Goal: Task Accomplishment & Management: Manage account settings

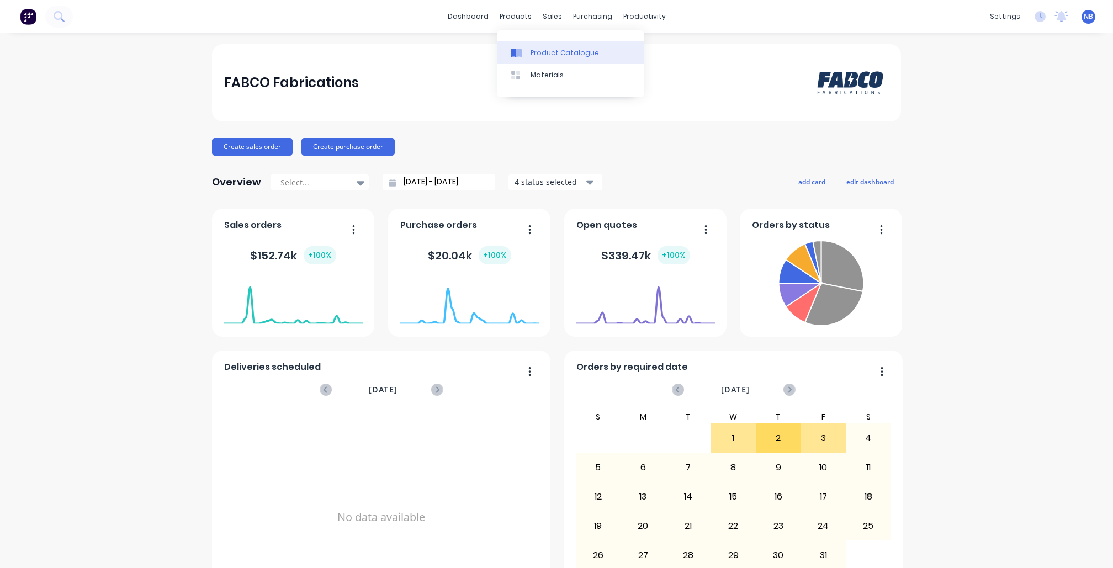
click at [531, 53] on div "Product Catalogue" at bounding box center [565, 53] width 68 height 10
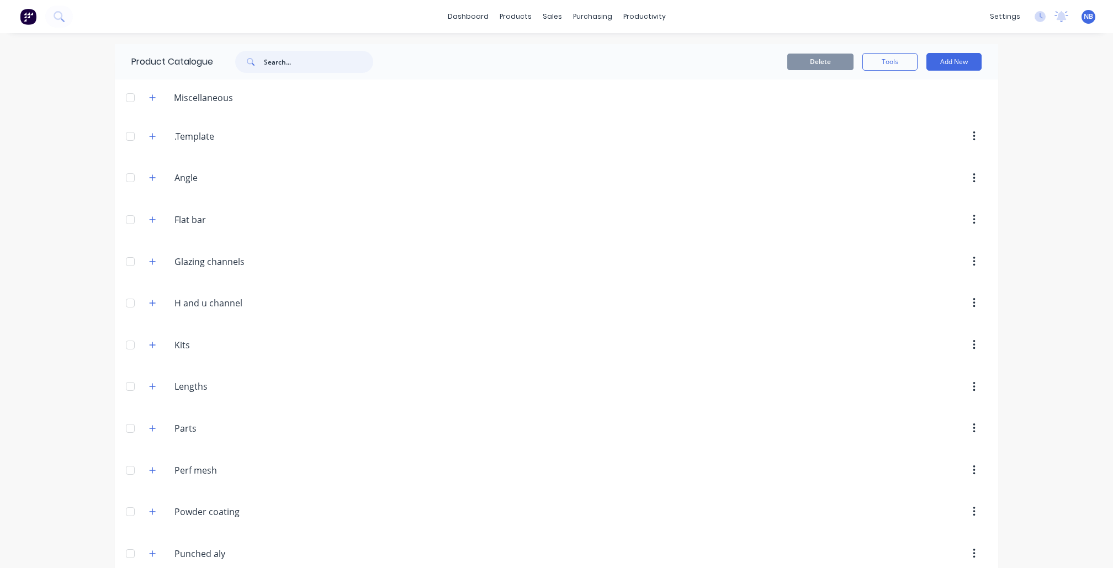
click at [316, 56] on input "text" at bounding box center [318, 62] width 109 height 22
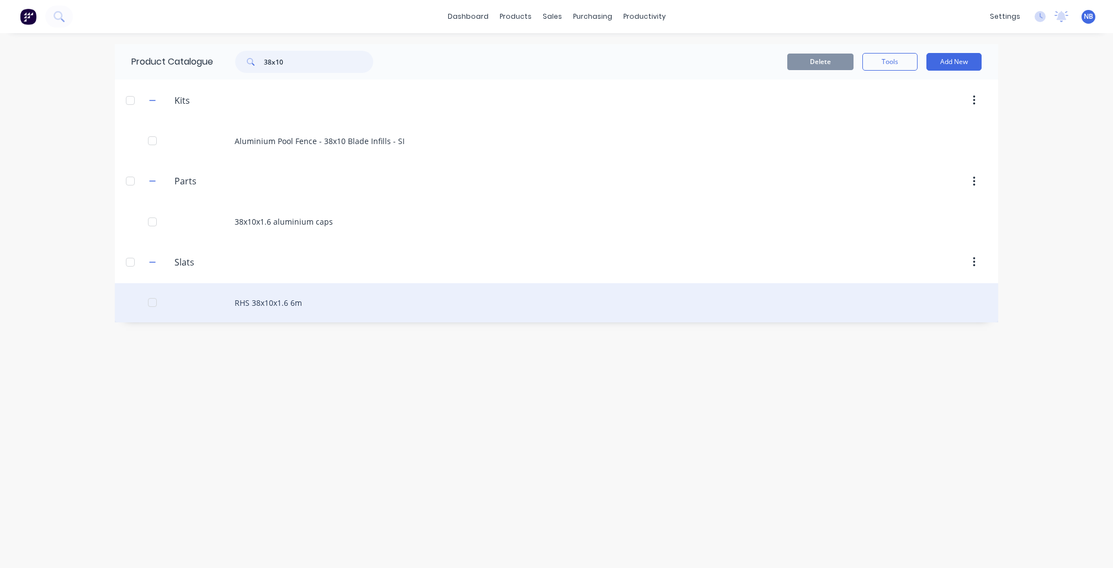
type input "38x10"
click at [297, 303] on div "RHS 38x10x1.6 6m" at bounding box center [557, 302] width 884 height 39
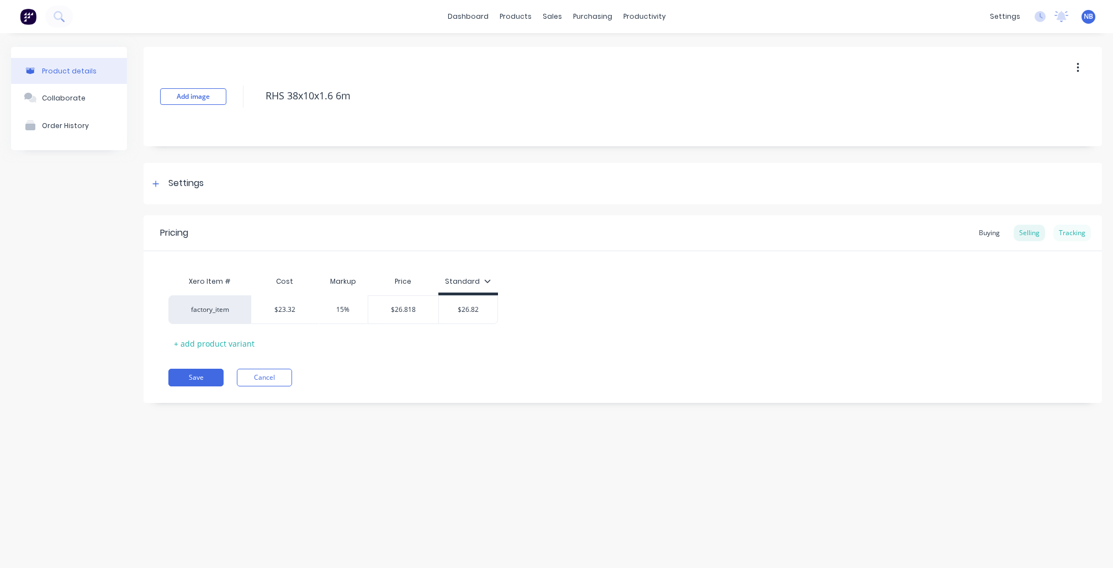
click at [1064, 233] on div "Tracking" at bounding box center [1073, 233] width 38 height 17
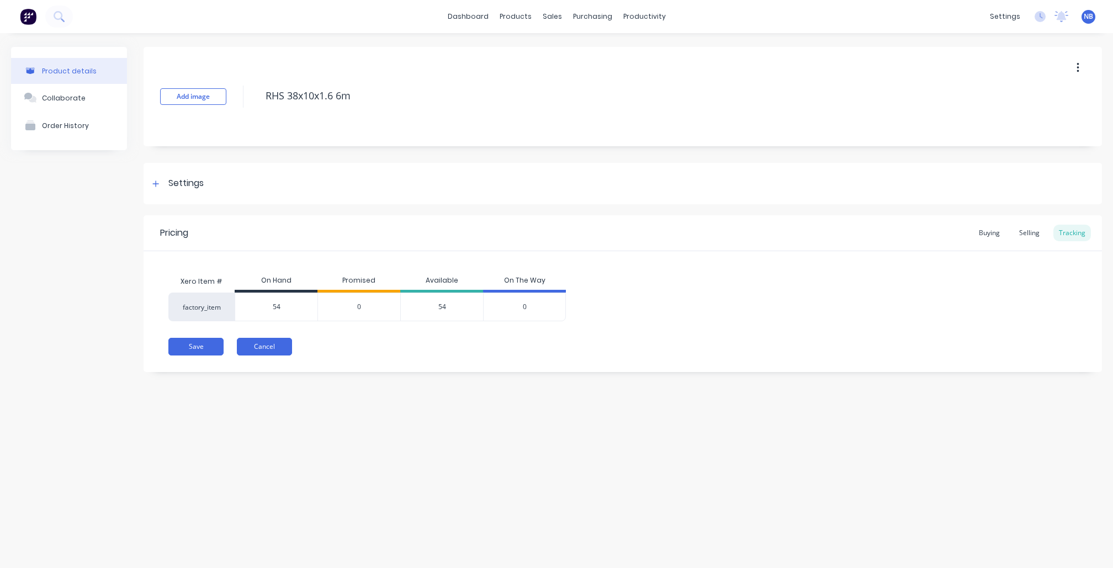
click at [266, 345] on button "Cancel" at bounding box center [264, 347] width 55 height 18
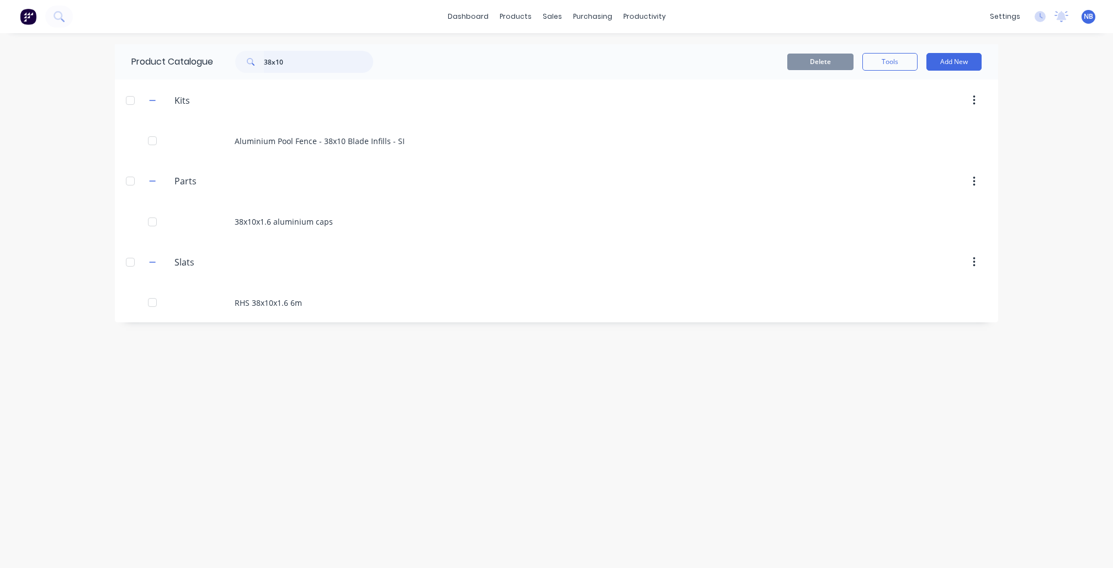
click at [311, 65] on input "38x10" at bounding box center [318, 62] width 109 height 22
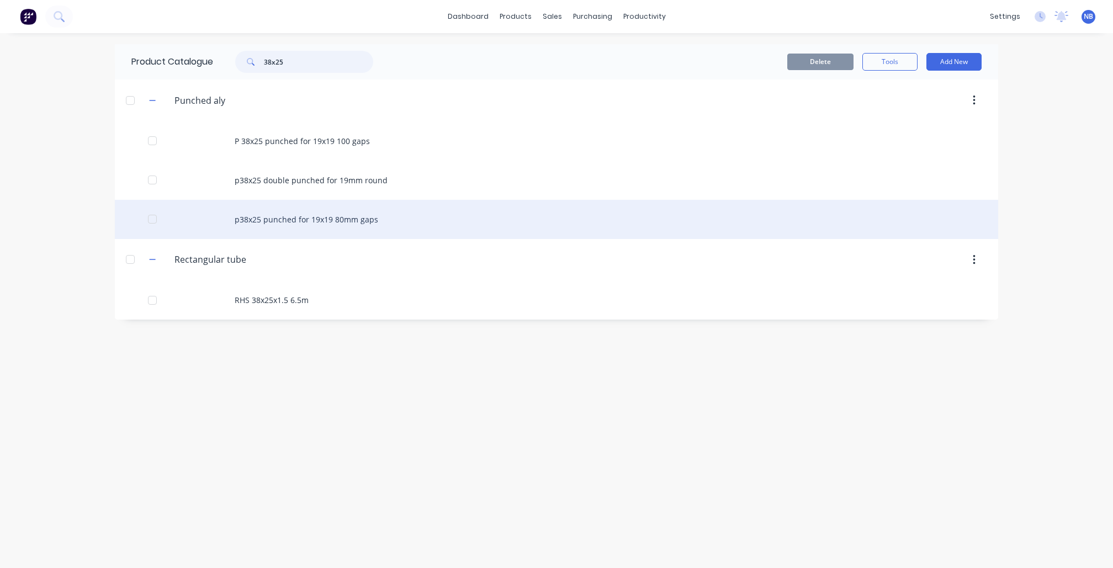
type input "38x25"
click at [363, 219] on div "p38x25 punched for 19x19 80mm gaps" at bounding box center [557, 219] width 884 height 39
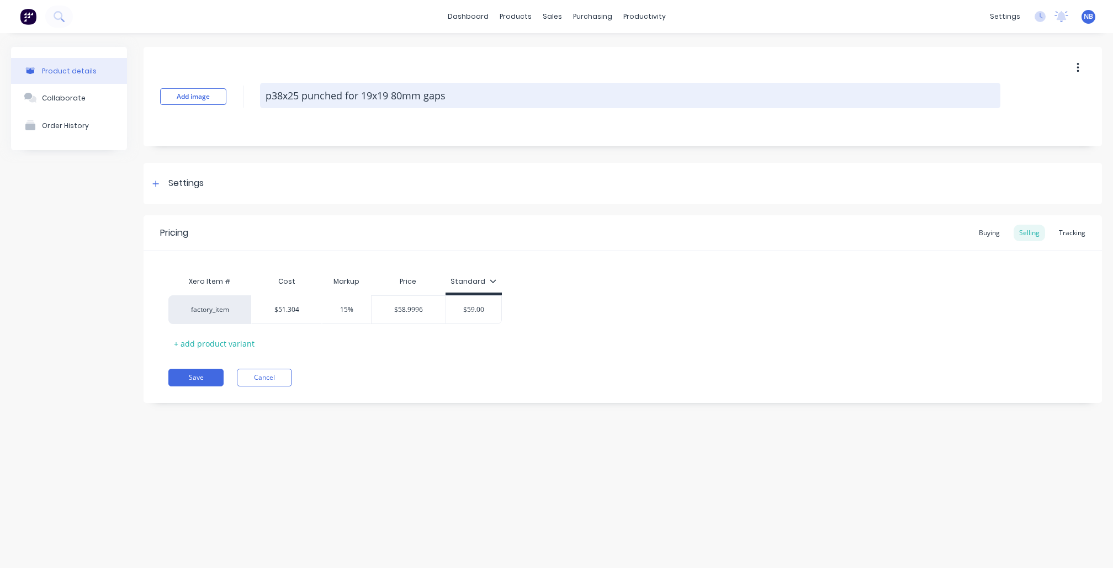
click at [274, 93] on textarea "p38x25 punched for 19x19 80mm gaps" at bounding box center [630, 95] width 741 height 25
click at [272, 93] on textarea "p38x25 punched for 19x19 80mm gaps" at bounding box center [630, 95] width 741 height 25
type textarea "x"
type textarea "38x25 punched for 19x19 80mm gaps"
type textarea "x"
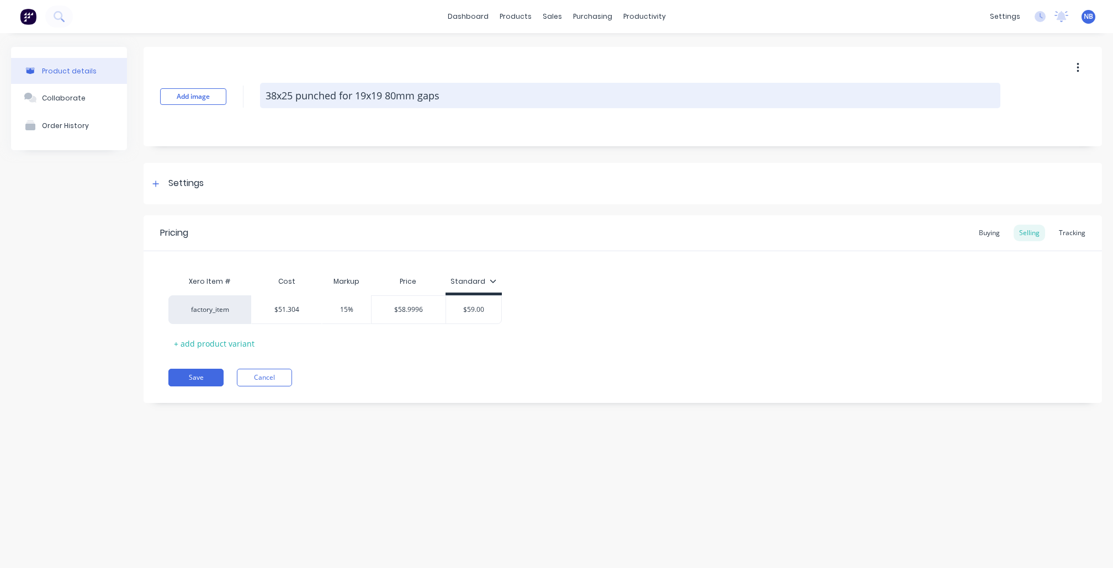
type textarea "P38x25 punched for 19x19 80mm gaps"
type textarea "x"
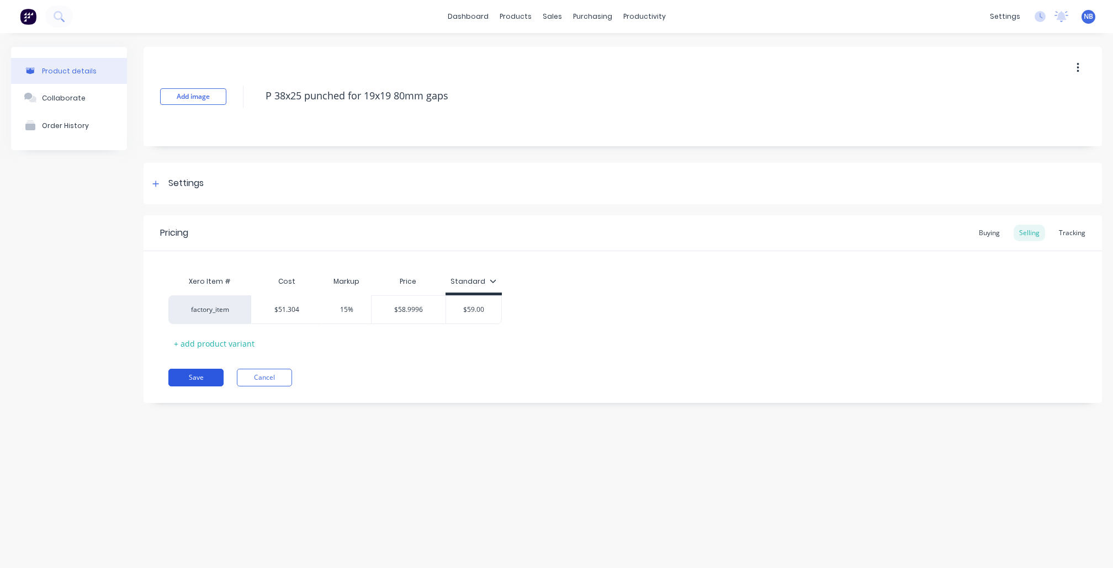
type textarea "P 38x25 punched for 19x19 80mm gaps"
type textarea "x"
type textarea "p38x25 punched for 19x19 80mm gaps"
type textarea "x"
type textarea "P 38x25 punched for 19x19 80mm gaps"
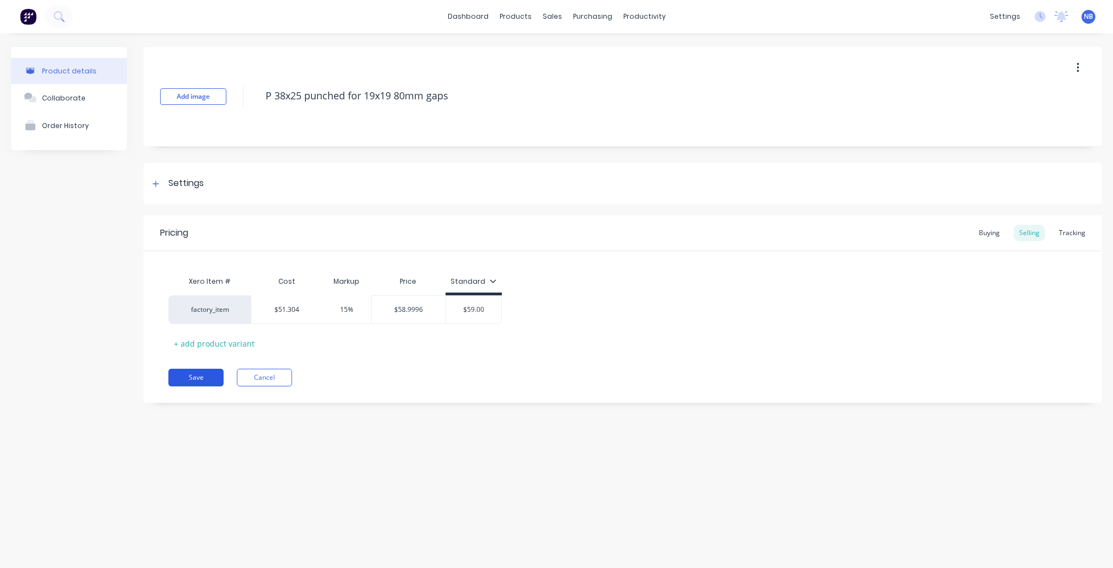
click at [202, 381] on button "Save" at bounding box center [195, 378] width 55 height 18
type textarea "x"
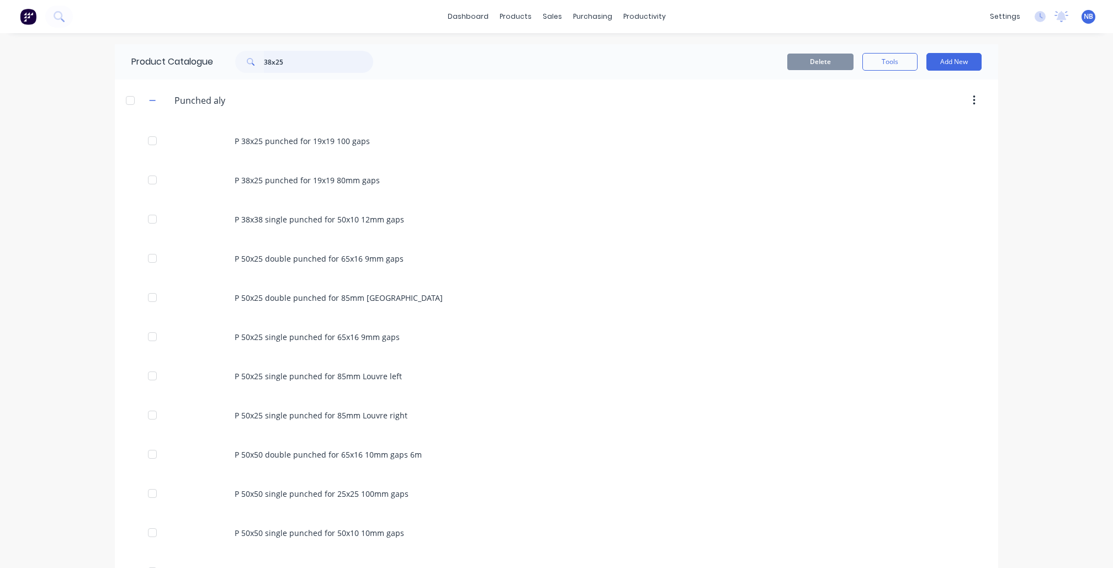
click at [330, 56] on input "38x25" at bounding box center [318, 62] width 109 height 22
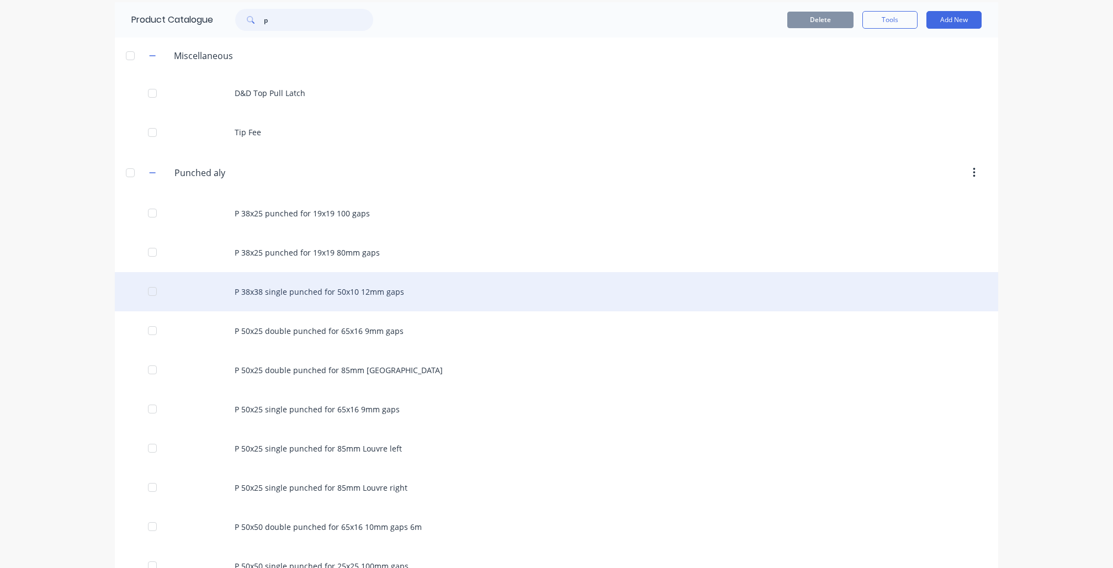
scroll to position [56, 0]
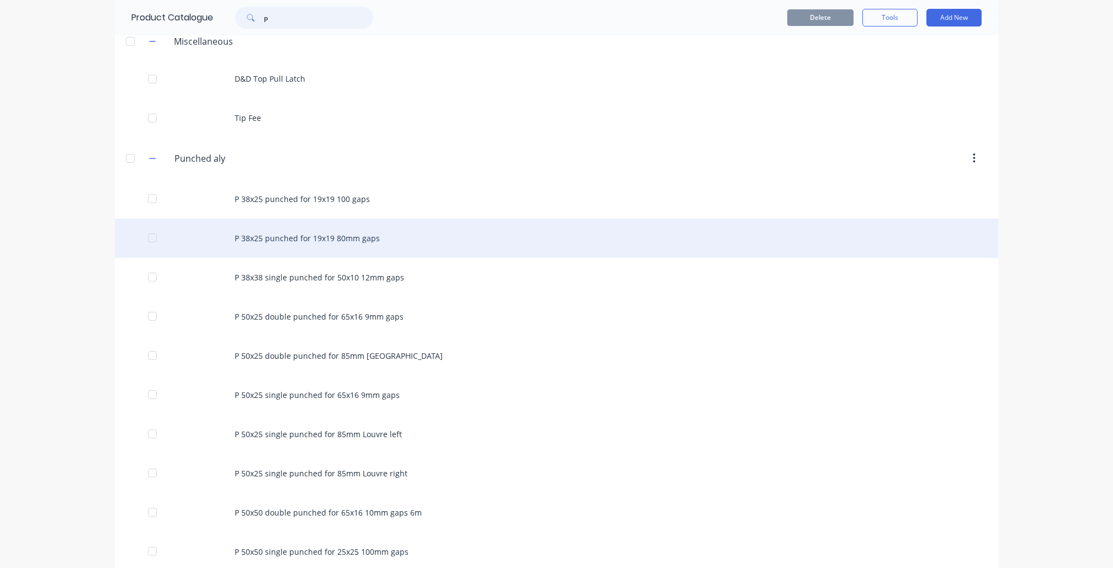
type input "p"
click at [342, 254] on div "P 38x25 punched for 19x19 80mm gaps" at bounding box center [557, 238] width 884 height 39
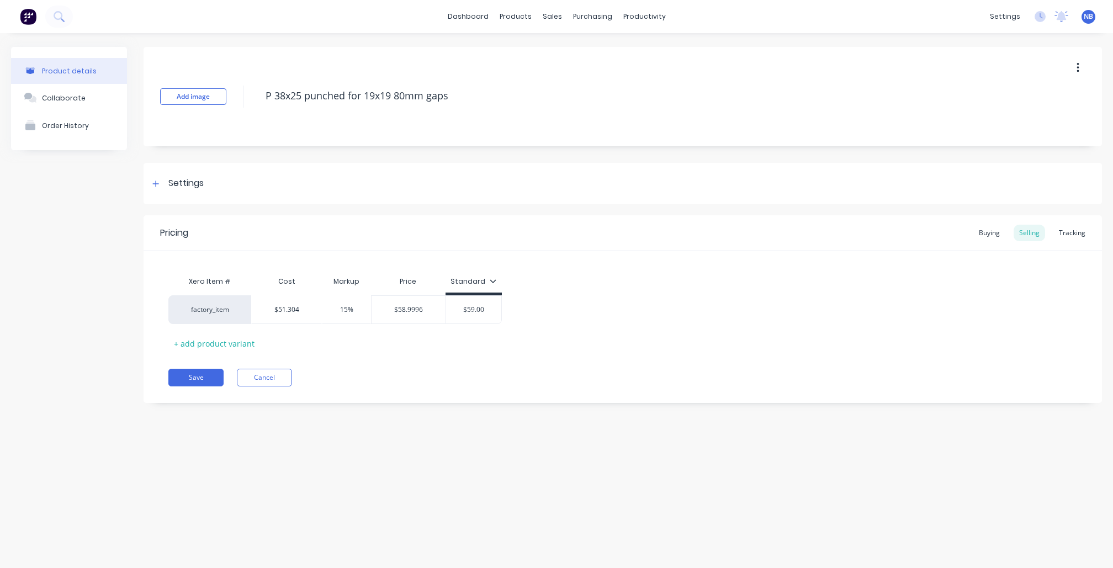
click at [1079, 68] on button "button" at bounding box center [1078, 68] width 26 height 20
click at [1037, 99] on span "Duplicate" at bounding box center [1037, 97] width 83 height 12
type textarea "x"
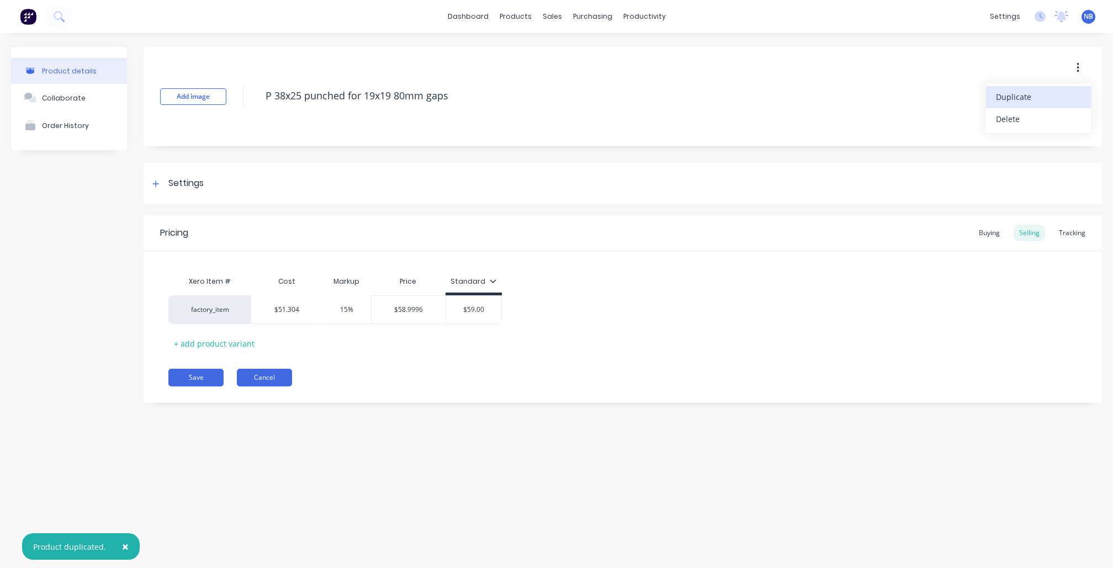
click at [257, 381] on button "Cancel" at bounding box center [264, 378] width 55 height 18
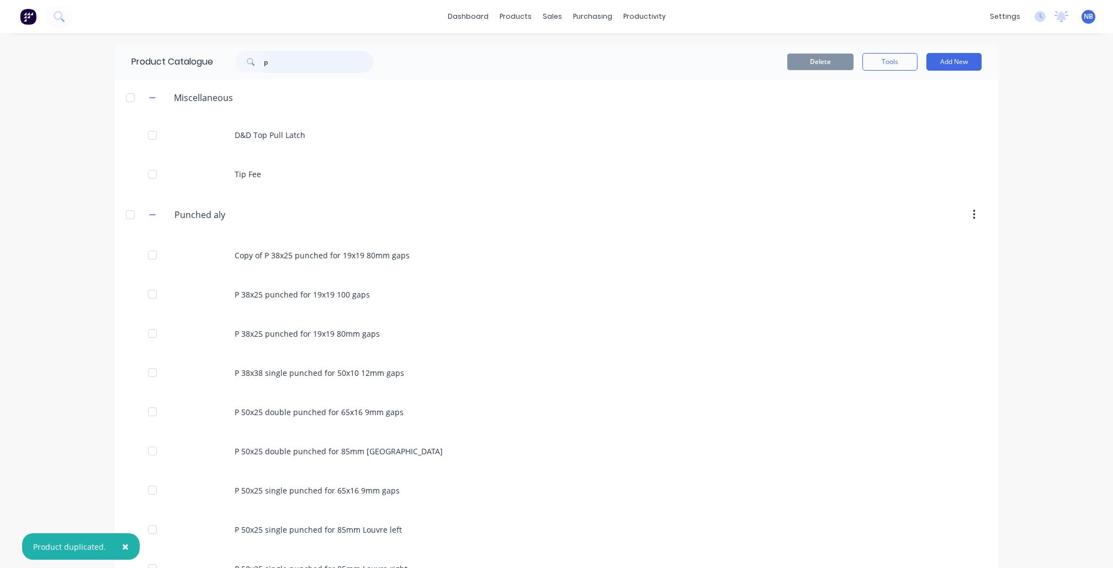
click at [309, 65] on input "p" at bounding box center [318, 62] width 109 height 22
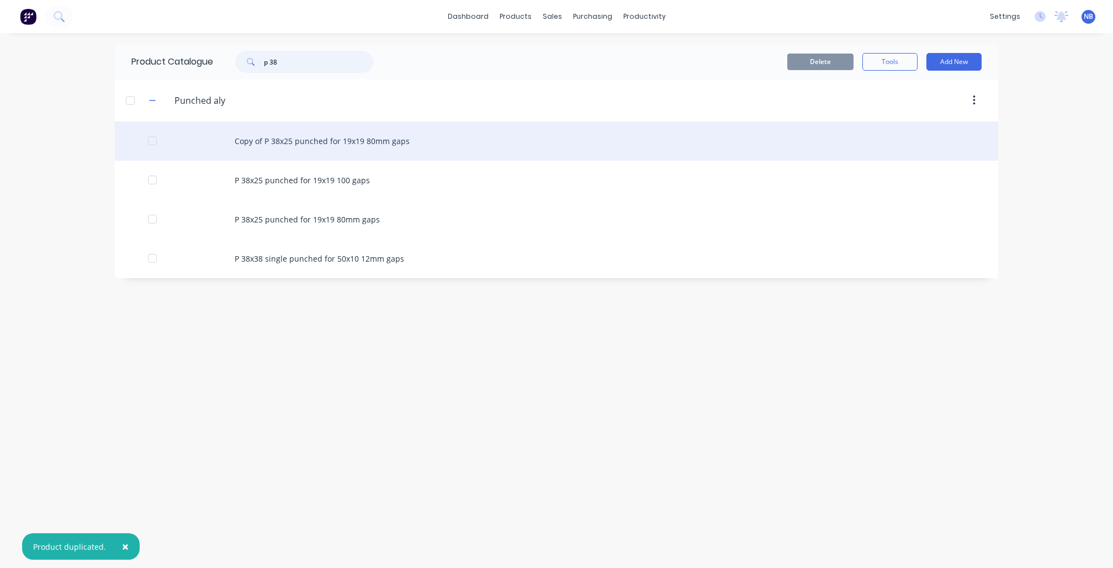
type input "p 38"
click at [309, 146] on div "Copy of P 38x25 punched for 19x19 80mm gaps" at bounding box center [557, 141] width 884 height 39
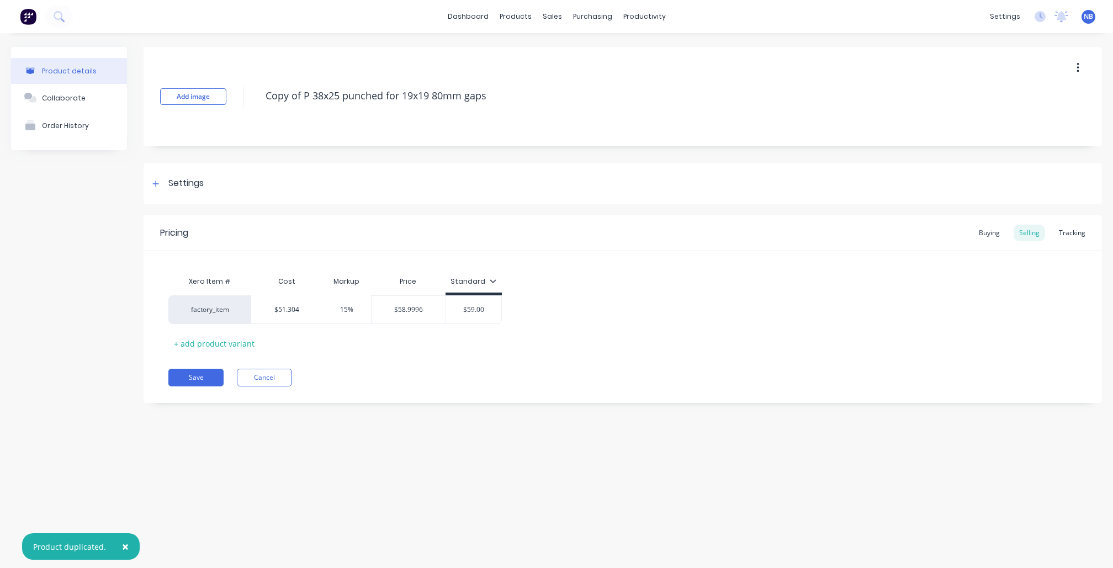
drag, startPoint x: 302, startPoint y: 97, endPoint x: 220, endPoint y: 87, distance: 82.4
click at [220, 87] on div "Add image Copy of P 38x25 punched for 19x19 80mm gaps" at bounding box center [623, 96] width 959 height 99
type textarea "x"
type textarea "P 38x25 punched for 19x19 80mm gaps"
type textarea "x"
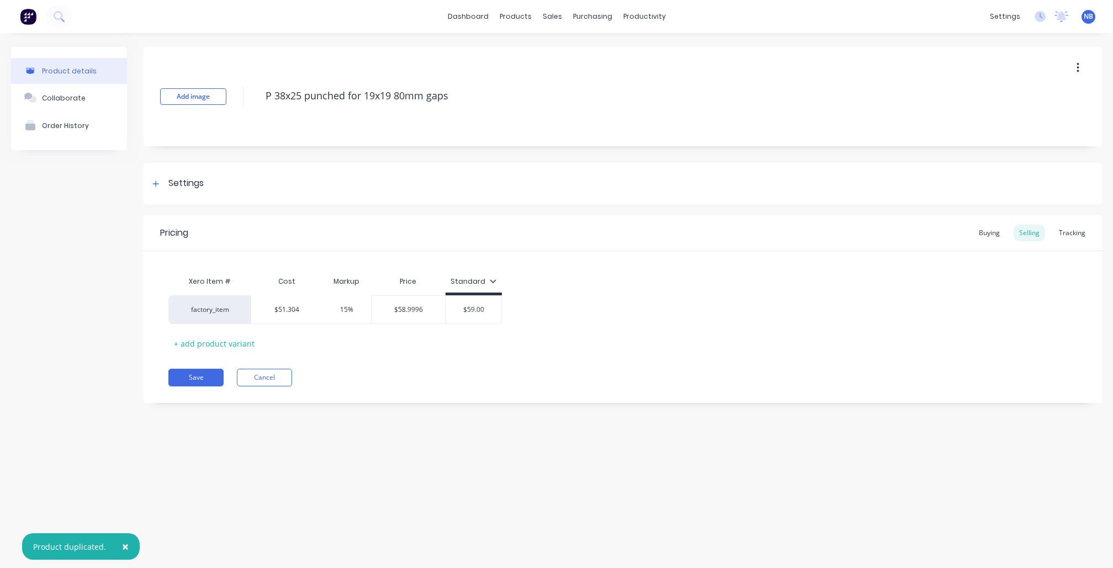
type textarea "P 38x25 punched for 19x19 80mm gaps"
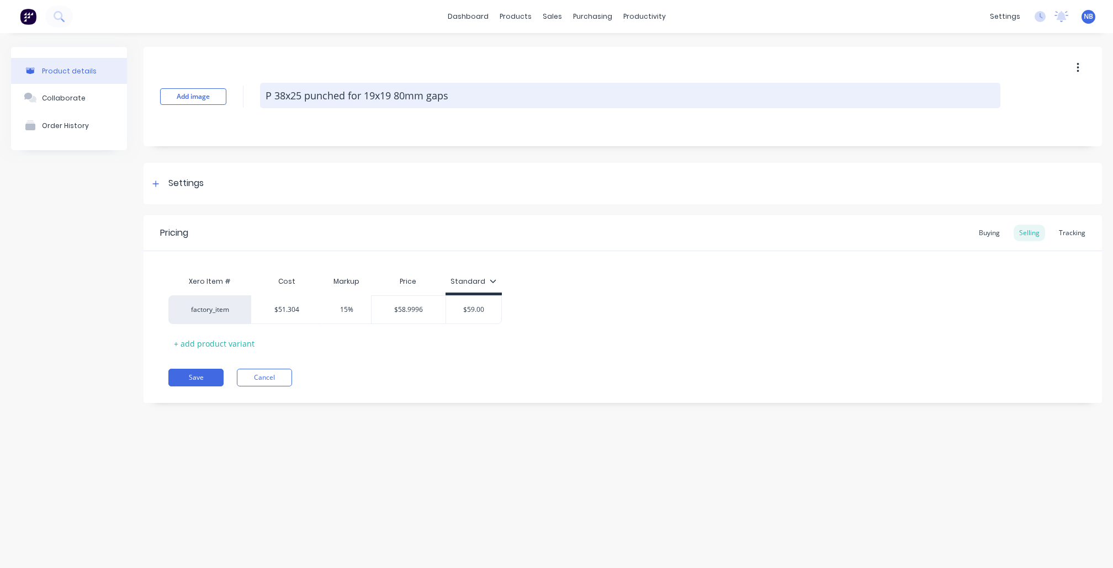
click at [306, 94] on textarea "P 38x25 punched for 19x19 80mm gaps" at bounding box center [630, 95] width 741 height 25
type textarea "x"
type textarea "P 38x25 dpunched for 19x19 80mm gaps"
type textarea "x"
type textarea "P 38x25 dopunched for 19x19 80mm gaps"
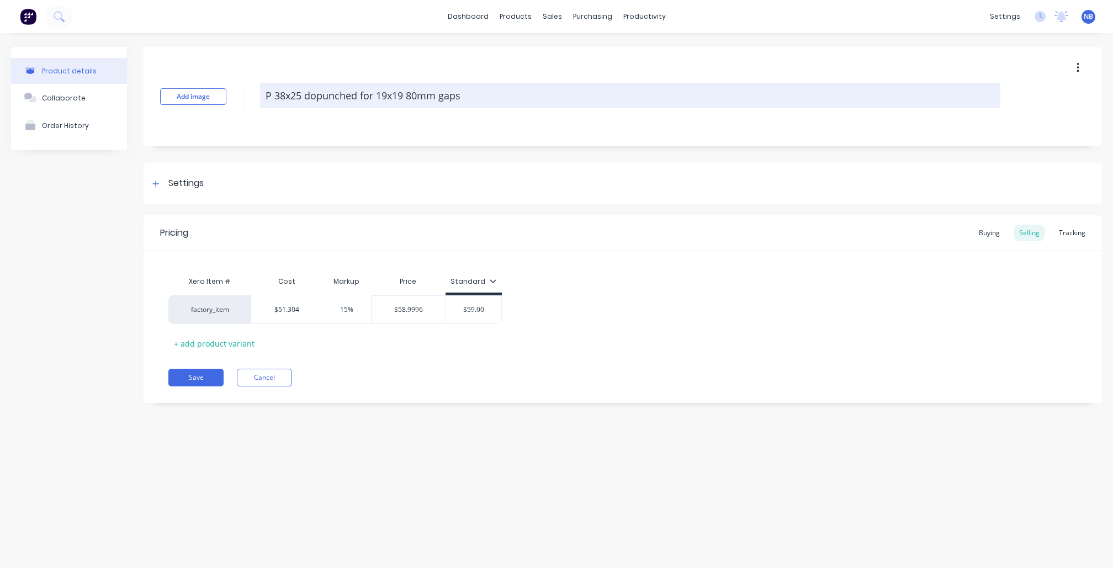
type textarea "x"
type textarea "P 38x25 doupunched for 19x19 80mm gaps"
type textarea "x"
type textarea "P 38x25 doubpunched for 19x19 80mm gaps"
type textarea "x"
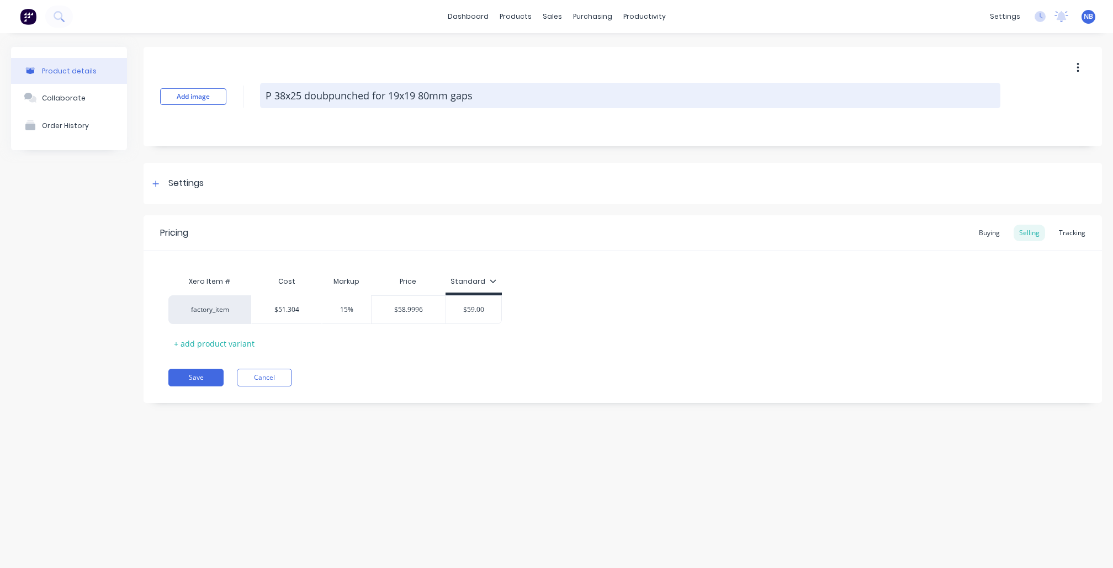
type textarea "P 38x25 doublpunched for 19x19 80mm gaps"
type textarea "x"
type textarea "P 38x25 doublepunched for 19x19 80mm gaps"
type textarea "x"
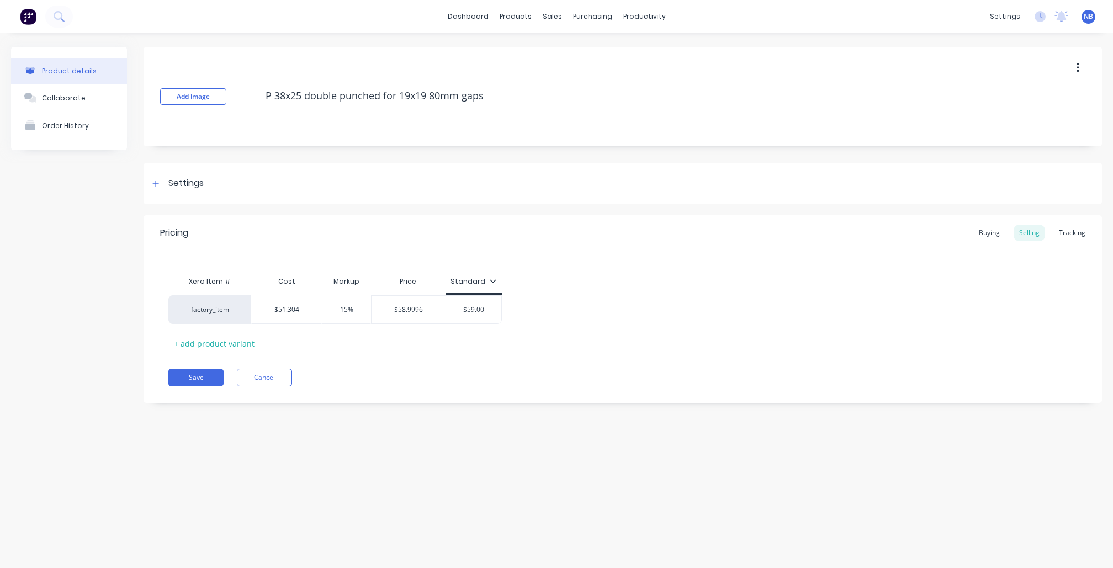
type textarea "P 38x25 double punched for 19x19 80mm gaps"
type textarea "x"
type textarea "Copy of P 38x25 punched for 19x19 80mm gaps"
type textarea "x"
type textarea "P 38x25 double punched for 19x19 80mm gaps"
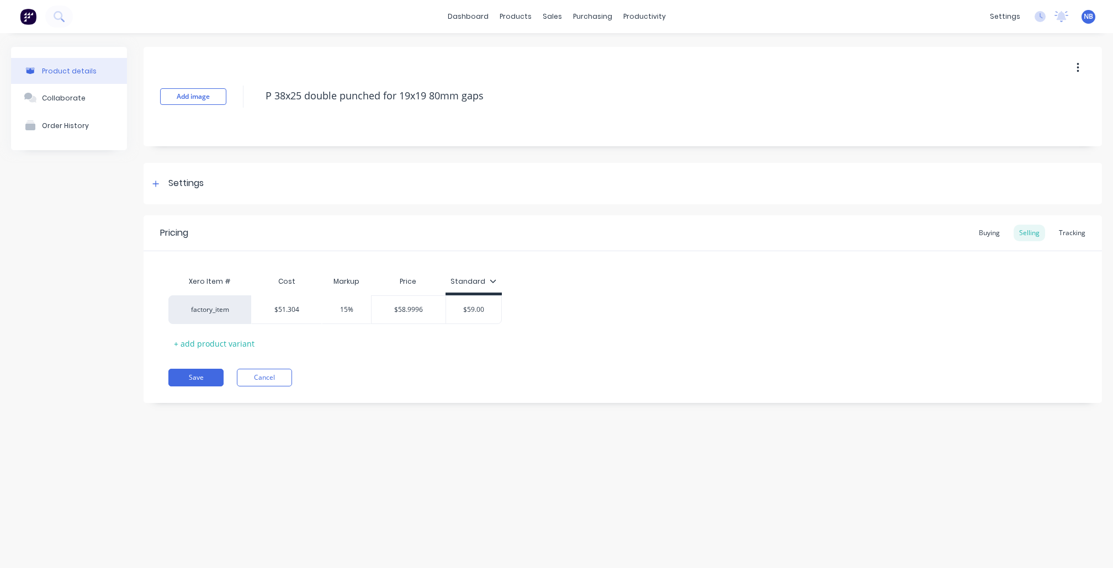
click at [95, 286] on div "Product details Collaborate Order History" at bounding box center [69, 233] width 116 height 373
click at [1063, 235] on div "Tracking" at bounding box center [1073, 233] width 38 height 17
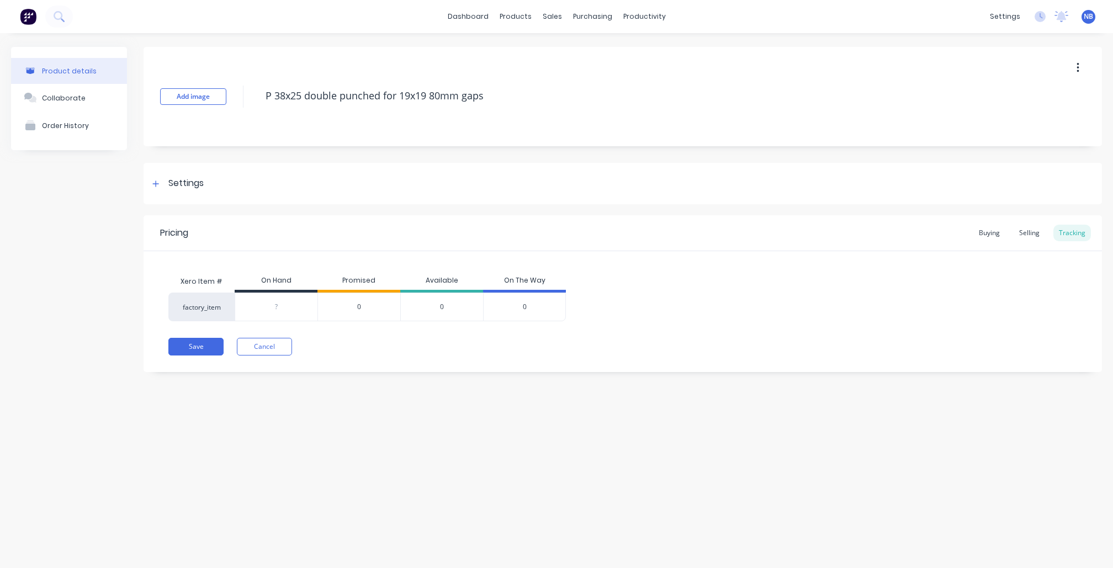
type input "0"
click at [284, 308] on input "0" at bounding box center [276, 307] width 82 height 10
type input "6"
type textarea "x"
type input "6"
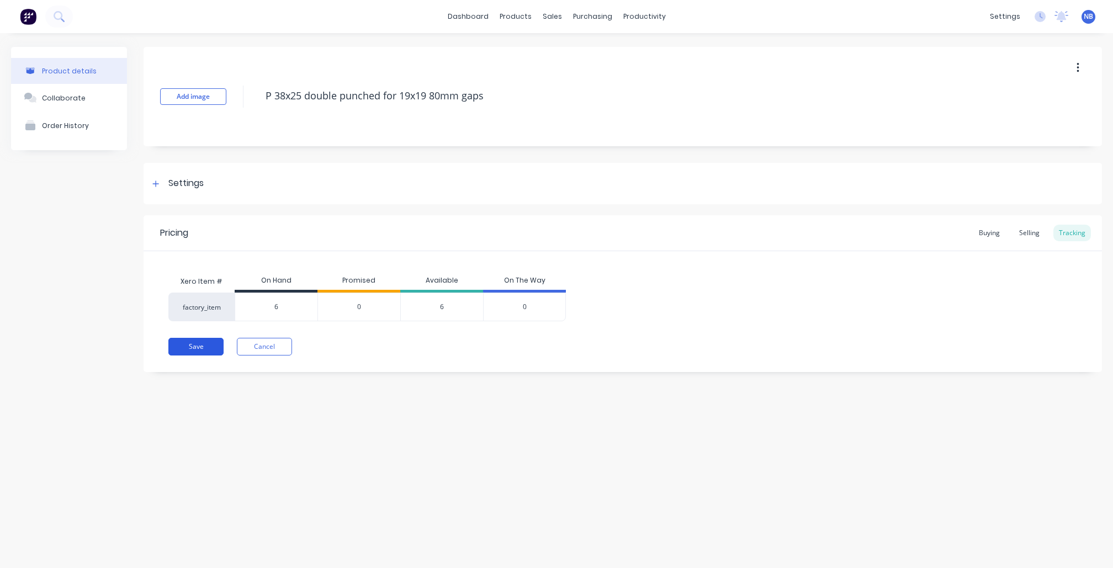
click at [199, 353] on button "Save" at bounding box center [195, 347] width 55 height 18
type textarea "x"
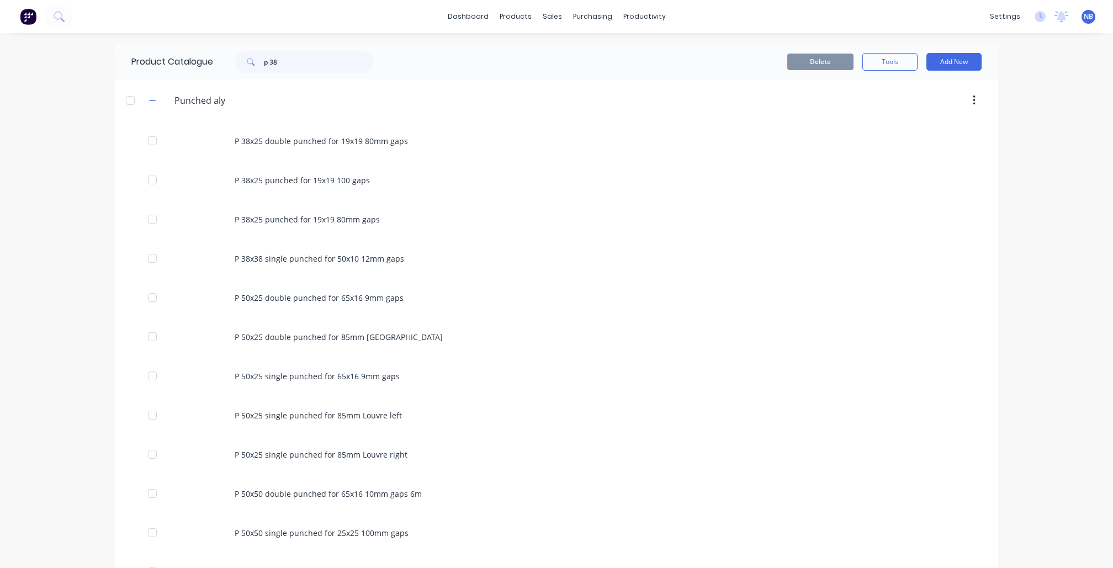
click at [298, 72] on div "Product Catalogue p 38" at bounding box center [258, 61] width 286 height 35
drag, startPoint x: 297, startPoint y: 66, endPoint x: 202, endPoint y: 66, distance: 95.5
click at [202, 66] on div "Product Catalogue p 38" at bounding box center [258, 61] width 286 height 35
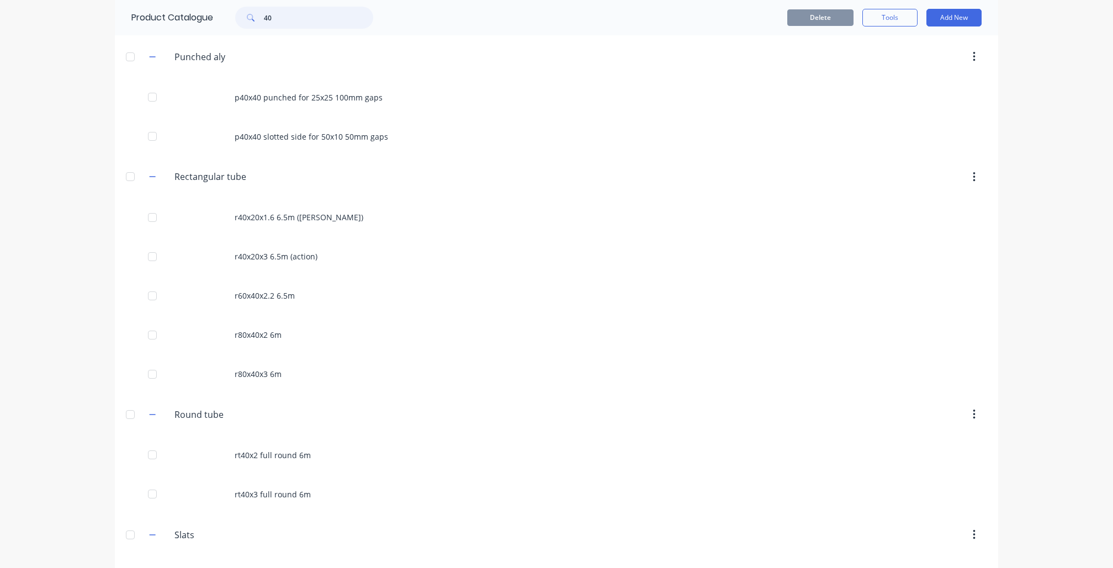
scroll to position [840, 0]
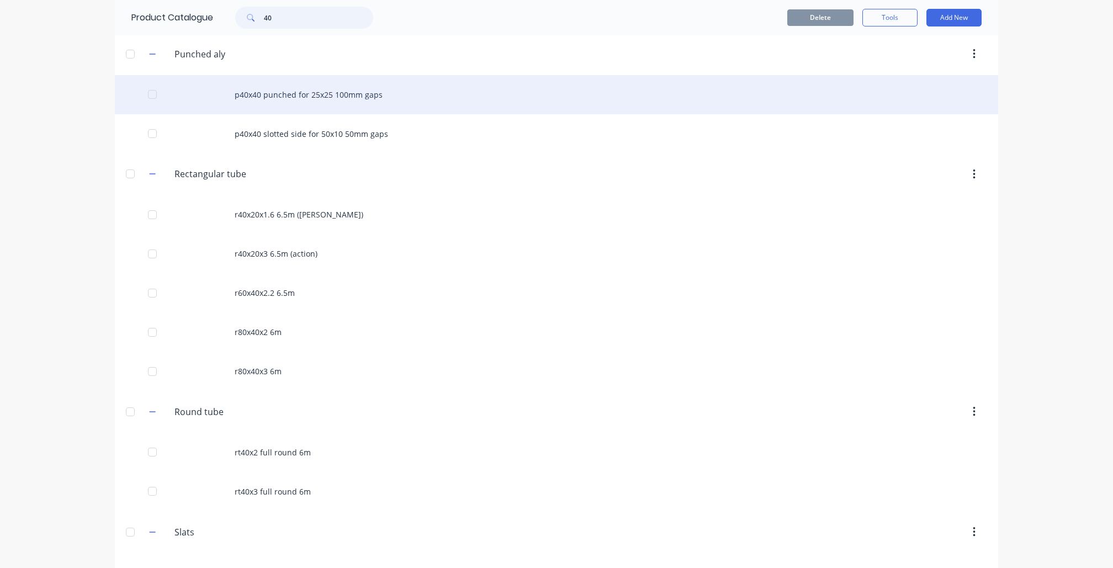
type input "40"
click at [342, 114] on div "p40x40 punched for 25x25 100mm gaps" at bounding box center [557, 94] width 884 height 39
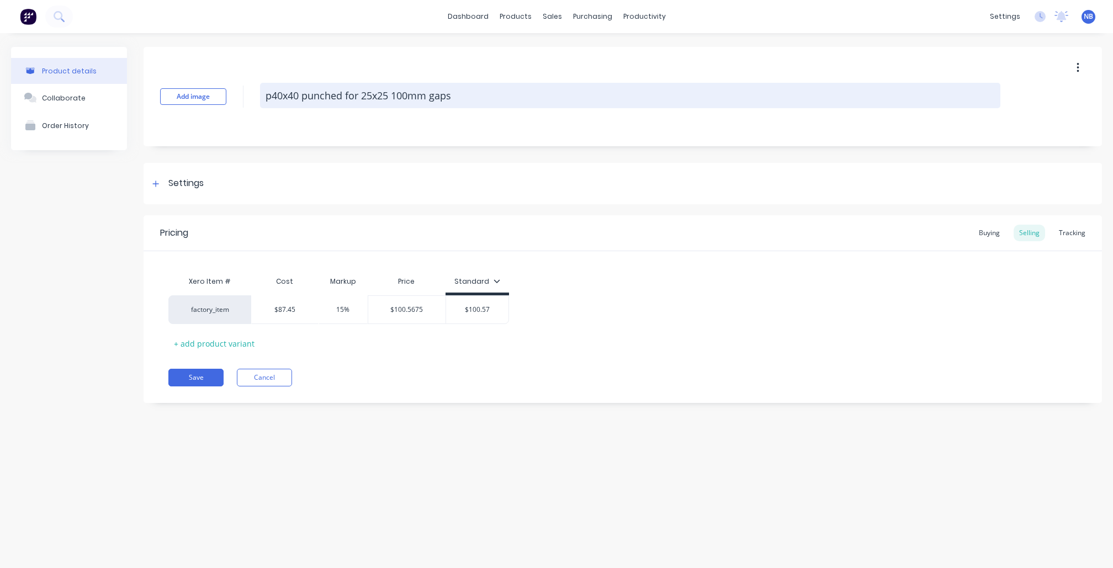
click at [272, 98] on textarea "p40x40 punched for 25x25 100mm gaps" at bounding box center [630, 95] width 741 height 25
type textarea "x"
type textarea "40x40 punched for 25x25 100mm gaps"
type textarea "x"
type textarea "P40x40 punched for 25x25 100mm gaps"
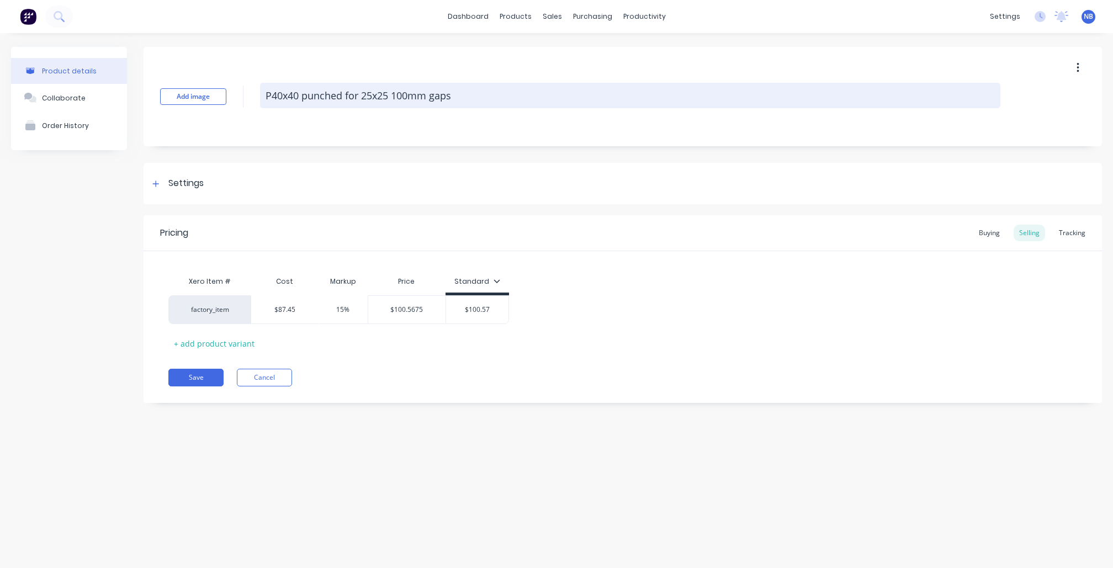
type textarea "x"
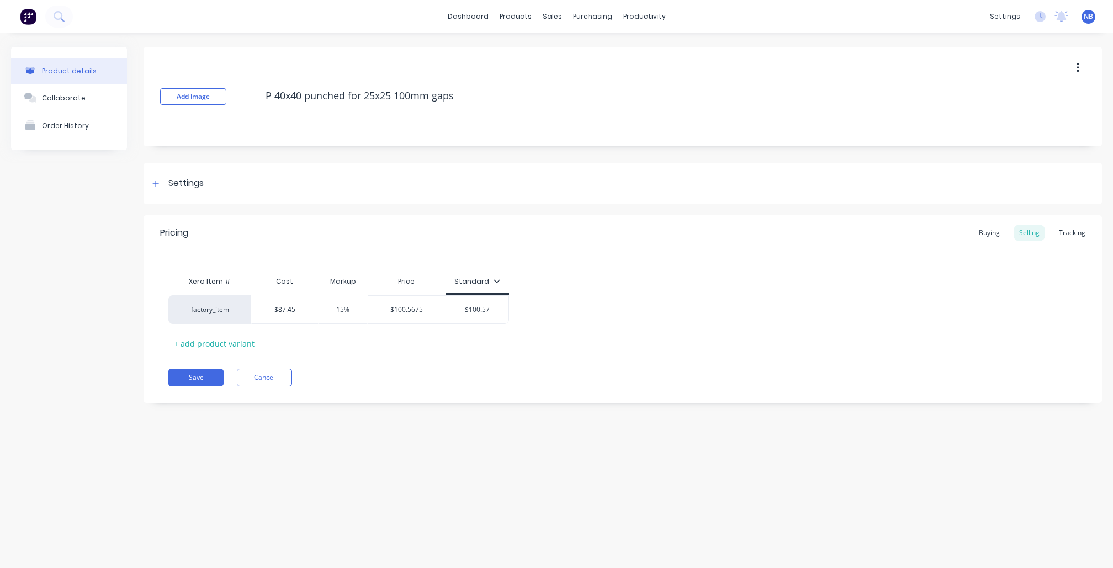
type textarea "P 40x40 punched for 25x25 100mm gaps"
type textarea "x"
type textarea "p40x40 punched for 25x25 100mm gaps"
type textarea "x"
type textarea "P 40x40 punched for 25x25 100mm gaps"
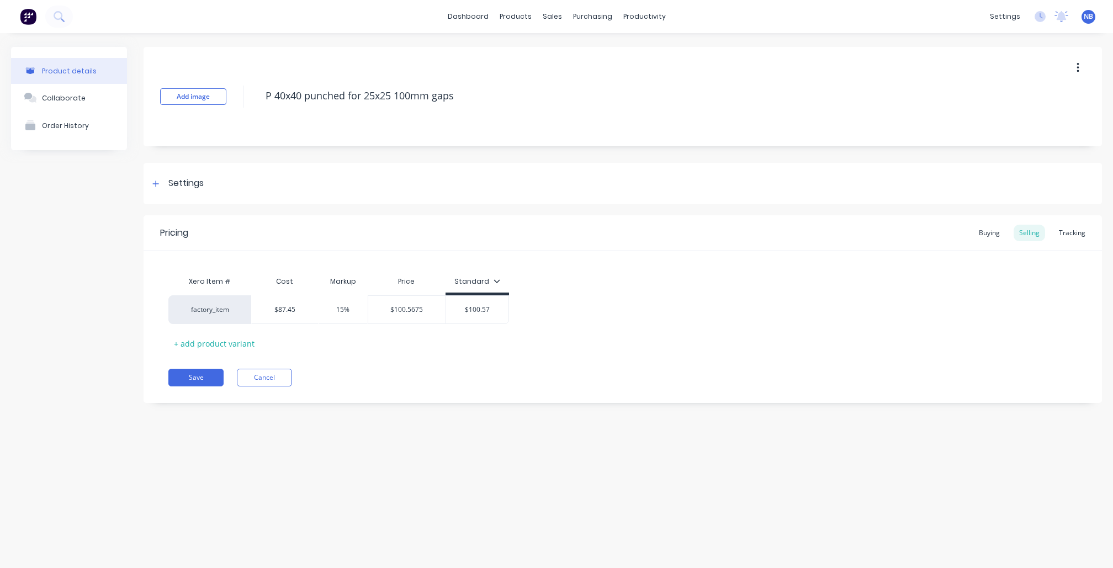
click at [31, 286] on div "Product details Collaborate Order History" at bounding box center [69, 233] width 116 height 373
click at [160, 184] on div at bounding box center [156, 184] width 14 height 14
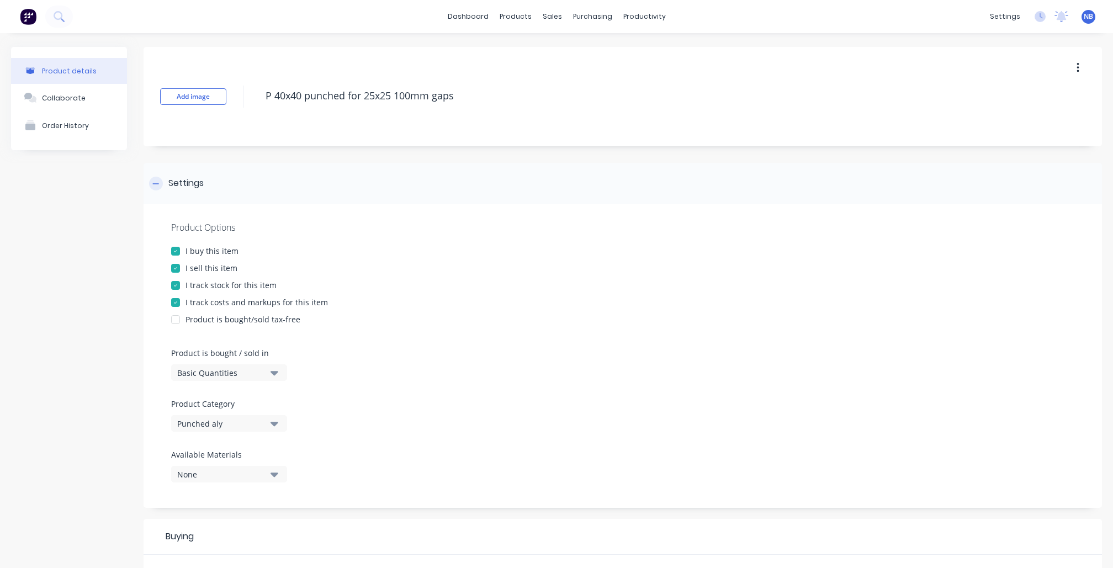
click at [160, 184] on div at bounding box center [156, 184] width 14 height 14
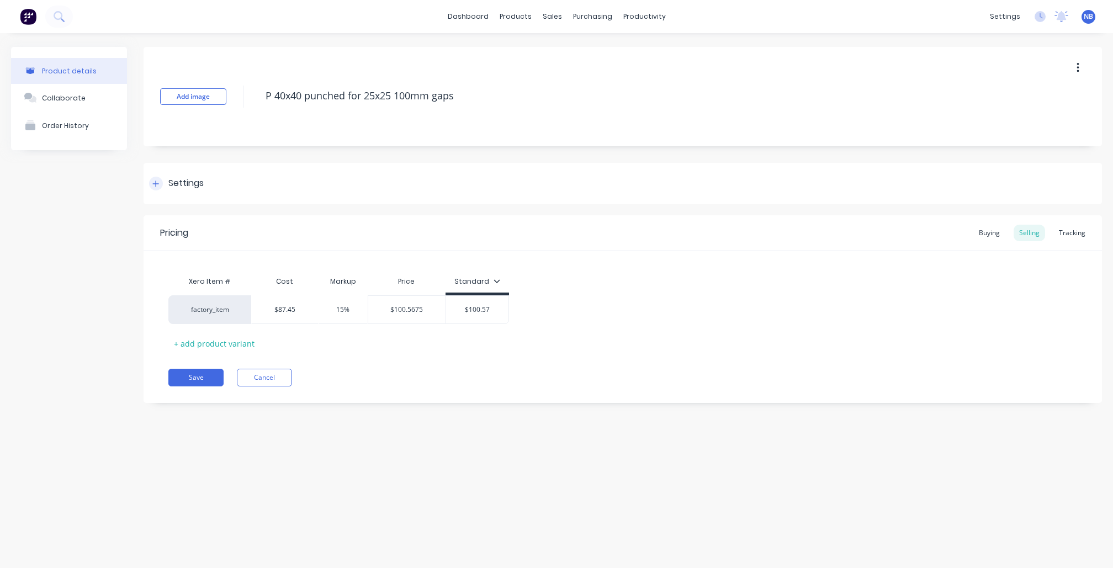
click at [177, 193] on div "Settings" at bounding box center [623, 183] width 959 height 41
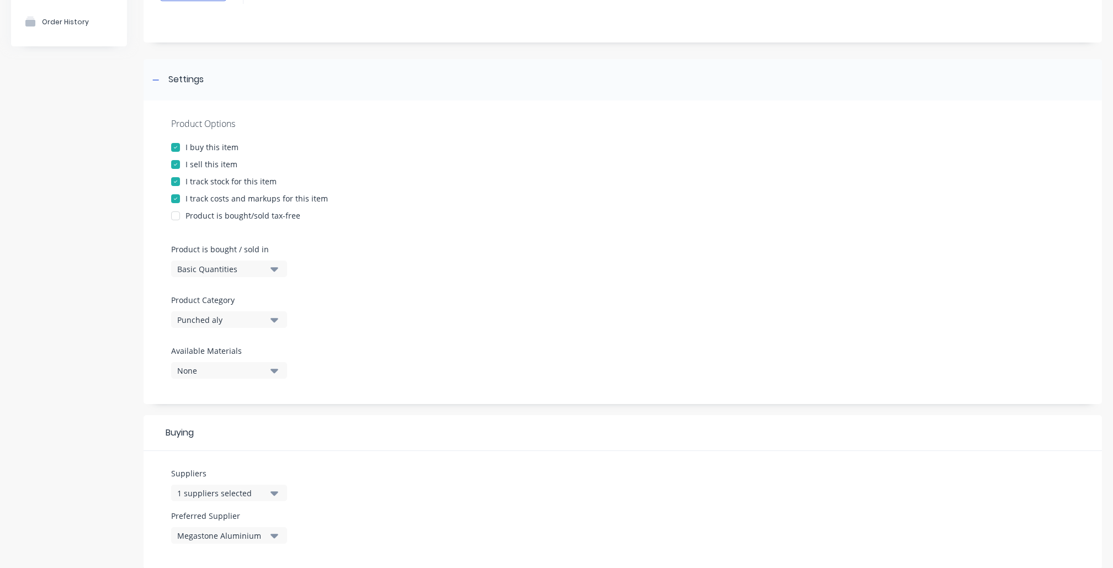
scroll to position [278, 0]
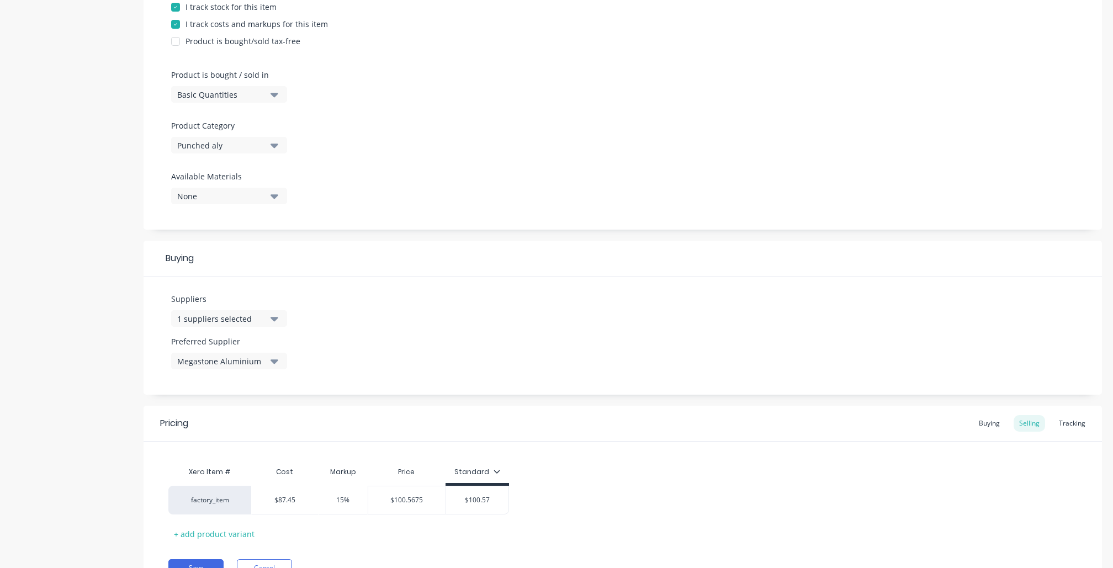
click at [255, 313] on div "1 suppliers selected" at bounding box center [221, 319] width 88 height 12
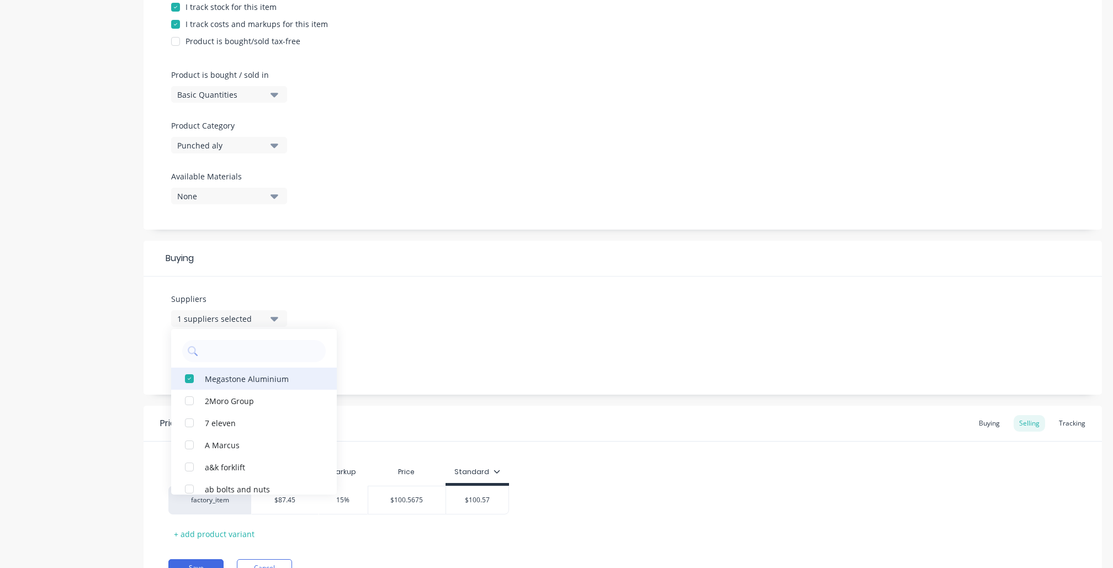
click at [190, 374] on div "button" at bounding box center [189, 379] width 22 height 22
type textarea "x"
click at [217, 345] on input "text" at bounding box center [261, 351] width 117 height 22
type input "king"
click at [187, 374] on div "button" at bounding box center [189, 379] width 22 height 22
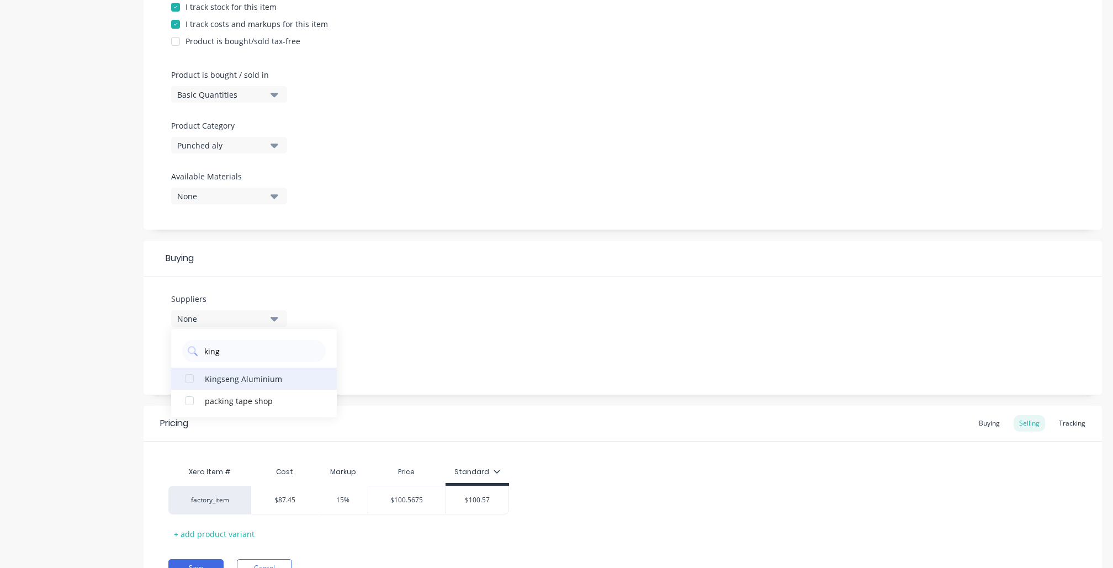
type textarea "x"
type input "king"
click at [118, 370] on div "Product details Collaborate Order History" at bounding box center [69, 190] width 116 height 842
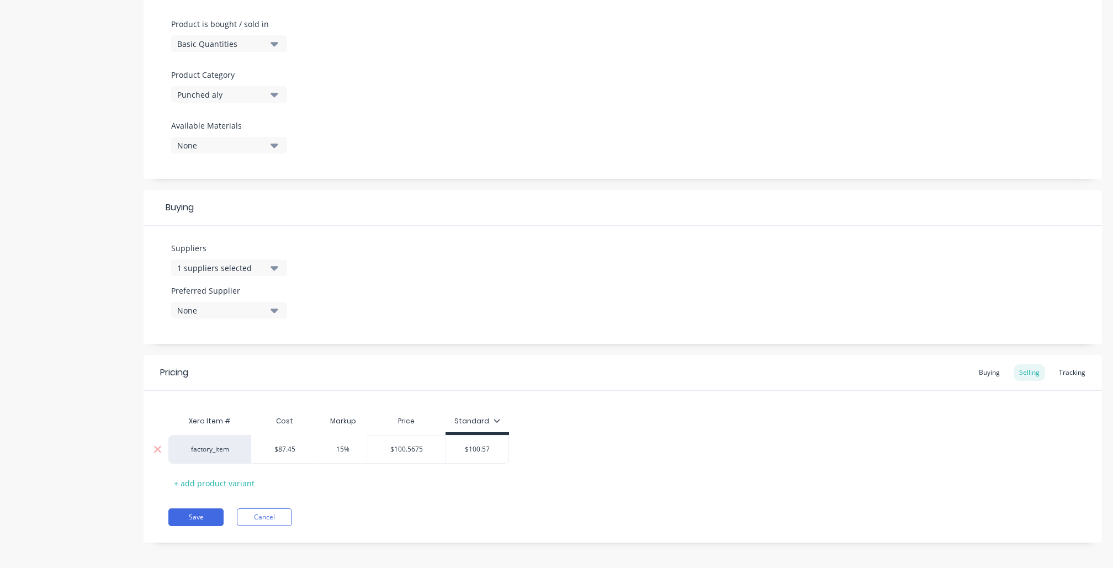
scroll to position [328, 0]
click at [1068, 366] on div "Tracking" at bounding box center [1073, 374] width 38 height 17
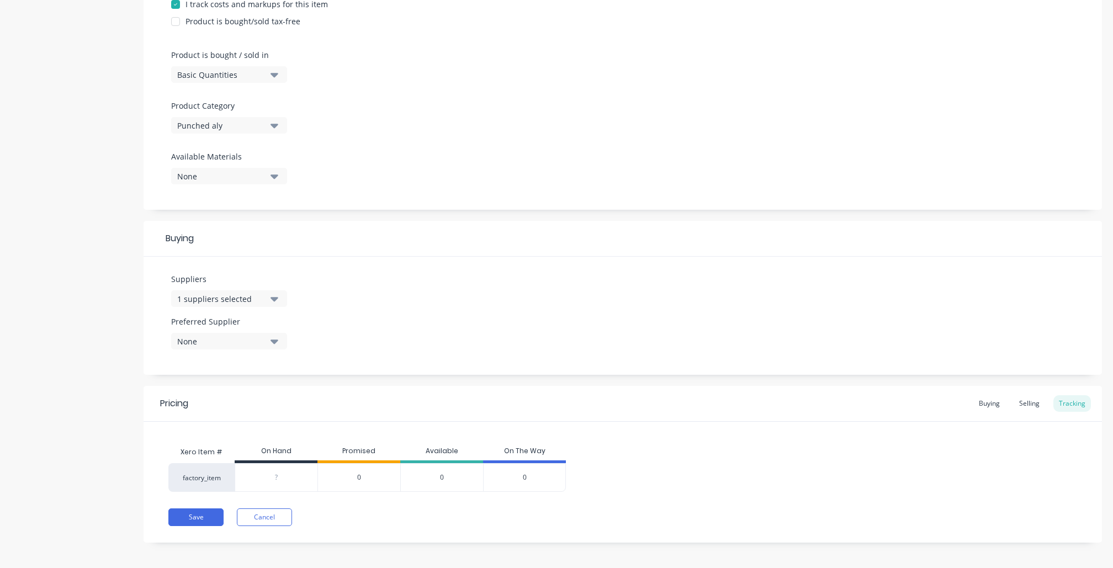
click at [297, 465] on div "?" at bounding box center [276, 478] width 82 height 28
type input "01"
type textarea "x"
type input "0"
type input "1"
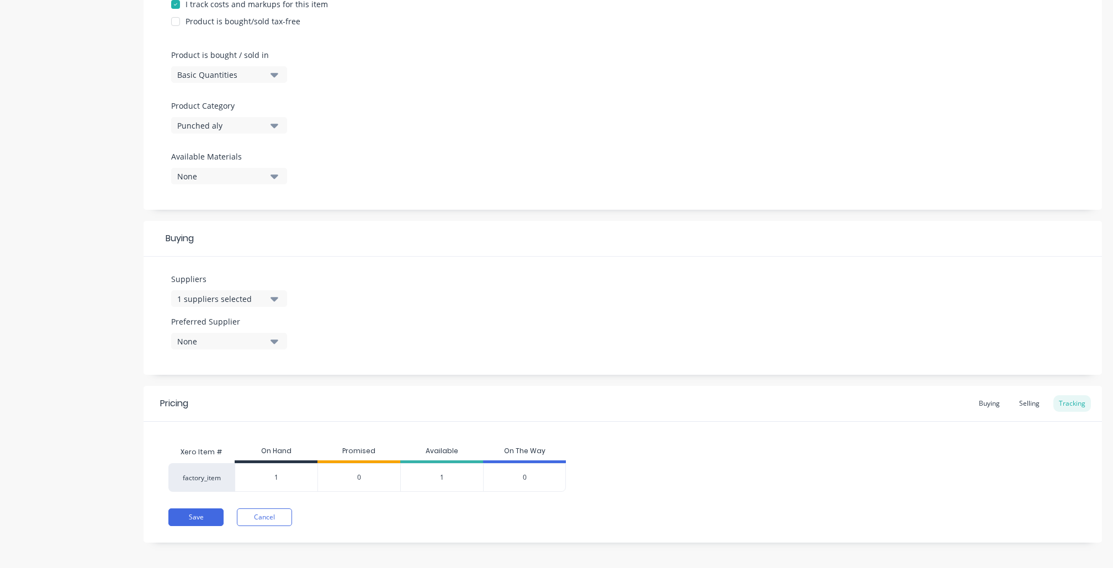
type textarea "x"
type input "1"
click at [209, 514] on button "Save" at bounding box center [195, 518] width 55 height 18
type textarea "x"
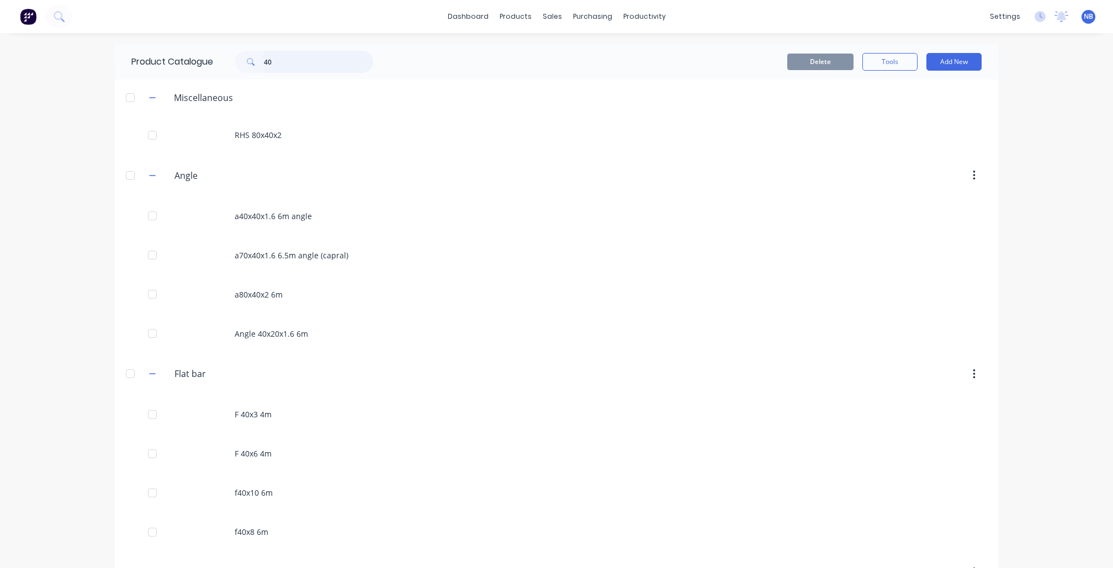
click at [306, 65] on input "40" at bounding box center [318, 62] width 109 height 22
type input "4"
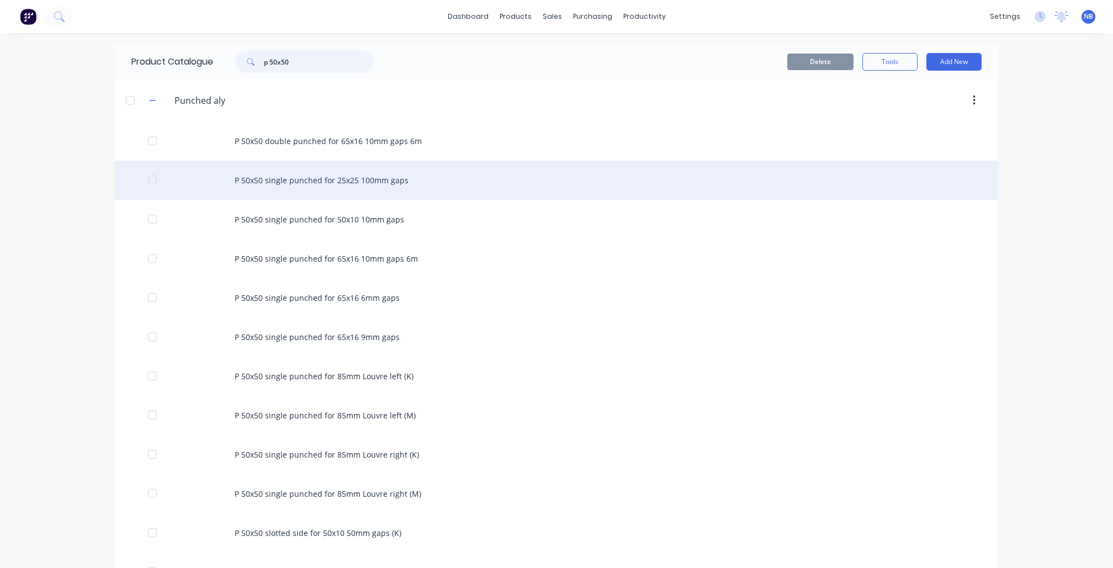
type input "p 50x50"
click at [379, 199] on div "P 50x50 single punched for 25x25 100mm gaps" at bounding box center [557, 180] width 884 height 39
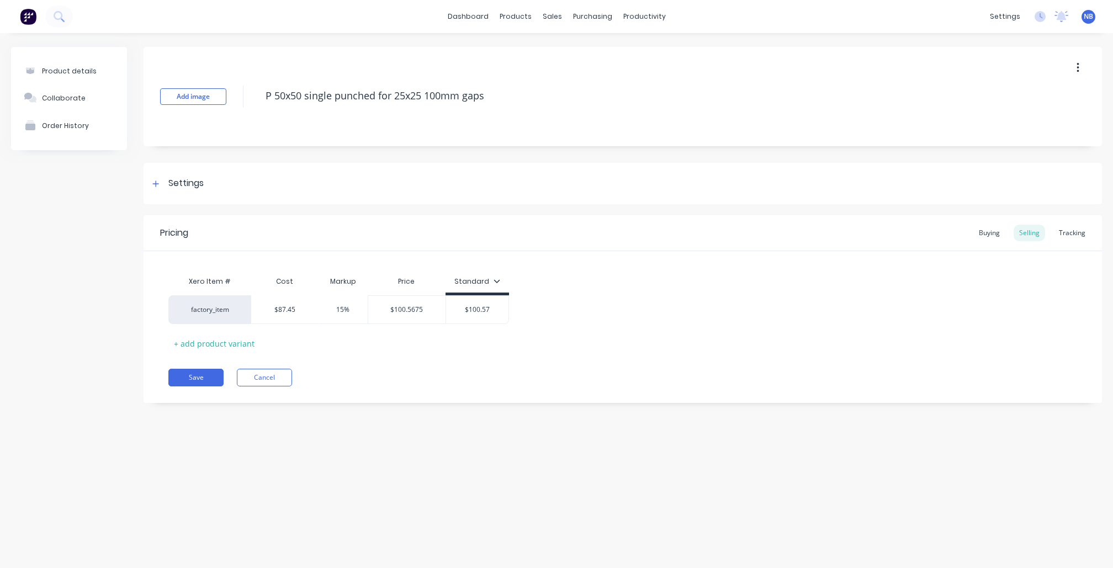
type textarea "x"
click at [1062, 239] on div "Tracking" at bounding box center [1073, 233] width 38 height 17
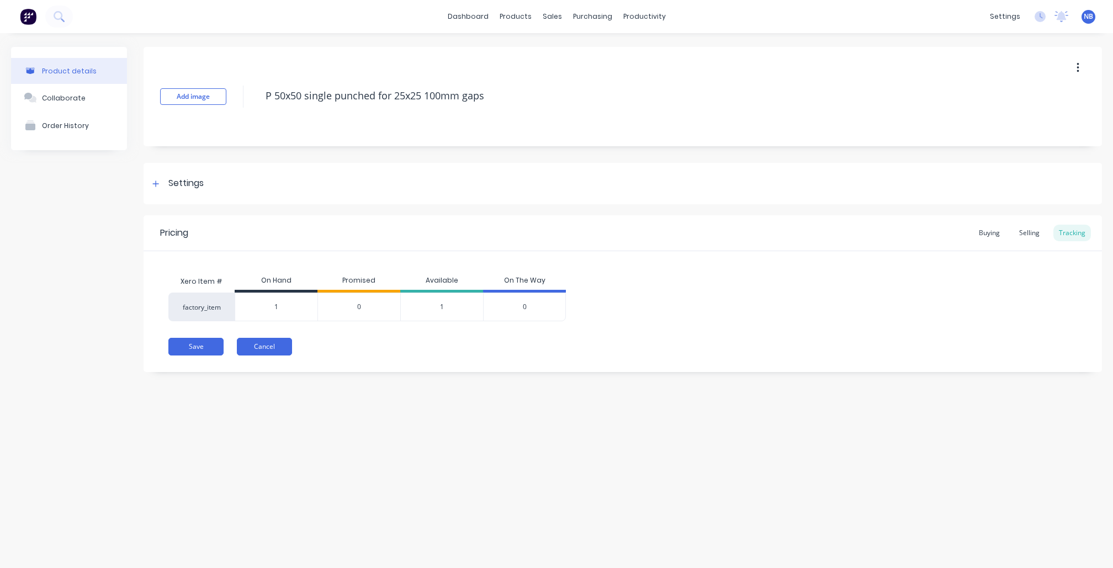
click at [277, 350] on button "Cancel" at bounding box center [264, 347] width 55 height 18
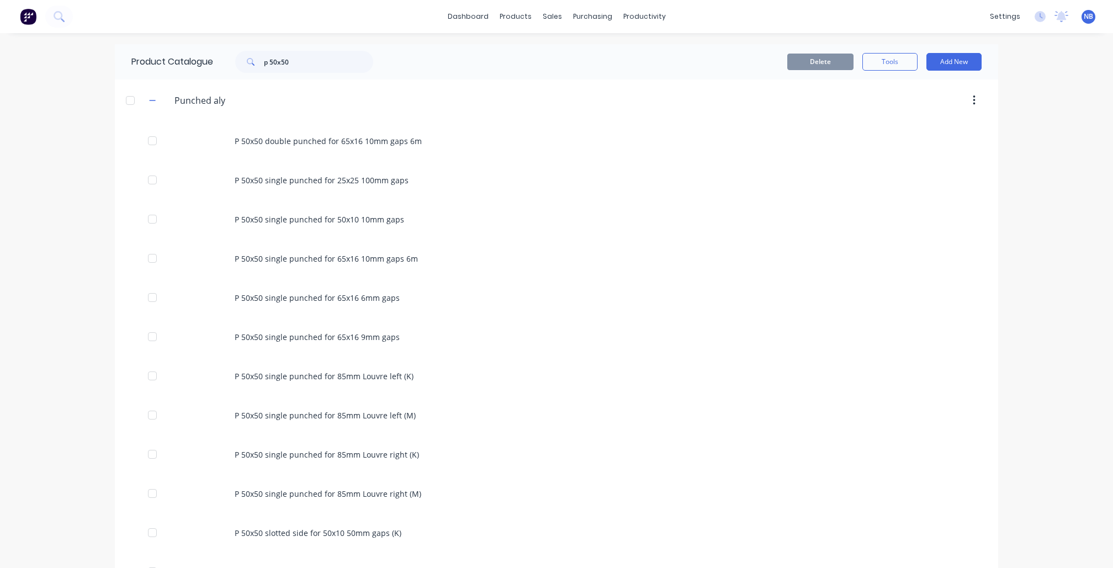
click at [331, 73] on div "Product Catalogue p 50x50" at bounding box center [258, 61] width 286 height 35
click at [331, 69] on input "p 50x50" at bounding box center [318, 62] width 109 height 22
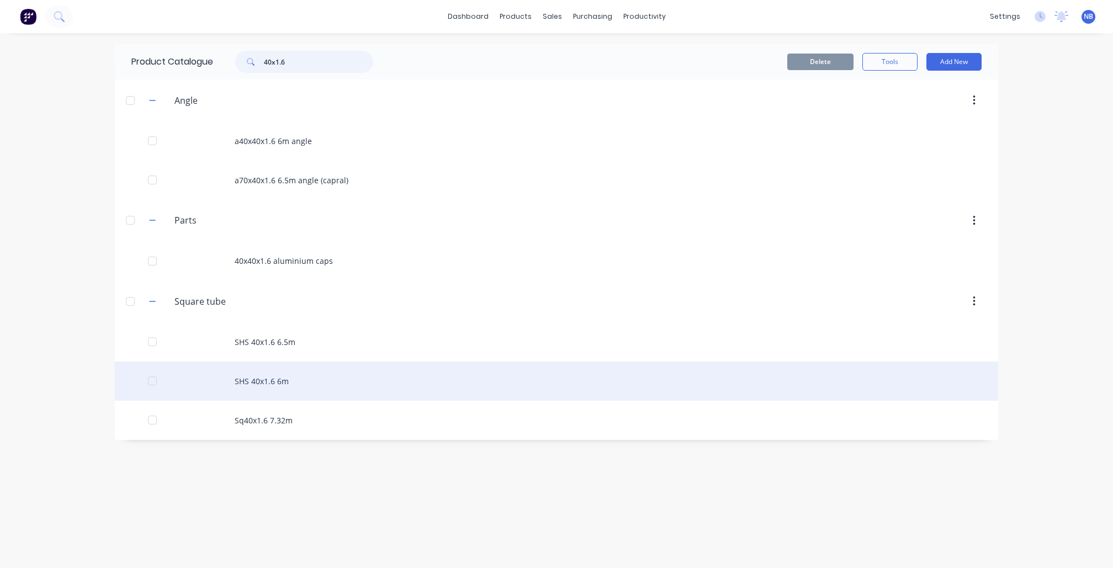
type input "40x1.6"
click at [301, 390] on div "SHS 40x1.6 6m" at bounding box center [557, 381] width 884 height 39
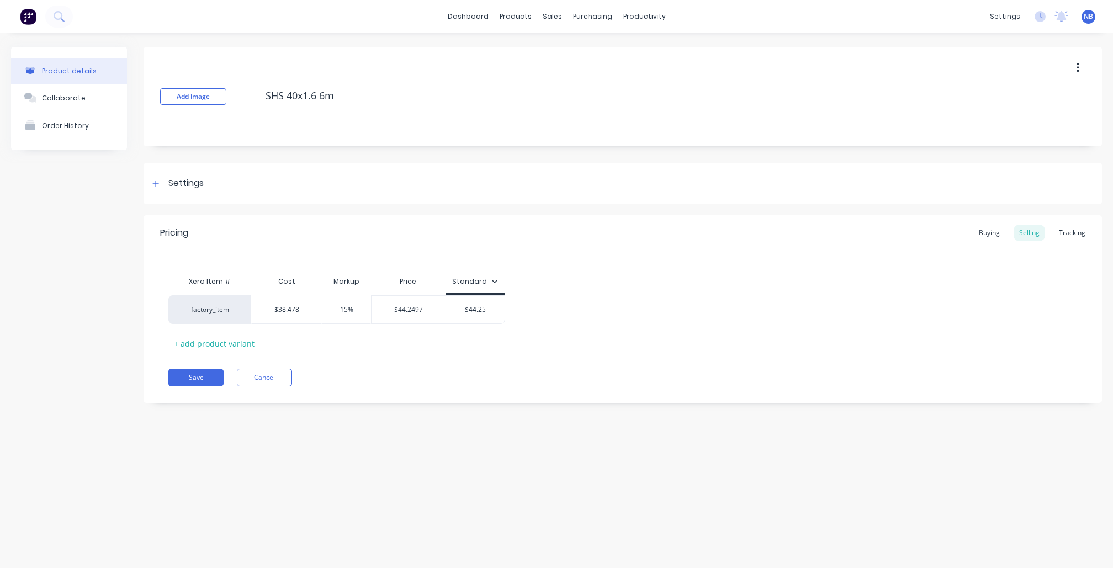
click at [1058, 219] on div "Pricing Buying Selling Tracking" at bounding box center [623, 233] width 959 height 36
click at [1058, 228] on div "Tracking" at bounding box center [1073, 233] width 38 height 17
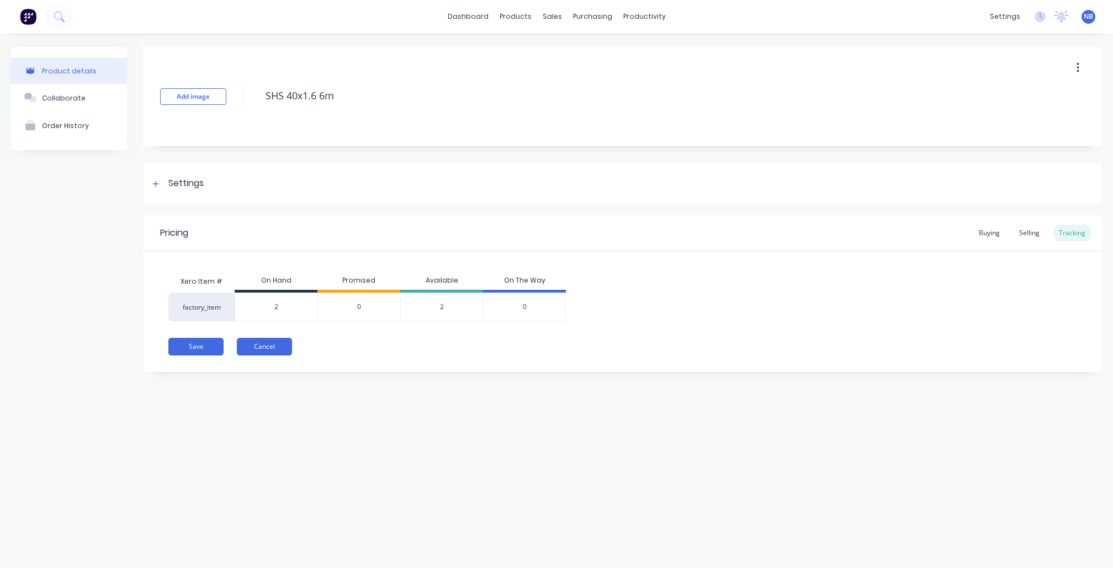
click at [244, 355] on button "Cancel" at bounding box center [264, 347] width 55 height 18
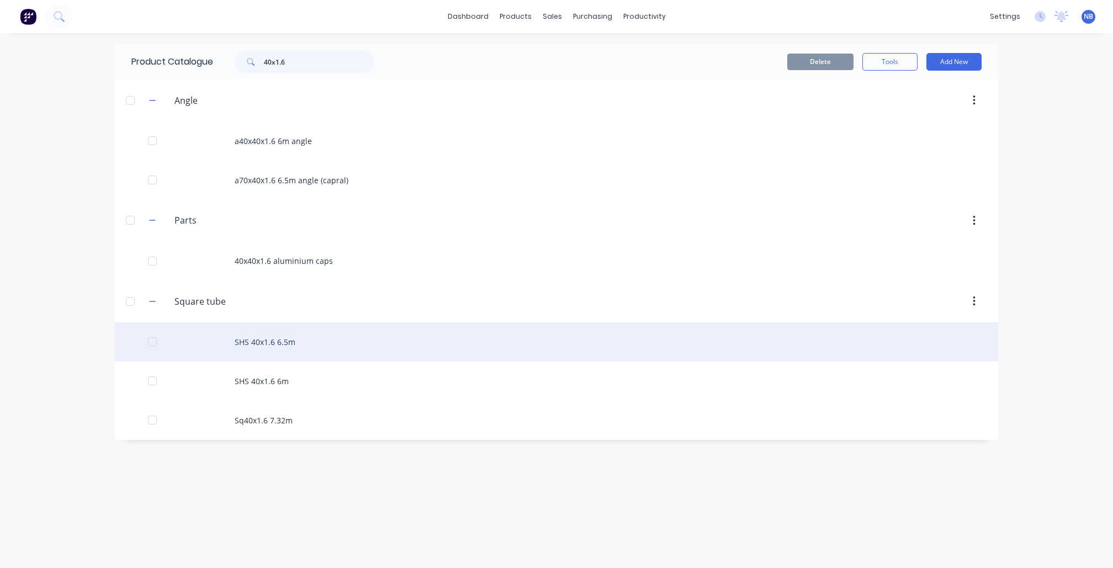
click at [261, 358] on div "SHS 40x1.6 6.5m" at bounding box center [557, 342] width 884 height 39
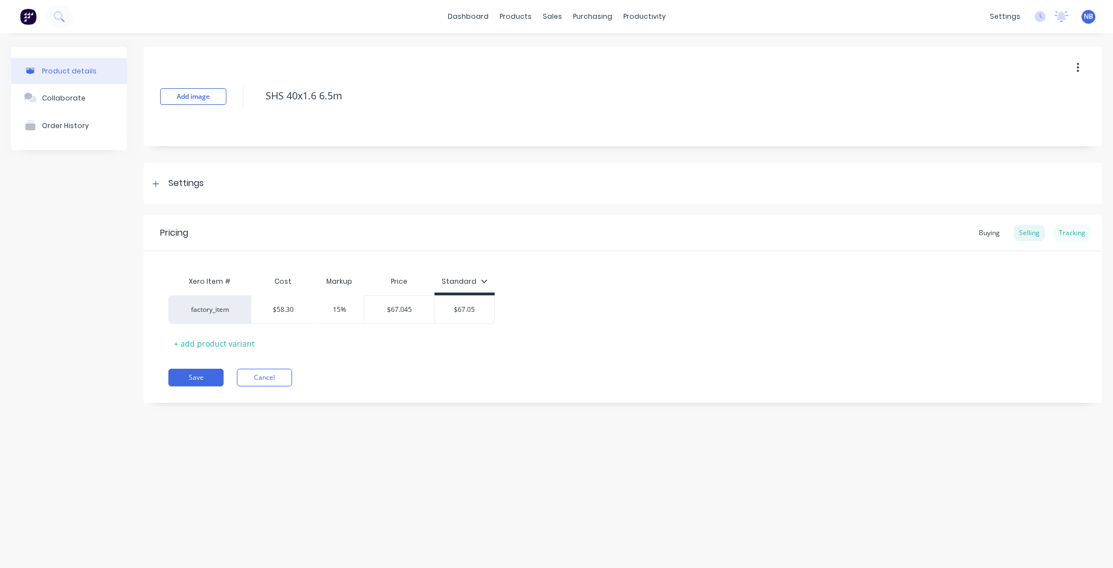
click at [1075, 230] on div "Tracking" at bounding box center [1073, 233] width 38 height 17
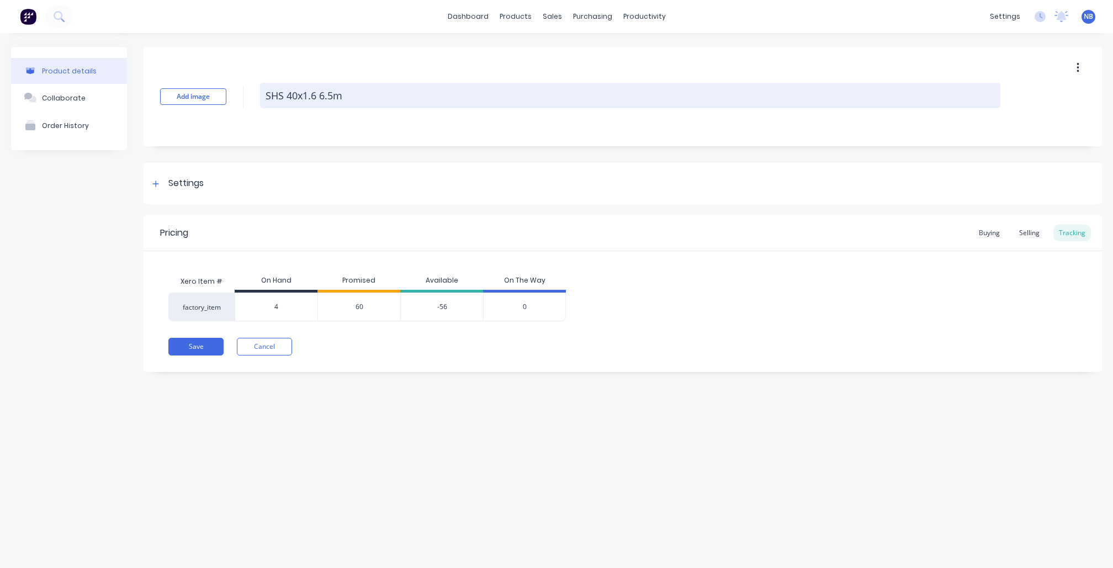
click at [304, 99] on textarea "SHS 40x1.6 6.5m" at bounding box center [630, 95] width 741 height 25
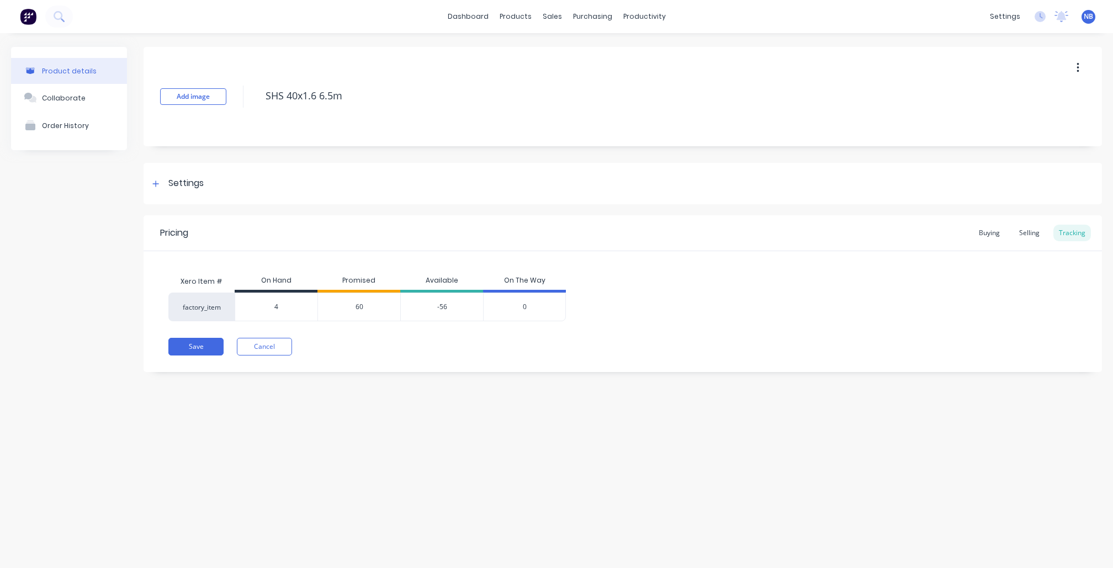
type textarea "x"
type textarea "SHS 40x41.6 6.5m"
type textarea "x"
type textarea "SHS 40x401.6 6.5m"
type textarea "x"
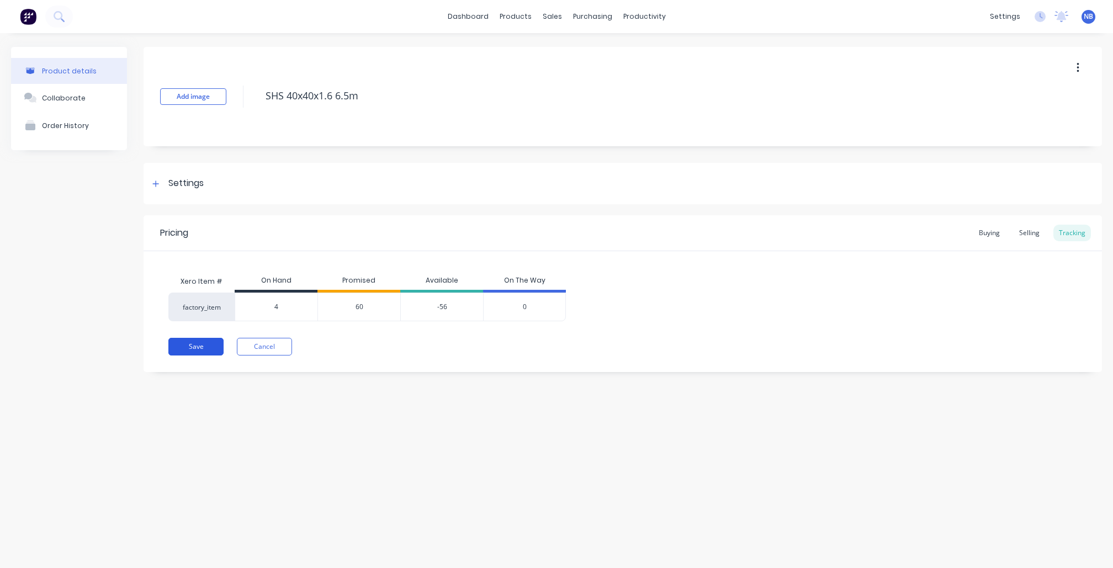
type textarea "SHS 40x40x1.6 6.5m"
type textarea "x"
type textarea "SHS 40x1.6 6.5m"
type textarea "x"
type textarea "SHS 40x40x1.6 6.5m"
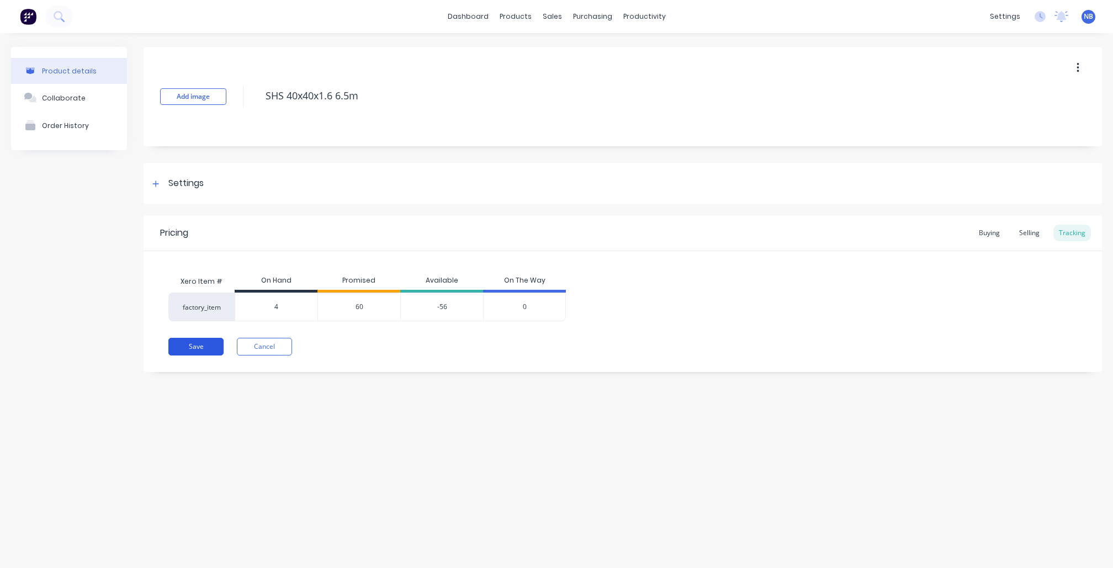
click at [212, 347] on button "Save" at bounding box center [195, 347] width 55 height 18
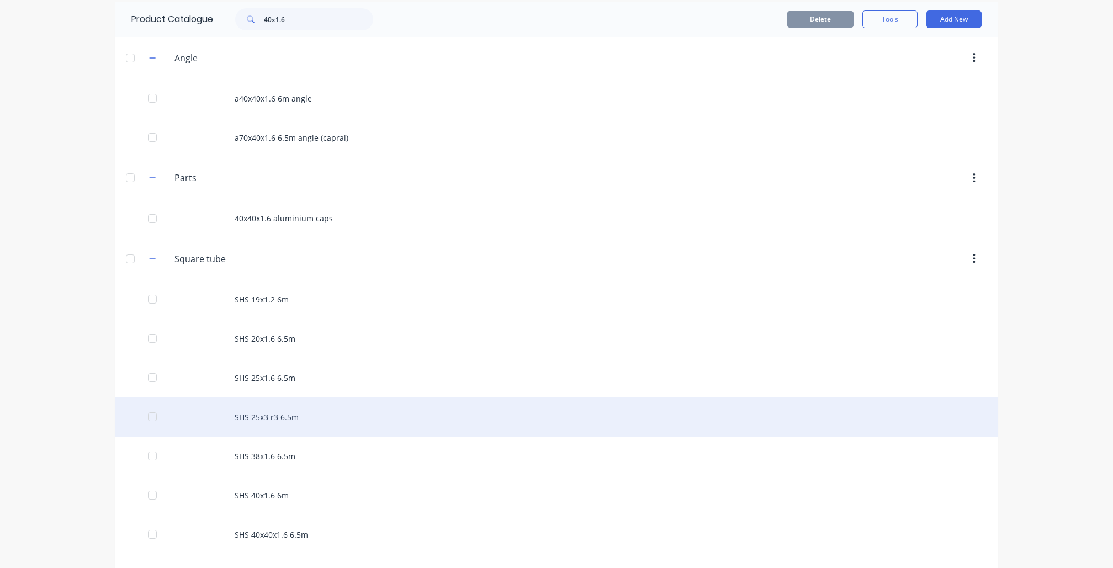
scroll to position [68, 0]
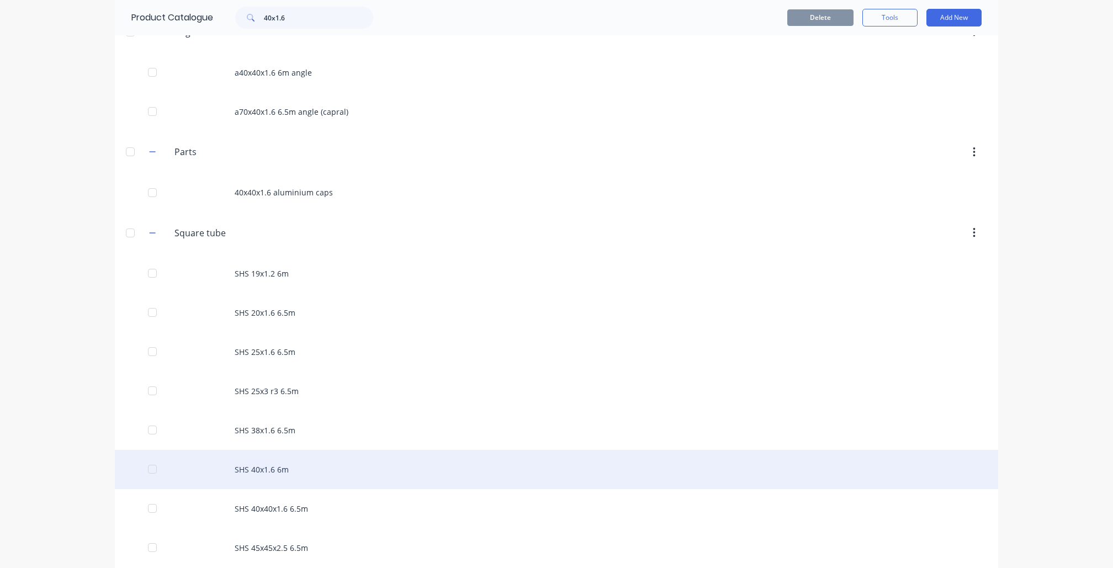
click at [295, 482] on div "SHS 40x1.6 6m" at bounding box center [557, 469] width 884 height 39
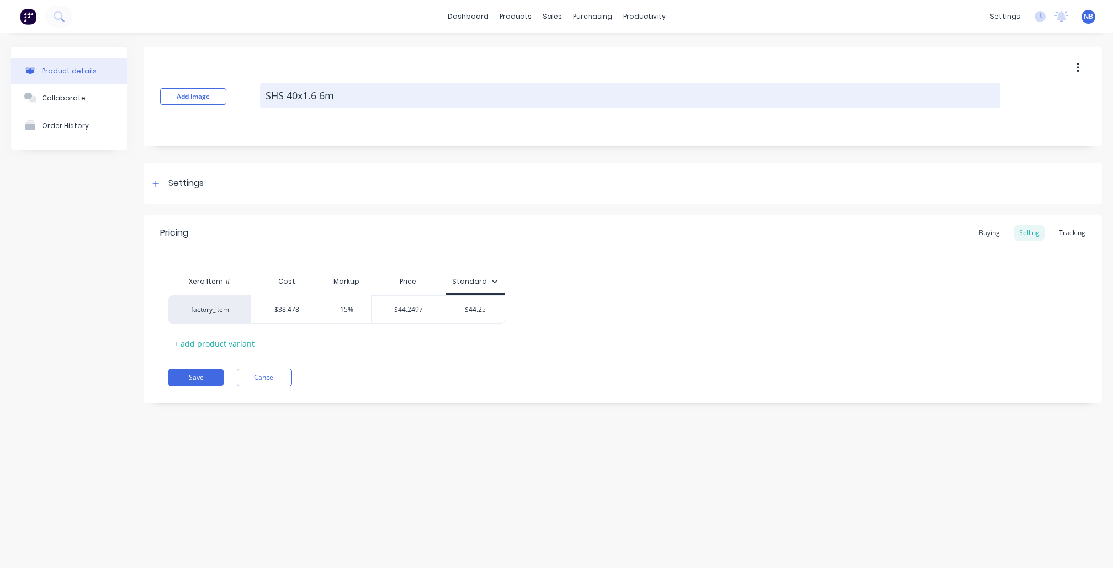
click at [303, 95] on textarea "SHS 40x1.6 6m" at bounding box center [630, 95] width 741 height 25
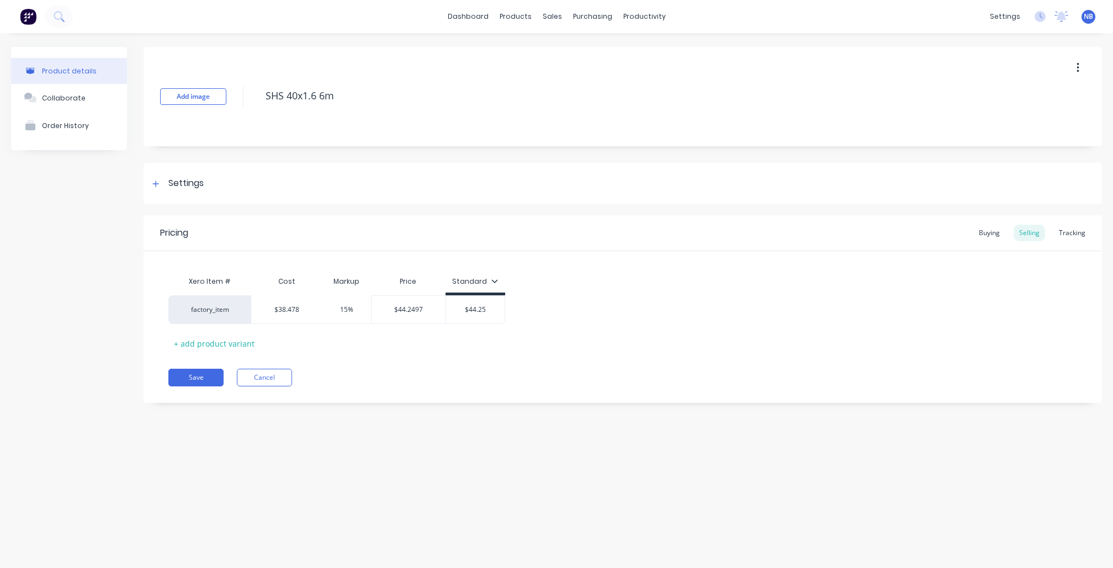
type textarea "x"
type textarea "SHS 40x41.6 6m"
type textarea "x"
type textarea "SHS 40x401.6 6m"
type textarea "x"
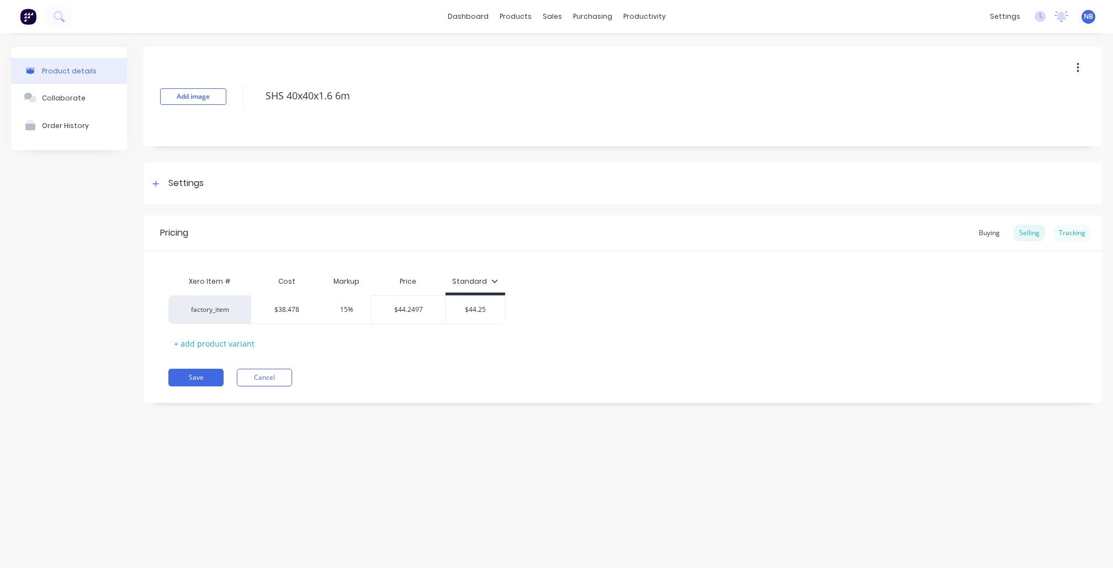
type textarea "SHS 40x40x1.6 6m"
type textarea "x"
type textarea "SHS 40x1.6 6m"
type textarea "x"
type textarea "SHS 40x40x1.6 6m"
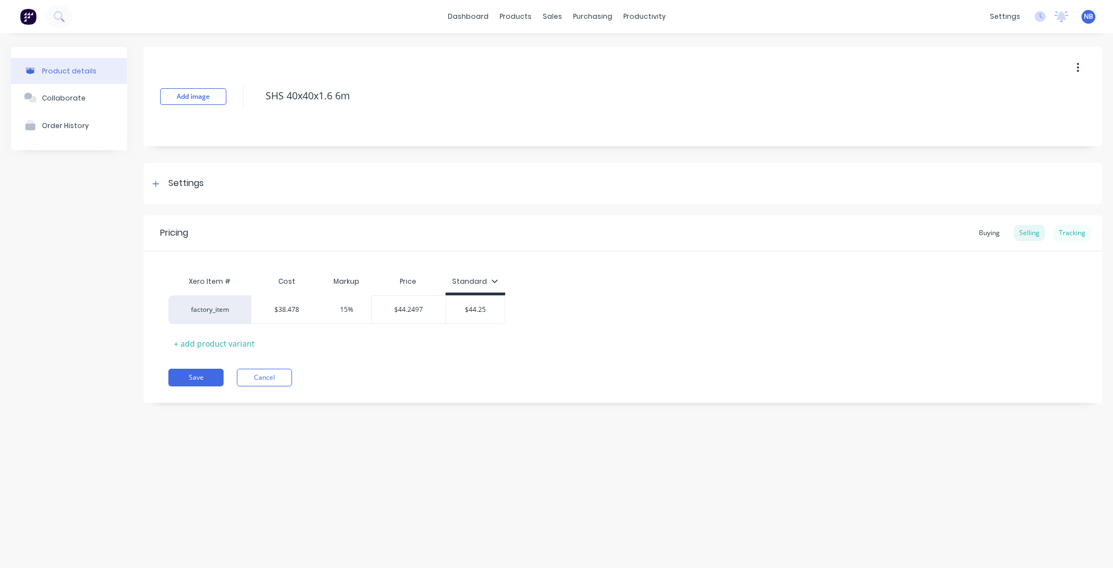
click at [1076, 234] on div "Tracking" at bounding box center [1073, 233] width 38 height 17
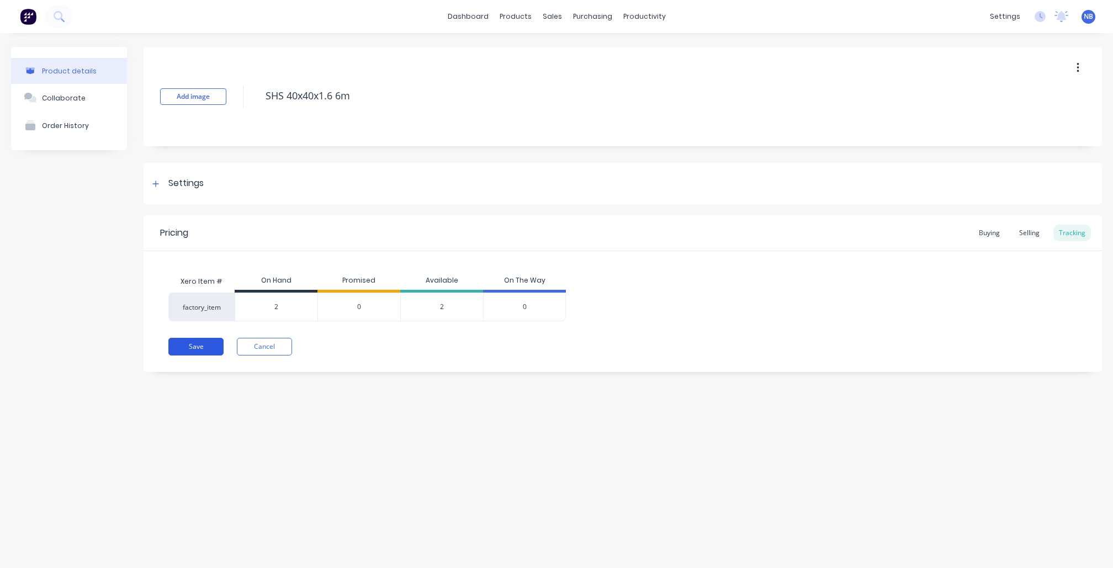
click at [204, 342] on button "Save" at bounding box center [195, 347] width 55 height 18
type textarea "x"
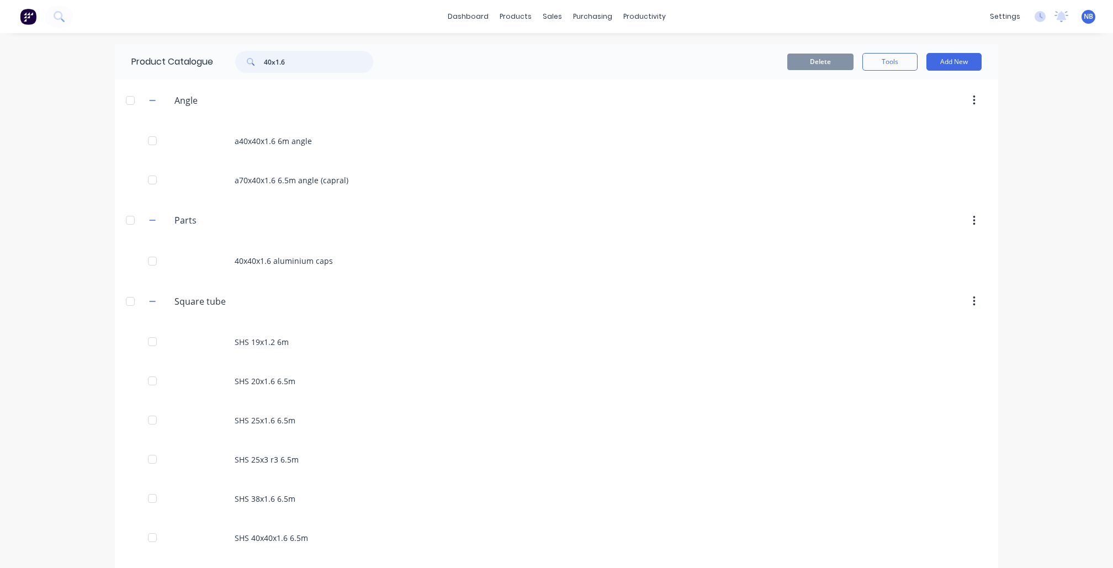
drag, startPoint x: 329, startPoint y: 61, endPoint x: 164, endPoint y: 59, distance: 165.2
click at [164, 59] on div "Product Catalogue 40x1.6" at bounding box center [258, 61] width 286 height 35
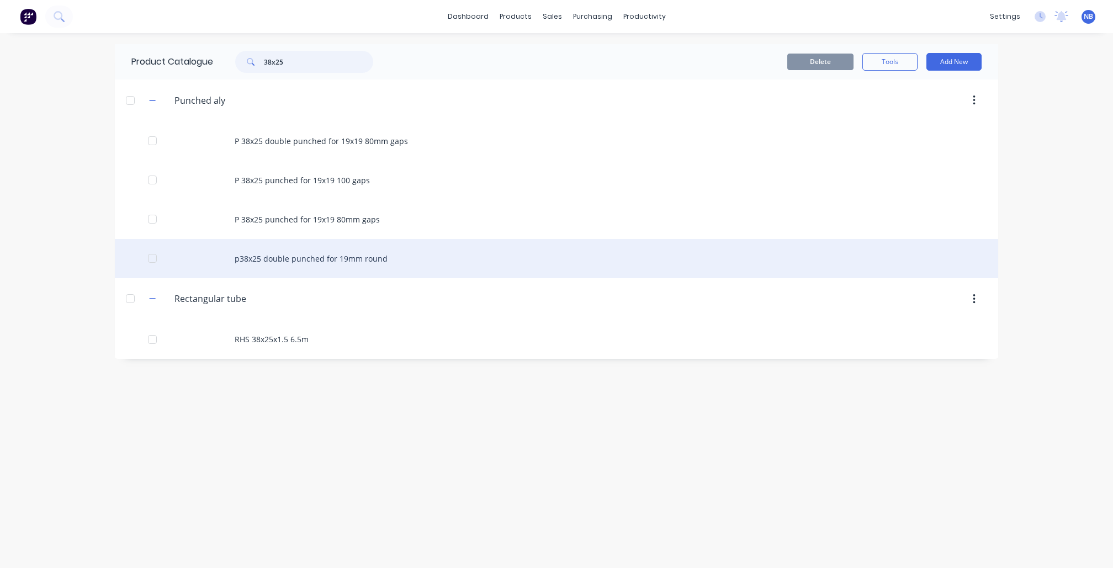
type input "38x25"
click at [374, 263] on div "p38x25 double punched for 19mm round" at bounding box center [557, 258] width 884 height 39
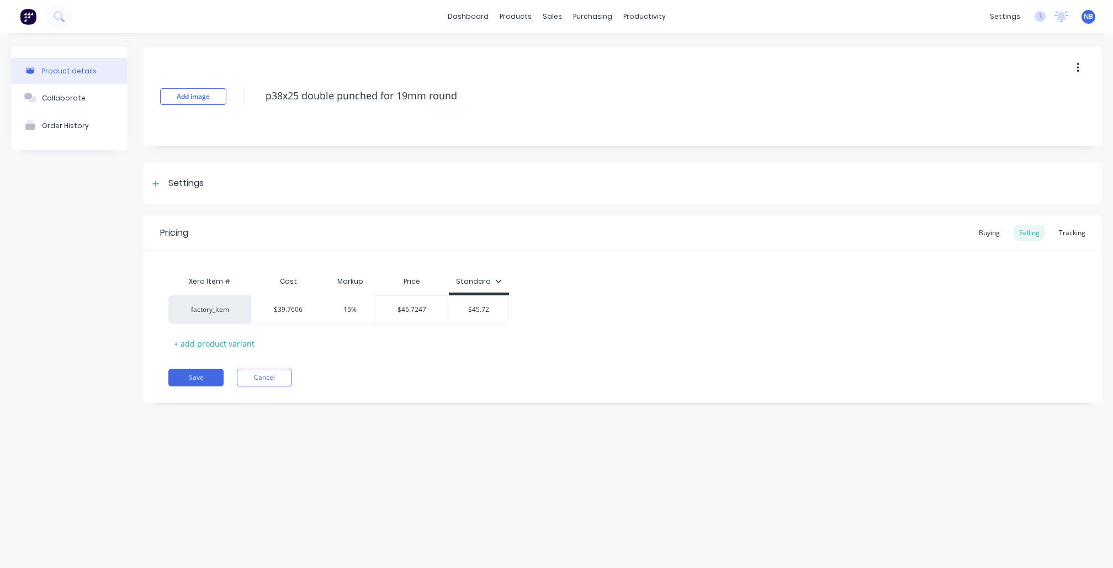
click at [1068, 76] on button "button" at bounding box center [1078, 68] width 26 height 20
click at [1045, 98] on span "Duplicate" at bounding box center [1037, 97] width 83 height 12
click at [278, 372] on button "Cancel" at bounding box center [264, 378] width 55 height 18
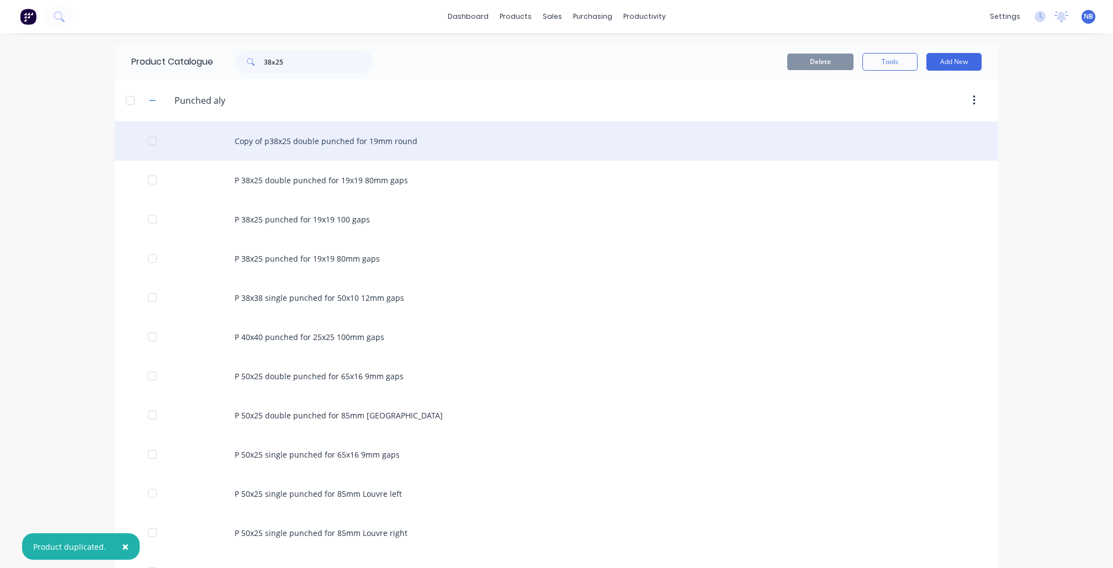
click at [294, 146] on div "Copy of p38x25 double punched for 19mm round" at bounding box center [557, 141] width 884 height 39
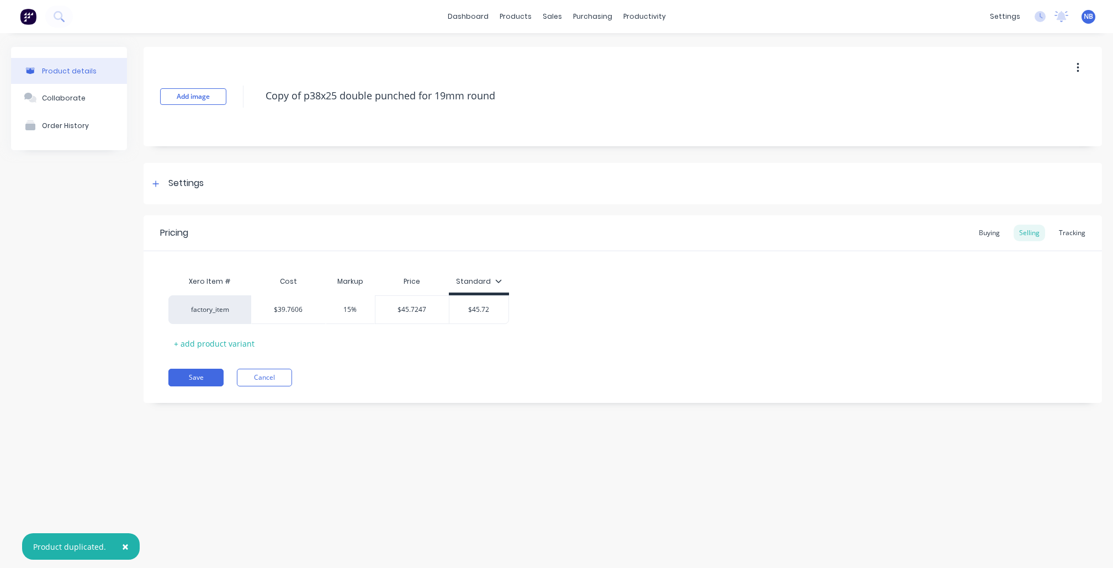
drag, startPoint x: 308, startPoint y: 97, endPoint x: 145, endPoint y: 80, distance: 164.4
click at [145, 80] on div "Add image Copy of p38x25 double punched for 19mm round" at bounding box center [623, 96] width 959 height 99
type textarea "x"
type textarea "P38x25 double punched for 19mm round"
type textarea "x"
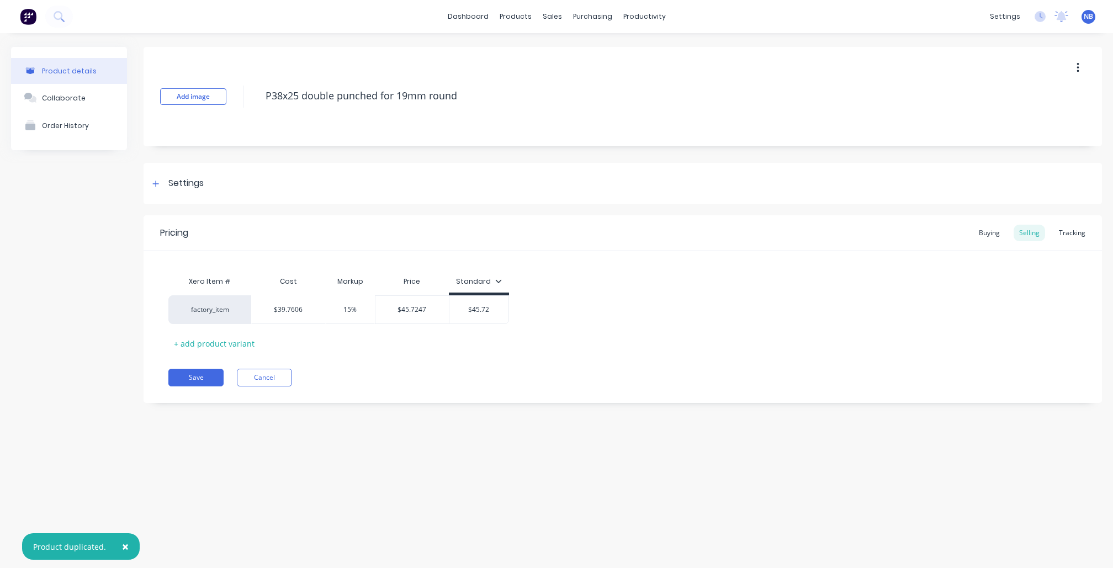
type textarea "P 38x25 double punched for 19mm round"
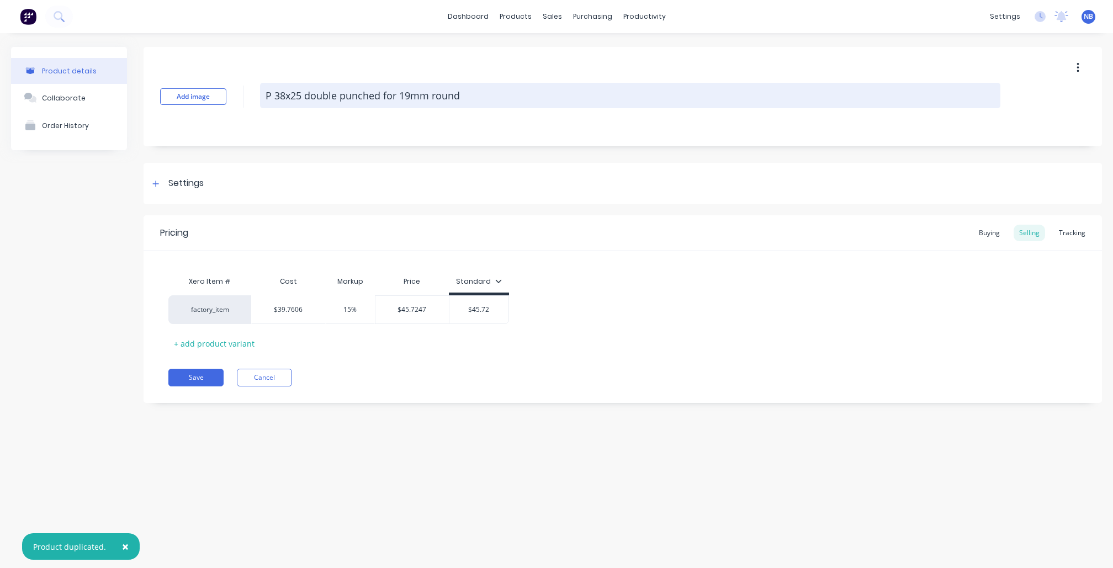
click at [330, 95] on textarea "P 38x25 double punched for 19mm round" at bounding box center [630, 95] width 741 height 25
click at [321, 97] on textarea "P 38x25 double punched for 19mm round" at bounding box center [630, 95] width 741 height 25
type textarea "x"
type textarea "P 38x25 punched for 19mm round"
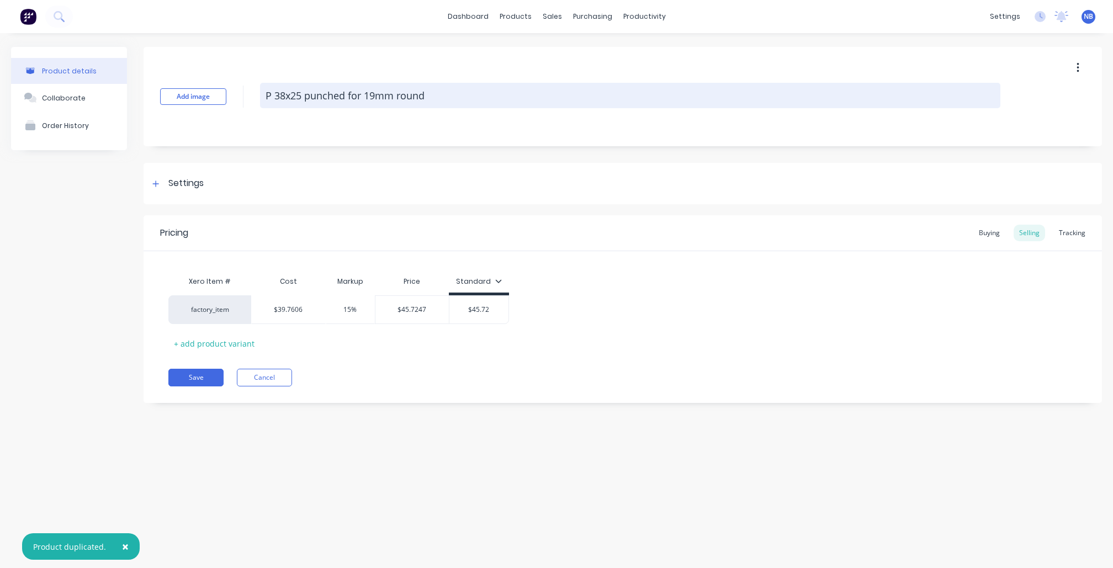
click at [455, 100] on textarea "P 38x25 punched for 19mm round" at bounding box center [630, 95] width 741 height 25
type textarea "x"
type textarea "P 38x25 punched for 19mm round"
type textarea "x"
type textarea "P 38x25 punched for 19mm round 1"
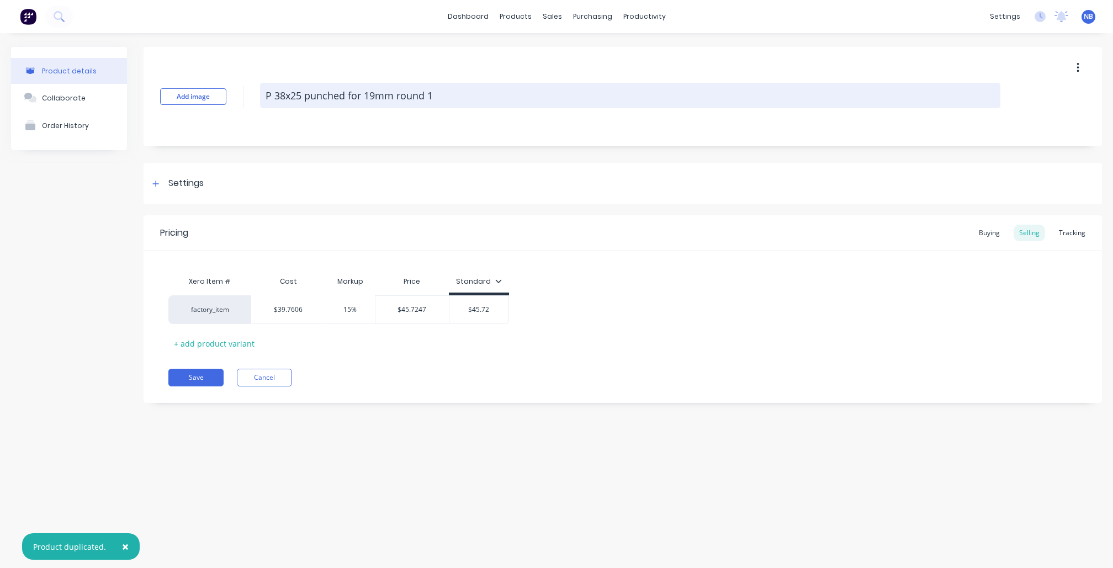
type textarea "x"
type textarea "P 38x25 punched for 19mm round 10"
type textarea "x"
type textarea "P 38x25 punched for 19mm round 100"
type textarea "x"
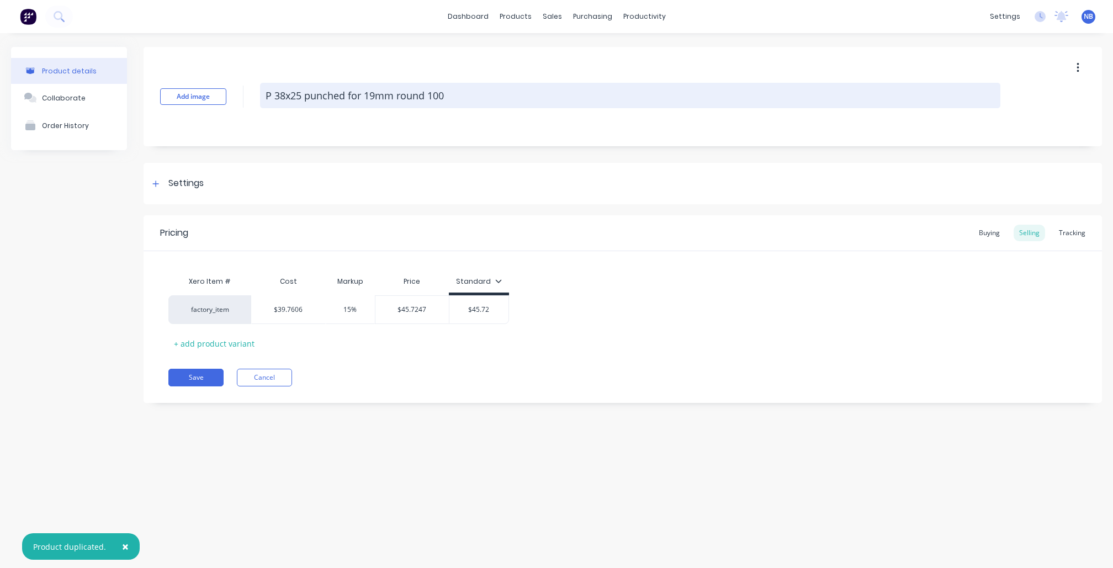
type textarea "P 38x25 punched for 19mm round 100m"
type textarea "x"
type textarea "P 38x25 punched for 19mm round 100mm"
type textarea "x"
type textarea "P 38x25 punched for 19mm round 100mm"
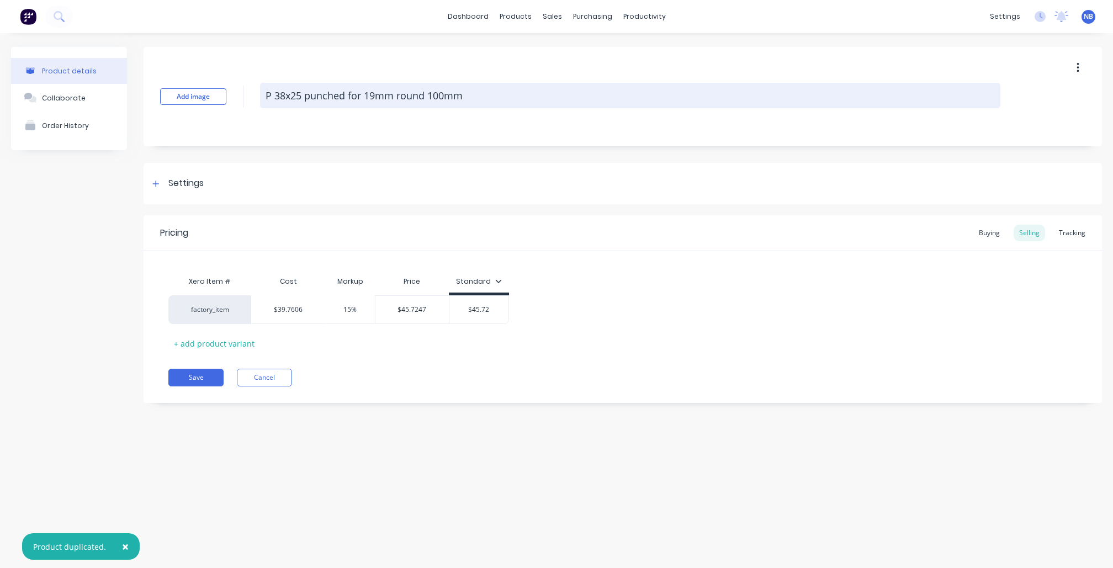
type textarea "x"
type textarea "P 38x25 punched for 19mm round 100mm g"
type textarea "x"
type textarea "P 38x25 punched for 19mm round 100mm ga"
type textarea "x"
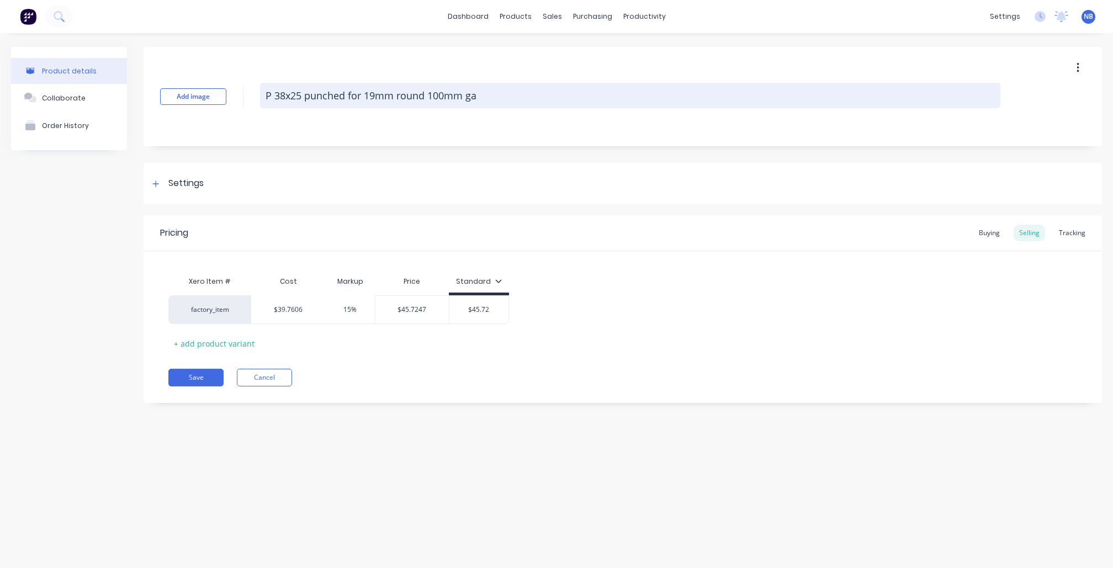
type textarea "P 38x25 punched for 19mm round 100mm gap"
type textarea "x"
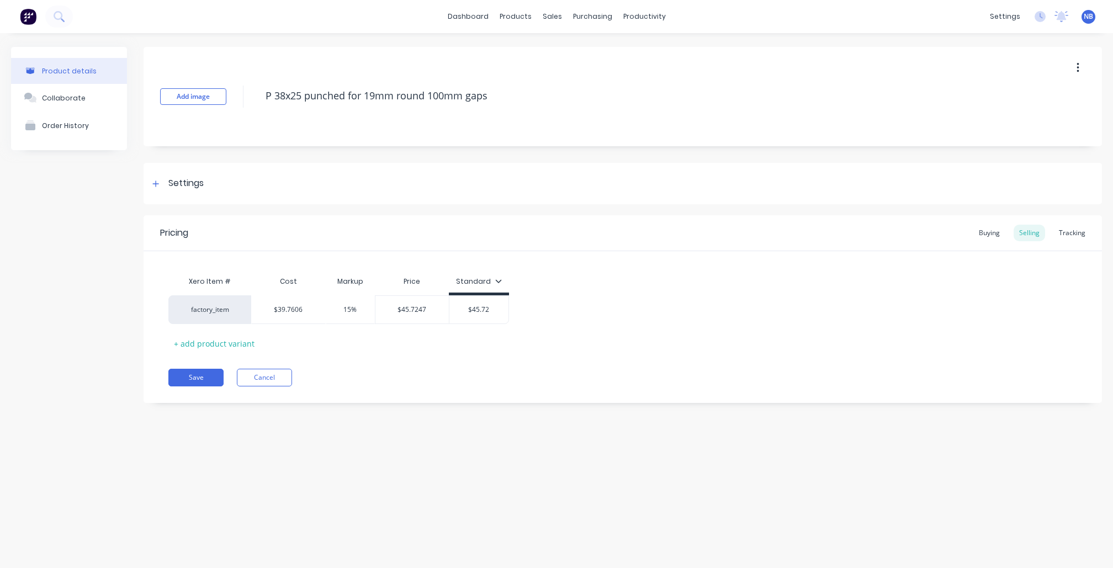
type textarea "P 38x25 punched for 19mm round 100mm gaps"
type textarea "x"
type textarea "Copy of p38x25 double punched for 19mm round"
type textarea "x"
type textarea "P 38x25 punched for 19mm round 100mm gaps"
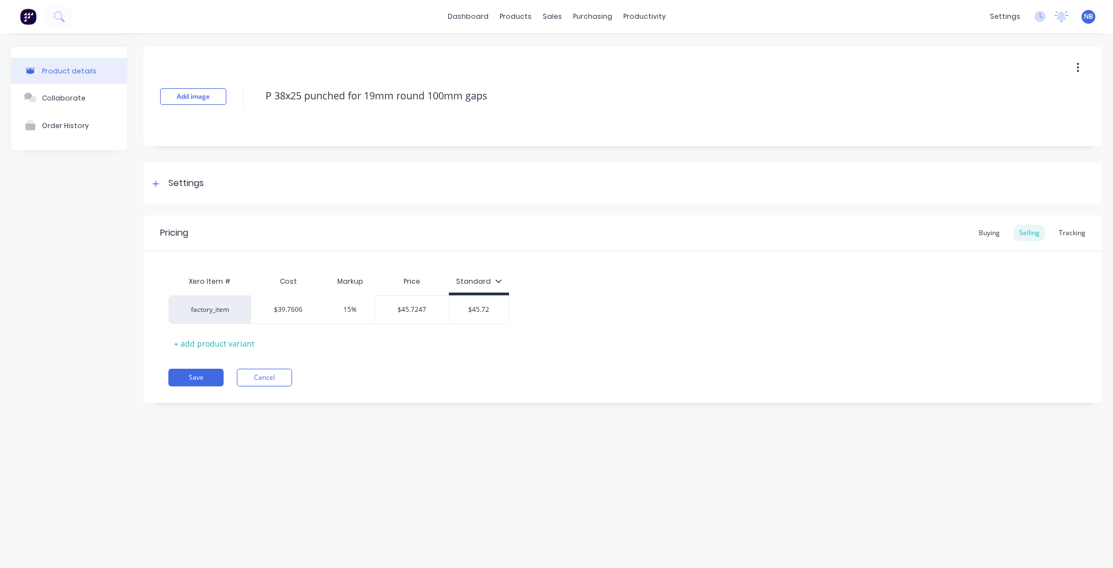
click at [115, 294] on div "Product details Collaborate Order History" at bounding box center [69, 233] width 116 height 373
click at [1083, 236] on div "Tracking" at bounding box center [1073, 233] width 38 height 17
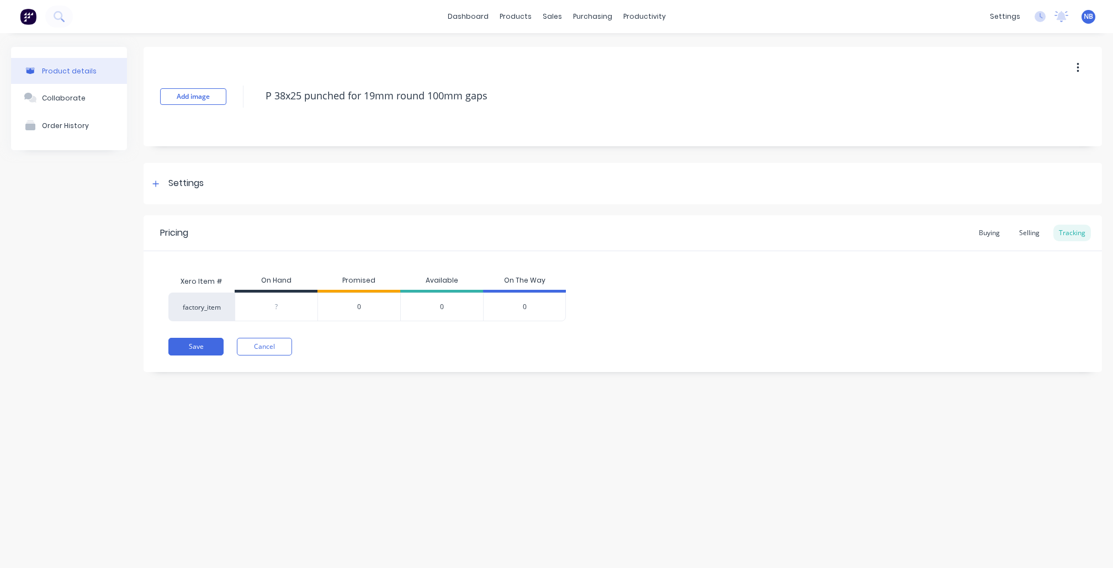
type input "0"
click at [297, 306] on input "0" at bounding box center [276, 307] width 82 height 10
type input "3"
type textarea "x"
type input "3"
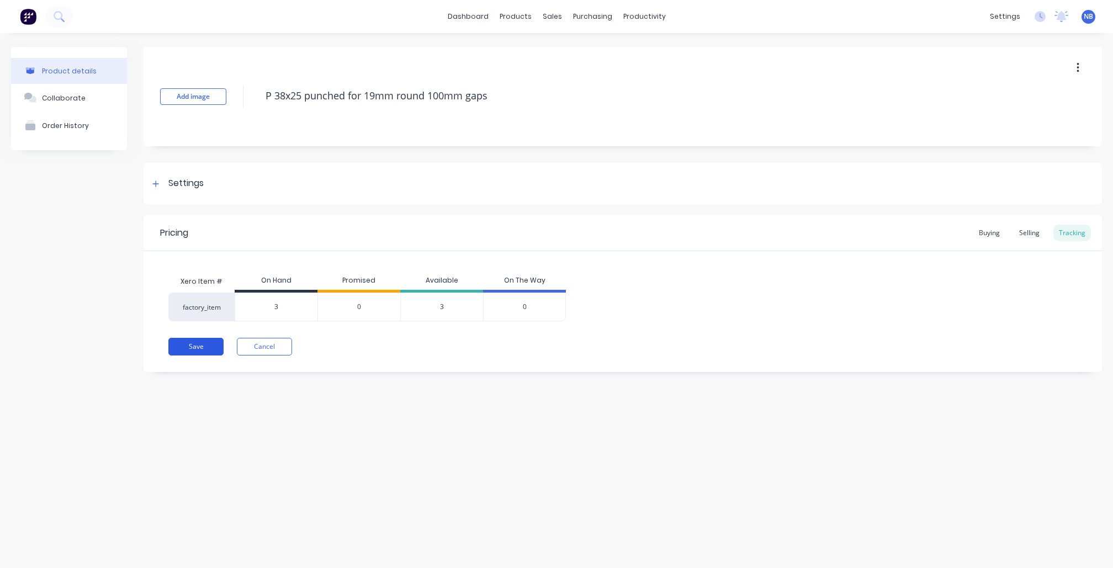
click at [194, 350] on button "Save" at bounding box center [195, 347] width 55 height 18
type textarea "x"
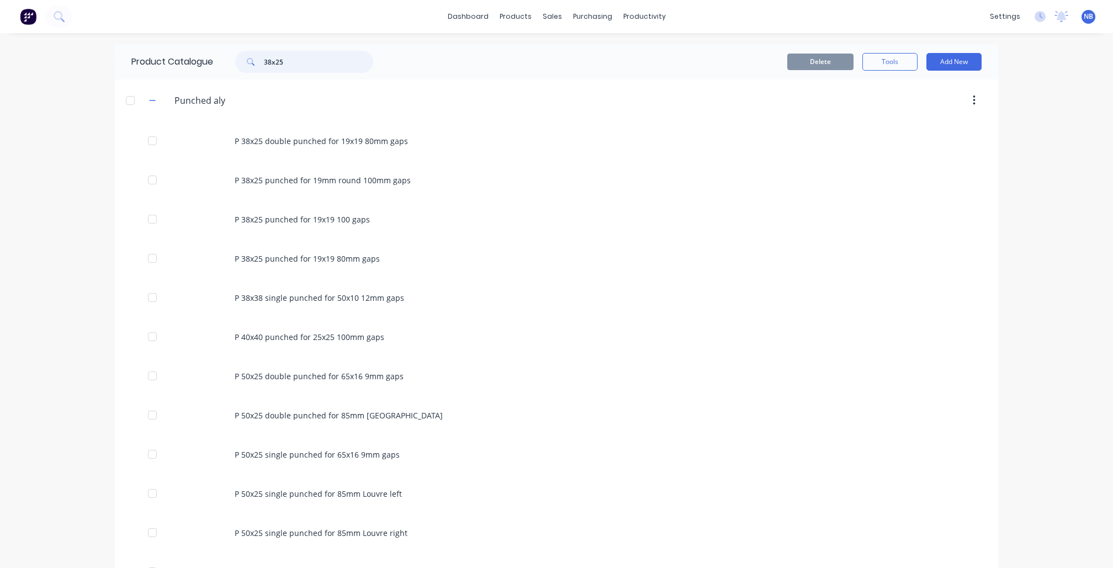
click at [299, 68] on input "38x25" at bounding box center [318, 62] width 109 height 22
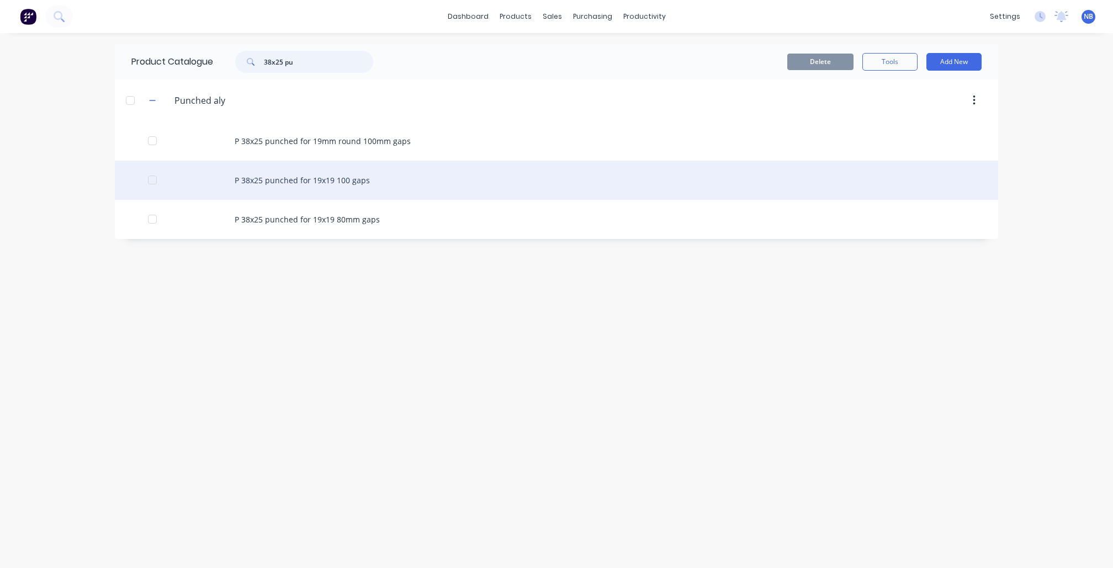
type input "38x25 pu"
click at [337, 192] on div "P 38x25 punched for 19x19 100 gaps" at bounding box center [557, 180] width 884 height 39
type textarea "x"
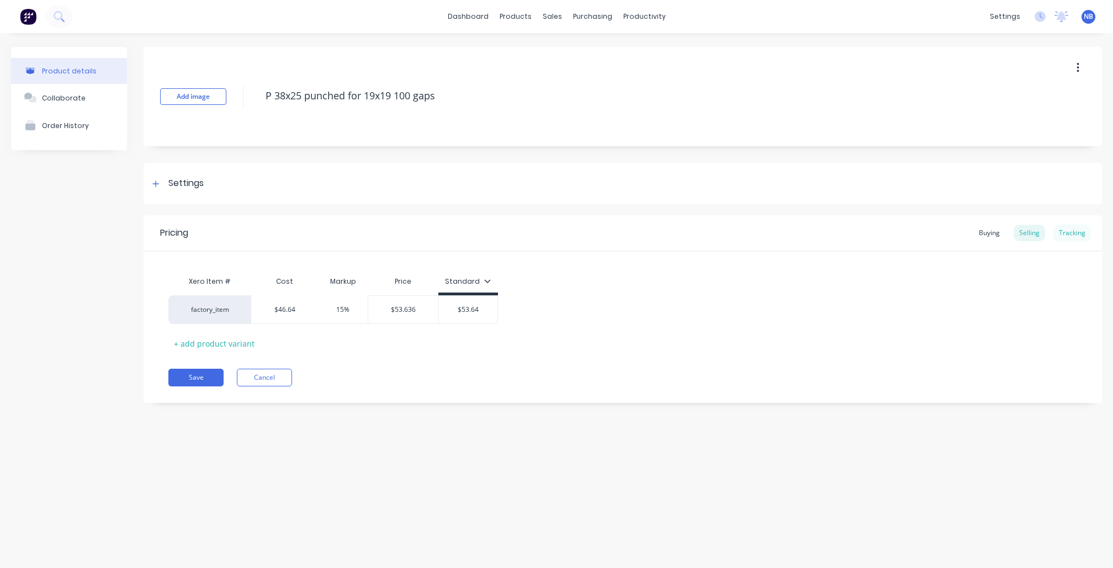
click at [1063, 236] on div "Tracking" at bounding box center [1073, 233] width 38 height 17
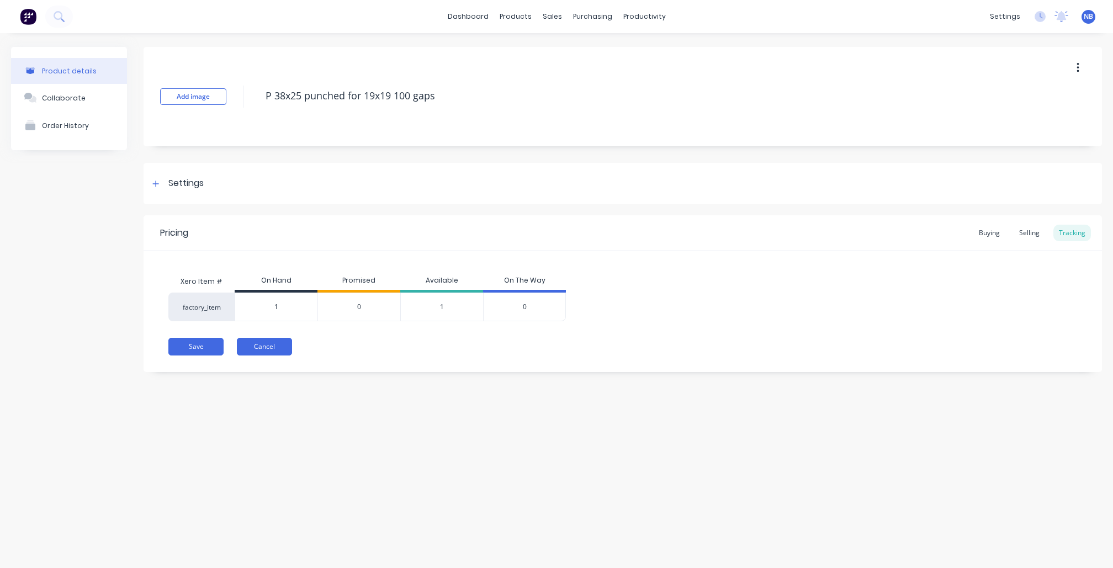
click at [259, 346] on button "Cancel" at bounding box center [264, 347] width 55 height 18
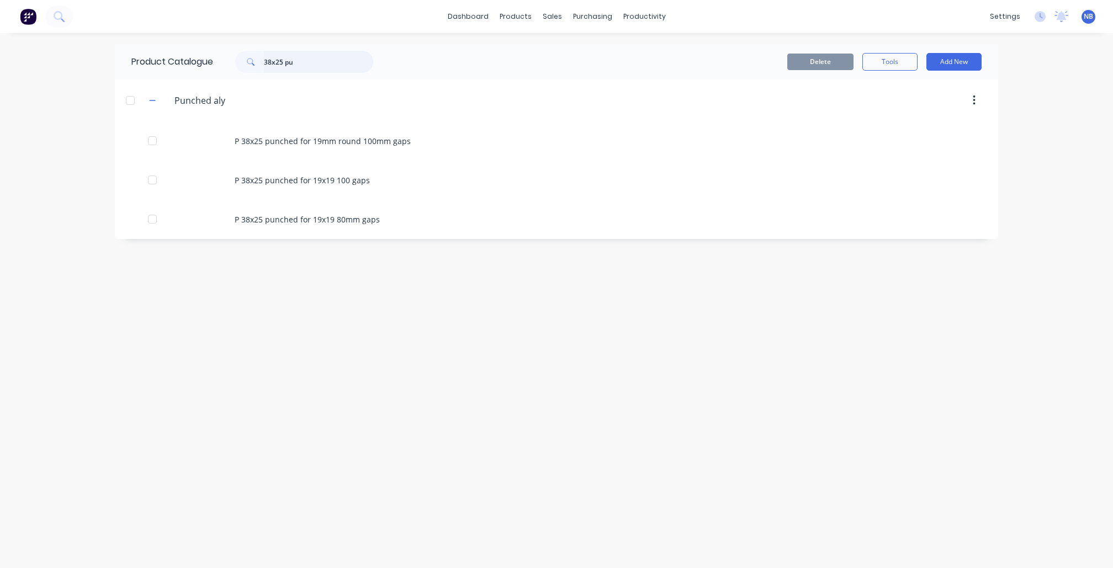
click at [346, 70] on input "38x25 pu" at bounding box center [318, 62] width 109 height 22
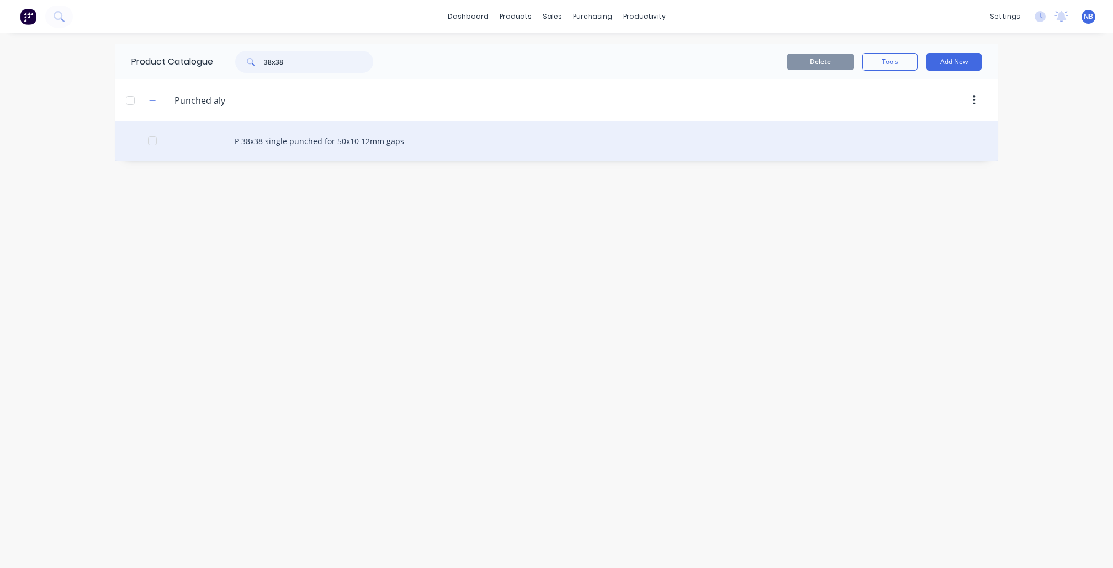
type input "38x38"
click at [327, 150] on div "P 38x38 single punched for 50x10 12mm gaps" at bounding box center [557, 141] width 884 height 39
type textarea "x"
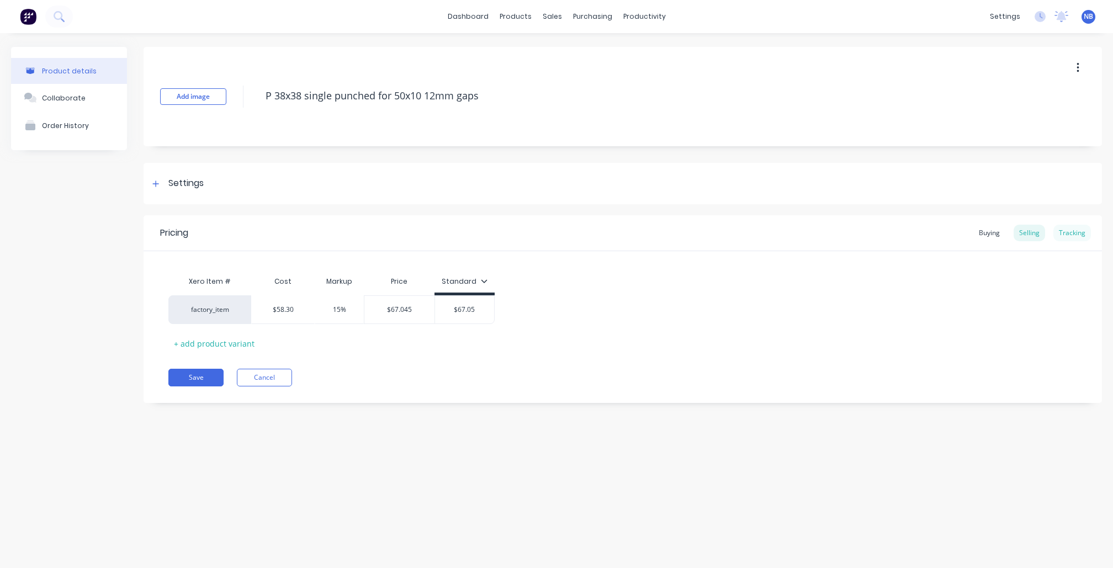
click at [1075, 231] on div "Tracking" at bounding box center [1073, 233] width 38 height 17
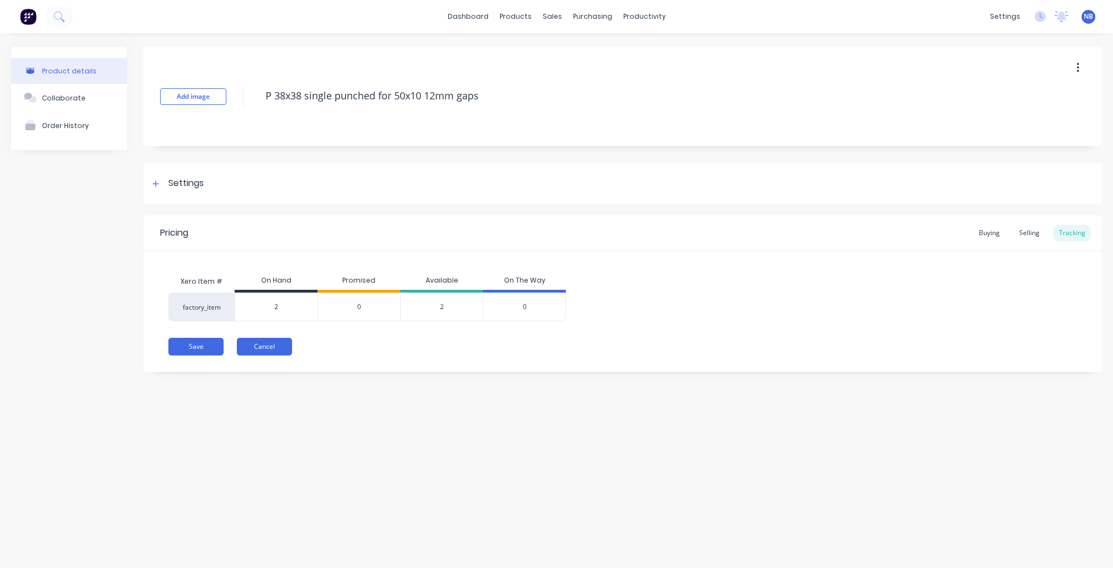
click at [271, 348] on button "Cancel" at bounding box center [264, 347] width 55 height 18
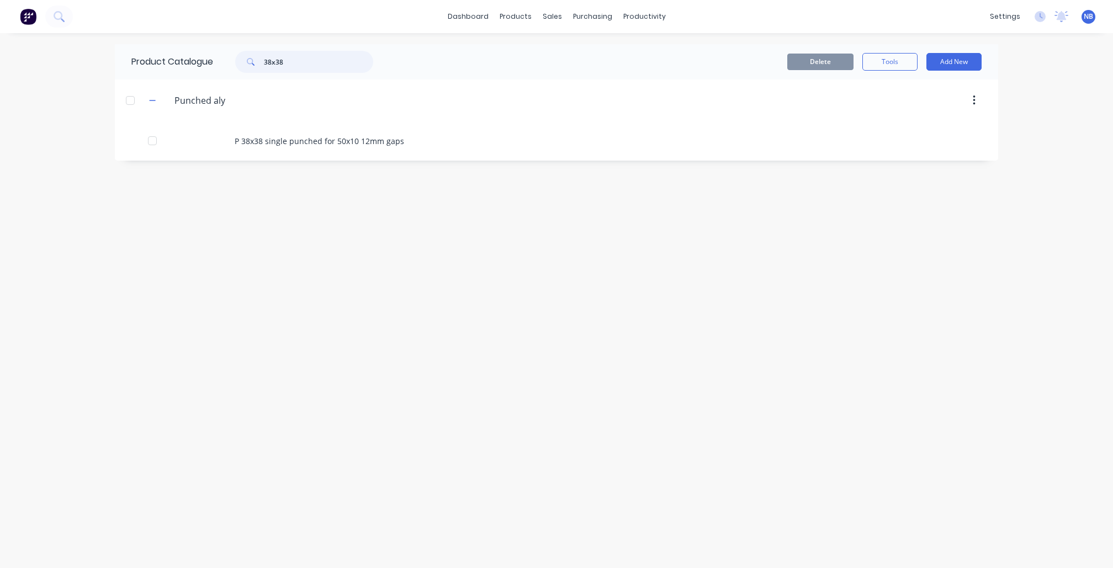
drag, startPoint x: 297, startPoint y: 67, endPoint x: 215, endPoint y: 67, distance: 82.3
click at [215, 67] on div "38x38" at bounding box center [301, 62] width 177 height 22
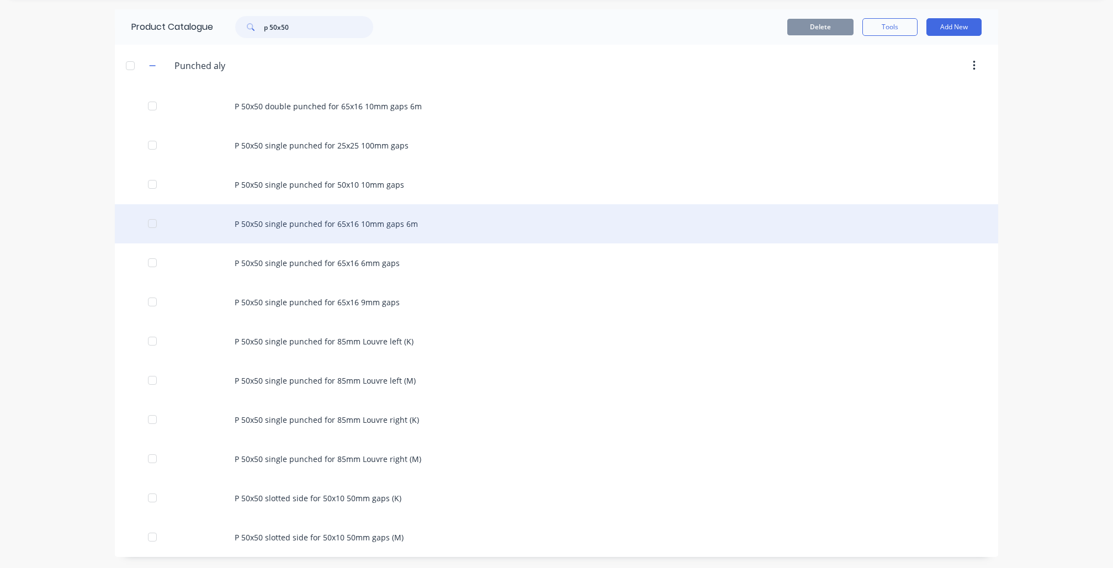
scroll to position [39, 0]
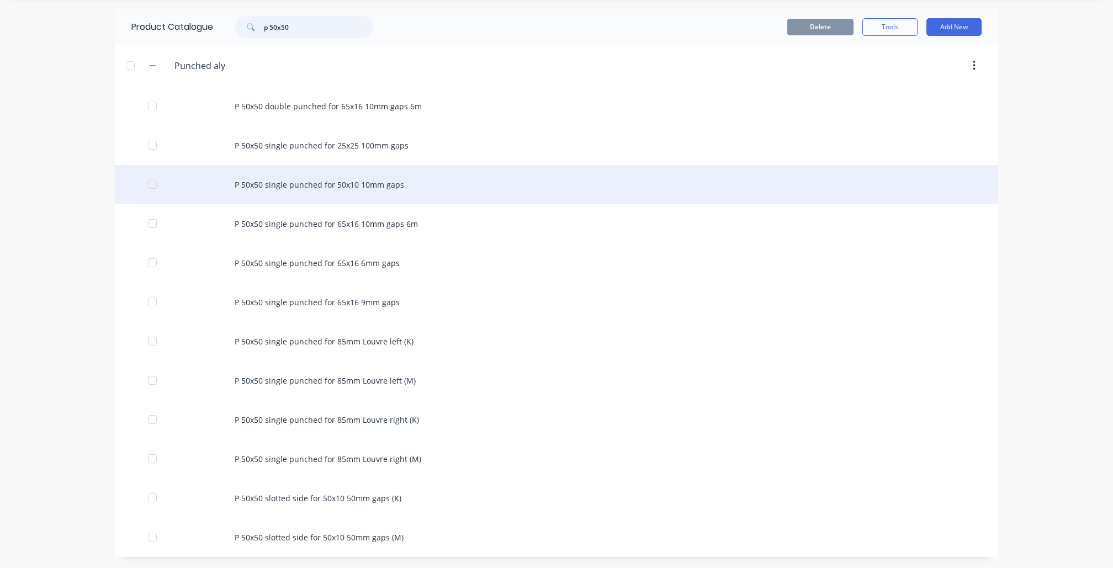
type input "p 50x50"
click at [379, 193] on div "P 50x50 single punched for 50x10 10mm gaps" at bounding box center [557, 184] width 884 height 39
type textarea "x"
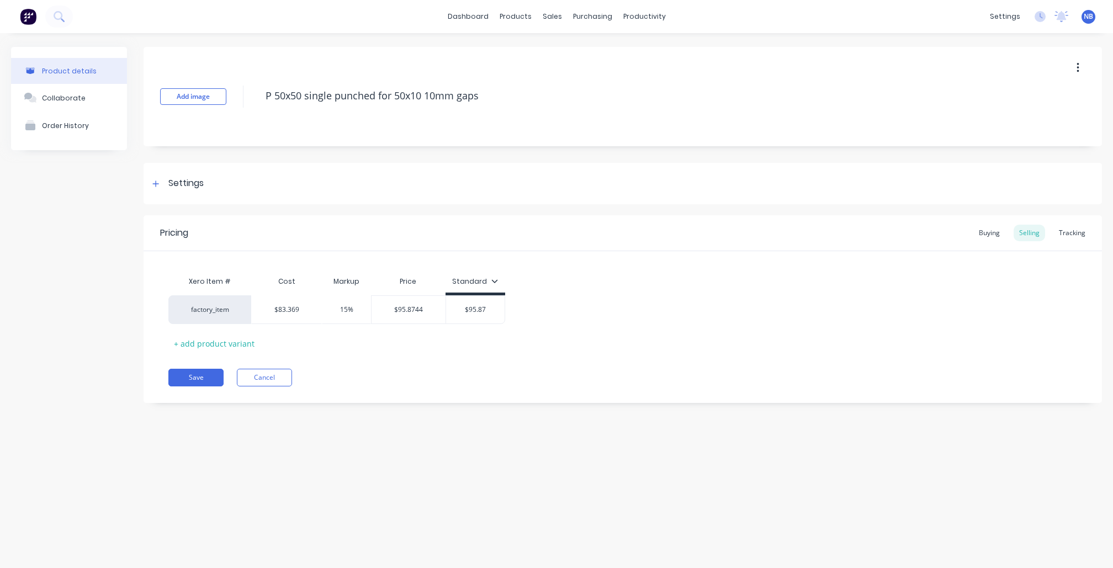
click at [1068, 224] on div "Pricing Buying Selling Tracking" at bounding box center [623, 233] width 959 height 36
click at [1069, 233] on div "Tracking" at bounding box center [1073, 233] width 38 height 17
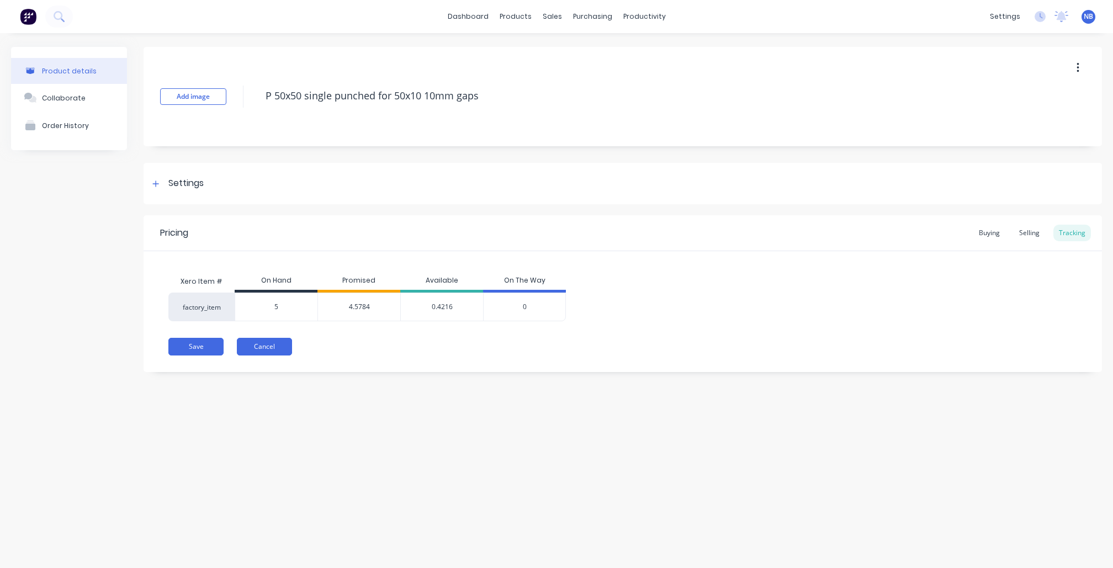
click at [277, 353] on button "Cancel" at bounding box center [264, 347] width 55 height 18
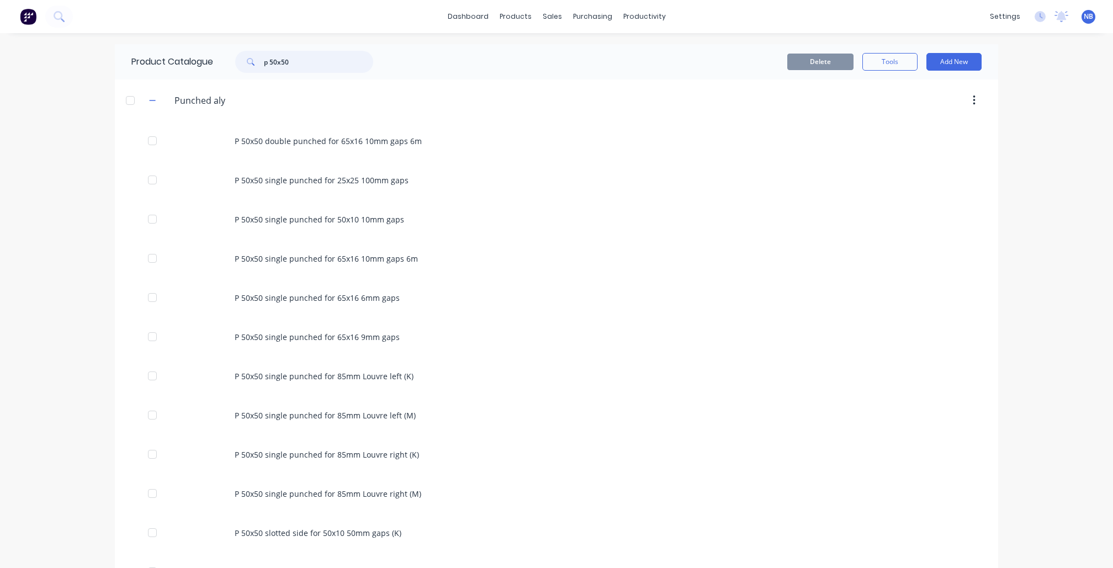
drag, startPoint x: 305, startPoint y: 64, endPoint x: 237, endPoint y: 58, distance: 68.2
click at [237, 58] on div "p 50x50" at bounding box center [304, 62] width 138 height 22
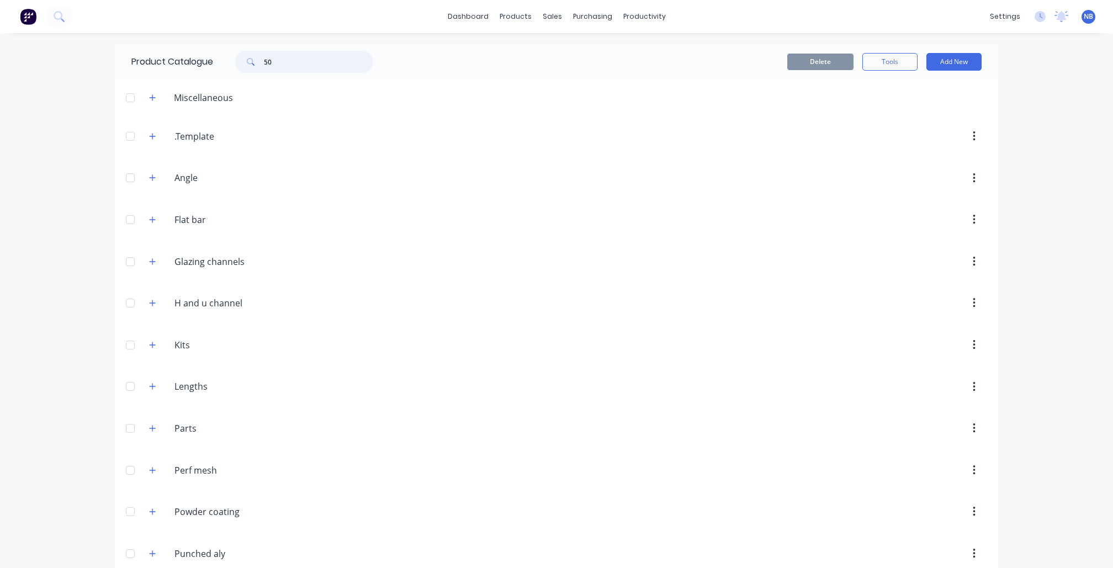
type input "5"
type input "p 50x50"
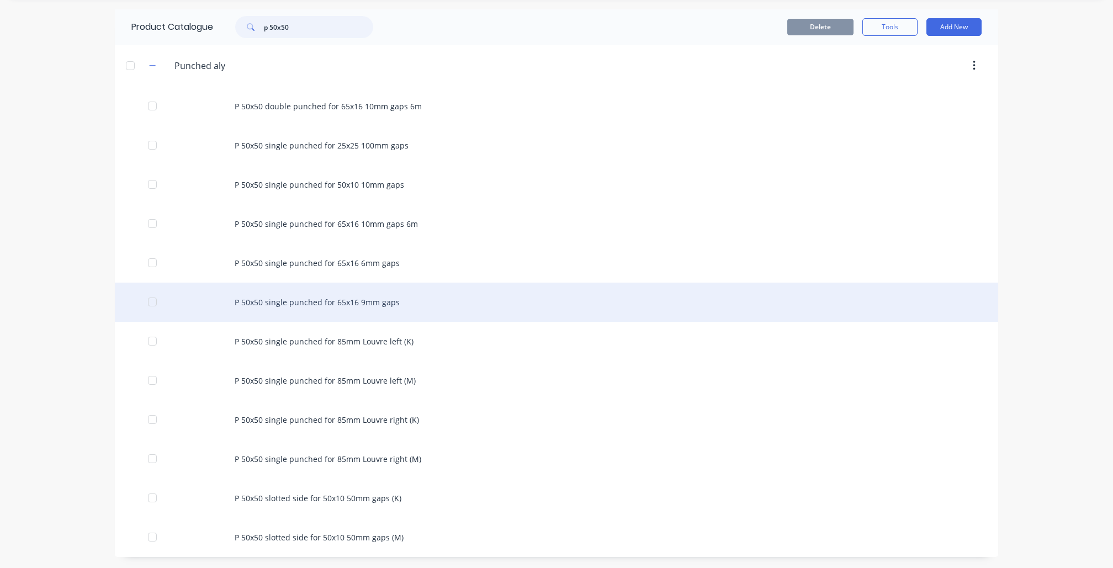
scroll to position [39, 0]
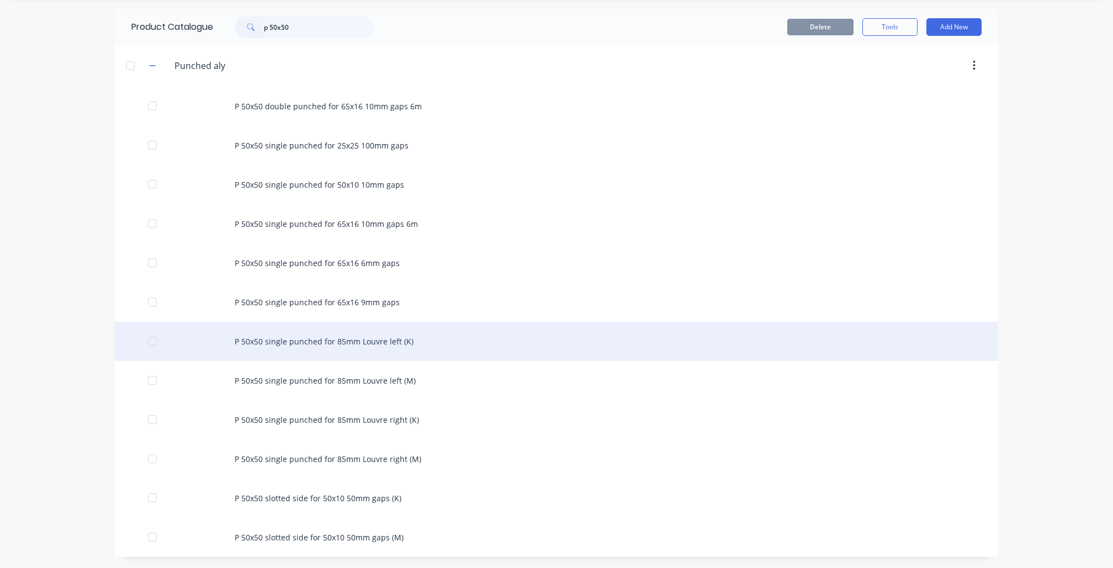
click at [383, 346] on div "P 50x50 single punched for 85mm Louvre left (K)" at bounding box center [557, 341] width 884 height 39
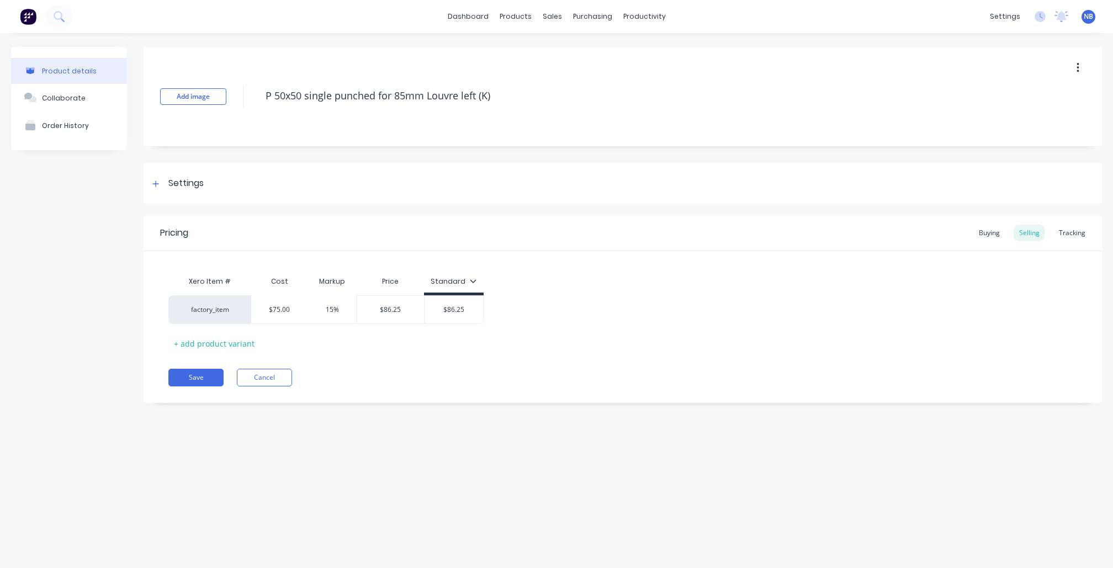
click at [1074, 223] on div "Pricing Buying Selling Tracking" at bounding box center [623, 233] width 959 height 36
click at [1069, 233] on div "Tracking" at bounding box center [1073, 233] width 38 height 17
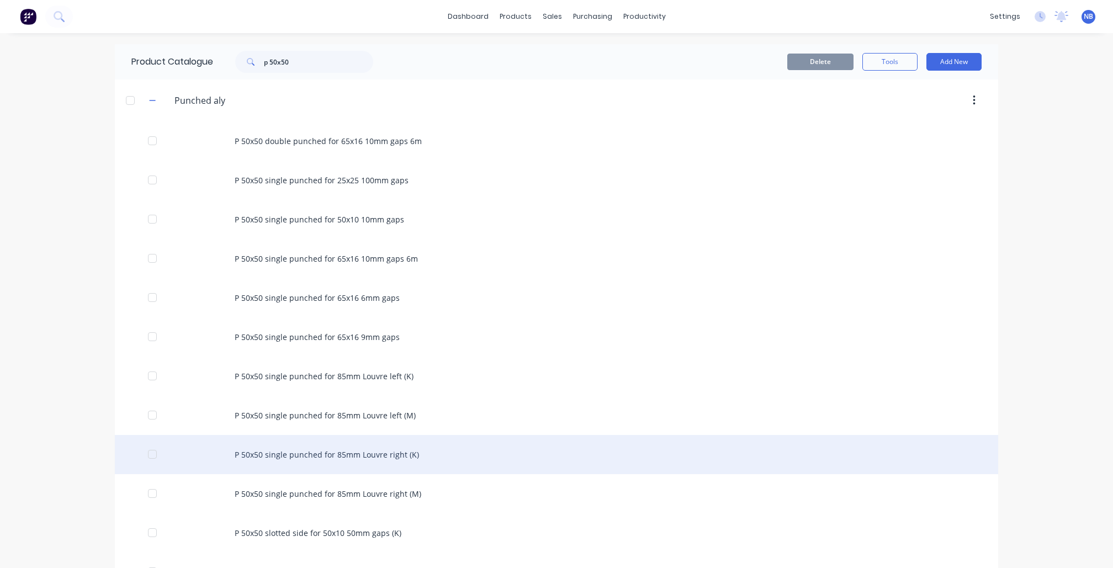
click at [392, 469] on div "P 50x50 single punched for 85mm Louvre right (K)" at bounding box center [557, 454] width 884 height 39
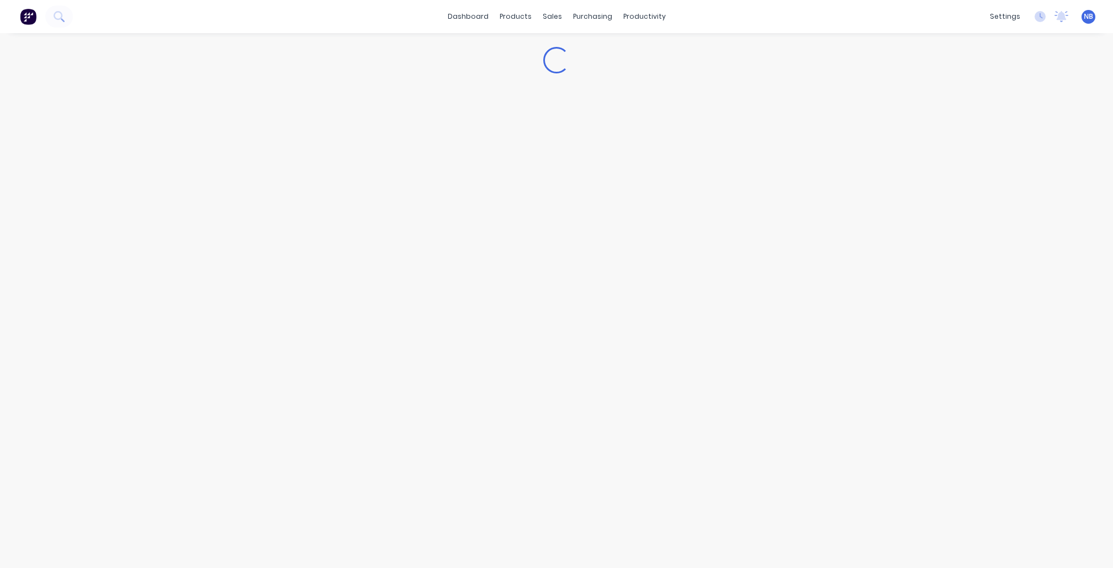
type textarea "x"
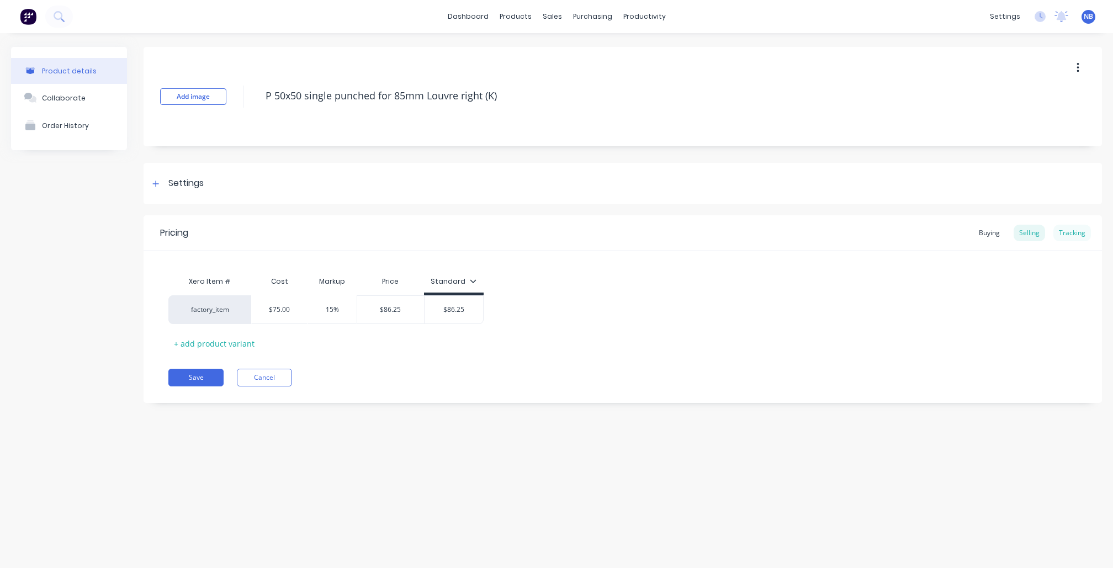
click at [1078, 234] on div "Tracking" at bounding box center [1073, 233] width 38 height 17
click at [1077, 539] on div "Open Intercom Messenger" at bounding box center [1089, 544] width 29 height 29
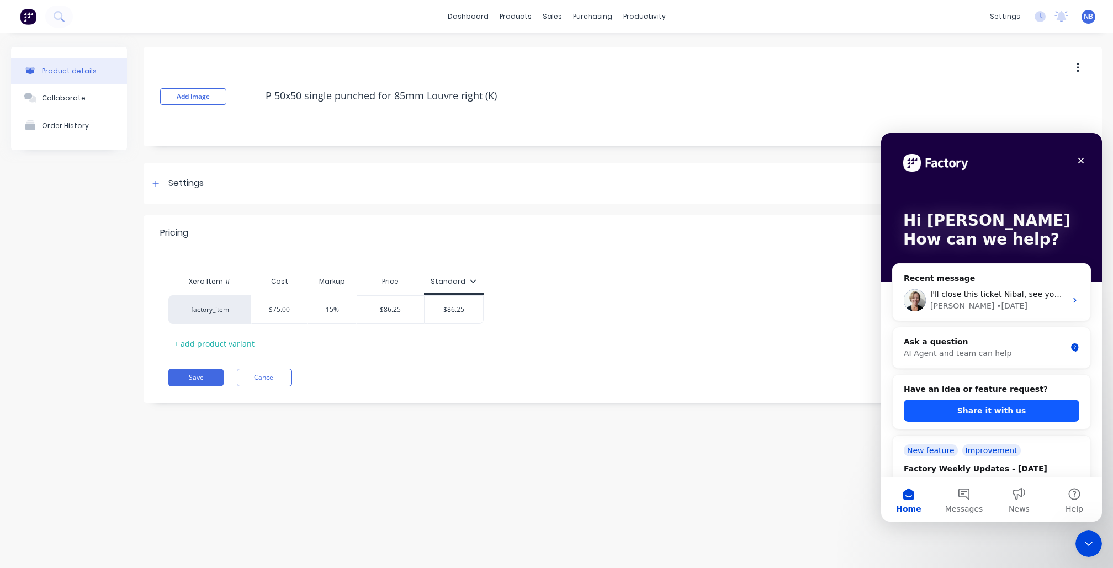
click at [992, 406] on button "Share it with us" at bounding box center [992, 411] width 176 height 22
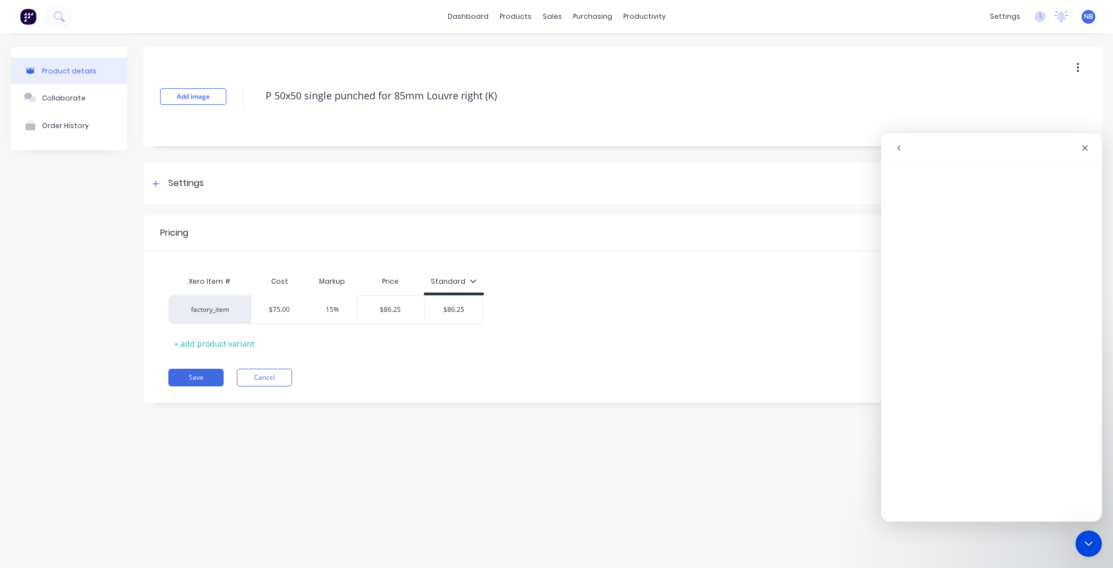
click at [901, 145] on icon "go back" at bounding box center [899, 148] width 9 height 9
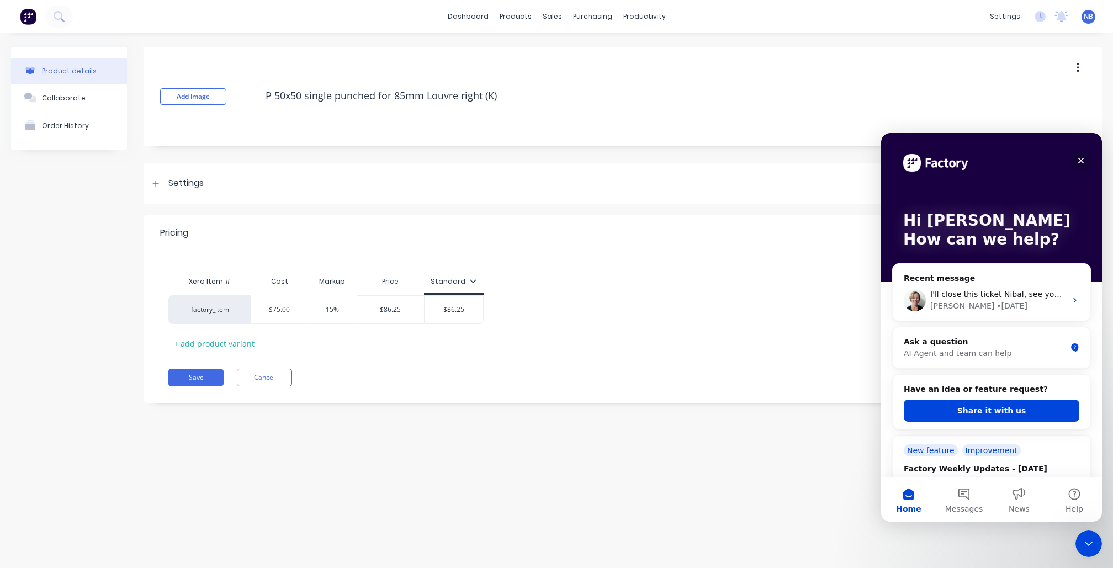
click at [1081, 160] on icon "Close" at bounding box center [1081, 160] width 9 height 9
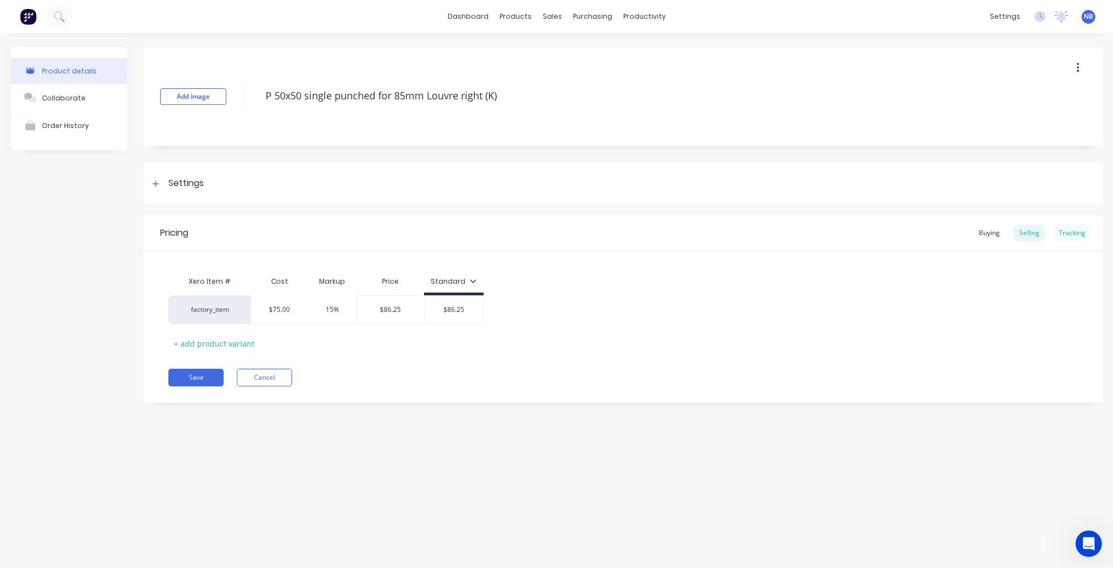
click at [1074, 239] on div "Tracking" at bounding box center [1073, 233] width 38 height 17
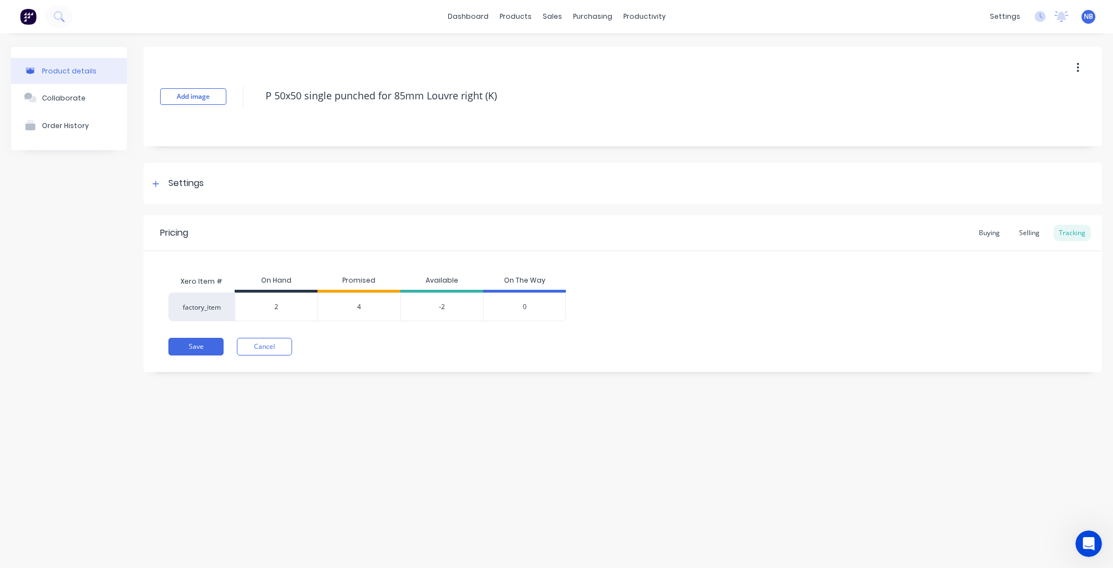
click at [274, 356] on div "Pricing Buying Selling Tracking Xero Item # On Hand Promised Available On The W…" at bounding box center [623, 293] width 959 height 157
click at [277, 350] on button "Cancel" at bounding box center [264, 347] width 55 height 18
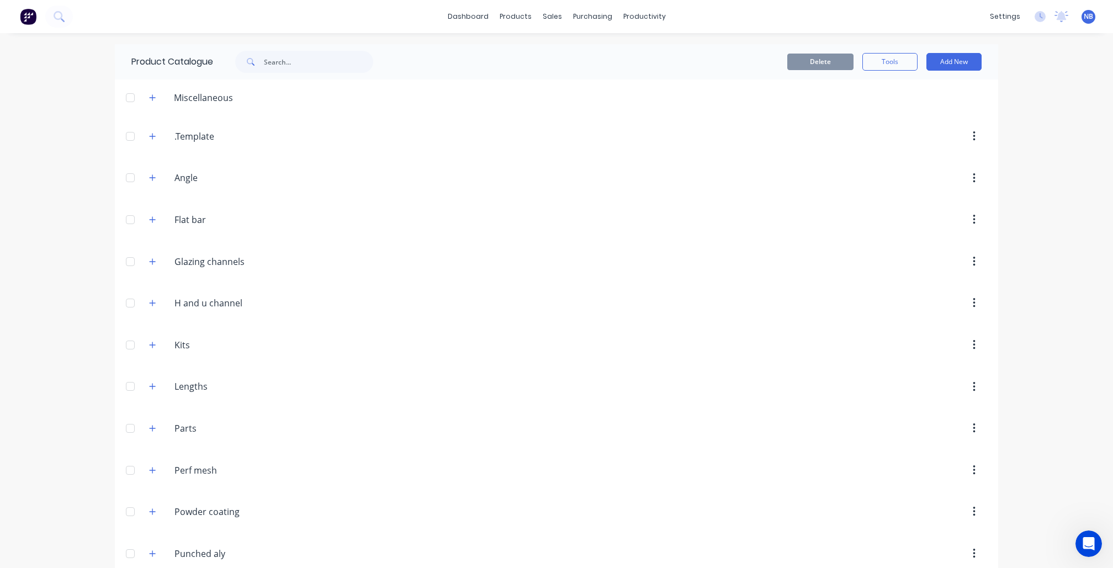
click at [72, 11] on div "dashboard products sales purchasing productivity dashboard products Product Cat…" at bounding box center [556, 16] width 1113 height 33
click at [62, 11] on icon at bounding box center [59, 16] width 10 height 10
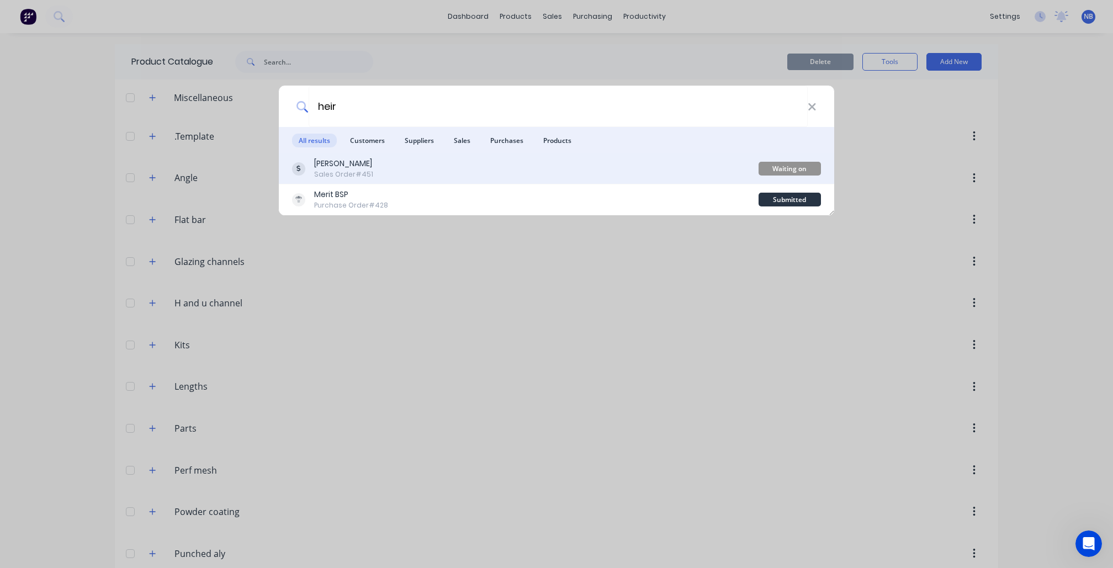
type input "heir"
click at [347, 168] on div "[PERSON_NAME]" at bounding box center [343, 164] width 59 height 12
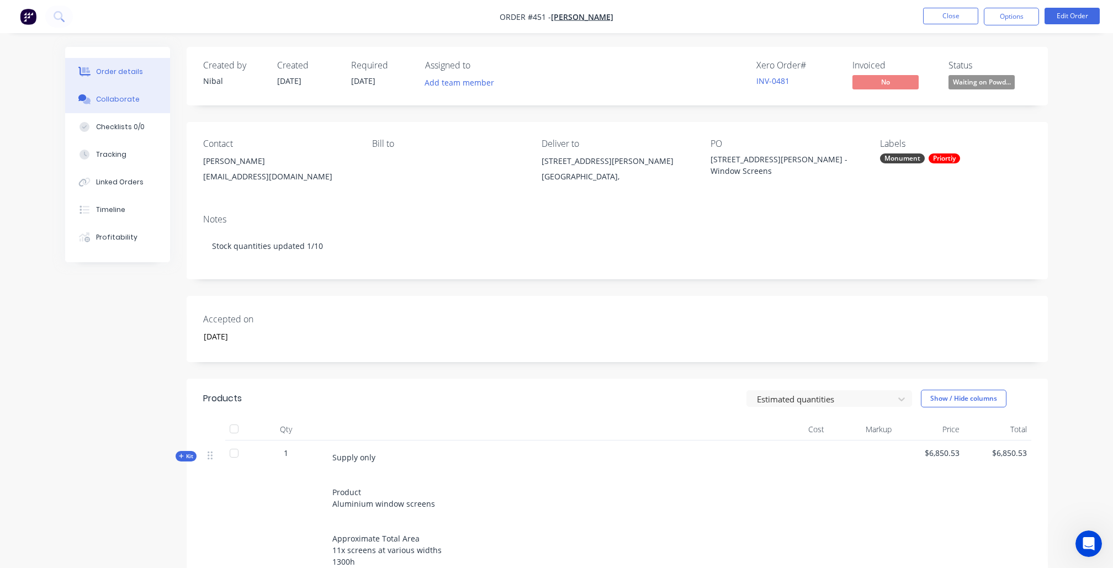
click at [98, 104] on div "Collaborate" at bounding box center [118, 99] width 44 height 10
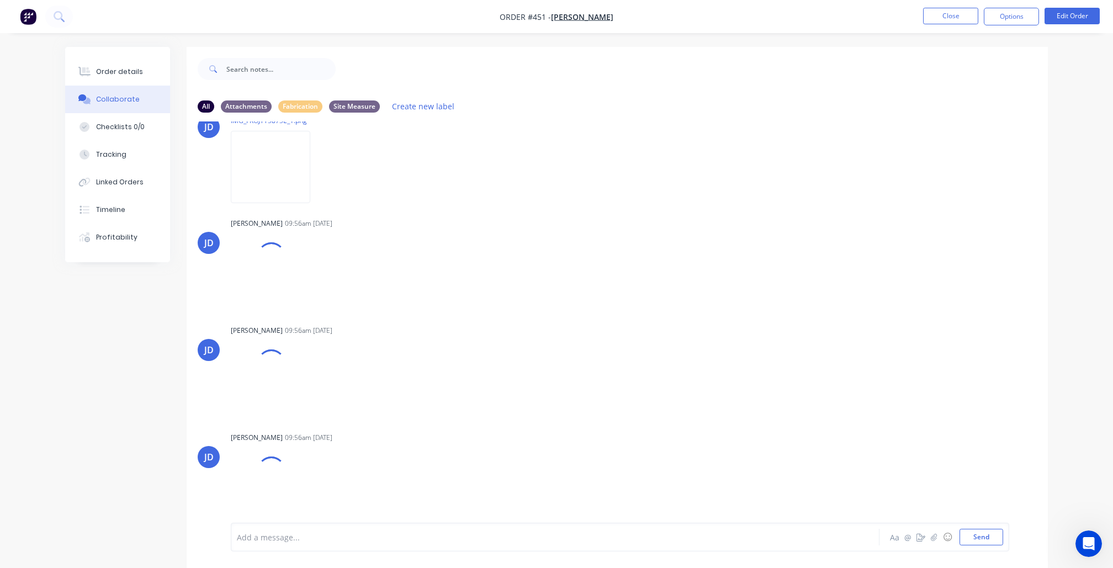
scroll to position [919, 0]
click at [310, 189] on img at bounding box center [271, 172] width 80 height 72
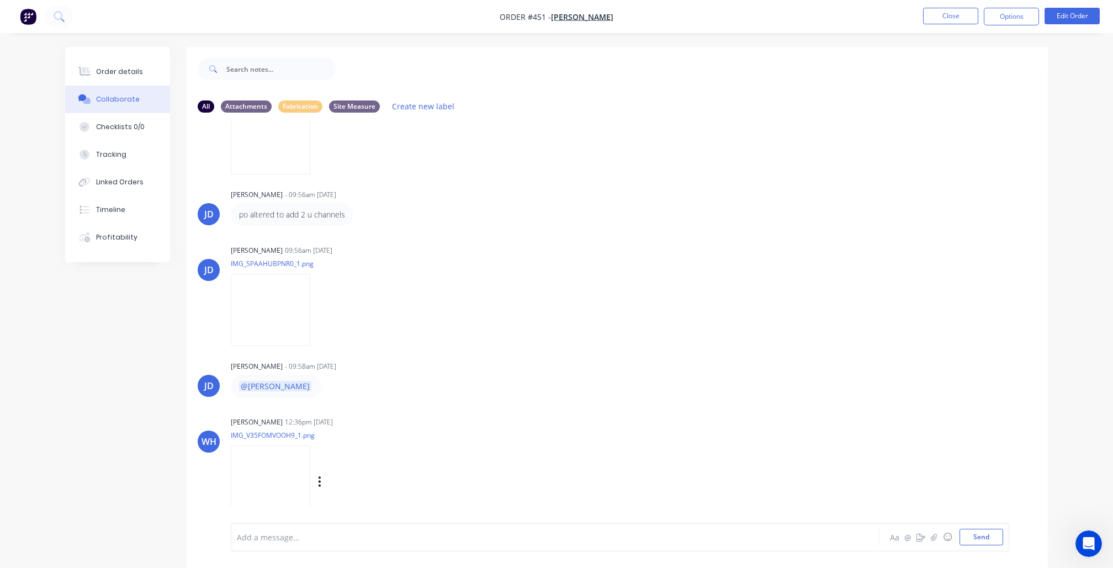
scroll to position [1350, 0]
click at [282, 464] on img at bounding box center [271, 482] width 80 height 72
click at [142, 66] on button "Order details" at bounding box center [117, 72] width 105 height 28
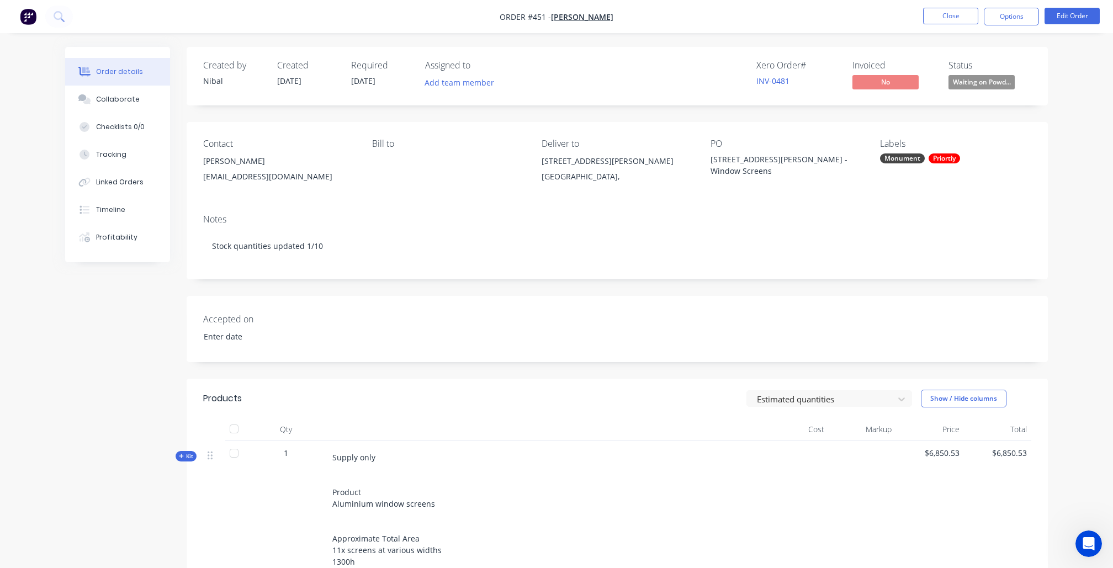
type input "18/09/2025"
click at [58, 12] on icon at bounding box center [59, 16] width 10 height 10
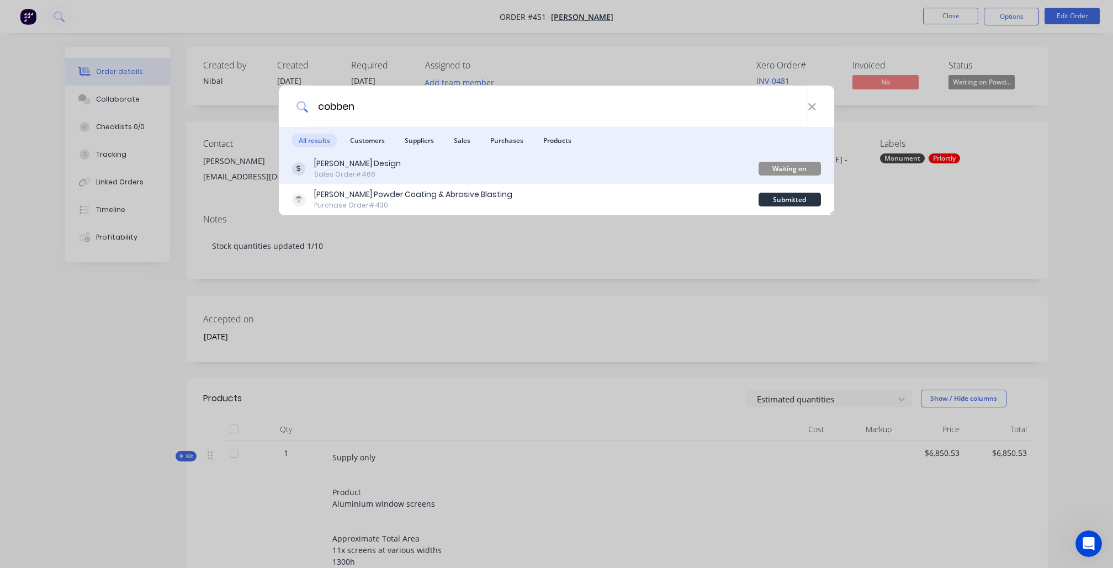
type input "cobben"
click at [353, 170] on div "Sales Order #466" at bounding box center [357, 175] width 87 height 10
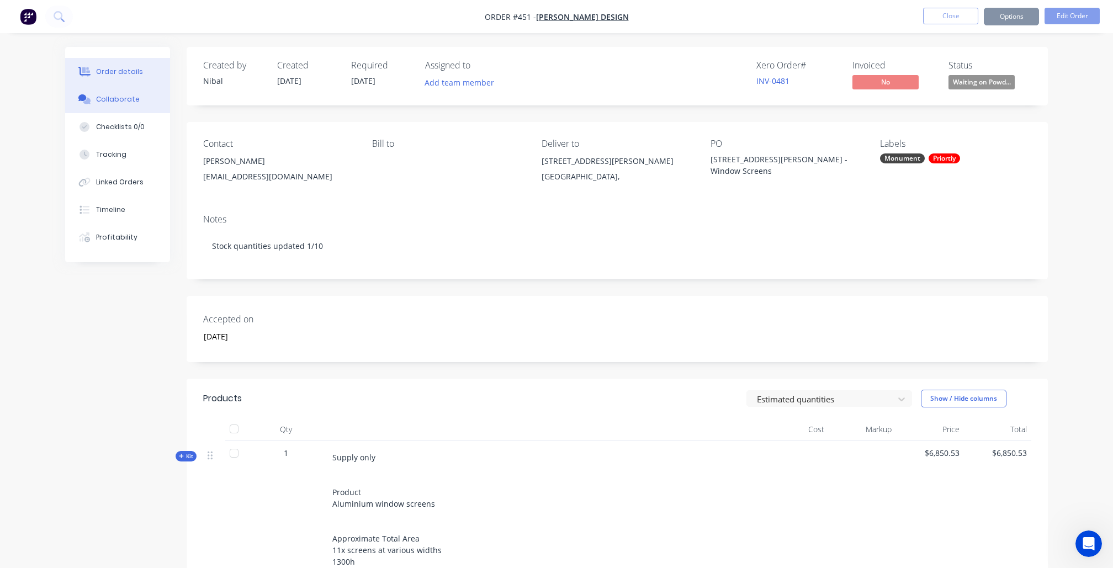
click at [119, 102] on div "Collaborate" at bounding box center [118, 99] width 44 height 10
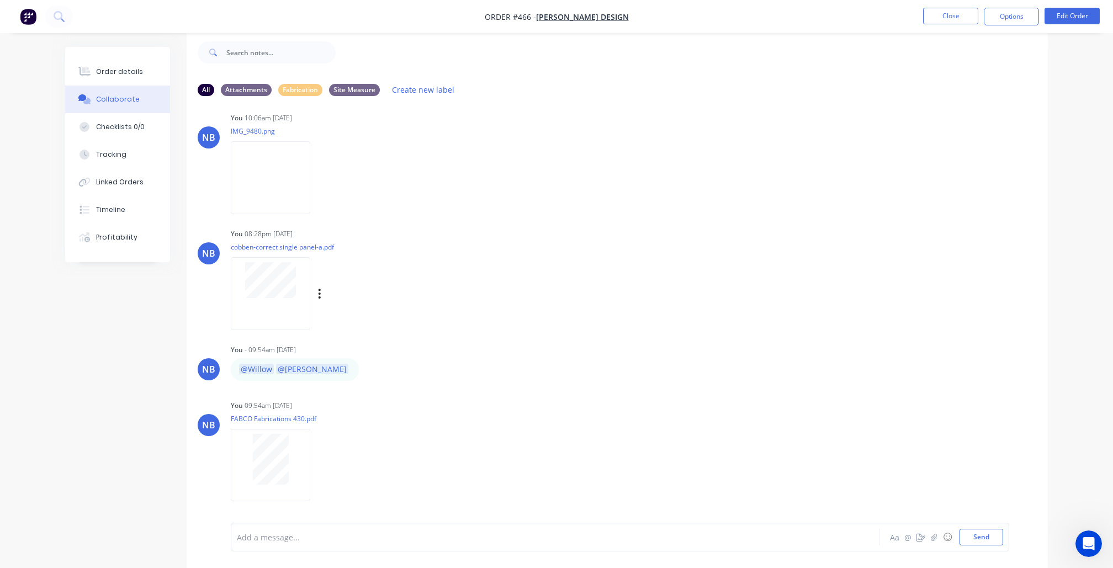
scroll to position [17, 0]
click at [124, 77] on button "Order details" at bounding box center [117, 72] width 105 height 28
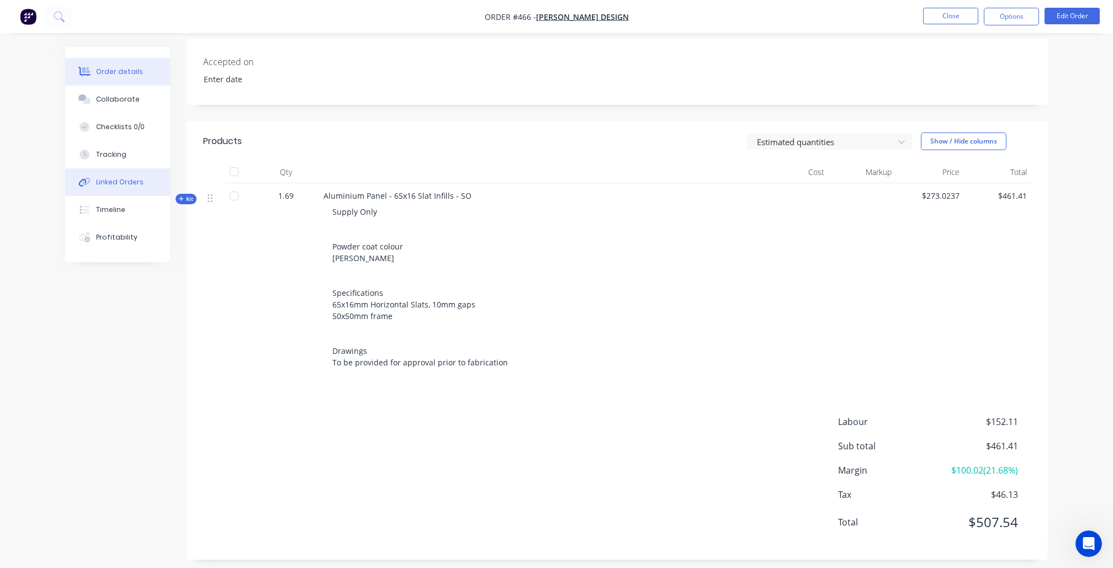
scroll to position [257, 0]
click at [182, 199] on icon "button" at bounding box center [181, 200] width 5 height 6
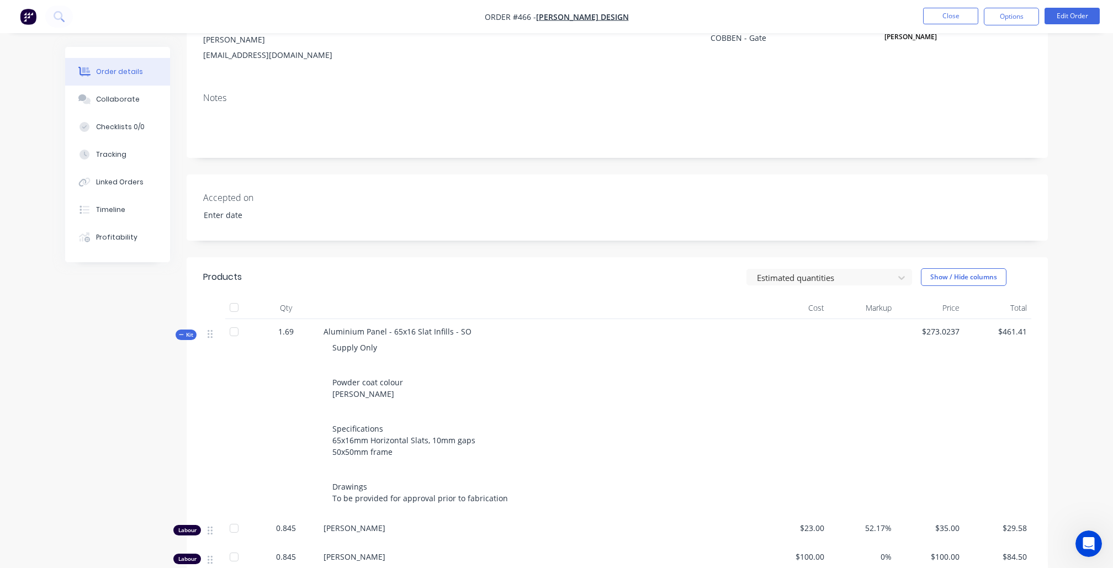
scroll to position [110, 0]
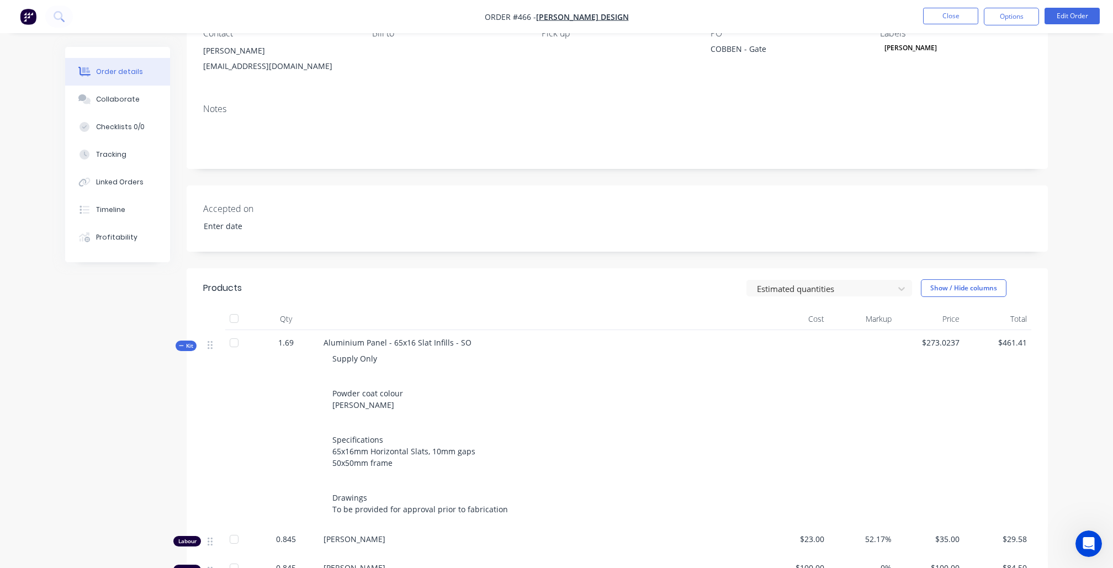
click at [1071, 7] on nav "Order #466 - Ben Newell Design Close Options Edit Order" at bounding box center [556, 16] width 1113 height 33
click at [1071, 22] on button "Edit Order" at bounding box center [1072, 16] width 55 height 17
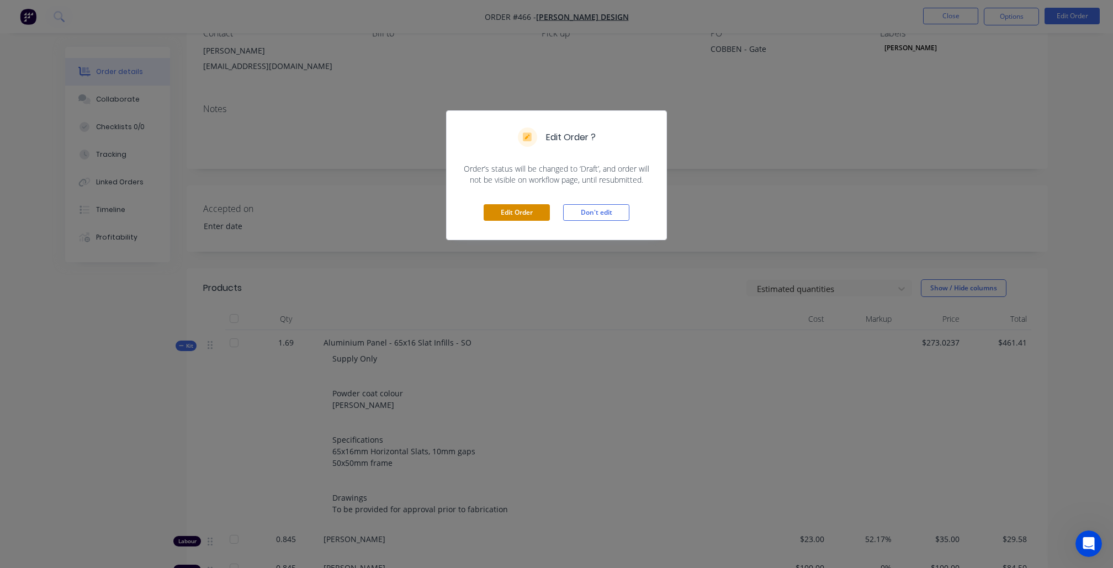
click at [525, 210] on button "Edit Order" at bounding box center [517, 212] width 66 height 17
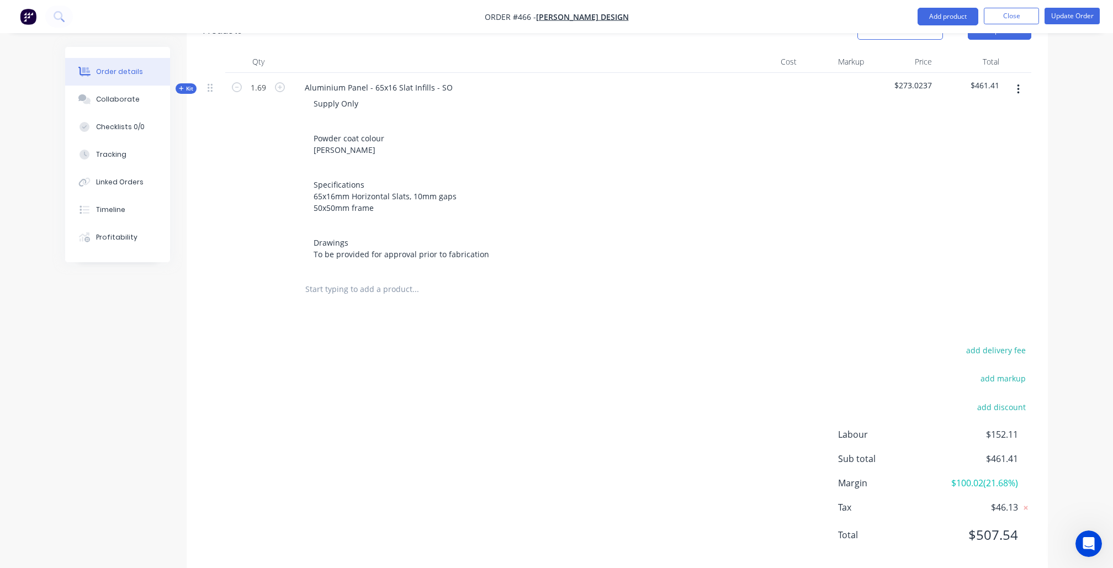
scroll to position [380, 0]
click at [187, 86] on span "Kit" at bounding box center [186, 90] width 14 height 8
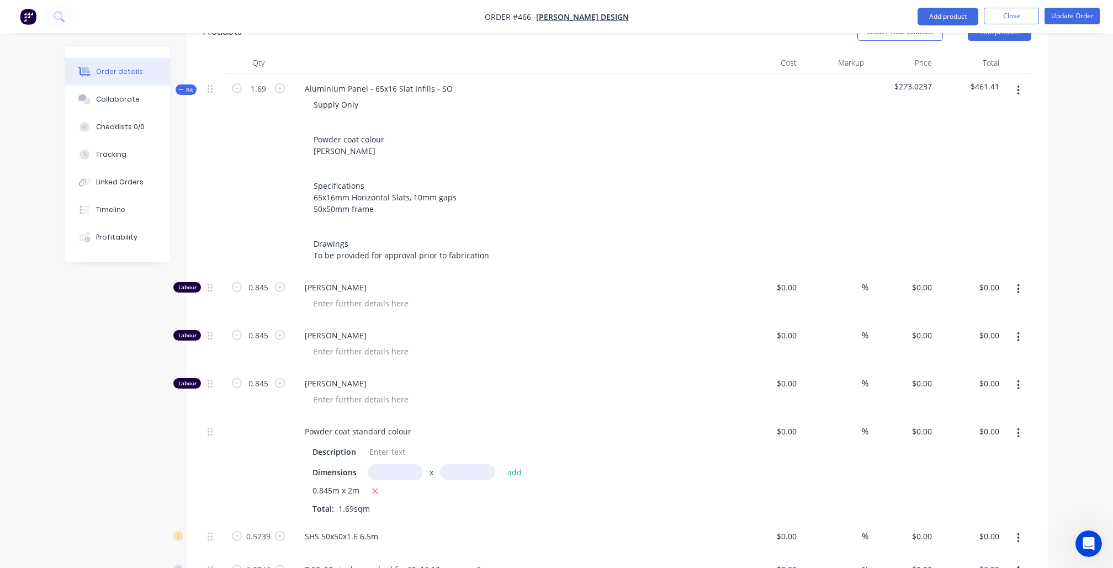
type input "$23.00"
type input "52.17"
type input "$35.00"
type input "$29.58"
type input "$100.00"
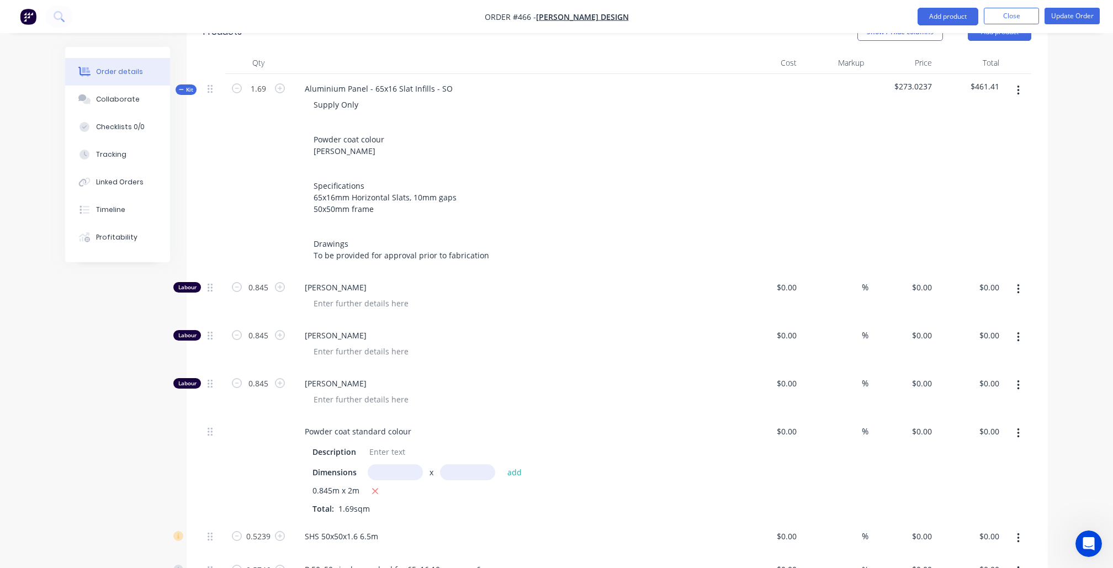
type input "$100.00"
type input "$84.50"
type input "$29.00"
type input "55.17"
type input "$45.00"
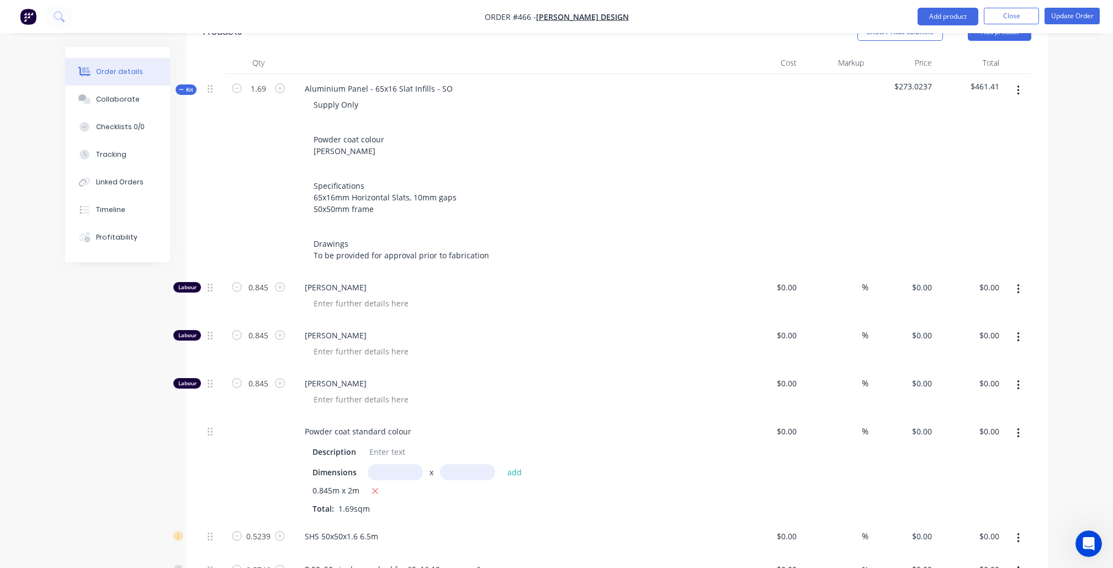
type input "$38.03"
type input "$35.00"
type input "85"
type input "$64.75"
type input "$109.43"
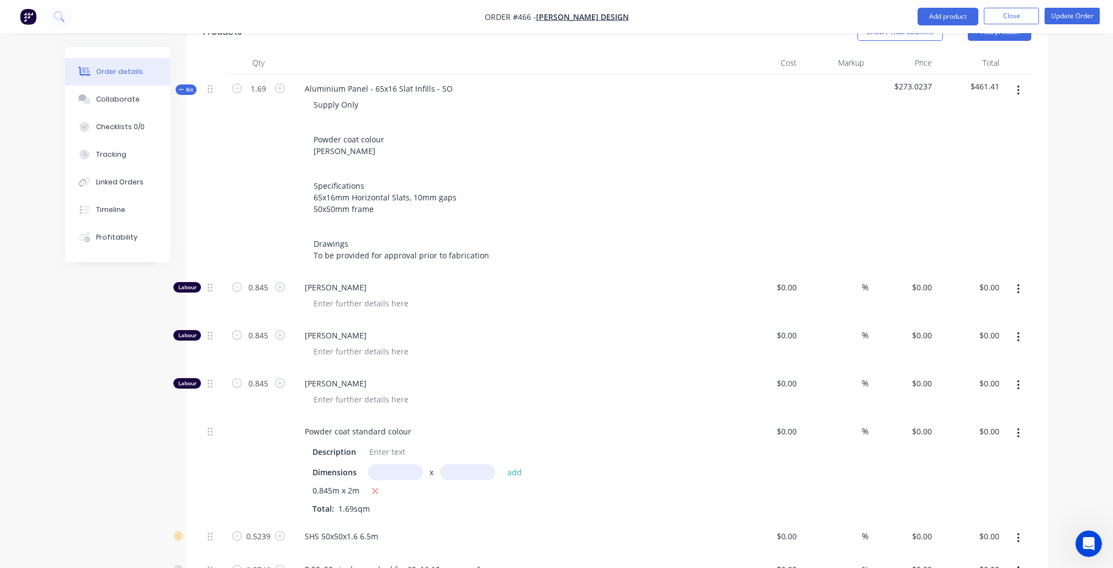
type input "$47.45"
type input "15.01"
type input "$54.57"
type input "$28.59"
type input "$78.00"
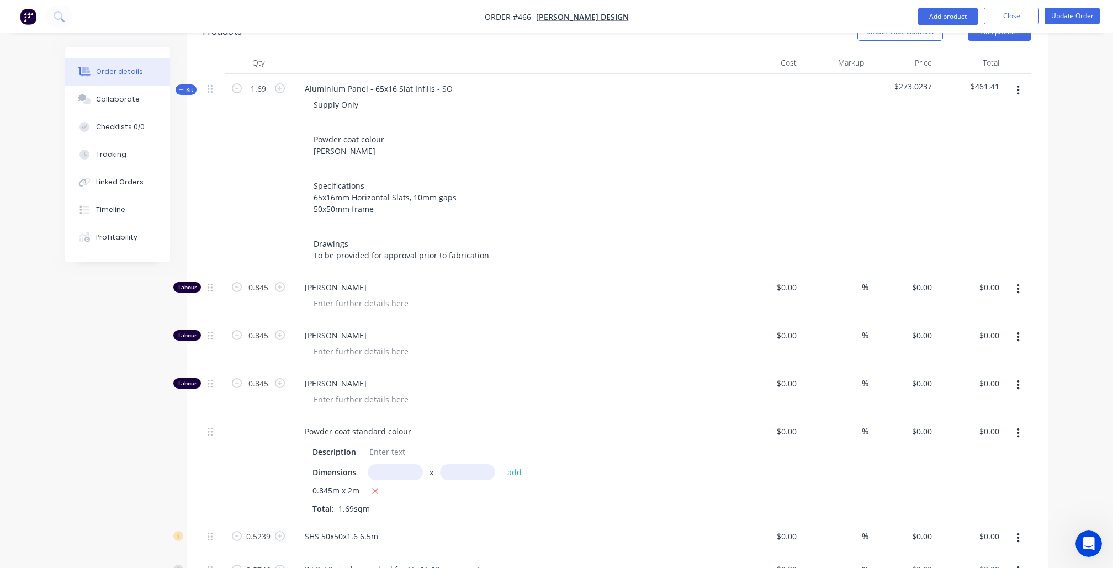
type input "15"
type input "$89.70"
type input "$51.54"
type input "$26.33"
type input "15"
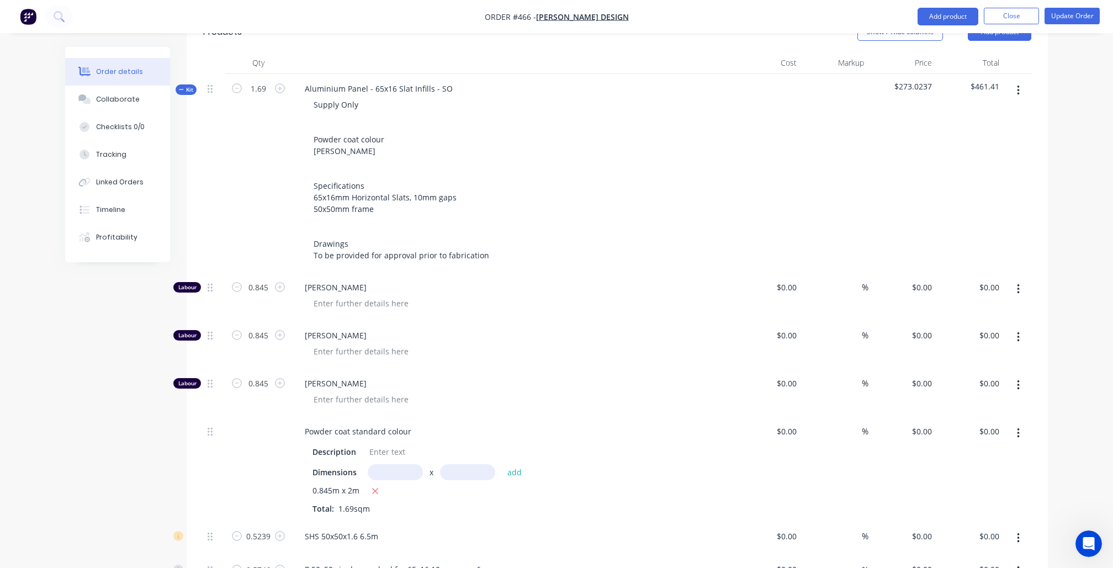
type input "$30.2795"
type input "$119.74"
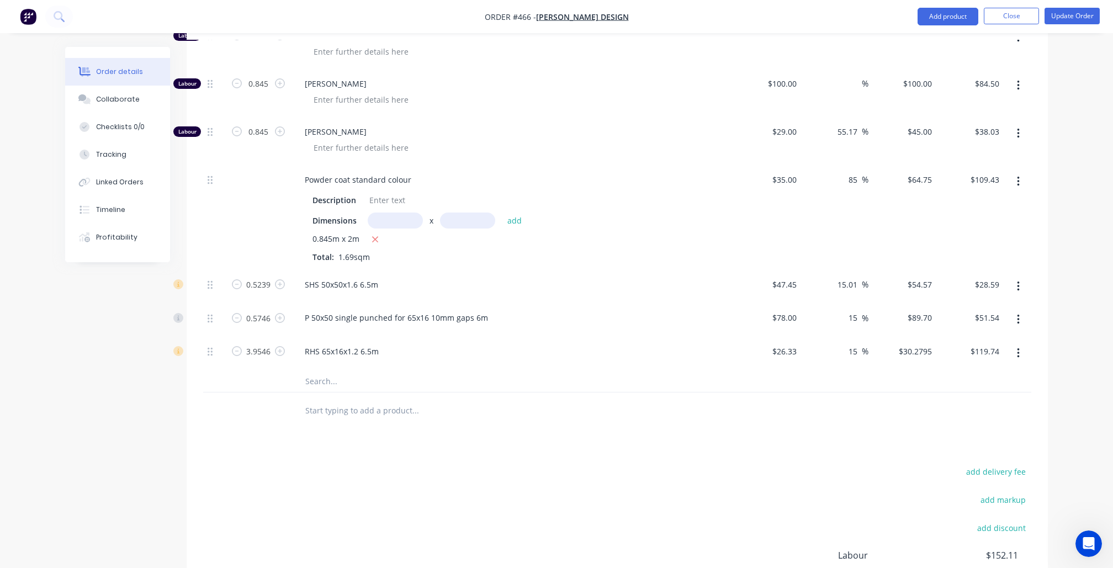
scroll to position [583, 0]
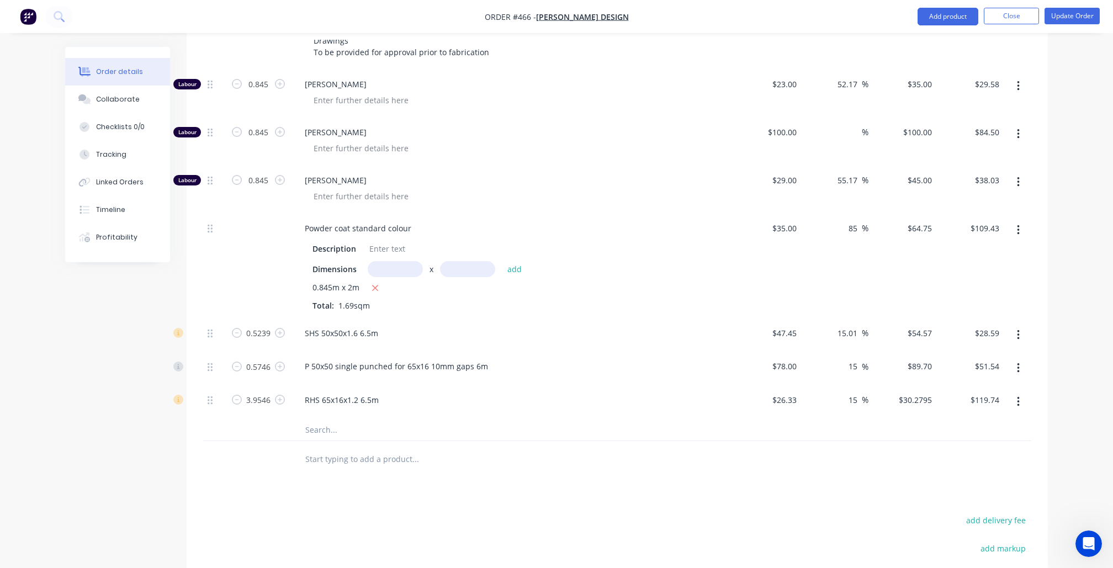
click at [1020, 325] on button "button" at bounding box center [1019, 335] width 26 height 20
click at [959, 400] on div "Delete" at bounding box center [979, 408] width 85 height 16
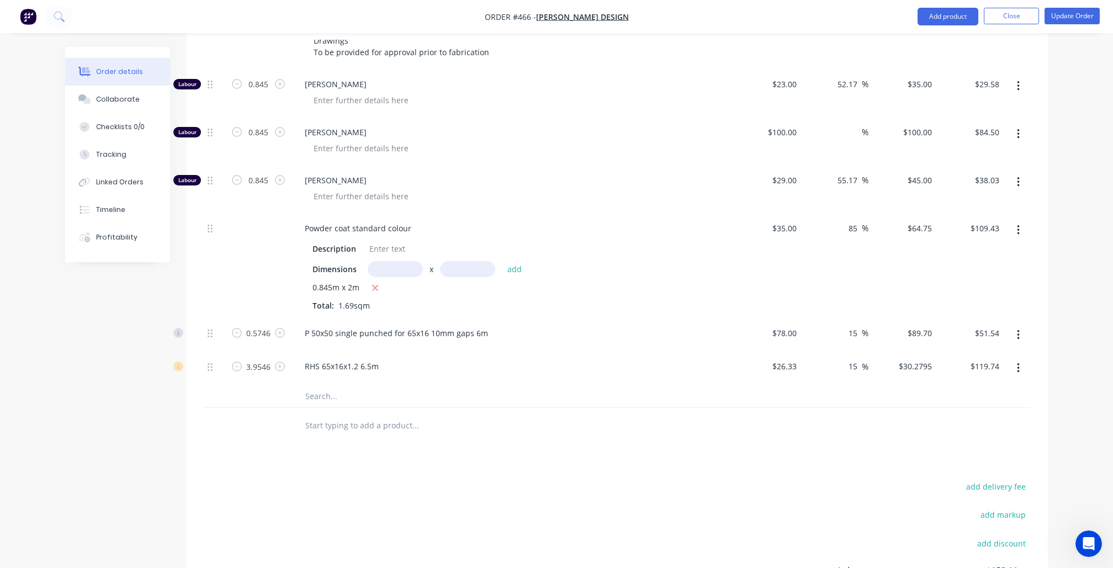
click at [1020, 325] on button "button" at bounding box center [1019, 335] width 26 height 20
click at [992, 400] on div "Delete" at bounding box center [979, 408] width 85 height 16
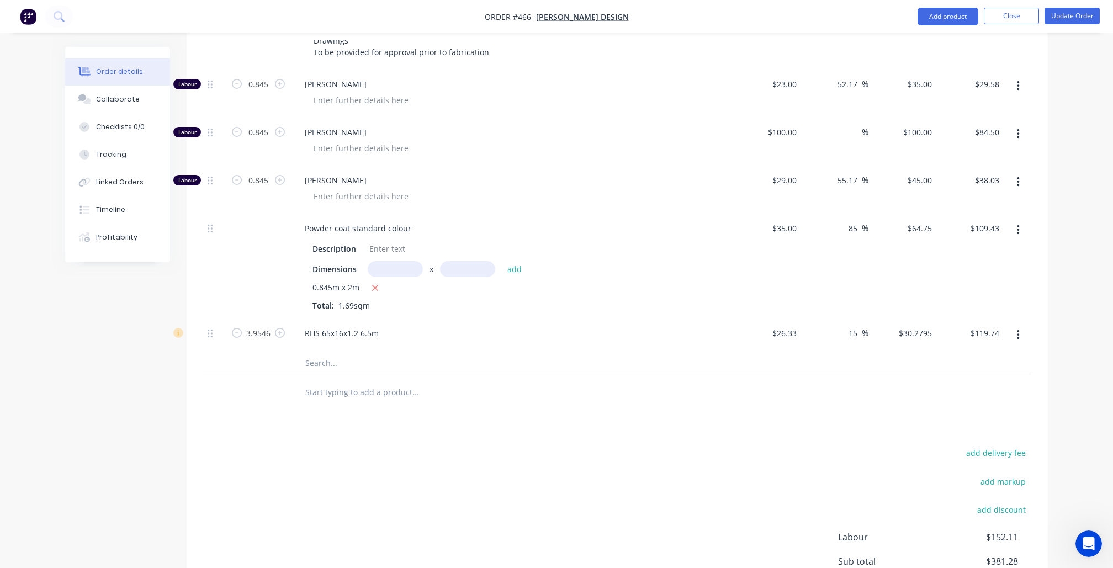
click at [1021, 325] on button "button" at bounding box center [1019, 335] width 26 height 20
click at [984, 400] on div "Delete" at bounding box center [979, 408] width 85 height 16
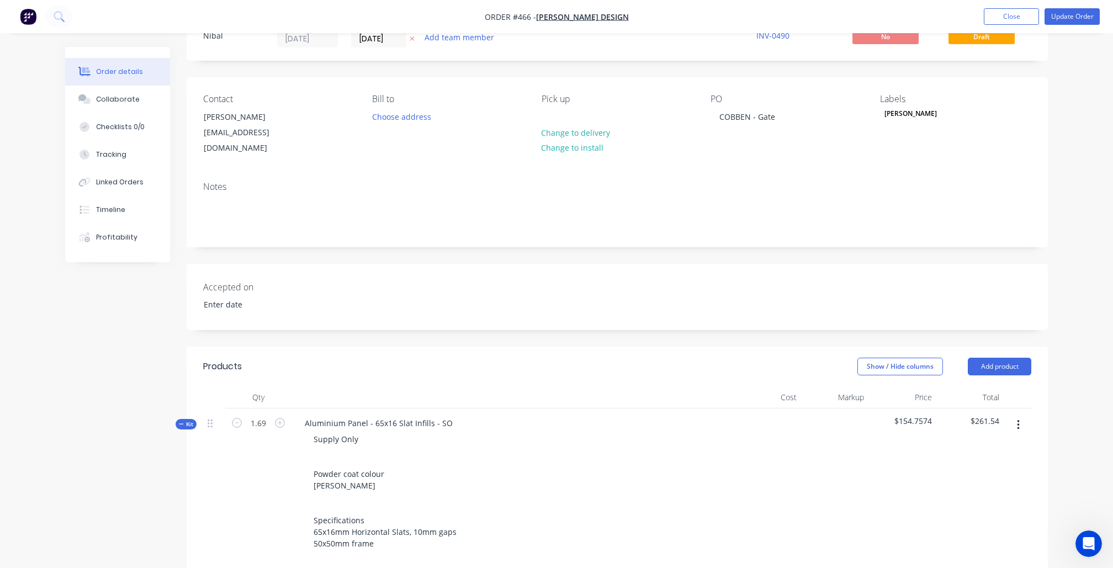
scroll to position [43, 0]
click at [983, 418] on span "$261.54" at bounding box center [970, 424] width 59 height 12
click at [981, 418] on span "$261.54" at bounding box center [970, 424] width 59 height 12
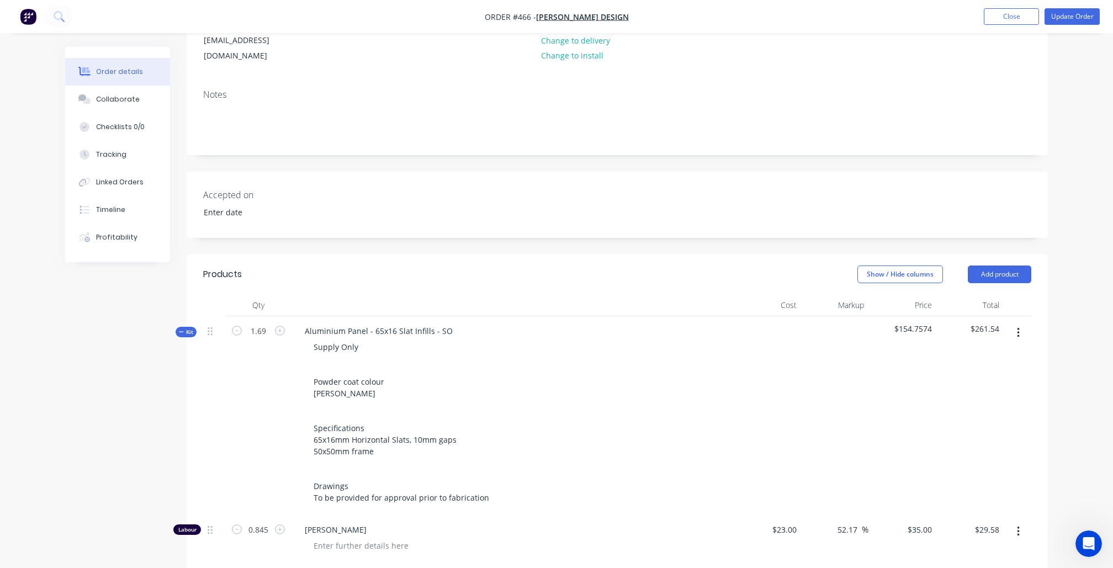
scroll to position [142, 0]
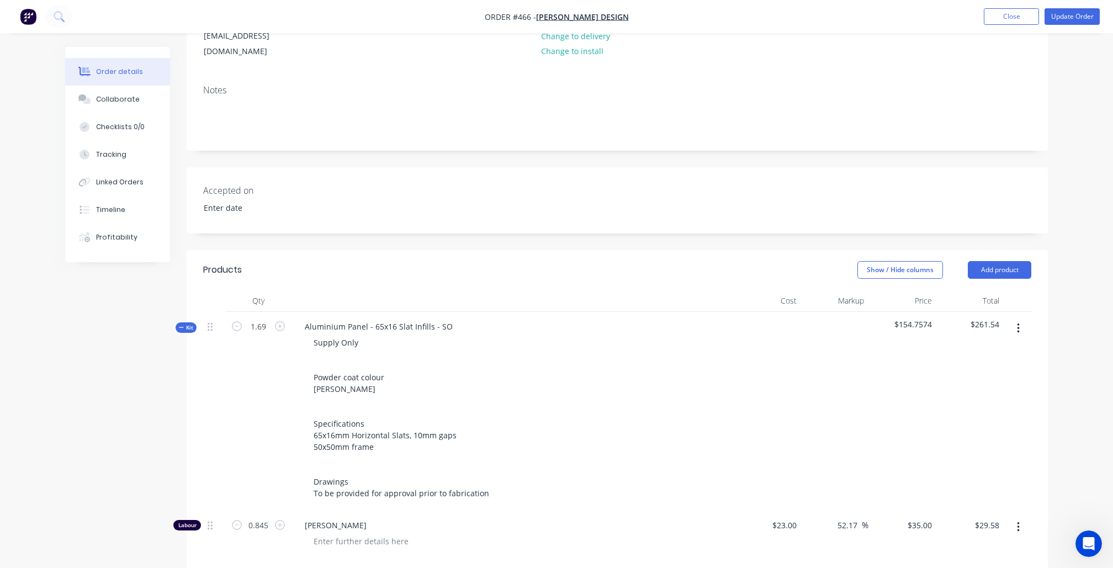
click at [789, 312] on div at bounding box center [767, 411] width 68 height 199
click at [789, 326] on div at bounding box center [767, 411] width 68 height 199
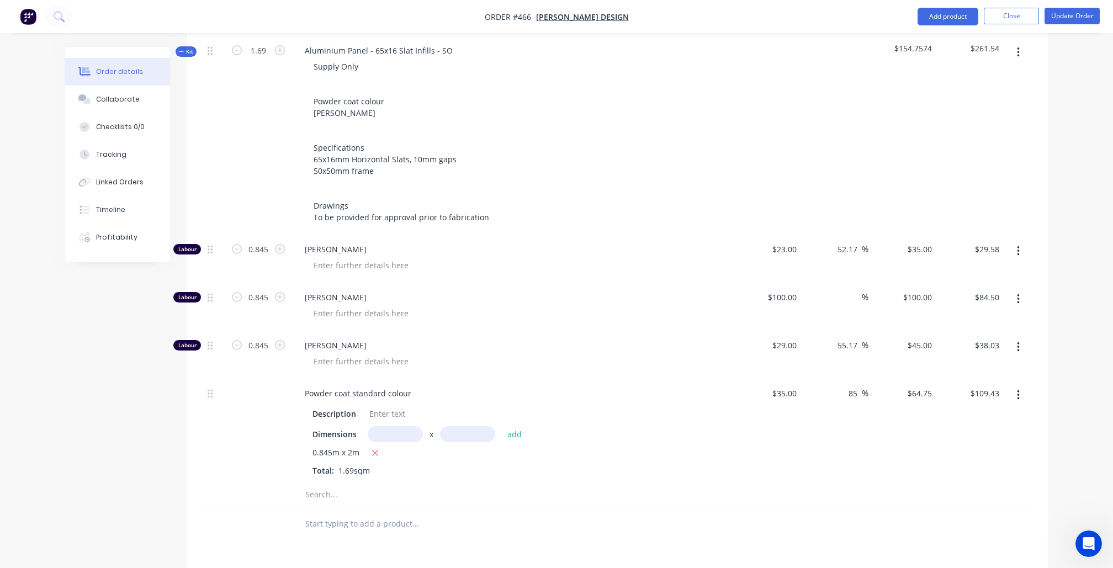
scroll to position [233, 0]
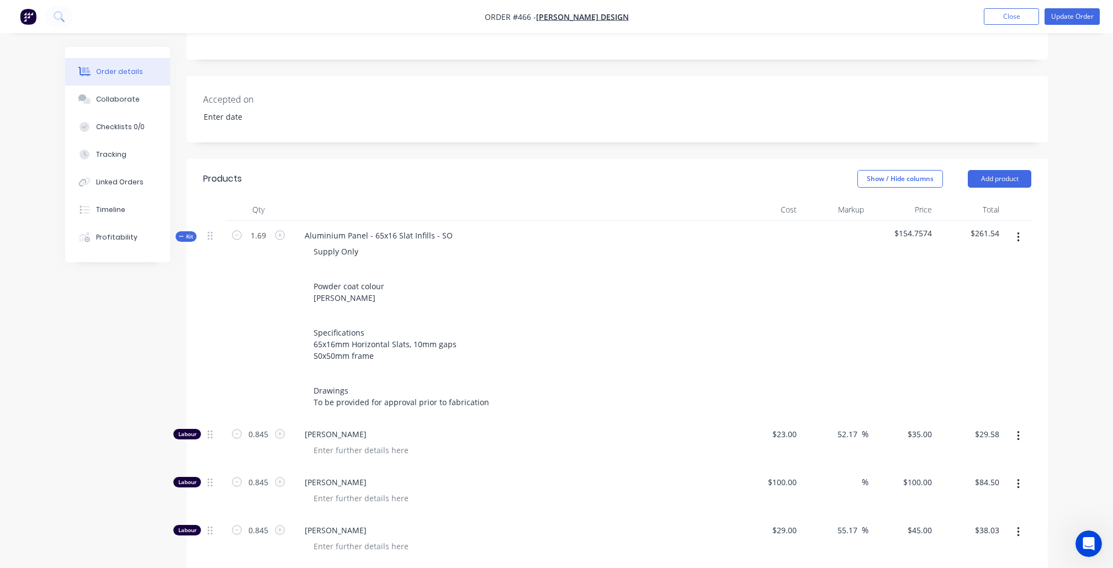
click at [930, 228] on span "$154.7574" at bounding box center [902, 234] width 59 height 12
click at [990, 228] on span "$261.54" at bounding box center [970, 234] width 59 height 12
click at [1011, 228] on button "button" at bounding box center [1019, 238] width 26 height 20
click at [1057, 220] on div "Order details Collaborate Checklists 0/0 Tracking Linked Orders Timeline Profit…" at bounding box center [556, 411] width 1005 height 1195
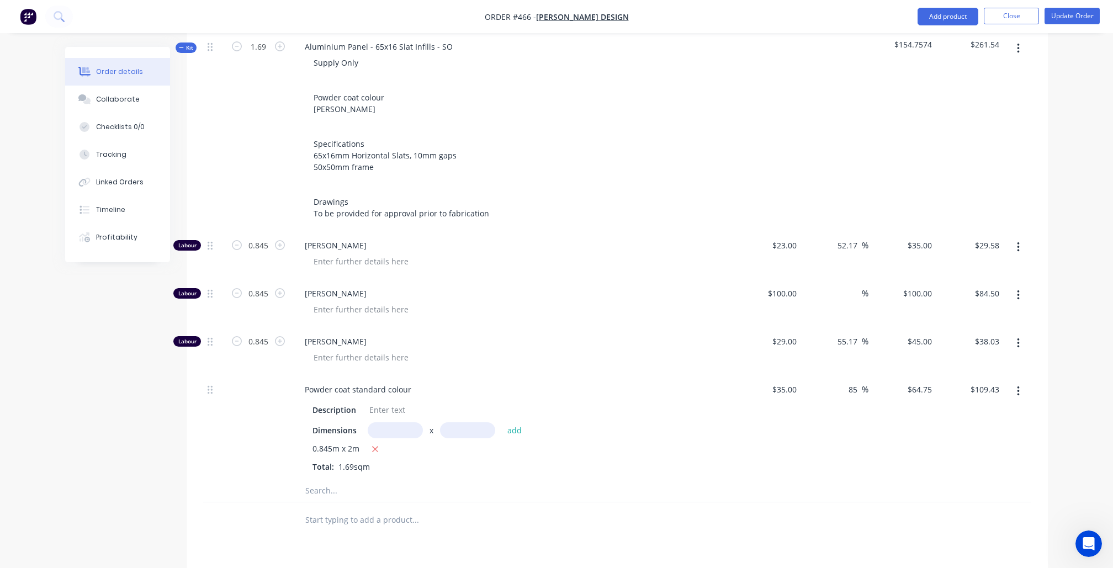
scroll to position [424, 0]
click at [338, 507] on input "text" at bounding box center [415, 518] width 221 height 22
click at [330, 478] on input "text" at bounding box center [415, 489] width 221 height 22
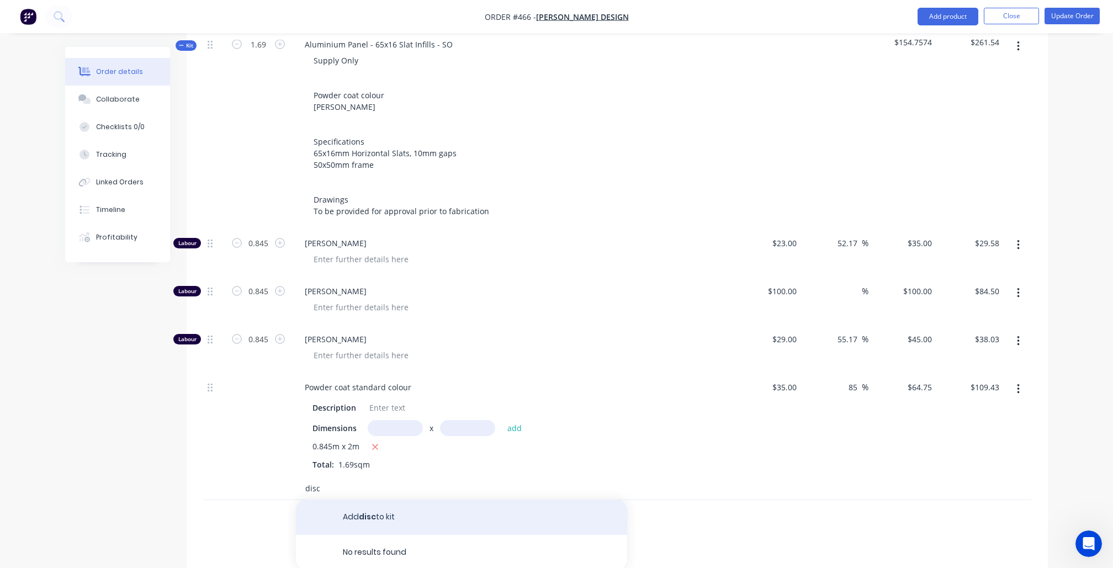
type input "disc"
click at [347, 500] on button "Add disc to kit" at bounding box center [461, 517] width 331 height 35
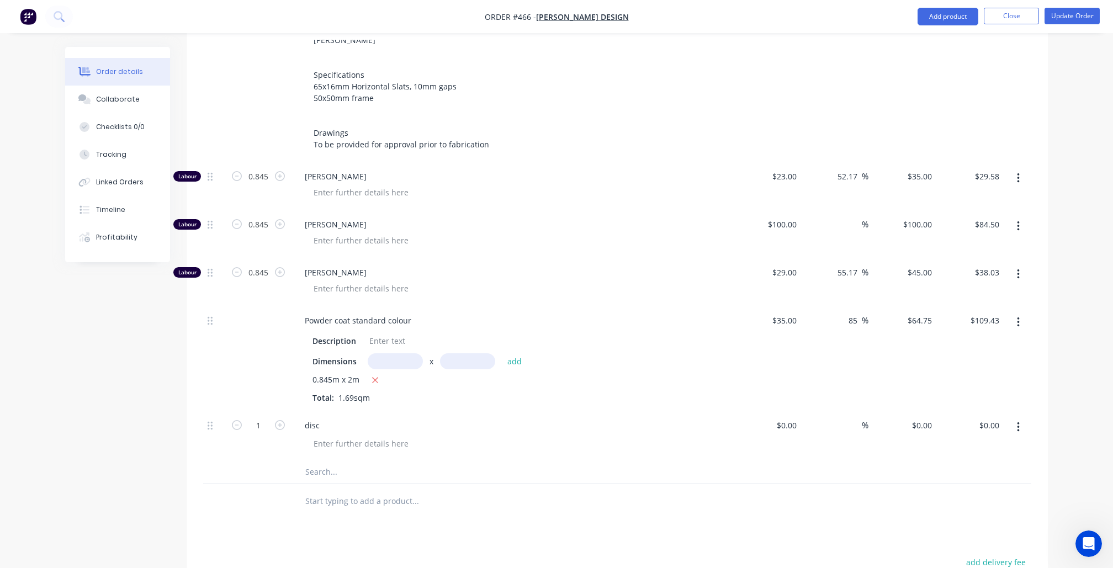
scroll to position [541, 0]
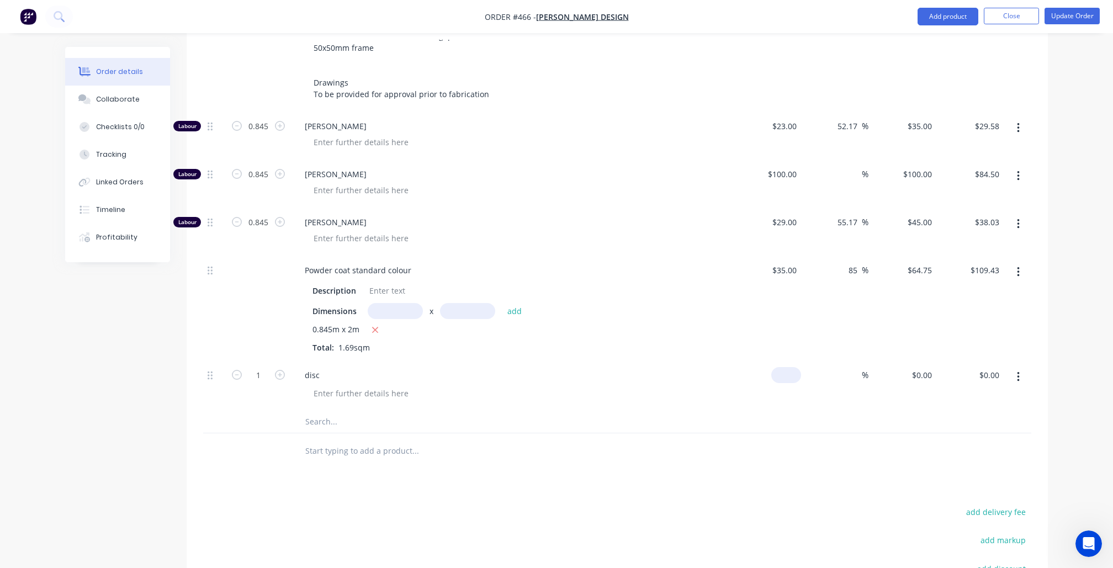
click at [791, 367] on input at bounding box center [788, 375] width 25 height 16
paste input "199.87"
type input "$199.87"
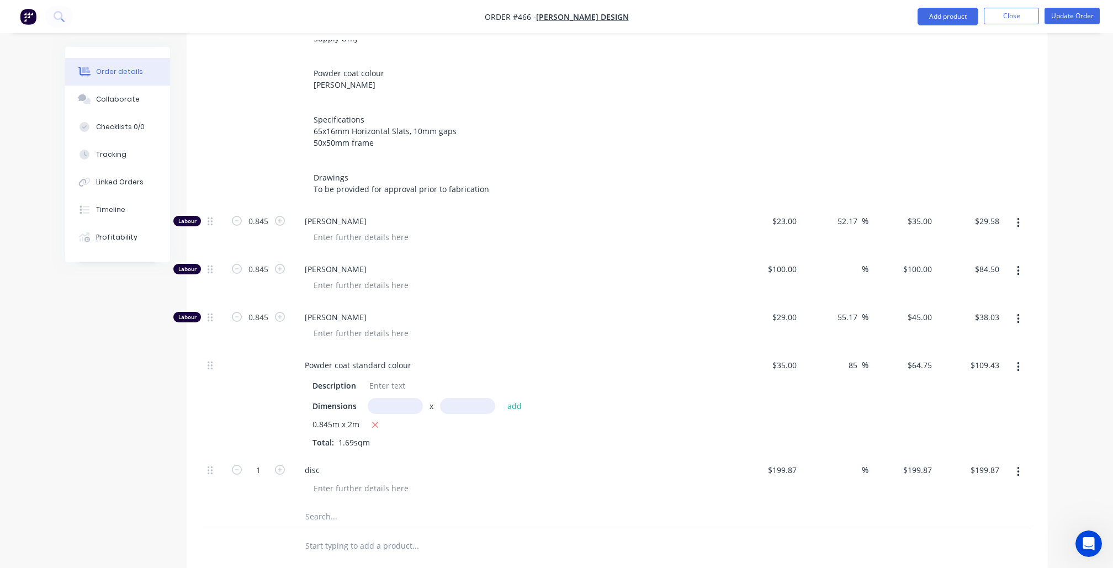
scroll to position [440, 0]
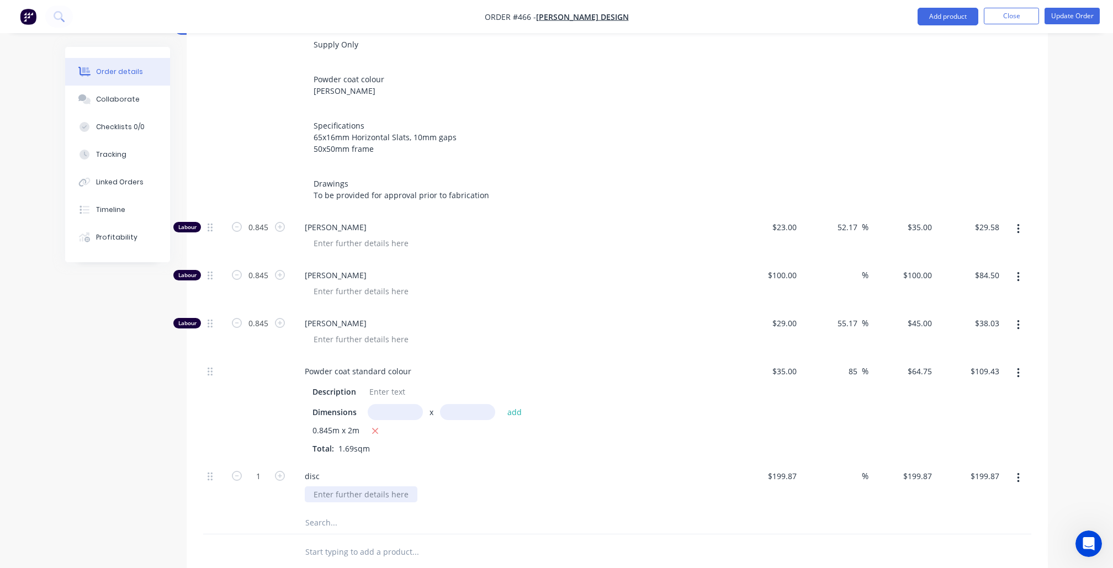
click at [318, 487] on div at bounding box center [361, 495] width 113 height 16
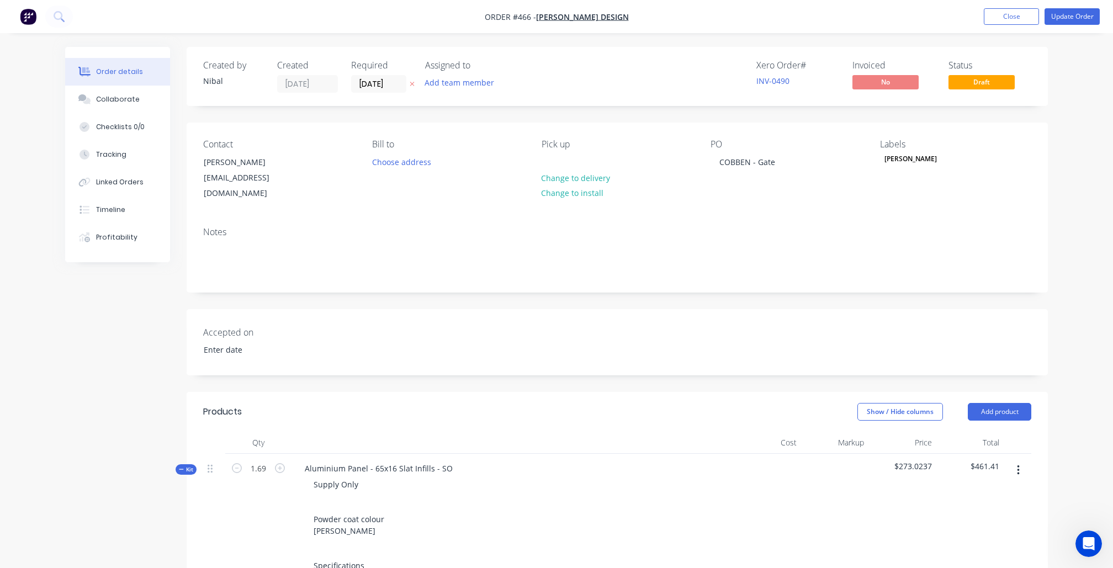
scroll to position [0, 0]
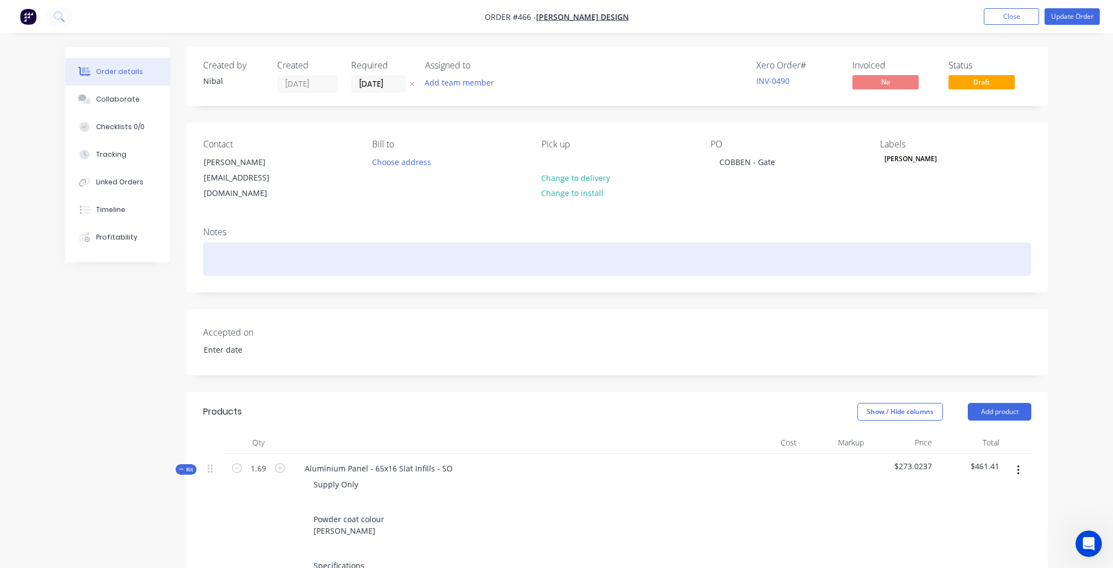
click at [217, 243] on div at bounding box center [617, 259] width 828 height 34
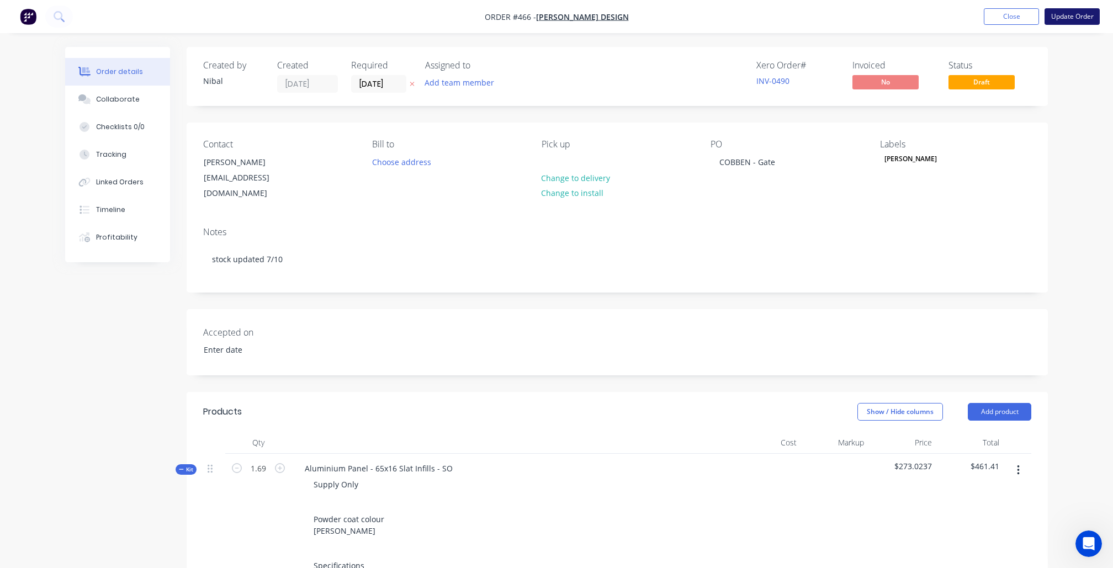
click at [1089, 21] on button "Update Order" at bounding box center [1072, 16] width 55 height 17
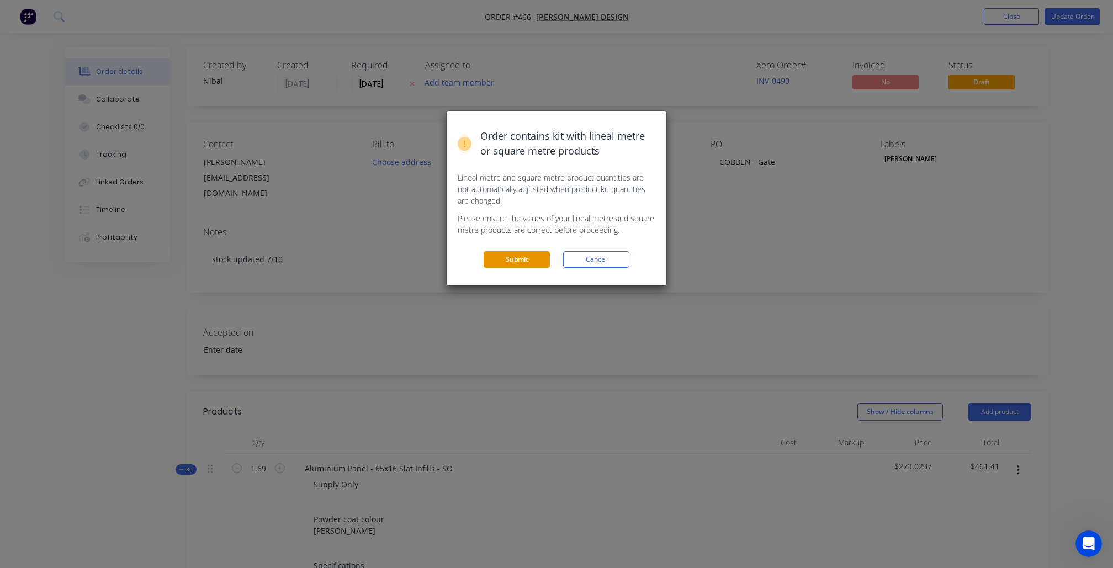
click at [531, 253] on button "Submit" at bounding box center [517, 259] width 66 height 17
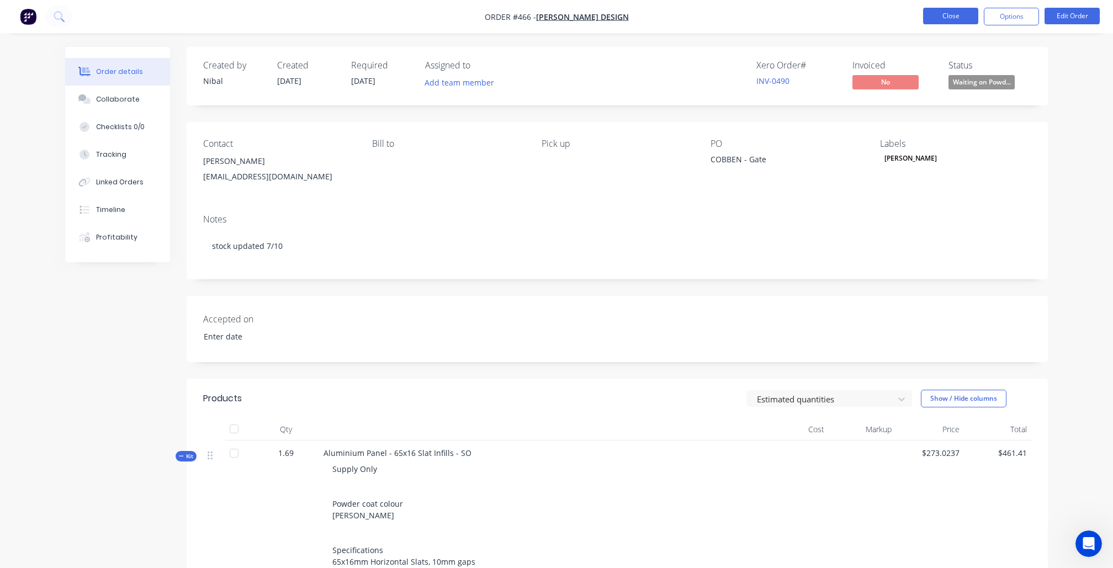
click at [963, 17] on button "Close" at bounding box center [950, 16] width 55 height 17
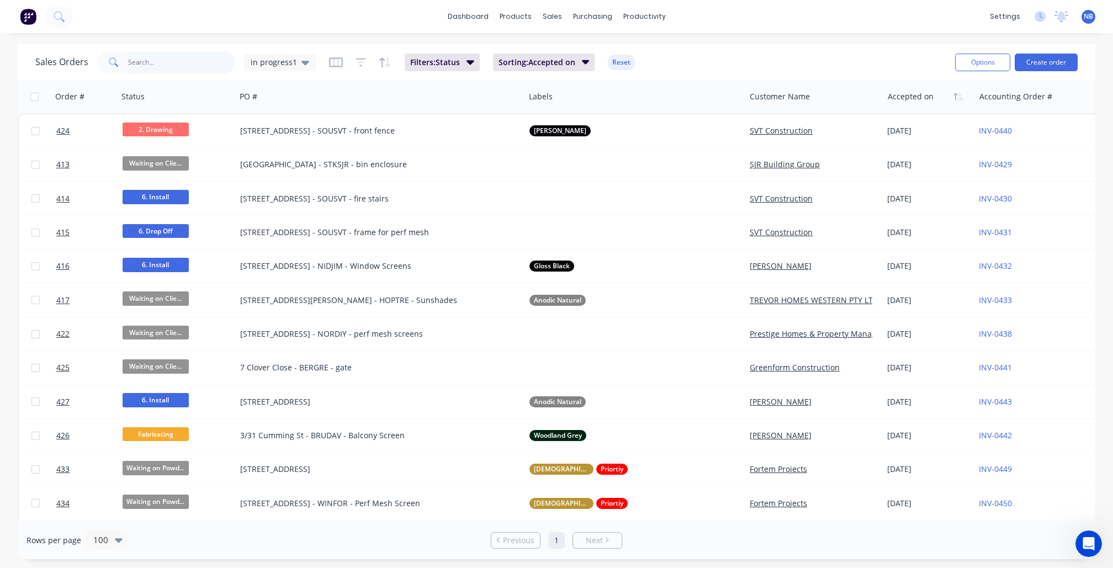
click at [162, 61] on input "text" at bounding box center [182, 62] width 108 height 22
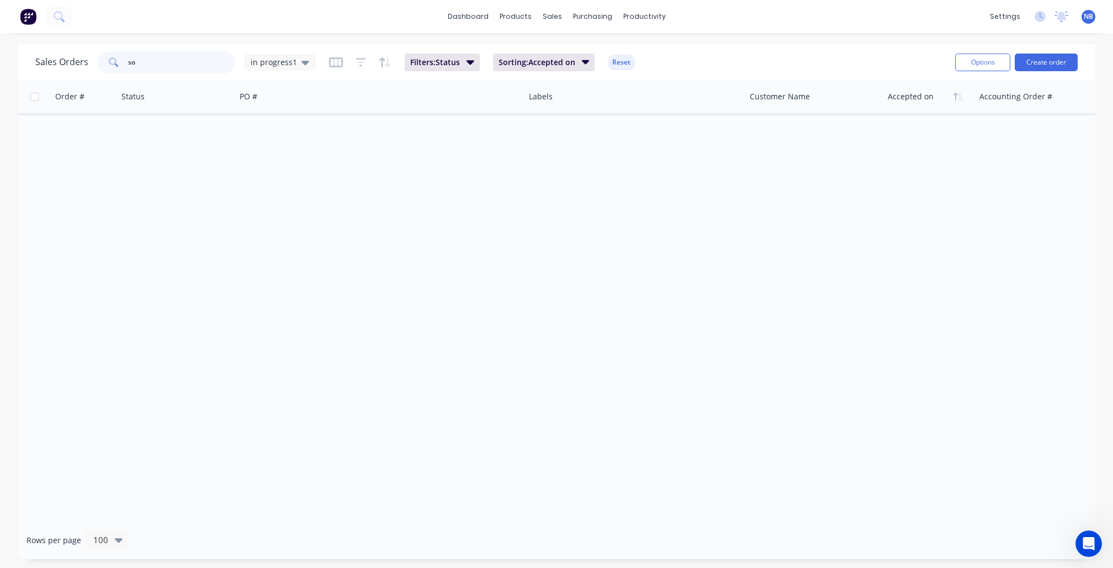
type input "s"
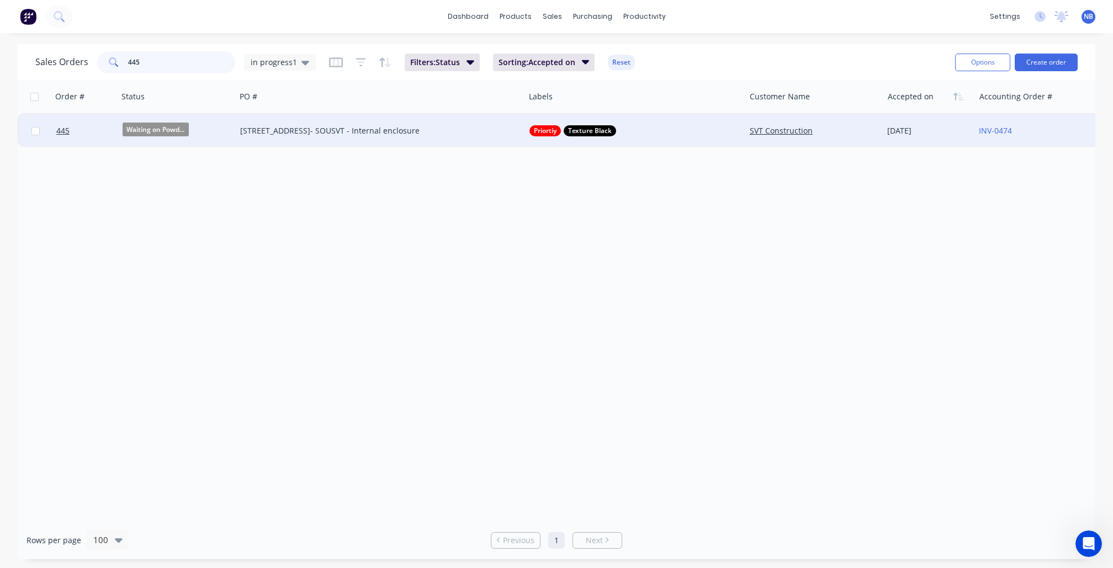
type input "445"
click at [283, 134] on div "8 Boundary Street- SOUSVT - Internal enclosure" at bounding box center [373, 130] width 266 height 11
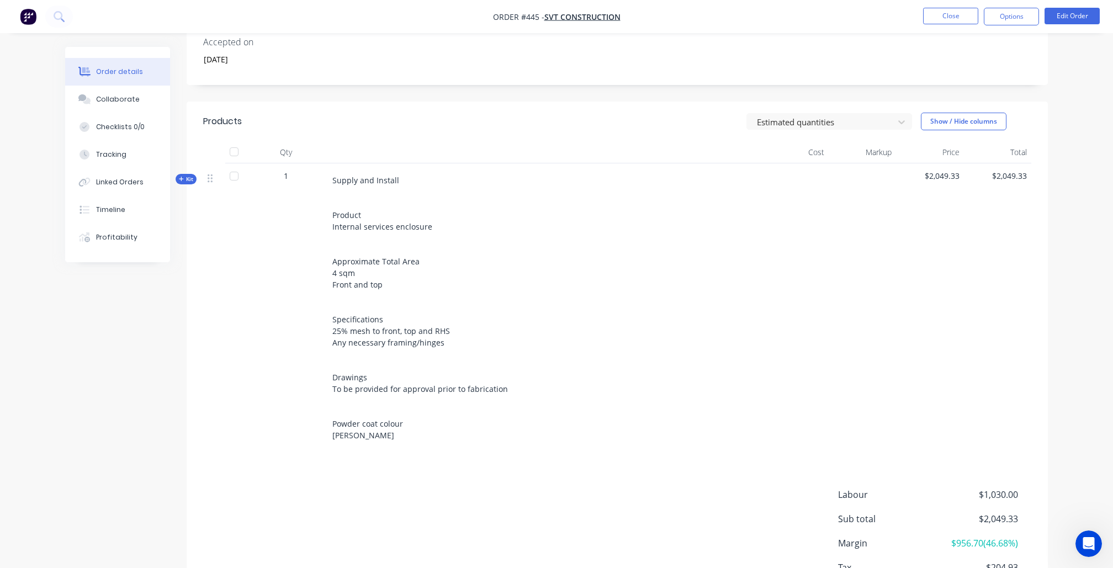
scroll to position [233, 0]
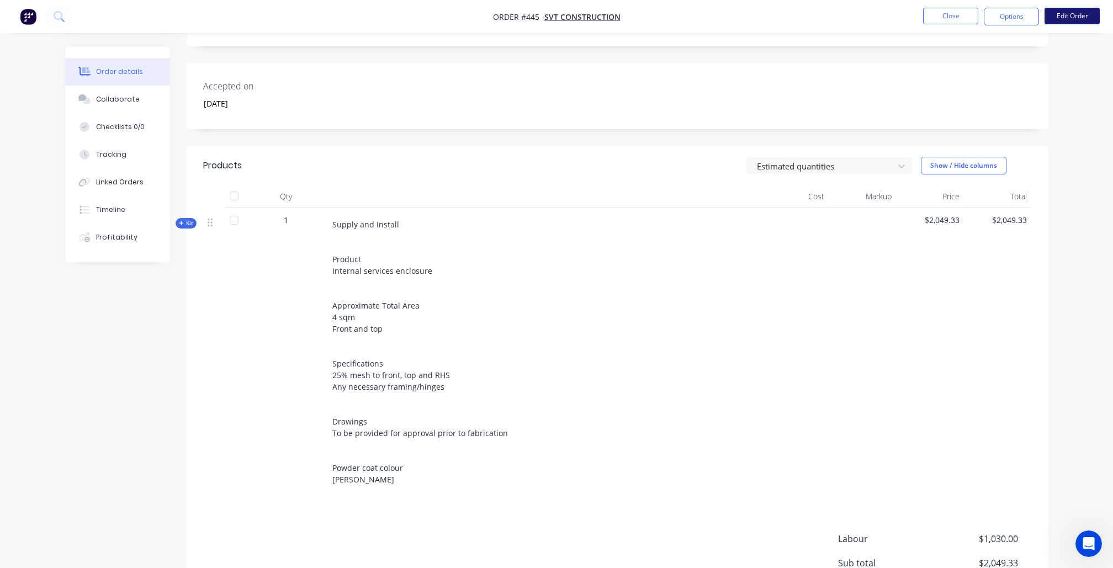
click at [1059, 14] on button "Edit Order" at bounding box center [1072, 16] width 55 height 17
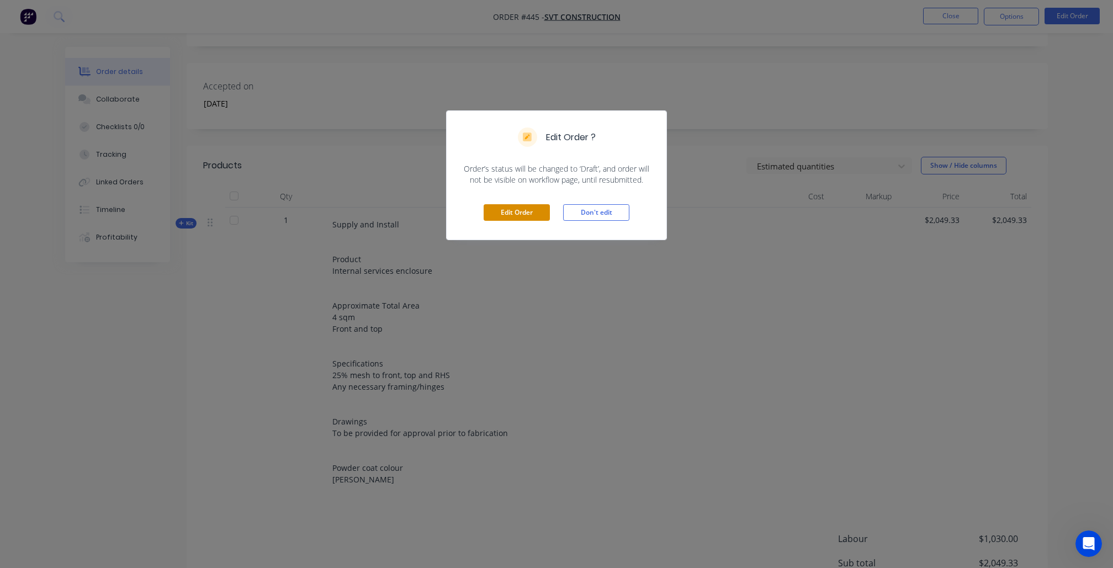
click at [518, 220] on button "Edit Order" at bounding box center [517, 212] width 66 height 17
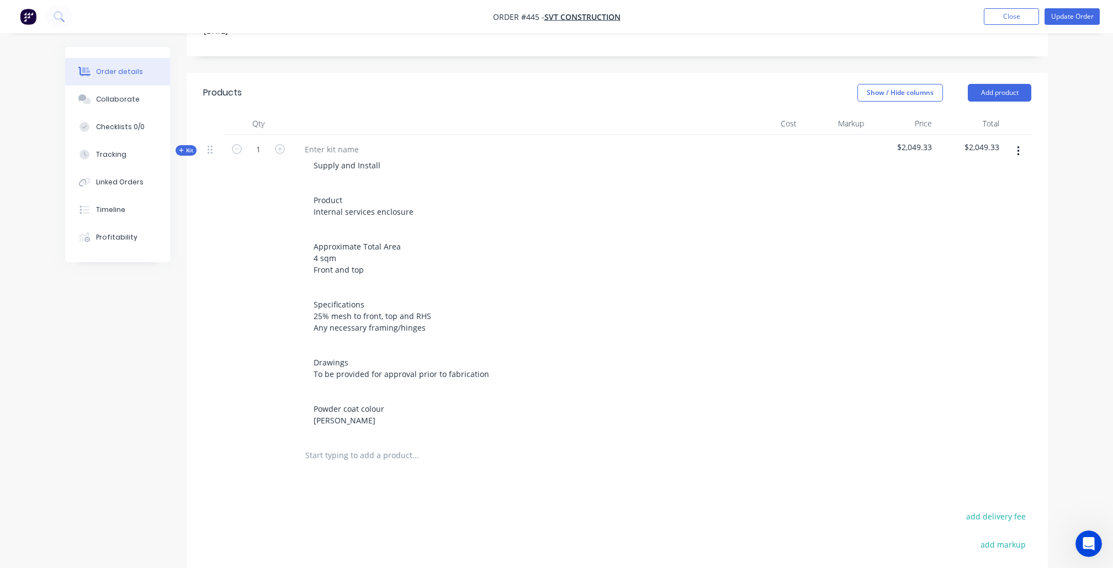
scroll to position [314, 0]
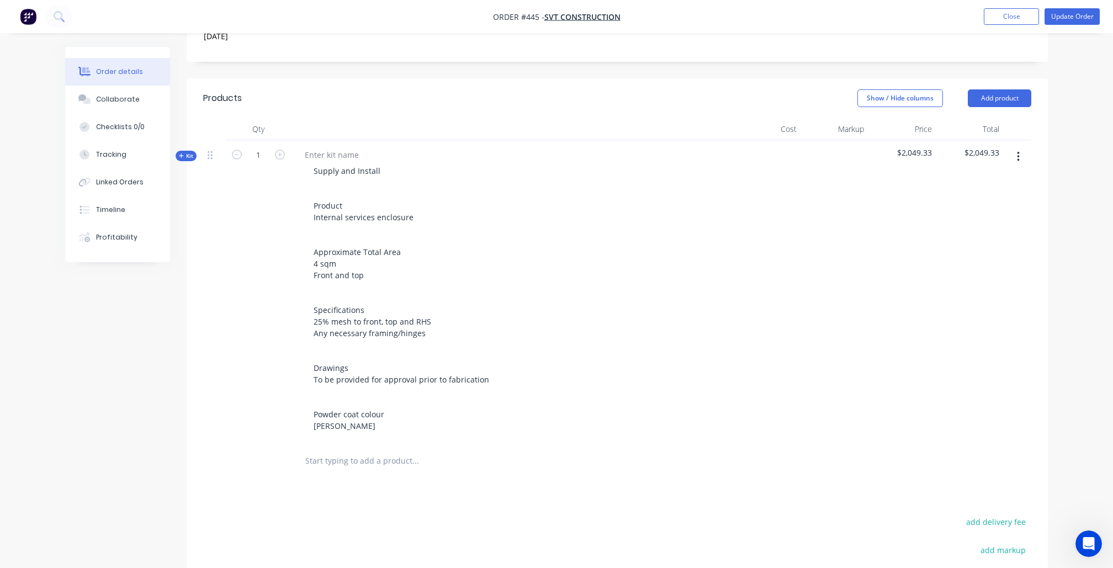
click at [184, 152] on span "Kit" at bounding box center [186, 156] width 14 height 8
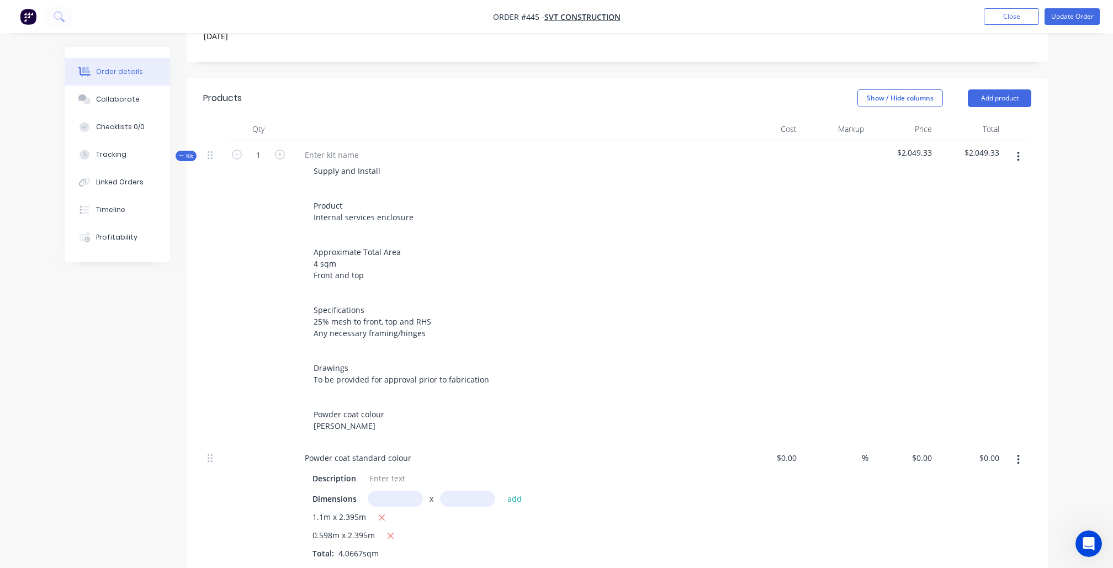
type input "$35.00"
type input "85"
type input "$64.75"
type input "$263.32"
type input "$50.00"
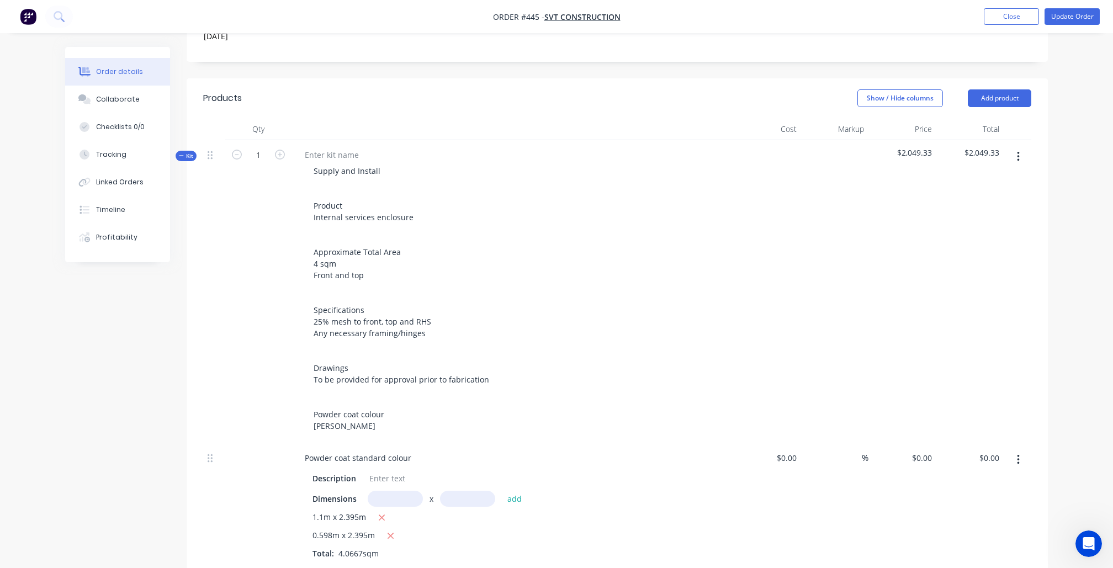
type input "100"
type input "$100.00"
type input "$700.00"
type input "$23.00"
type input "52.17"
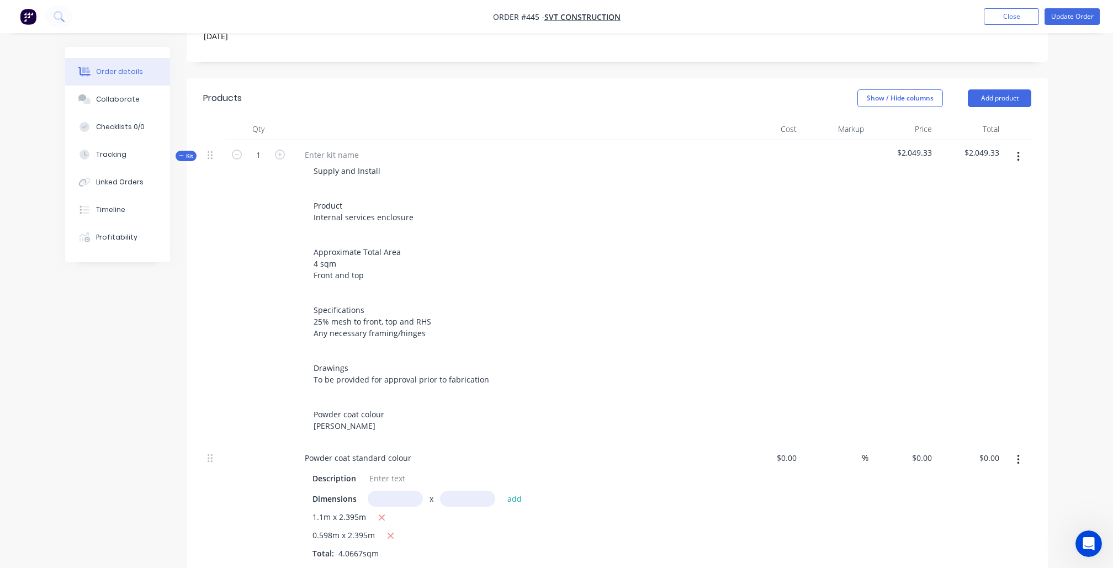
type input "$35.00"
type input "$105.00"
type input "$29.00"
type input "55.17"
type input "$45.00"
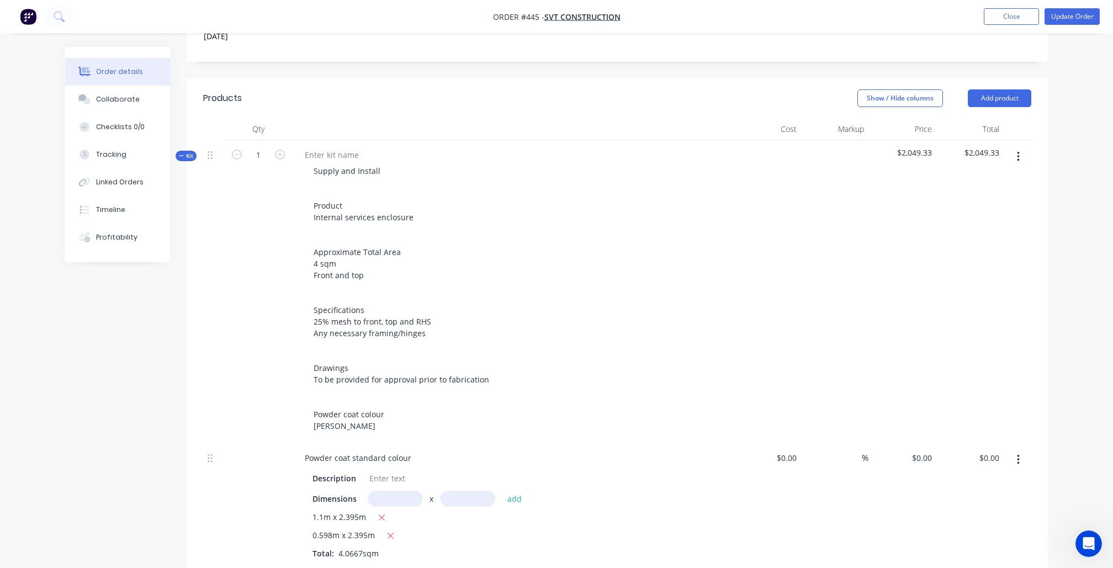
type input "$225.00"
type input "$72.29"
type input "446.24"
type input "$394.88"
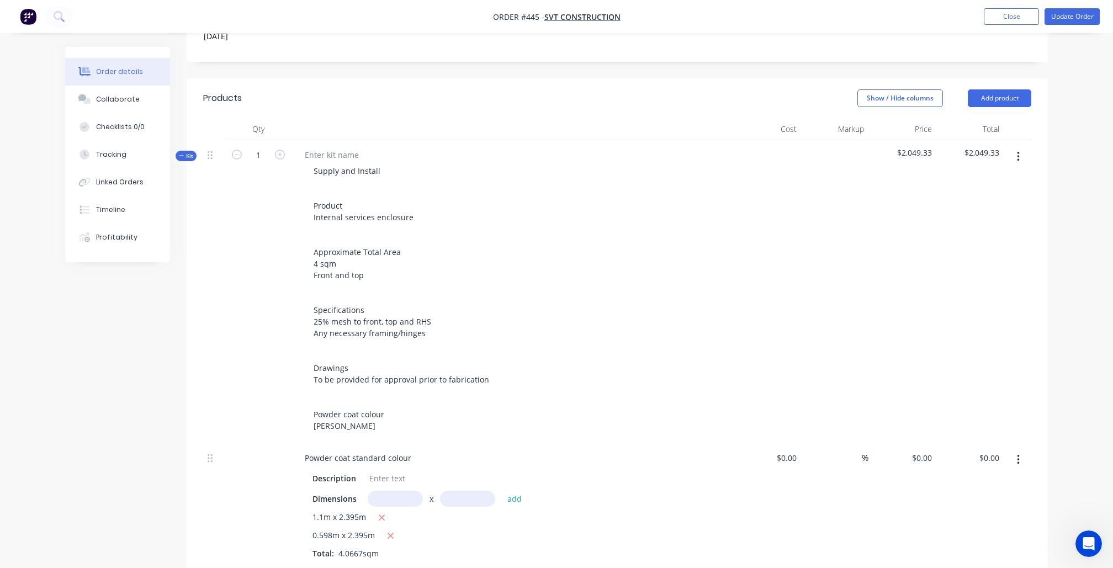
type input "$10.00"
type input "15"
type input "$11.50"
type input "$46.00"
type input "$58.30"
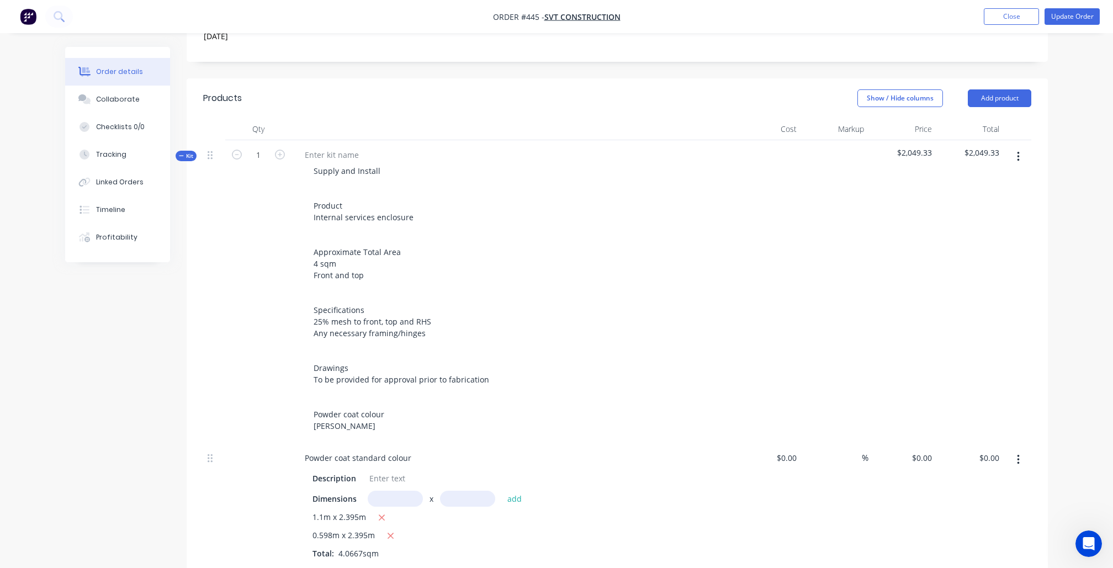
type input "15.01"
type input "$67.05"
type input "$268.20"
type input "$40.81"
type input "15"
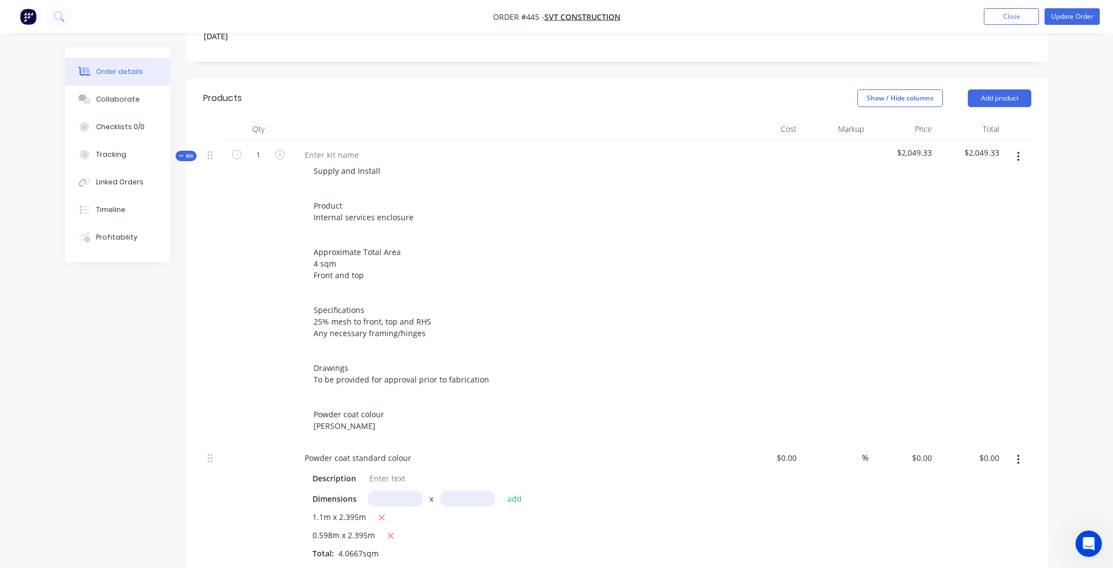
type input "$46.9315"
type input "$46.93"
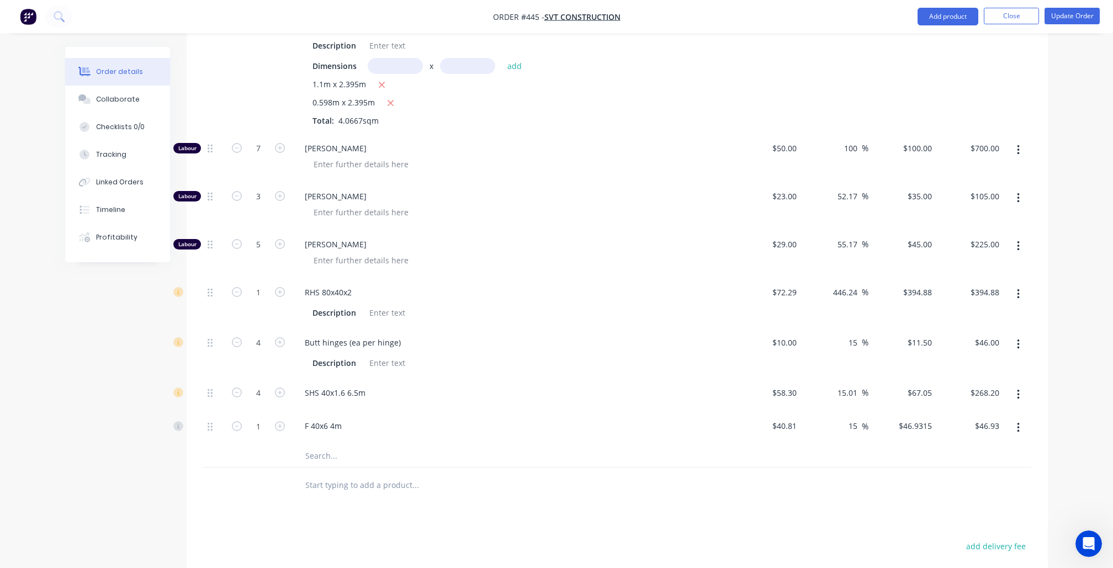
scroll to position [738, 0]
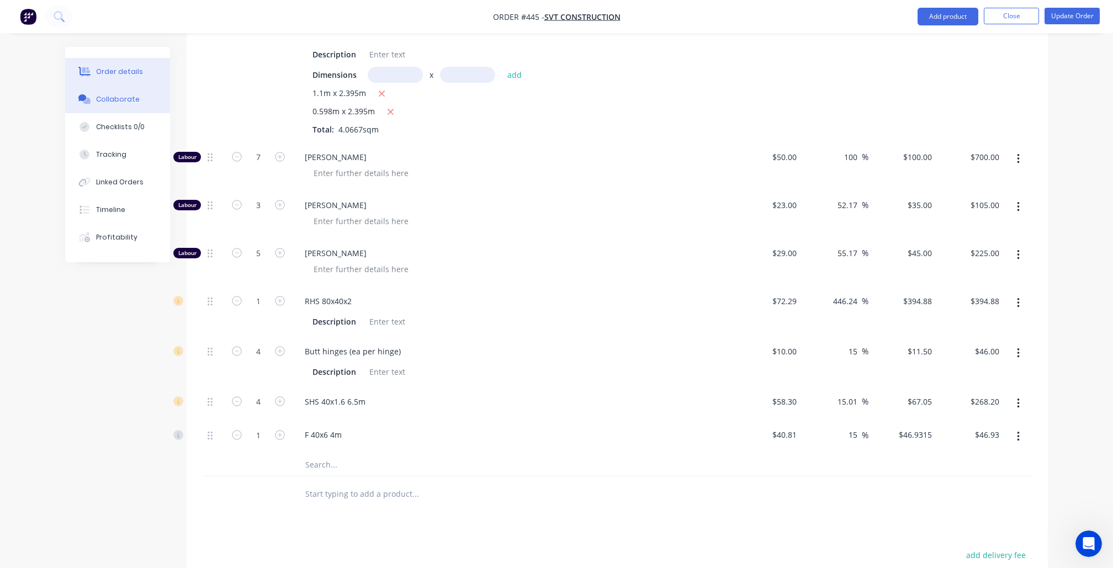
click at [122, 113] on button "Collaborate" at bounding box center [117, 100] width 105 height 28
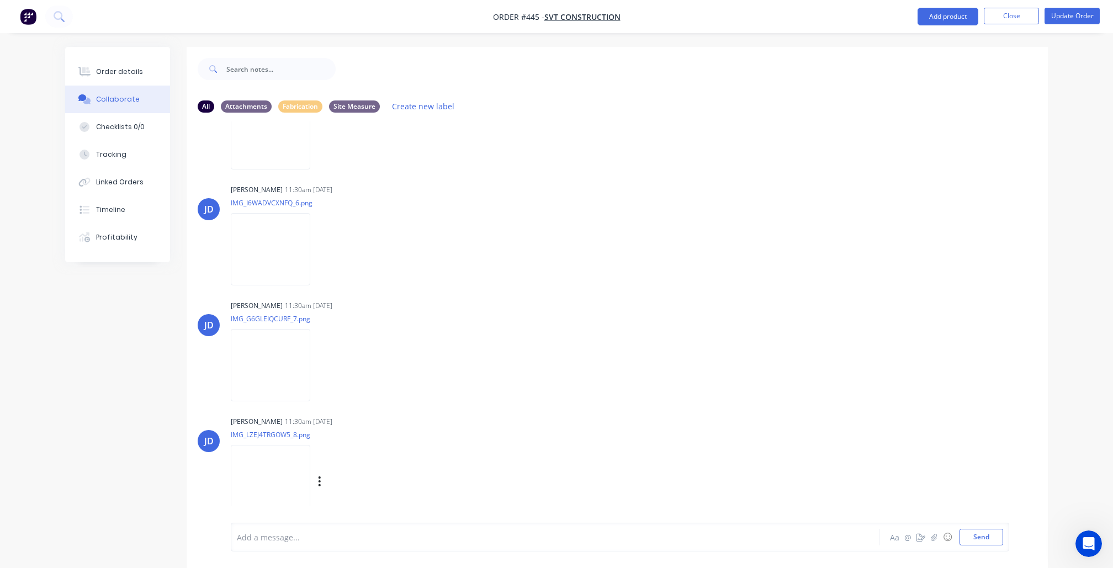
scroll to position [2300, 0]
click at [272, 471] on img at bounding box center [271, 481] width 80 height 72
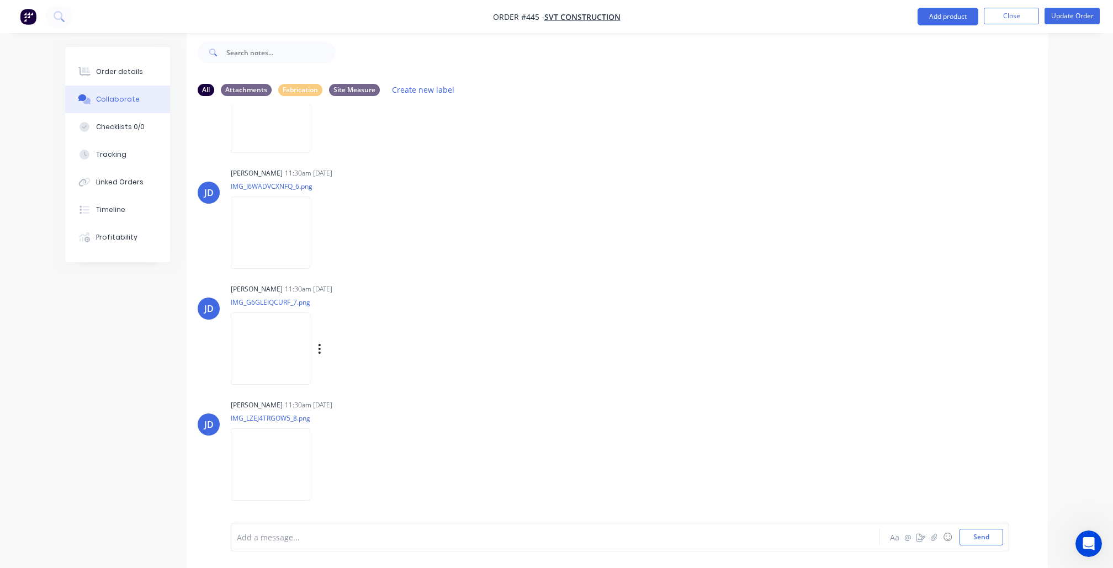
scroll to position [17, 0]
click at [284, 348] on img at bounding box center [271, 349] width 80 height 72
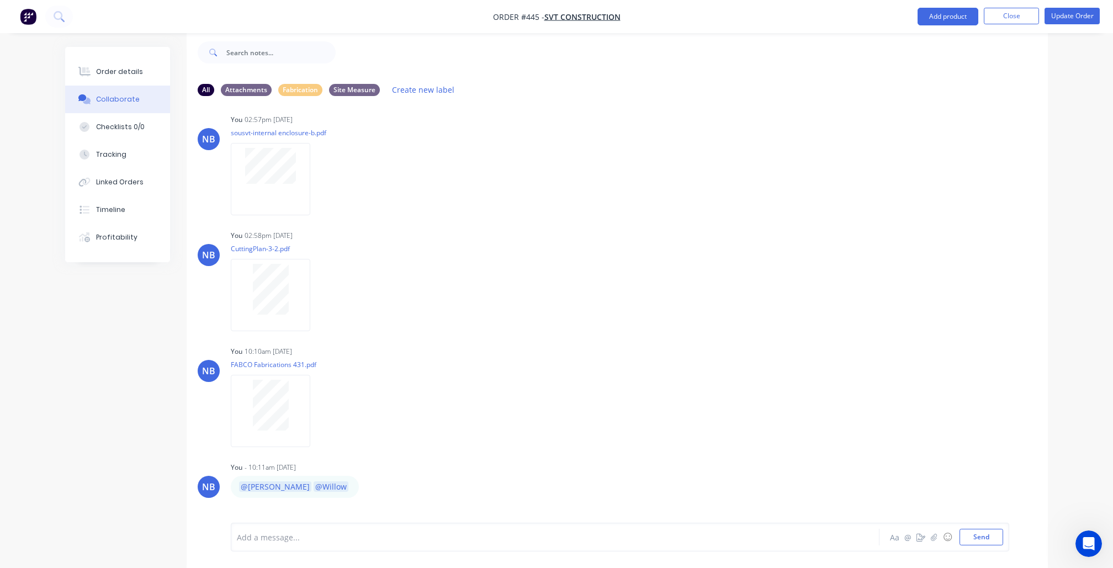
scroll to position [1275, 0]
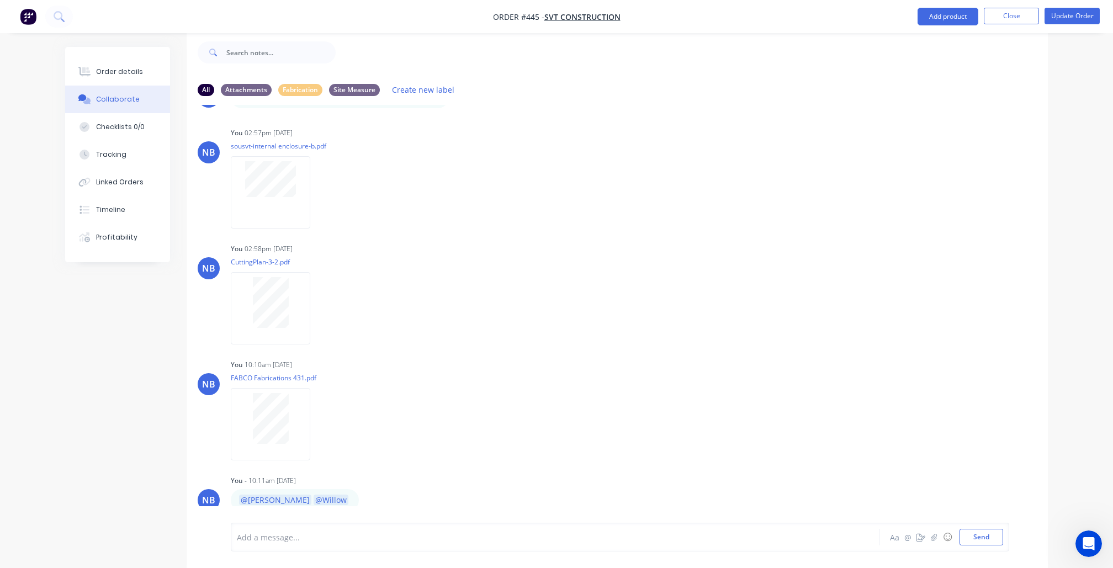
click at [298, 197] on div at bounding box center [271, 179] width 70 height 36
click at [123, 78] on button "Order details" at bounding box center [117, 72] width 105 height 28
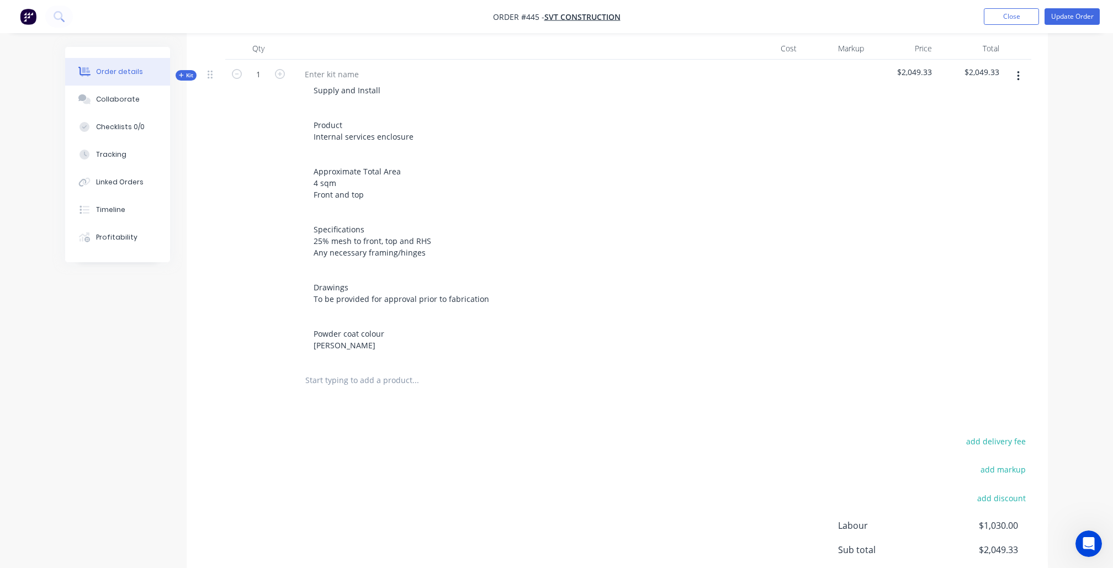
scroll to position [334, 0]
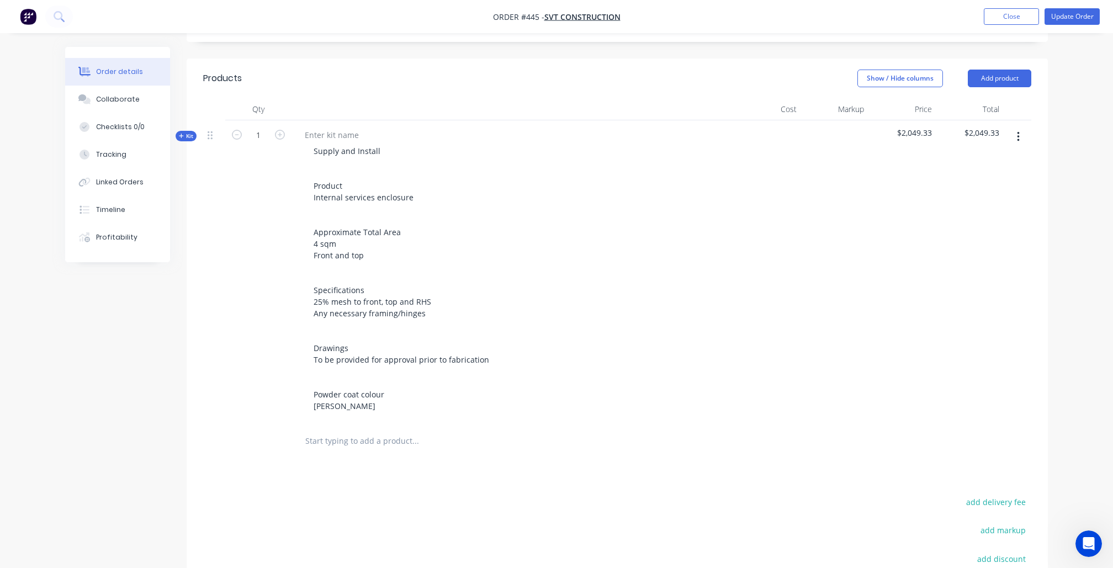
click at [191, 132] on span "Kit" at bounding box center [186, 136] width 14 height 8
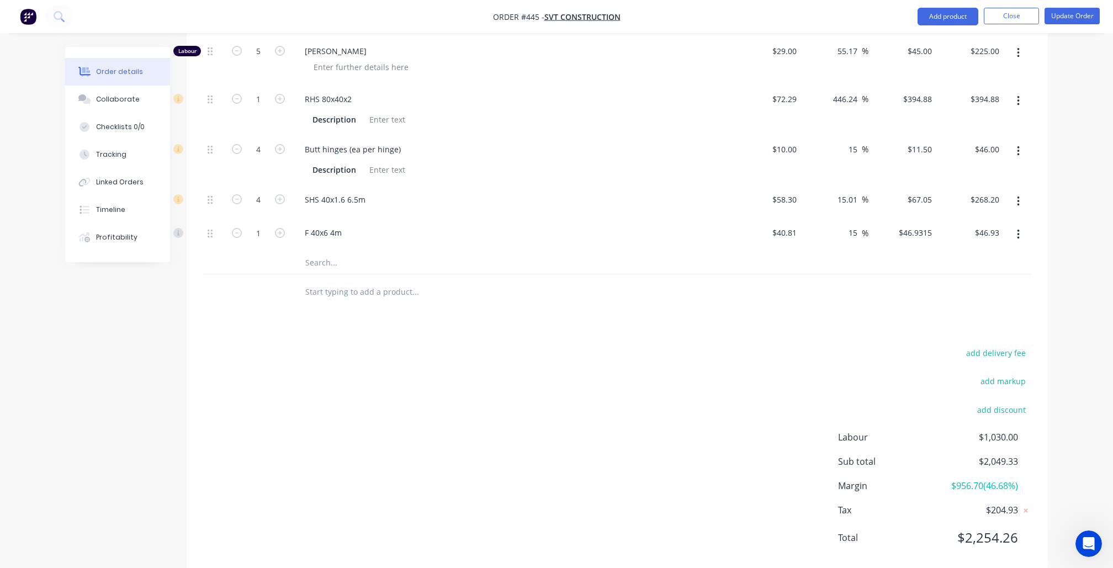
scroll to position [939, 0]
click at [321, 252] on input "text" at bounding box center [415, 263] width 221 height 22
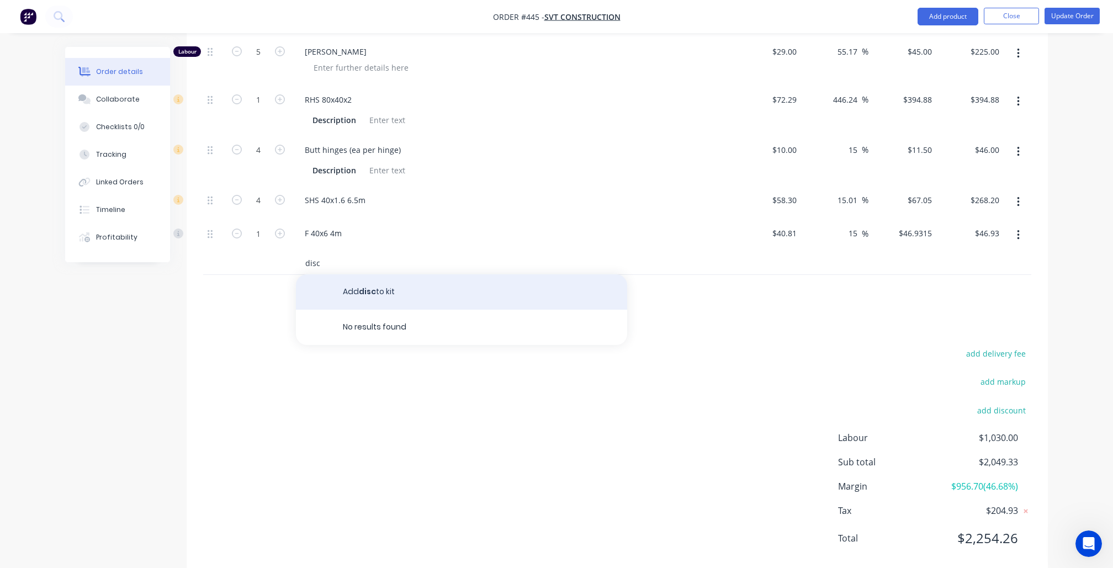
type input "disc"
click at [378, 274] on button "Add disc to kit" at bounding box center [461, 291] width 331 height 35
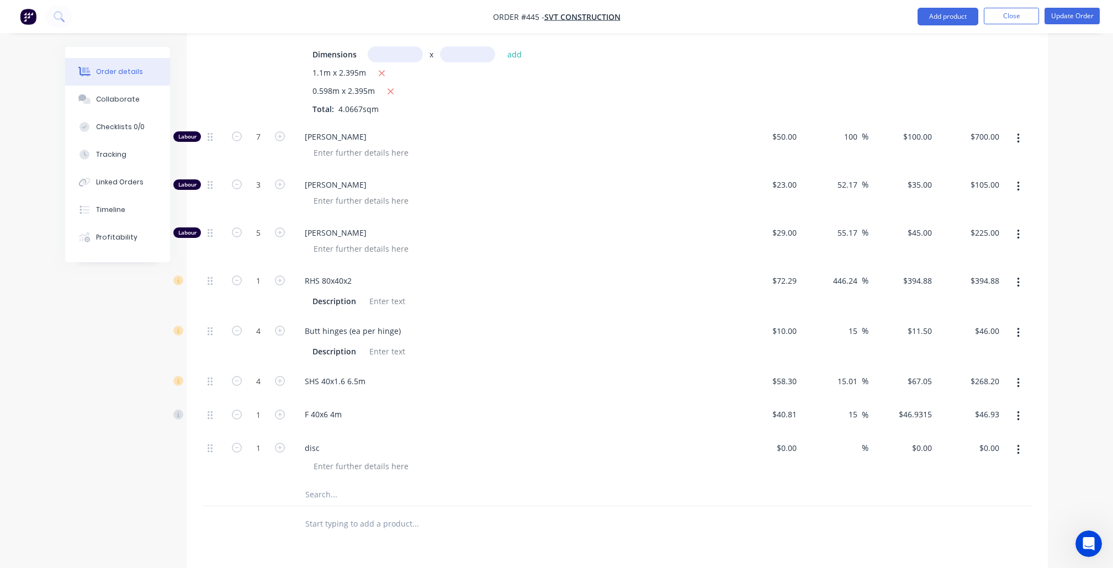
scroll to position [757, 0]
click at [1017, 278] on icon "button" at bounding box center [1018, 284] width 3 height 12
click at [988, 350] on div "Delete" at bounding box center [979, 358] width 85 height 16
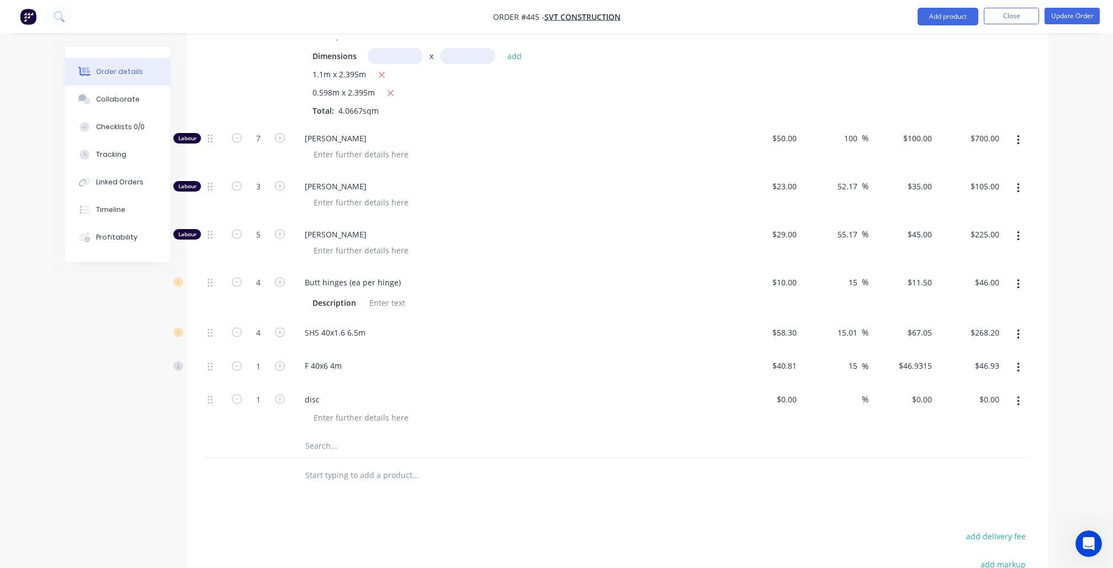
click at [1017, 330] on icon "button" at bounding box center [1018, 335] width 2 height 10
click at [981, 400] on div "Delete" at bounding box center [979, 408] width 85 height 16
click at [1023, 325] on button "button" at bounding box center [1019, 335] width 26 height 20
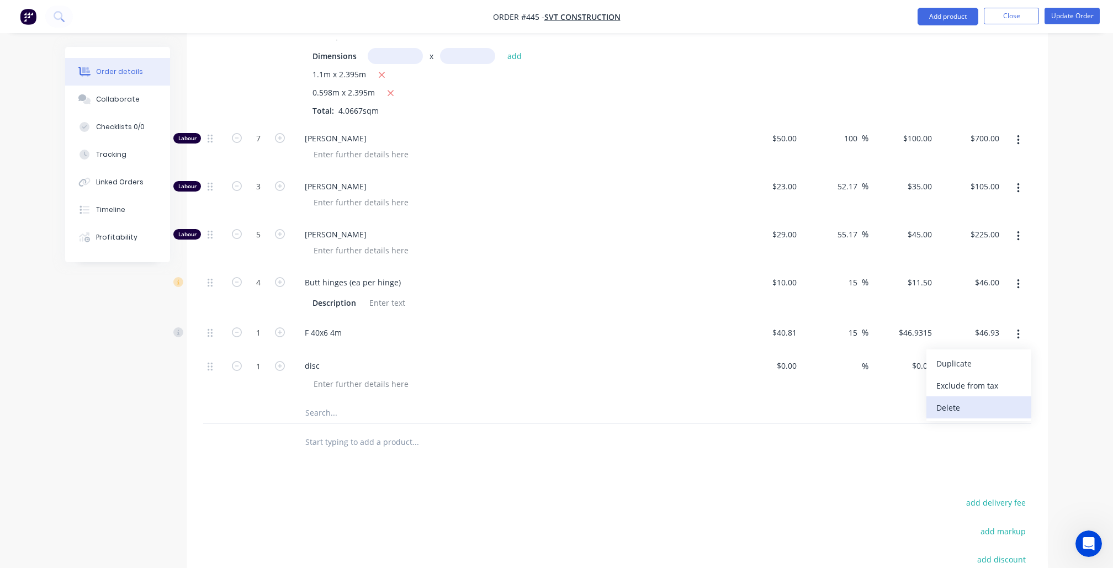
click at [994, 400] on div "Delete" at bounding box center [979, 408] width 85 height 16
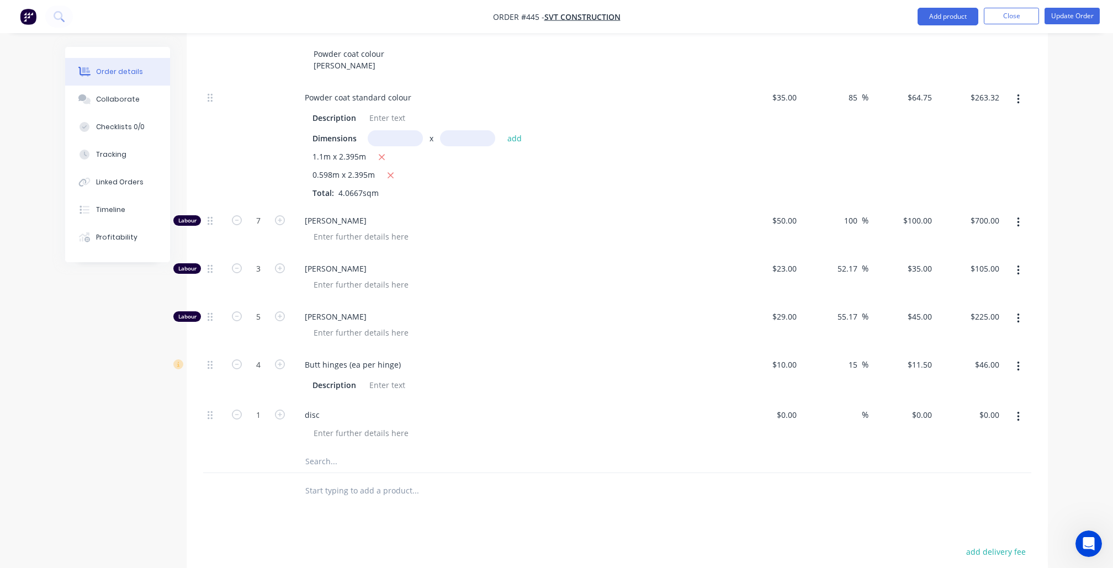
scroll to position [727, 0]
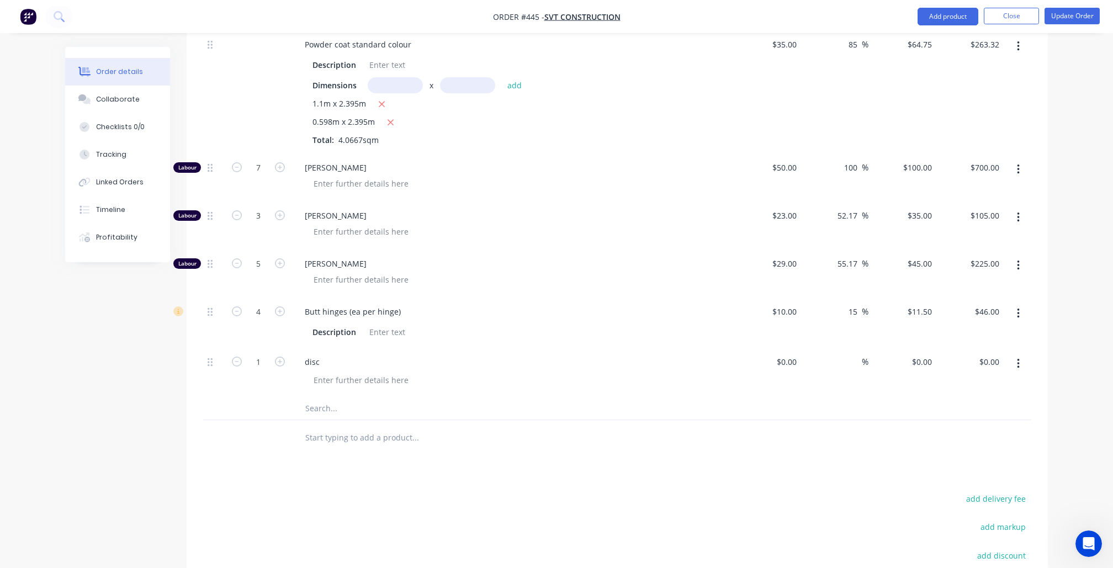
click at [338, 398] on input "text" at bounding box center [415, 409] width 221 height 22
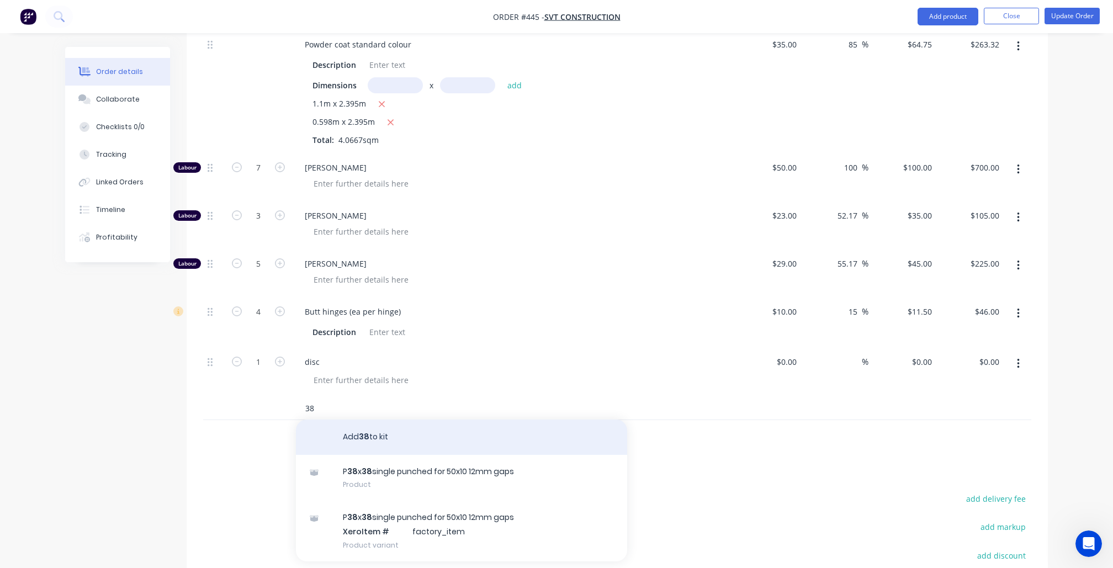
type input "3"
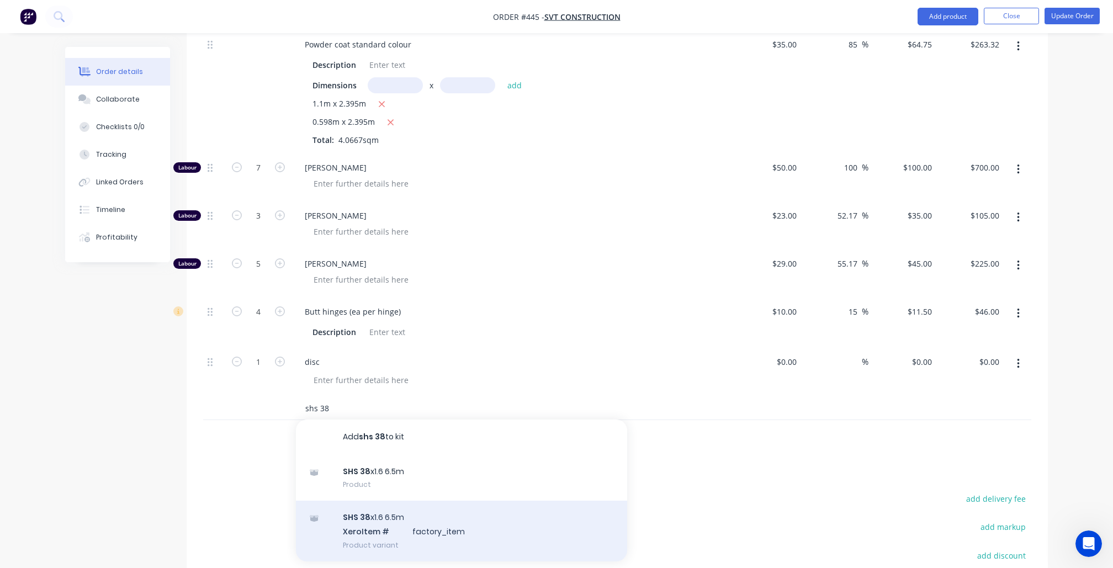
type input "shs 38"
click at [419, 501] on div "SHS 38 x1.6 6.5m Xero Item # factory_item Product variant" at bounding box center [461, 531] width 331 height 61
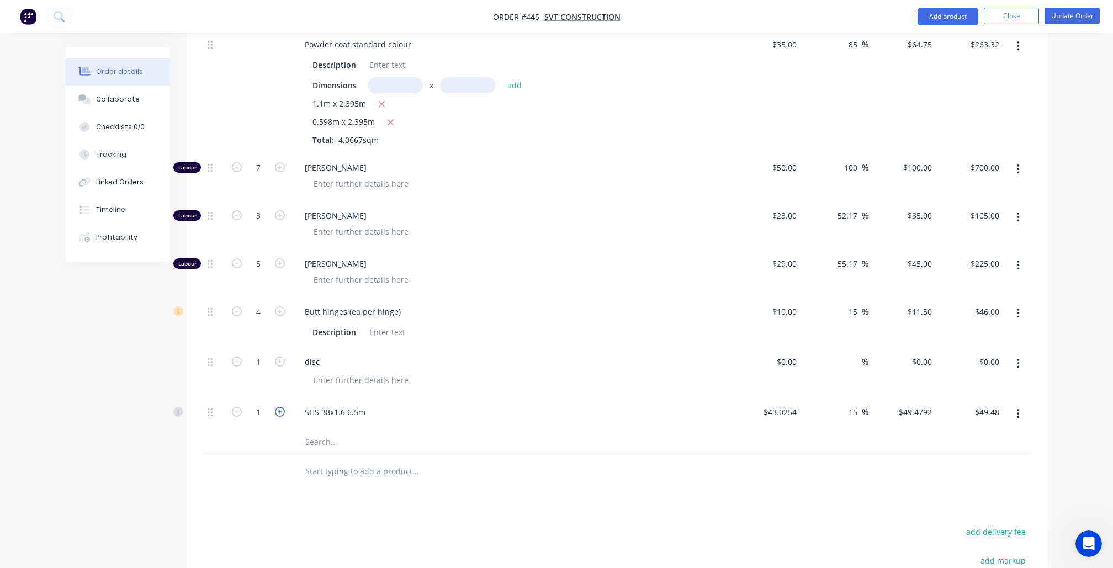
click at [277, 407] on icon "button" at bounding box center [280, 412] width 10 height 10
type input "2"
type input "$98.96"
click at [277, 407] on icon "button" at bounding box center [280, 412] width 10 height 10
type input "3"
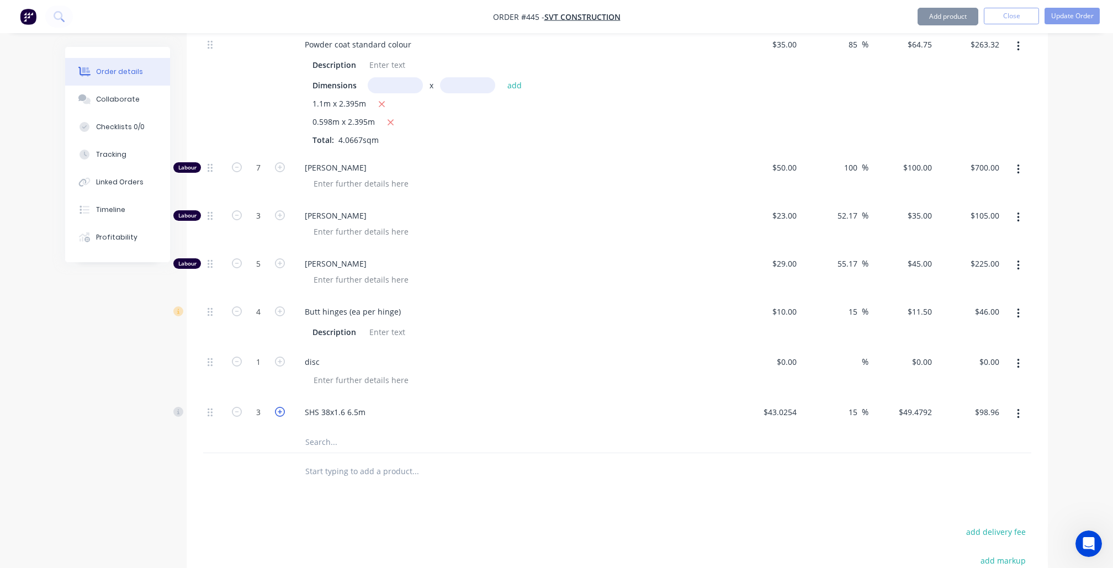
type input "$148.44"
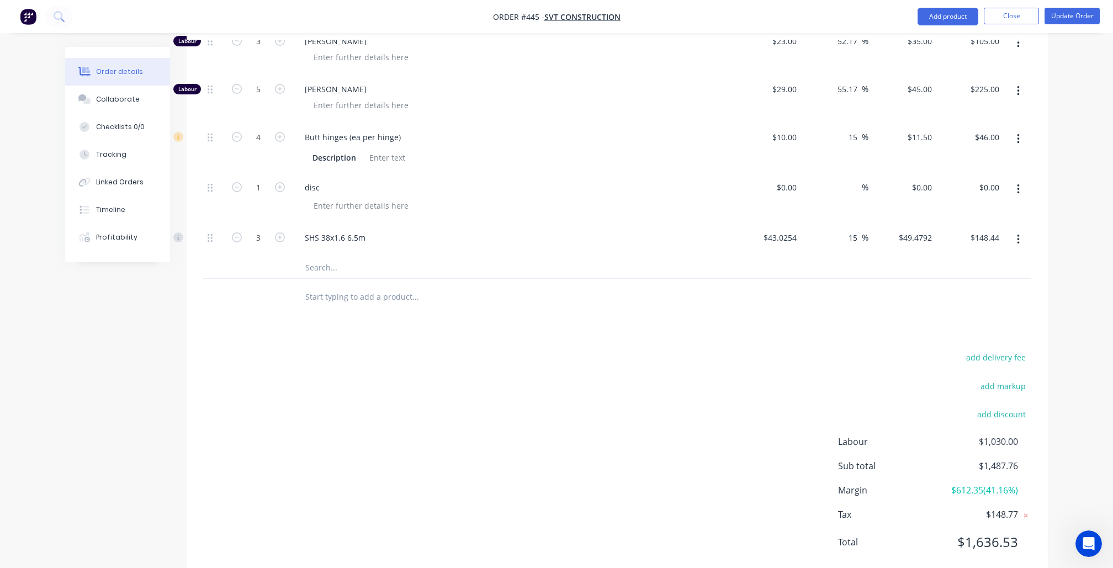
scroll to position [901, 0]
click at [789, 180] on input at bounding box center [795, 188] width 13 height 16
paste input "561.57"
type input "$561.57"
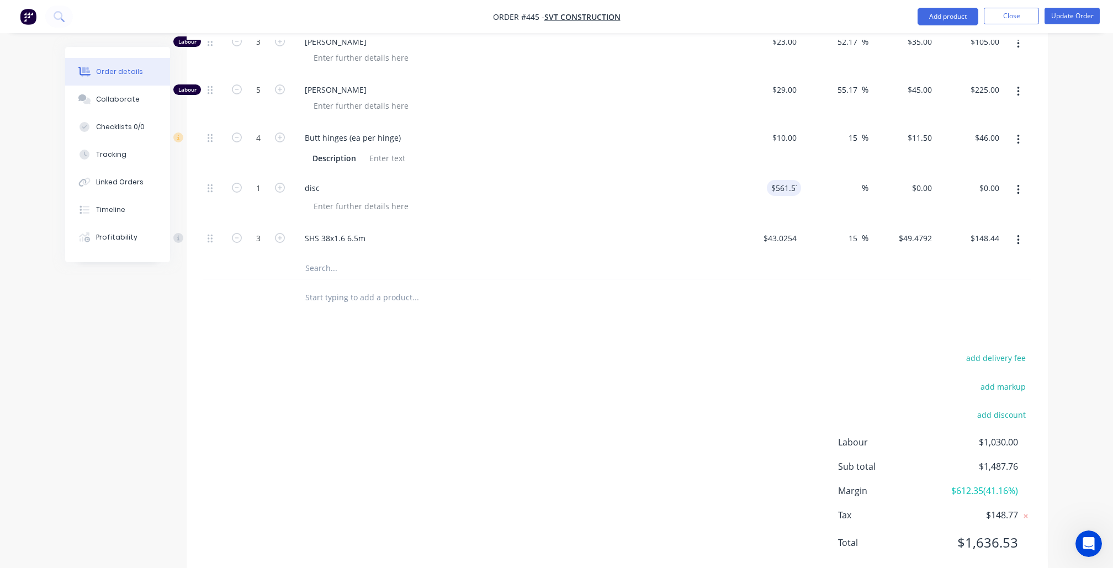
type input "$561.57"
click at [680, 301] on div "Products Show / Hide columns Add product Qty Cost Markup Price Total Kit 1 Supp…" at bounding box center [618, 36] width 862 height 1090
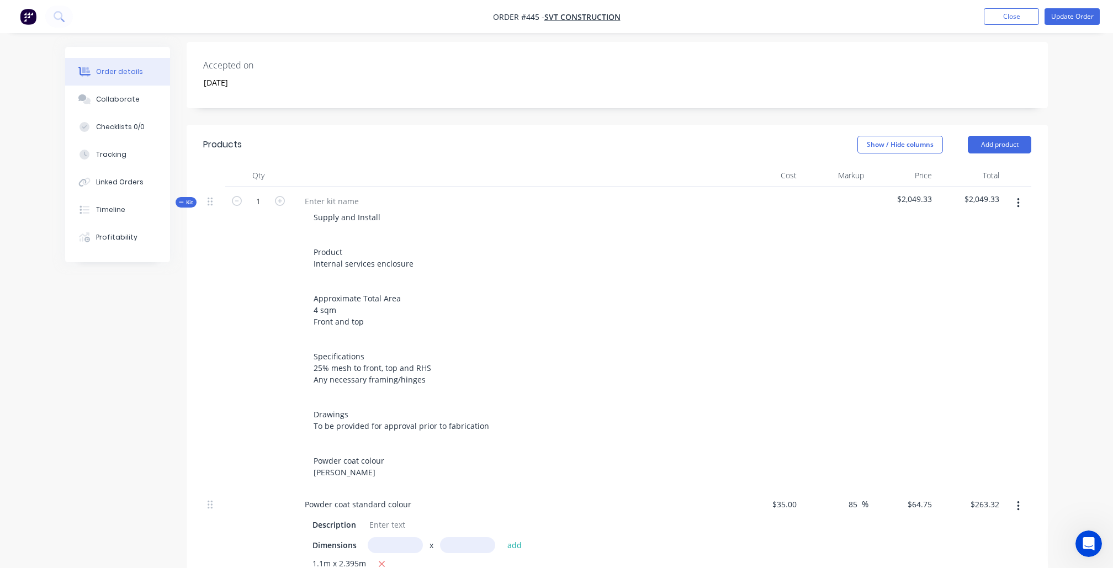
scroll to position [266, 0]
click at [1065, 16] on button "Update Order" at bounding box center [1072, 16] width 55 height 17
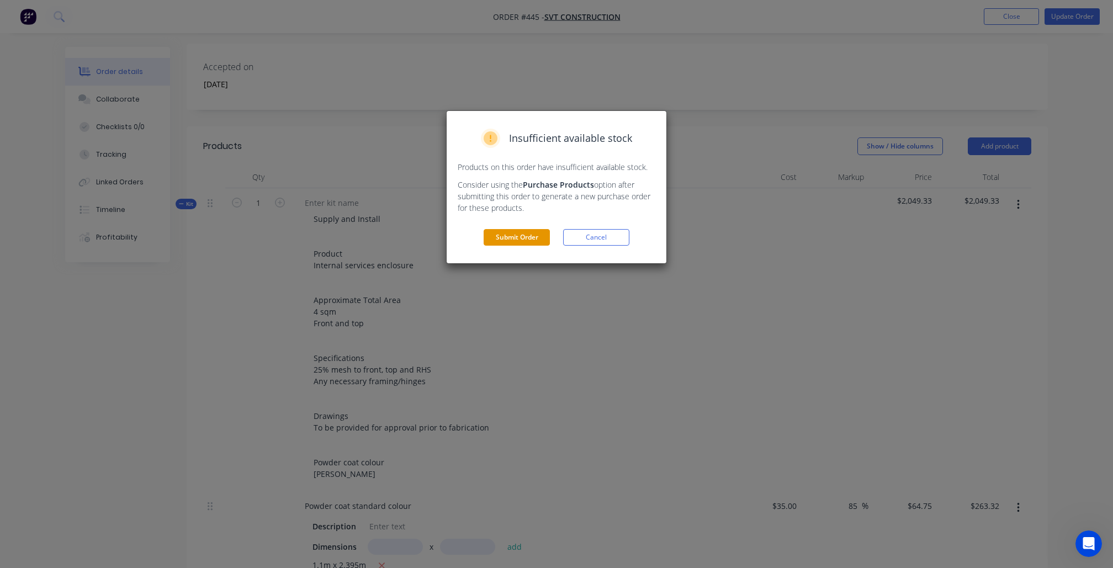
click at [522, 237] on button "Submit Order" at bounding box center [517, 237] width 66 height 17
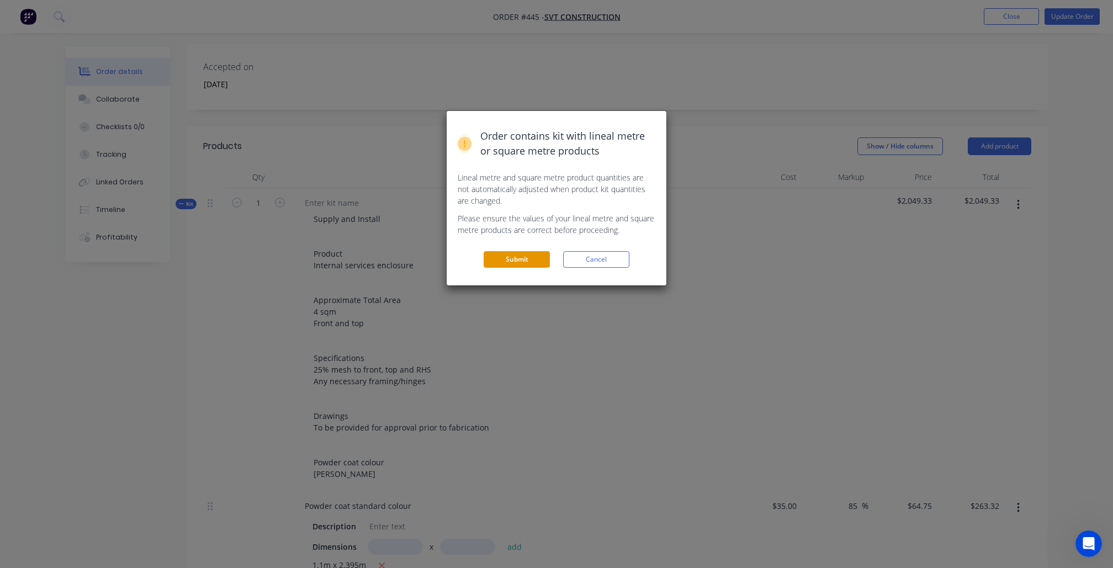
click at [521, 260] on button "Submit" at bounding box center [517, 259] width 66 height 17
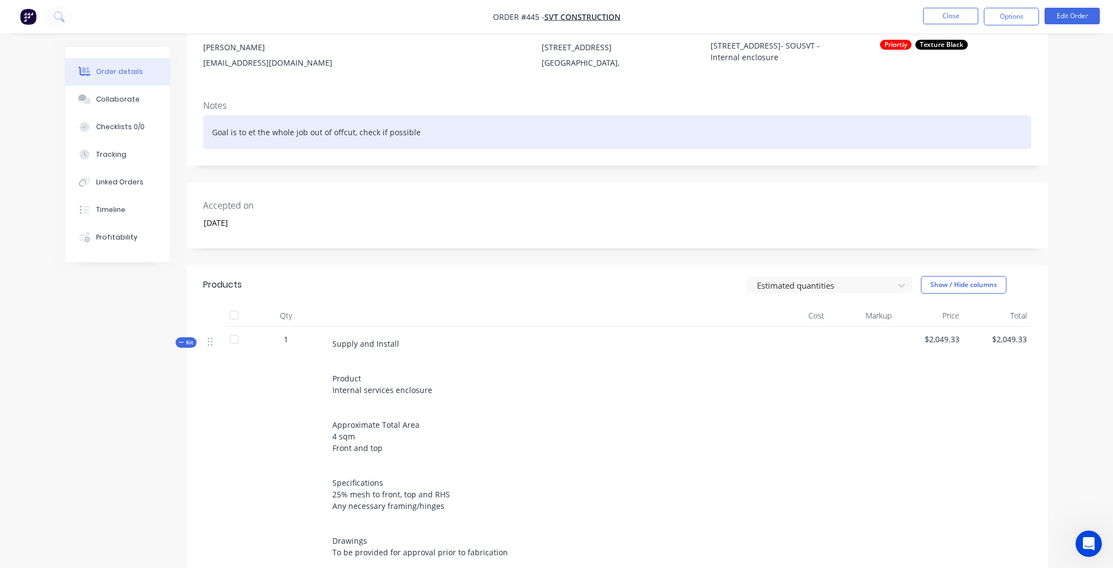
scroll to position [113, 0]
click at [465, 138] on div "Goal is to et the whole job out of offcut, check if possible" at bounding box center [617, 134] width 828 height 34
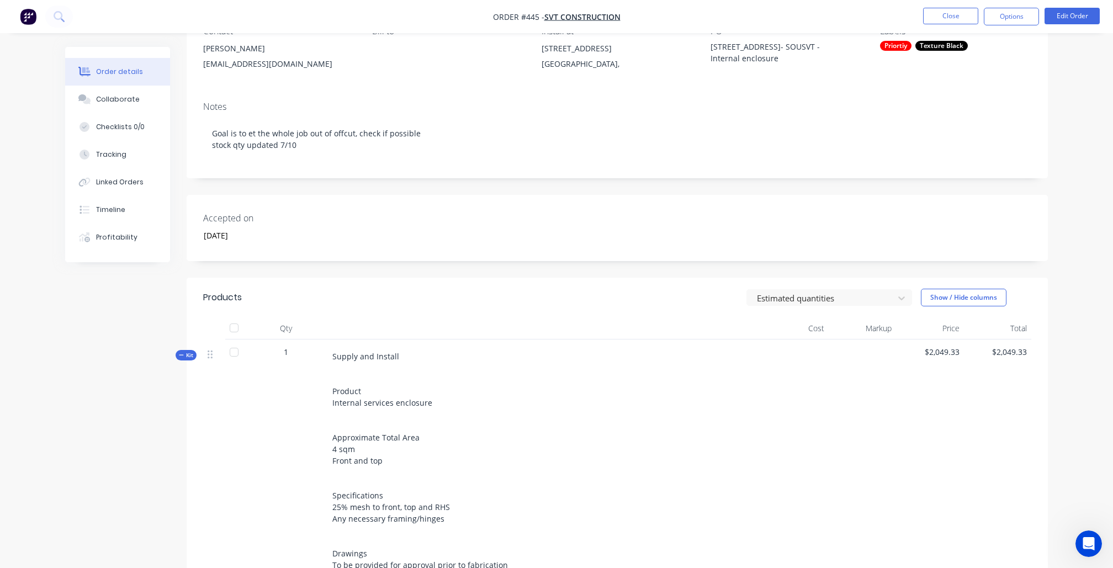
click at [92, 380] on div "Created by Nibal Created 17/09/25 Required 16/09/25 Assigned to Add team member…" at bounding box center [556, 529] width 983 height 1191
click at [955, 19] on button "Close" at bounding box center [950, 16] width 55 height 17
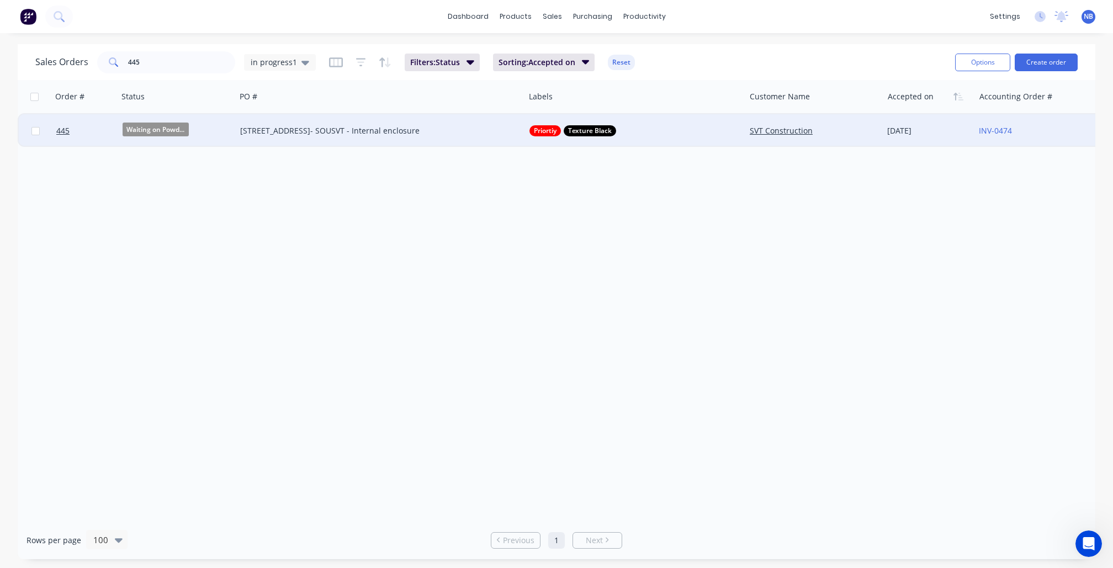
click at [365, 142] on div "8 Boundary Street- SOUSVT - Internal enclosure" at bounding box center [380, 130] width 289 height 33
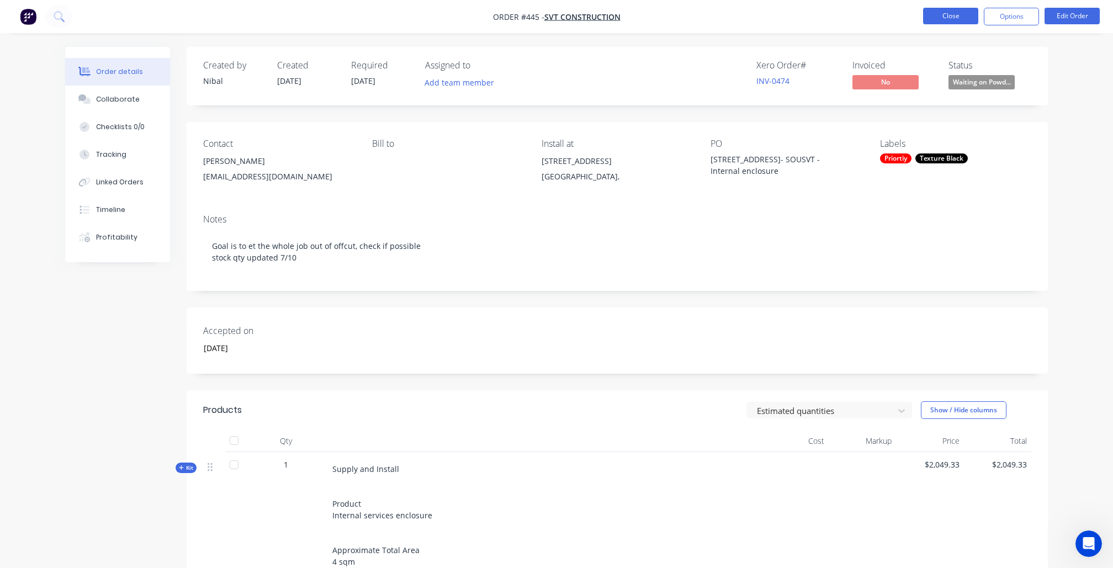
click at [954, 14] on button "Close" at bounding box center [950, 16] width 55 height 17
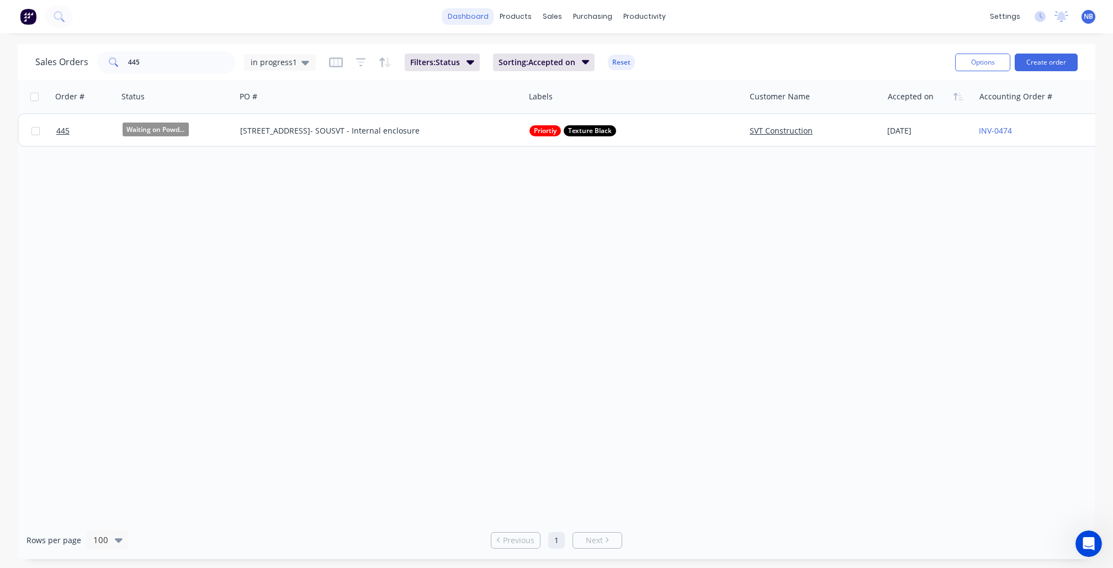
click at [463, 18] on link "dashboard" at bounding box center [468, 16] width 52 height 17
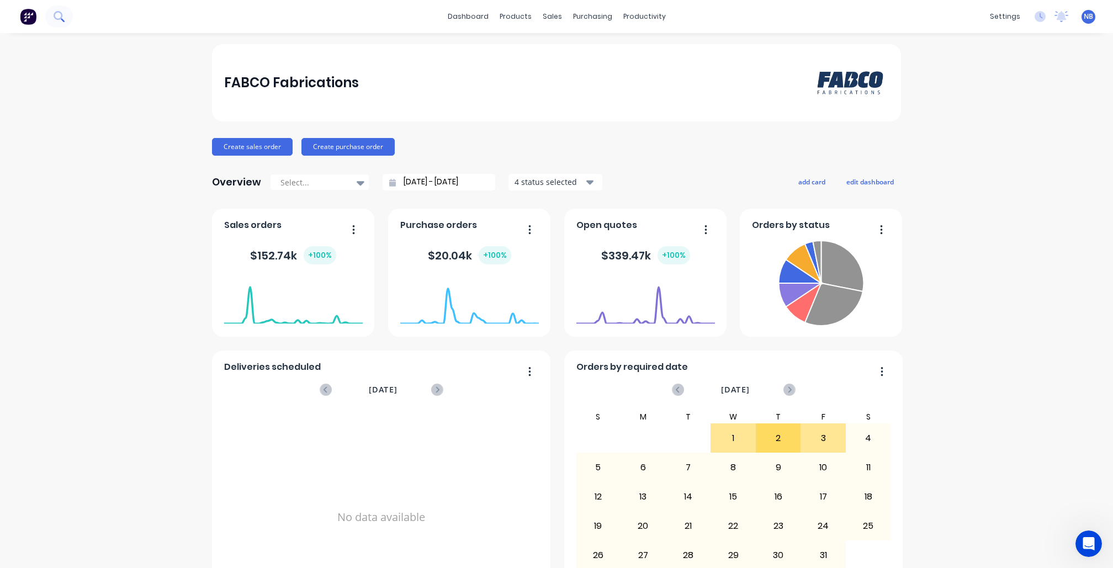
click at [61, 11] on icon at bounding box center [58, 15] width 9 height 9
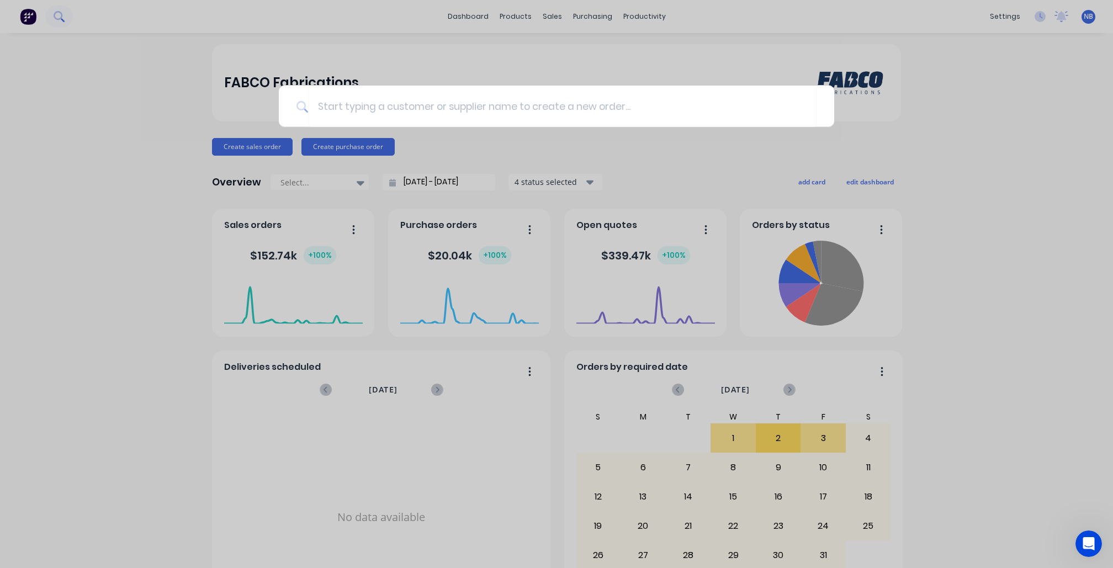
click at [61, 11] on div at bounding box center [556, 284] width 1113 height 568
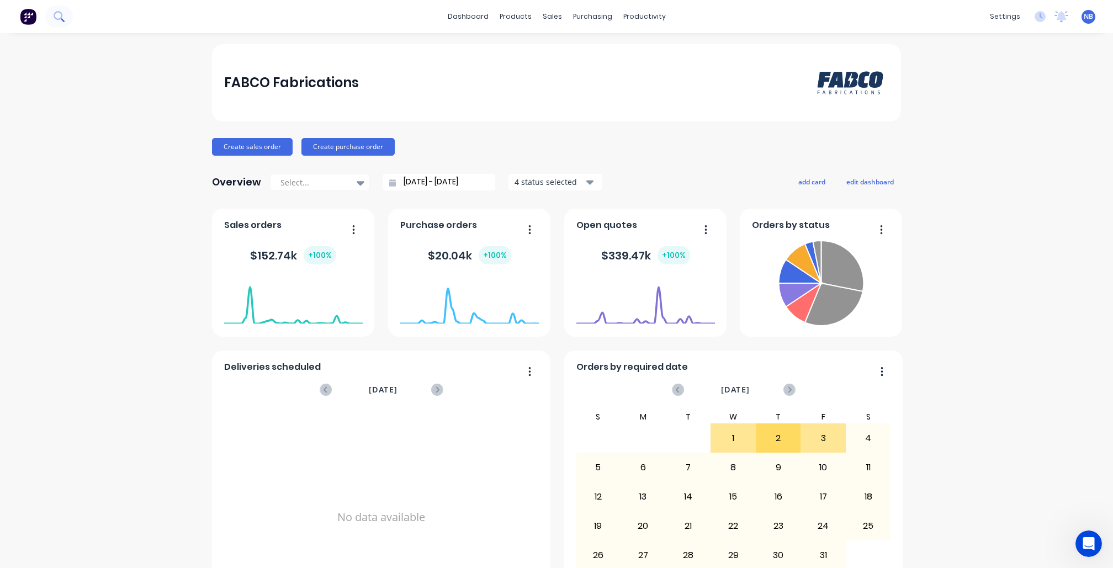
click at [71, 11] on button at bounding box center [59, 17] width 28 height 22
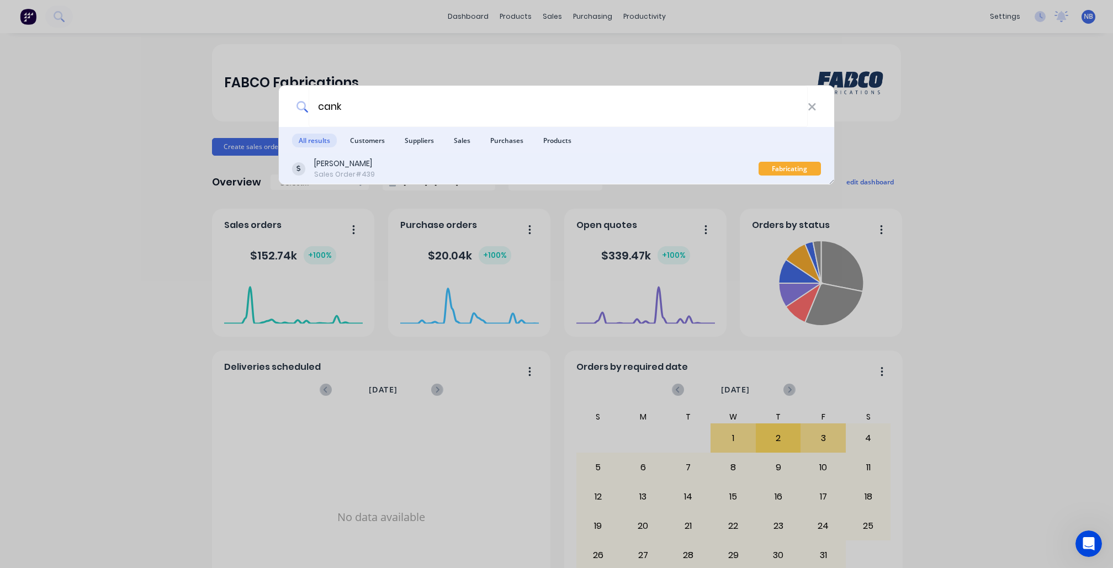
type input "cank"
click at [355, 159] on div "Karyn Lucas" at bounding box center [344, 164] width 61 height 12
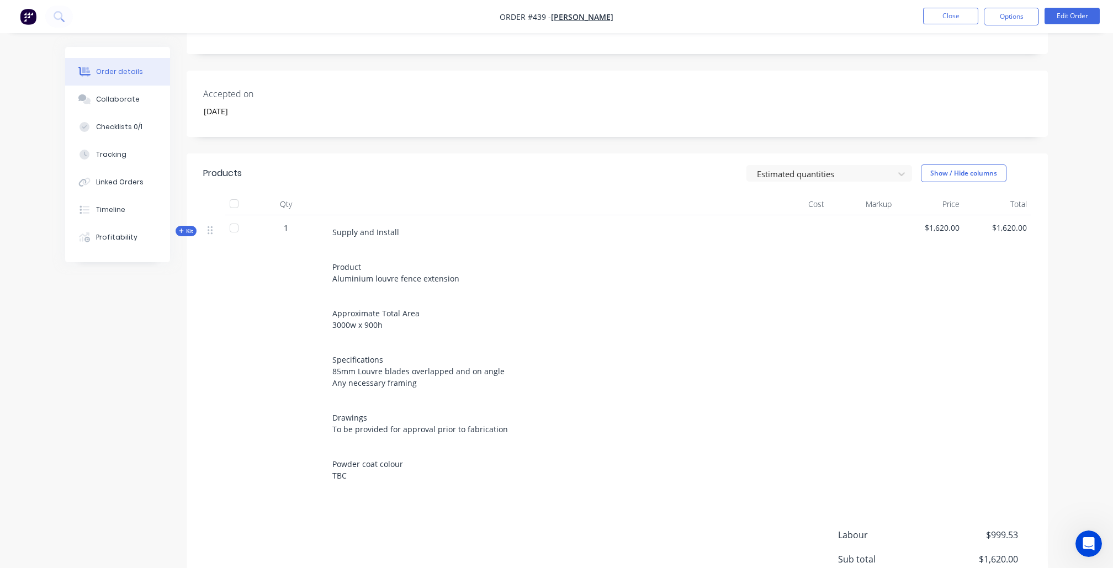
scroll to position [244, 0]
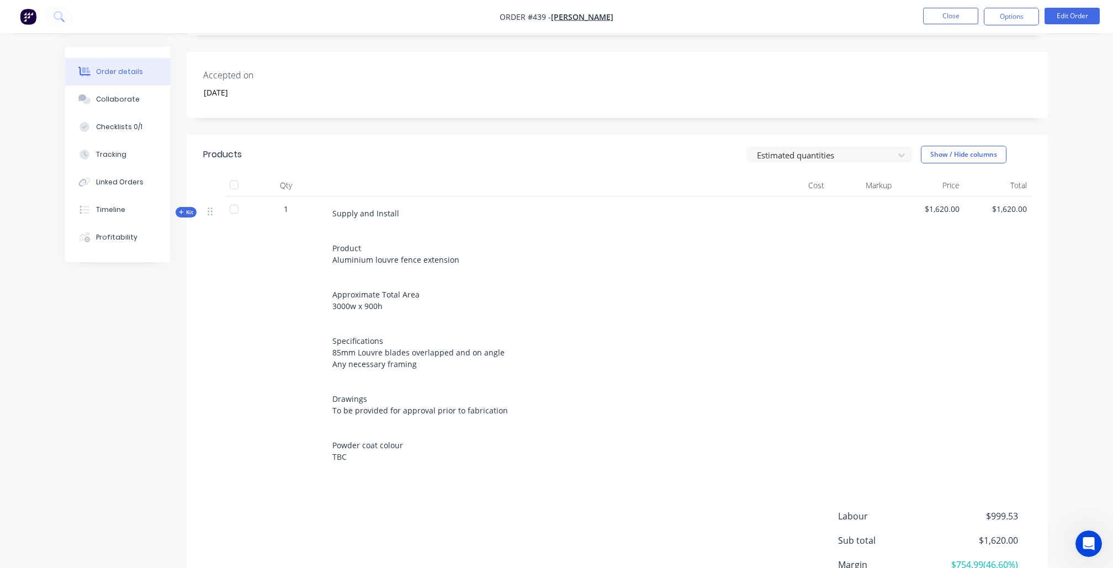
click at [182, 212] on icon "button" at bounding box center [181, 212] width 5 height 6
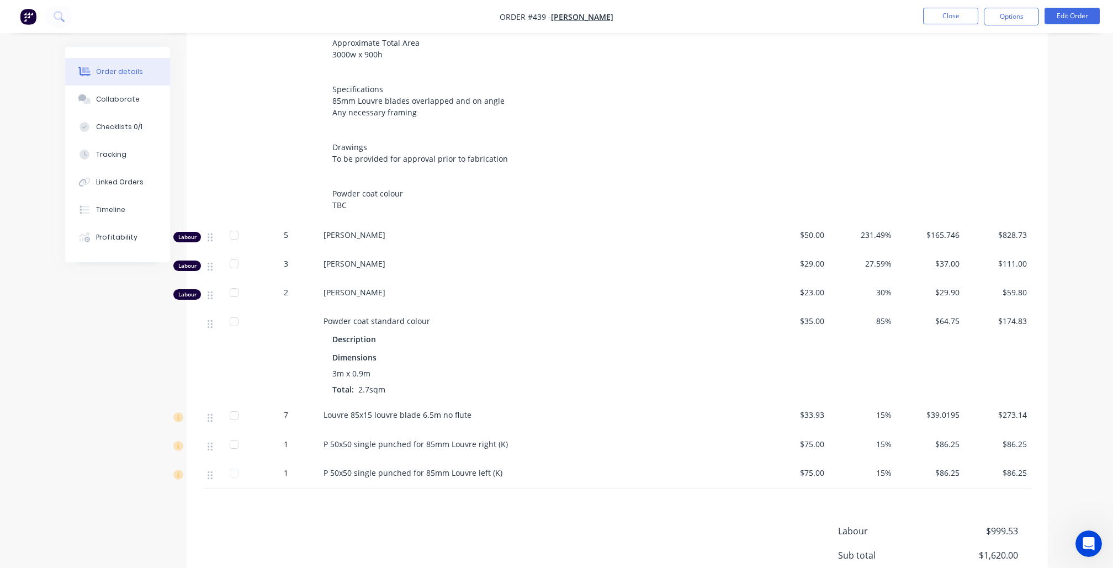
scroll to position [500, 0]
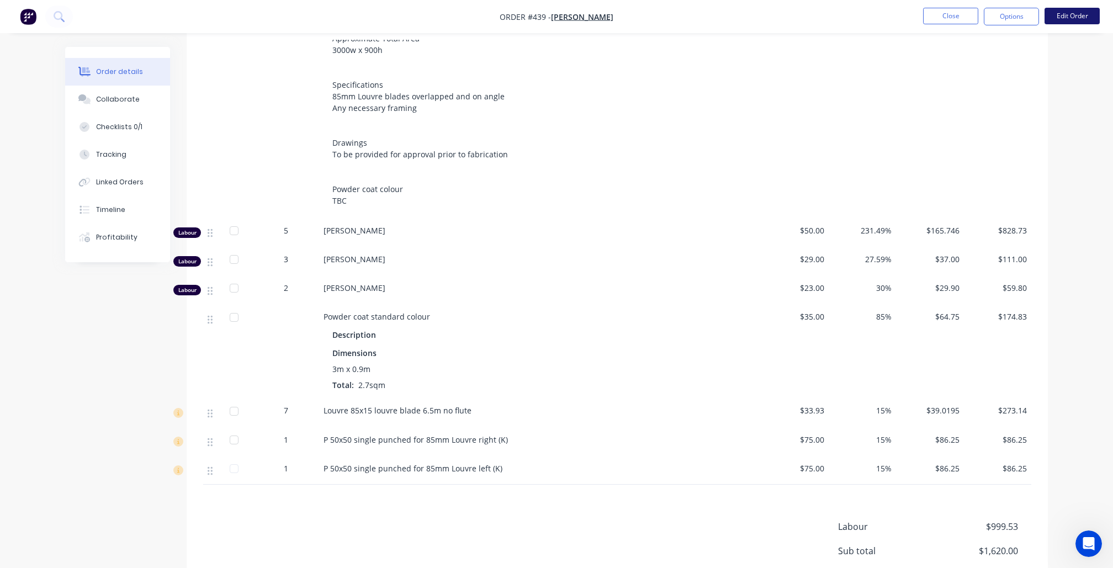
click at [1070, 14] on button "Edit Order" at bounding box center [1072, 16] width 55 height 17
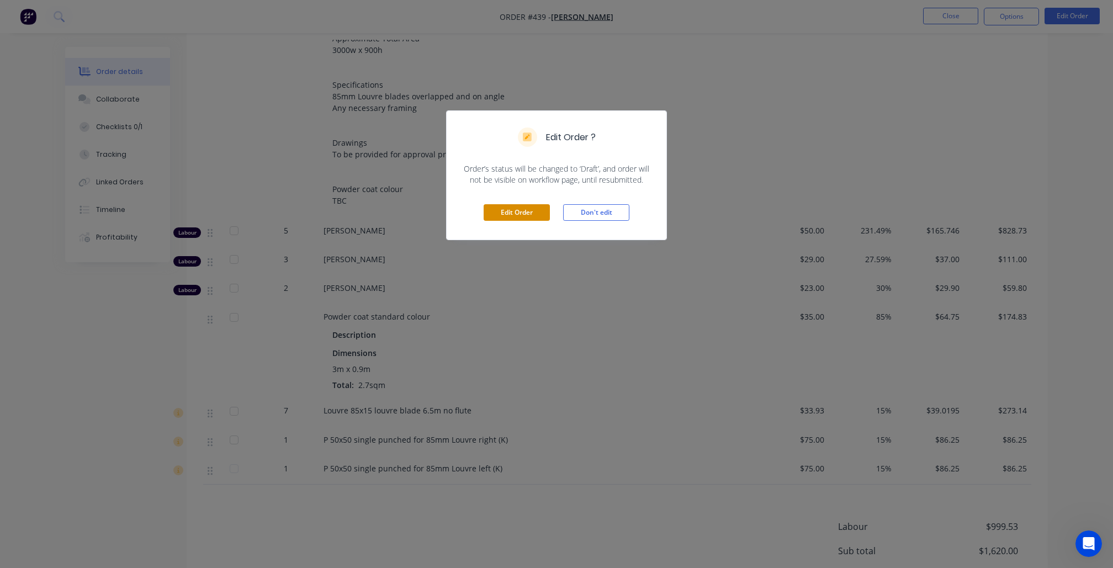
click at [506, 213] on button "Edit Order" at bounding box center [517, 212] width 66 height 17
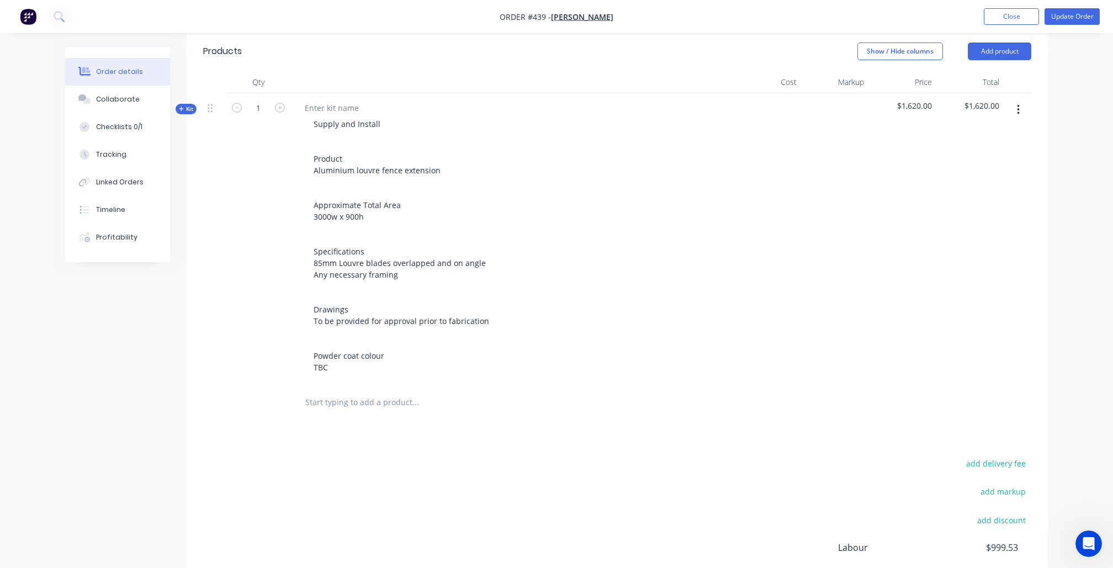
scroll to position [367, 0]
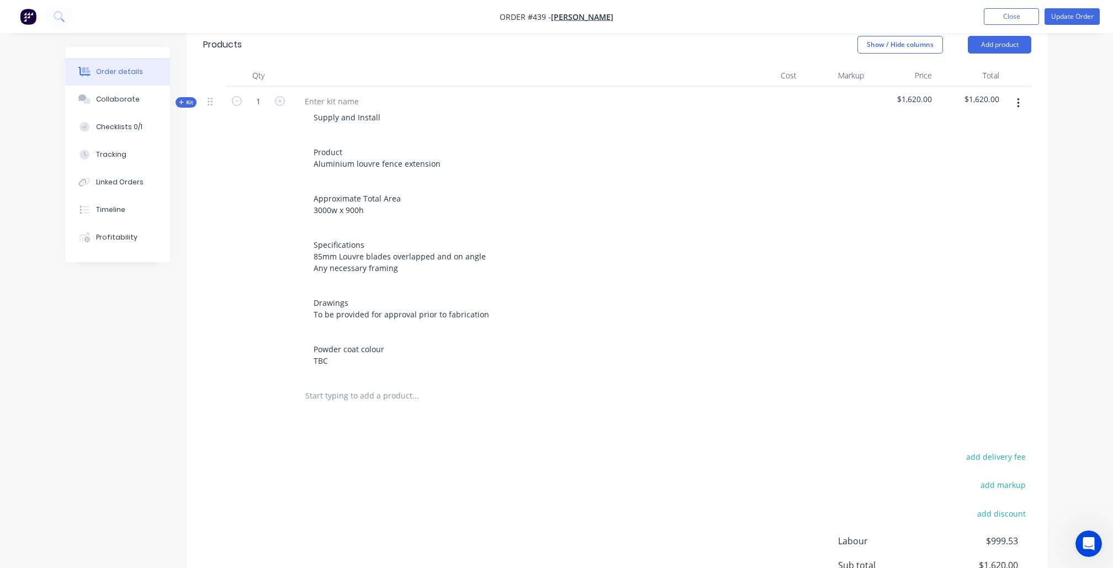
click at [179, 99] on icon "button" at bounding box center [181, 102] width 5 height 6
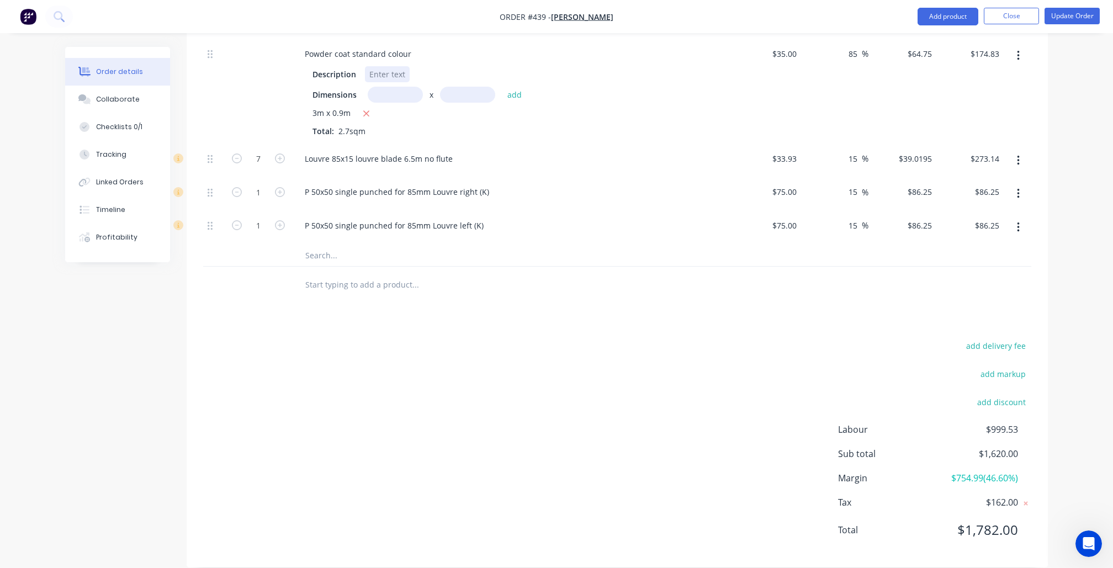
scroll to position [849, 0]
click at [239, 155] on icon "button" at bounding box center [237, 160] width 10 height 10
type input "6"
type input "$234.12"
click at [339, 249] on input "text" at bounding box center [415, 256] width 221 height 22
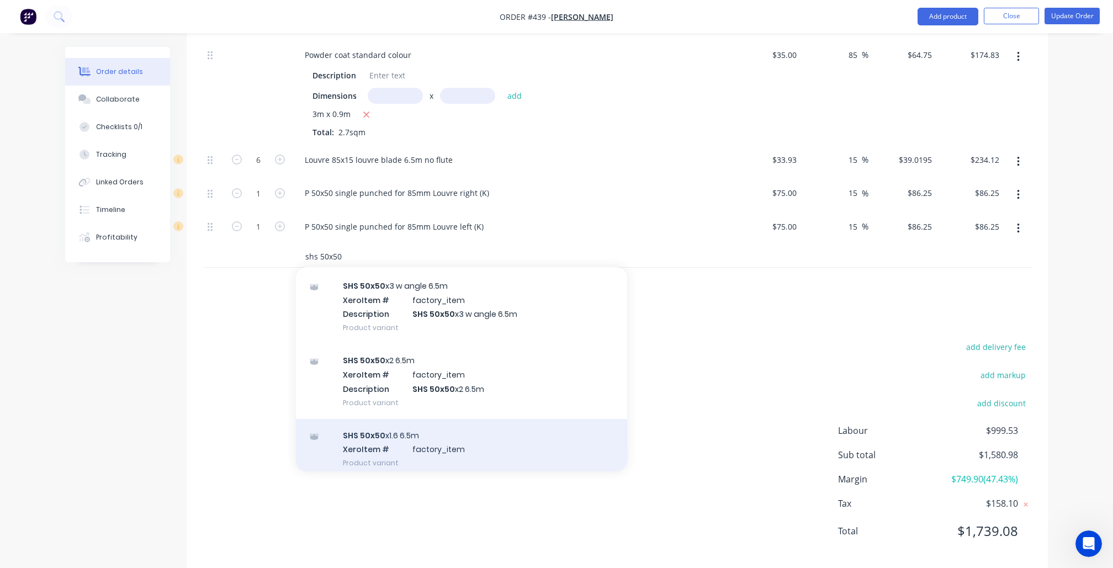
type input "shs 50x50"
click at [431, 431] on div "SHS 50x50 x1.6 6.5m Xero Item # factory_item Product variant" at bounding box center [461, 450] width 331 height 61
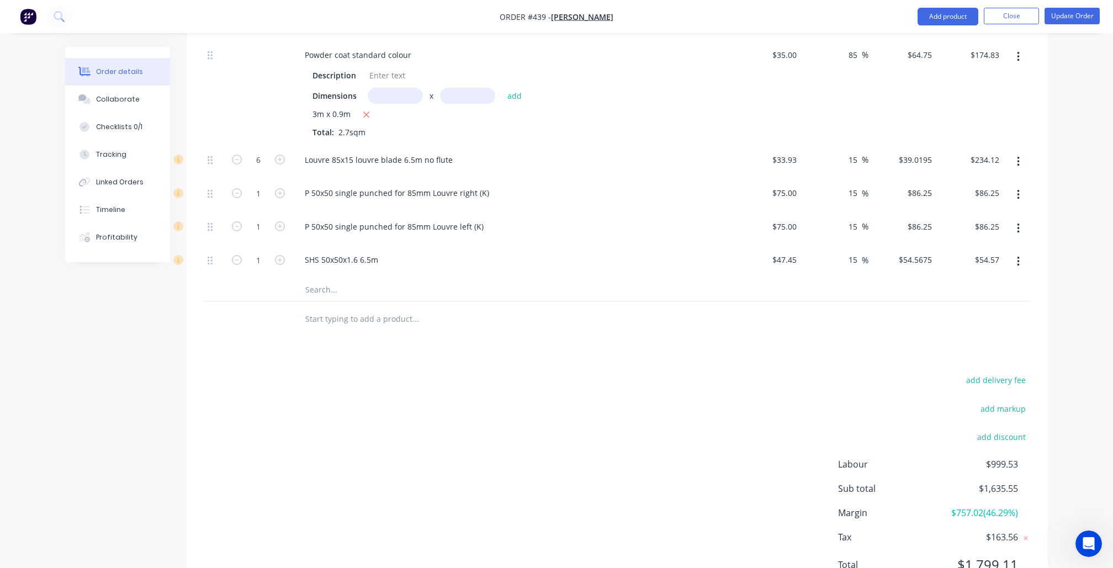
click at [1020, 185] on button "button" at bounding box center [1019, 195] width 26 height 20
click at [979, 260] on div "Delete" at bounding box center [979, 268] width 85 height 16
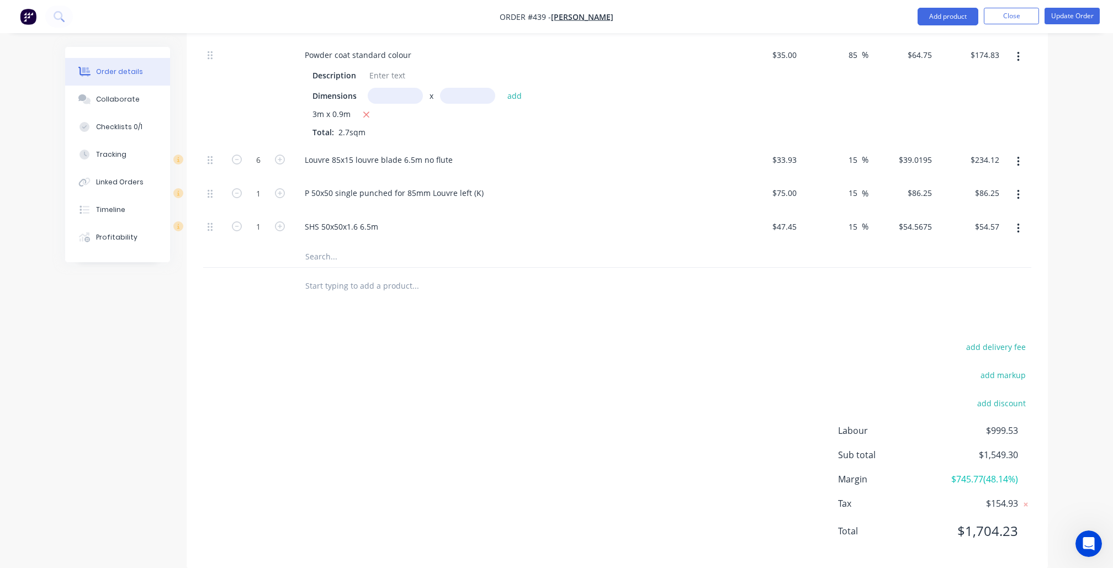
click at [1019, 189] on icon "button" at bounding box center [1018, 195] width 3 height 12
click at [981, 260] on div "Delete" at bounding box center [979, 268] width 85 height 16
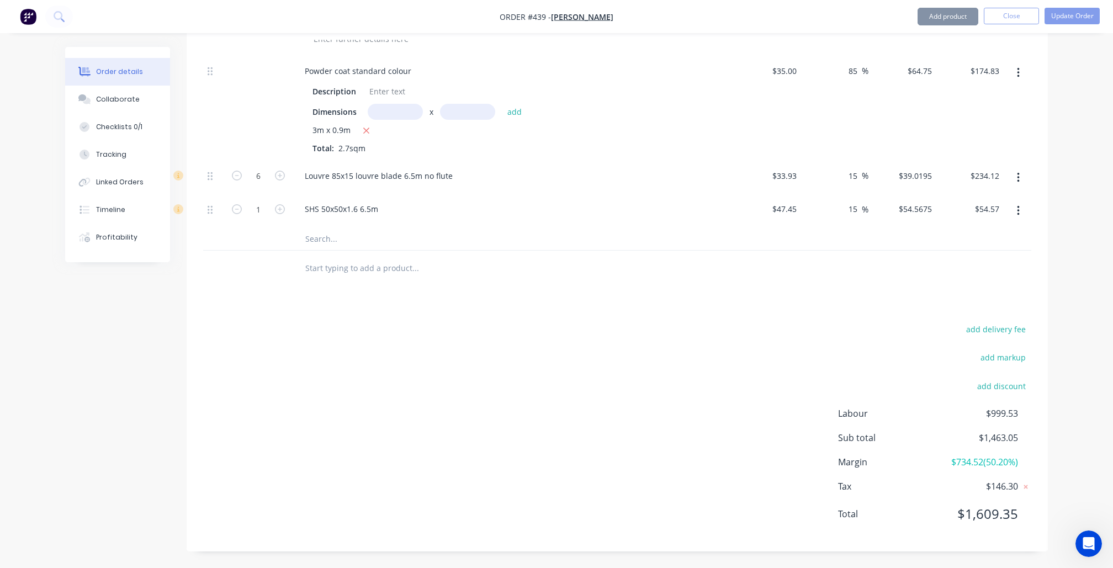
scroll to position [812, 0]
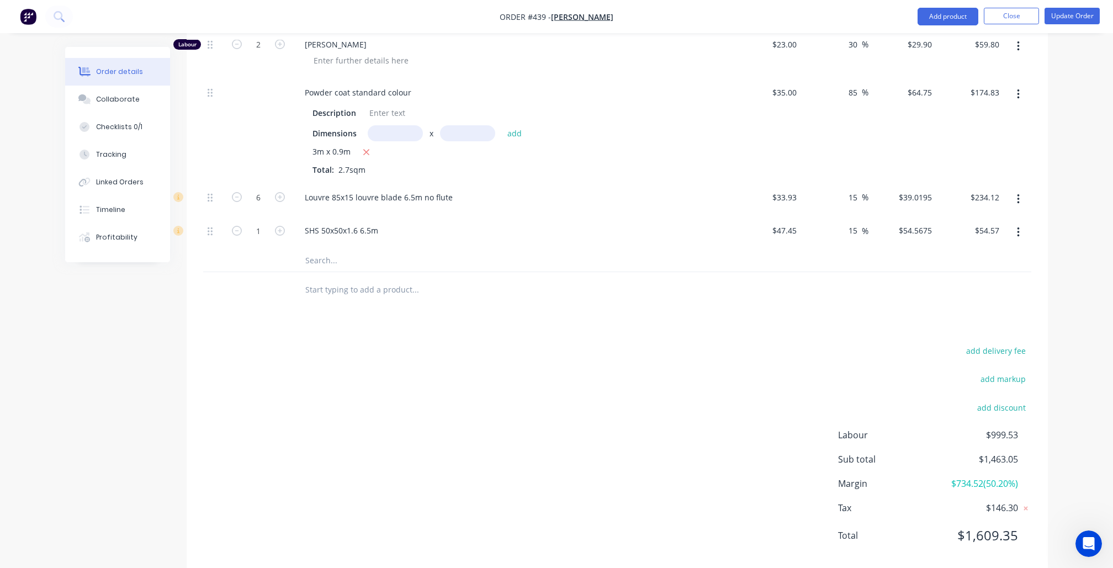
click at [358, 250] on input "text" at bounding box center [415, 261] width 221 height 22
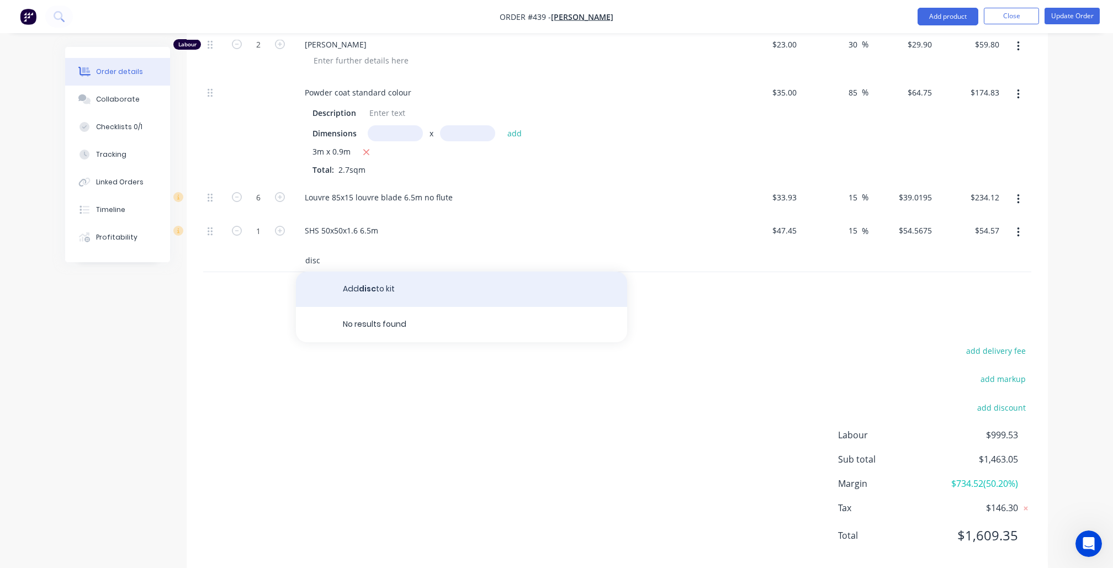
type input "disc"
click at [387, 272] on button "Add disc to kit" at bounding box center [461, 289] width 331 height 35
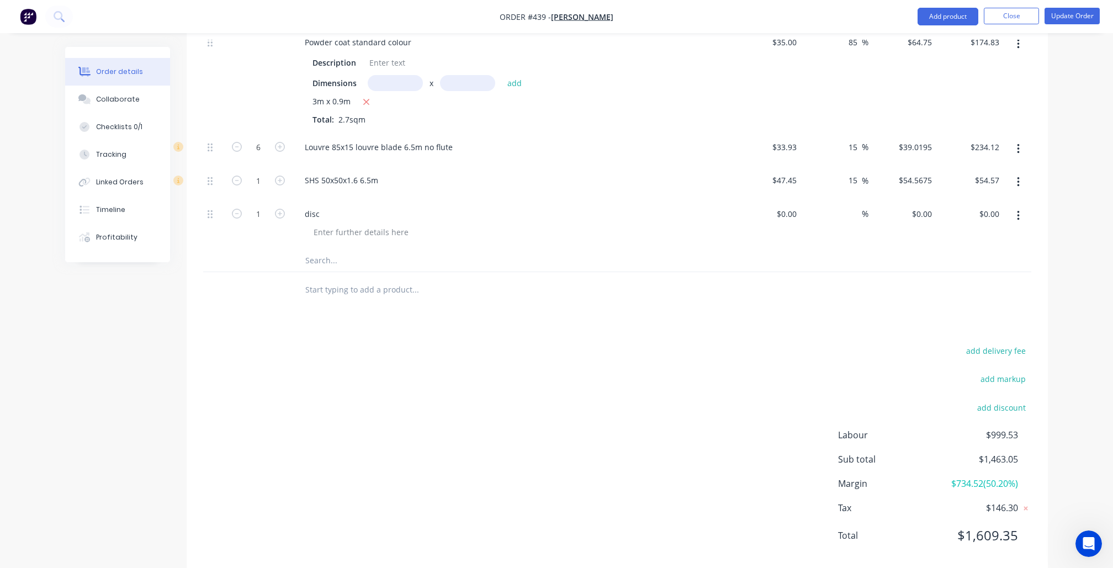
scroll to position [862, 0]
click at [791, 207] on input at bounding box center [795, 215] width 13 height 16
paste input "156.95"
type input "$156.95"
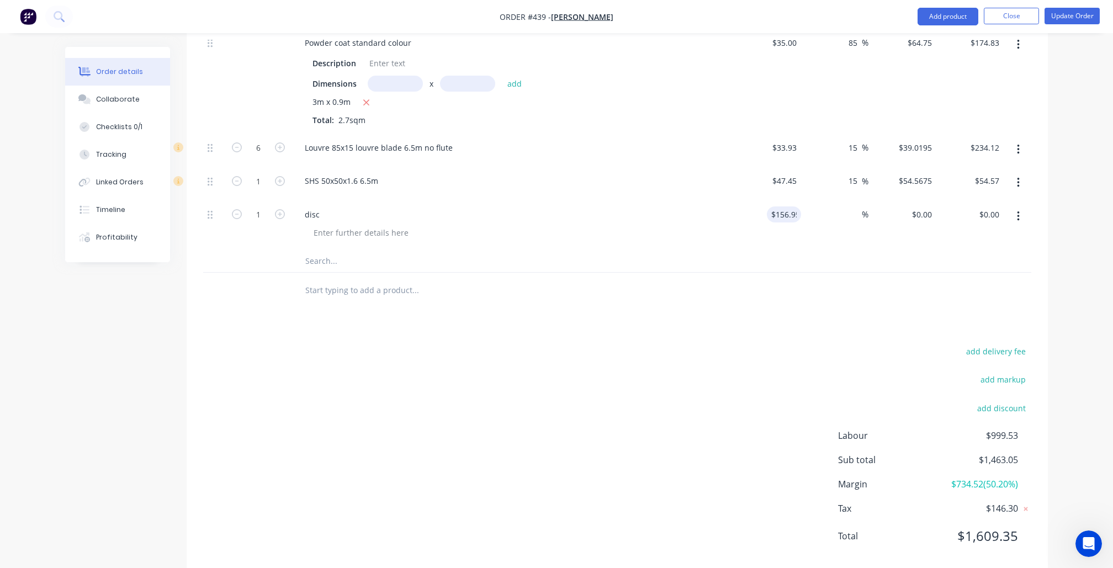
type input "$156.95"
click at [672, 308] on div "Products Show / Hide columns Add product Qty Cost Markup Price Total Kit 1 Supp…" at bounding box center [618, 52] width 862 height 1043
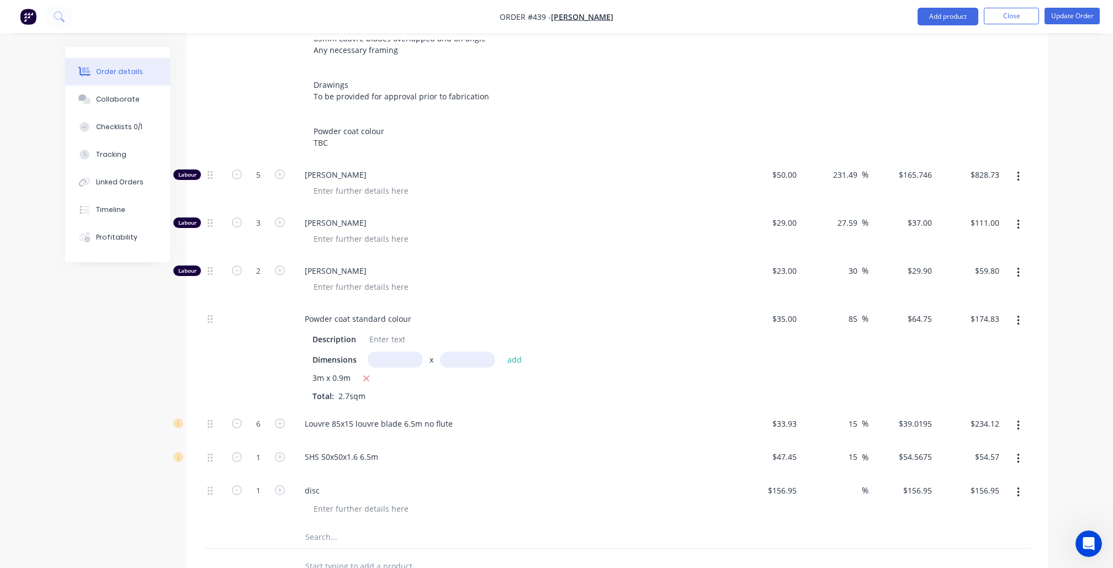
scroll to position [585, 0]
click at [1081, 22] on button "Update Order" at bounding box center [1072, 16] width 55 height 17
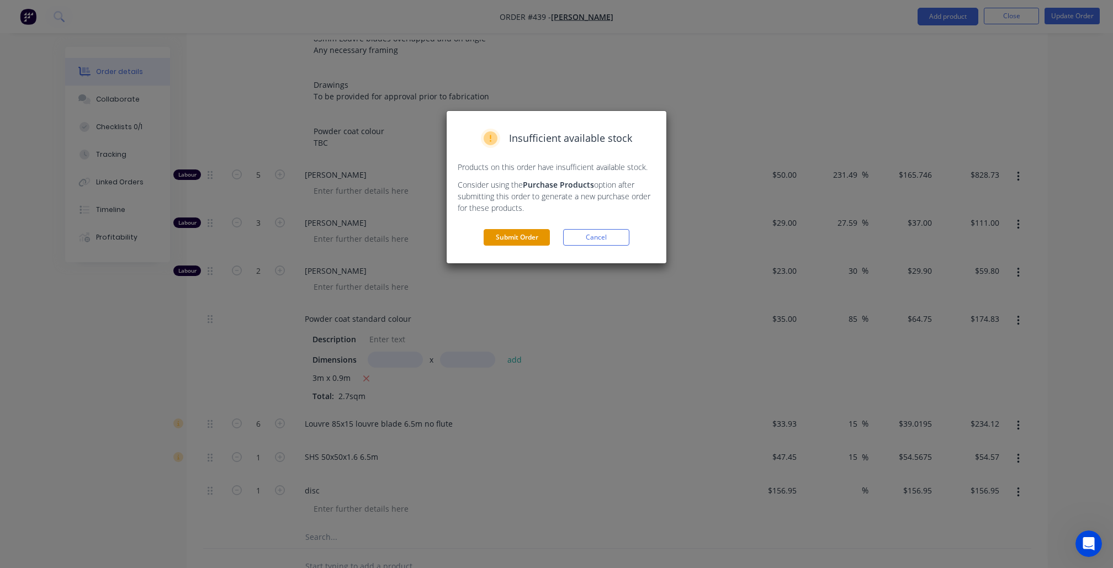
click at [506, 239] on button "Submit Order" at bounding box center [517, 237] width 66 height 17
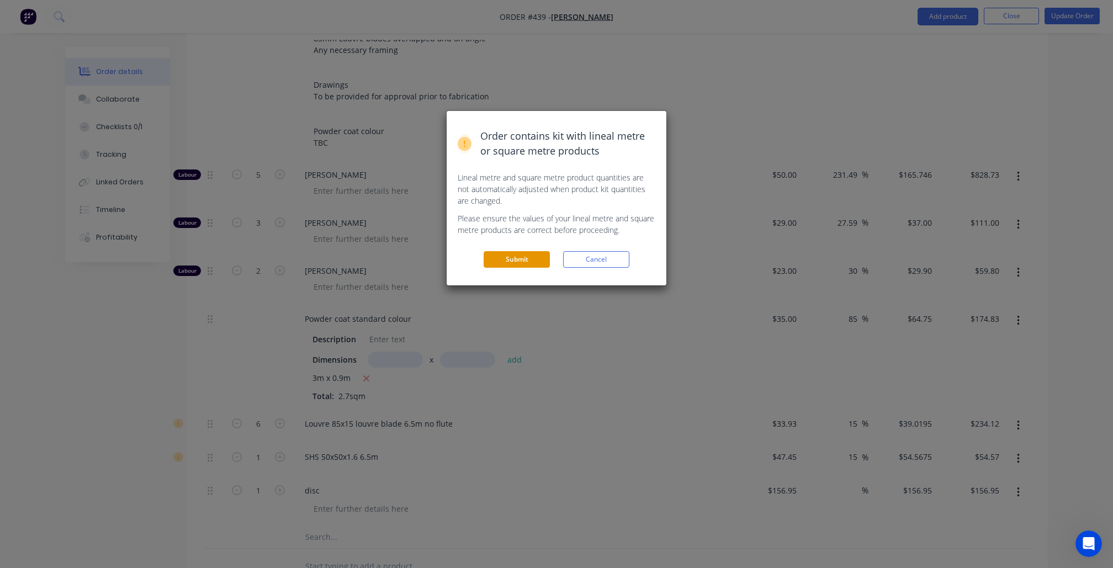
click at [515, 261] on button "Submit" at bounding box center [517, 259] width 66 height 17
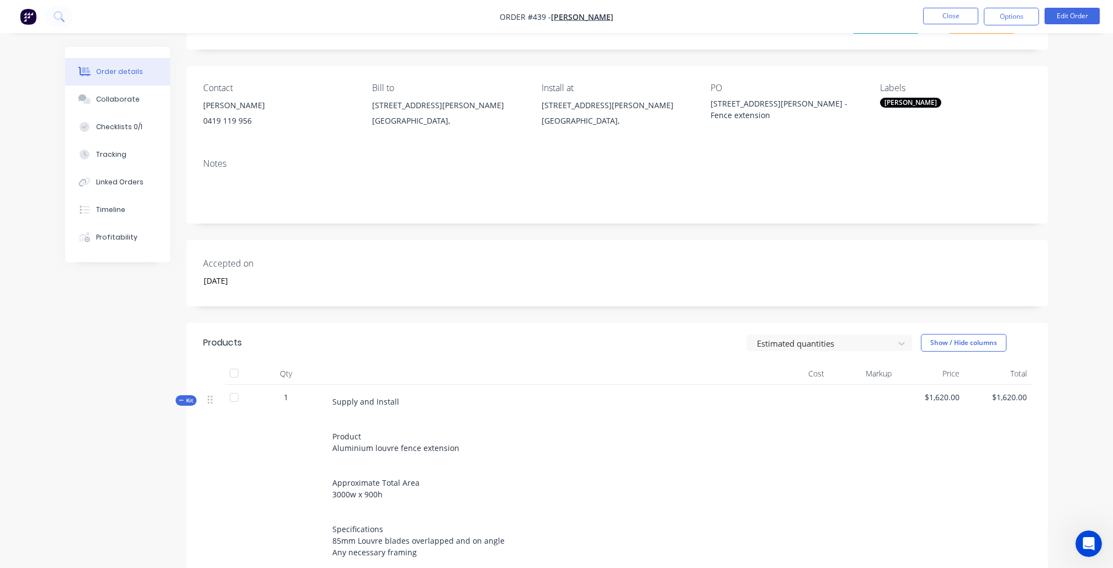
scroll to position [33, 0]
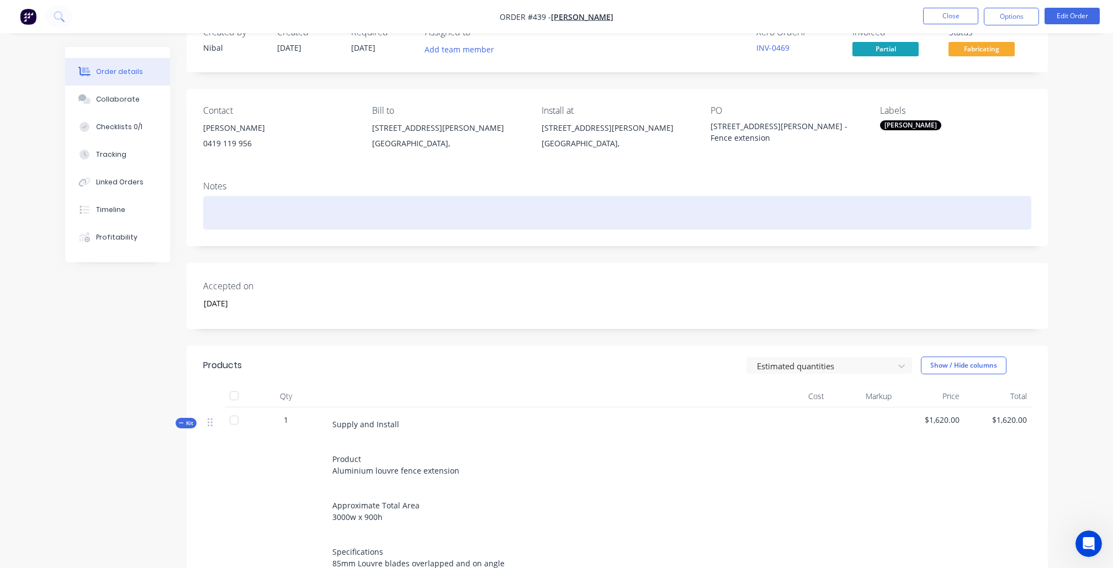
click at [251, 213] on div at bounding box center [617, 213] width 828 height 34
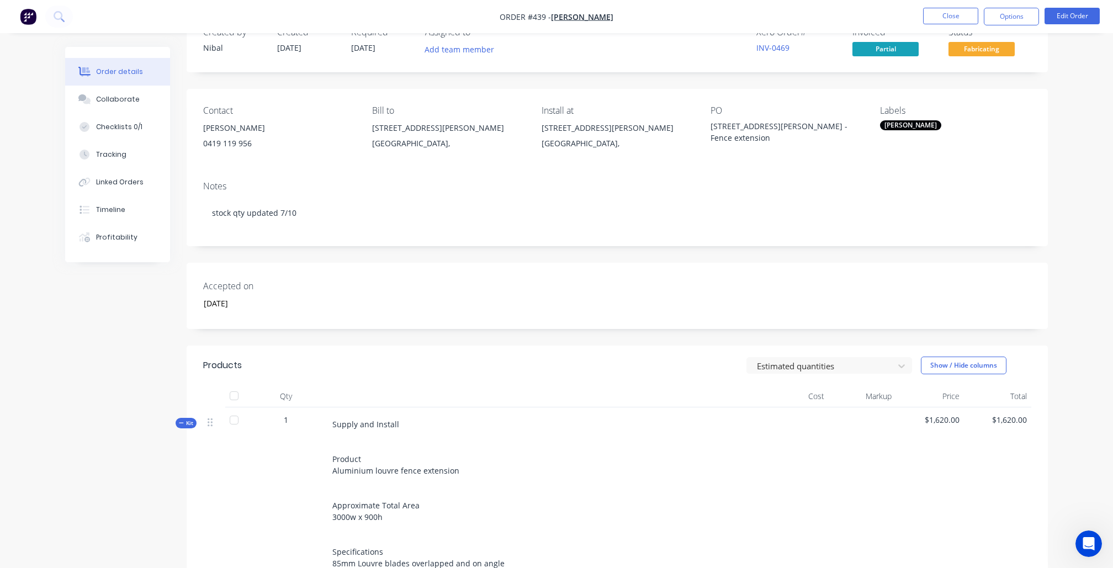
click at [957, 18] on button "Close" at bounding box center [950, 16] width 55 height 17
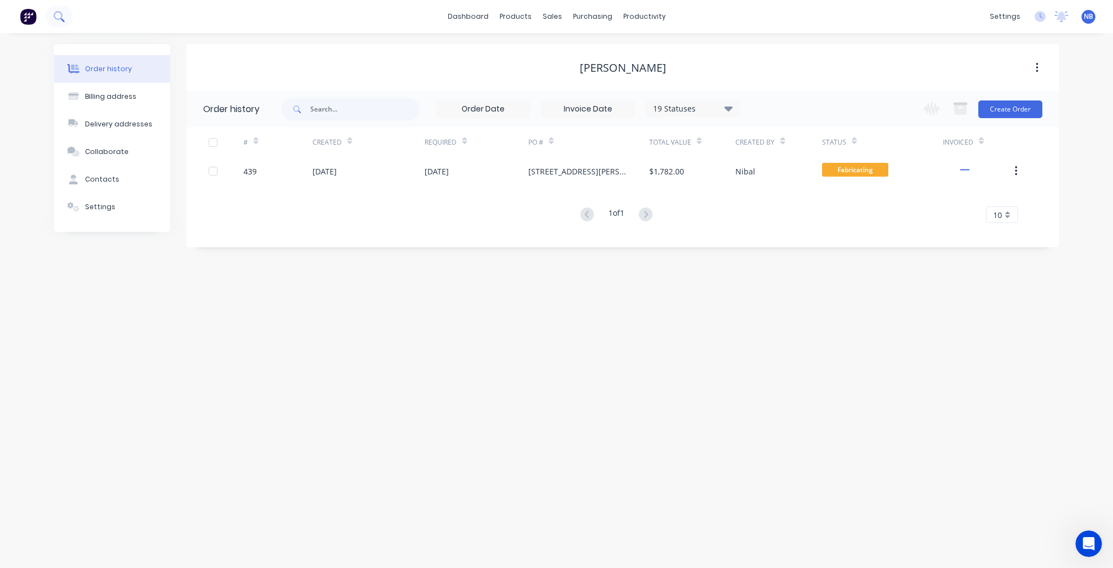
click at [62, 15] on icon at bounding box center [58, 15] width 9 height 9
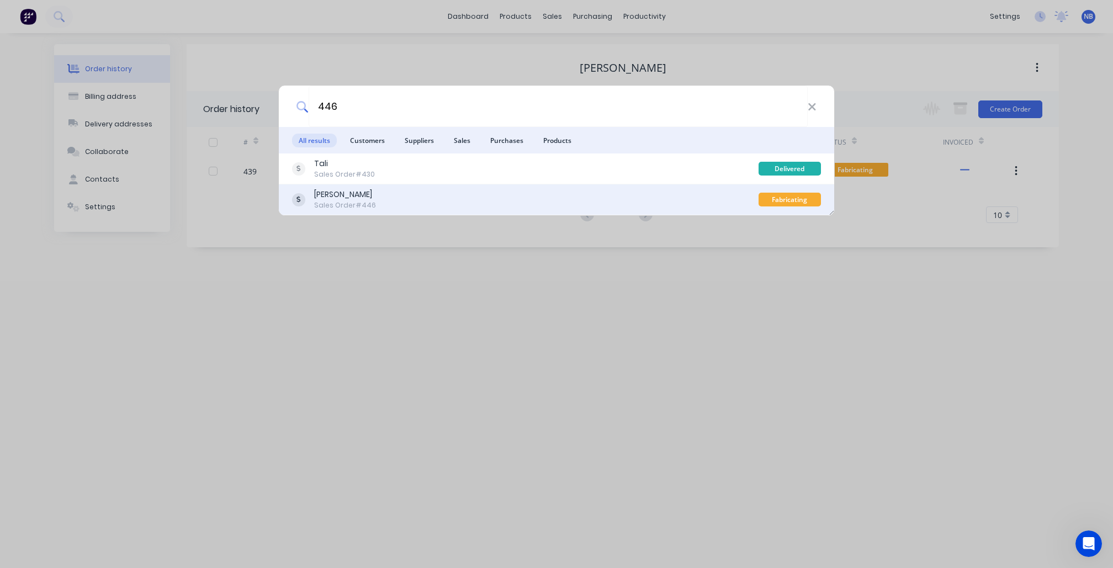
type input "446"
click at [329, 197] on div "Jim Belevski" at bounding box center [345, 195] width 62 height 12
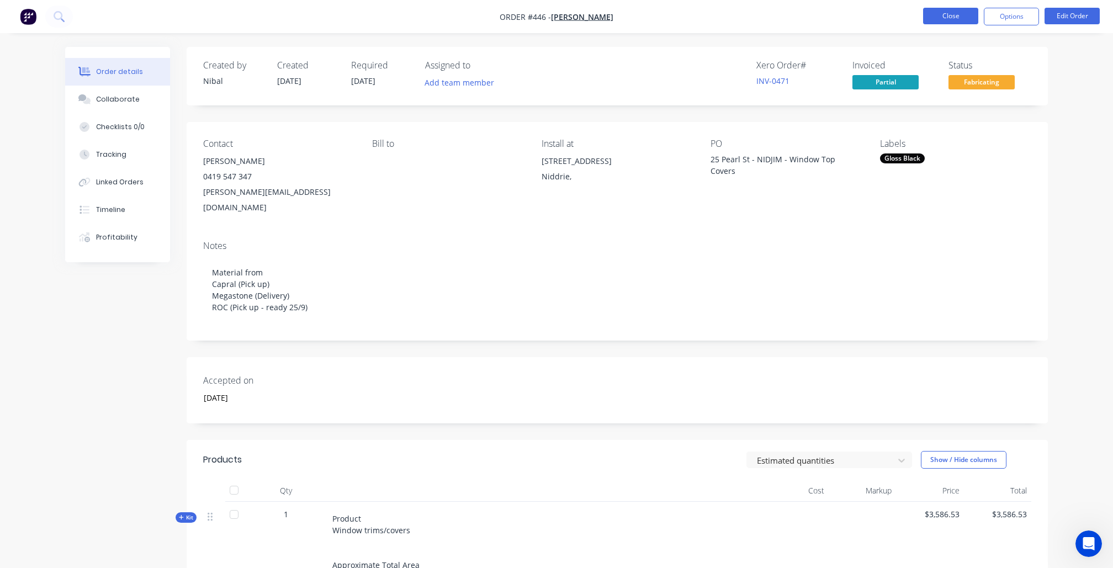
click at [957, 15] on button "Close" at bounding box center [950, 16] width 55 height 17
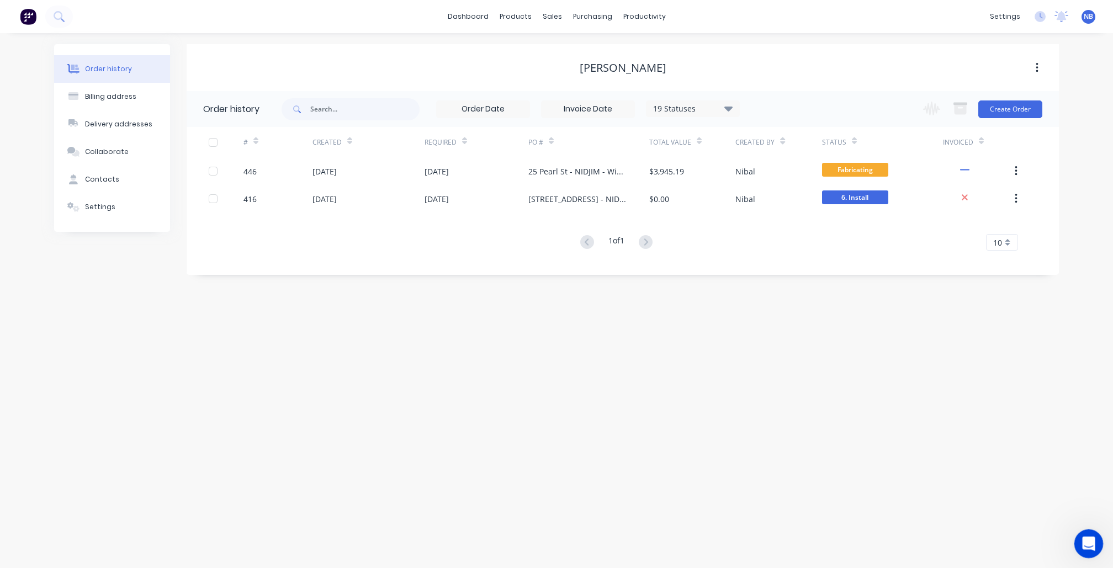
click at [1087, 536] on icon "Open Intercom Messenger" at bounding box center [1088, 543] width 18 height 18
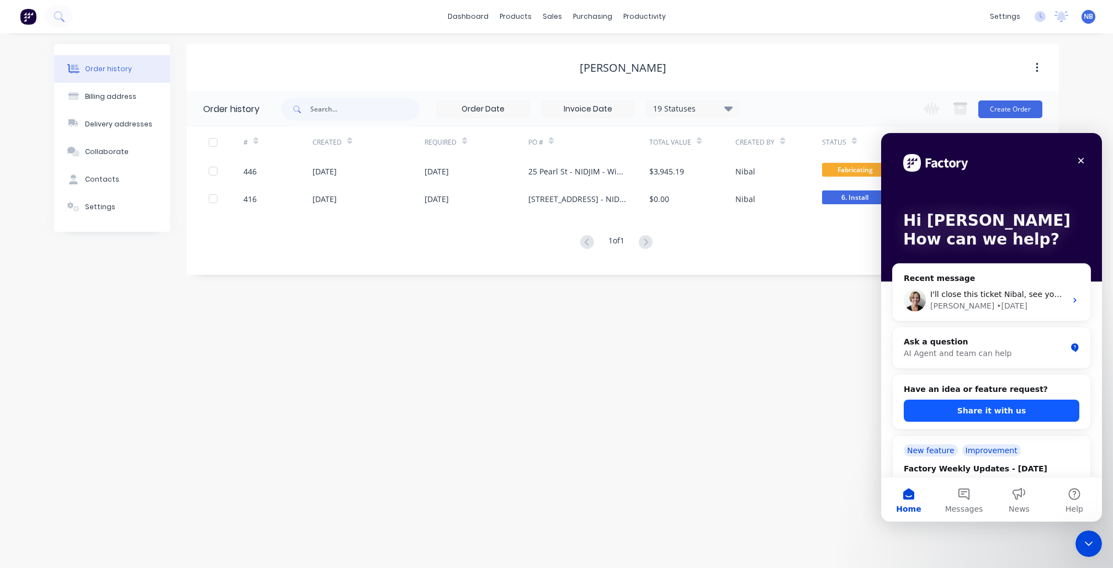
click at [957, 403] on button "Share it with us" at bounding box center [992, 411] width 176 height 22
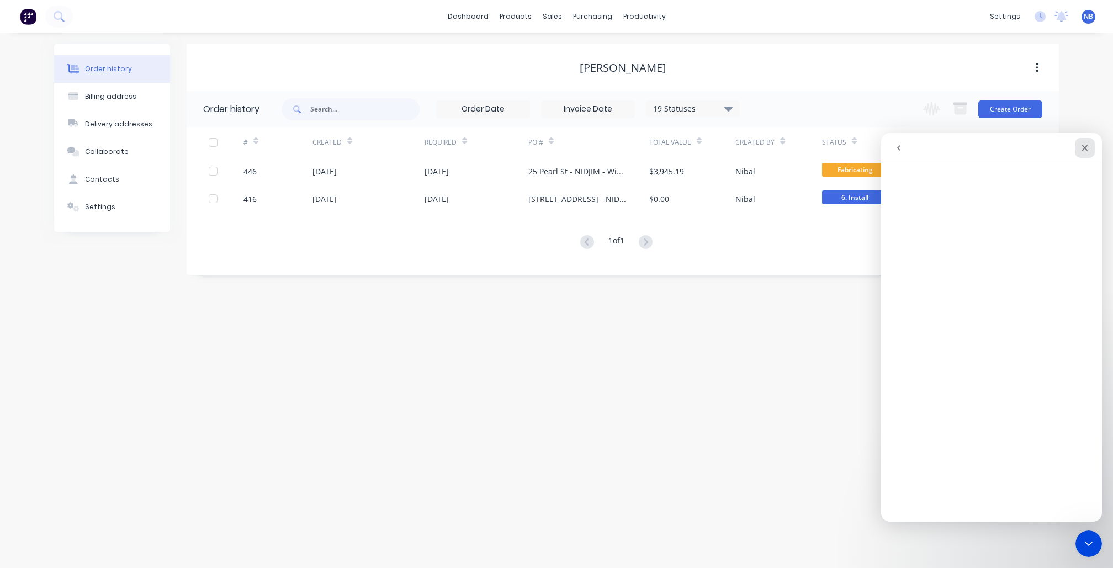
click at [1081, 150] on icon "Close" at bounding box center [1085, 148] width 9 height 9
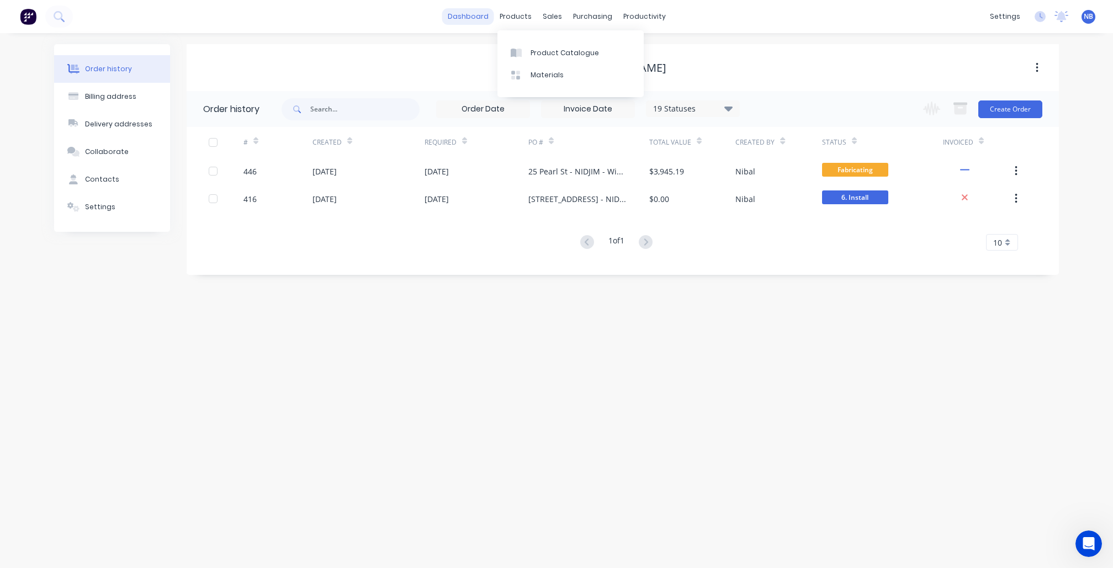
click at [474, 16] on link "dashboard" at bounding box center [468, 16] width 52 height 17
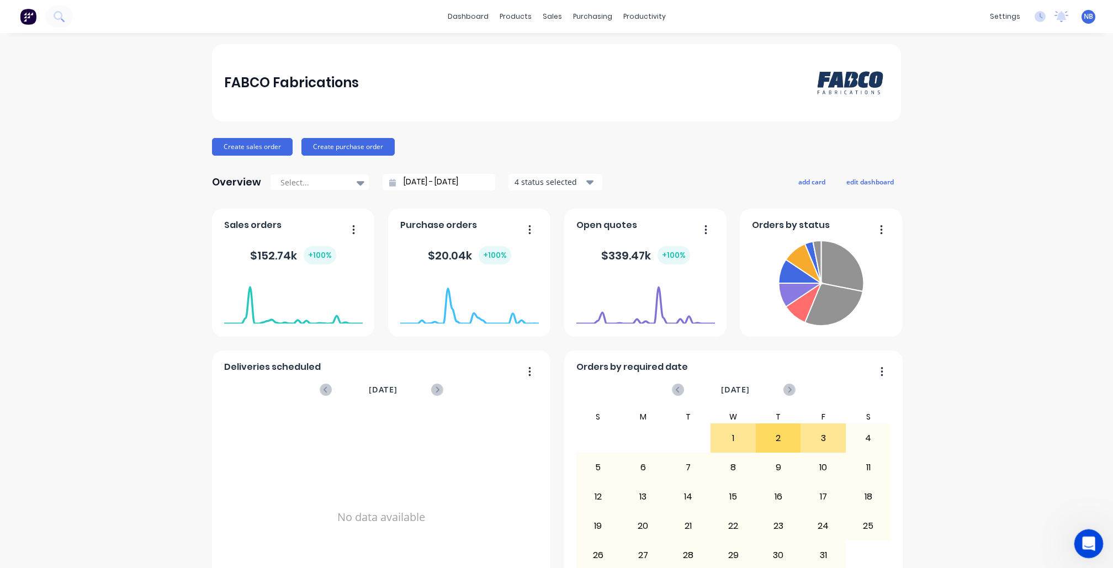
click at [1078, 545] on div "Open Intercom Messenger" at bounding box center [1087, 542] width 36 height 36
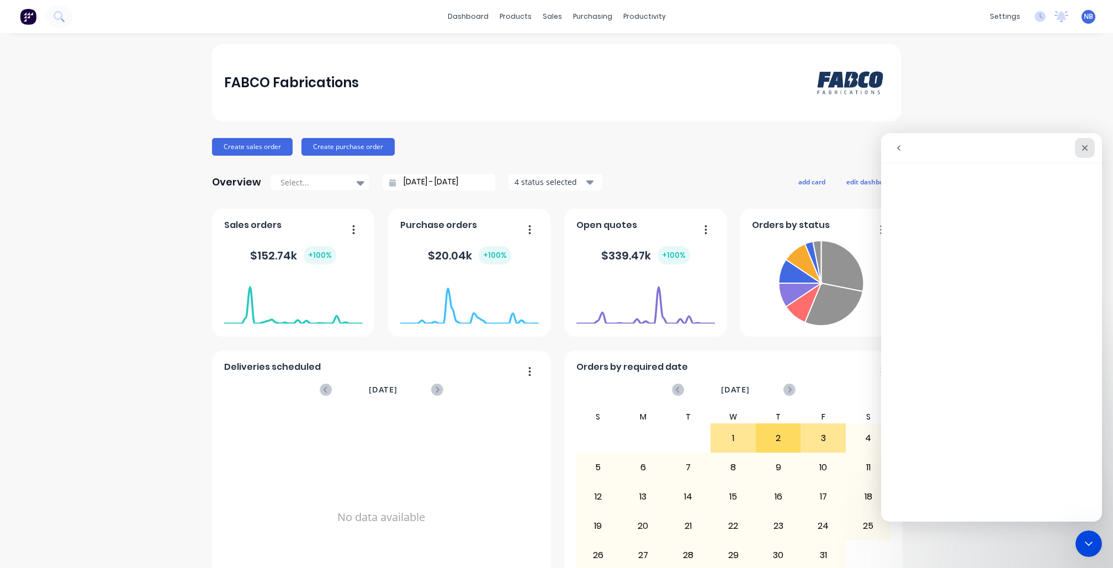
click at [1087, 149] on icon "Close" at bounding box center [1085, 148] width 9 height 9
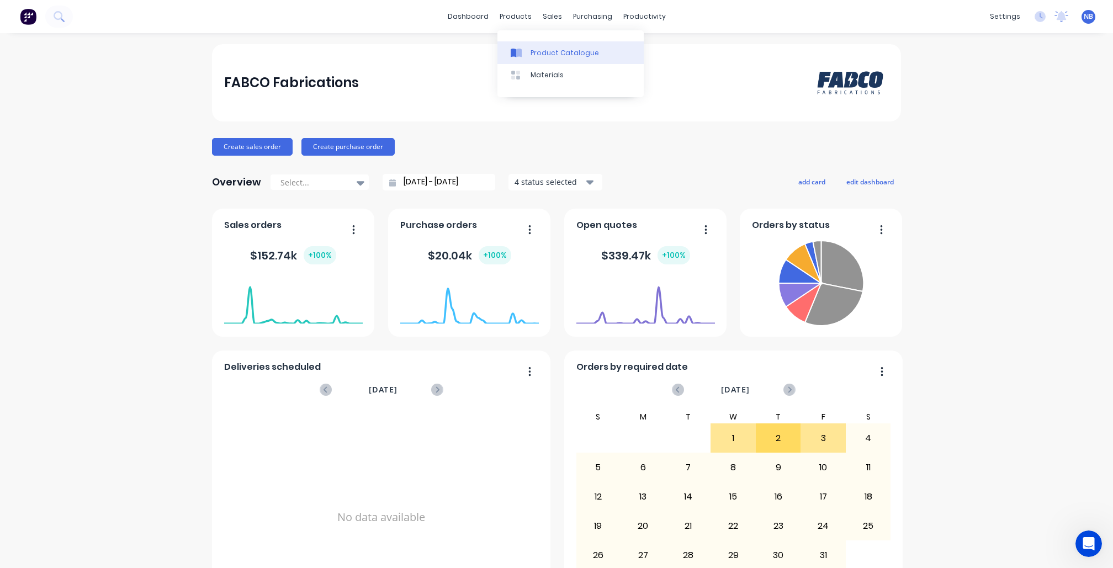
click at [539, 51] on div "Product Catalogue" at bounding box center [565, 53] width 68 height 10
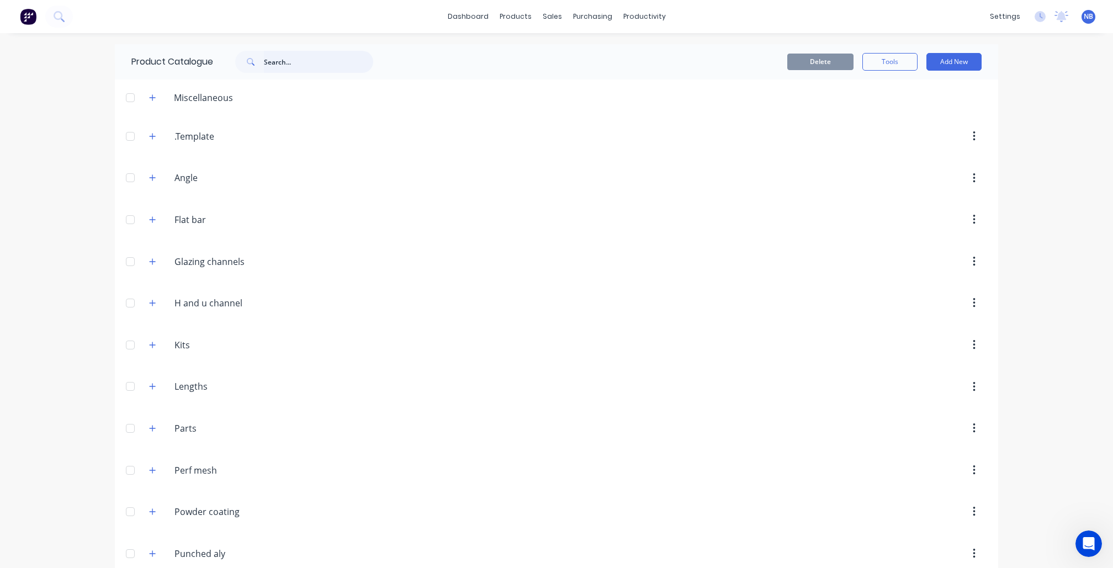
click at [266, 59] on input "text" at bounding box center [318, 62] width 109 height 22
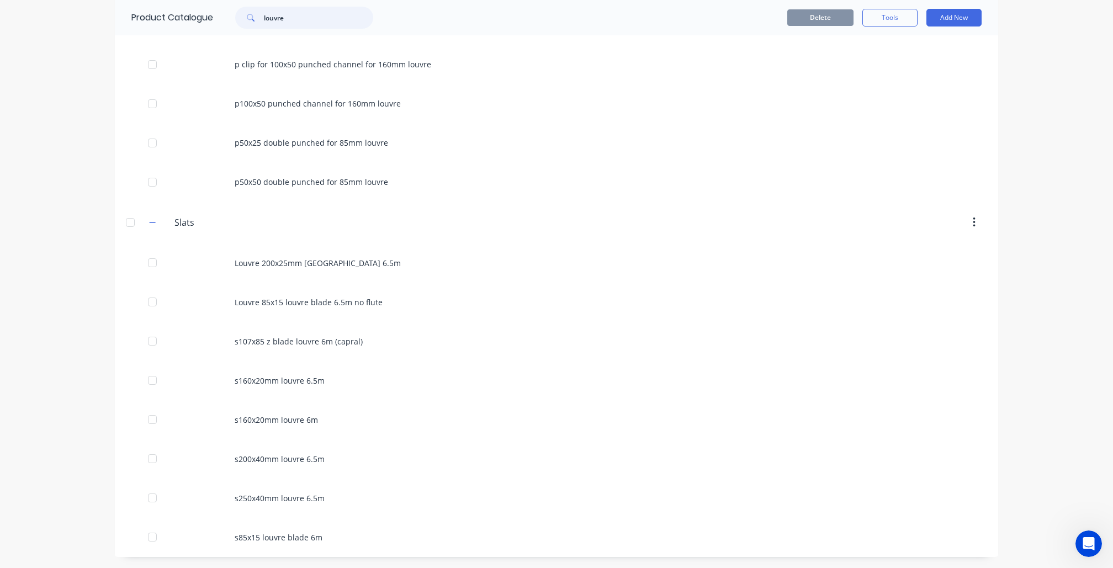
scroll to position [719, 0]
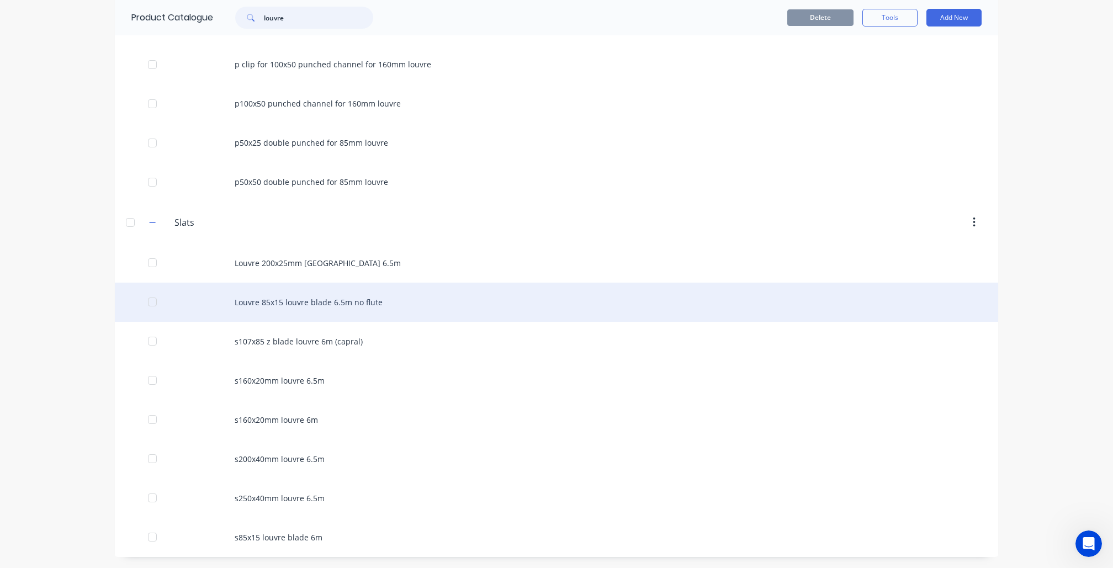
type input "louvre"
click at [363, 299] on div "Louvre 85x15 louvre blade 6.5m no flute" at bounding box center [557, 302] width 884 height 39
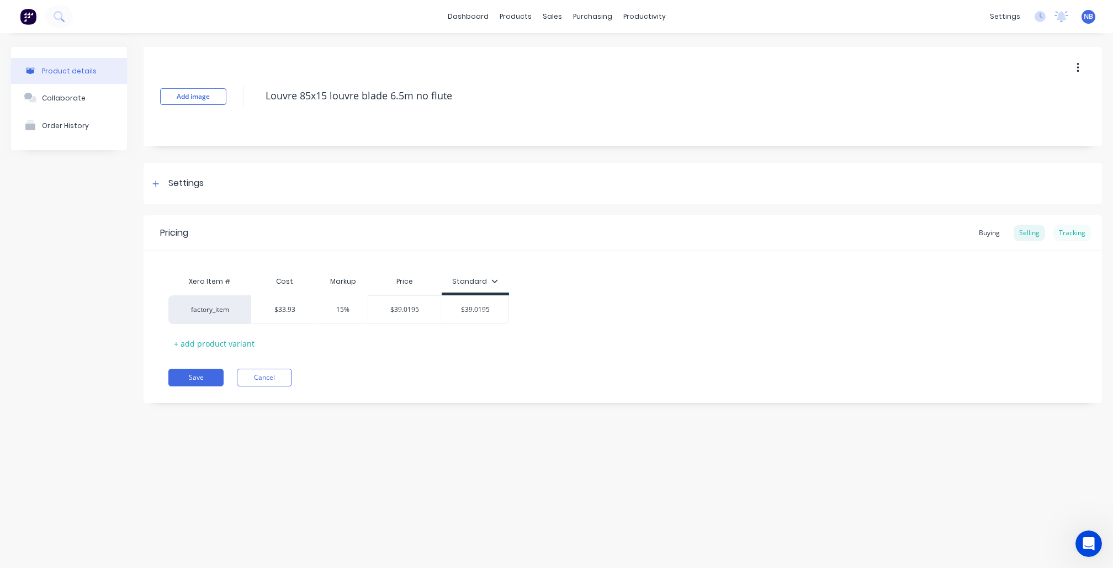
click at [1059, 237] on div "Tracking" at bounding box center [1073, 233] width 38 height 17
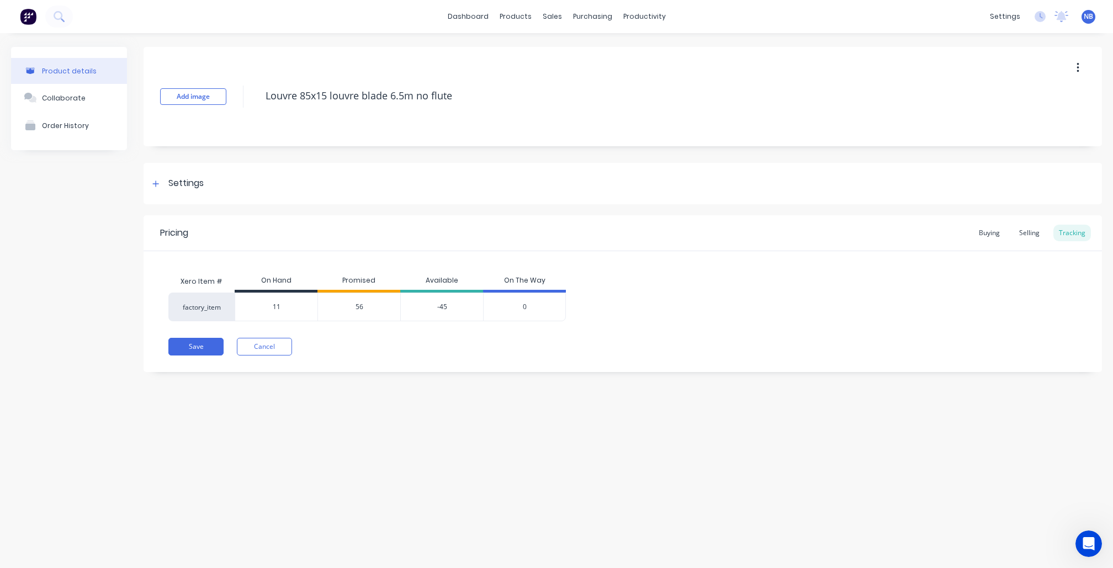
click at [359, 305] on span "56" at bounding box center [360, 307] width 8 height 10
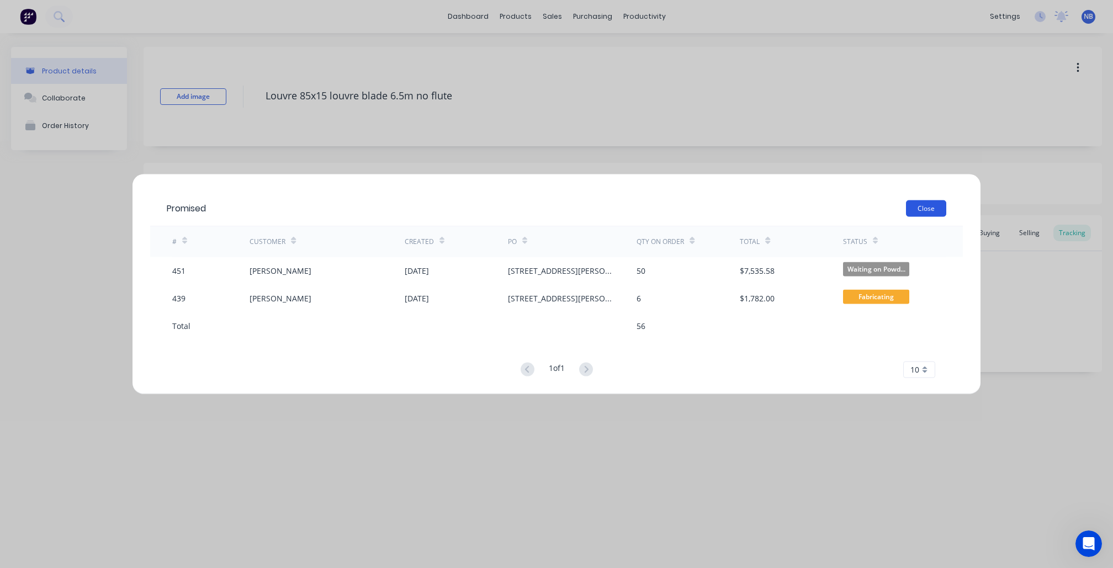
click at [940, 213] on button "Close" at bounding box center [926, 208] width 40 height 17
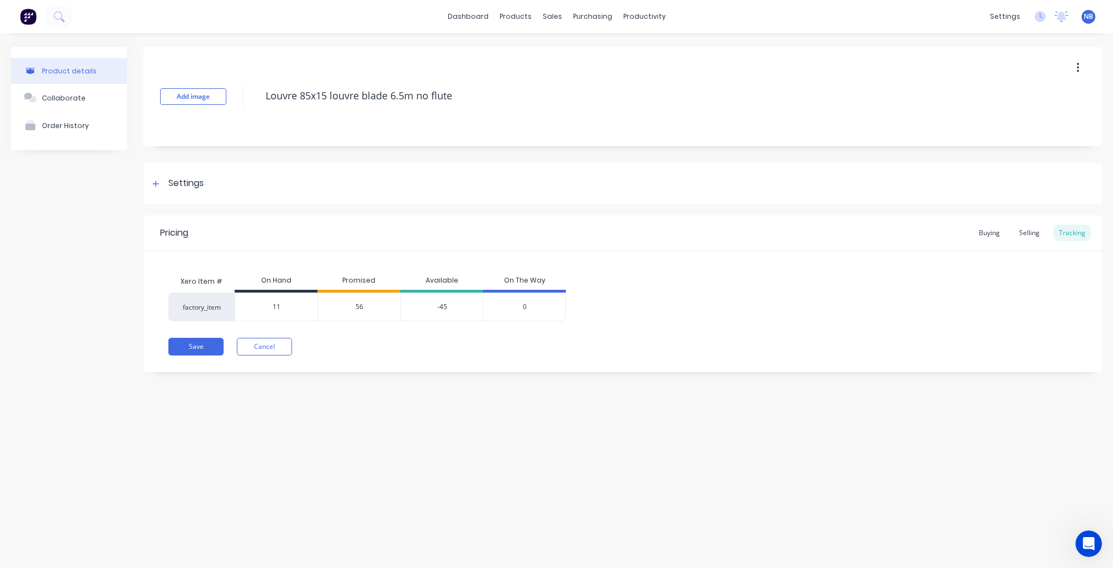
click at [361, 305] on span "56" at bounding box center [360, 307] width 8 height 10
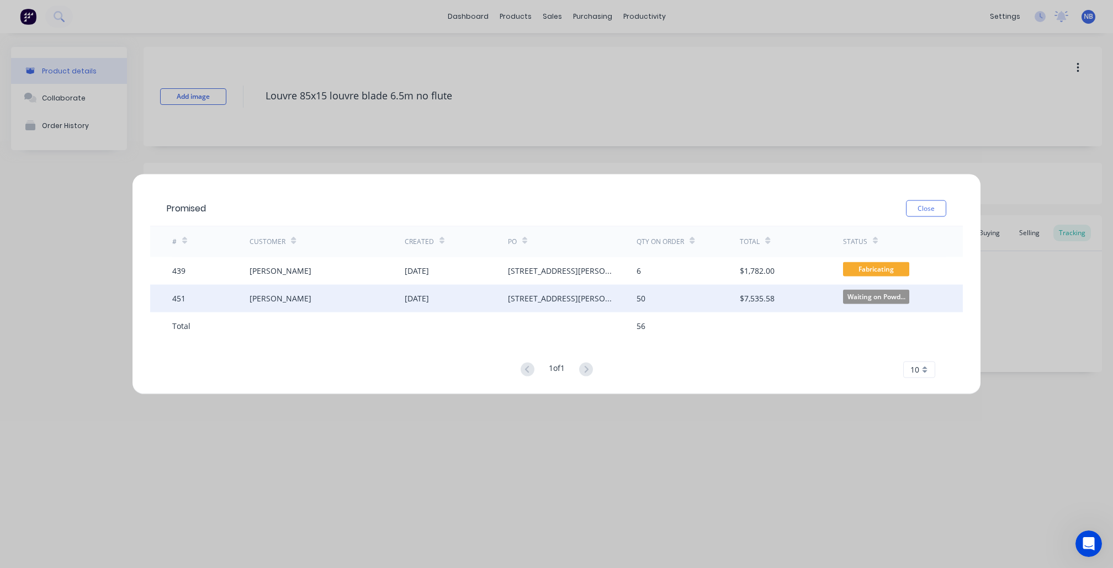
click at [657, 305] on div "50" at bounding box center [688, 298] width 103 height 28
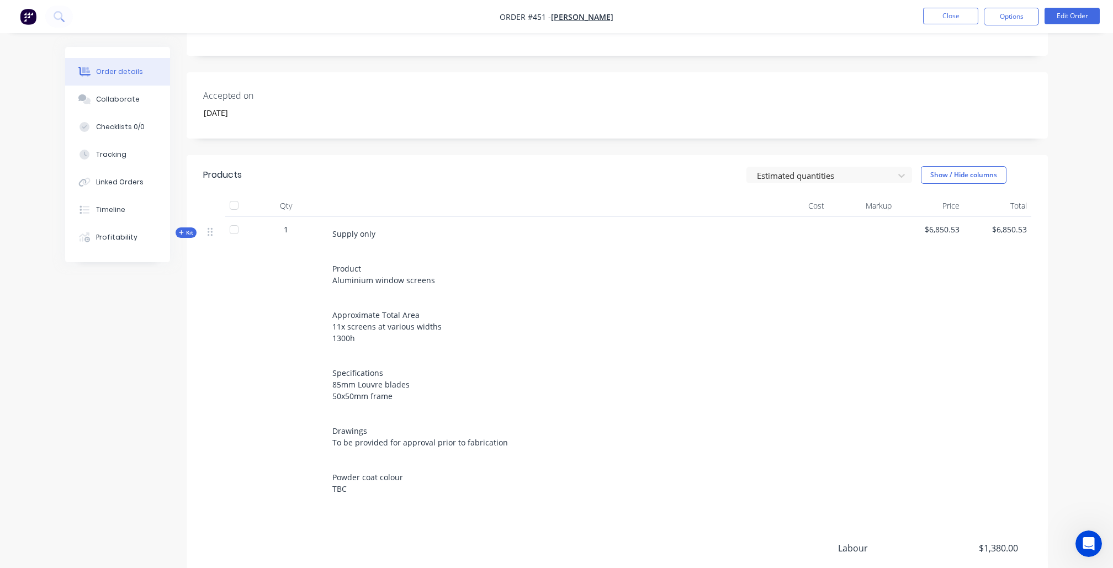
scroll to position [311, 0]
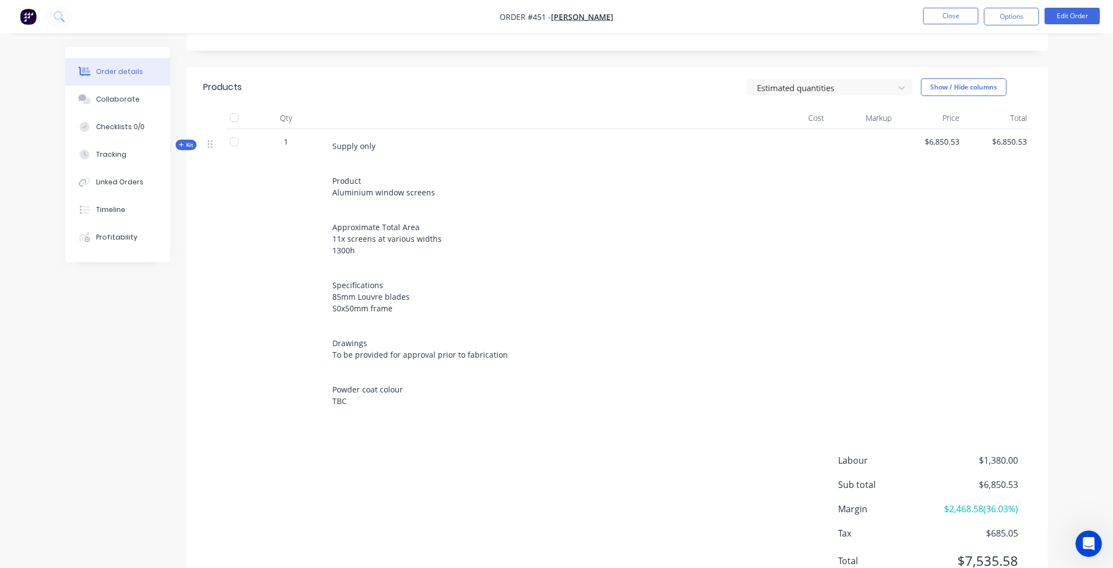
click at [187, 145] on span "Kit" at bounding box center [186, 145] width 14 height 8
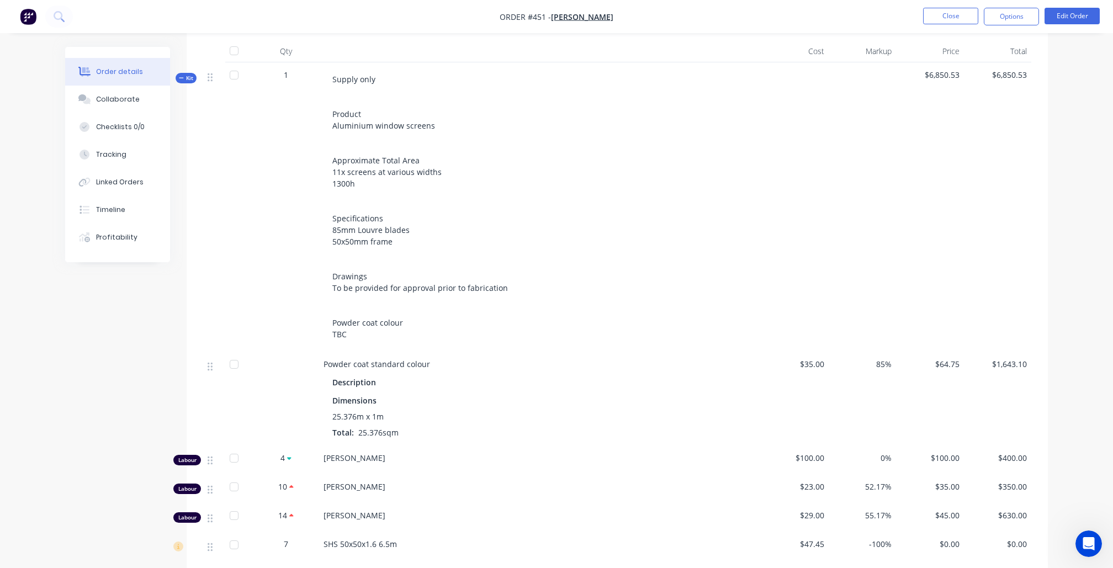
scroll to position [372, 0]
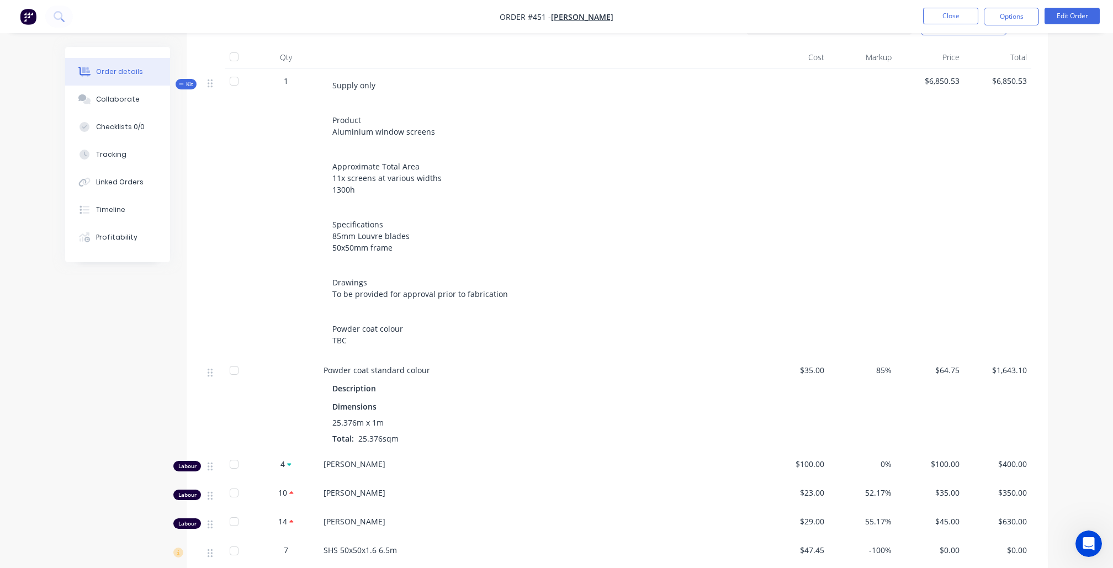
click at [241, 56] on div at bounding box center [234, 57] width 22 height 22
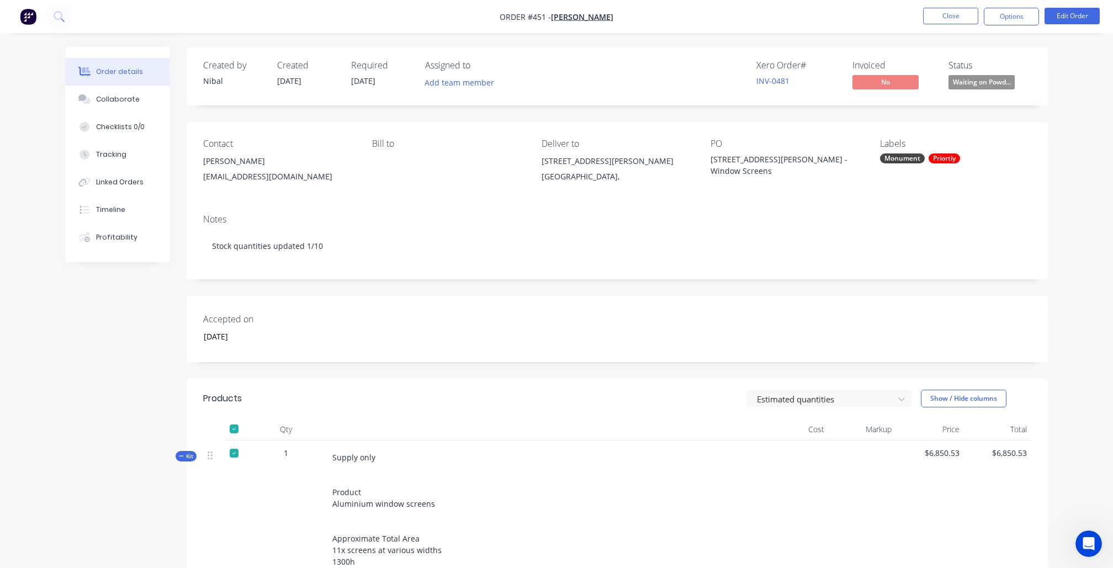
scroll to position [0, 0]
drag, startPoint x: 849, startPoint y: 25, endPoint x: 949, endPoint y: 20, distance: 100.1
click at [949, 20] on button "Close" at bounding box center [950, 16] width 55 height 17
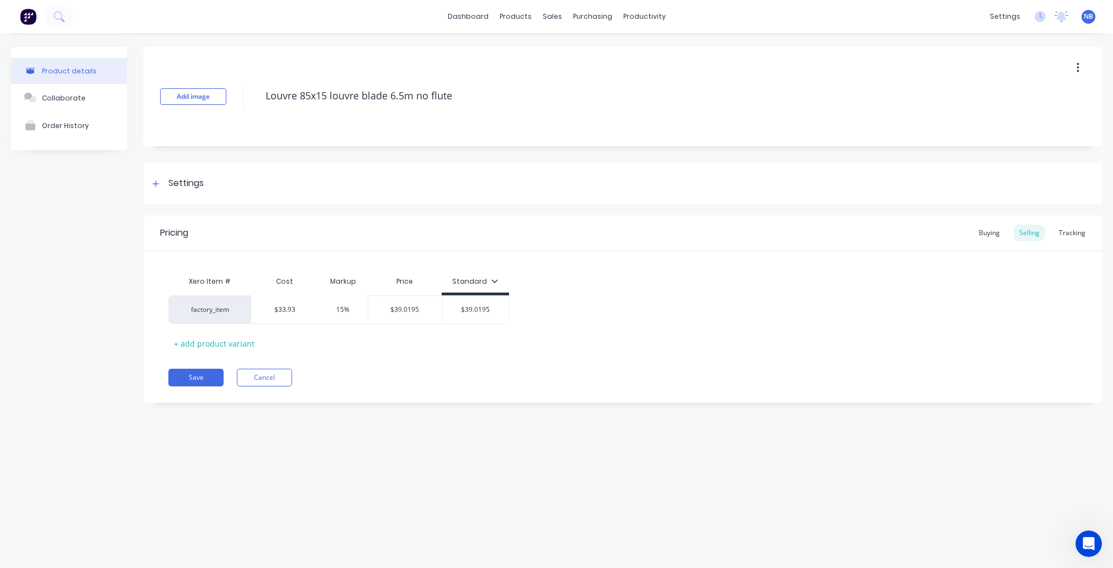
type textarea "x"
click at [1061, 230] on div "Tracking" at bounding box center [1073, 233] width 38 height 17
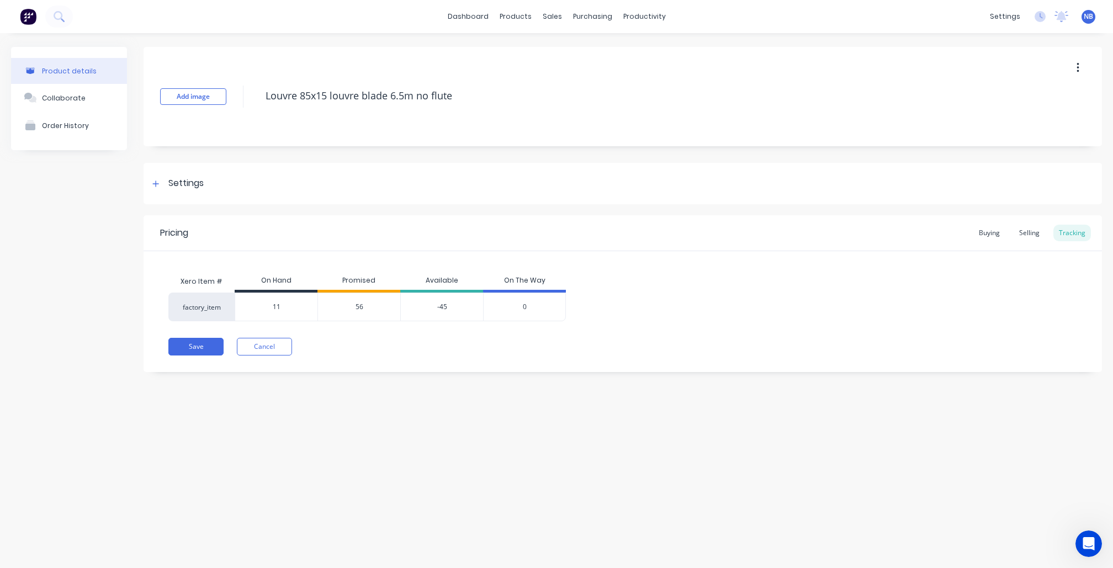
click at [357, 306] on span "56" at bounding box center [360, 307] width 8 height 10
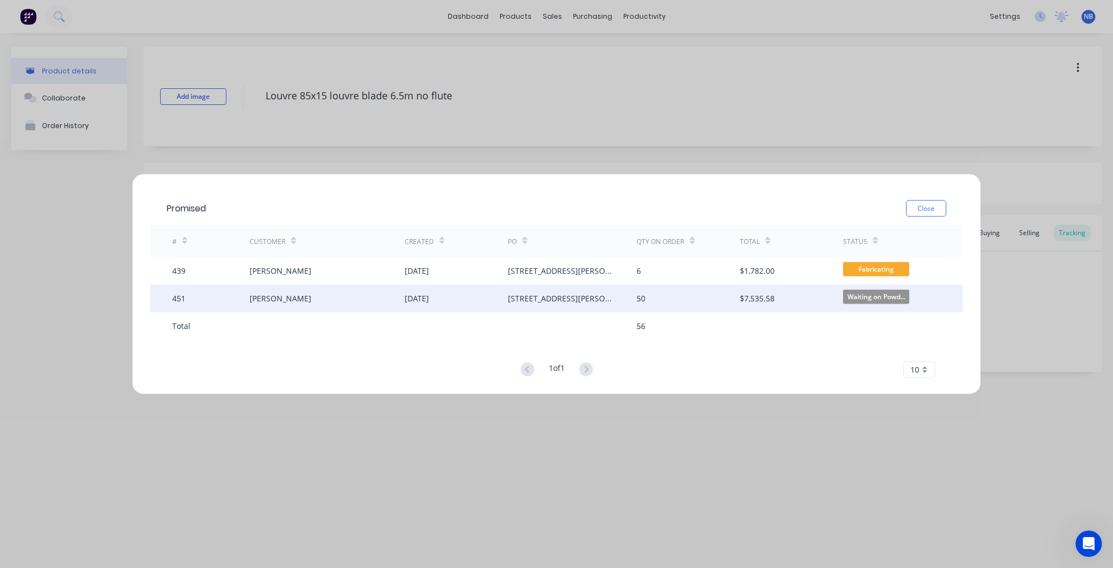
click at [334, 294] on div "[PERSON_NAME]" at bounding box center [327, 298] width 155 height 28
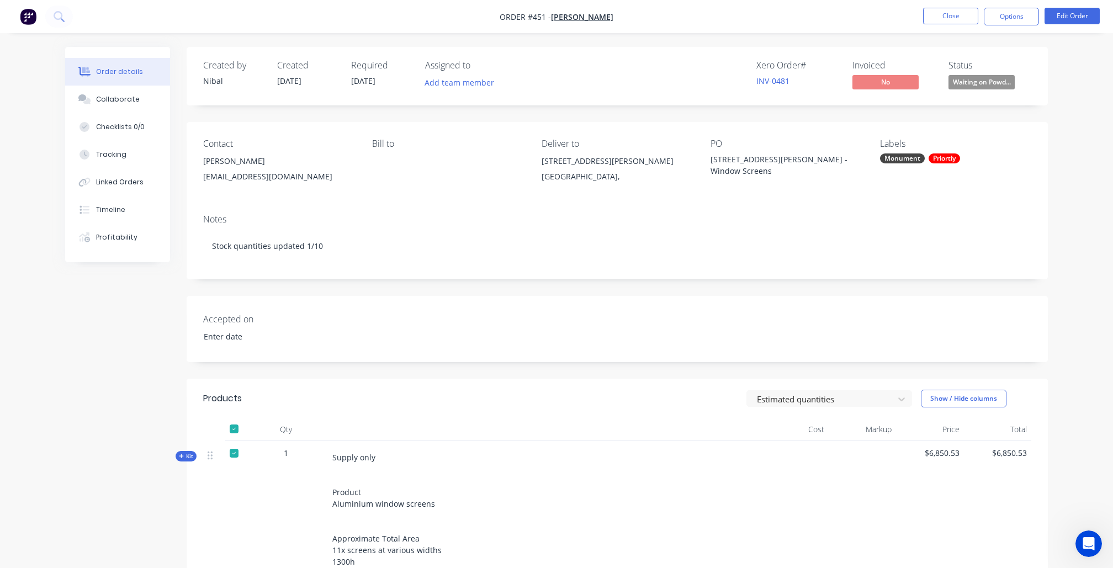
type input "18/09/2025"
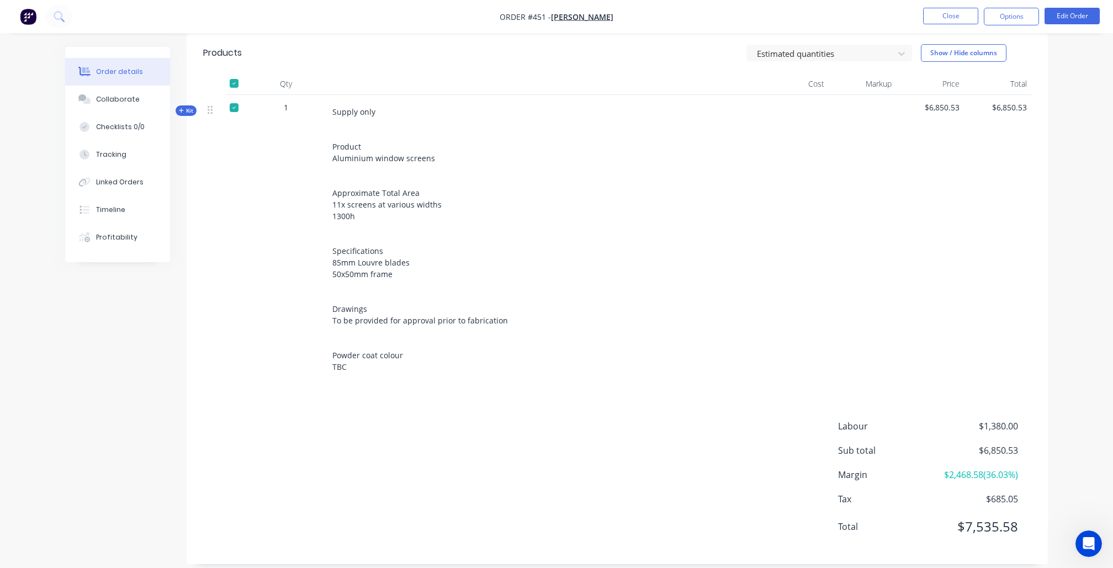
scroll to position [345, 0]
click at [183, 113] on icon "button" at bounding box center [181, 112] width 5 height 6
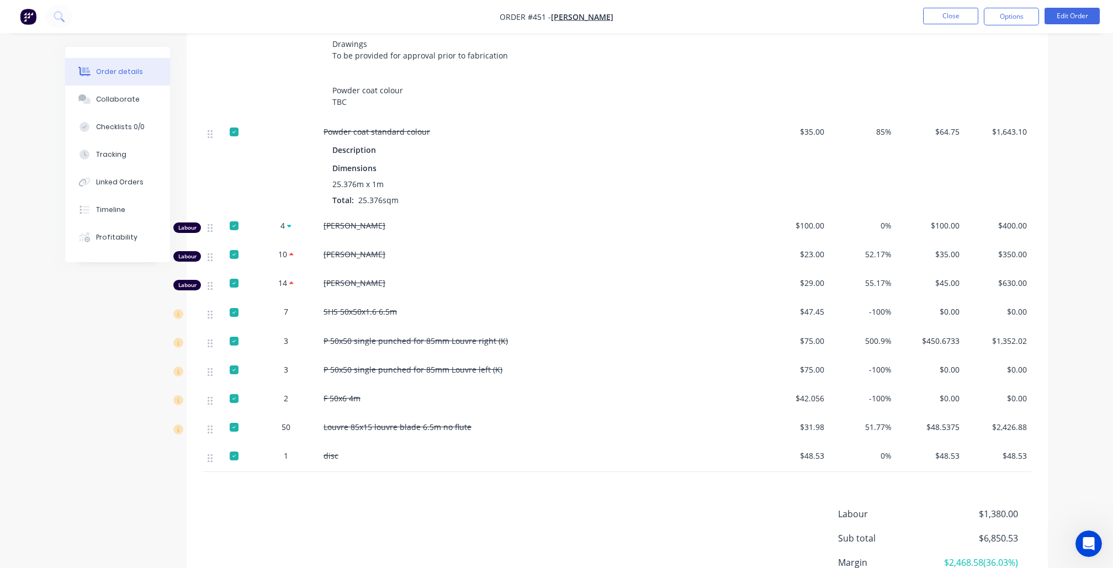
scroll to position [613, 0]
click at [949, 18] on button "Close" at bounding box center [950, 16] width 55 height 17
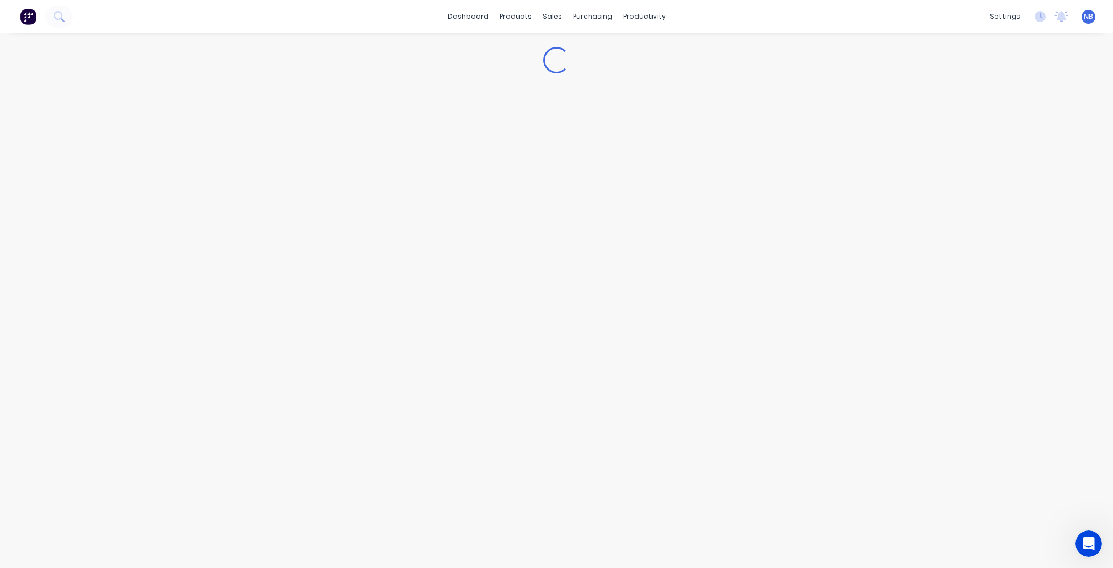
type textarea "x"
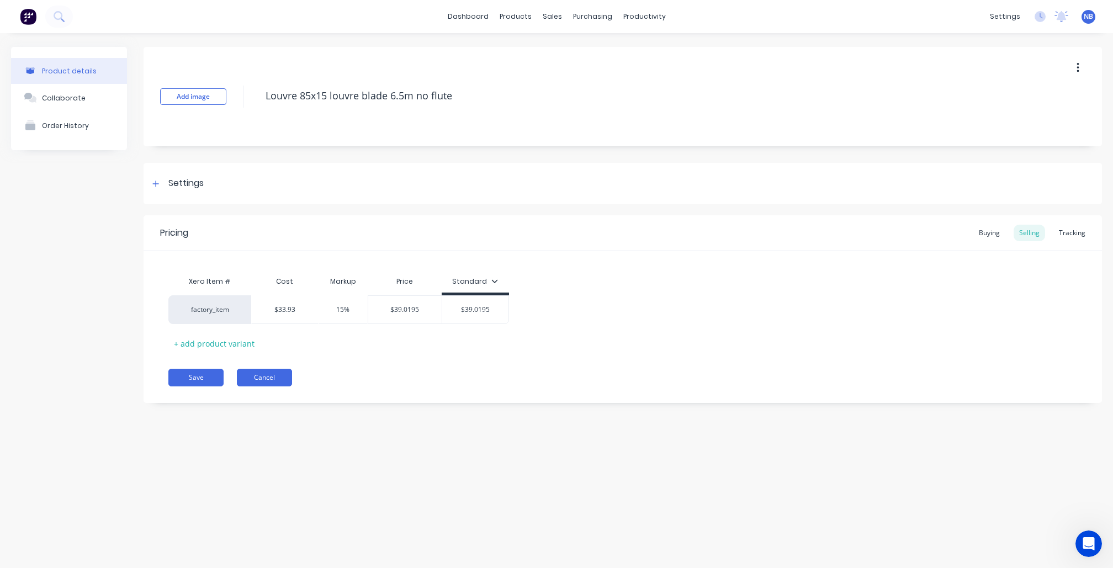
click at [273, 374] on button "Cancel" at bounding box center [264, 378] width 55 height 18
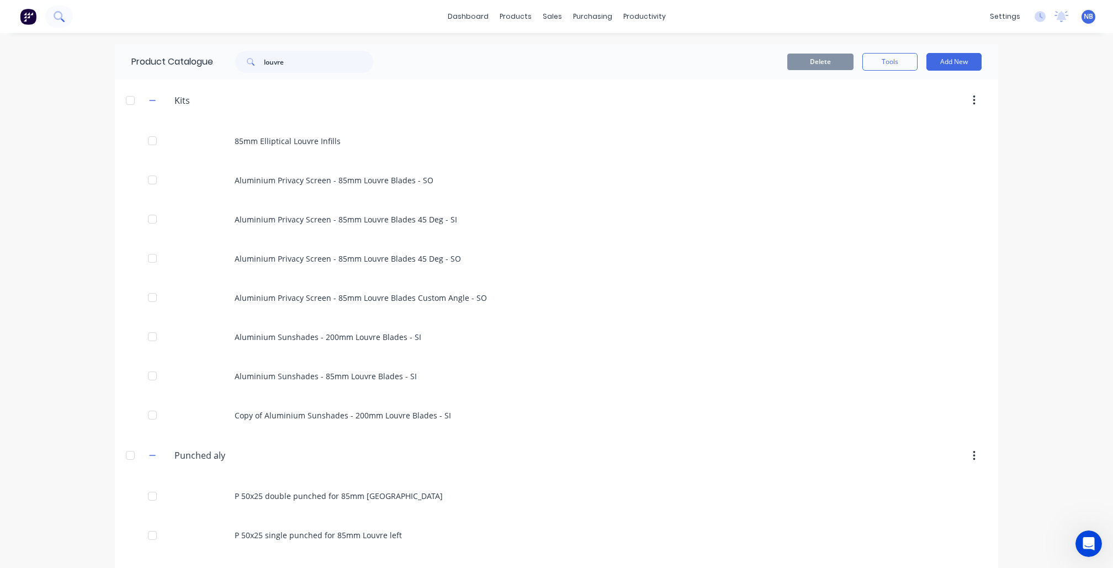
click at [64, 11] on icon at bounding box center [59, 16] width 10 height 10
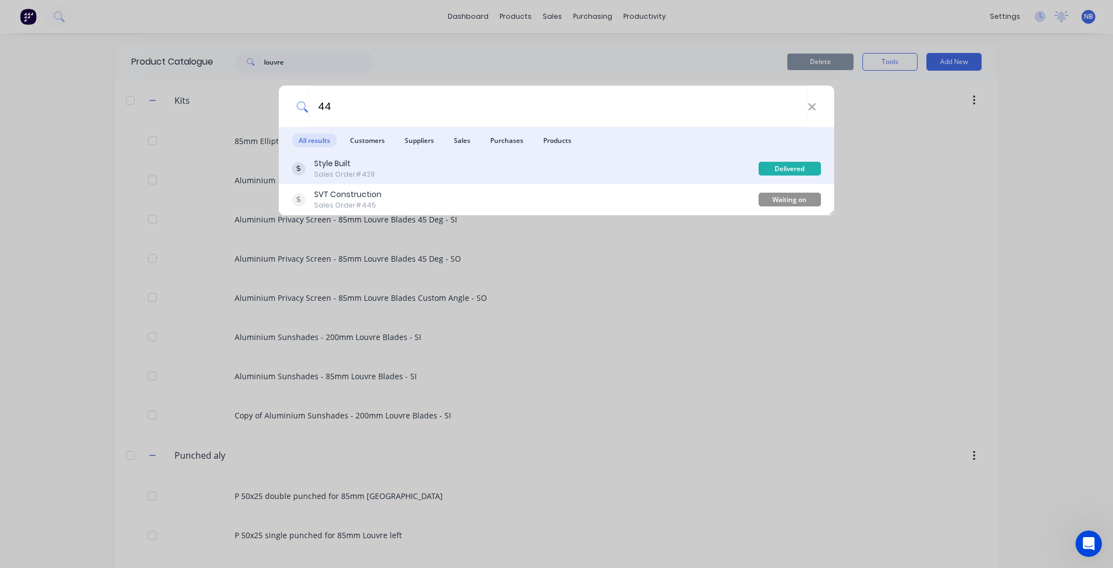
type input "4"
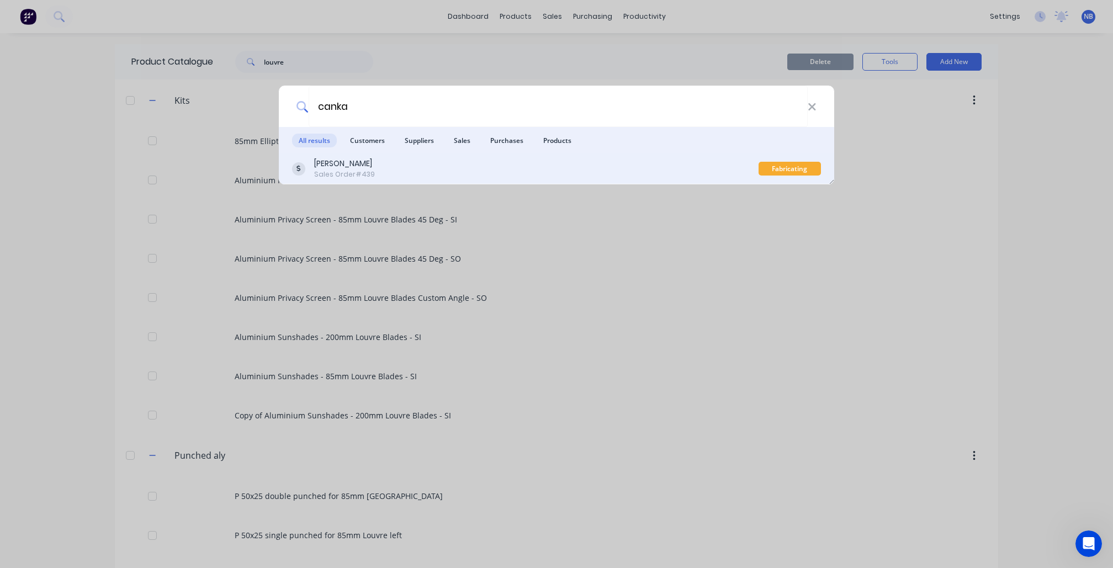
type input "canka"
click at [346, 163] on div "Karyn Lucas" at bounding box center [344, 164] width 61 height 12
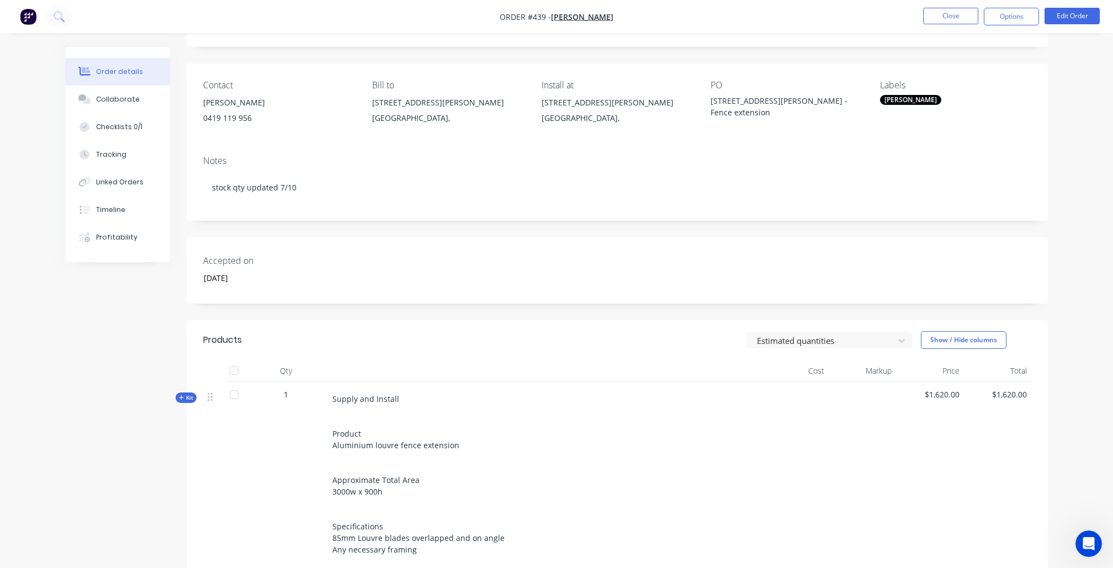
scroll to position [67, 1]
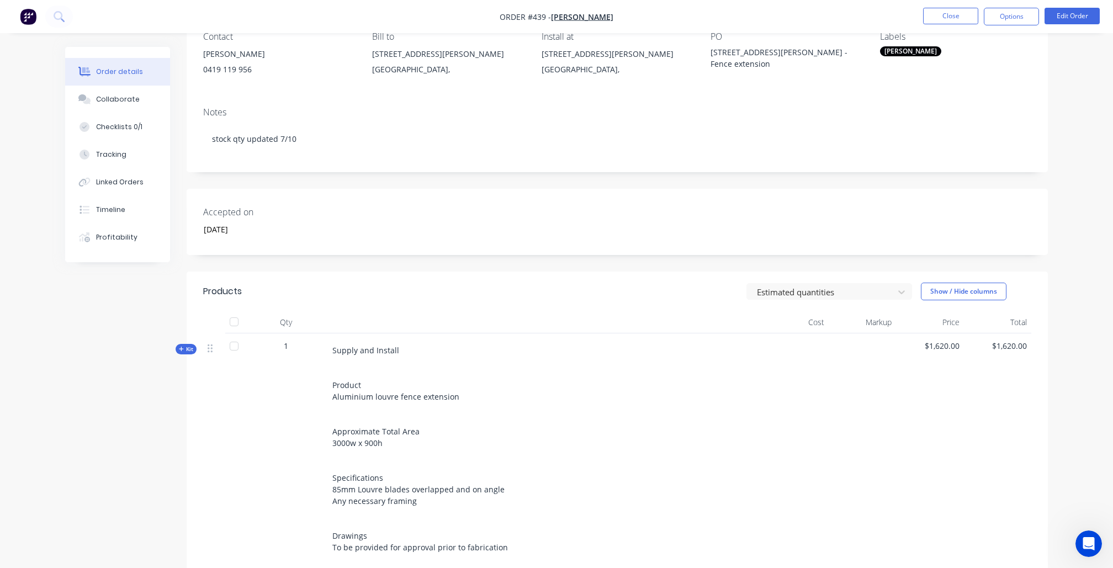
click at [182, 346] on icon "button" at bounding box center [181, 349] width 5 height 6
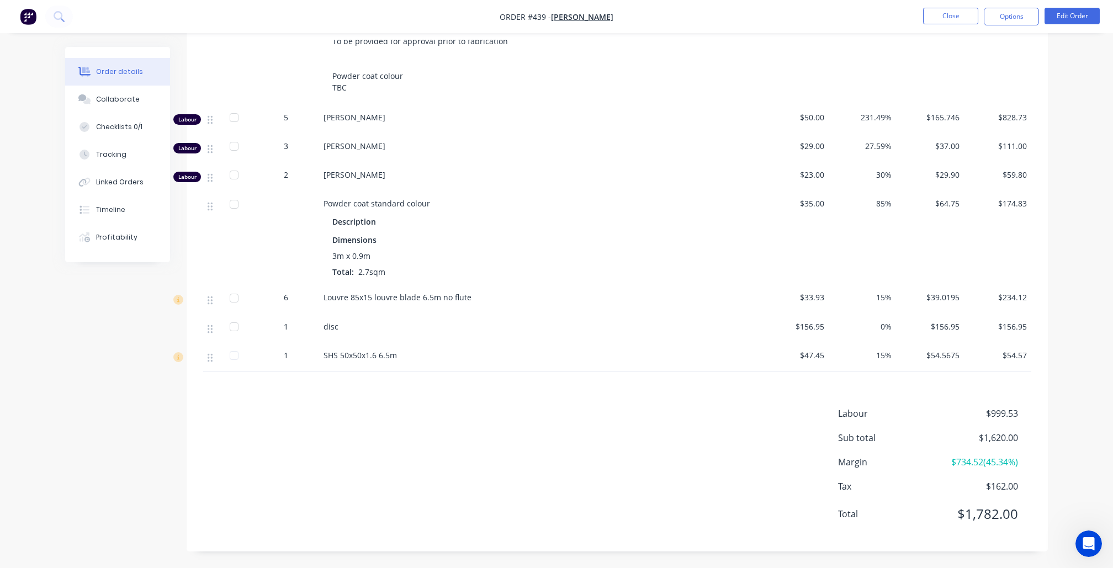
scroll to position [617, 0]
click at [166, 271] on span "56" at bounding box center [164, 275] width 46 height 24
click at [161, 244] on span "Promised" at bounding box center [163, 248] width 35 height 10
click at [342, 292] on span "Louvre 85x15 louvre blade 6.5m no flute" at bounding box center [398, 297] width 148 height 10
click at [1089, 535] on div "Open Intercom Messenger" at bounding box center [1087, 542] width 36 height 36
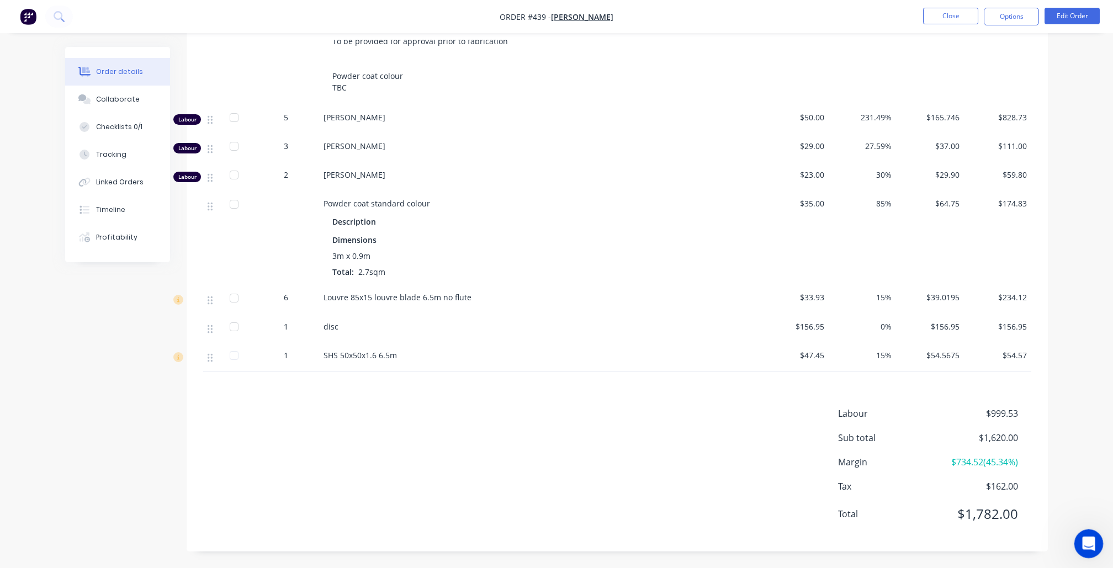
scroll to position [0, 0]
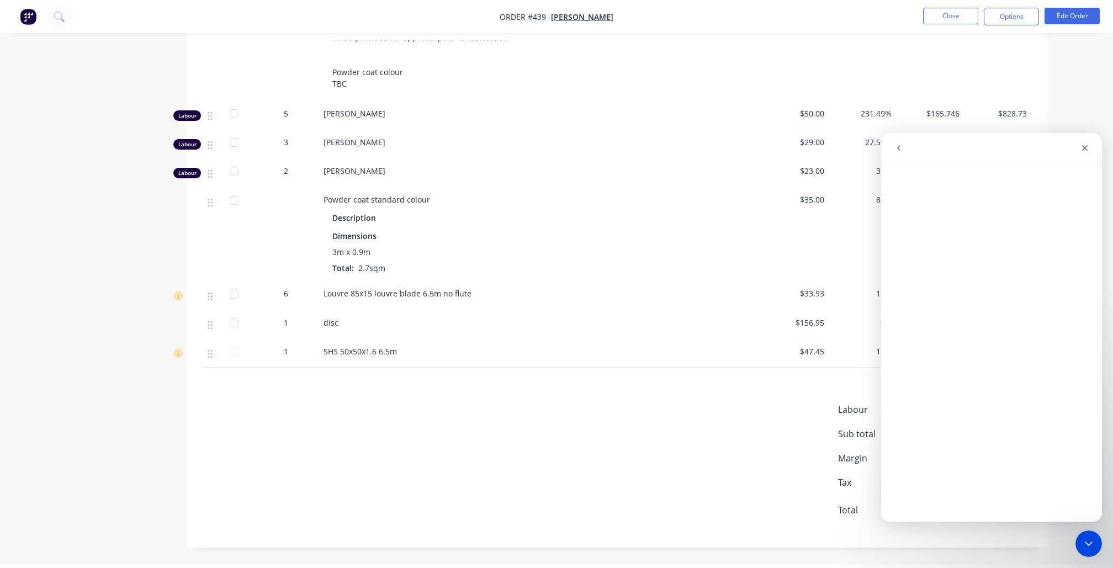
click at [891, 153] on button "go back" at bounding box center [899, 148] width 21 height 21
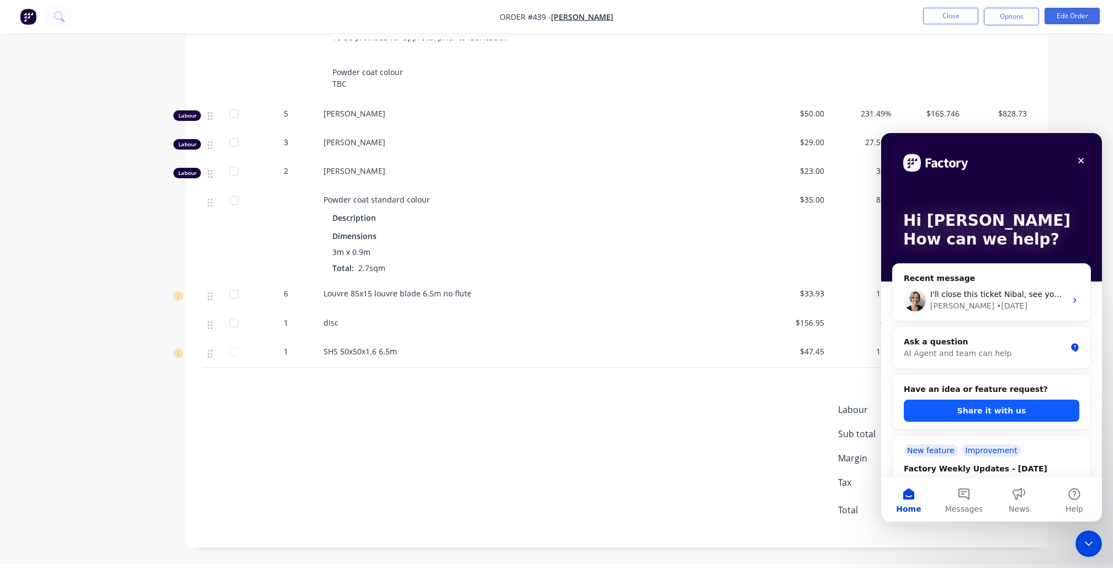
click at [971, 408] on button "Share it with us" at bounding box center [992, 411] width 176 height 22
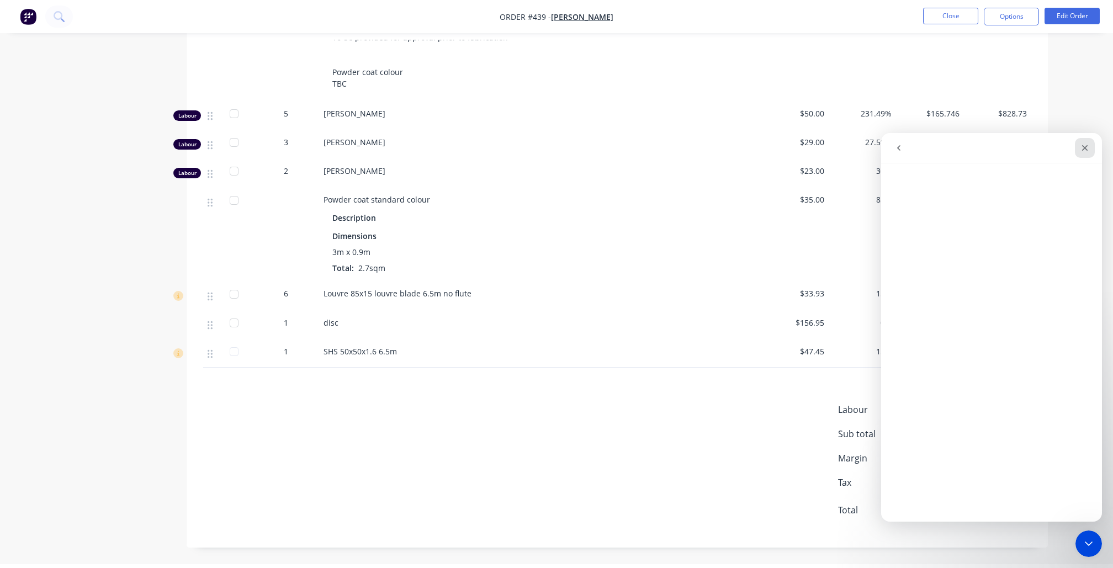
click at [1083, 150] on icon "Close" at bounding box center [1085, 148] width 9 height 9
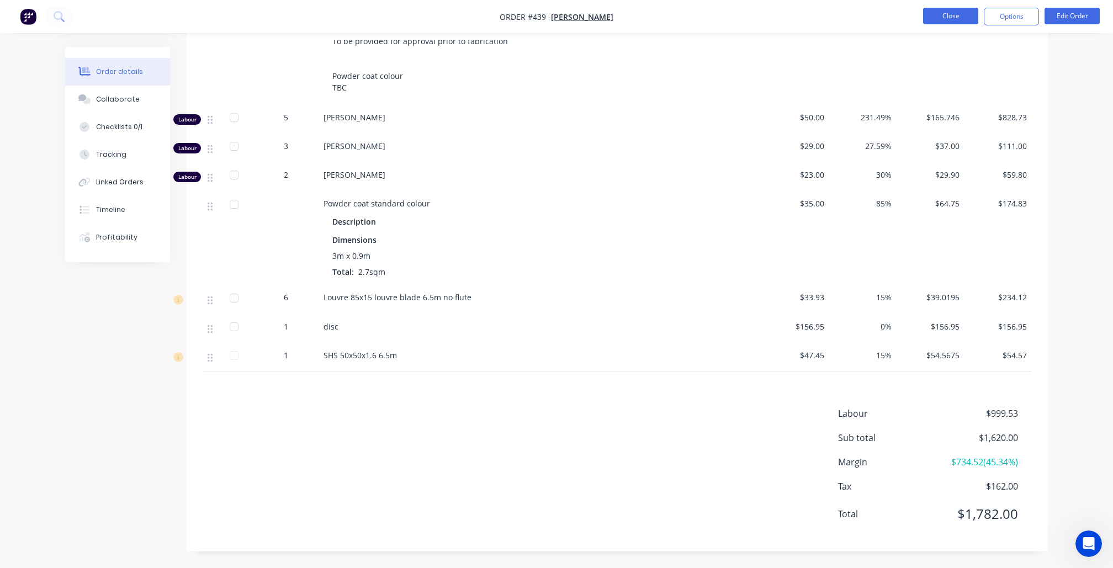
click at [960, 15] on button "Close" at bounding box center [950, 16] width 55 height 17
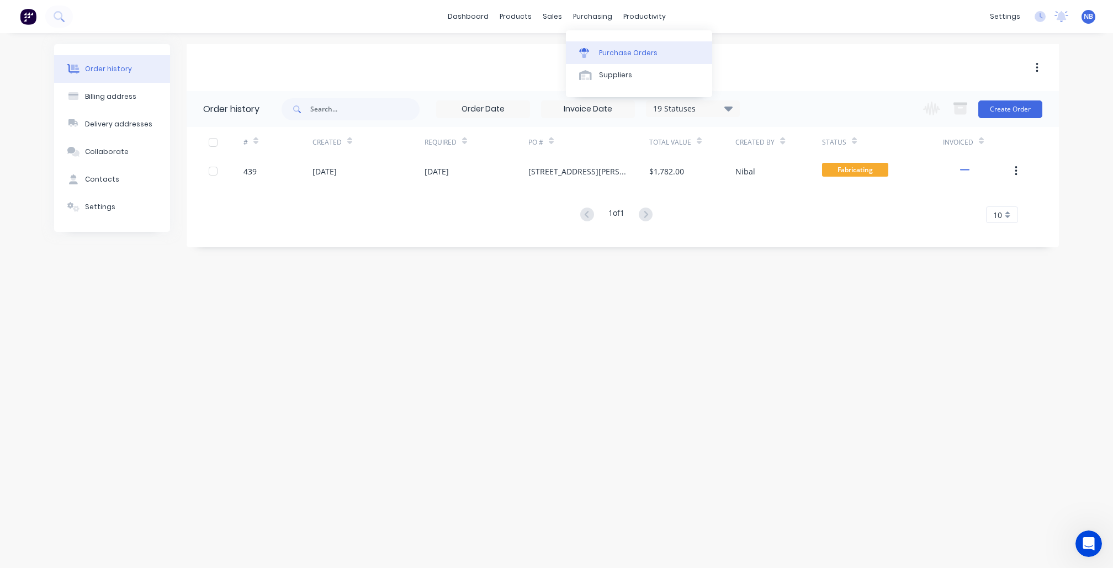
click at [606, 45] on link "Purchase Orders" at bounding box center [639, 52] width 146 height 22
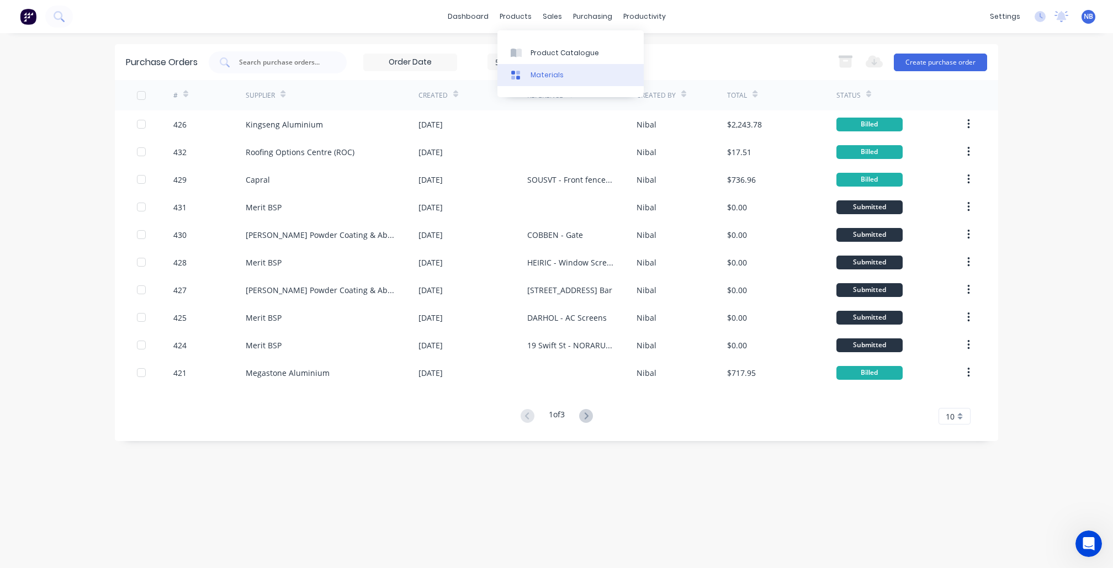
click at [532, 71] on link "Materials" at bounding box center [571, 75] width 146 height 22
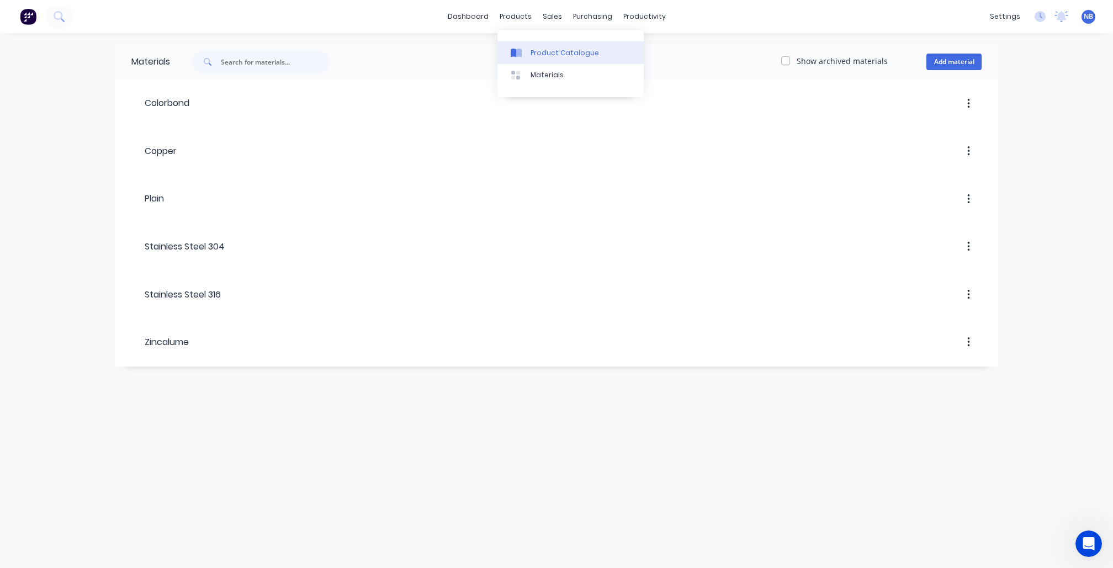
click at [534, 56] on div "Product Catalogue" at bounding box center [565, 53] width 68 height 10
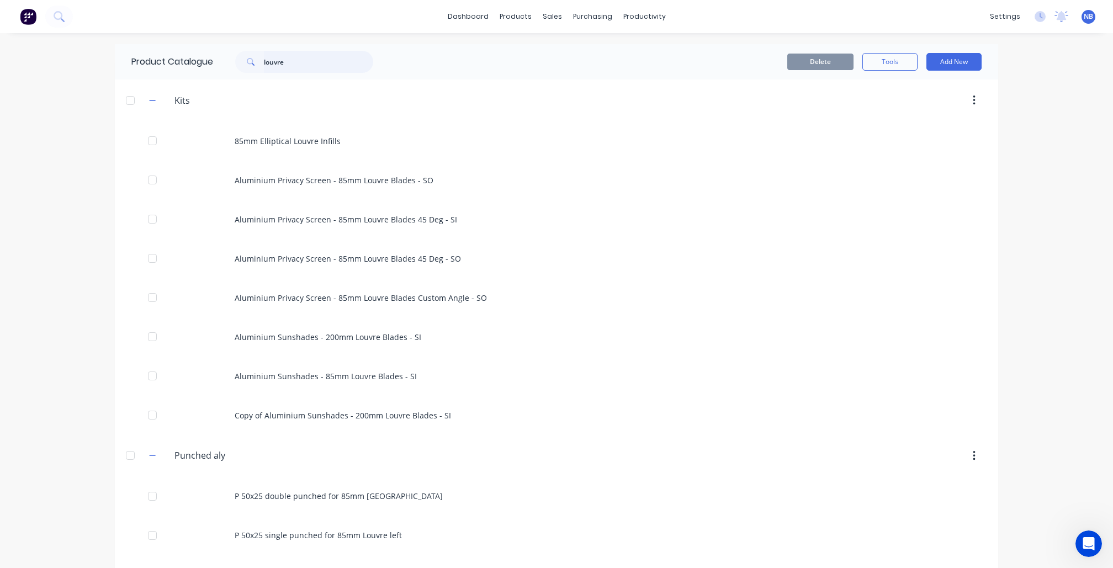
click at [270, 67] on input "louvre" at bounding box center [318, 62] width 109 height 22
type input "l"
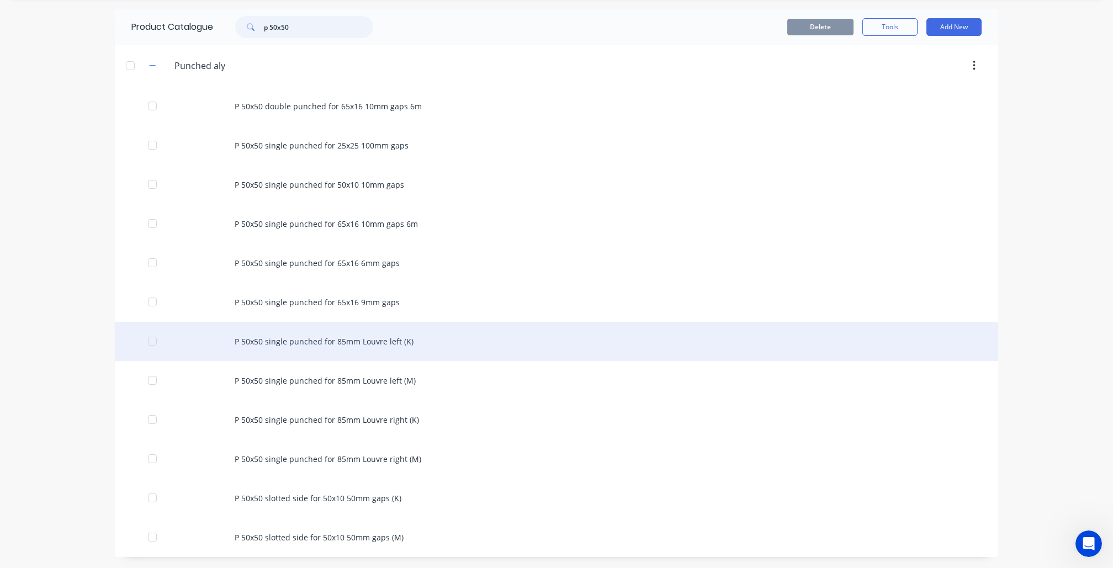
scroll to position [39, 0]
type input "p 50x50"
click at [423, 340] on div "P 50x50 single punched for 85mm Louvre left (K)" at bounding box center [557, 341] width 884 height 39
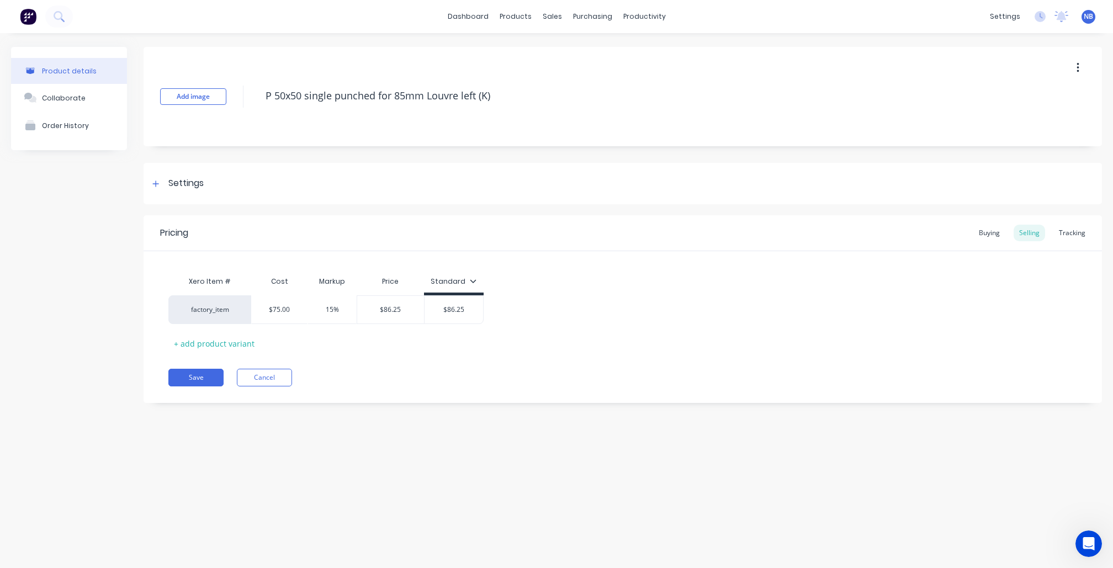
type textarea "x"
click at [1072, 236] on div "Tracking" at bounding box center [1073, 233] width 38 height 17
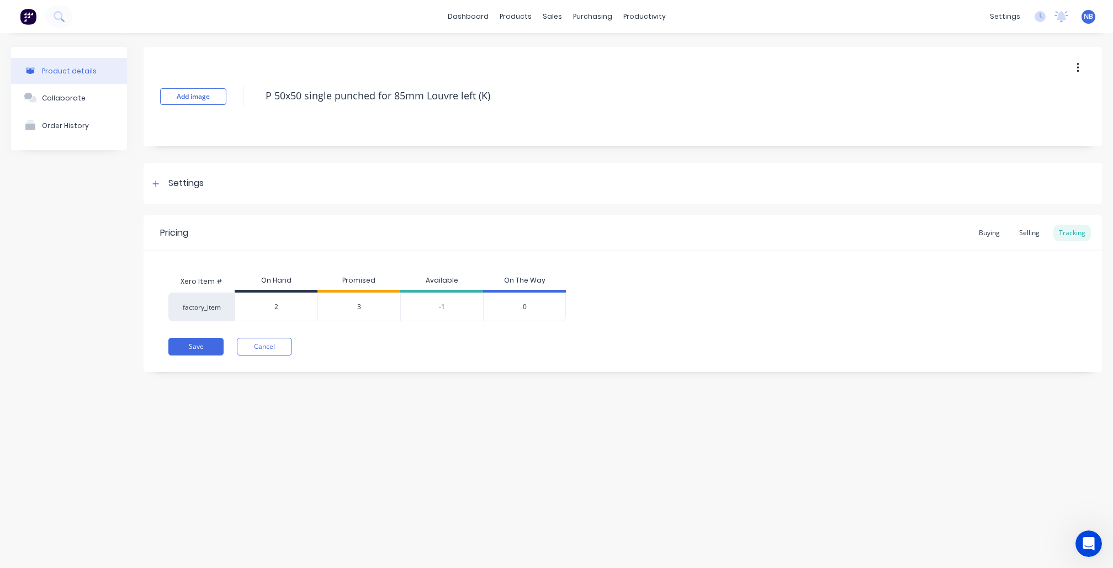
click at [361, 306] on span "3" at bounding box center [359, 307] width 4 height 10
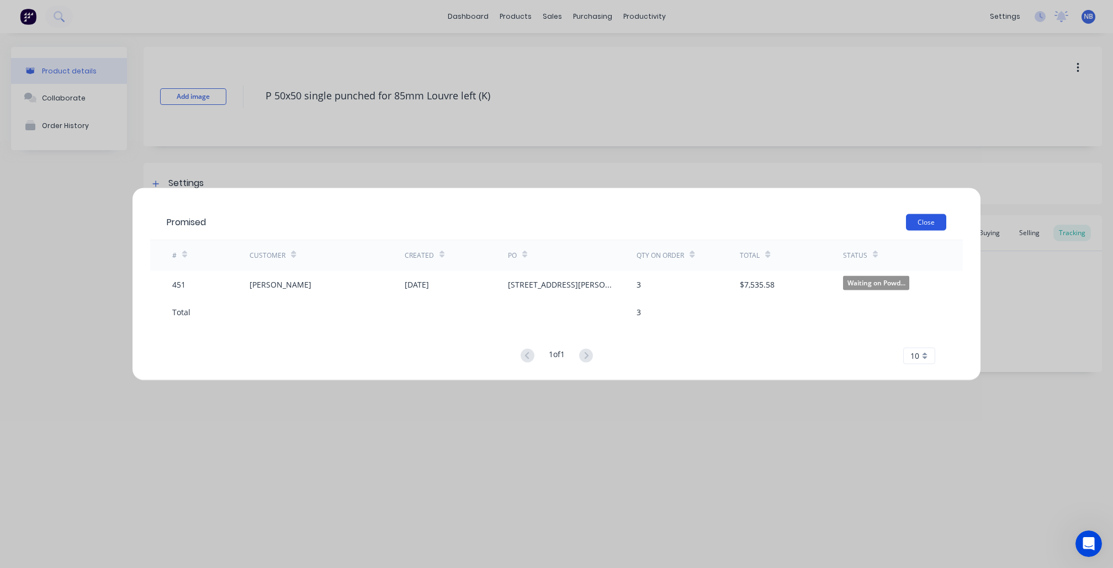
click at [920, 220] on button "Close" at bounding box center [926, 222] width 40 height 17
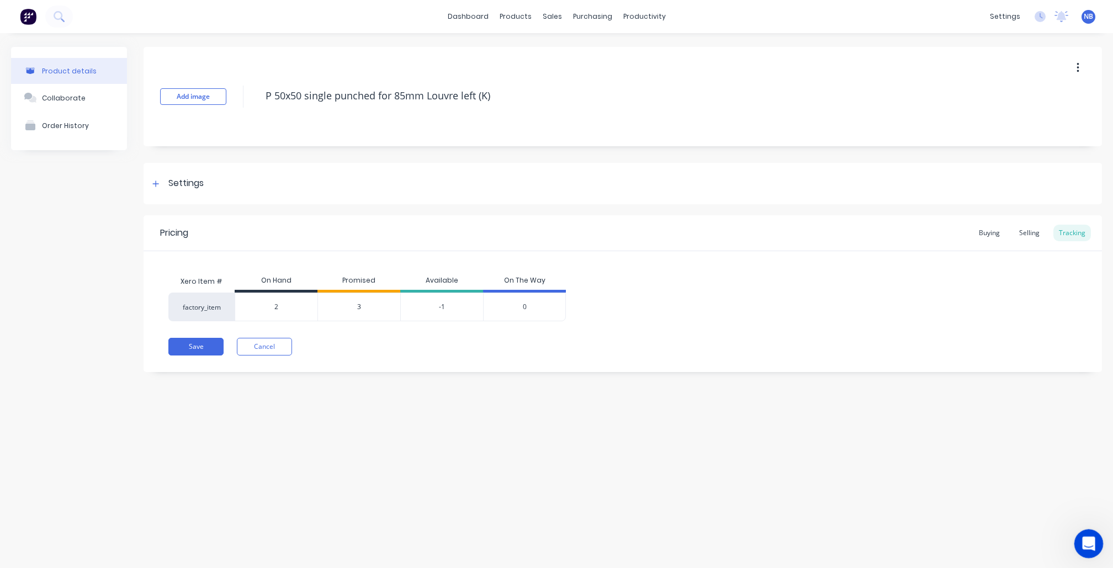
click at [1087, 556] on html at bounding box center [1087, 542] width 27 height 27
click at [1090, 543] on icon "Open Intercom Messenger" at bounding box center [1088, 543] width 18 height 18
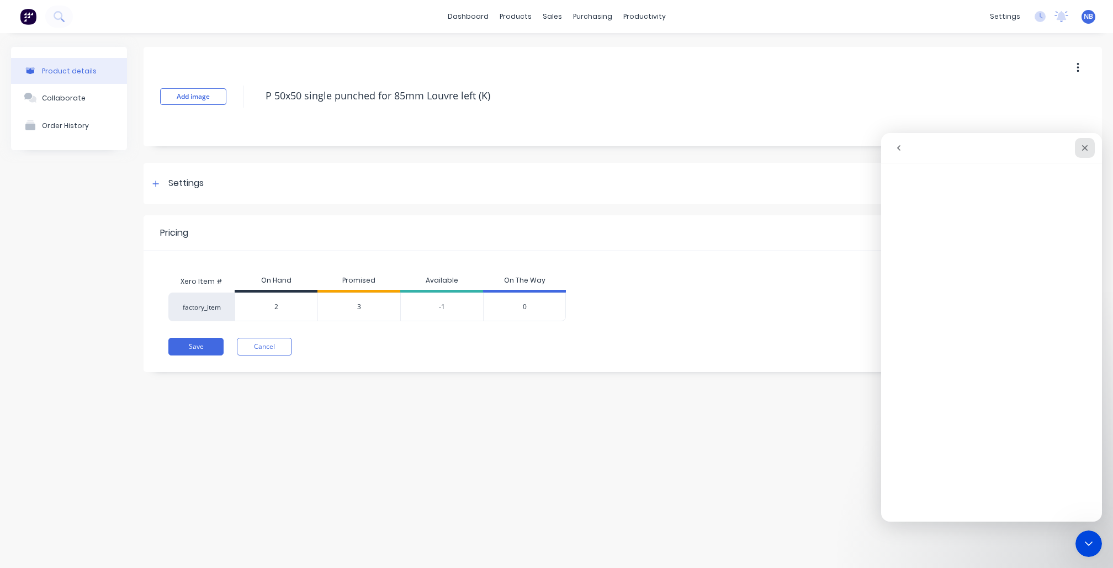
click at [1084, 149] on icon "Close" at bounding box center [1085, 148] width 9 height 9
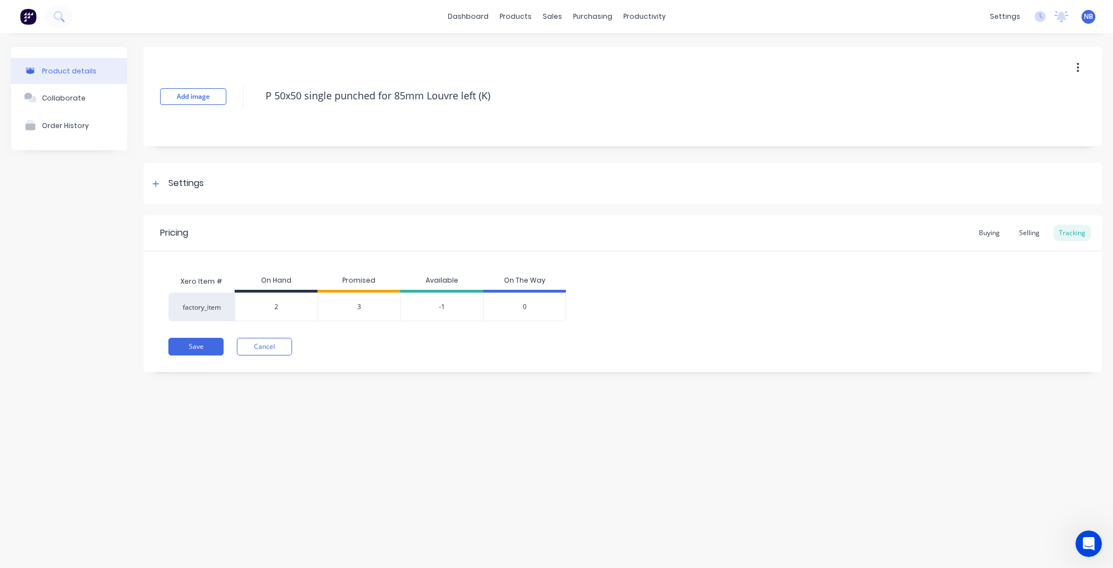
click at [360, 311] on span "3" at bounding box center [359, 307] width 4 height 10
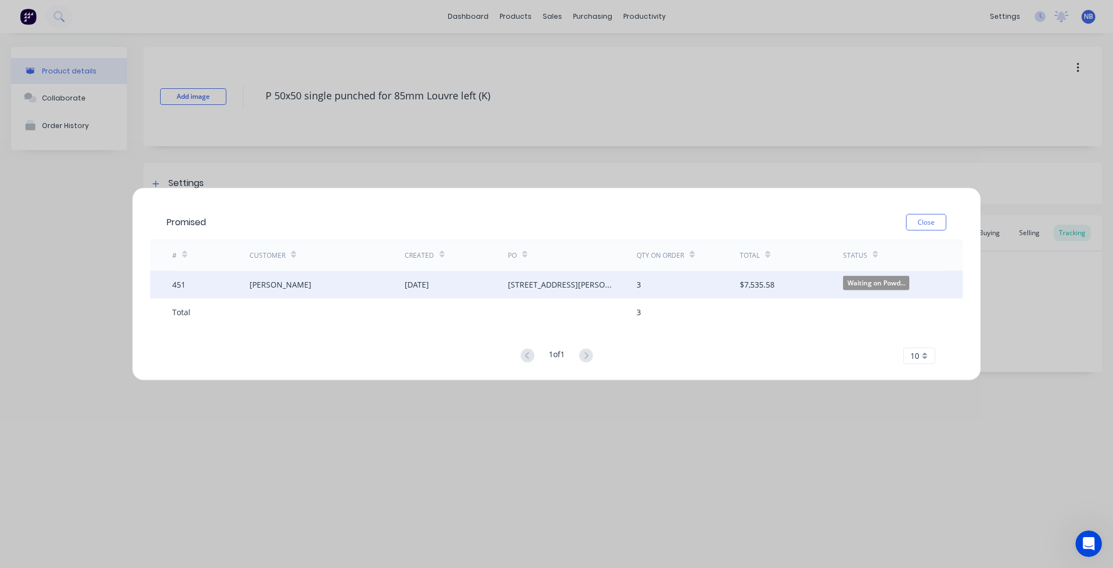
click at [806, 287] on div "$7,535.58" at bounding box center [791, 285] width 103 height 28
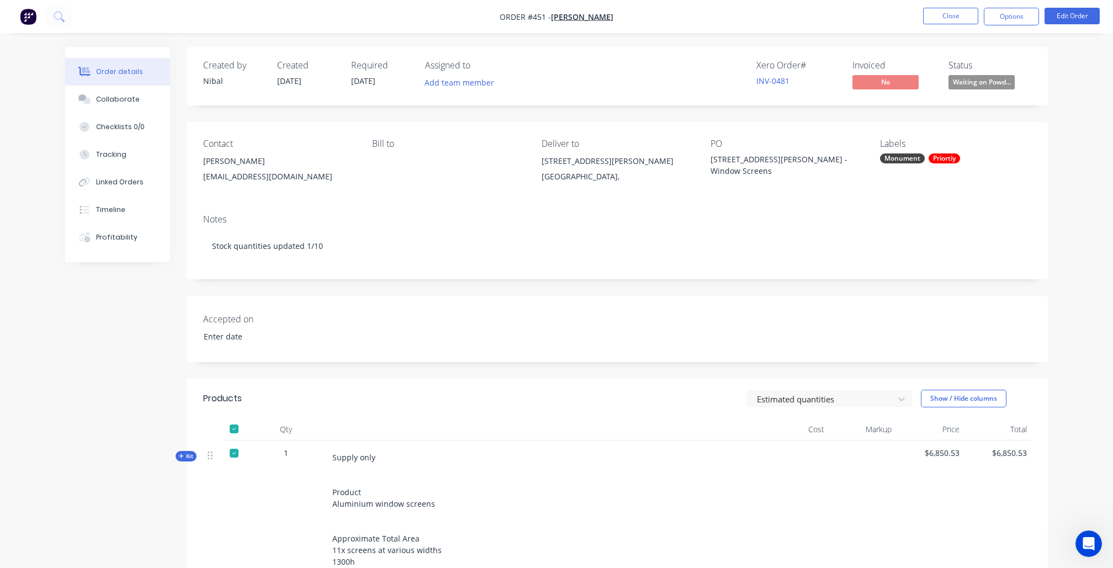
type input "18/09/2025"
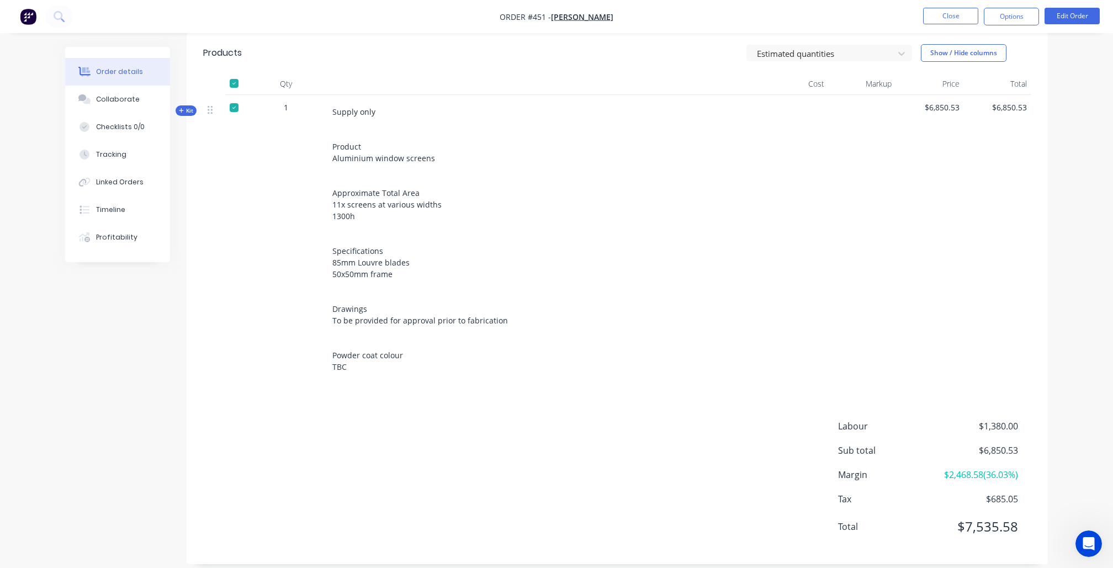
scroll to position [345, 0]
click at [233, 83] on div at bounding box center [234, 84] width 22 height 22
click at [197, 110] on div "Qty Cost Markup Price Total Kit 1 Supply only Product Aluminium window screens …" at bounding box center [618, 229] width 862 height 311
click at [196, 110] on button "Kit" at bounding box center [186, 112] width 21 height 10
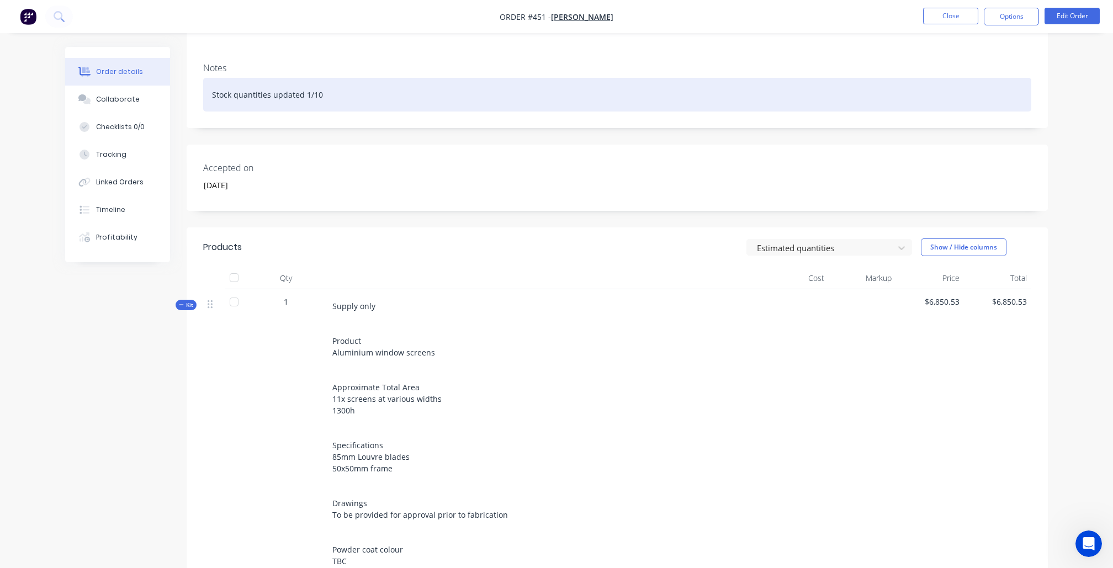
scroll to position [20, 0]
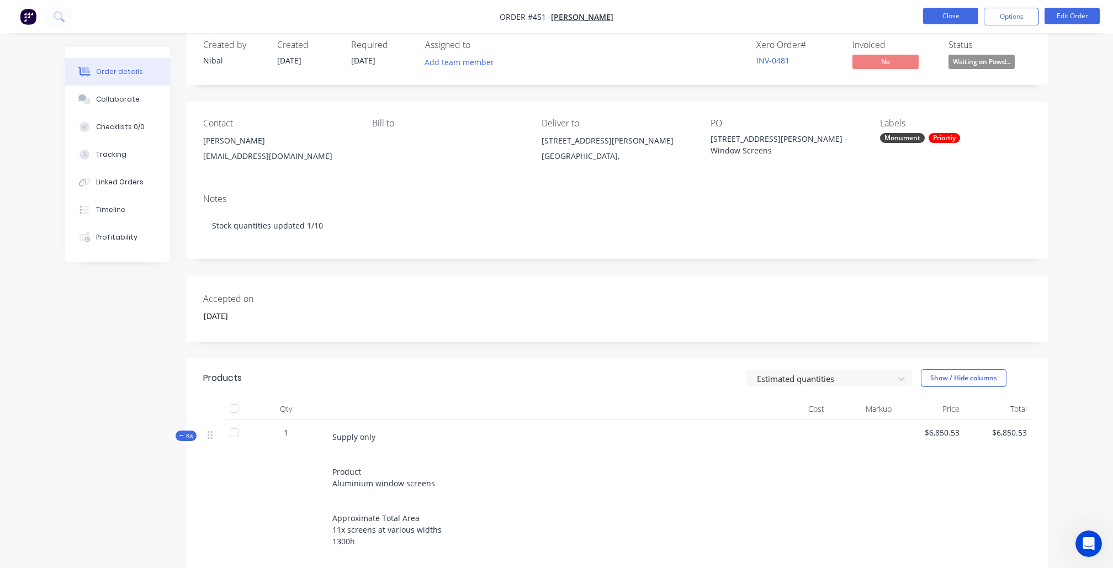
click at [966, 17] on button "Close" at bounding box center [950, 16] width 55 height 17
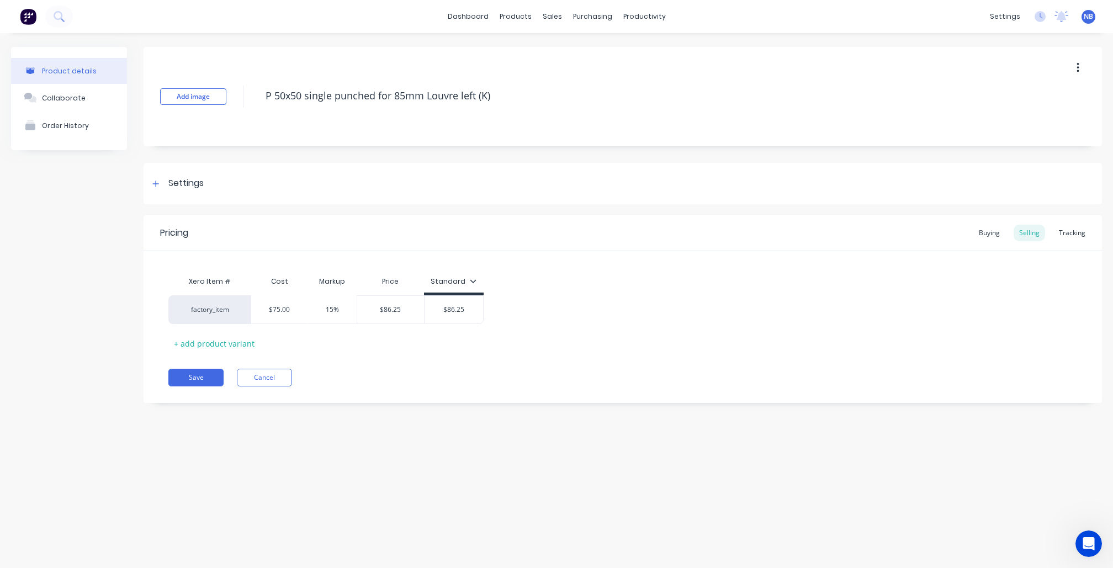
type textarea "x"
click at [1084, 235] on div "Tracking" at bounding box center [1073, 233] width 38 height 17
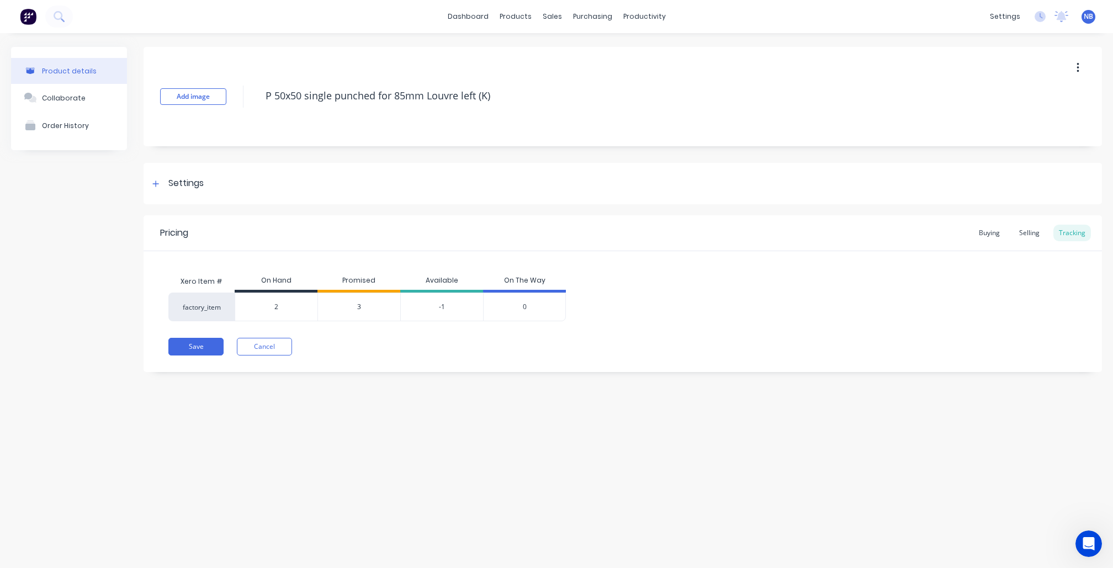
type input "2"
click at [292, 311] on input "2" at bounding box center [276, 307] width 82 height 10
drag, startPoint x: 253, startPoint y: 316, endPoint x: 207, endPoint y: 312, distance: 46.6
click at [207, 312] on div "factory_item 2 2 3 -1 0" at bounding box center [367, 307] width 398 height 29
click at [397, 379] on div "Add image P 50x50 single punched for 85mm Louvre left (K) Settings Product Opti…" at bounding box center [623, 218] width 959 height 342
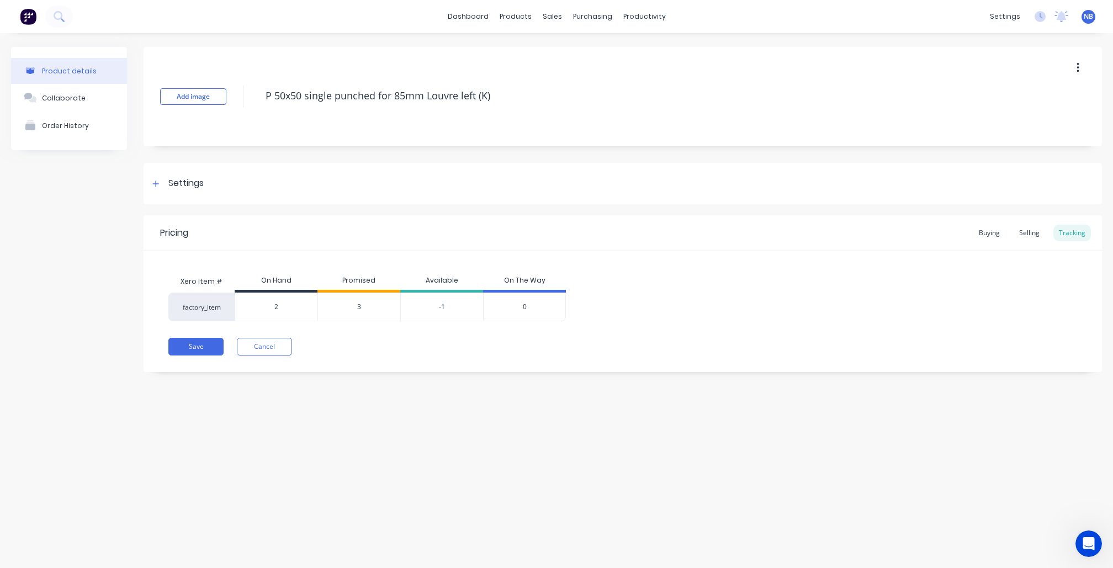
click at [283, 303] on input "2" at bounding box center [276, 307] width 82 height 10
type input "5"
type textarea "x"
type input "5"
click at [175, 416] on div "Product details Collaborate Order History Add image P 50x50 single punched for …" at bounding box center [556, 289] width 1113 height 513
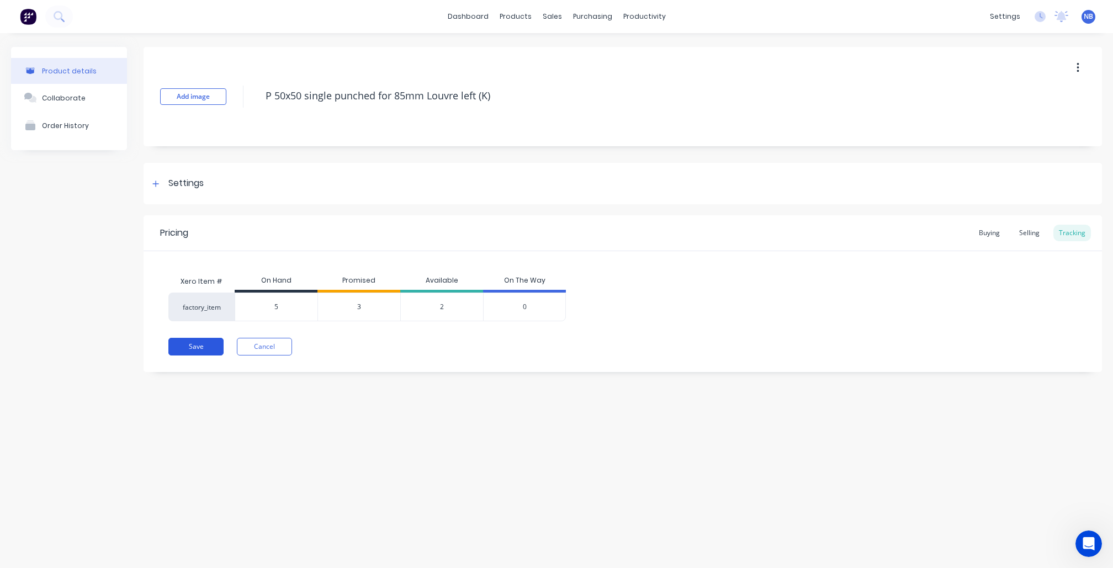
click at [204, 349] on button "Save" at bounding box center [195, 347] width 55 height 18
type textarea "x"
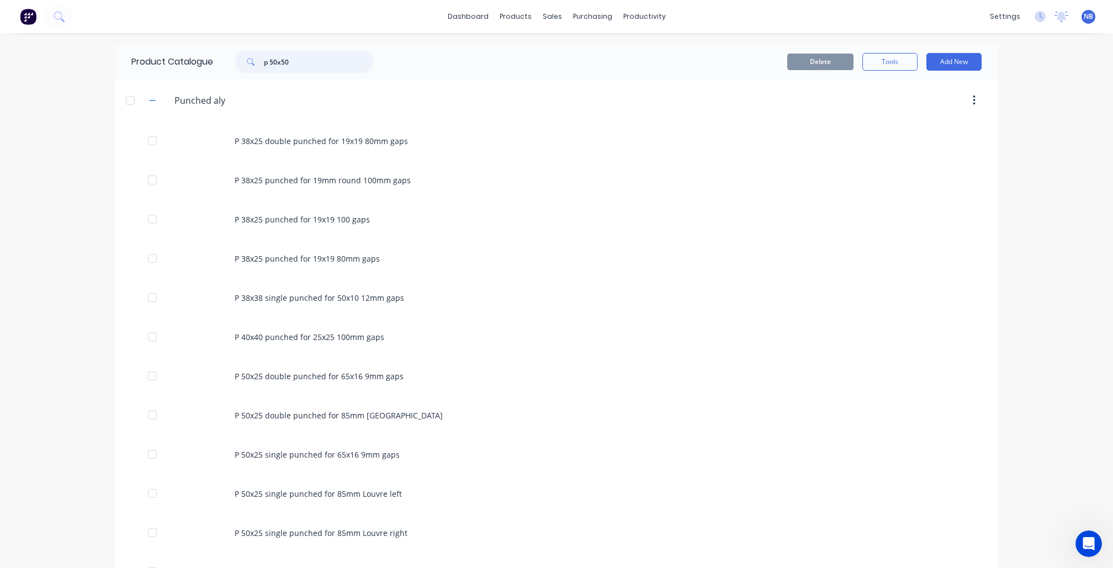
click at [327, 67] on input "p 50x50" at bounding box center [318, 62] width 109 height 22
type input "p"
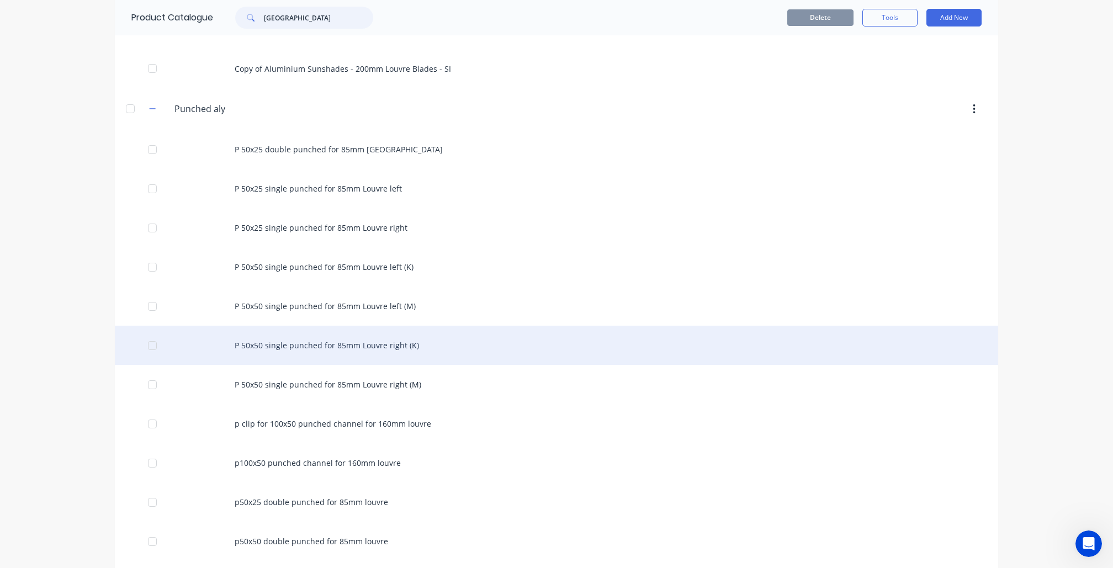
scroll to position [351, 0]
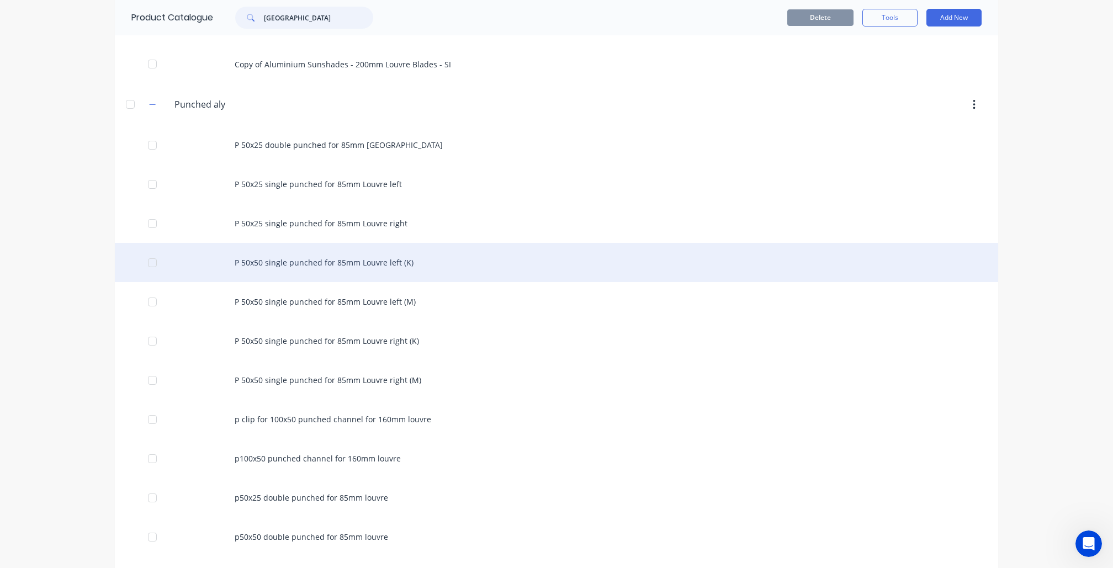
type input "Louvre"
click at [410, 279] on div "P 50x50 single punched for 85mm Louvre left (K)" at bounding box center [557, 262] width 884 height 39
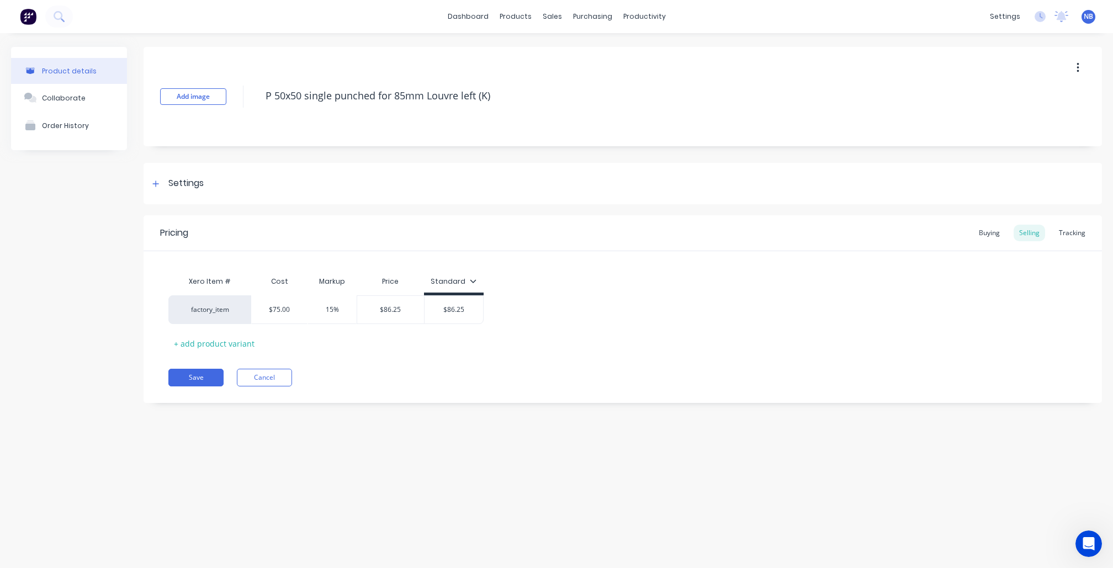
type textarea "x"
click at [1075, 232] on div "Tracking" at bounding box center [1073, 233] width 38 height 17
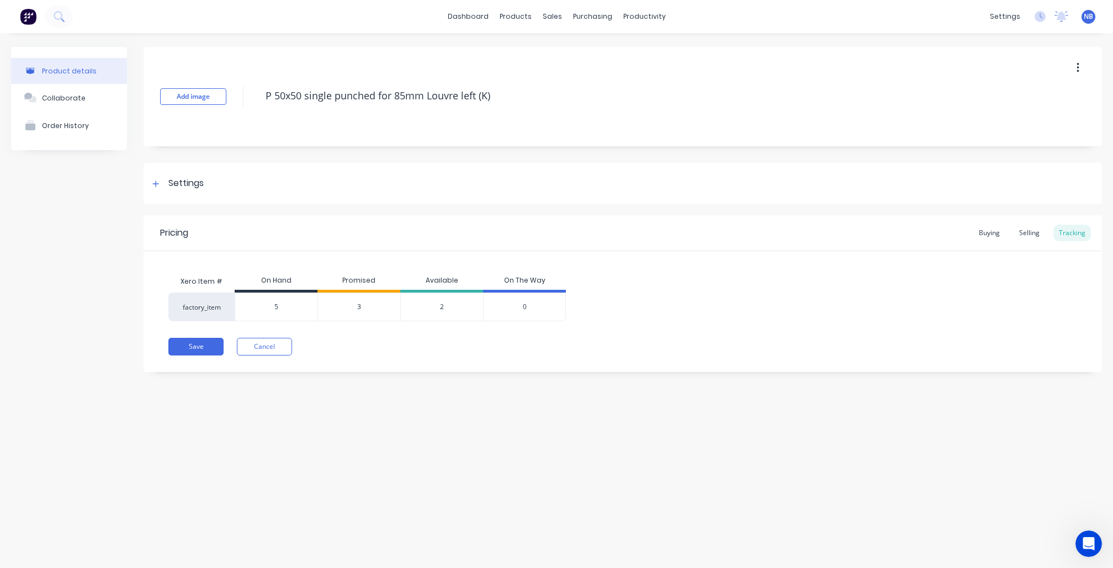
type input "5"
click at [294, 305] on input "5" at bounding box center [276, 307] width 82 height 10
type input "7"
type textarea "x"
type input "7"
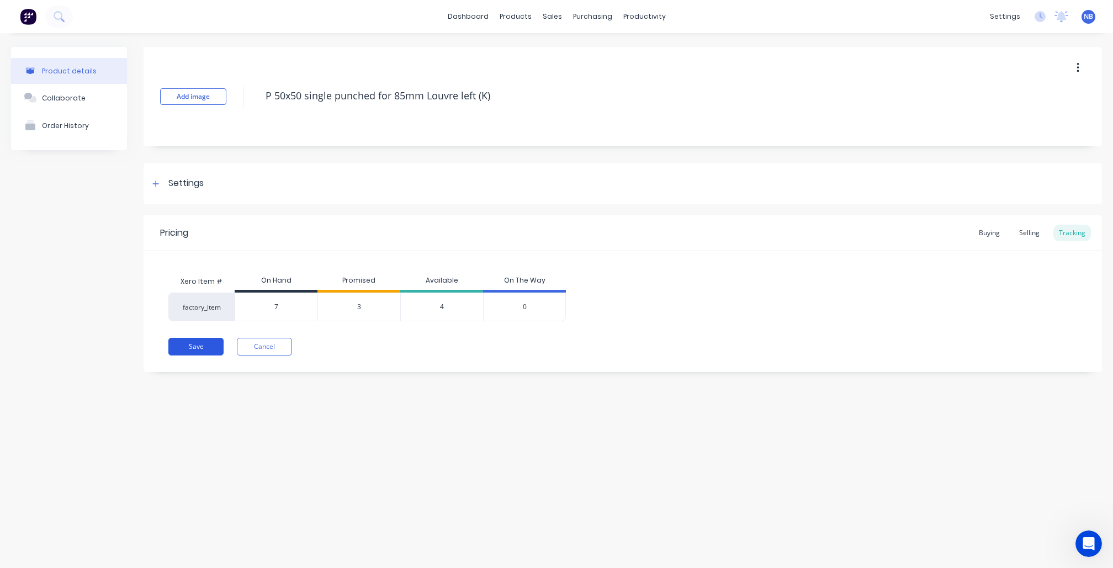
click at [202, 346] on button "Save" at bounding box center [195, 347] width 55 height 18
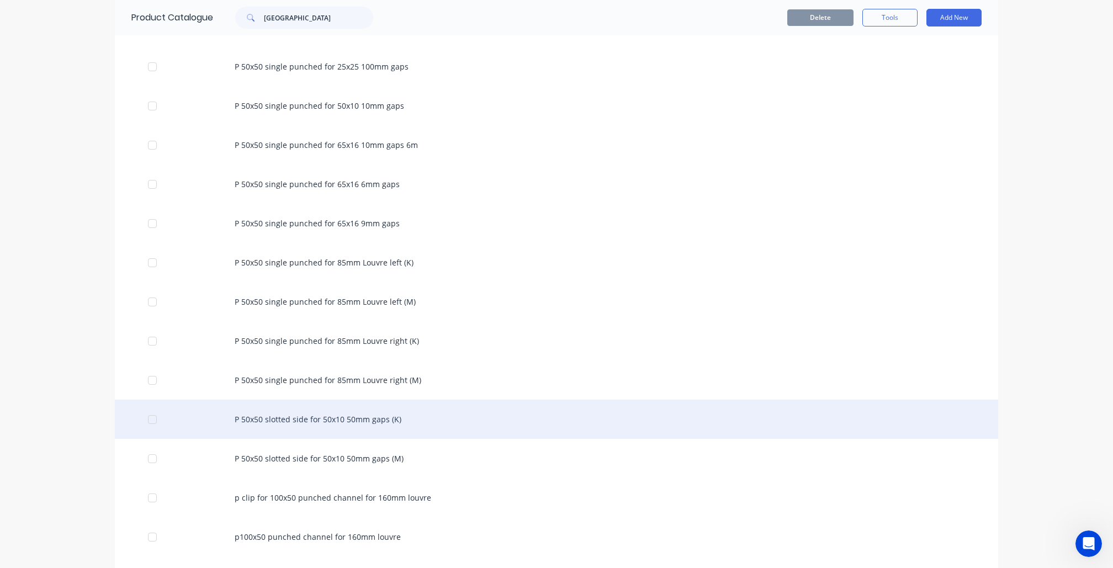
scroll to position [924, 0]
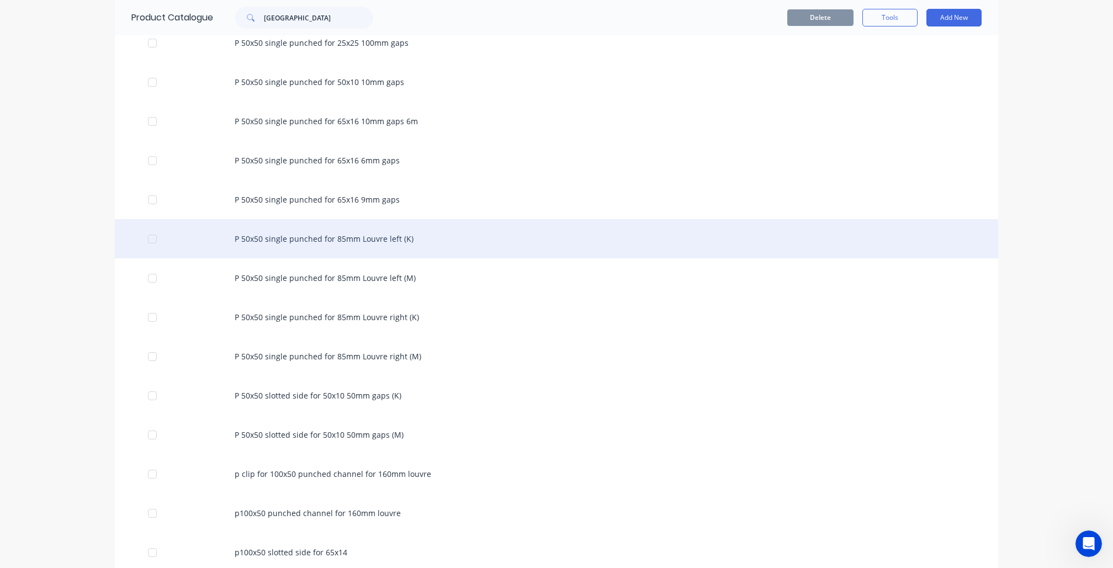
click at [418, 252] on div "P 50x50 single punched for 85mm Louvre left (K)" at bounding box center [557, 238] width 884 height 39
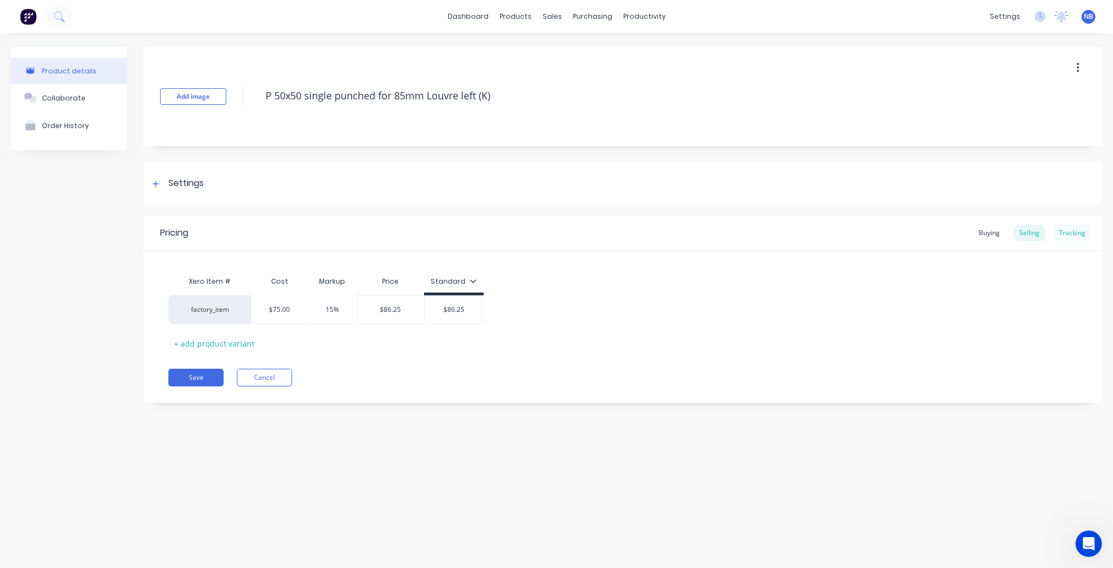
click at [1069, 232] on div "Tracking" at bounding box center [1073, 233] width 38 height 17
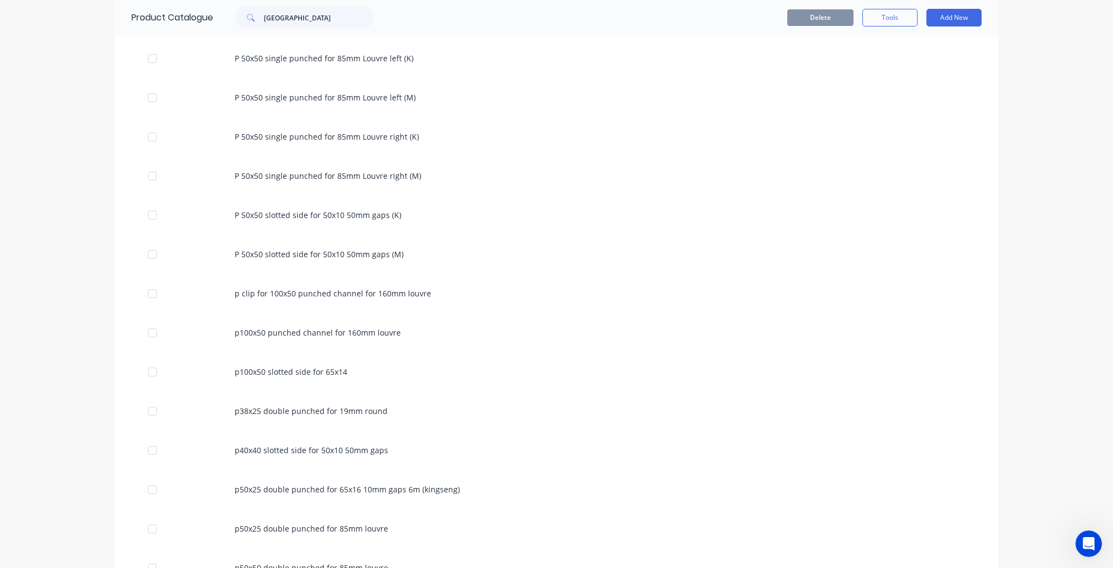
scroll to position [1111, 0]
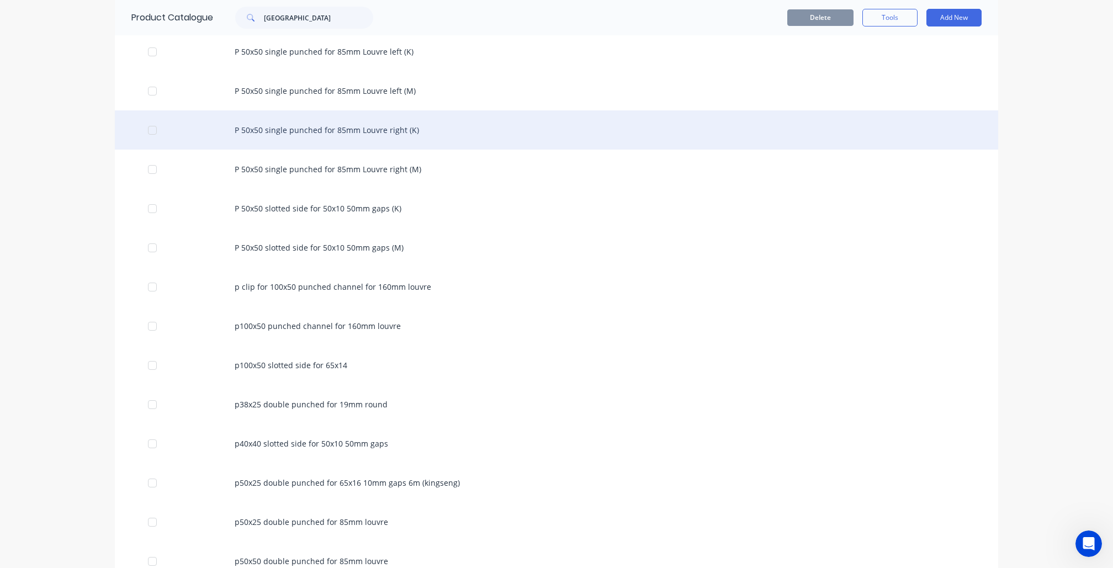
click at [421, 146] on div "P 50x50 single punched for 85mm Louvre right (K)" at bounding box center [557, 129] width 884 height 39
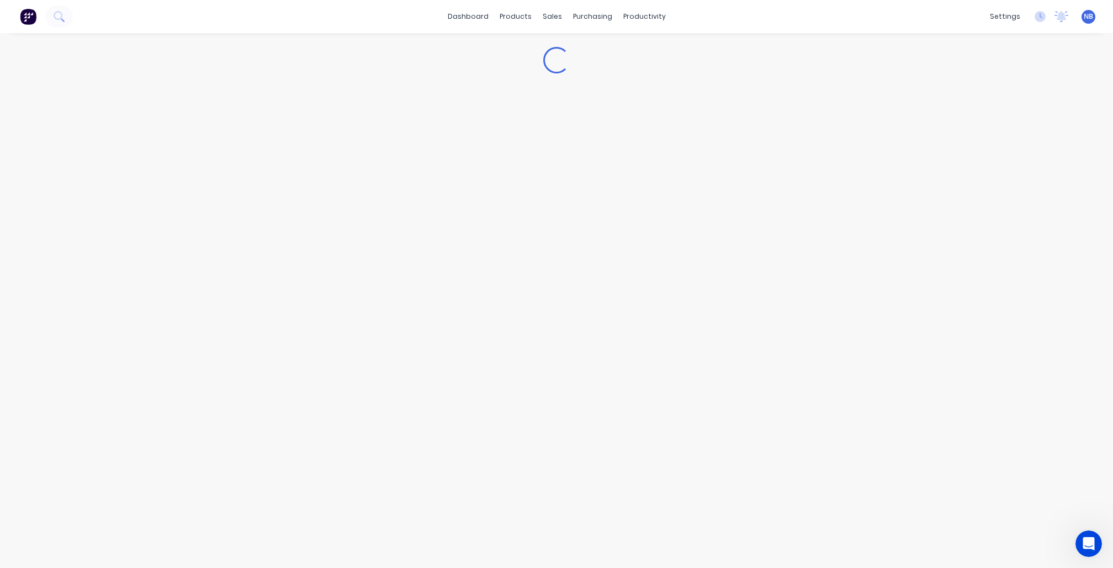
type textarea "x"
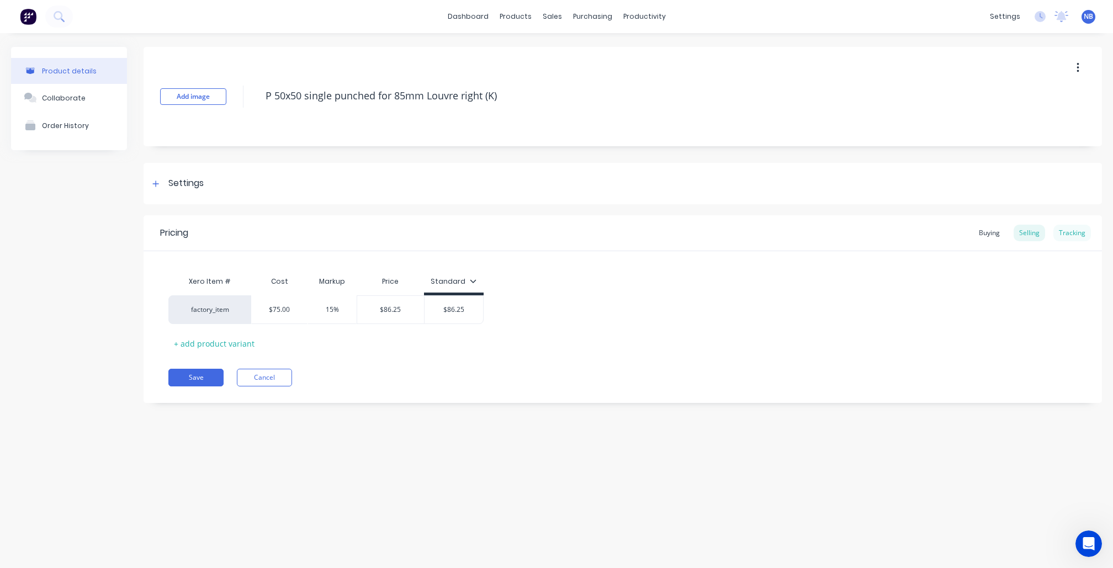
click at [1076, 230] on div "Tracking" at bounding box center [1073, 233] width 38 height 17
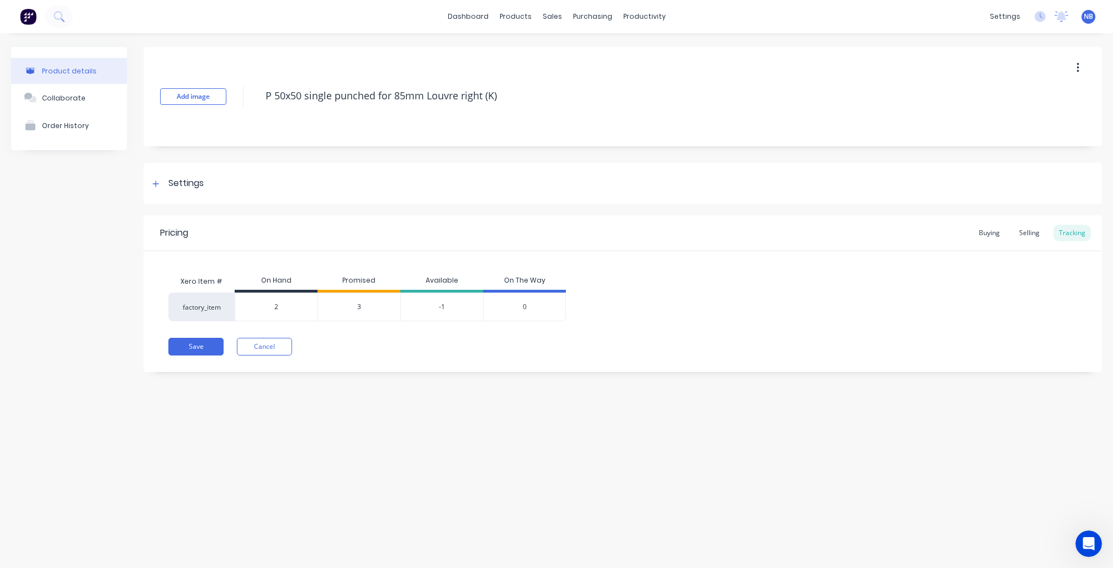
drag, startPoint x: 285, startPoint y: 303, endPoint x: 187, endPoint y: 295, distance: 98.7
click at [202, 297] on div "factory_item 2 2 3 -1 0" at bounding box center [367, 307] width 398 height 29
type input "7"
type textarea "x"
type input "7"
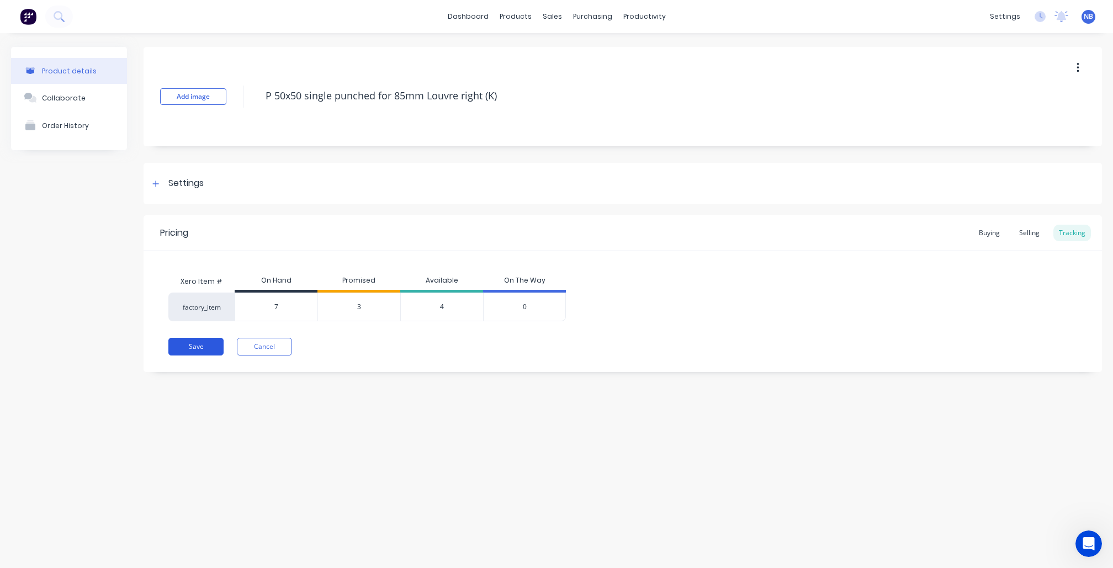
click at [192, 352] on button "Save" at bounding box center [195, 347] width 55 height 18
type textarea "x"
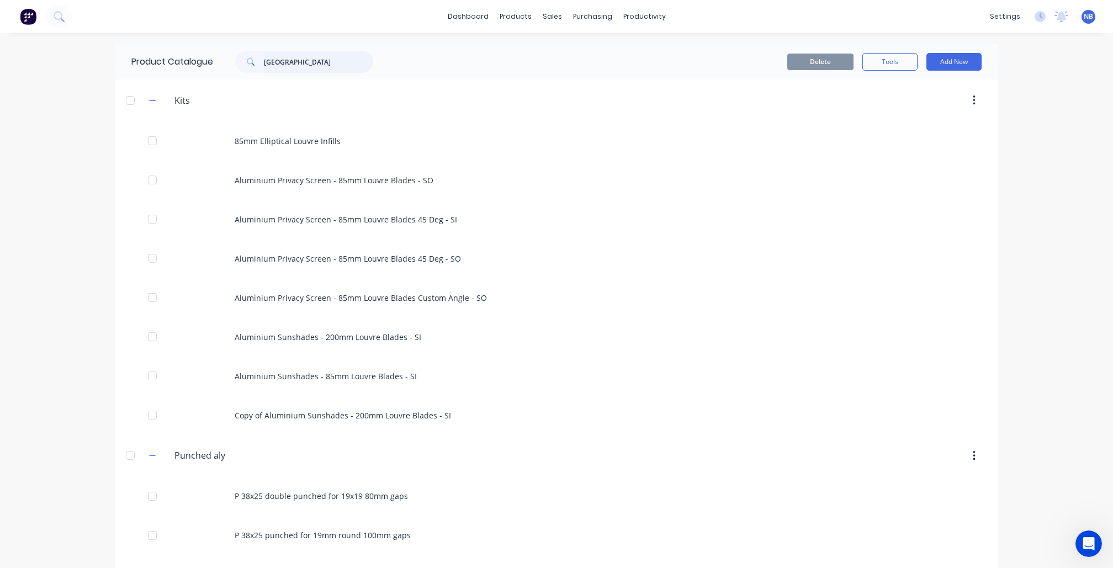
click at [314, 59] on input "Louvre" at bounding box center [318, 62] width 109 height 22
type input "Louvre"
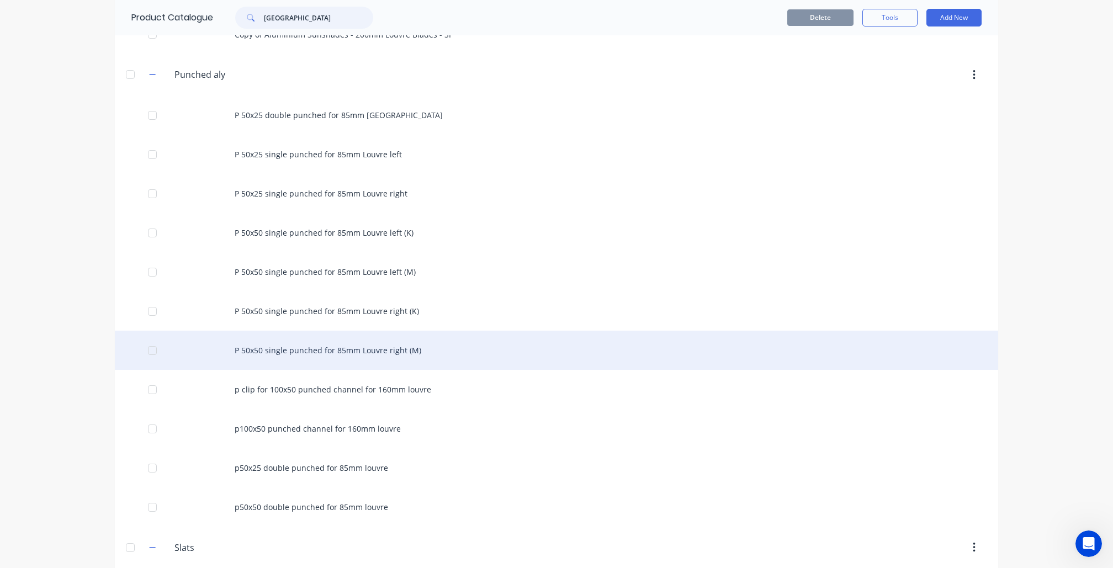
scroll to position [383, 0]
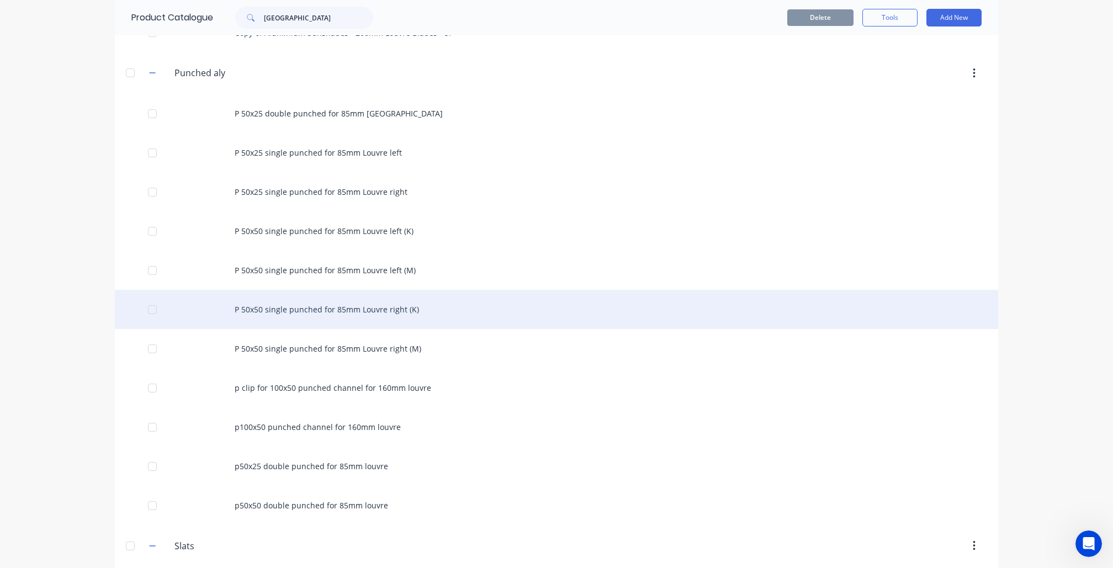
click at [432, 323] on div "P 50x50 single punched for 85mm Louvre right (K)" at bounding box center [557, 309] width 884 height 39
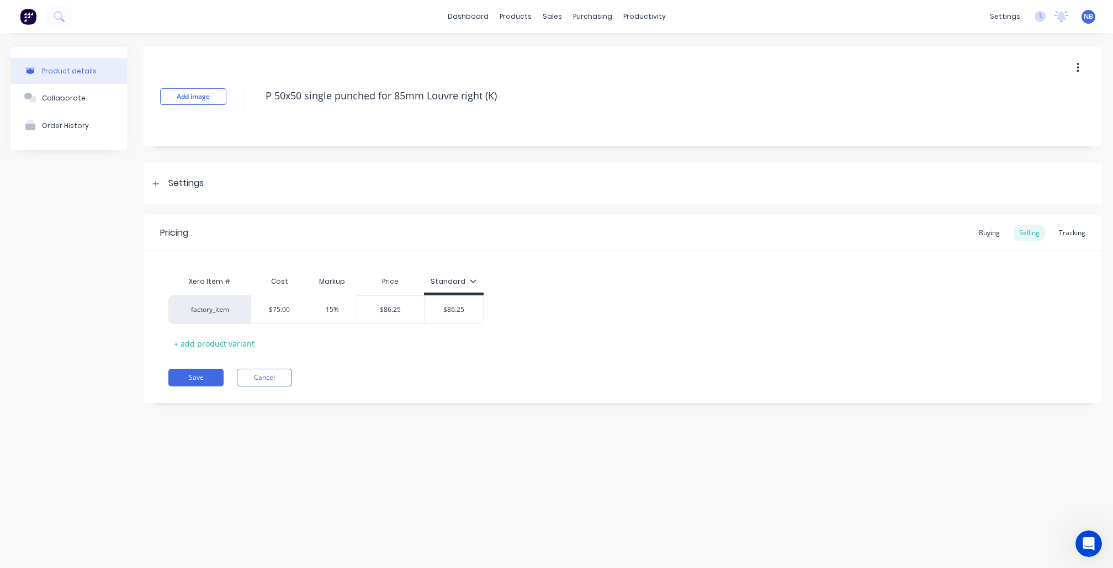
type textarea "x"
click at [1070, 228] on div "Tracking" at bounding box center [1073, 233] width 38 height 17
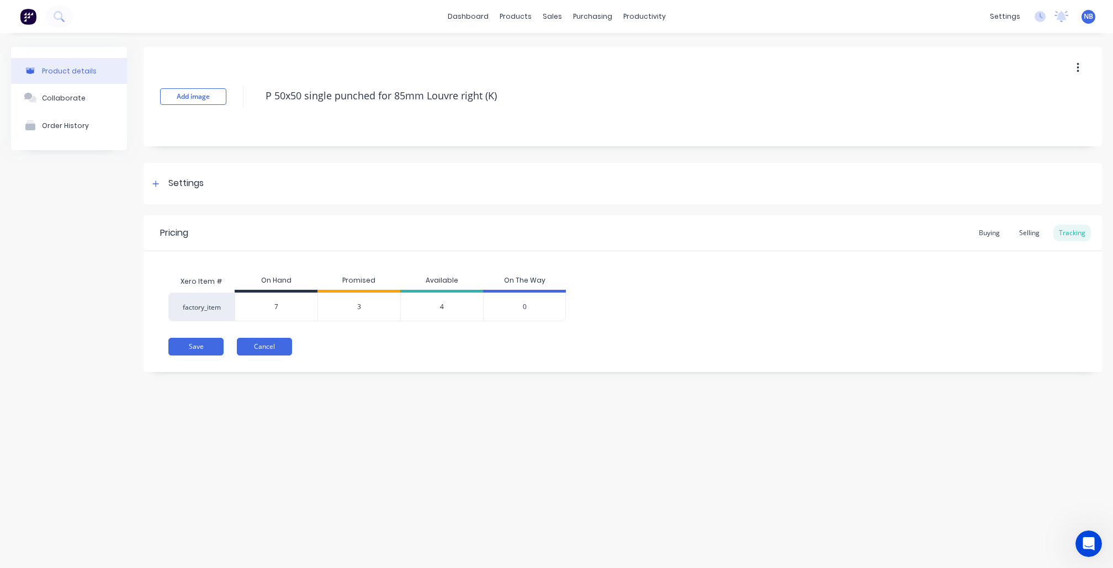
click at [270, 346] on button "Cancel" at bounding box center [264, 347] width 55 height 18
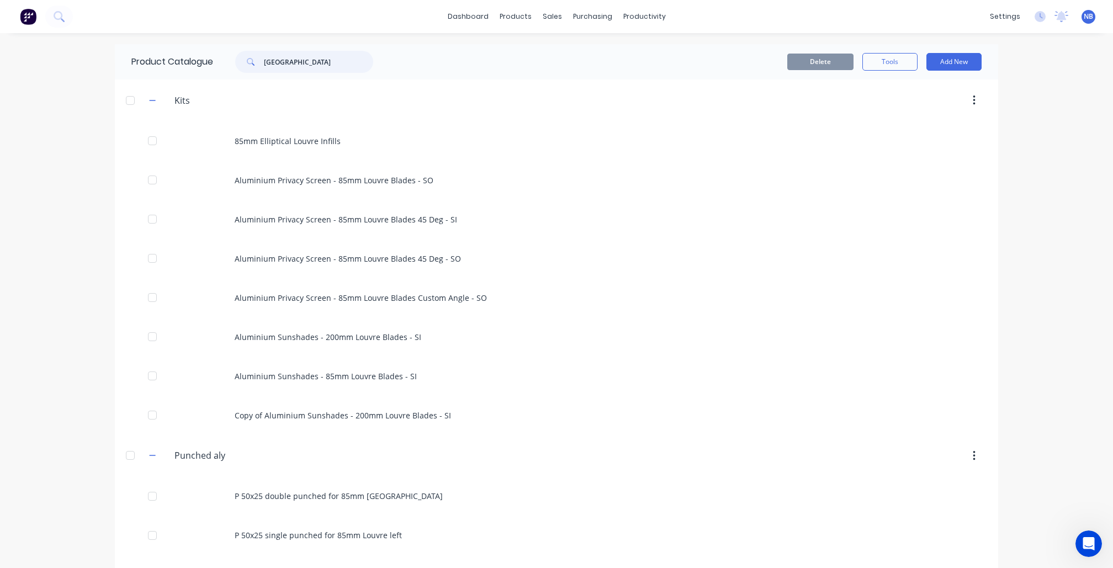
drag, startPoint x: 309, startPoint y: 56, endPoint x: 172, endPoint y: 56, distance: 137.0
click at [172, 56] on div "Product Catalogue Louvre" at bounding box center [258, 61] width 286 height 35
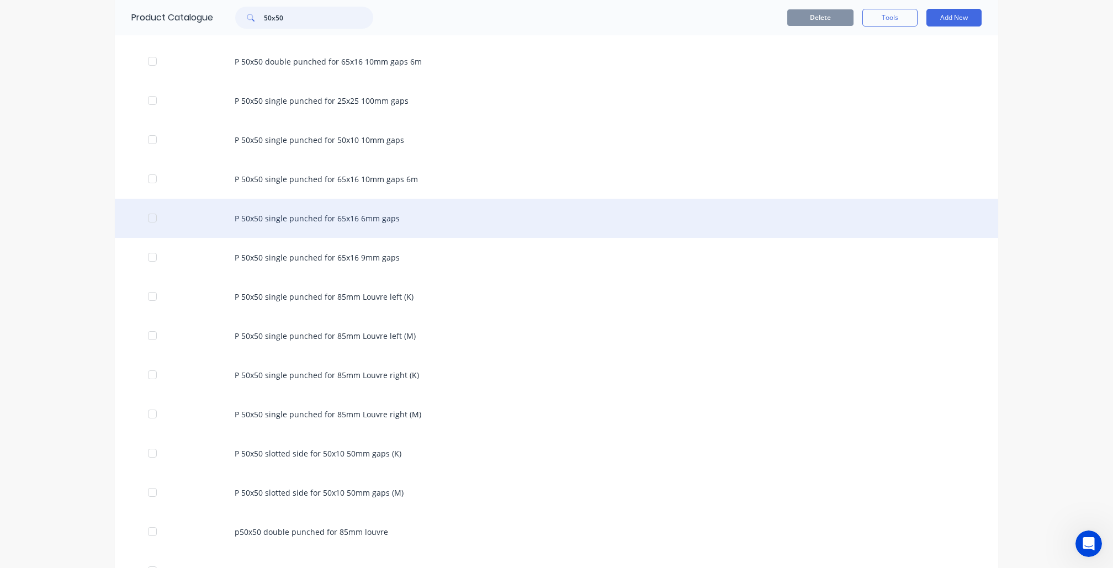
scroll to position [946, 0]
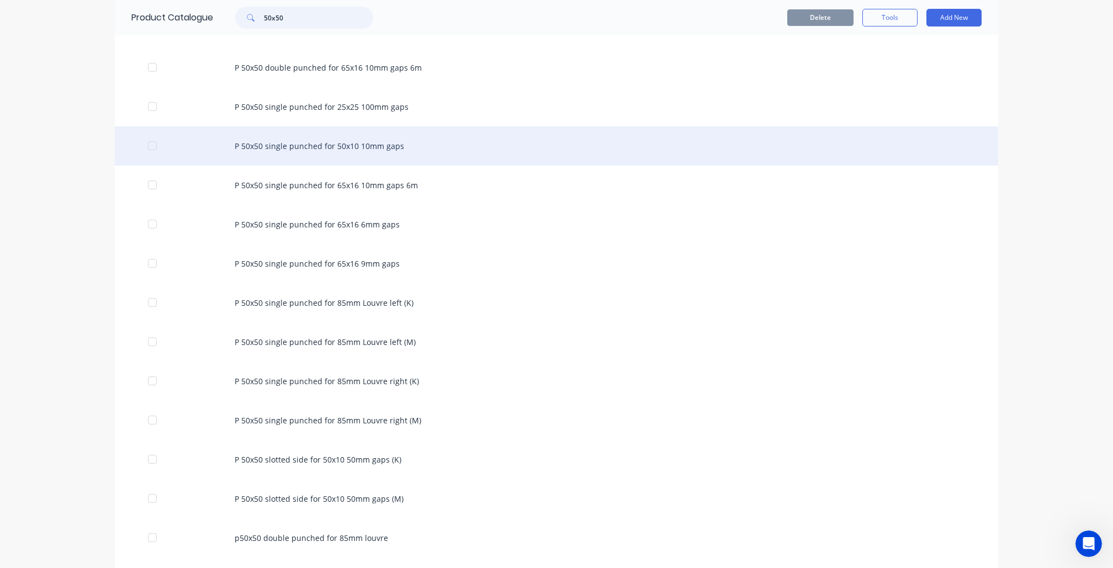
type input "50x50"
click at [418, 166] on div "P 50x50 single punched for 50x10 10mm gaps" at bounding box center [557, 145] width 884 height 39
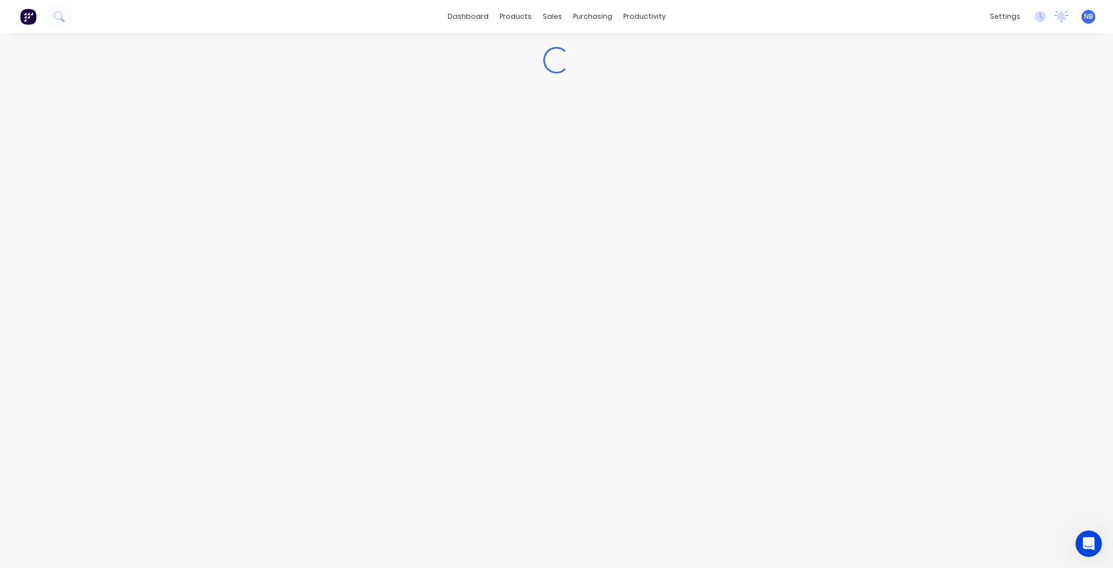
type textarea "x"
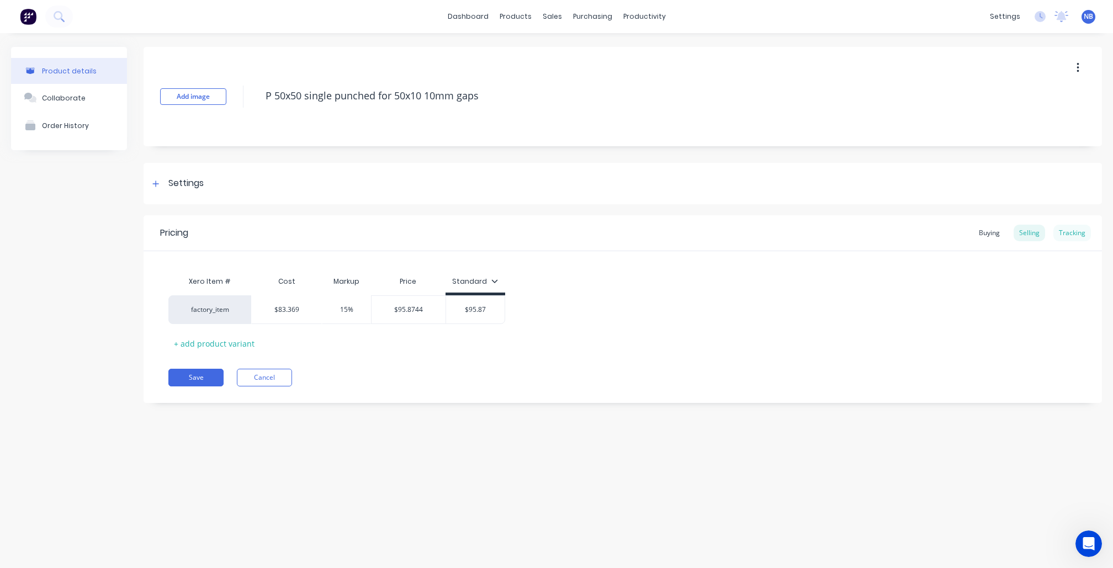
click at [1083, 231] on div "Tracking" at bounding box center [1073, 233] width 38 height 17
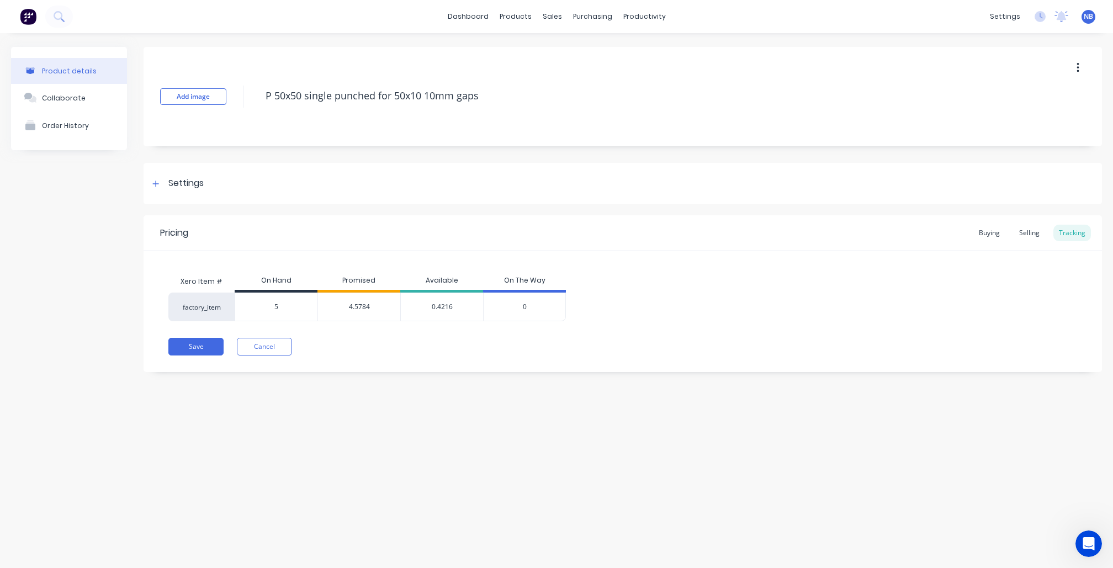
click at [363, 307] on span "4.5784" at bounding box center [359, 307] width 21 height 10
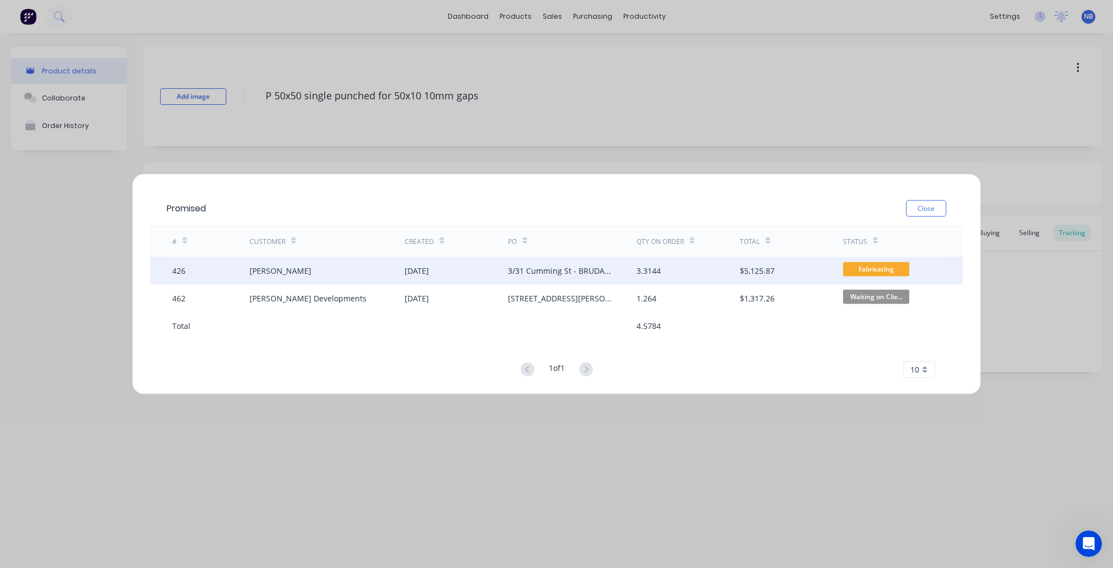
click at [371, 273] on div "David Chandler" at bounding box center [327, 271] width 155 height 28
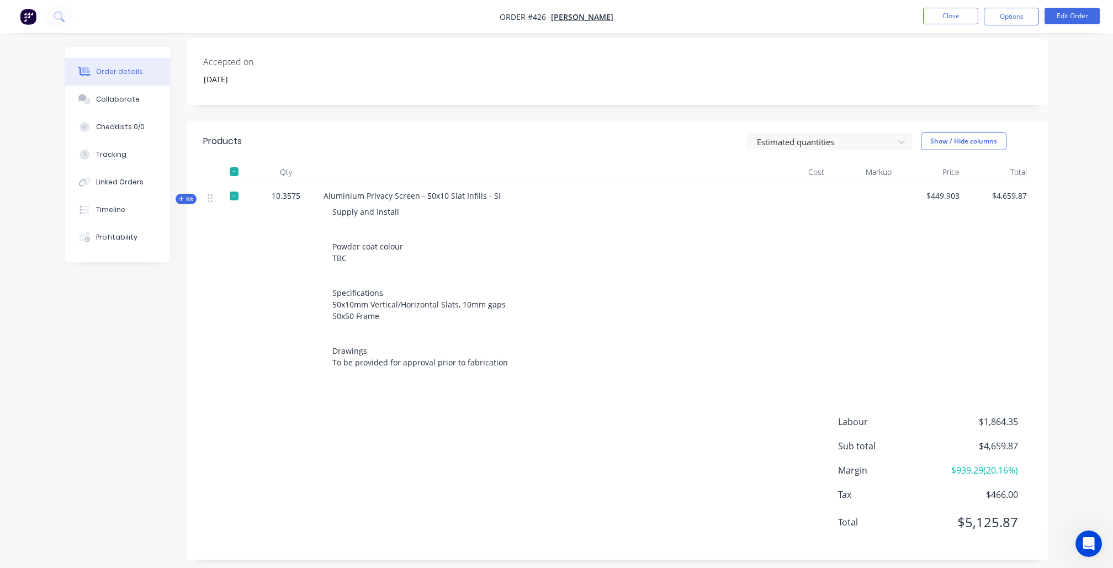
scroll to position [257, 0]
click at [184, 197] on span "Kit" at bounding box center [186, 200] width 14 height 8
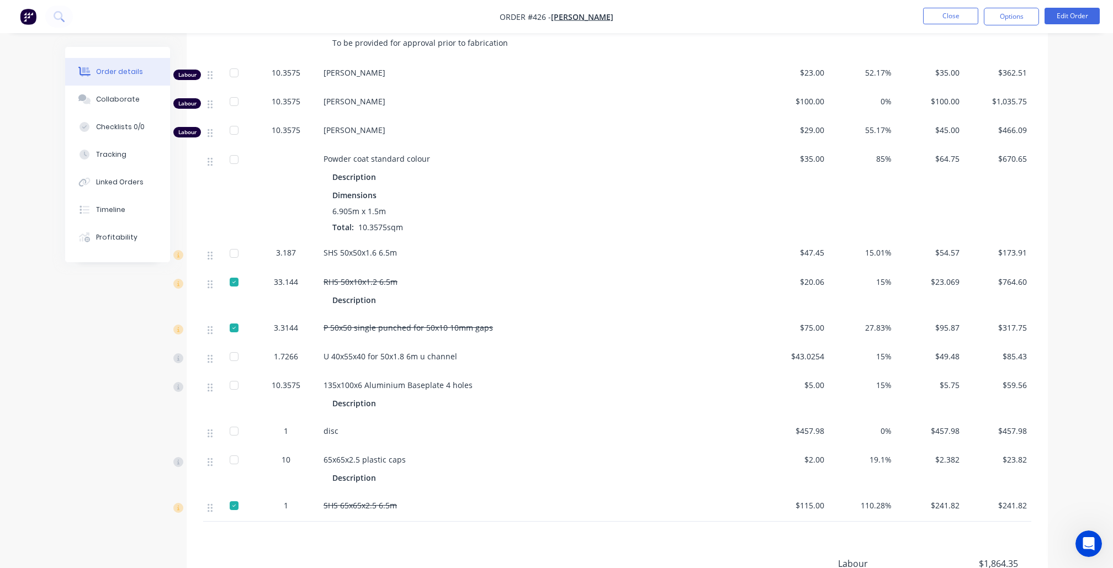
scroll to position [578, 0]
click at [1059, 19] on button "Edit Order" at bounding box center [1072, 16] width 55 height 17
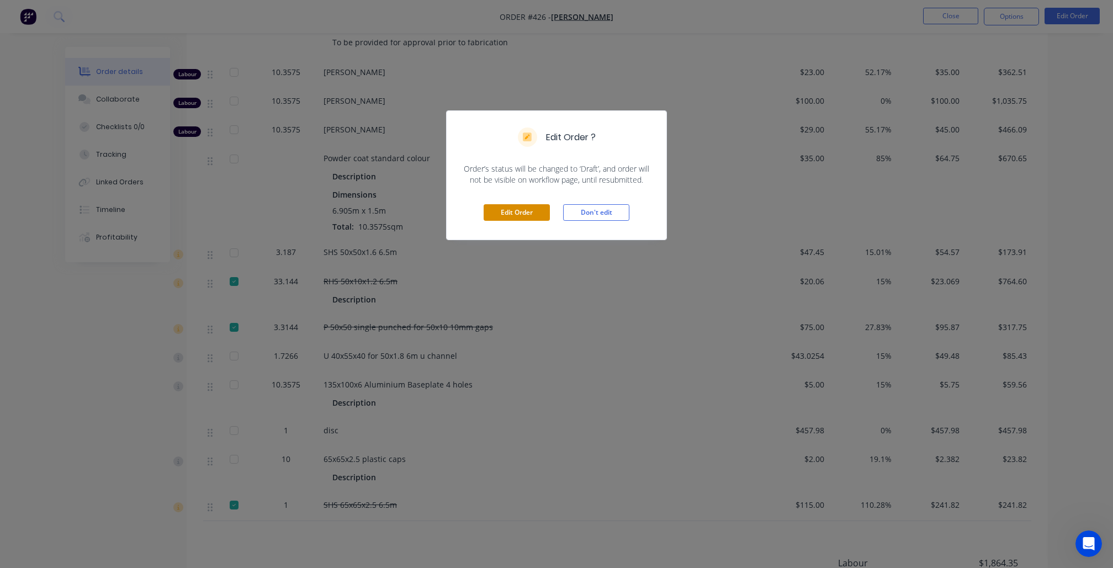
click at [526, 215] on button "Edit Order" at bounding box center [517, 212] width 66 height 17
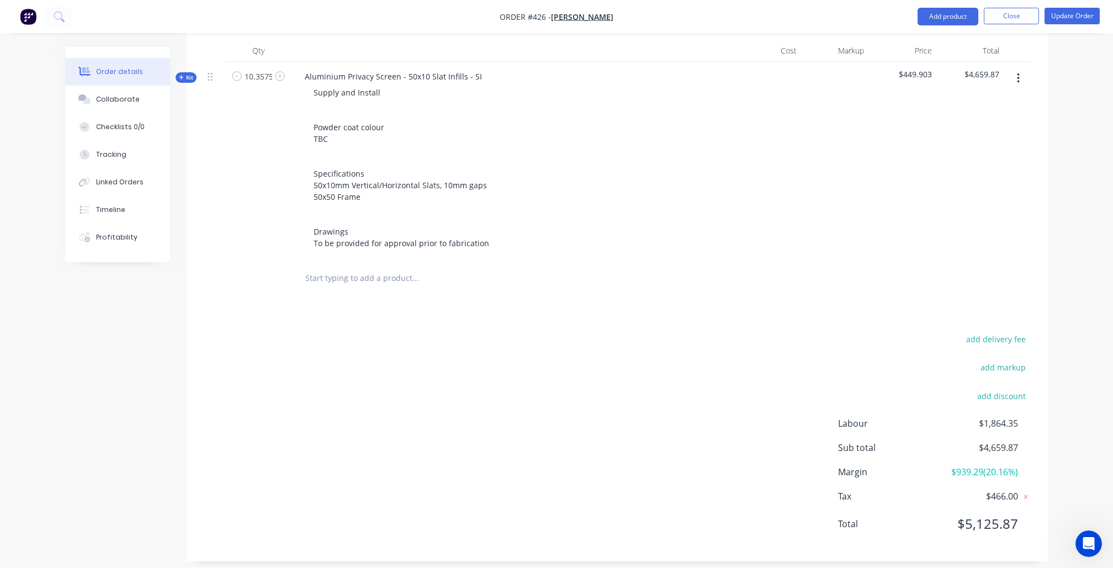
click at [188, 78] on span "Kit" at bounding box center [186, 77] width 14 height 8
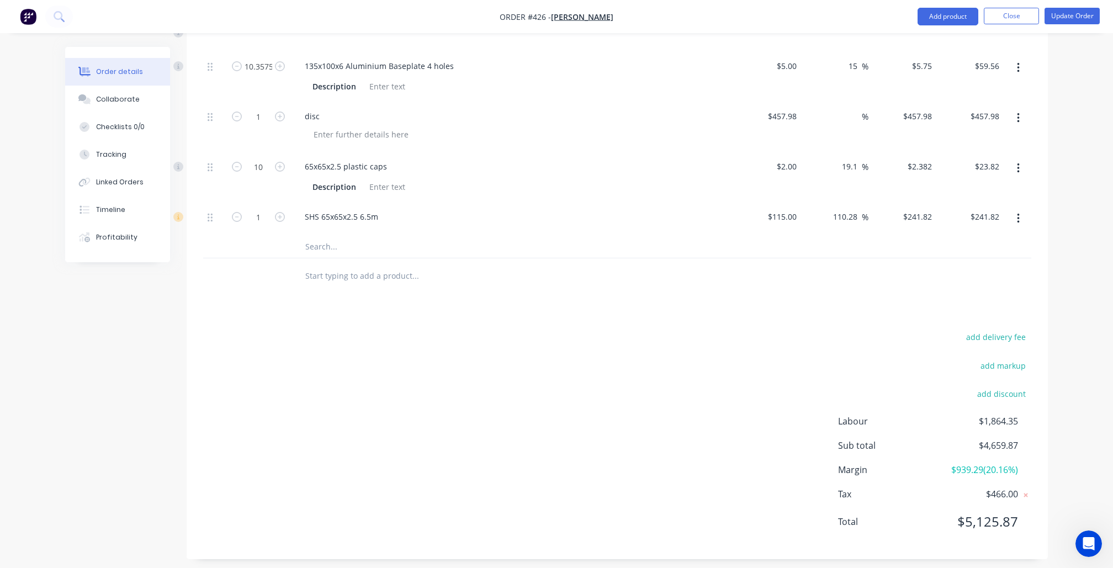
scroll to position [989, 0]
click at [281, 218] on icon "button" at bounding box center [280, 217] width 10 height 10
type input "2"
type input "$483.64"
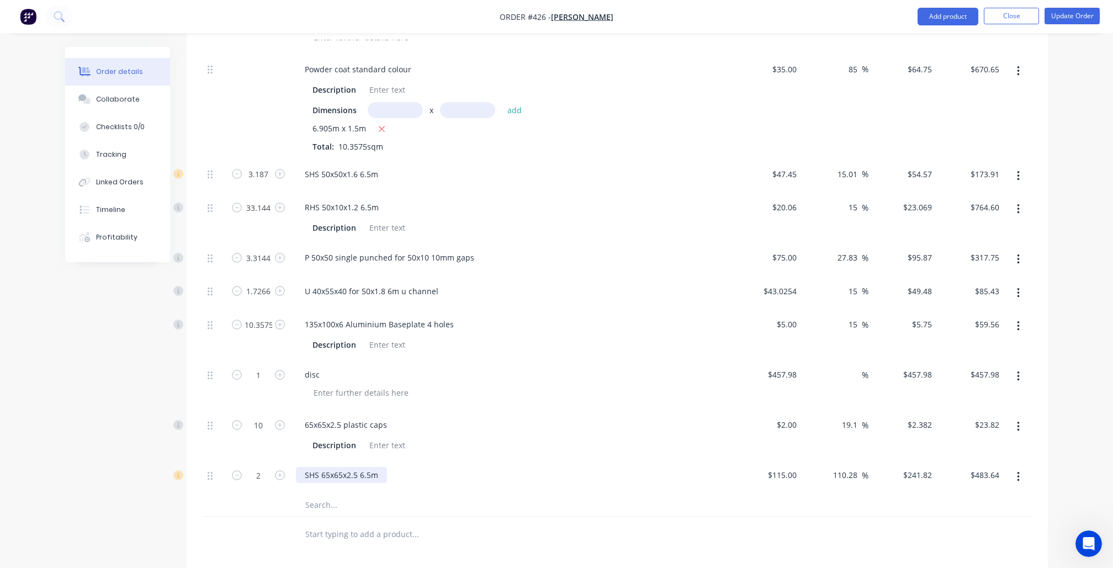
scroll to position [727, 0]
click at [263, 203] on input "33.144" at bounding box center [258, 211] width 29 height 17
click at [254, 170] on input "3.187" at bounding box center [258, 178] width 29 height 17
type input "2"
type input "$109.14"
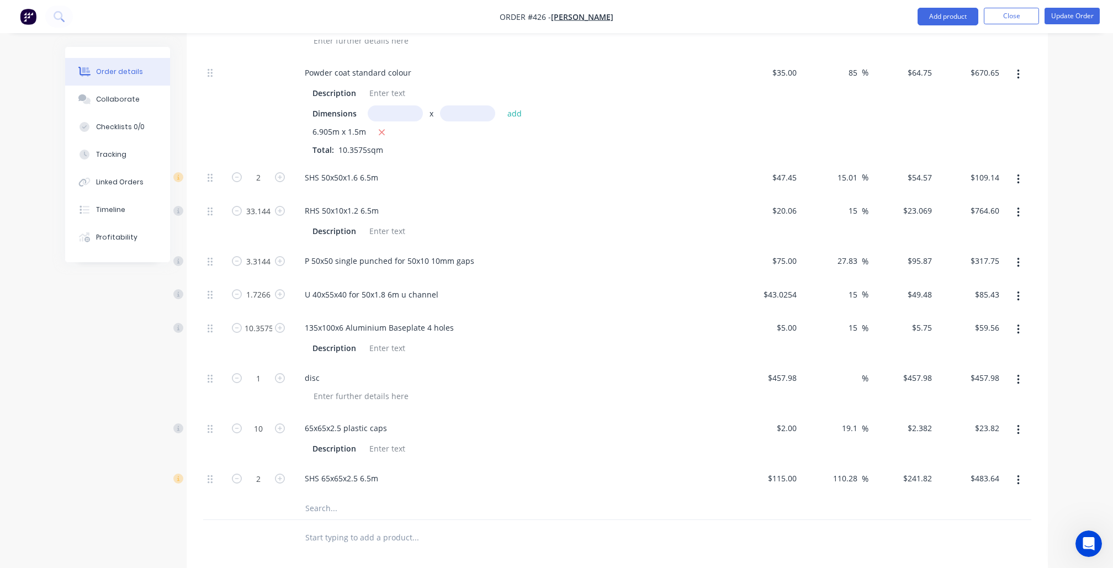
click at [89, 432] on div "Created by Nibal Created 11/09/25 Required 11/09/25 Assigned to Add team member…" at bounding box center [556, 79] width 983 height 1518
click at [257, 253] on input "3.3144" at bounding box center [258, 261] width 29 height 17
type input "4"
type input "$383.48"
click at [82, 437] on div "Created by Nibal Created 11/09/25 Required 11/09/25 Assigned to Add team member…" at bounding box center [556, 79] width 983 height 1518
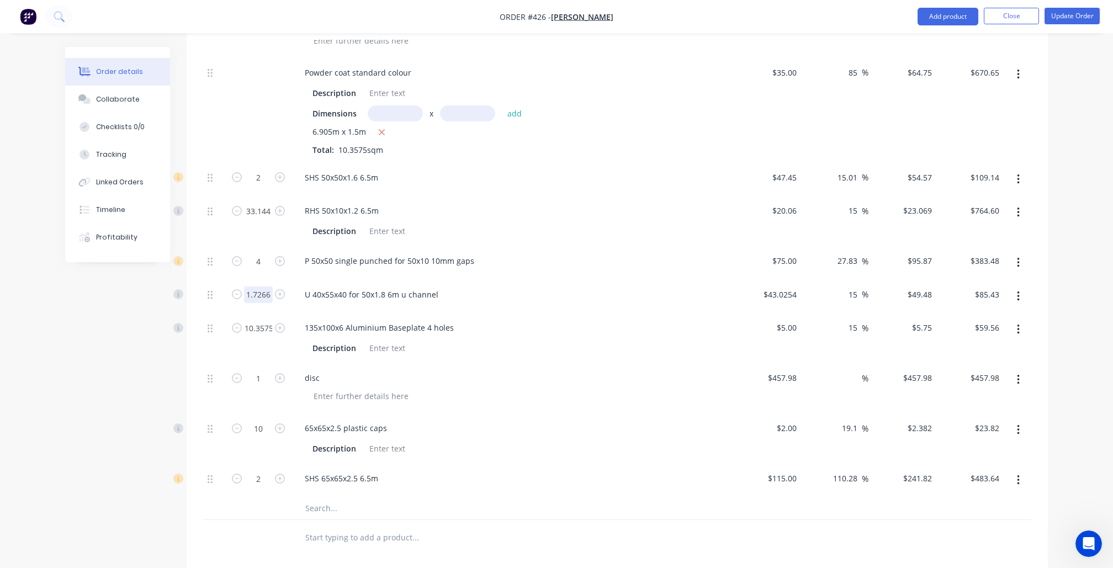
click at [261, 288] on input "1.7266" at bounding box center [258, 295] width 29 height 17
type input "2"
type input "$98.96"
click at [78, 426] on div "Created by Nibal Created 11/09/25 Required 11/09/25 Assigned to Add team member…" at bounding box center [556, 79] width 983 height 1518
click at [257, 204] on input "33.144" at bounding box center [258, 211] width 29 height 17
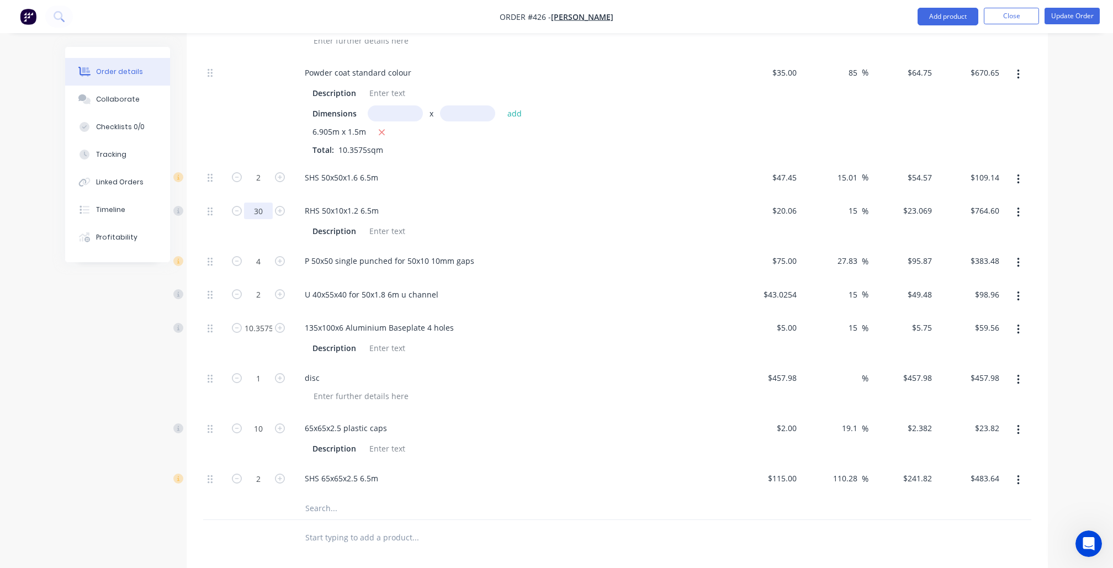
type input "30"
type input "$692.07"
click at [87, 371] on div "Created by Nibal Created 11/09/25 Required 11/09/25 Assigned to Add team member…" at bounding box center [556, 79] width 983 height 1518
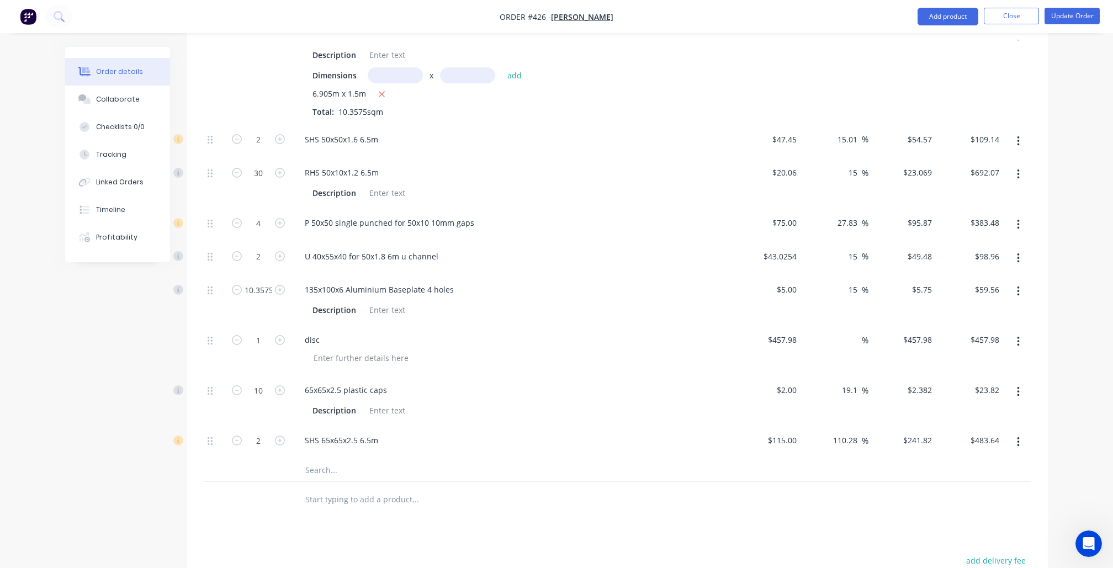
scroll to position [763, 0]
click at [255, 290] on input "10.3575" at bounding box center [258, 292] width 29 height 17
type input "6"
type input "$34.50"
click at [81, 416] on div "Created by Nibal Created 11/09/25 Required 11/09/25 Assigned to Add team member…" at bounding box center [556, 43] width 983 height 1518
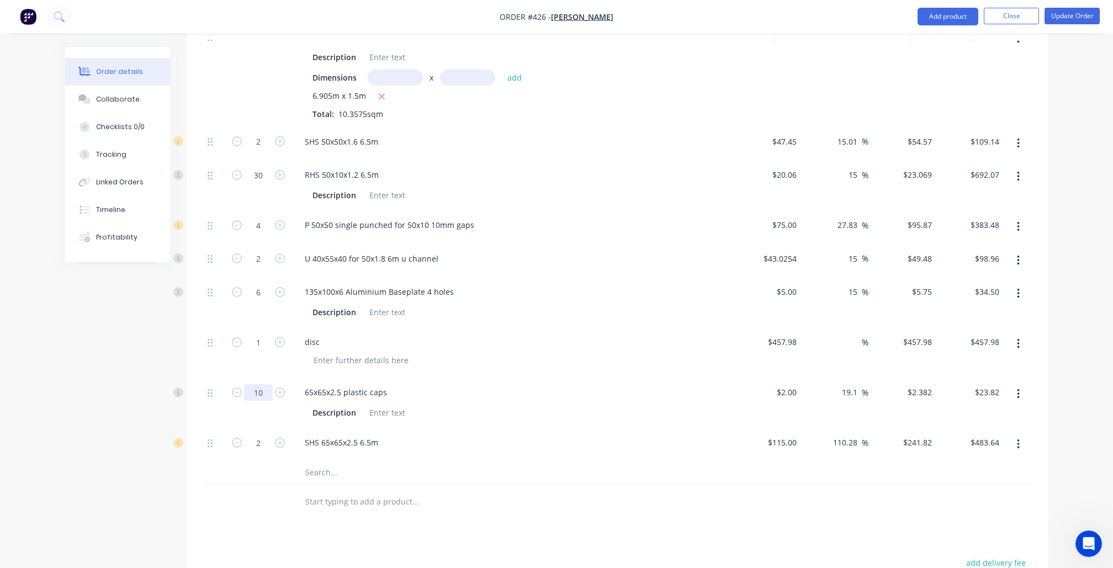
click at [256, 390] on input "10" at bounding box center [258, 392] width 29 height 17
type input "6"
type input "$14.29"
click at [85, 451] on div "Created by Nibal Created 11/09/25 Required 11/09/25 Assigned to Add team member…" at bounding box center [556, 43] width 983 height 1518
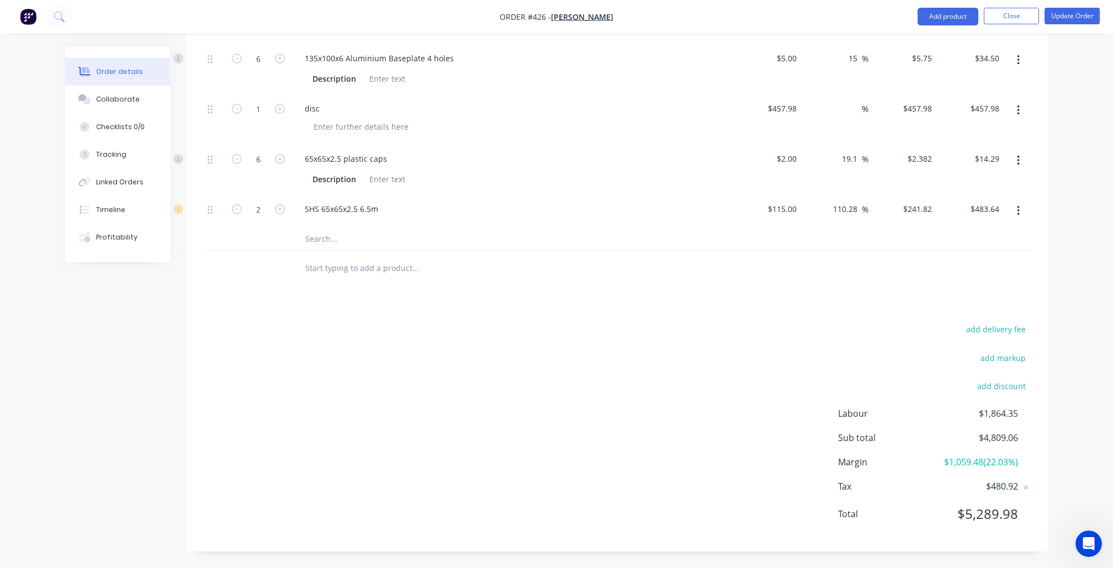
scroll to position [997, 0]
click at [314, 240] on input "text" at bounding box center [415, 239] width 221 height 22
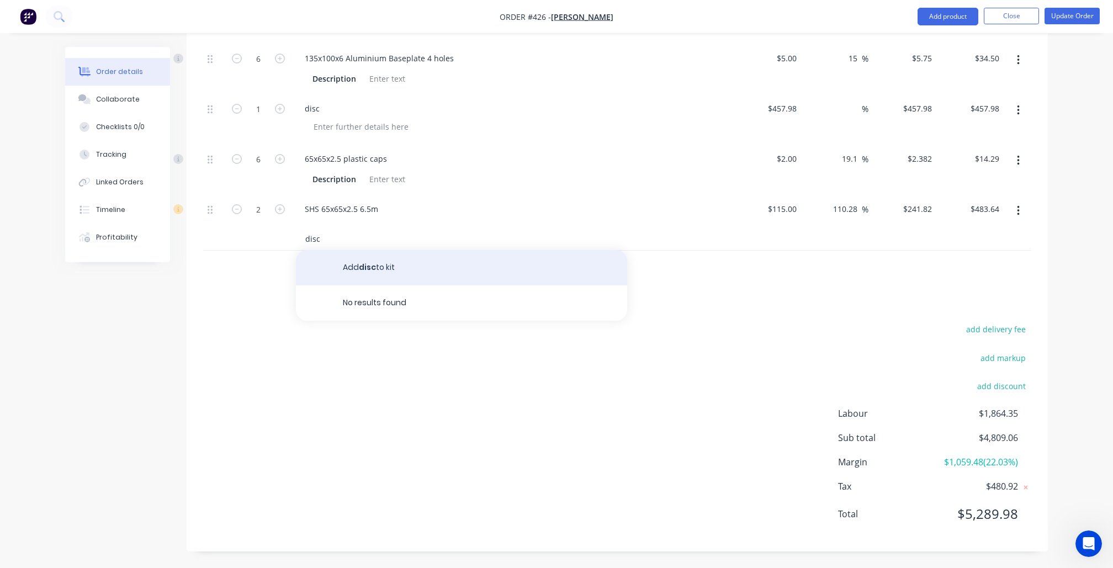
type input "disc"
click at [369, 278] on button "Add disc to kit" at bounding box center [461, 267] width 331 height 35
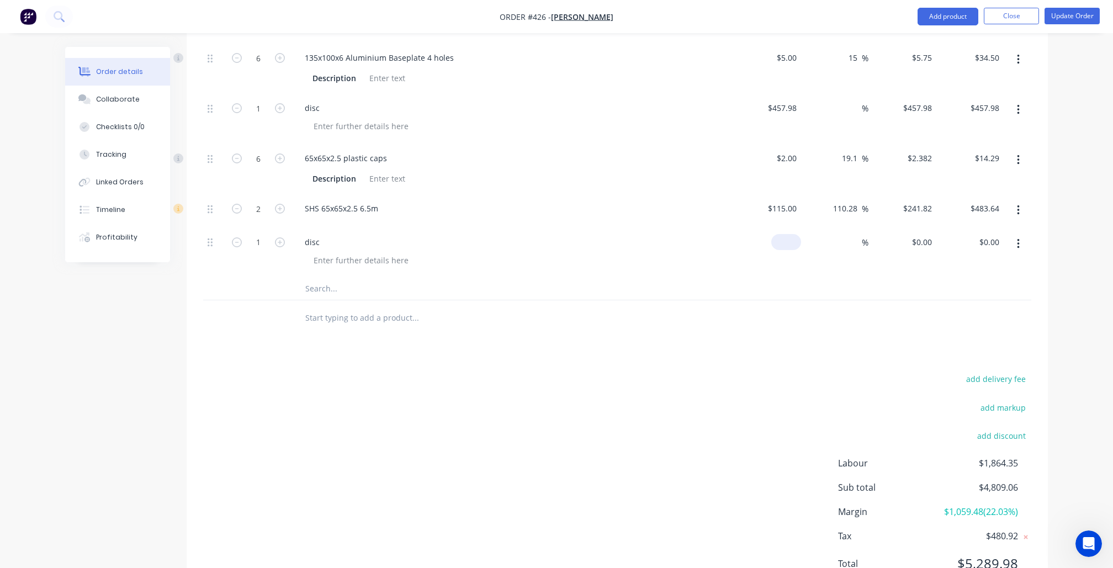
click at [785, 240] on div "$0.00" at bounding box center [787, 242] width 30 height 16
click at [785, 240] on div "0 0" at bounding box center [792, 242] width 17 height 16
paste input "-149.19"
type input "$-149.19"
click at [630, 445] on div "add delivery fee add markup add discount Labour $1,864.35 Sub total $4,809.06 M…" at bounding box center [617, 478] width 828 height 213
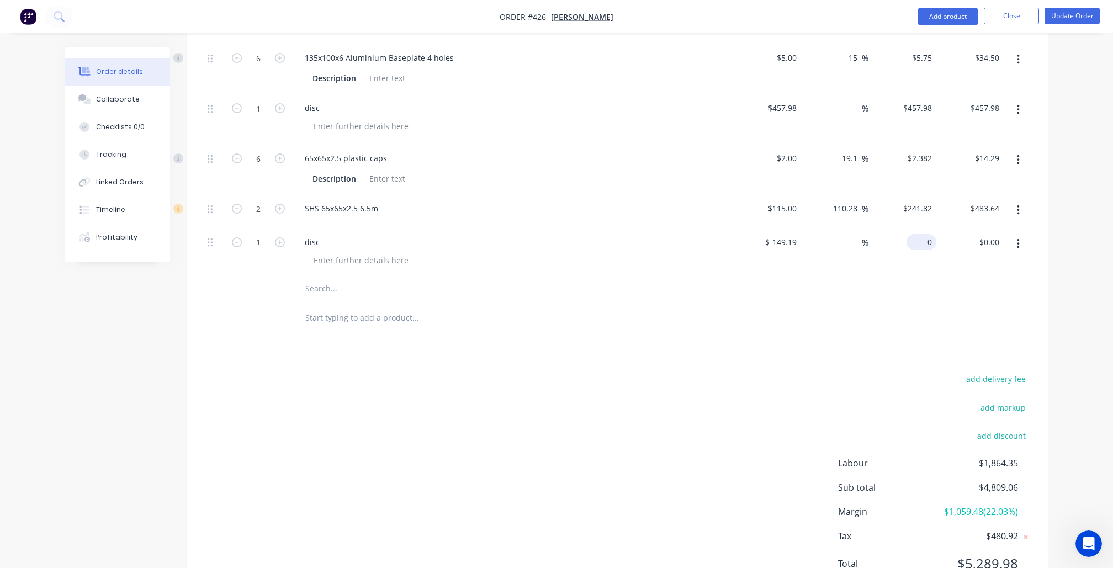
click at [920, 248] on div "0 $0.00" at bounding box center [922, 242] width 30 height 16
paste input "-149.19"
type input "$-149.19"
click at [693, 434] on div "add delivery fee add markup add discount Labour $1,864.35 Sub total $4,809.06 M…" at bounding box center [617, 478] width 828 height 213
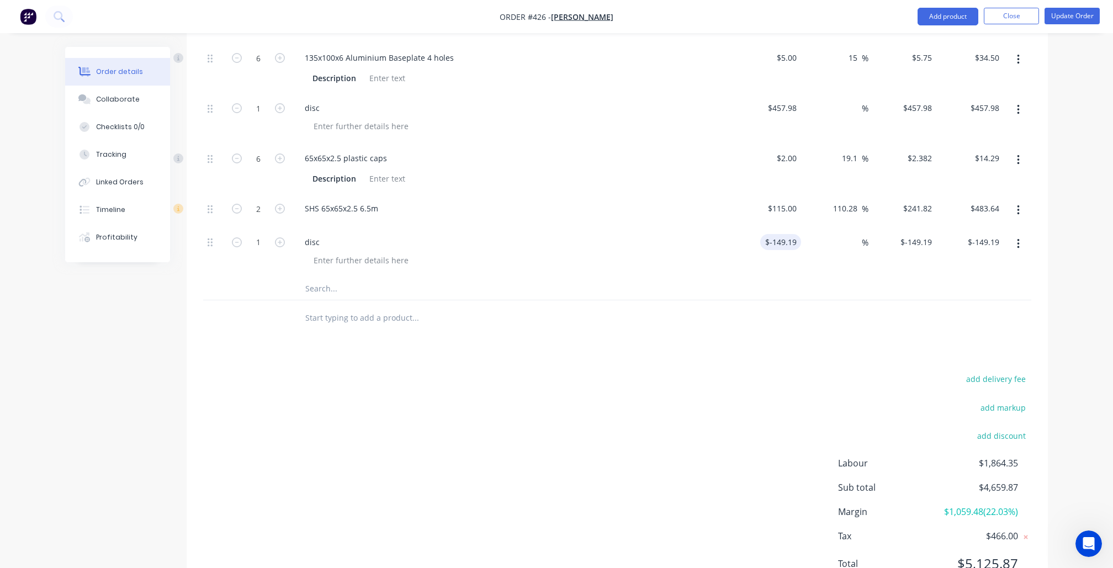
type input "-149.19"
click at [783, 237] on input "-149.19" at bounding box center [783, 242] width 36 height 16
type input "$0.00"
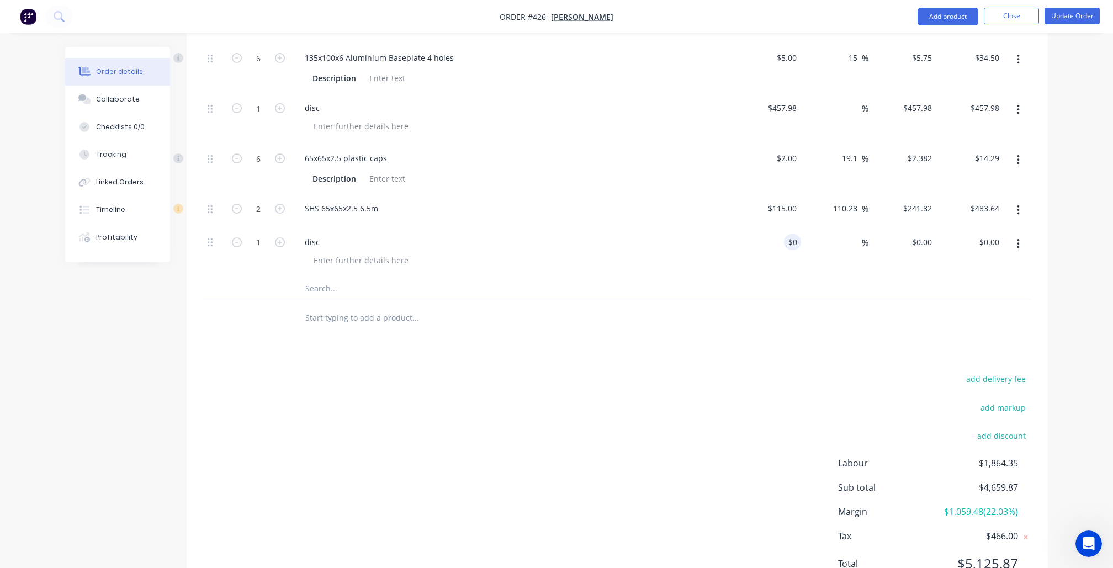
click at [915, 237] on div "0 $0.00" at bounding box center [903, 253] width 68 height 50
paste input "-149.19"
paste input
type input "$-149.19"
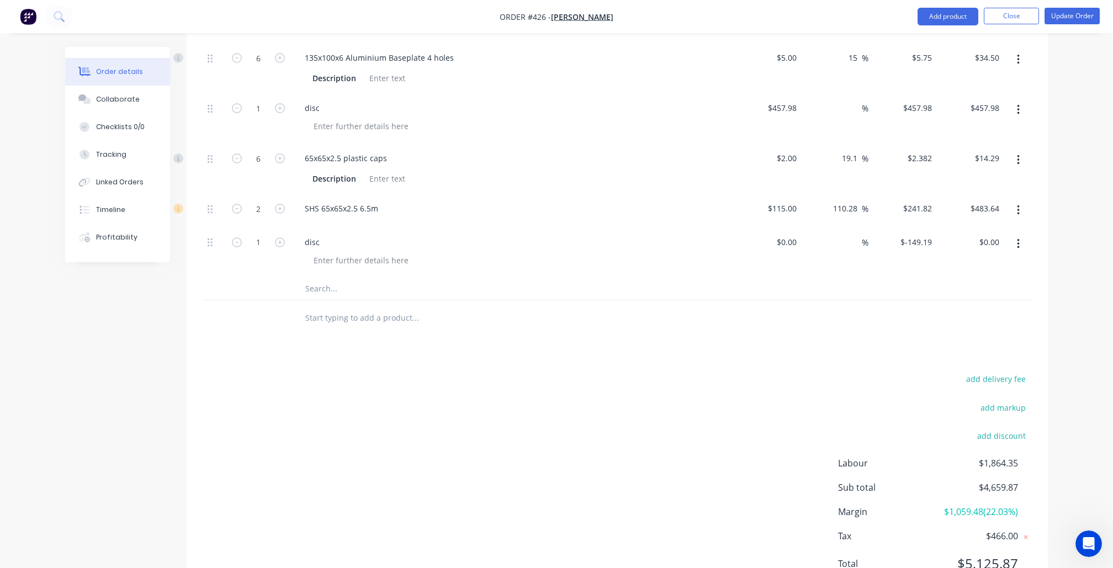
type input "$-149.19"
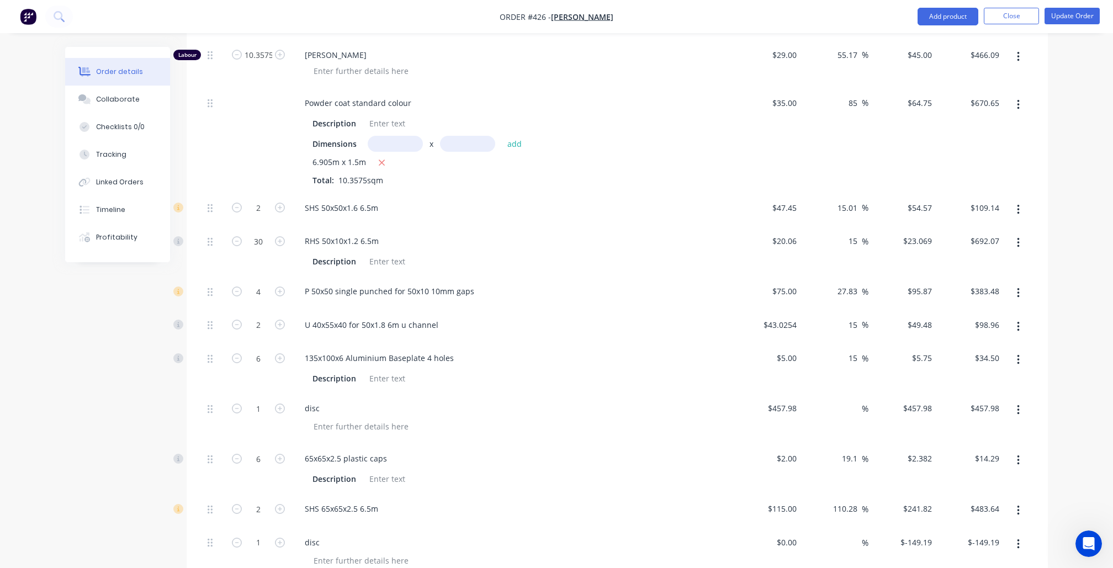
scroll to position [697, 0]
click at [1070, 17] on button "Update Order" at bounding box center [1072, 16] width 55 height 17
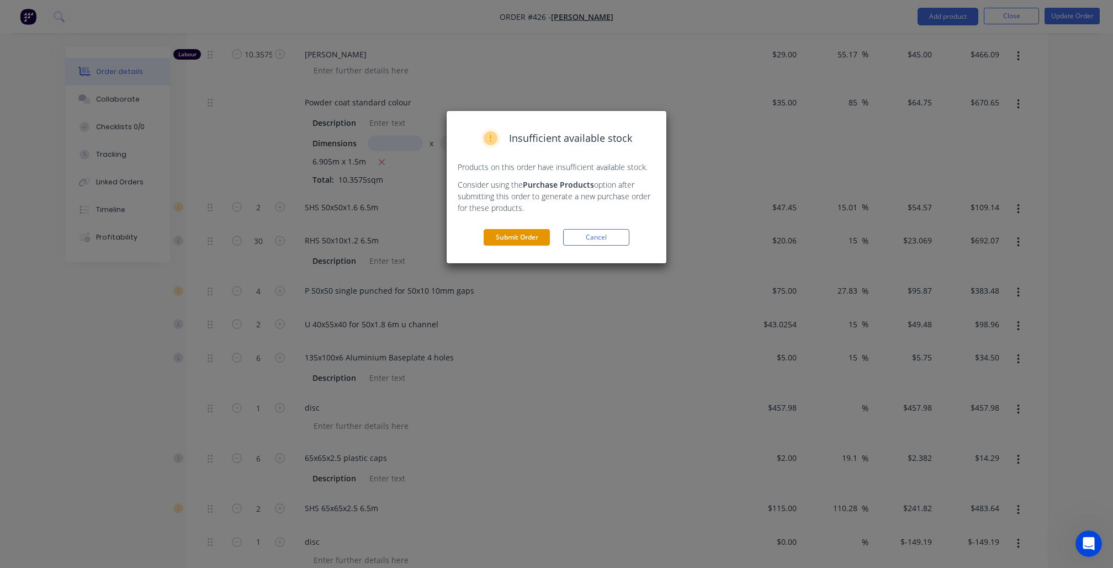
click at [531, 234] on button "Submit Order" at bounding box center [517, 237] width 66 height 17
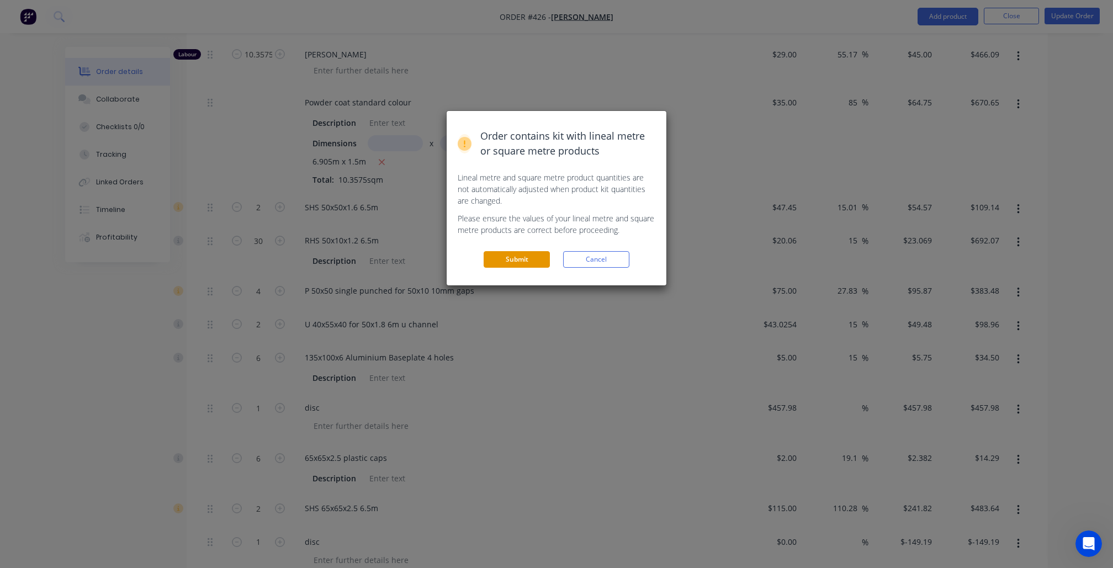
click at [526, 264] on button "Submit" at bounding box center [517, 259] width 66 height 17
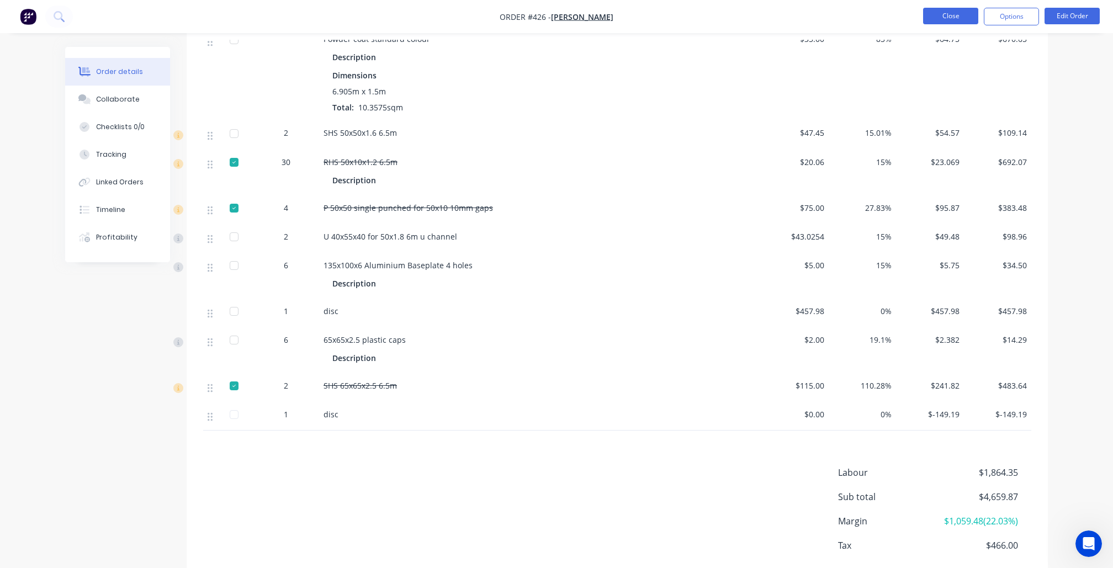
click at [933, 14] on button "Close" at bounding box center [950, 16] width 55 height 17
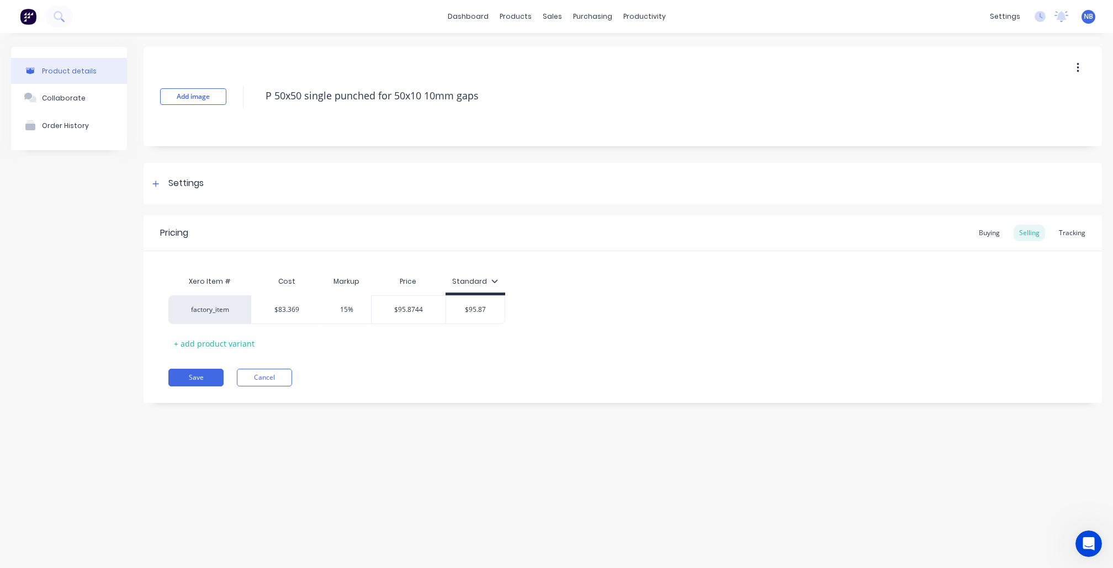
type textarea "x"
click at [257, 379] on button "Cancel" at bounding box center [264, 378] width 55 height 18
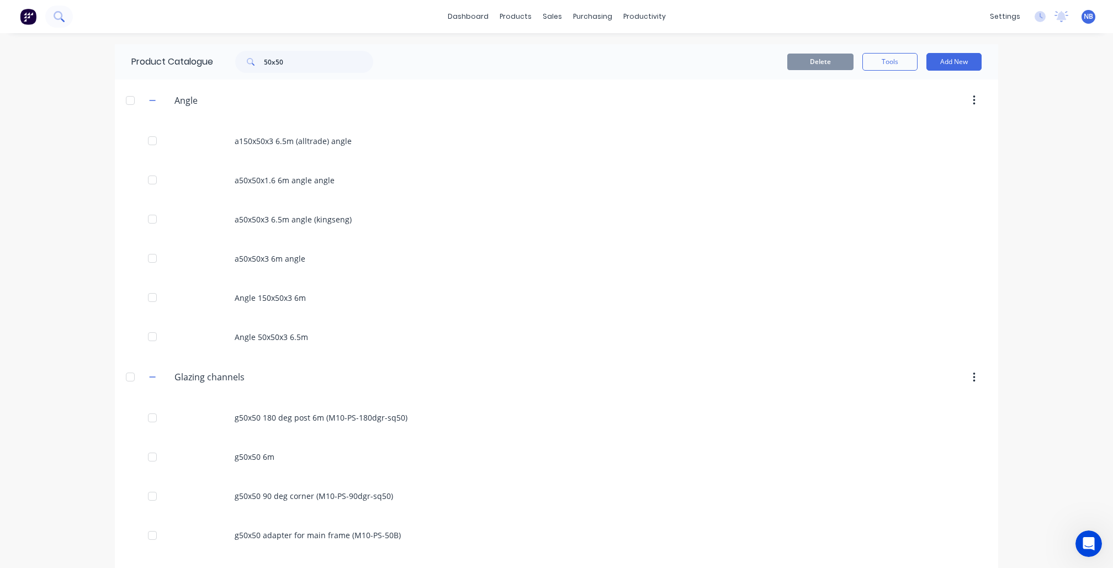
click at [55, 19] on icon at bounding box center [58, 15] width 9 height 9
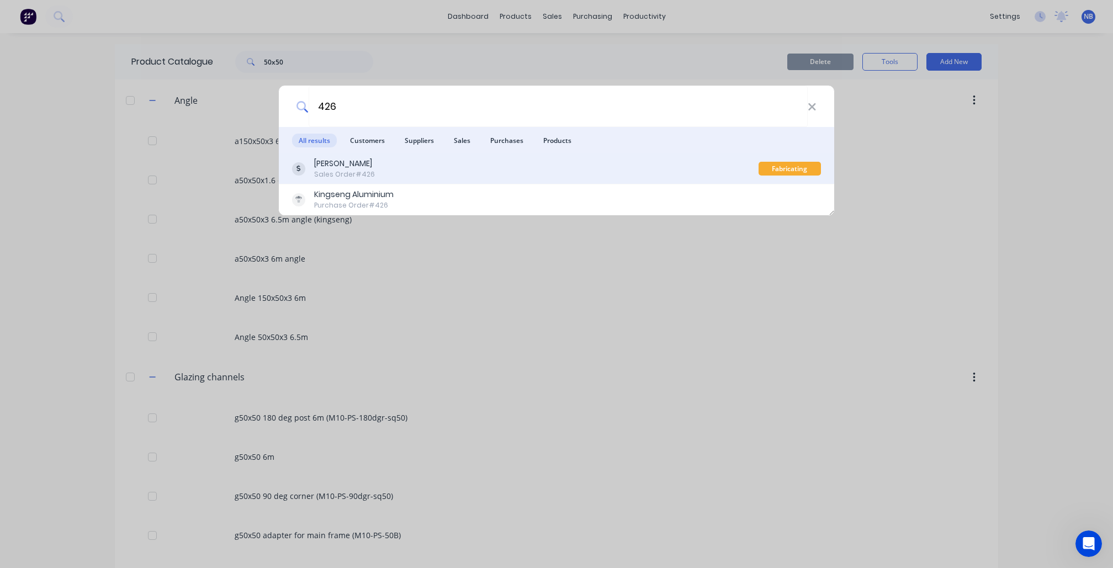
type input "426"
click at [346, 166] on div "David Chandler" at bounding box center [344, 164] width 61 height 12
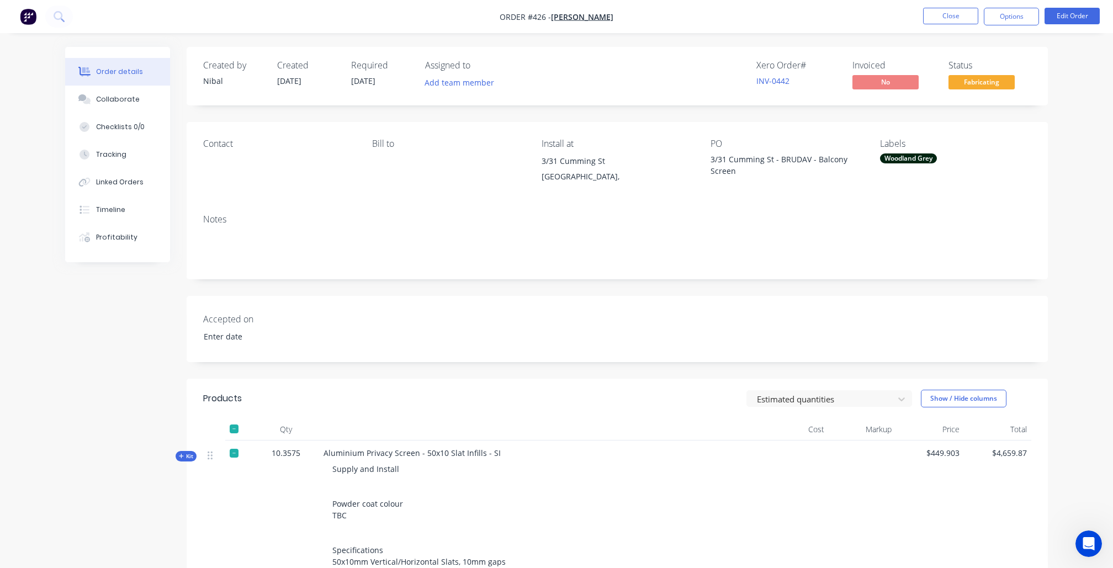
type input "22/08/2025"
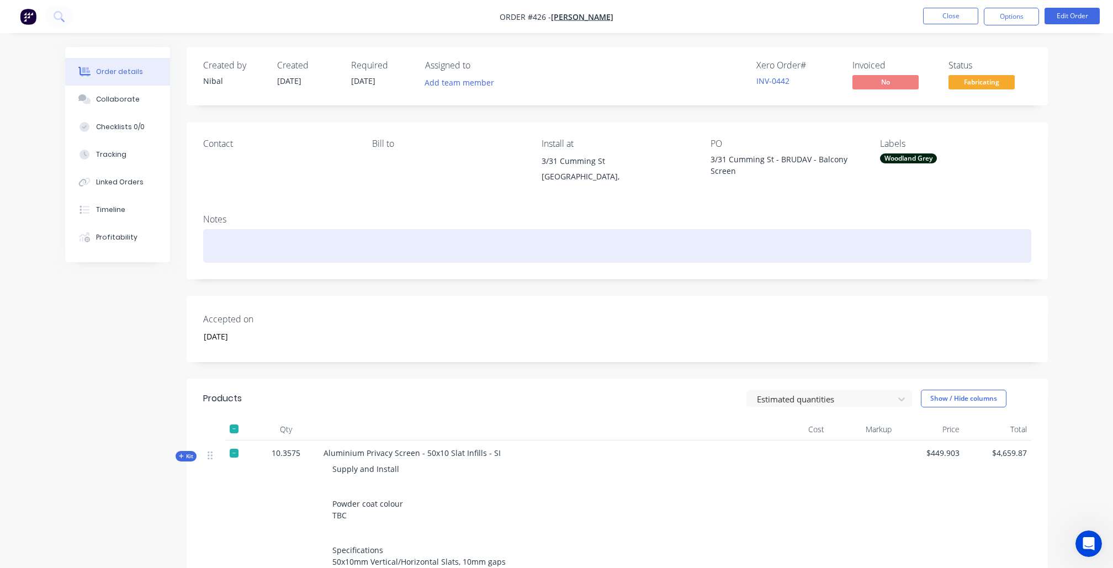
click at [390, 236] on div at bounding box center [617, 246] width 828 height 34
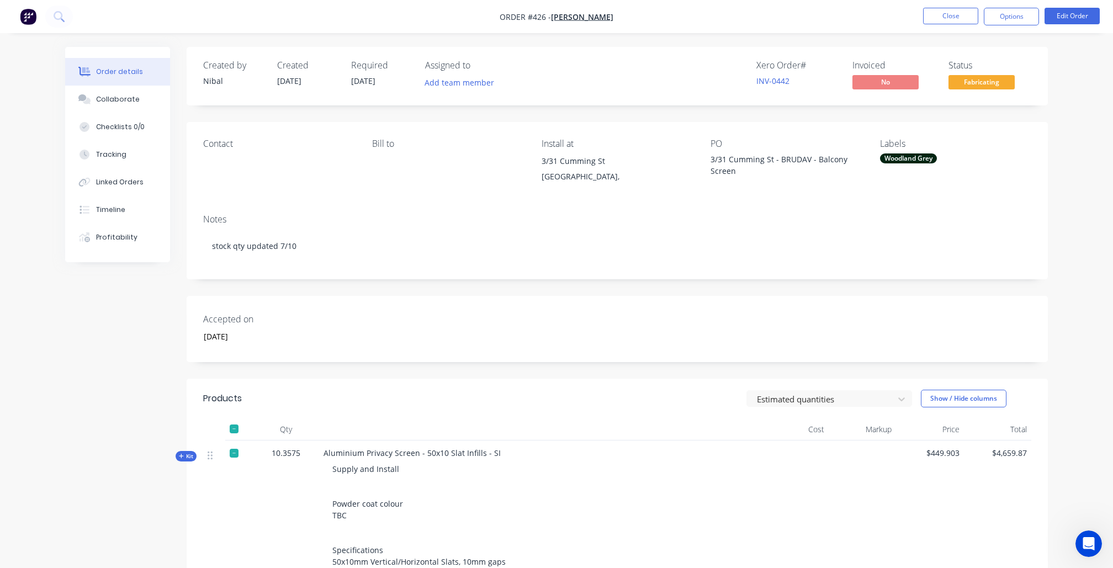
click at [145, 369] on div "Created by Nibal Created 11/09/25 Required 11/09/25 Assigned to Add team member…" at bounding box center [556, 440] width 983 height 787
click at [949, 18] on button "Close" at bounding box center [950, 16] width 55 height 17
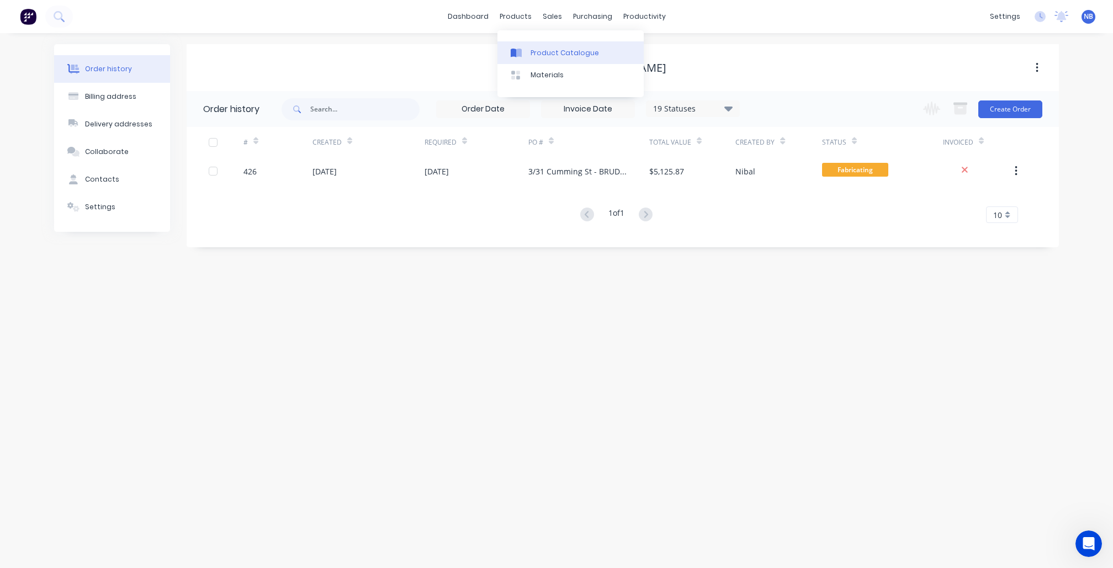
click at [537, 42] on link "Product Catalogue" at bounding box center [571, 52] width 146 height 22
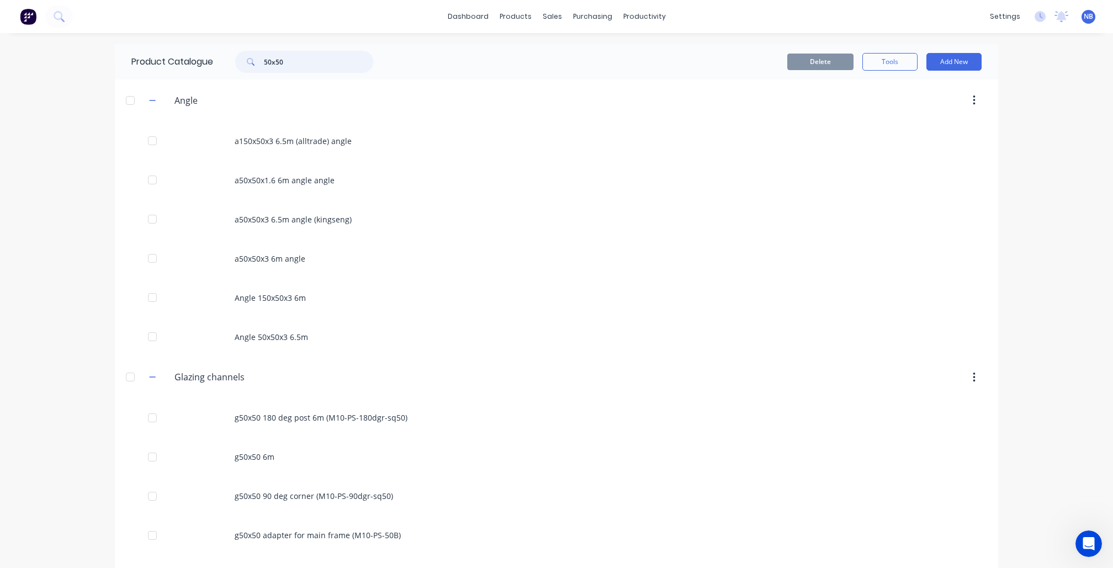
click at [319, 62] on input "50x50" at bounding box center [318, 62] width 109 height 22
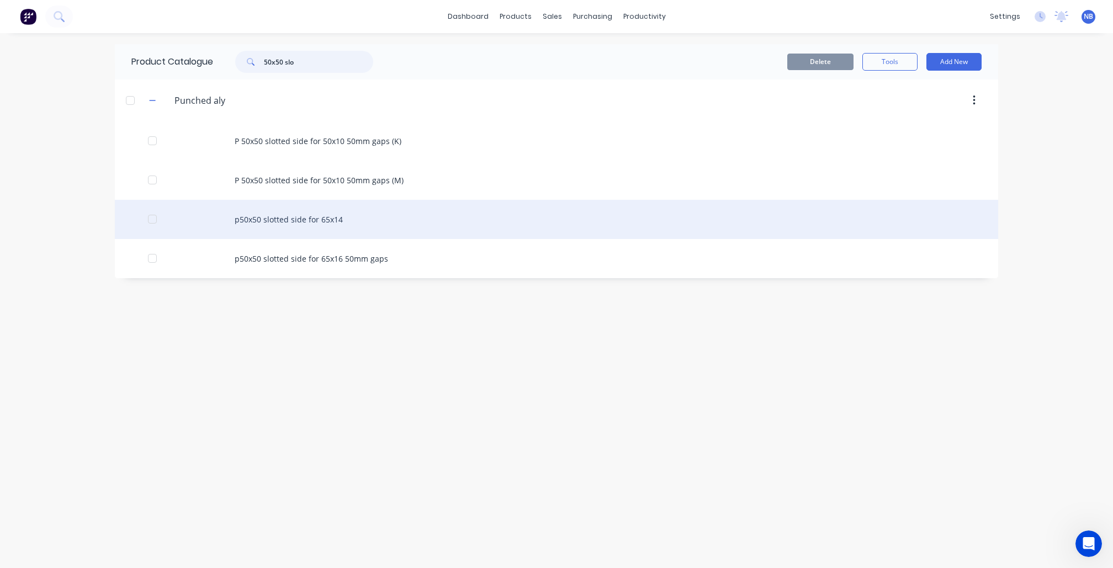
type input "50x50 slo"
click at [286, 226] on div "p50x50 slotted side for 65x14" at bounding box center [557, 219] width 884 height 39
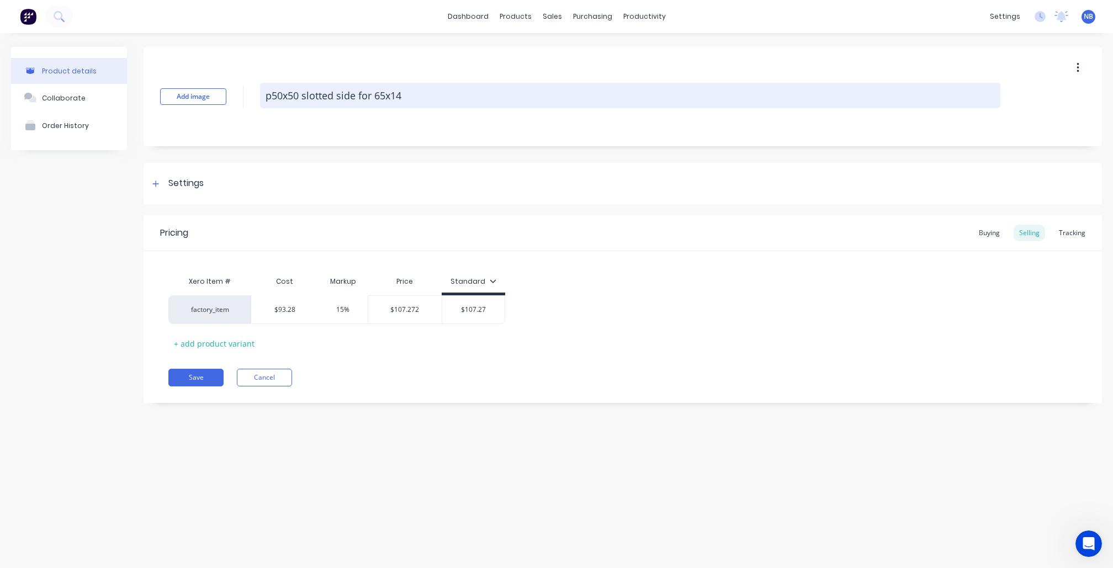
click at [273, 96] on textarea "p50x50 slotted side for 65x14" at bounding box center [630, 95] width 741 height 25
type textarea "x"
type textarea "50x50 slotted side for 65x14"
type textarea "x"
type textarea "P50x50 slotted side for 65x14"
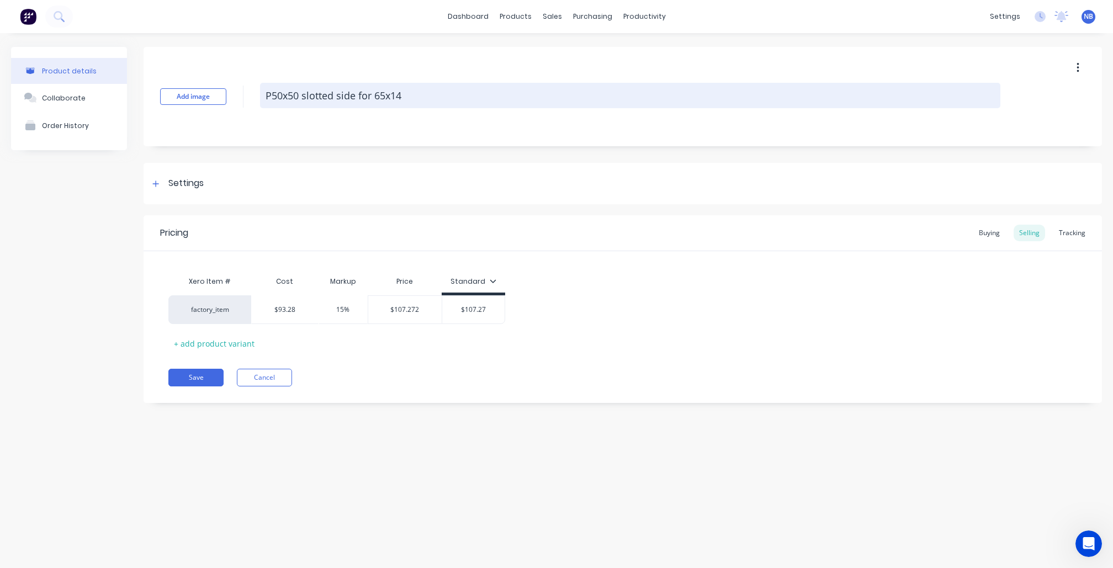
type textarea "x"
type textarea "P 50x50 slotted side for 65x14"
click at [426, 91] on textarea "P 50x50 slotted side for 65x14" at bounding box center [630, 95] width 741 height 25
type textarea "x"
type textarea "P 50x50 slotted side for 65x1"
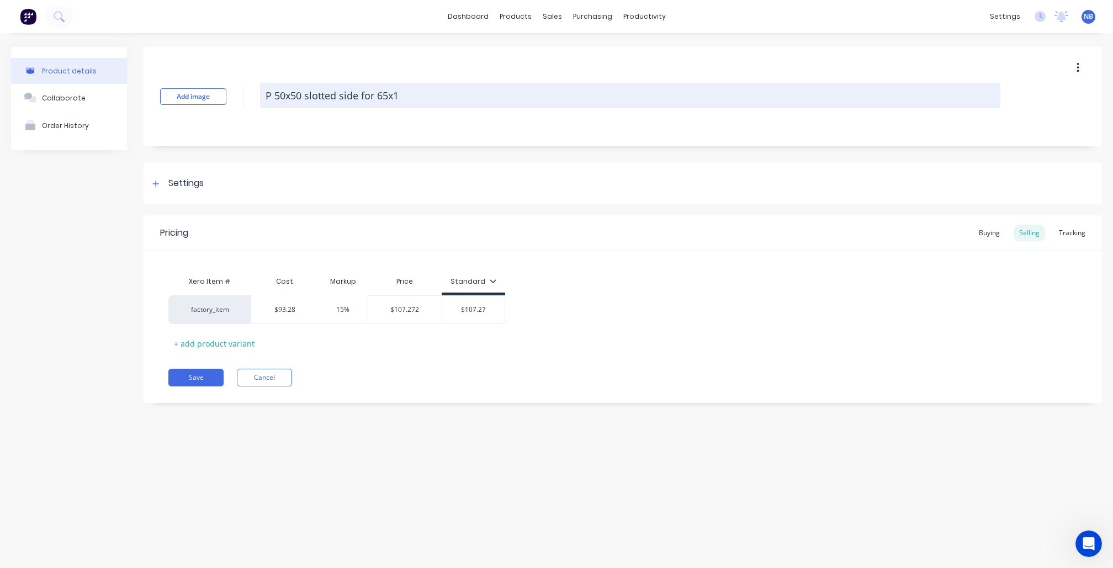
type textarea "x"
type textarea "P 50x50 slotted side for 65x"
type textarea "x"
type textarea "P 50x50 slotted side for 65"
type textarea "x"
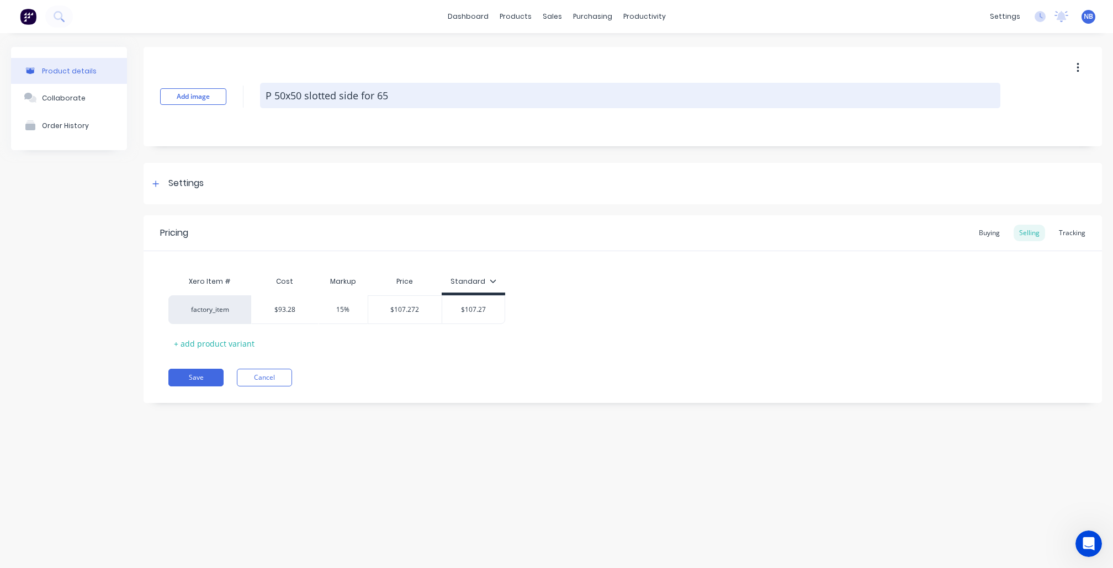
type textarea "P 50x50 slotted side for 6"
type textarea "x"
type textarea "P 50x50 slotted side for"
type textarea "x"
type textarea "P 50x50 slotted side for 7"
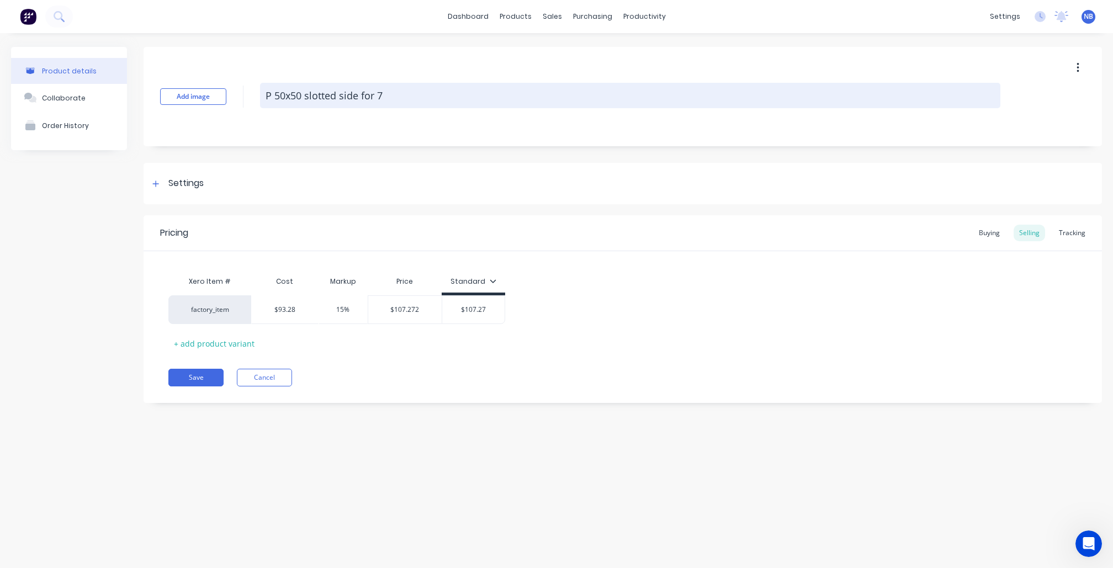
type textarea "x"
type textarea "P 50x50 slotted side for 75"
type textarea "x"
type textarea "P 50x50 slotted side for 75X"
type textarea "x"
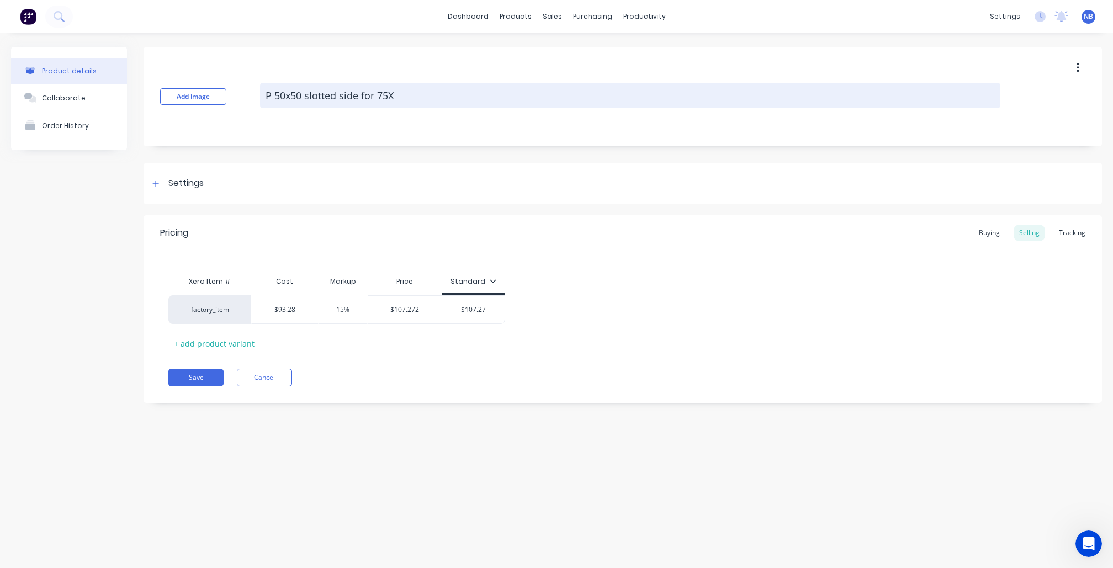
type textarea "P 50x50 slotted side for 75X1"
type textarea "x"
type textarea "P 50x50 slotted side for 75X16"
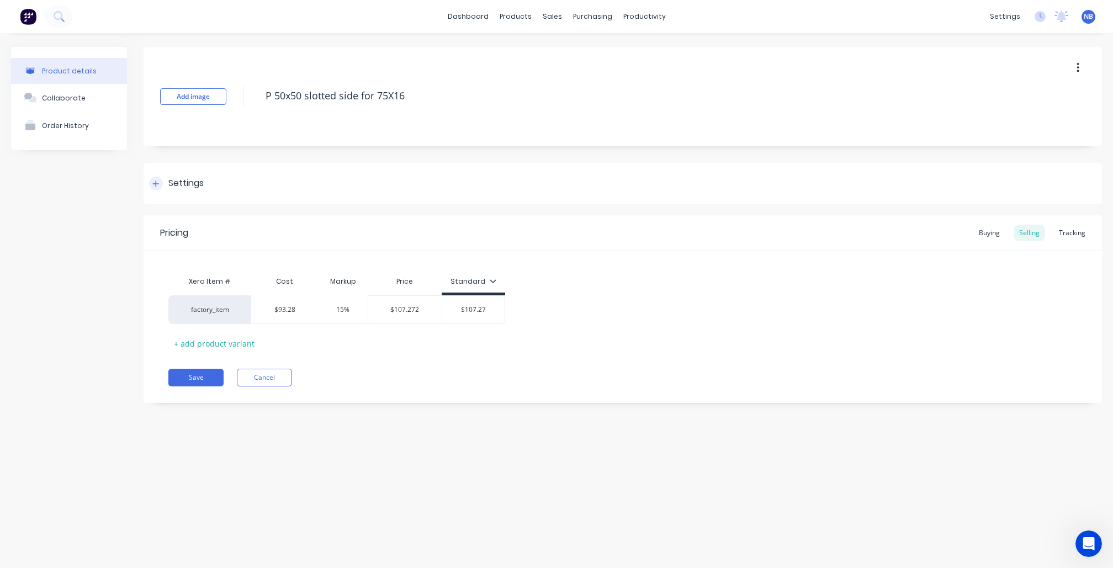
type textarea "x"
type textarea "P 50x50 slotted side for 75X1"
type textarea "x"
type textarea "P 50x50 slotted side for 75X"
type textarea "x"
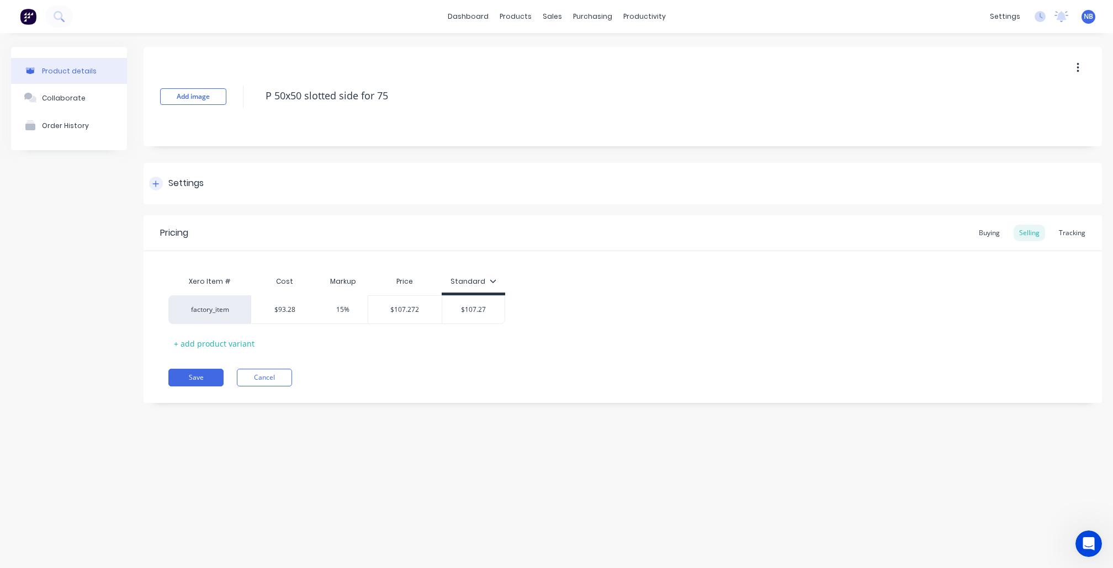
type textarea "P 50x50 slotted side for 75"
type textarea "x"
type textarea "p50x50 slotted side for 65x14"
type textarea "x"
type textarea "P 50x50 slotted side for 75"
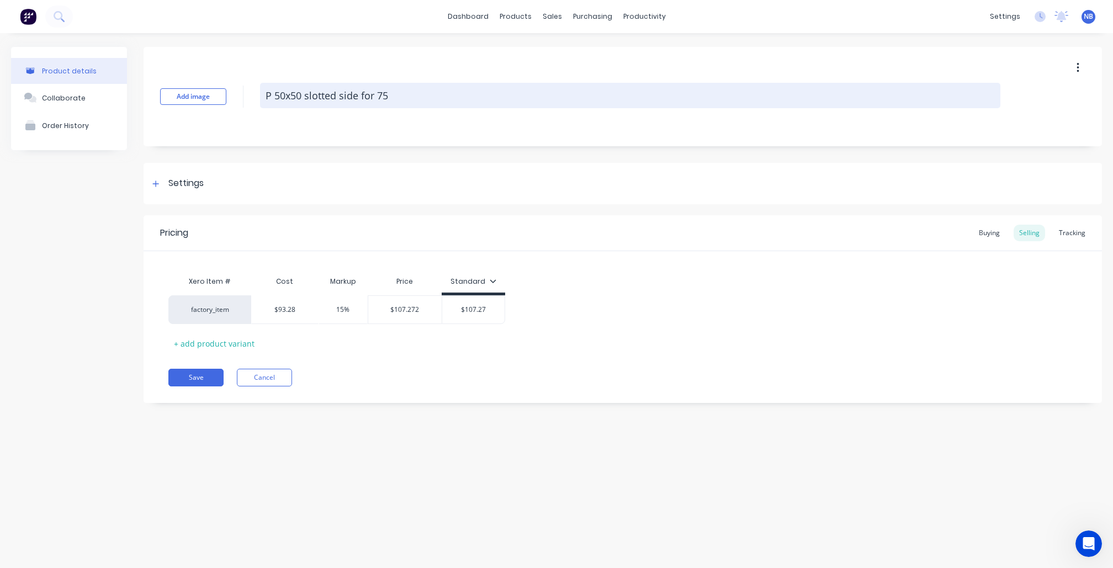
click at [424, 83] on textarea "P 50x50 slotted side for 75" at bounding box center [630, 95] width 741 height 25
type textarea "x"
type textarea "xP 50x50 slotted side for 75"
type textarea "x"
type textarea "P 50x50 slotted side for 75"
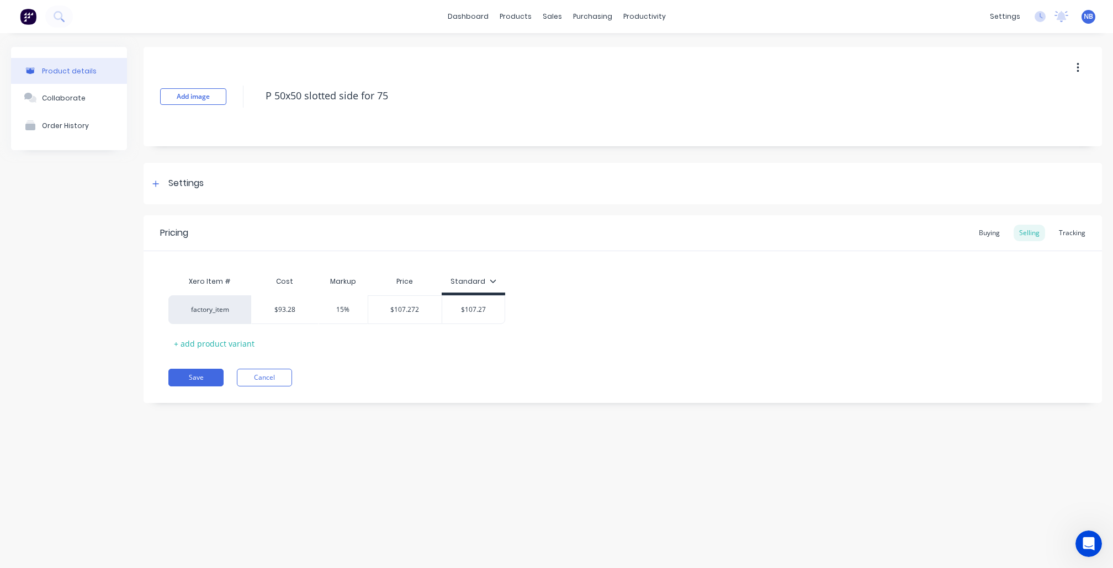
click at [387, 137] on div "Add image P 50x50 slotted side for 75" at bounding box center [623, 96] width 959 height 99
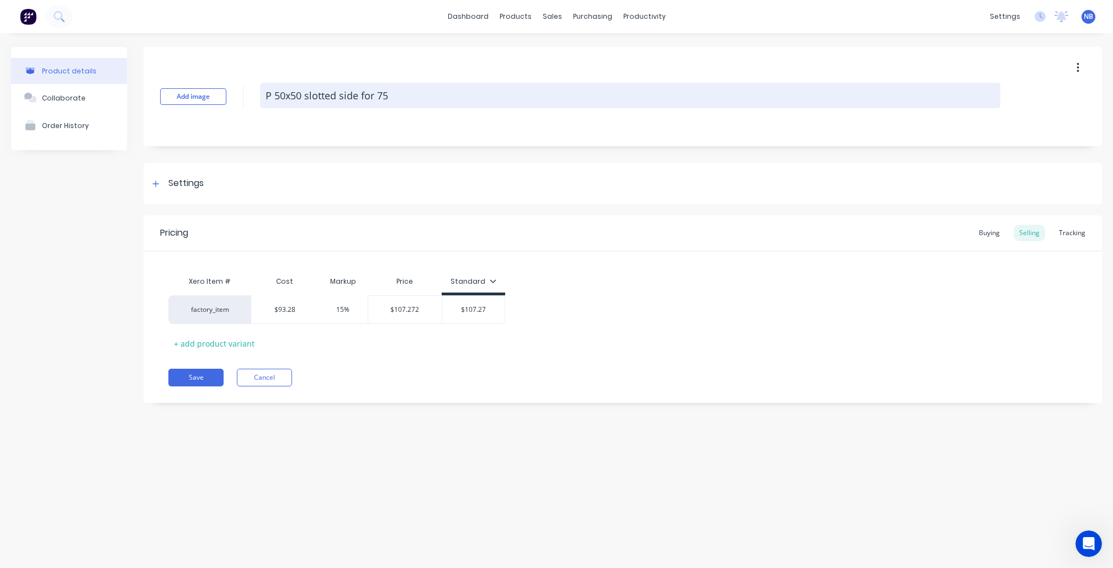
click at [403, 105] on textarea "P 50x50 slotted side for 75" at bounding box center [630, 95] width 741 height 25
type textarea "x"
type textarea "P 50x50 slotted side for 75x"
type textarea "x"
type textarea "P 50x50 slotted side for 75x1"
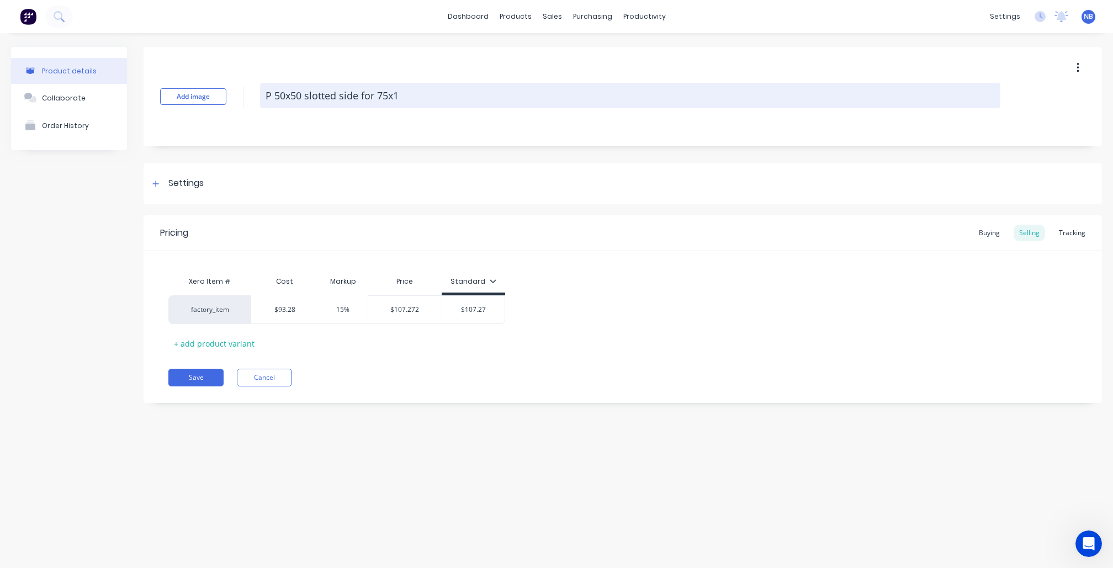
type textarea "x"
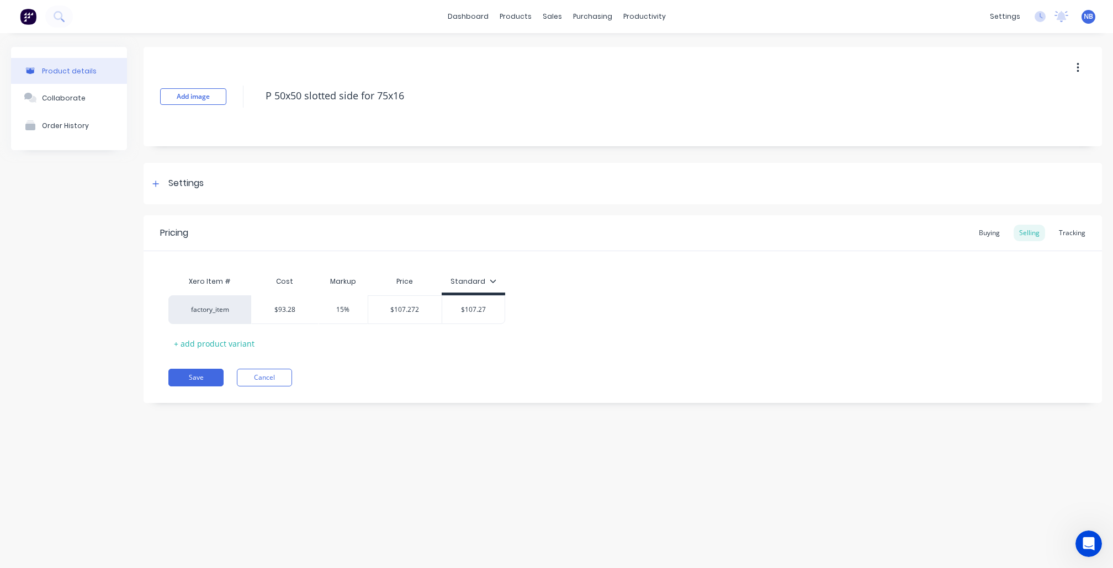
click at [63, 236] on div "Product details Collaborate Order History" at bounding box center [69, 233] width 116 height 373
click at [152, 182] on div at bounding box center [156, 184] width 14 height 14
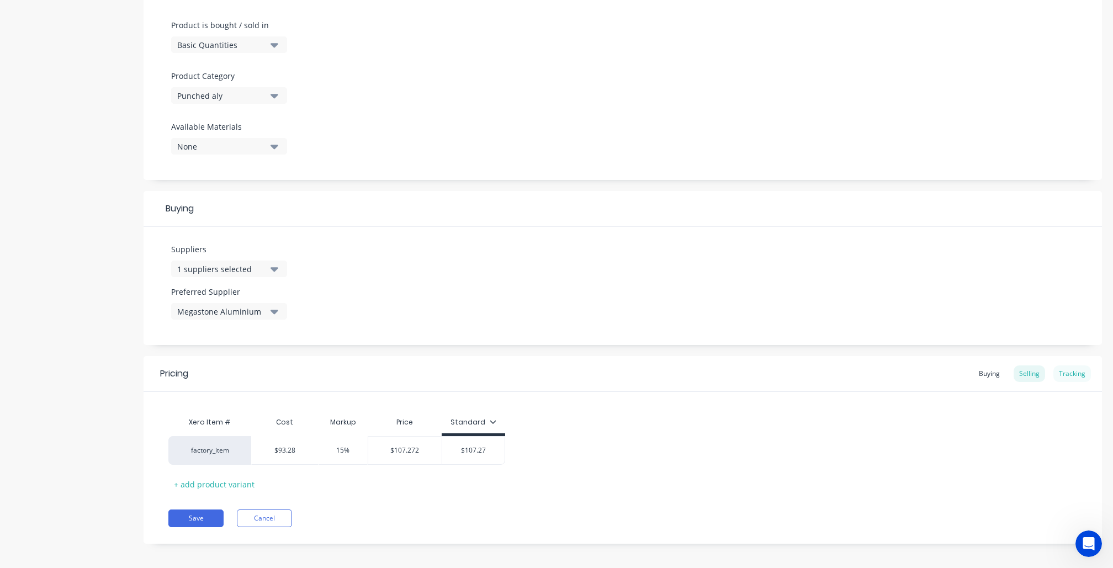
click at [1079, 372] on div "Tracking" at bounding box center [1073, 374] width 38 height 17
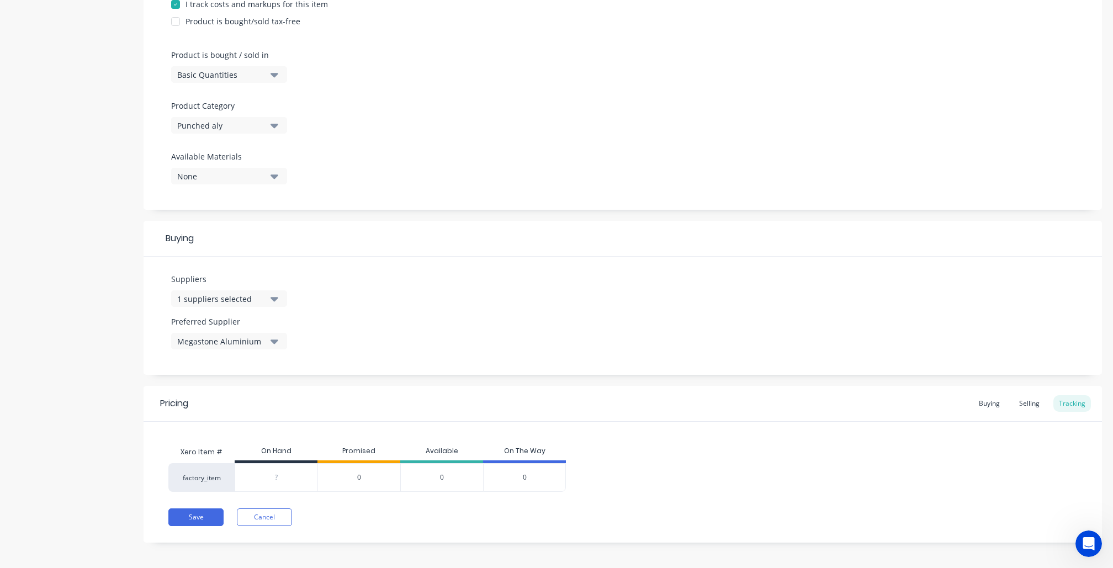
click at [286, 466] on div "?" at bounding box center [276, 478] width 82 height 28
click at [177, 511] on button "Save" at bounding box center [195, 518] width 55 height 18
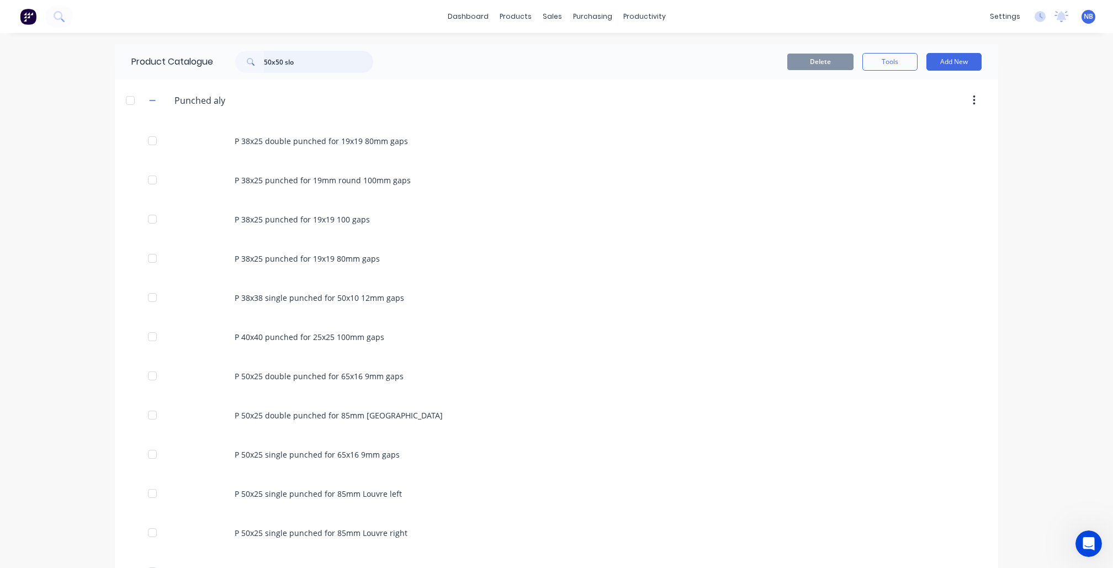
click at [318, 67] on input "50x50 slo" at bounding box center [318, 62] width 109 height 22
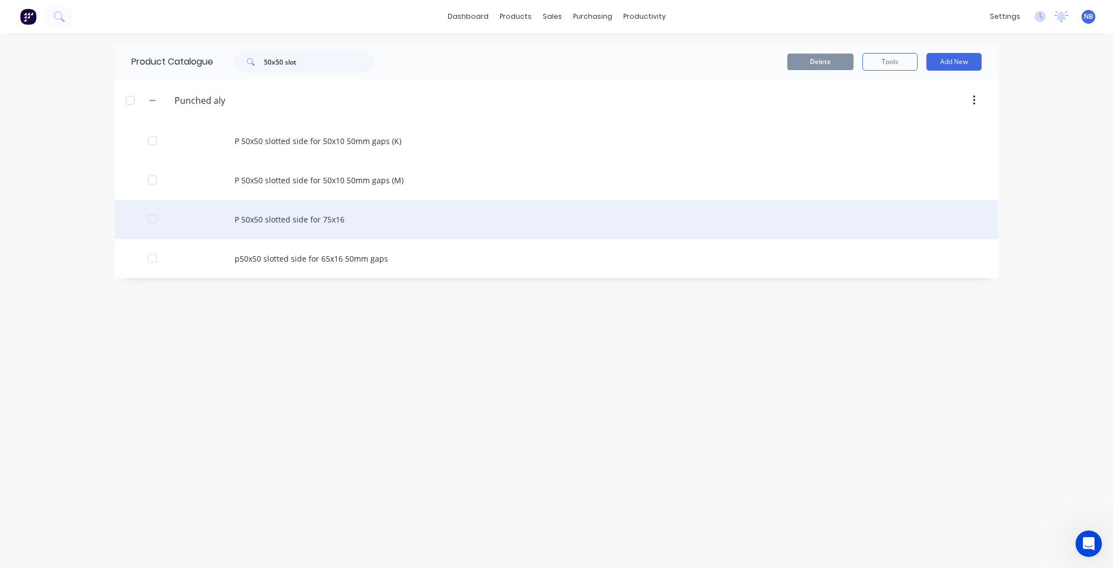
click at [304, 233] on div "P 50x50 slotted side for 75x16" at bounding box center [557, 219] width 884 height 39
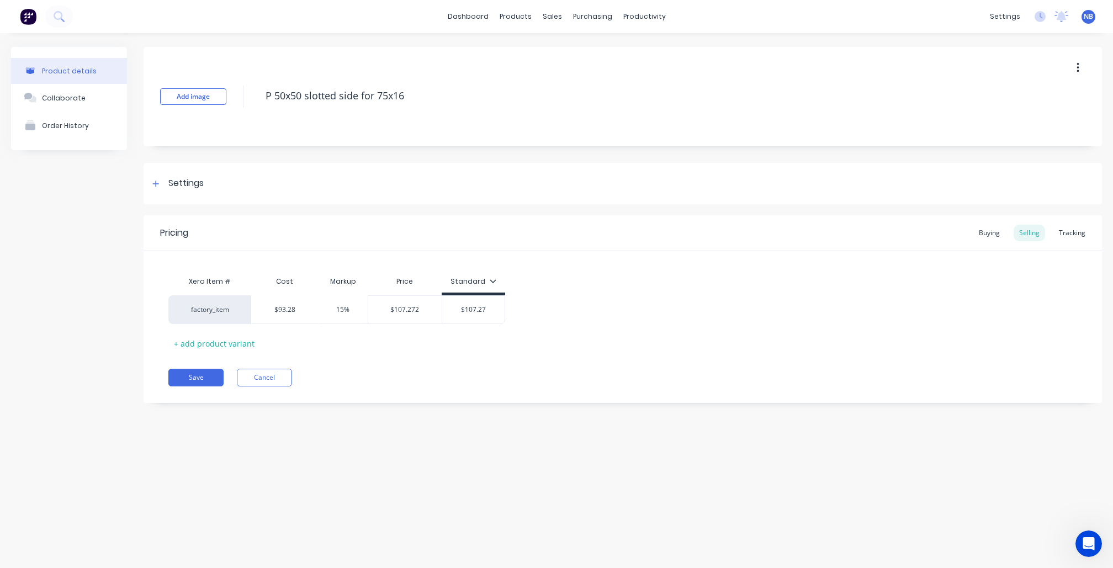
click at [1087, 242] on div "Pricing Buying Selling Tracking" at bounding box center [623, 233] width 959 height 36
click at [1076, 234] on div "Tracking" at bounding box center [1073, 233] width 38 height 17
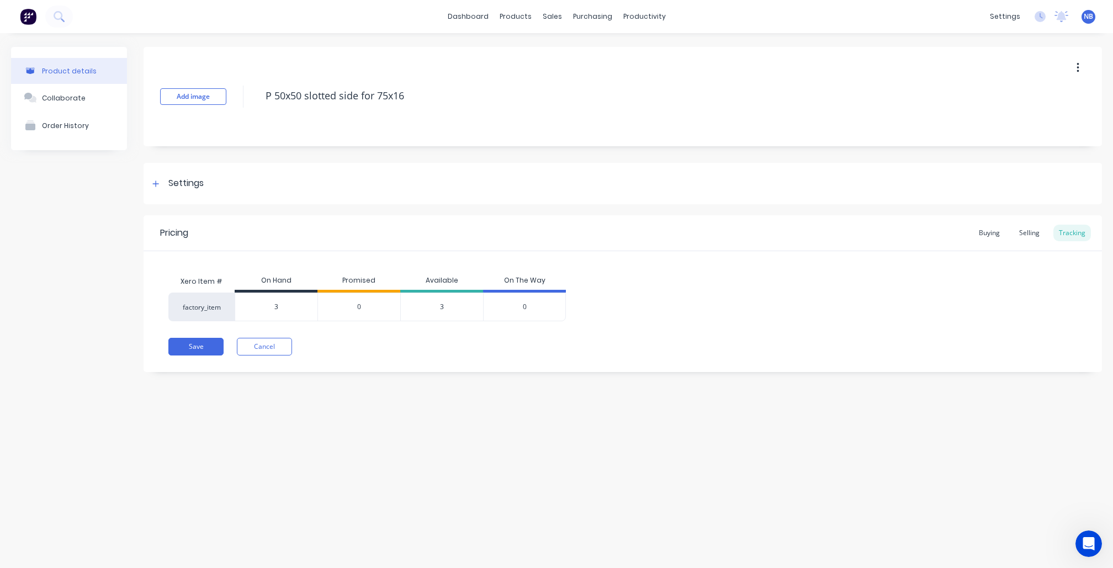
click at [279, 305] on input "3" at bounding box center [276, 307] width 82 height 10
click at [188, 358] on div "Pricing Buying Selling Tracking Xero Item # On Hand Promised Available On The W…" at bounding box center [623, 293] width 959 height 157
click at [188, 352] on button "Save" at bounding box center [195, 347] width 55 height 18
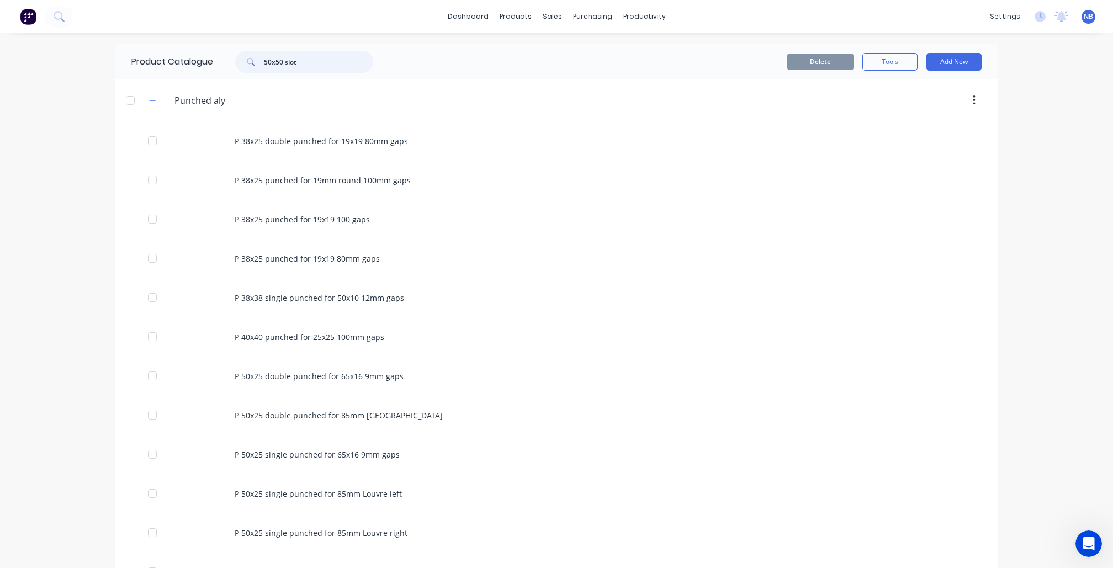
click at [341, 62] on input "50x50 slot" at bounding box center [318, 62] width 109 height 22
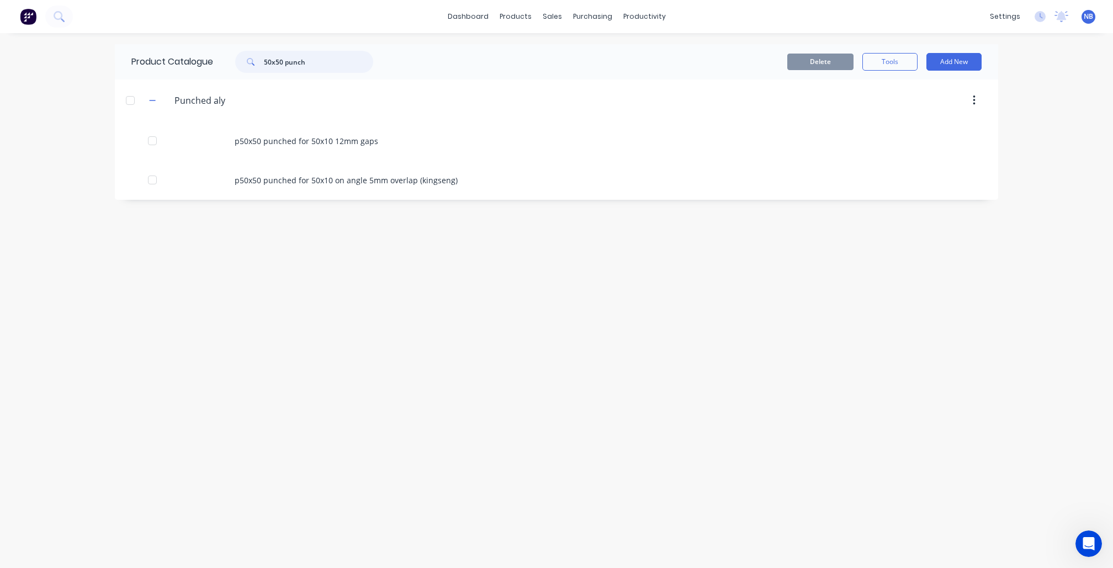
drag, startPoint x: 321, startPoint y: 66, endPoint x: 107, endPoint y: 55, distance: 214.6
click at [107, 55] on div "dashboard products sales purchasing productivity dashboard products Product Cat…" at bounding box center [556, 284] width 1113 height 568
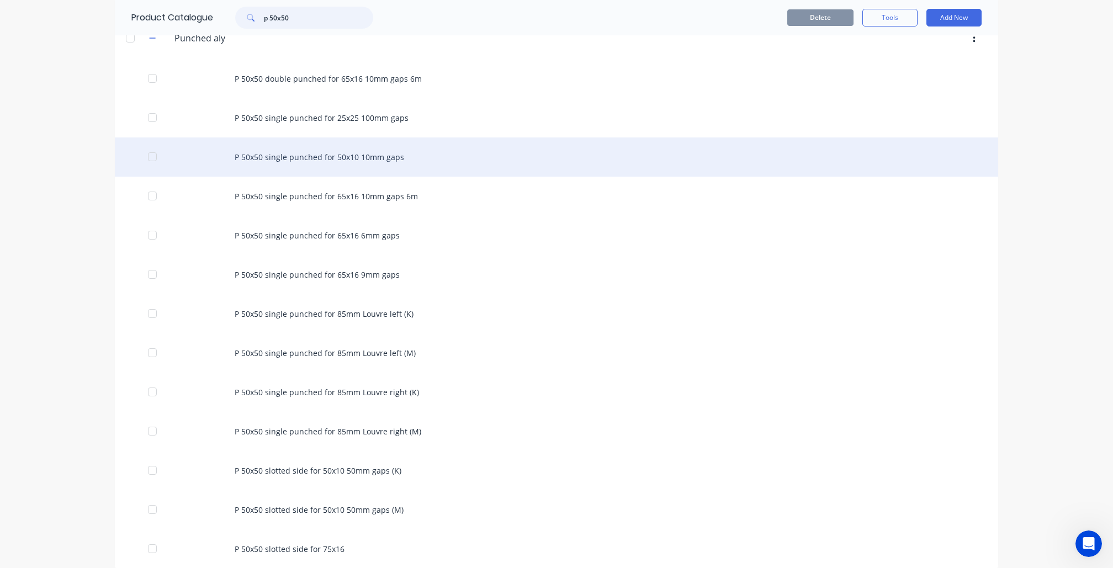
scroll to position [64, 0]
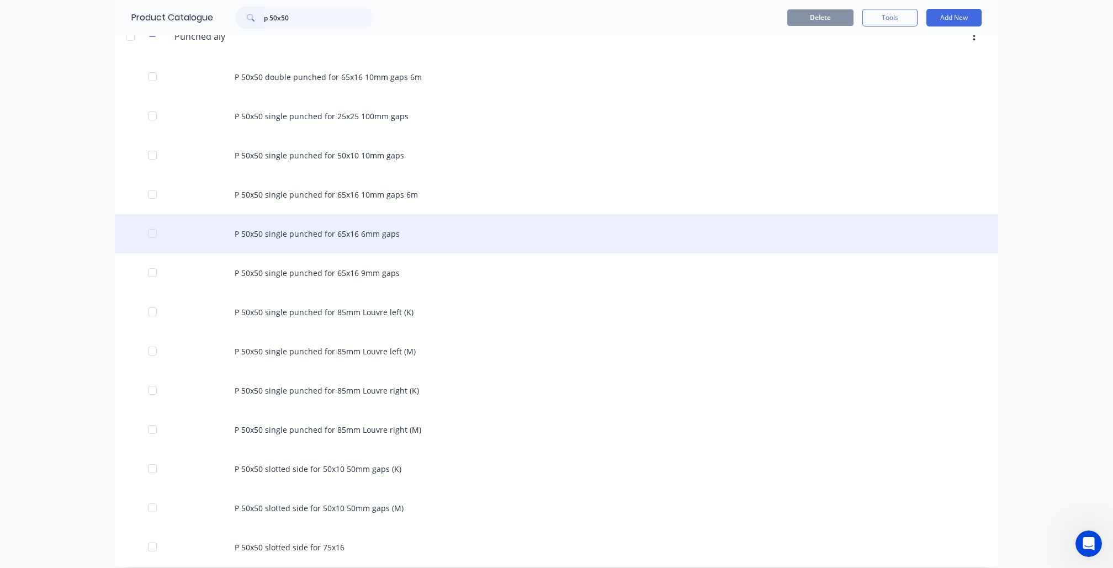
click at [397, 237] on div "P 50x50 single punched for 65x16 6mm gaps" at bounding box center [557, 233] width 884 height 39
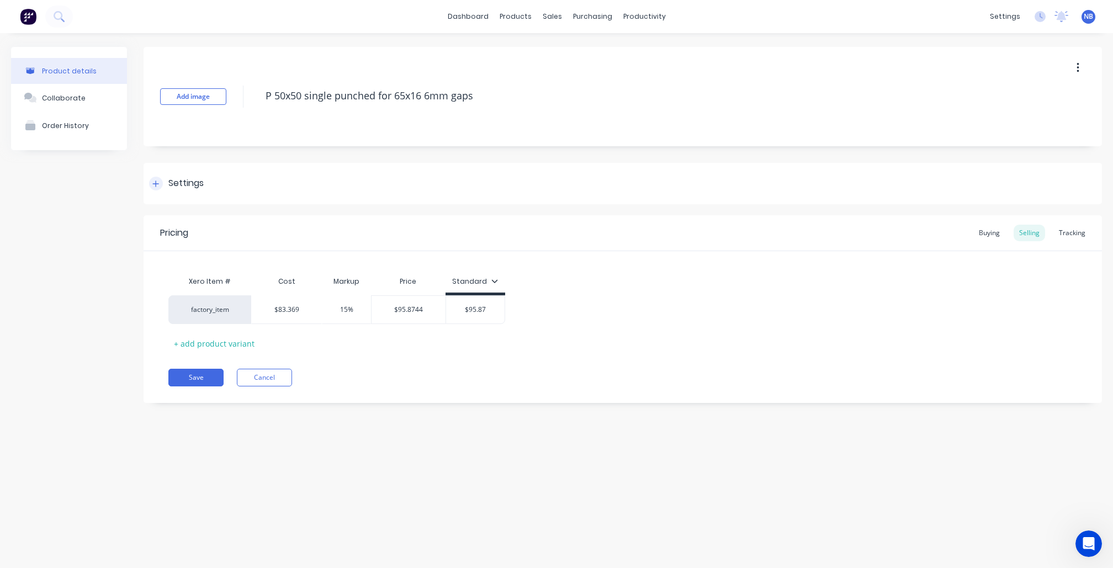
click at [170, 194] on div "Settings" at bounding box center [623, 183] width 959 height 41
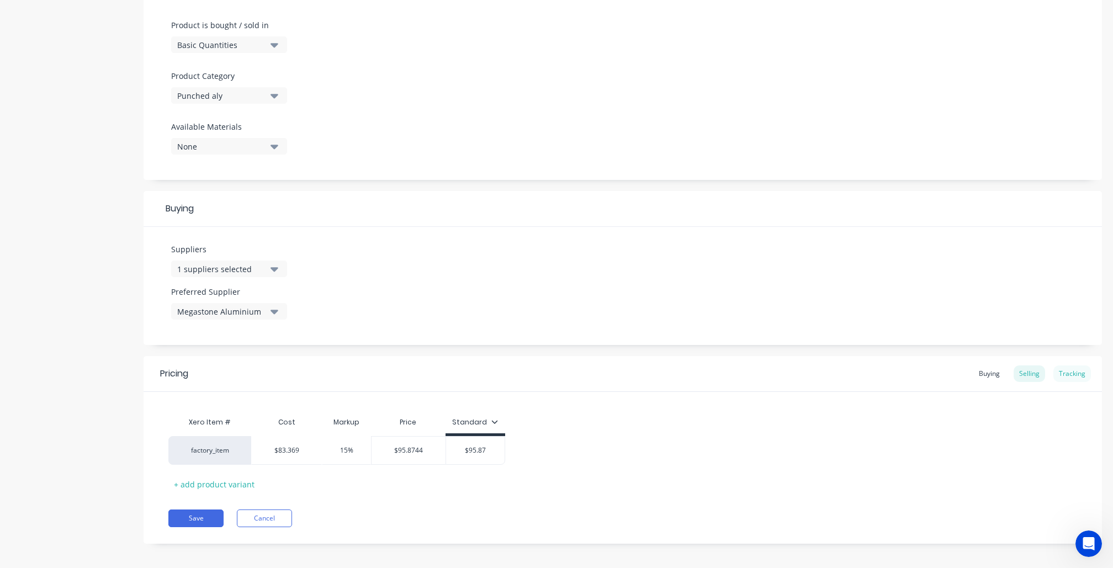
click at [1074, 366] on div "Tracking" at bounding box center [1073, 374] width 38 height 17
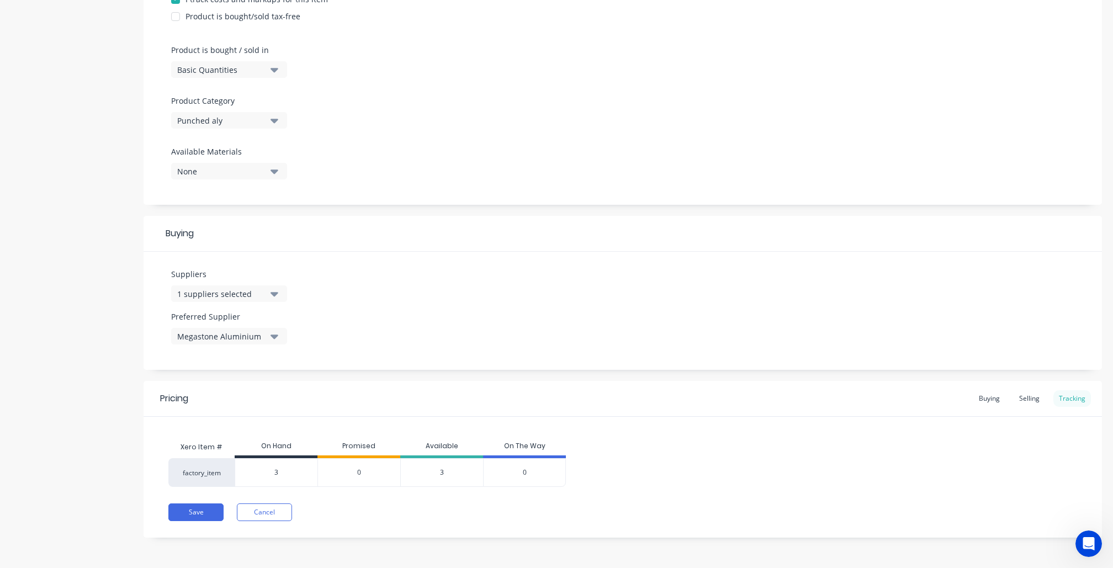
scroll to position [298, 0]
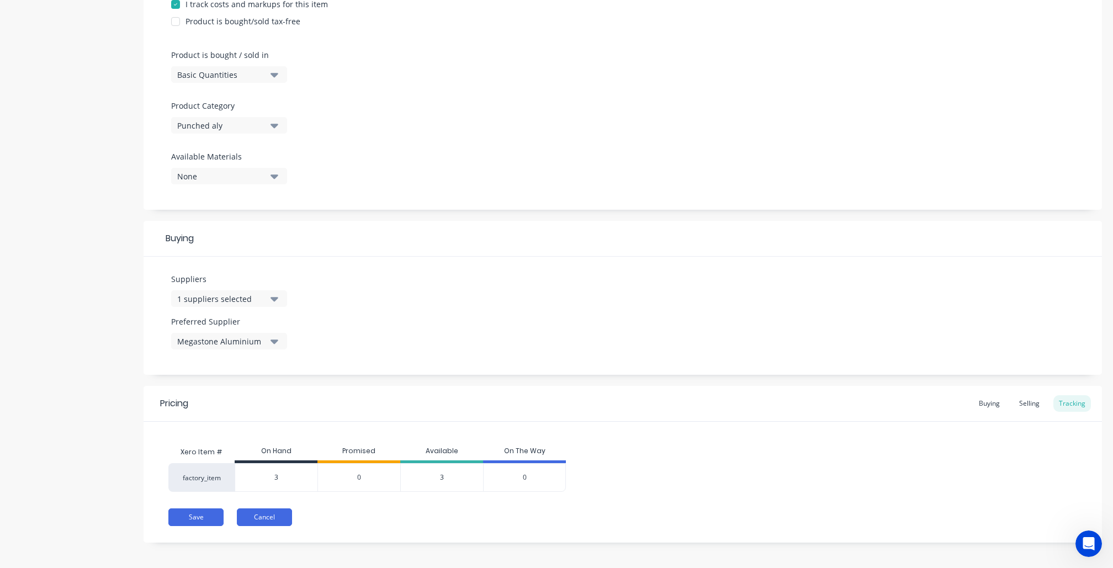
click at [278, 509] on button "Cancel" at bounding box center [264, 518] width 55 height 18
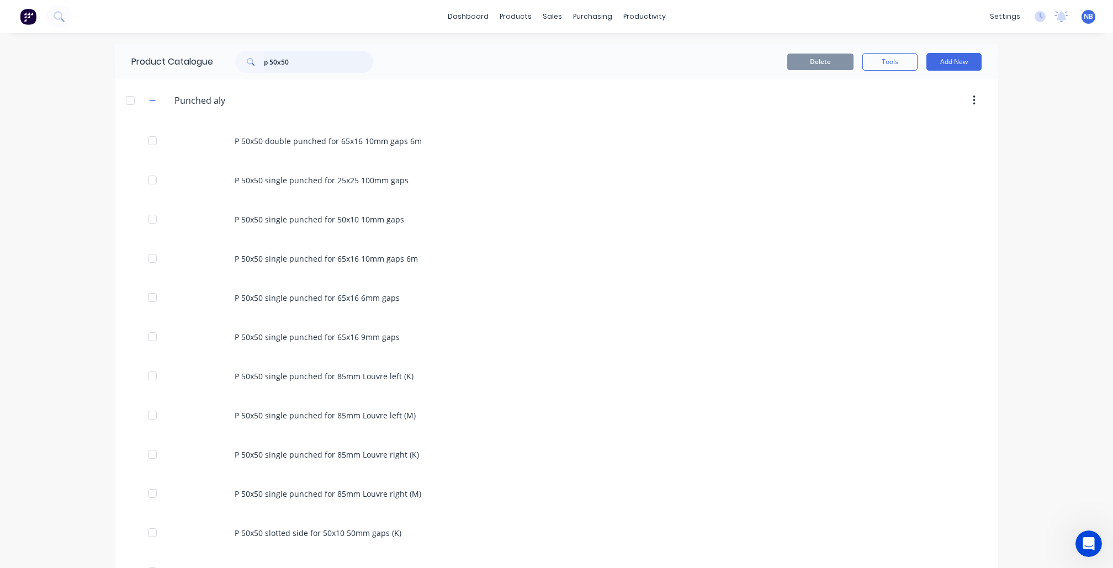
click at [306, 62] on input "p 50x50" at bounding box center [318, 62] width 109 height 22
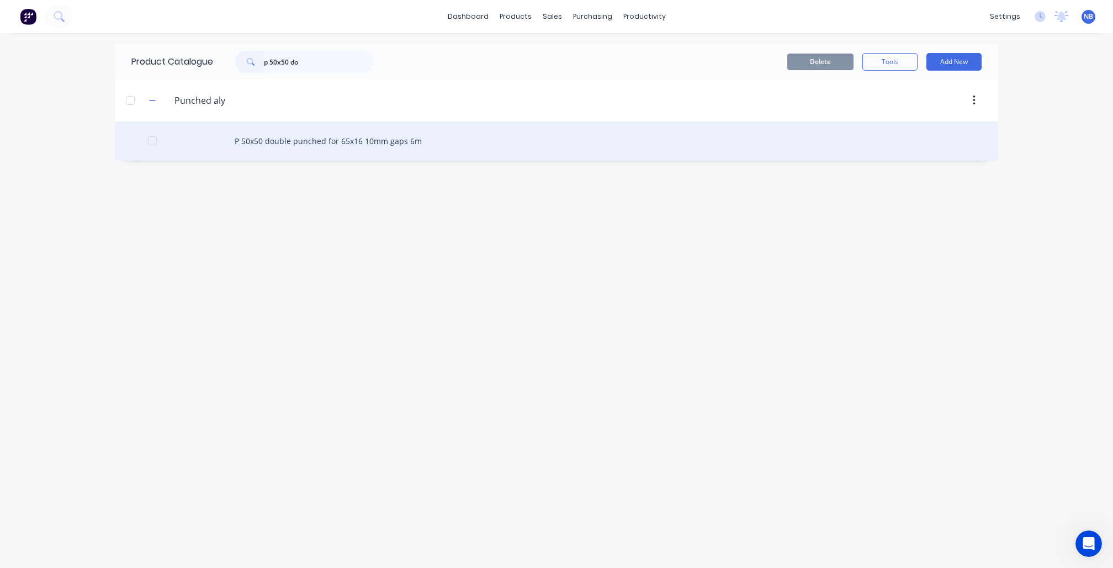
click at [244, 145] on div "P 50x50 double punched for 65x16 10mm gaps 6m" at bounding box center [557, 141] width 884 height 39
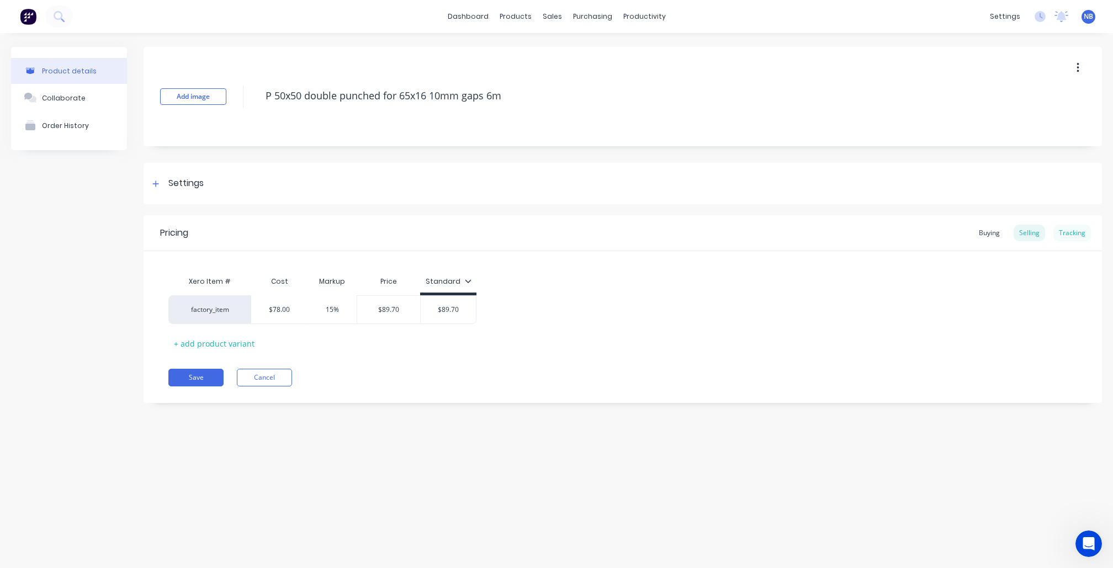
click at [1066, 234] on div "Tracking" at bounding box center [1073, 233] width 38 height 17
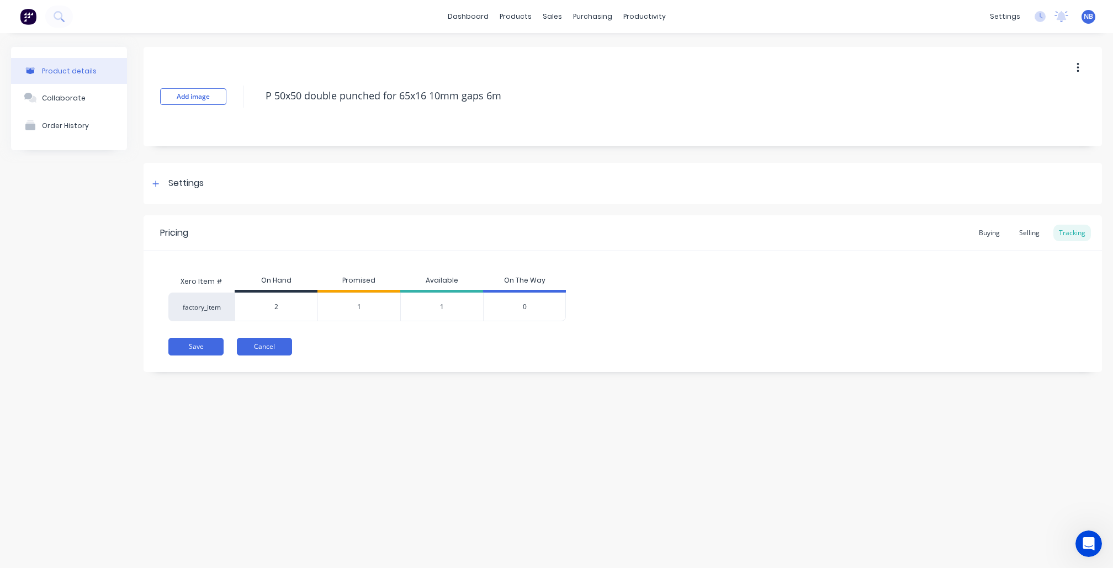
click at [272, 347] on button "Cancel" at bounding box center [264, 347] width 55 height 18
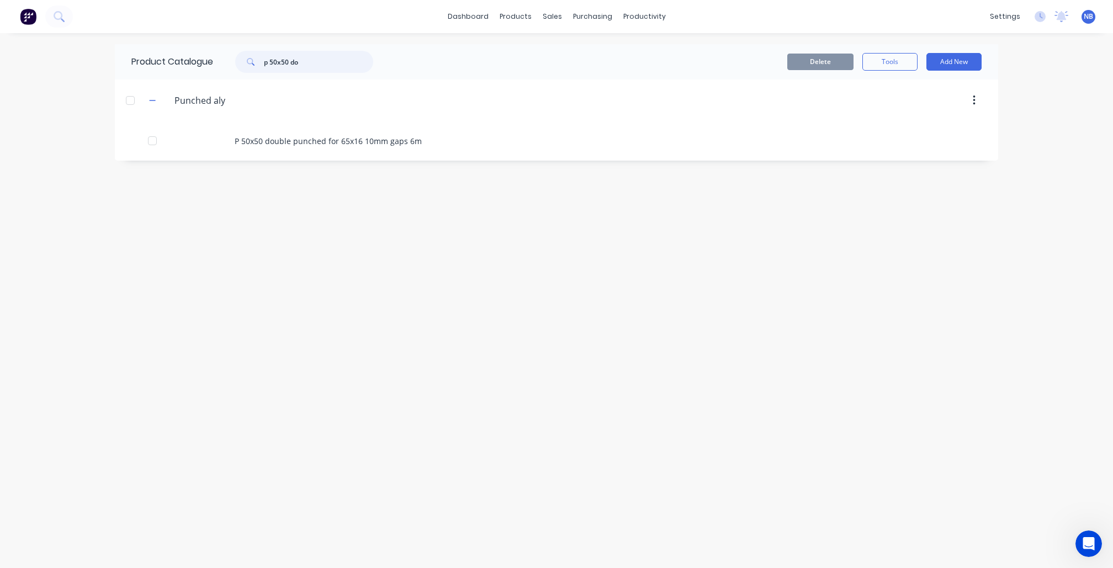
drag, startPoint x: 303, startPoint y: 60, endPoint x: 113, endPoint y: 9, distance: 196.5
click at [113, 9] on div "dashboard products sales purchasing productivity dashboard products Product Cat…" at bounding box center [556, 284] width 1113 height 568
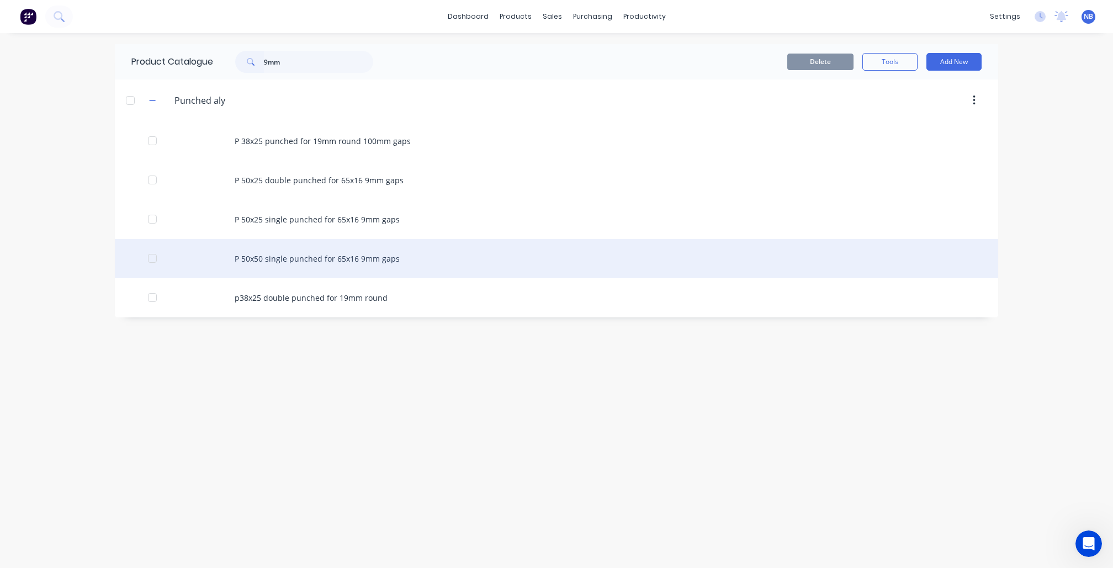
click at [326, 263] on div "P 50x50 single punched for 65x16 9mm gaps" at bounding box center [557, 258] width 884 height 39
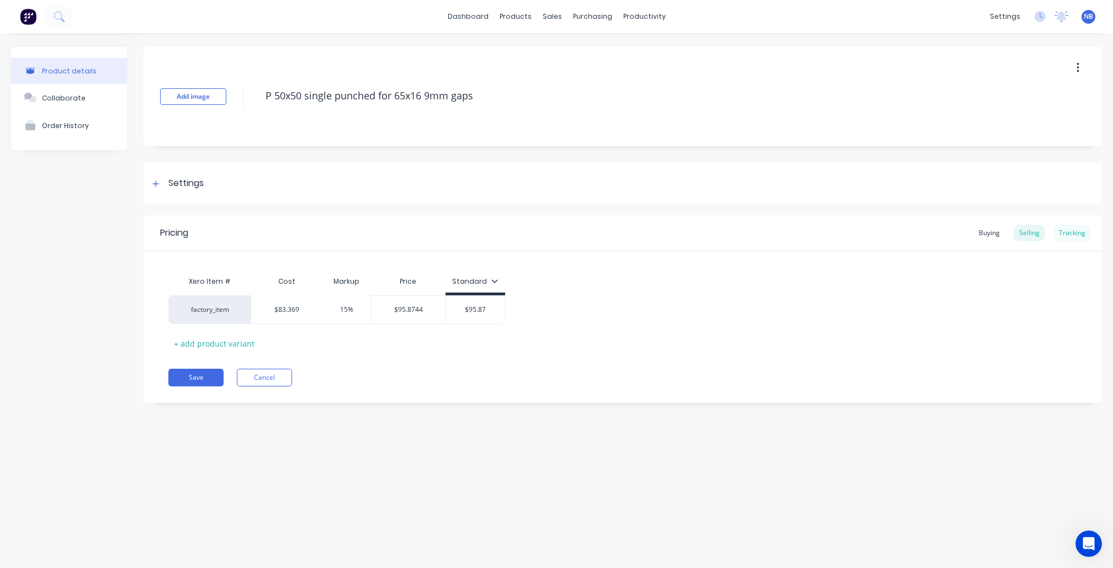
click at [1070, 239] on div "Tracking" at bounding box center [1073, 233] width 38 height 17
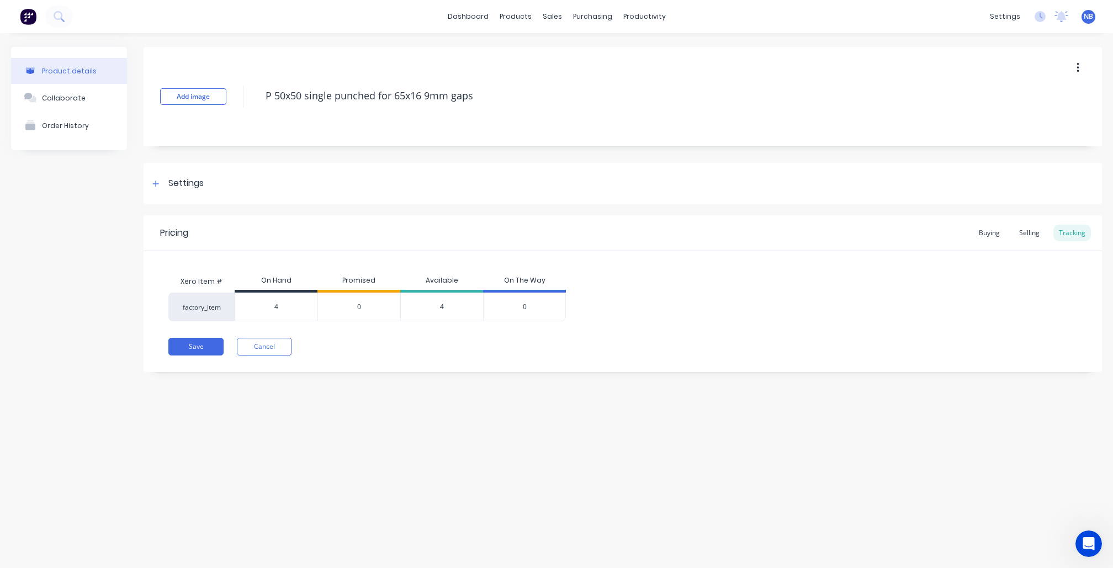
drag, startPoint x: 160, startPoint y: 358, endPoint x: 246, endPoint y: 357, distance: 86.2
click at [246, 357] on div "Pricing Buying Selling Tracking Xero Item # On Hand Promised Available On The W…" at bounding box center [623, 293] width 959 height 157
click at [261, 344] on button "Cancel" at bounding box center [264, 347] width 55 height 18
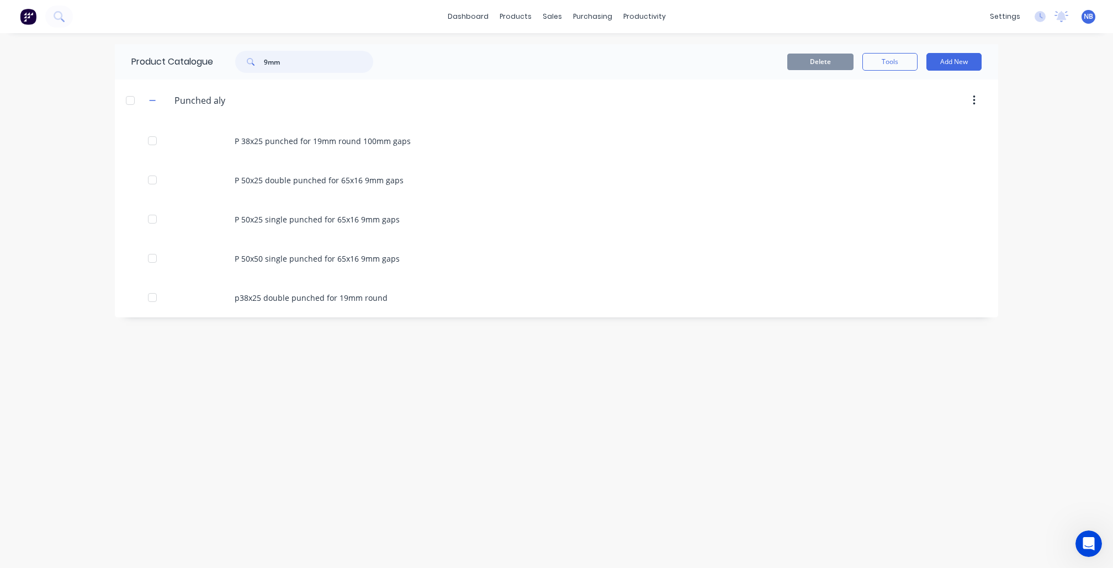
drag, startPoint x: 290, startPoint y: 60, endPoint x: 133, endPoint y: 56, distance: 157.5
click at [133, 56] on div "Product Catalogue 9mm" at bounding box center [258, 61] width 286 height 35
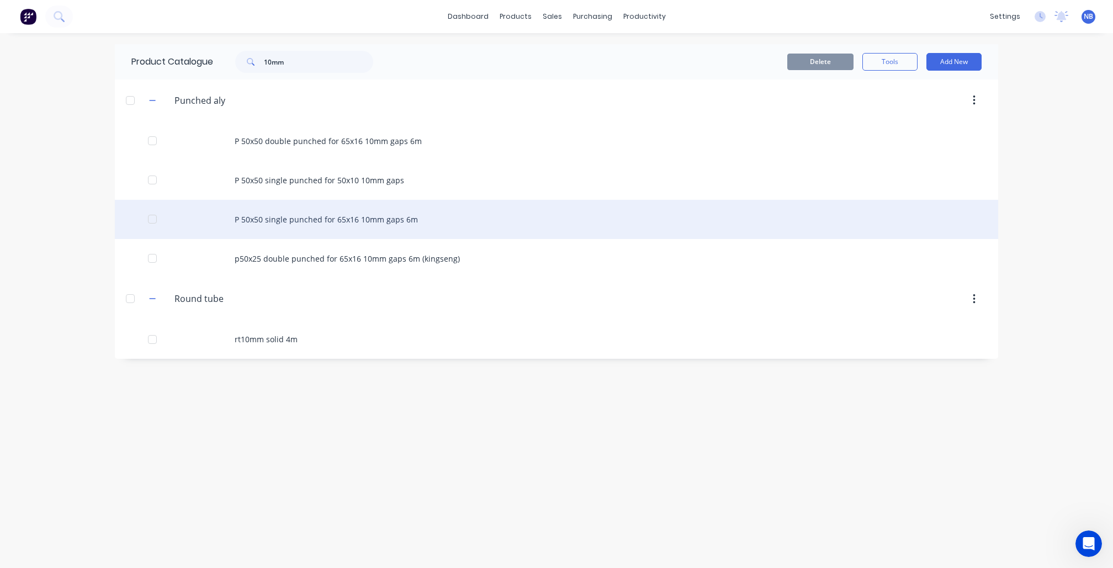
click at [386, 228] on div "P 50x50 single punched for 65x16 10mm gaps 6m" at bounding box center [557, 219] width 884 height 39
click at [368, 234] on div "P 50x50 single punched for 65x16 10mm gaps 6m" at bounding box center [557, 219] width 884 height 39
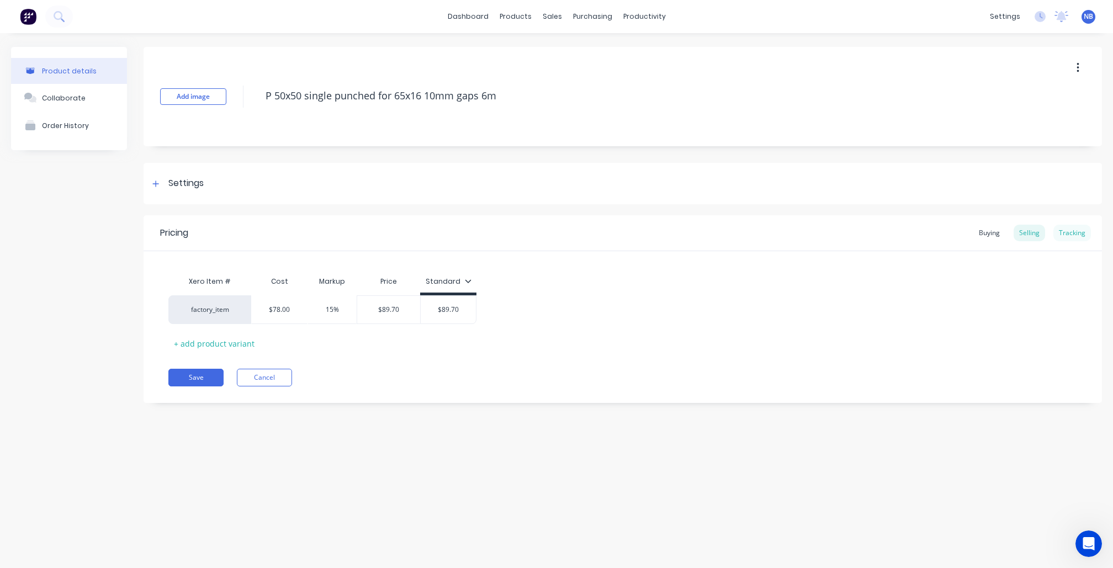
click at [1076, 233] on div "Tracking" at bounding box center [1073, 233] width 38 height 17
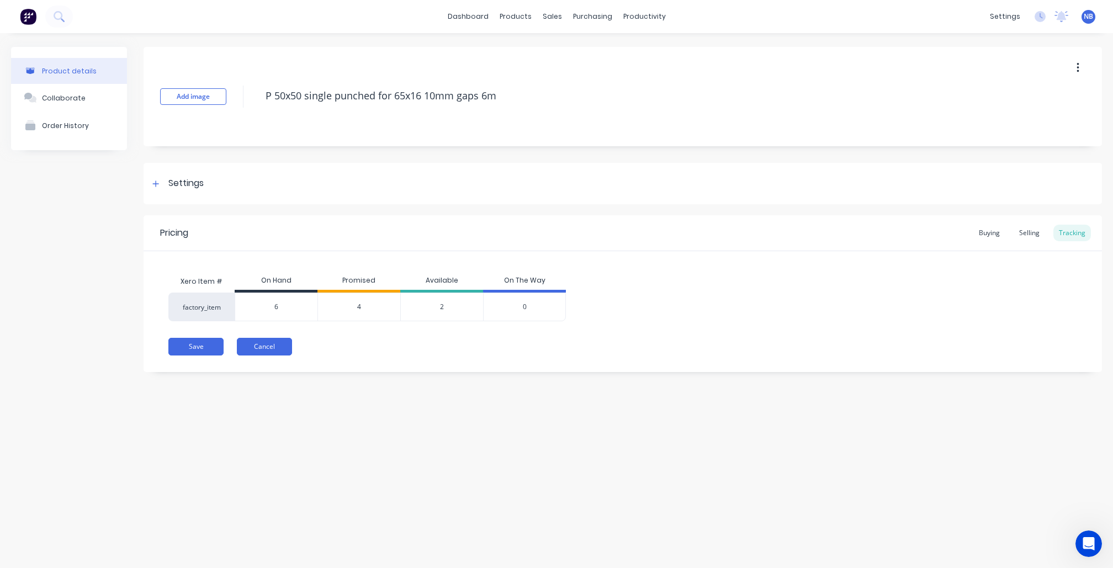
click at [268, 344] on button "Cancel" at bounding box center [264, 347] width 55 height 18
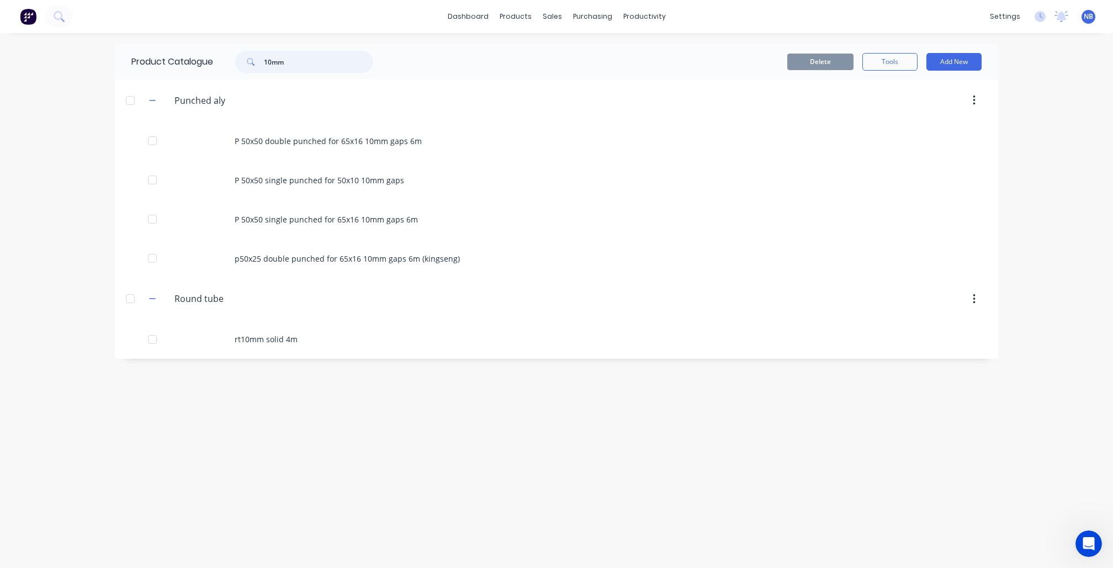
drag, startPoint x: 325, startPoint y: 60, endPoint x: 173, endPoint y: 56, distance: 151.9
click at [173, 56] on div "Product Catalogue 10mm" at bounding box center [258, 61] width 286 height 35
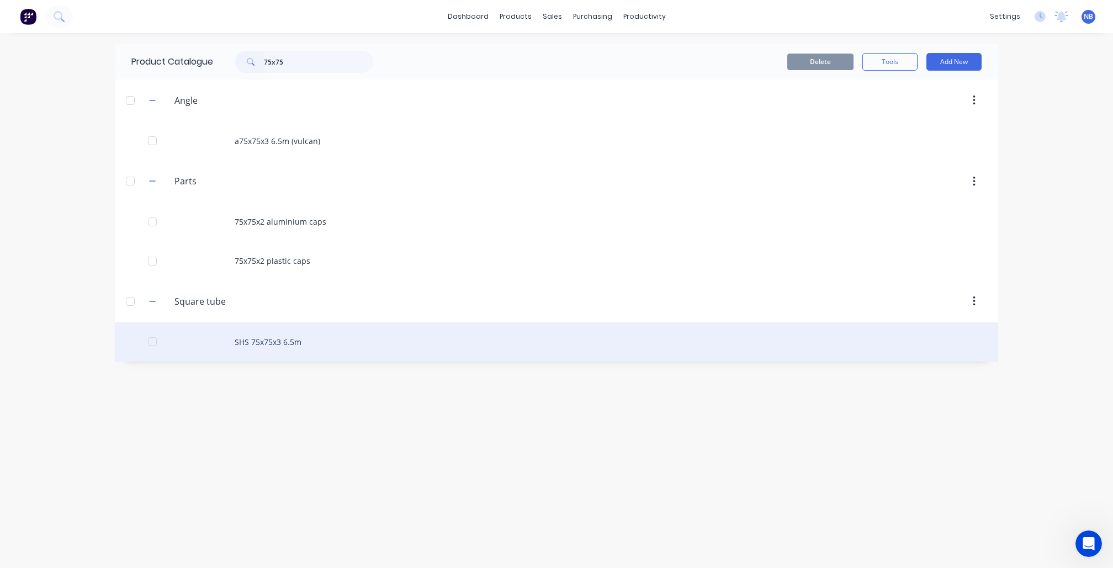
click at [275, 346] on div "SHS 75x75x3 6.5m" at bounding box center [557, 342] width 884 height 39
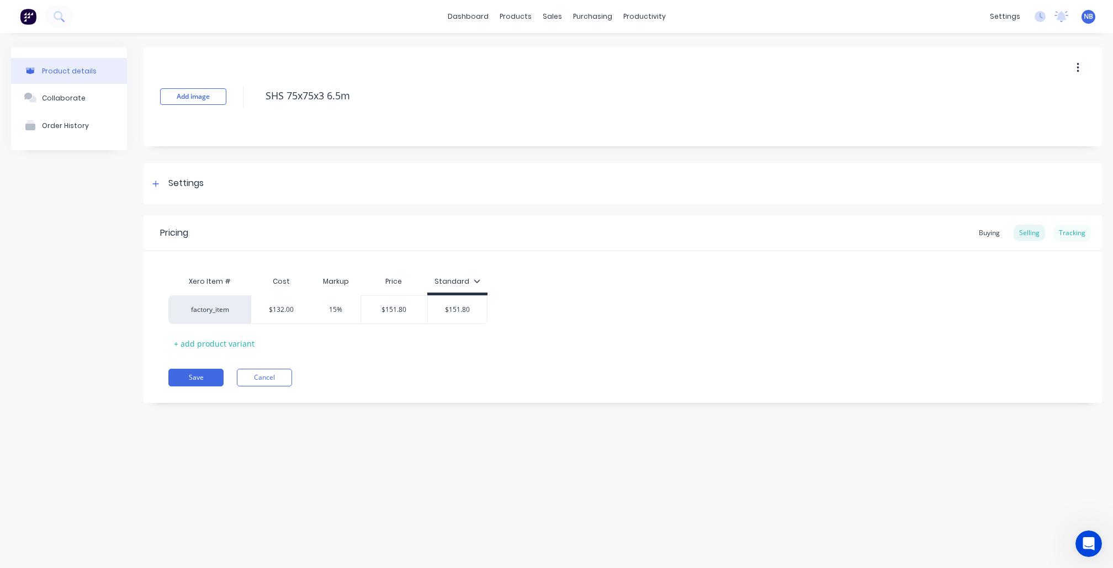
click at [1072, 228] on div "Tracking" at bounding box center [1073, 233] width 38 height 17
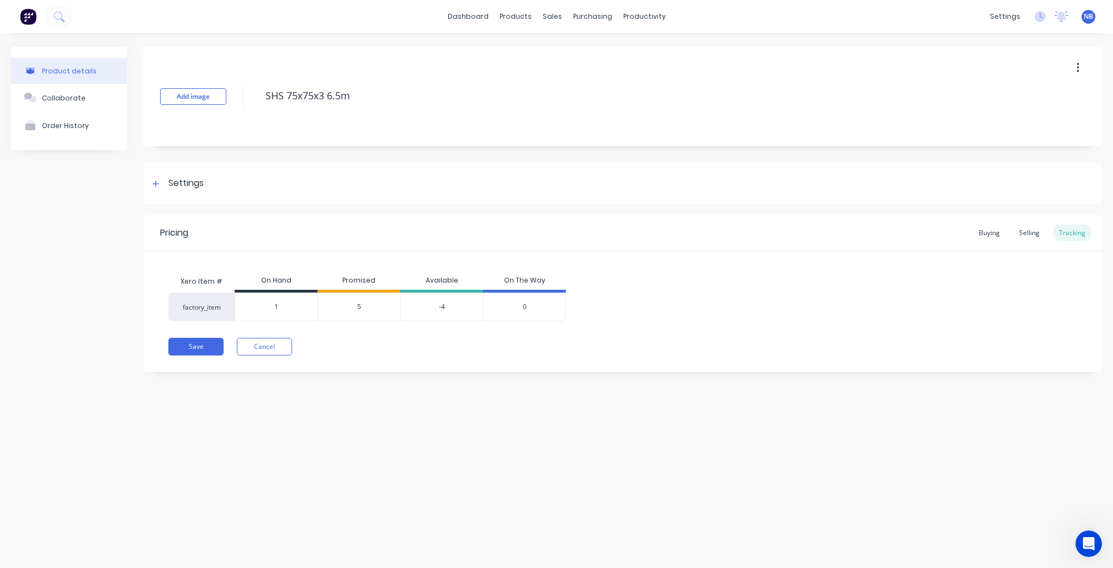
click at [356, 308] on div "5" at bounding box center [359, 307] width 83 height 29
click at [359, 307] on span "5" at bounding box center [359, 307] width 4 height 10
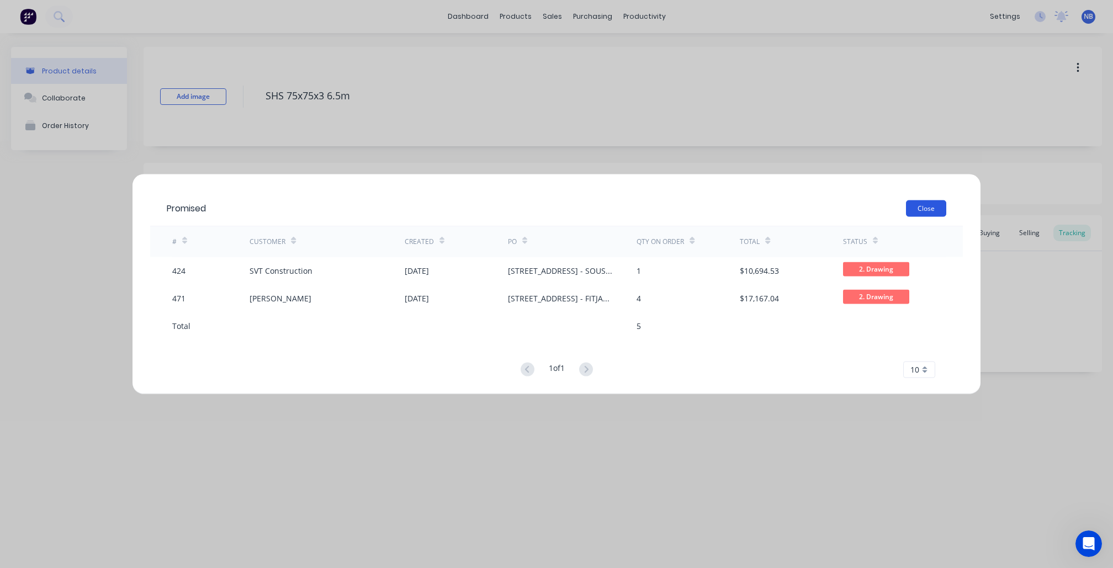
click at [923, 205] on button "Close" at bounding box center [926, 208] width 40 height 17
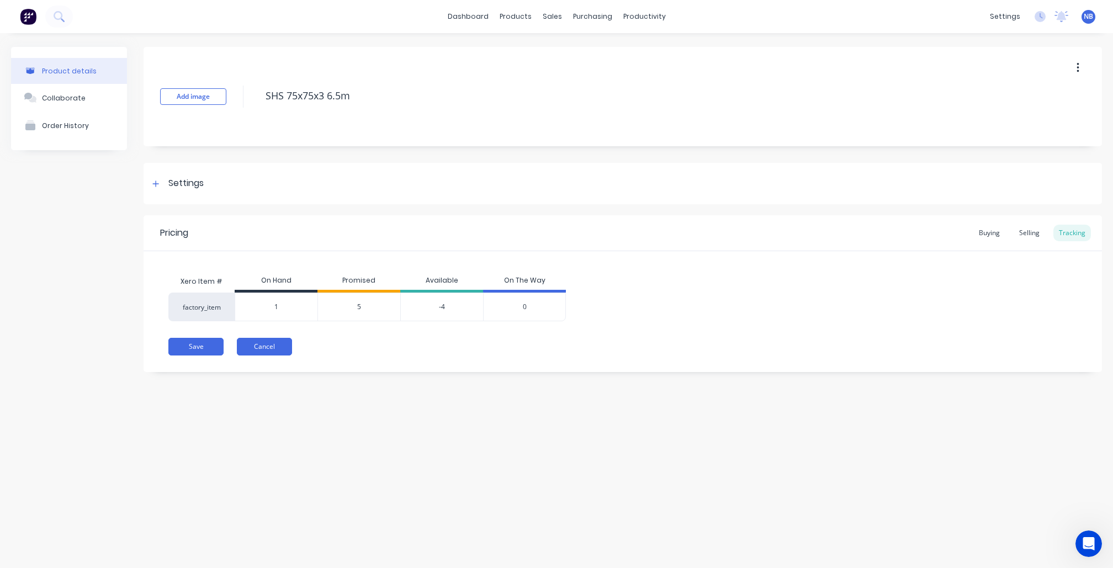
click at [288, 345] on button "Cancel" at bounding box center [264, 347] width 55 height 18
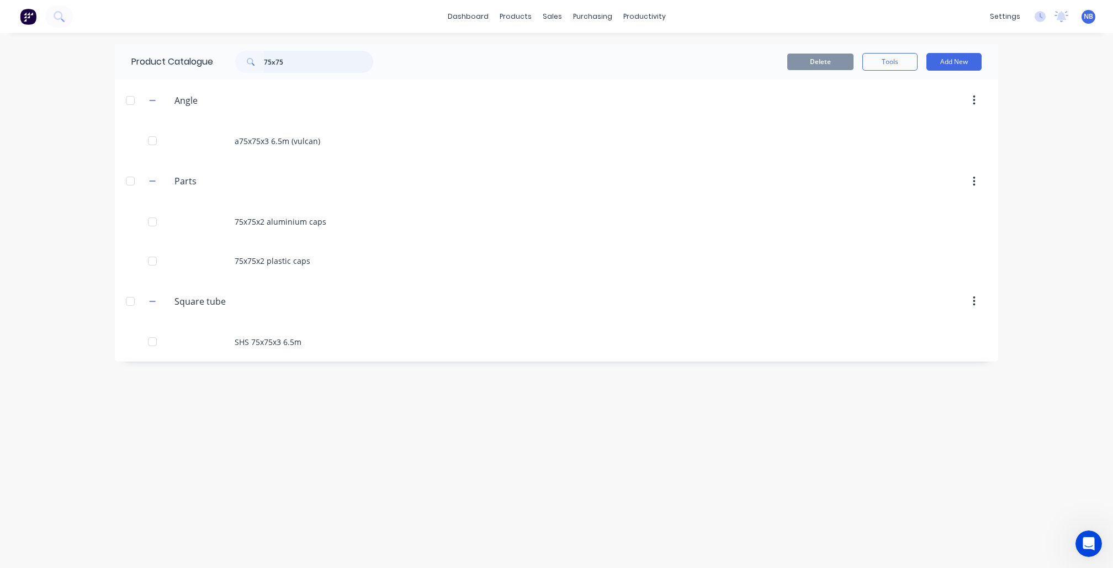
click at [336, 54] on input "75x75" at bounding box center [318, 62] width 109 height 22
click at [339, 73] on div "Product Catalogue 75x75" at bounding box center [258, 61] width 286 height 35
click at [292, 67] on input "75x75" at bounding box center [318, 62] width 109 height 22
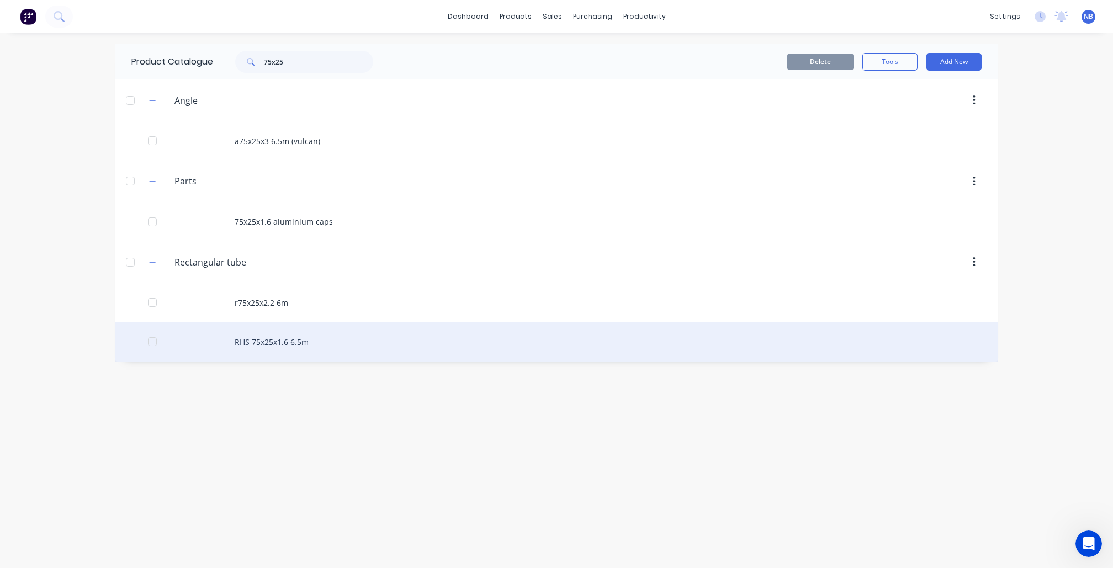
click at [294, 354] on div "RHS 75x25x1.6 6.5m" at bounding box center [557, 342] width 884 height 39
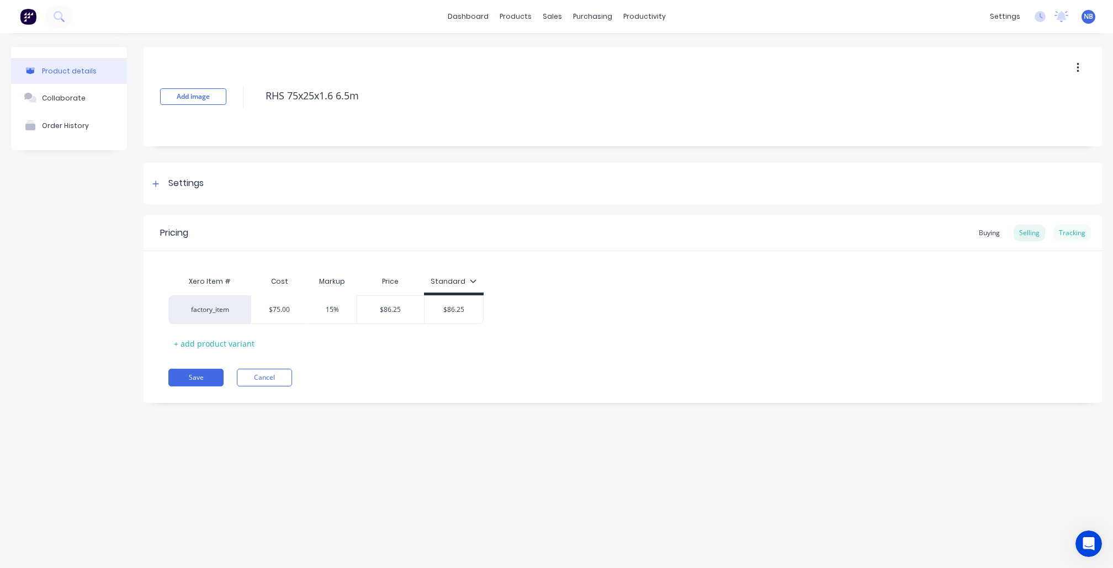
click at [1074, 224] on div "Pricing Buying Selling Tracking" at bounding box center [623, 233] width 959 height 36
click at [1077, 235] on div "Tracking" at bounding box center [1073, 233] width 38 height 17
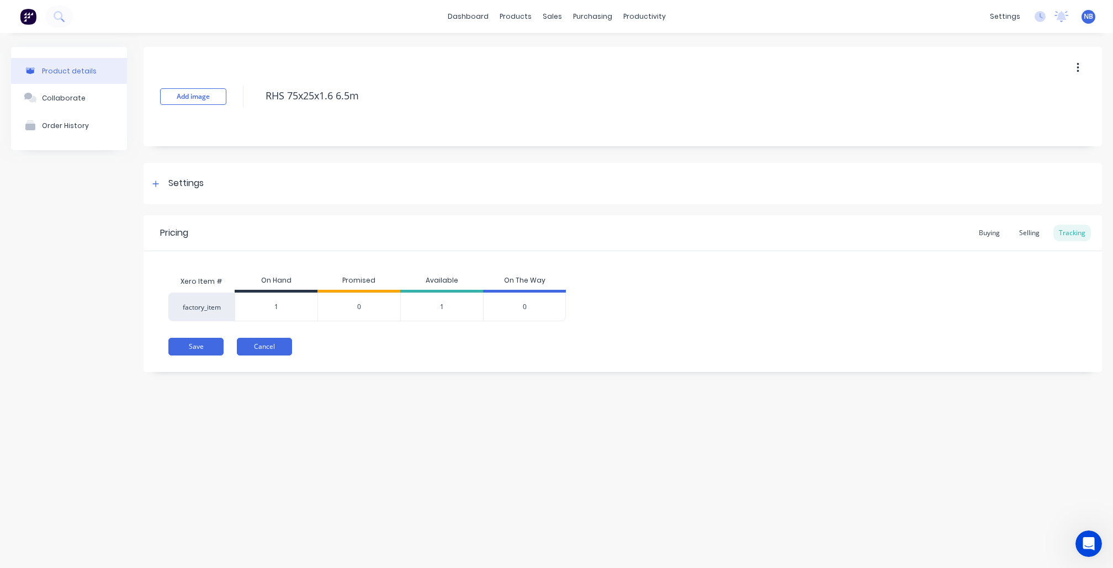
click at [277, 345] on button "Cancel" at bounding box center [264, 347] width 55 height 18
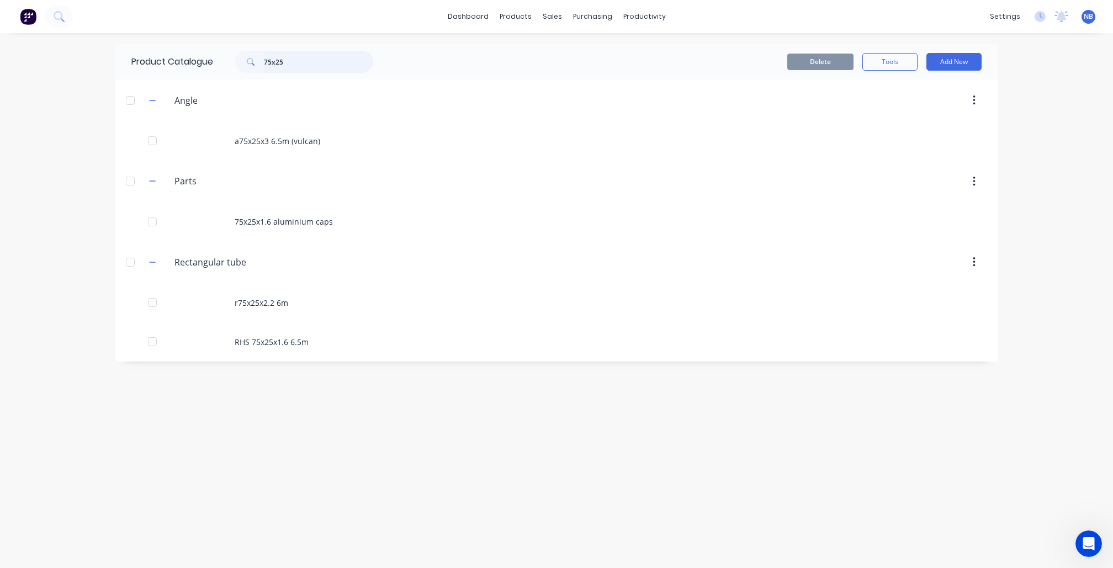
click at [338, 60] on input "75x25" at bounding box center [318, 62] width 109 height 22
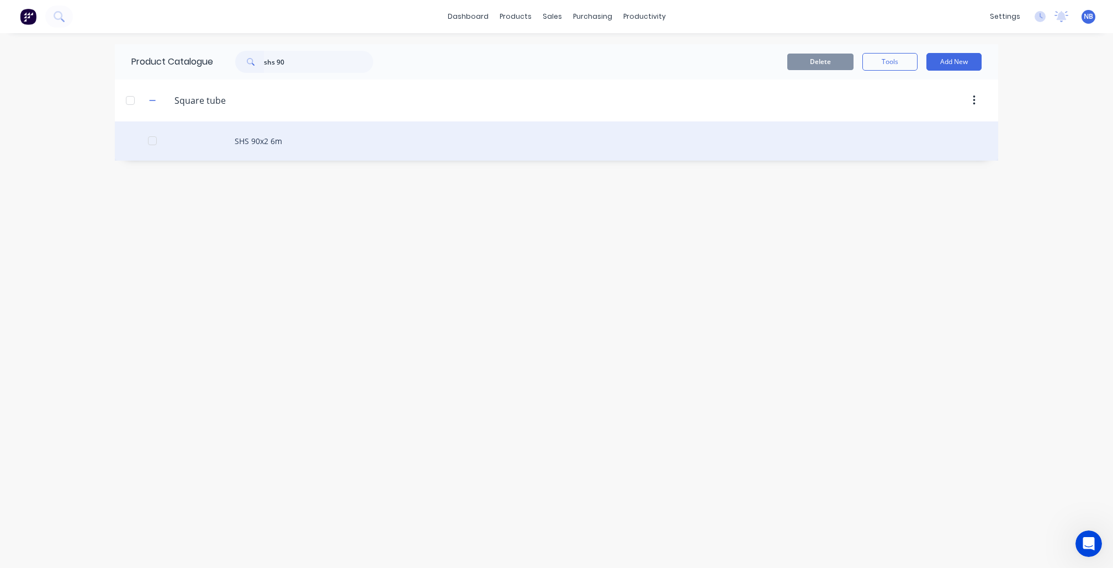
click at [282, 140] on div "SHS 90x2 6m" at bounding box center [557, 141] width 884 height 39
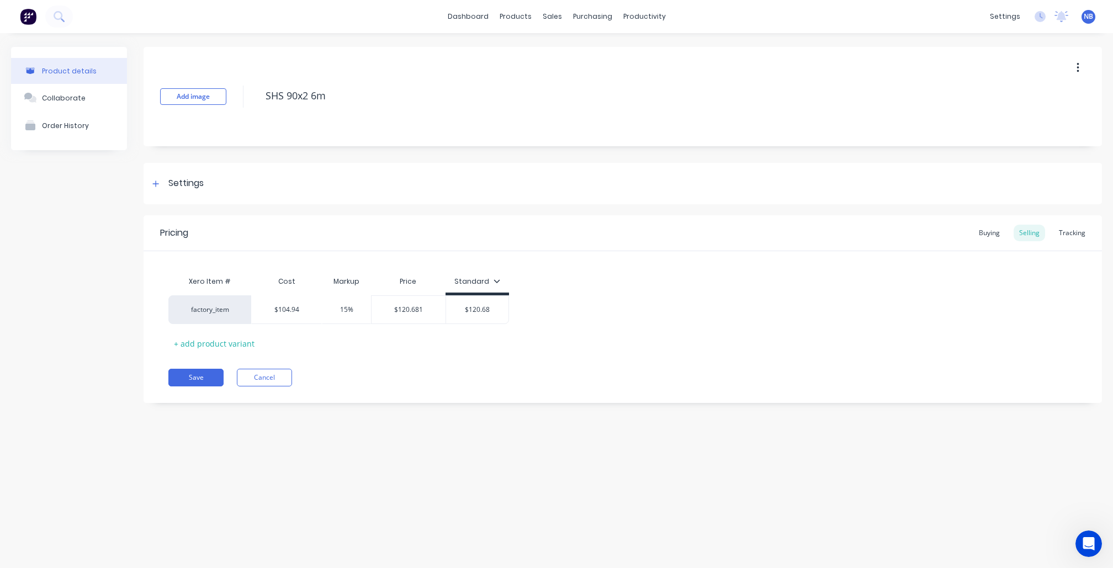
click at [1091, 241] on div "Pricing Buying Selling Tracking" at bounding box center [623, 233] width 959 height 36
click at [1083, 230] on div "Tracking" at bounding box center [1073, 233] width 38 height 17
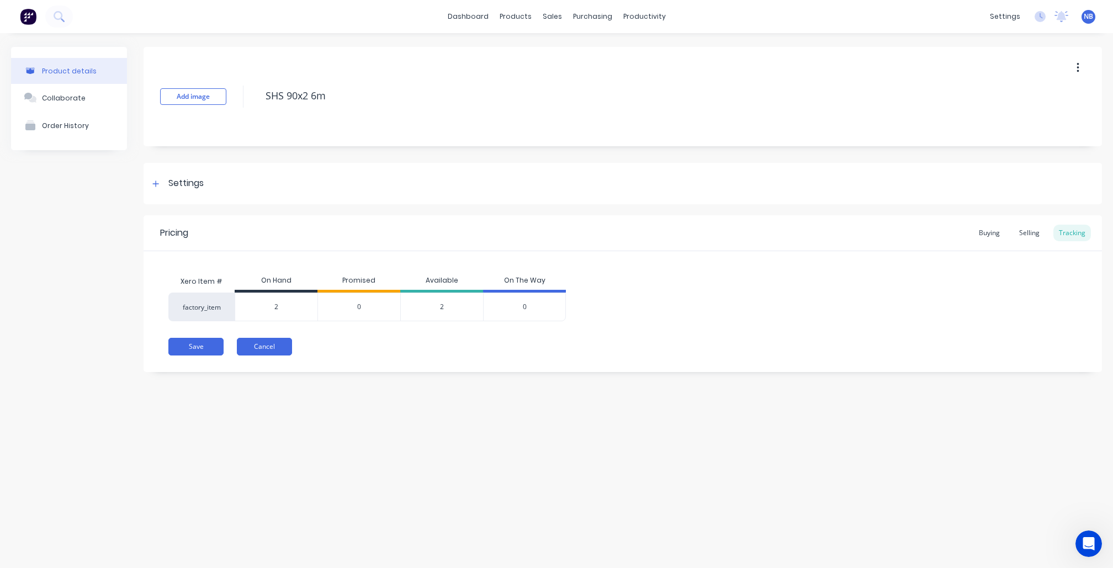
click at [283, 345] on button "Cancel" at bounding box center [264, 347] width 55 height 18
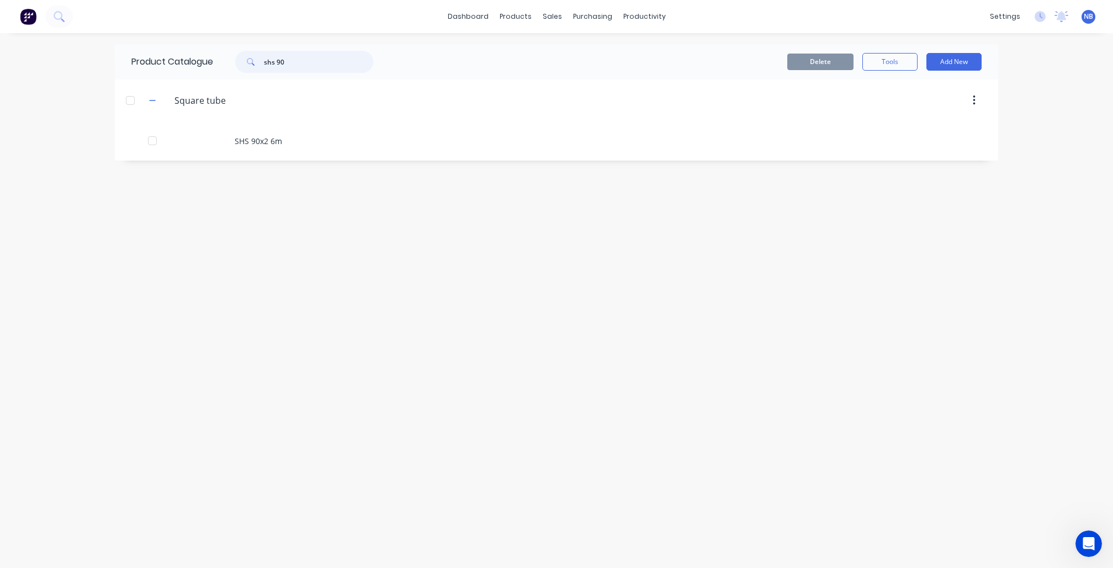
drag, startPoint x: 326, startPoint y: 57, endPoint x: 129, endPoint y: 41, distance: 197.3
click at [129, 41] on div "dashboard products sales purchasing productivity dashboard products Product Cat…" at bounding box center [556, 284] width 1113 height 568
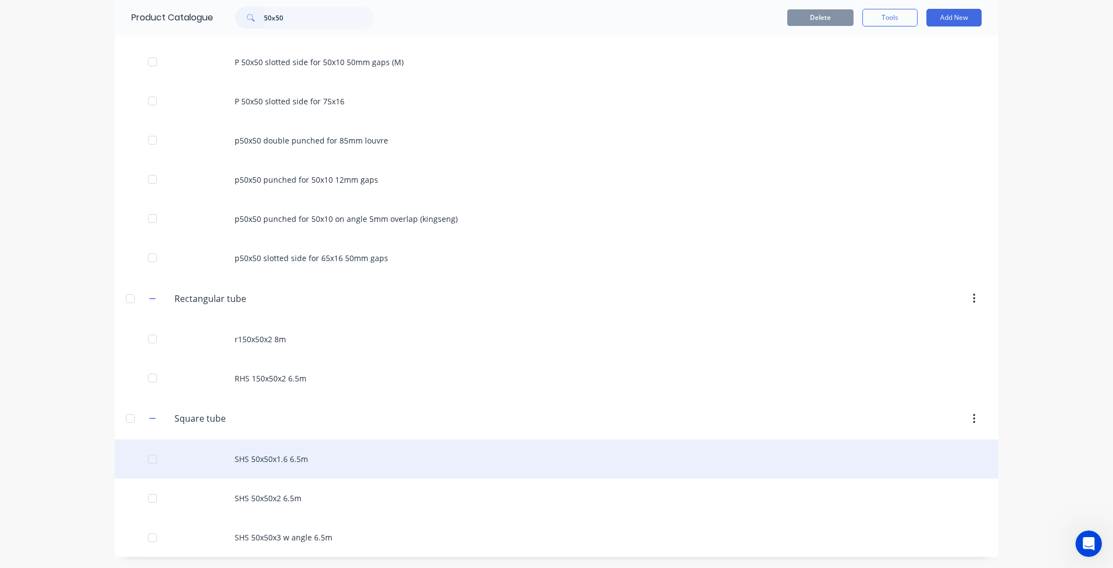
click at [334, 454] on div "SHS 50x50x1.6 6.5m" at bounding box center [557, 459] width 884 height 39
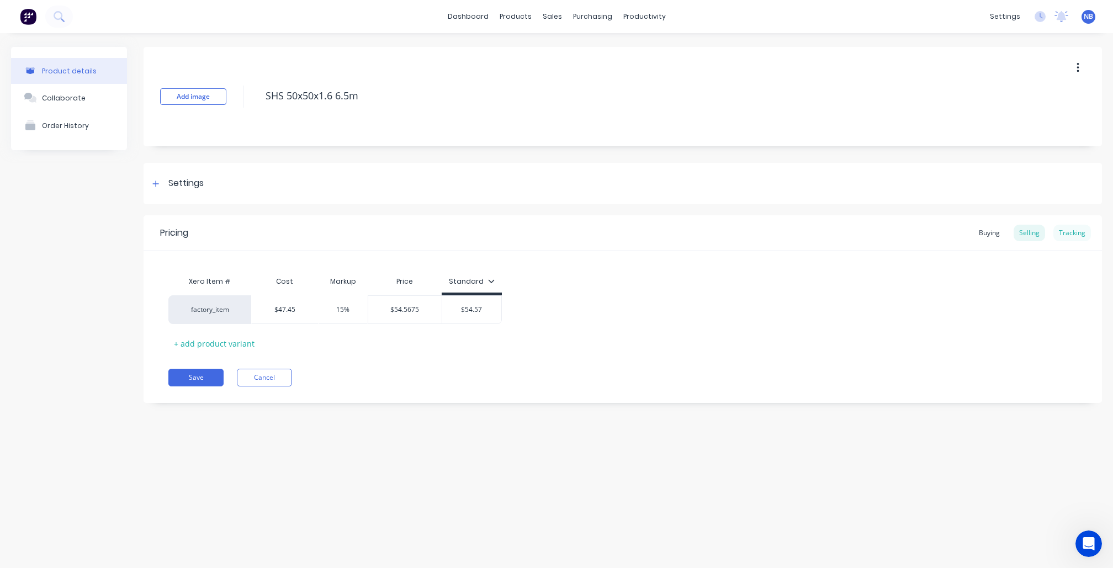
click at [1071, 240] on div "Tracking" at bounding box center [1073, 233] width 38 height 17
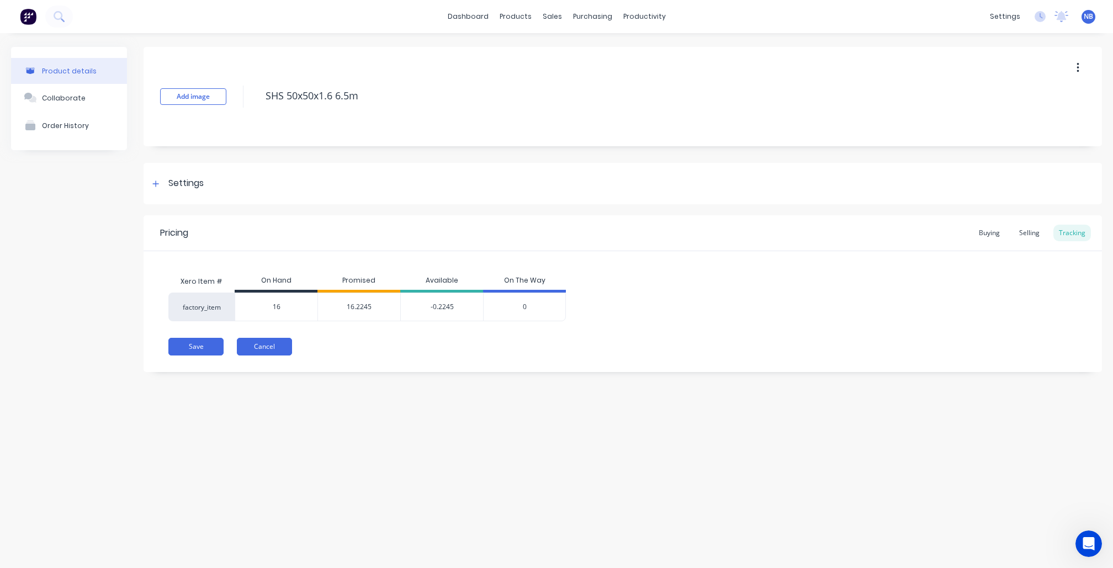
click at [255, 347] on button "Cancel" at bounding box center [264, 347] width 55 height 18
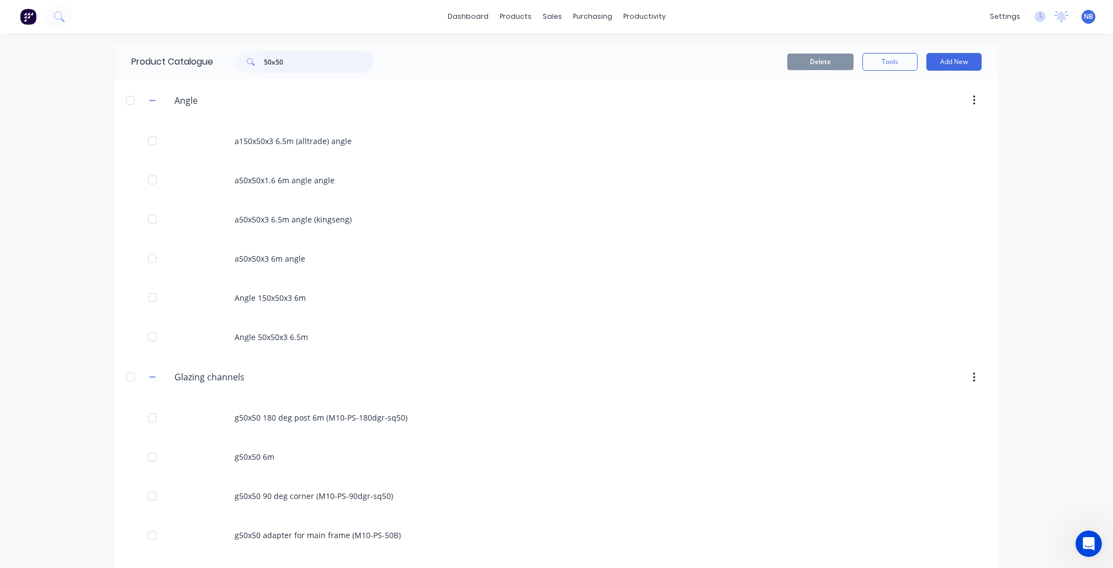
click at [308, 69] on input "50x50" at bounding box center [318, 62] width 109 height 22
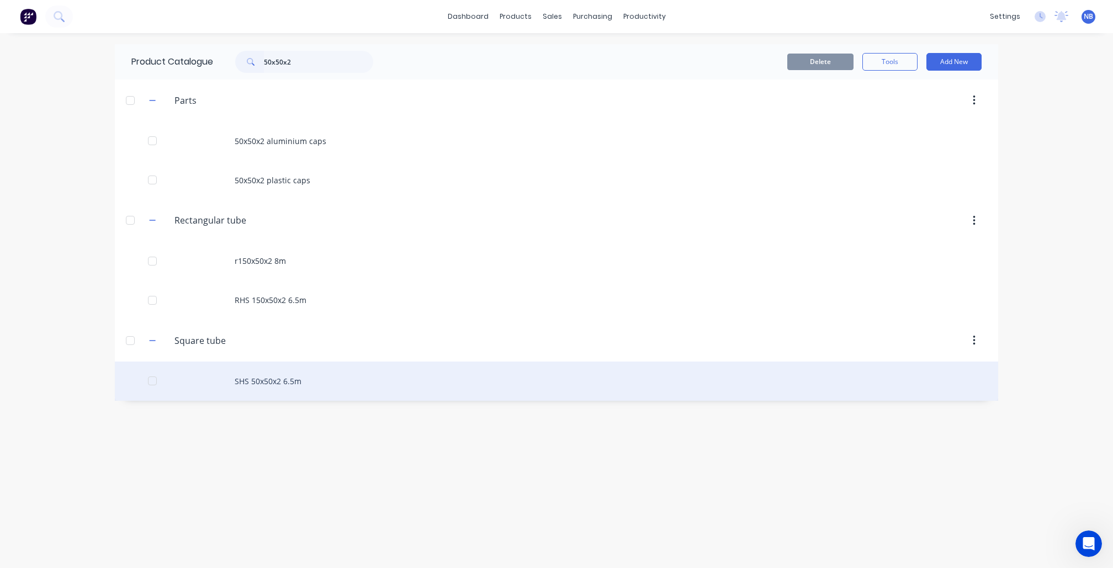
click at [309, 391] on div "SHS 50x50x2 6.5m" at bounding box center [557, 381] width 884 height 39
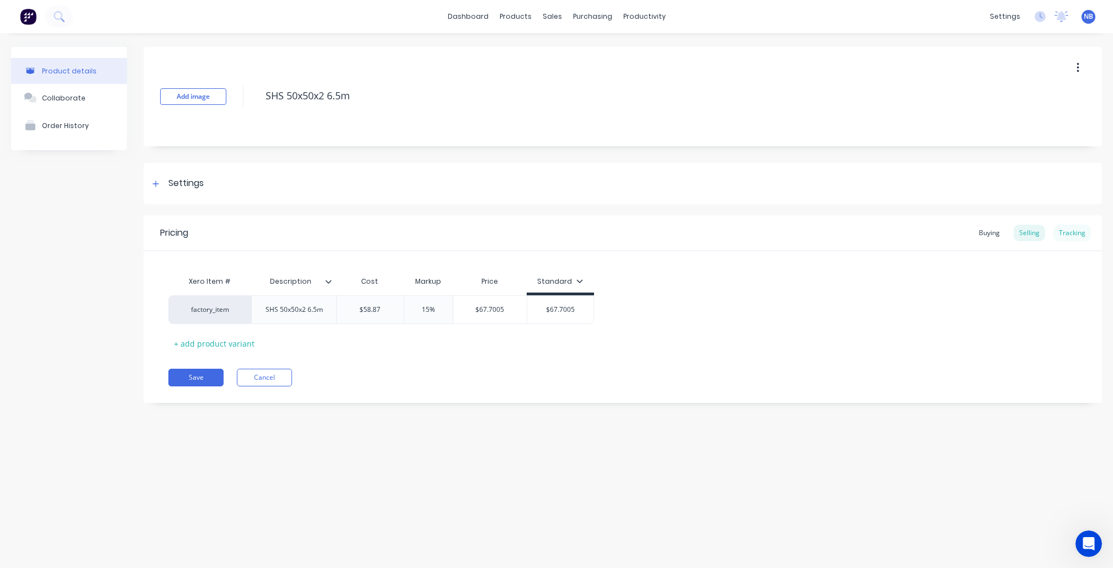
click at [1085, 232] on div "Tracking" at bounding box center [1073, 233] width 38 height 17
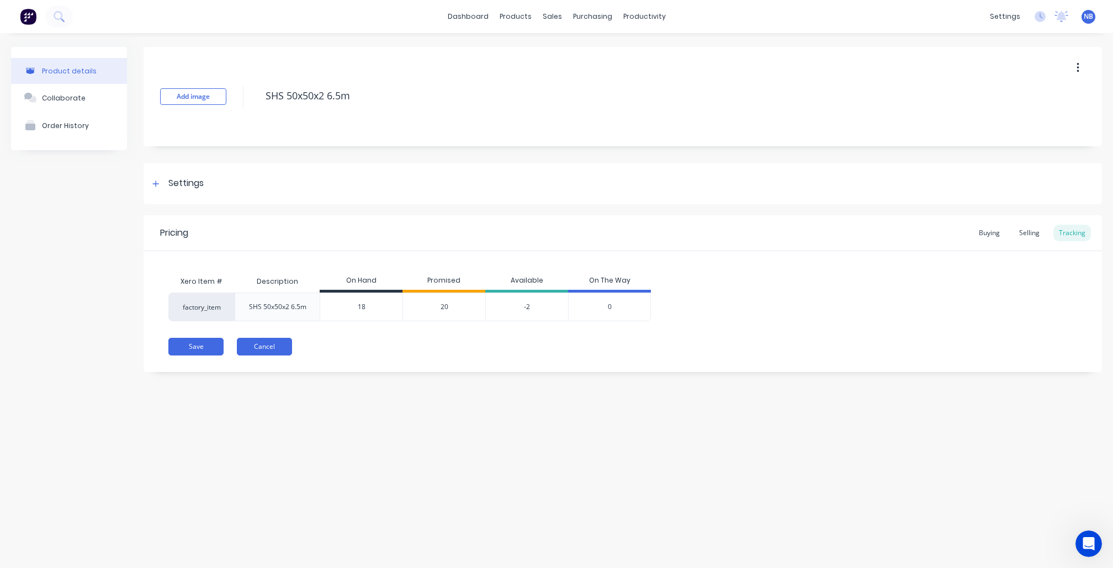
click at [268, 351] on button "Cancel" at bounding box center [264, 347] width 55 height 18
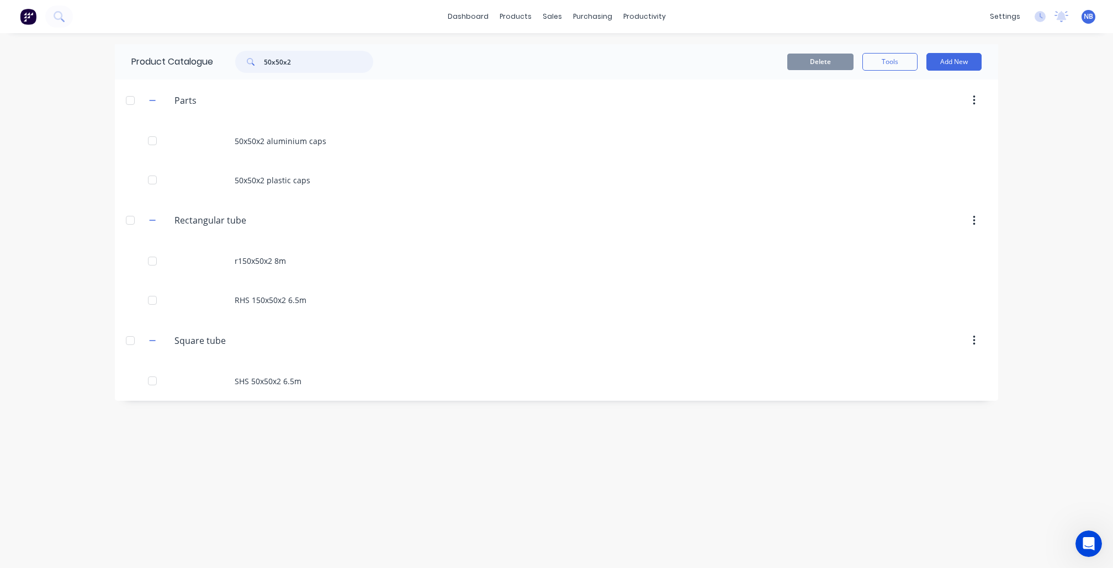
drag, startPoint x: 300, startPoint y: 63, endPoint x: 158, endPoint y: 44, distance: 143.7
click at [158, 44] on div "Product Catalogue 50x50x2" at bounding box center [258, 61] width 286 height 35
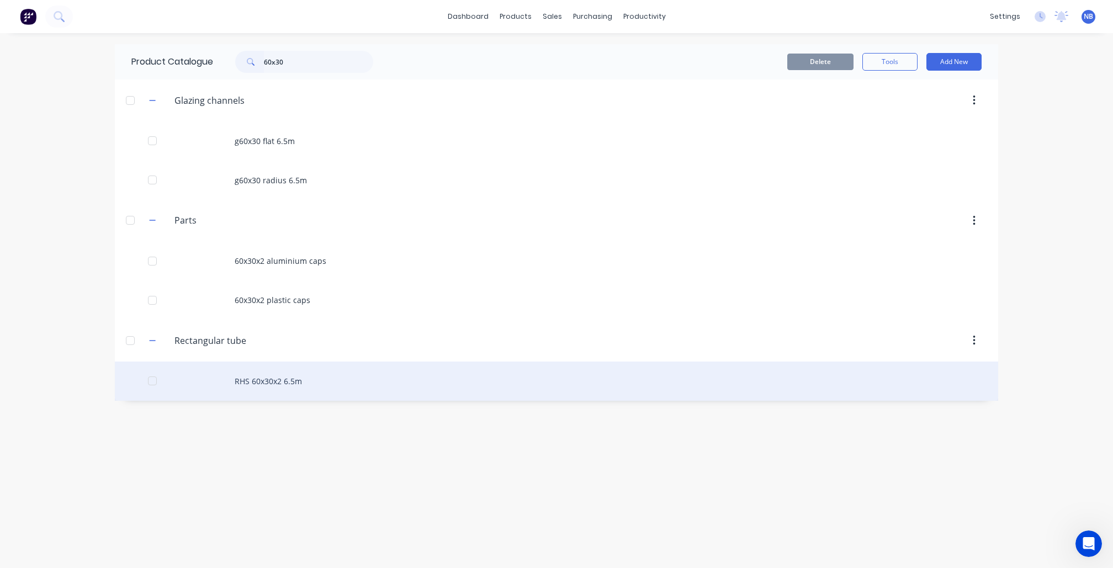
click at [321, 389] on div "RHS 60x30x2 6.5m" at bounding box center [557, 381] width 884 height 39
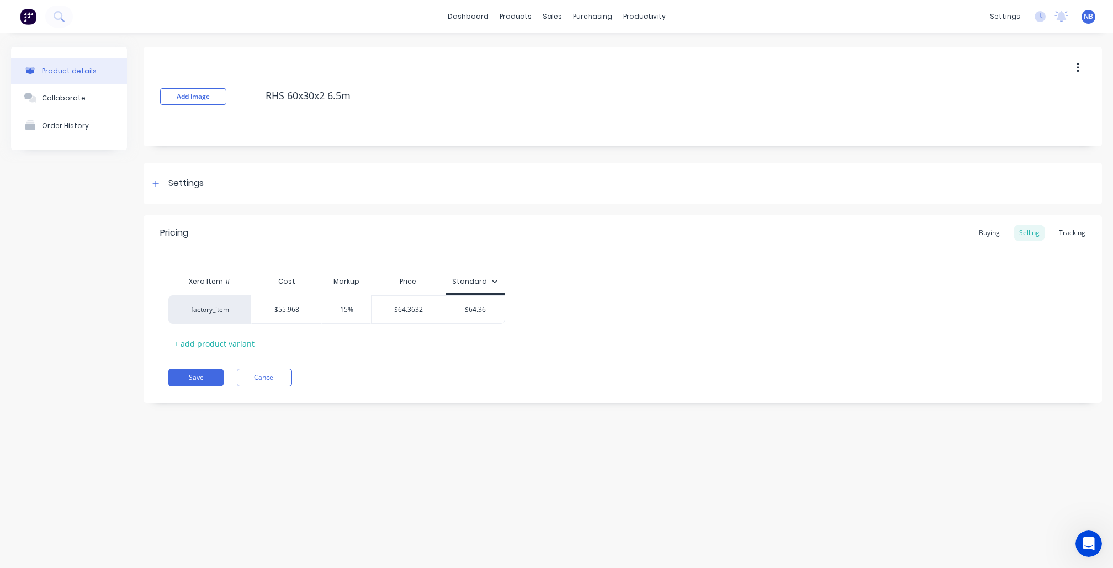
click at [1092, 233] on div "Pricing Buying Selling Tracking" at bounding box center [623, 233] width 959 height 36
click at [1076, 235] on div "Tracking" at bounding box center [1073, 233] width 38 height 17
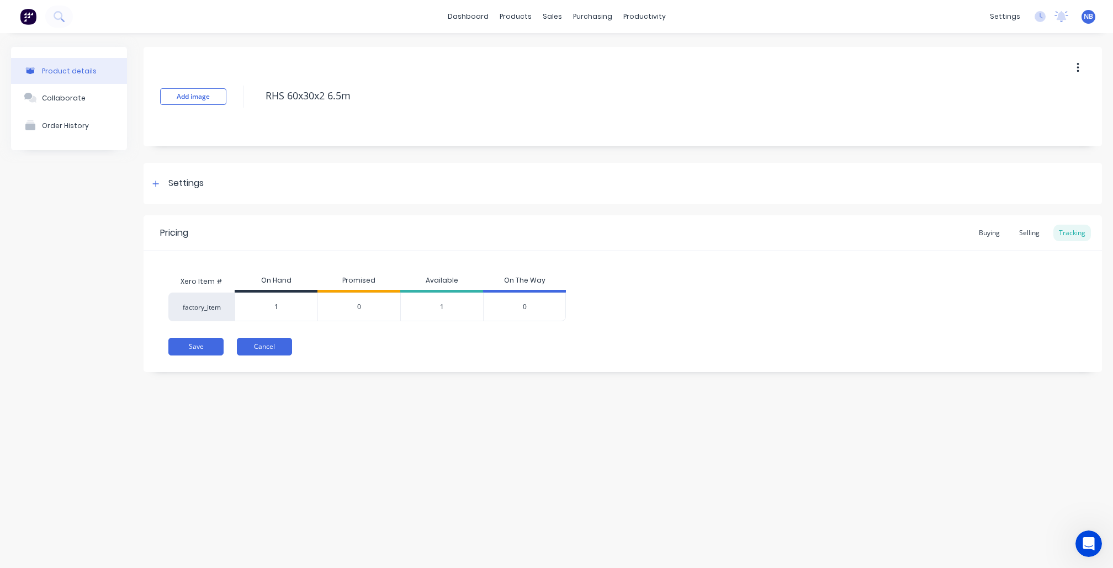
click at [248, 345] on button "Cancel" at bounding box center [264, 347] width 55 height 18
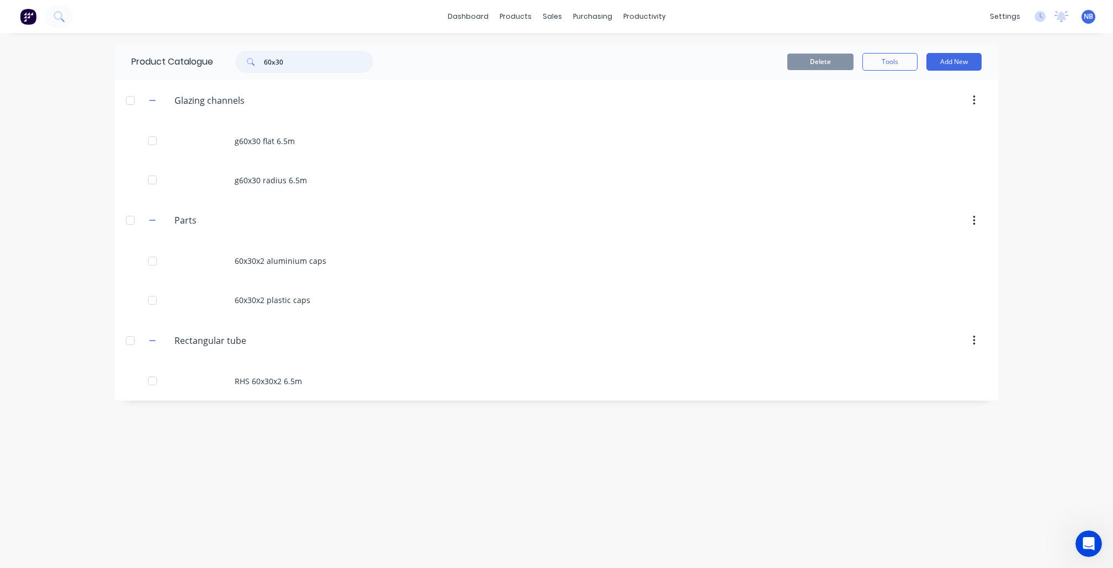
drag, startPoint x: 318, startPoint y: 67, endPoint x: 190, endPoint y: 65, distance: 128.2
click at [190, 65] on div "Product Catalogue 60x30" at bounding box center [258, 61] width 286 height 35
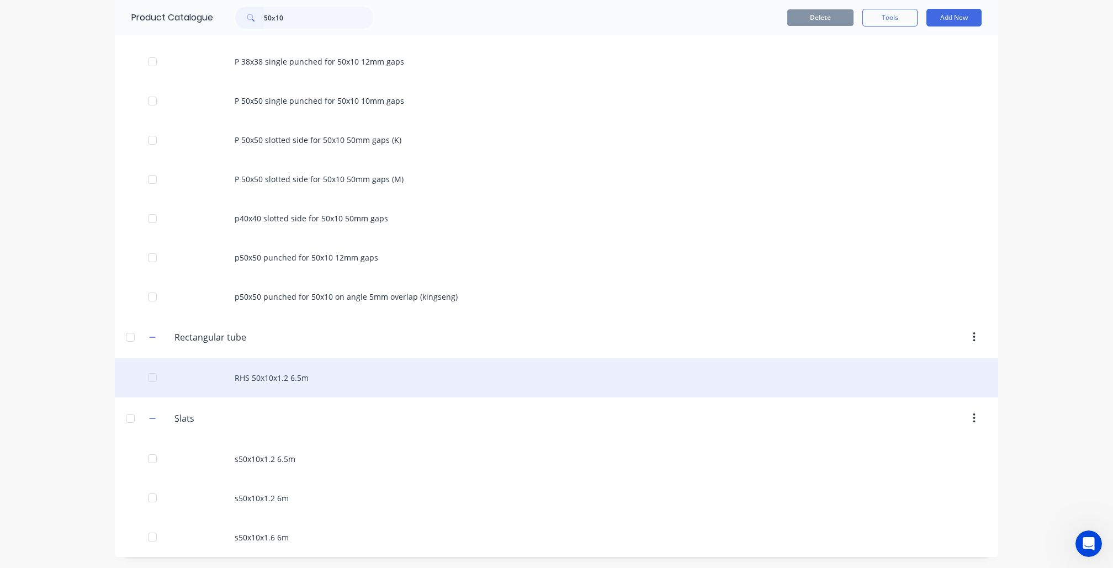
click at [319, 390] on div "RHS 50x10x1.2 6.5m" at bounding box center [557, 377] width 884 height 39
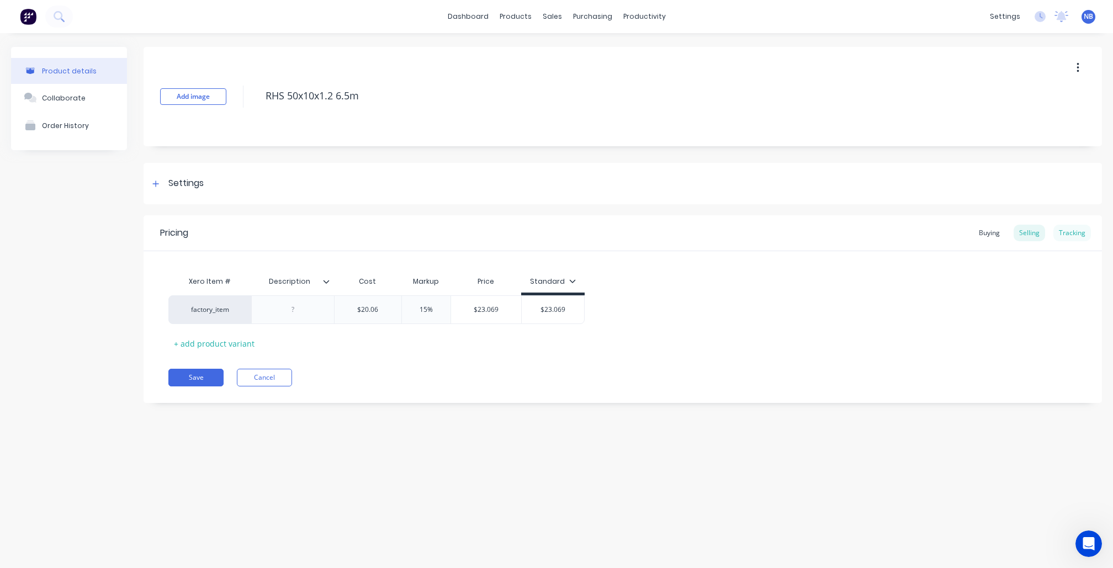
click at [1079, 239] on div "Tracking" at bounding box center [1073, 233] width 38 height 17
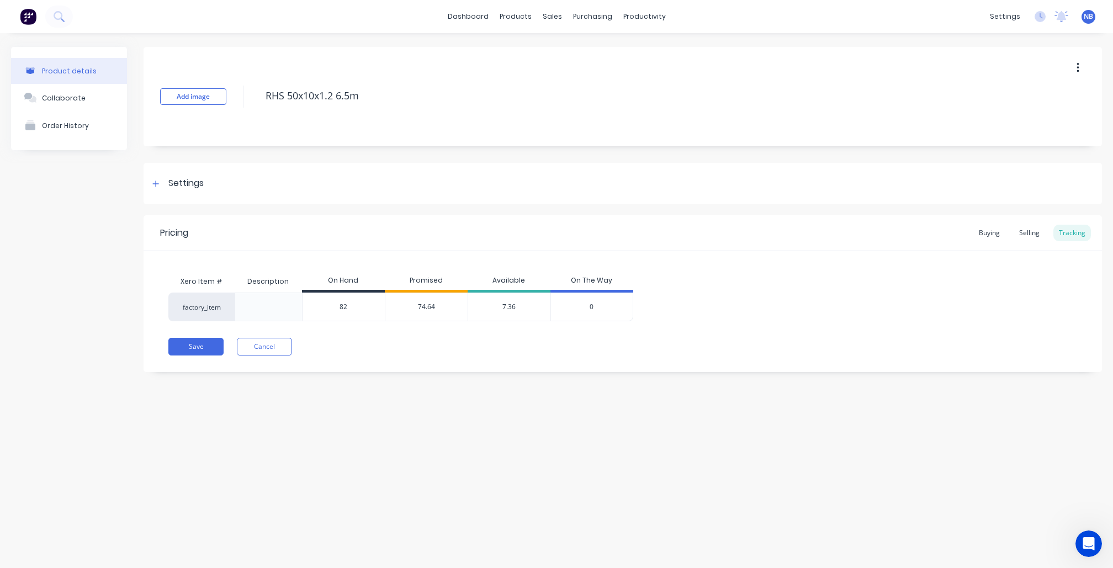
click at [427, 304] on span "74.64" at bounding box center [426, 307] width 17 height 10
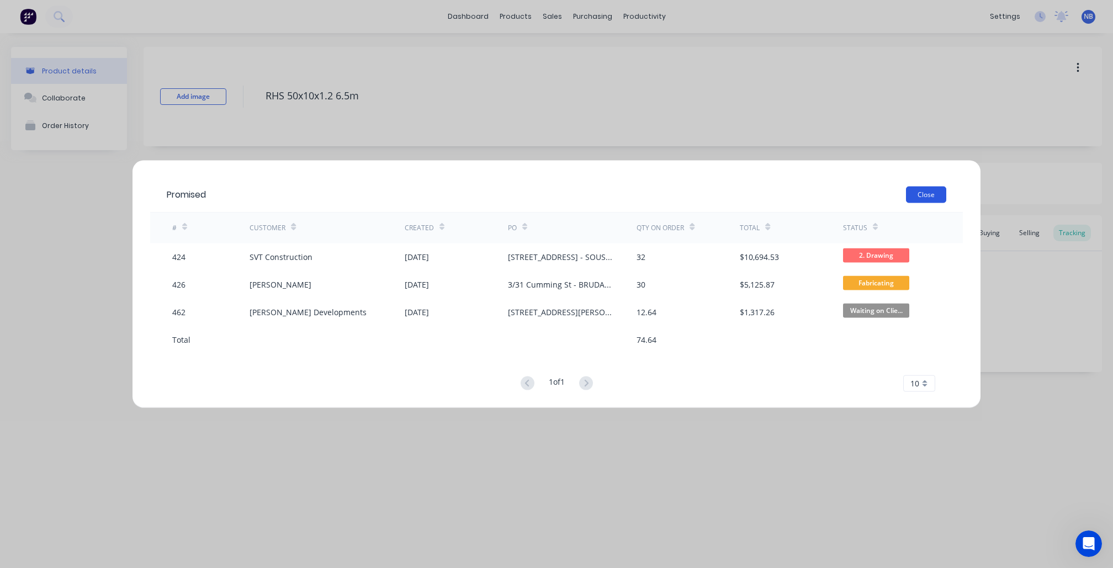
click at [931, 193] on button "Close" at bounding box center [926, 194] width 40 height 17
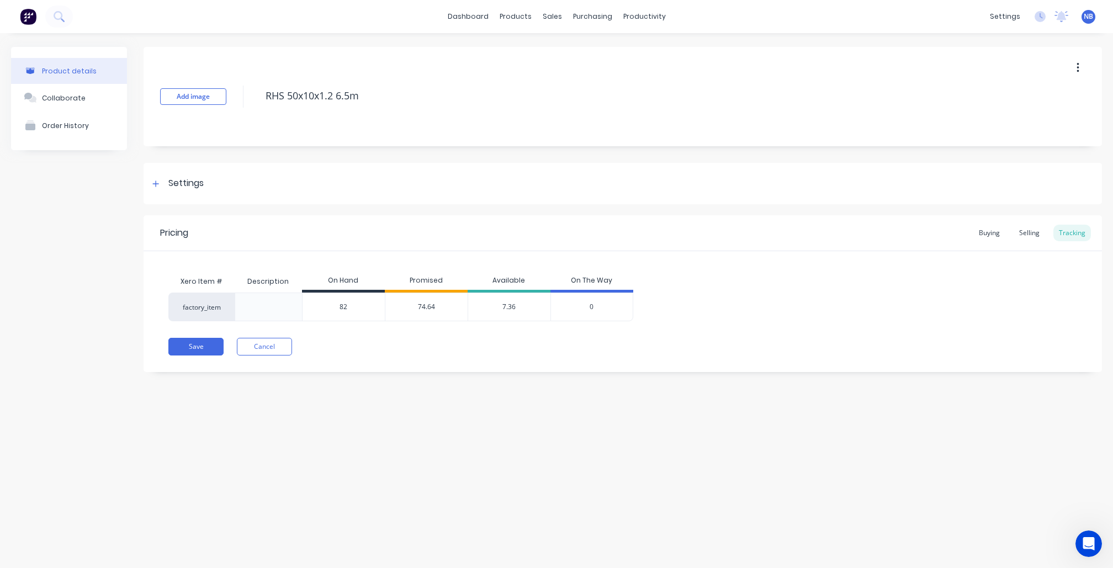
click at [420, 308] on span "74.64" at bounding box center [426, 307] width 17 height 10
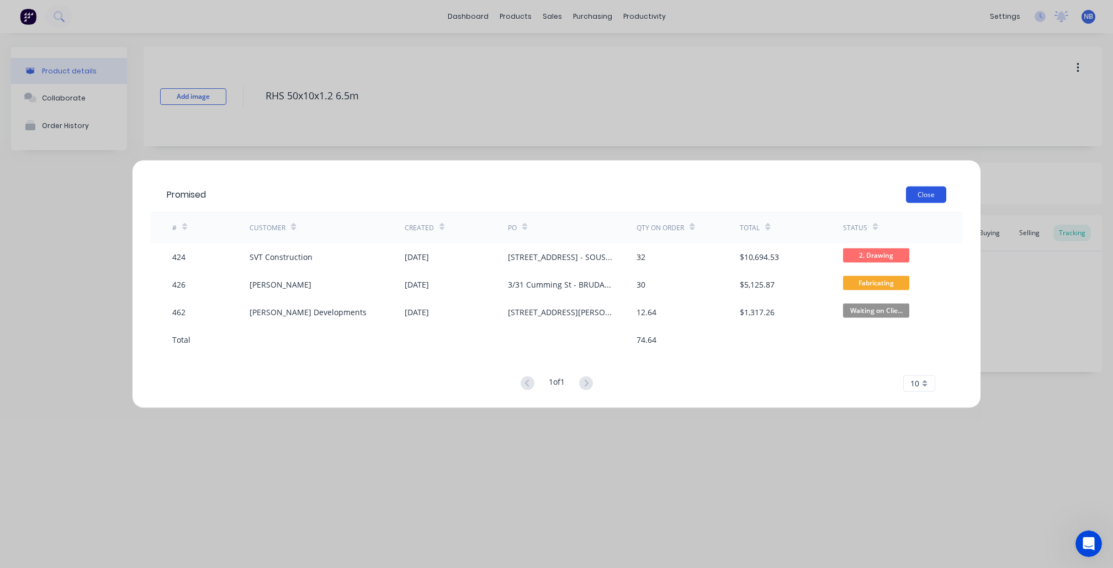
click at [913, 191] on button "Close" at bounding box center [926, 194] width 40 height 17
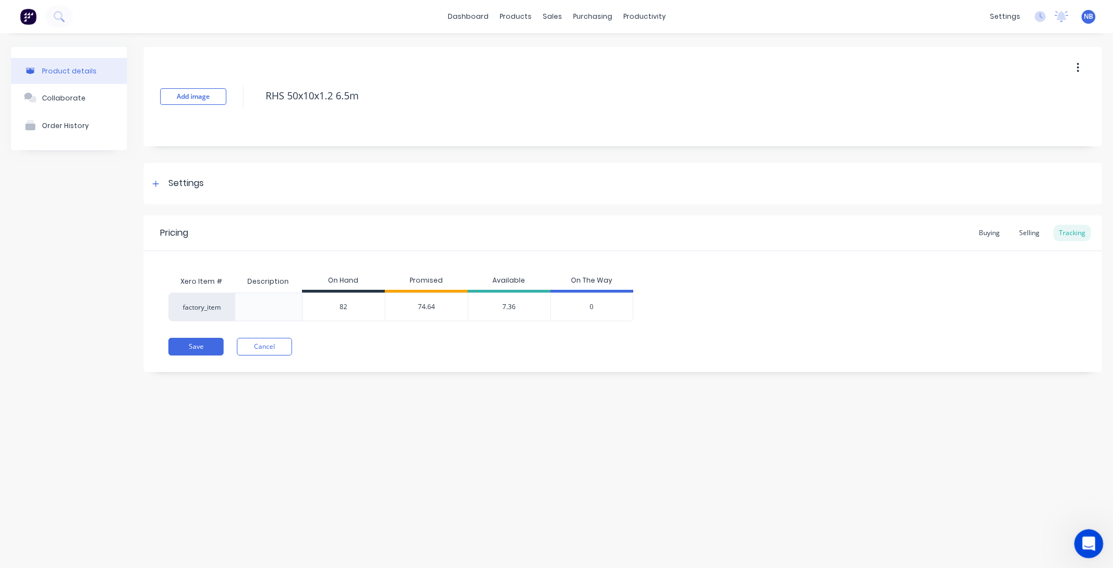
click at [1086, 530] on div "Open Intercom Messenger" at bounding box center [1087, 542] width 36 height 36
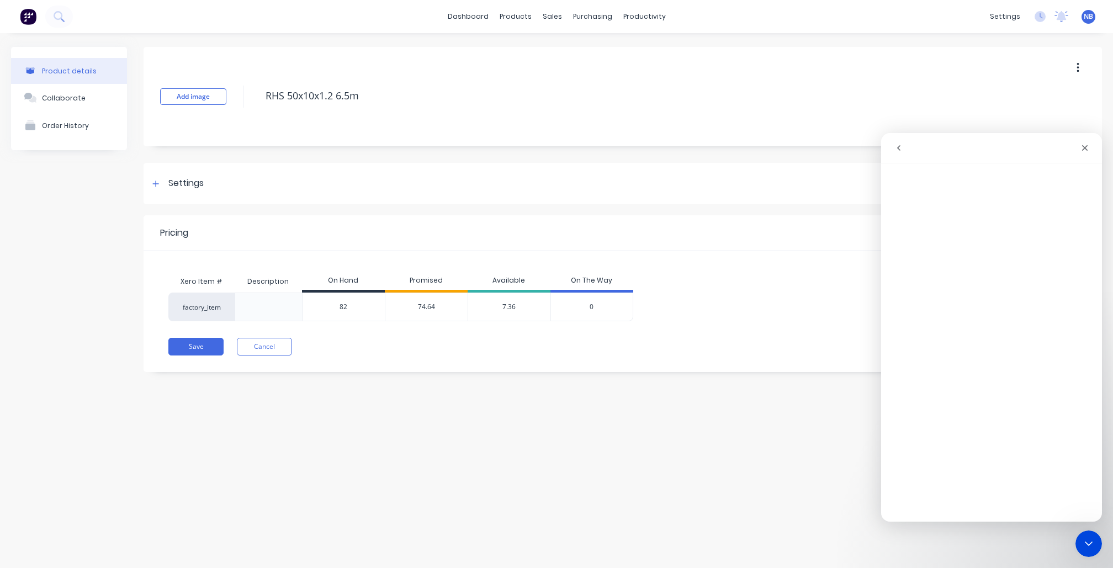
click at [950, 115] on div "Add image RHS 50x10x1.2 6.5m" at bounding box center [623, 96] width 959 height 99
click at [1076, 147] on div "Close" at bounding box center [1085, 148] width 20 height 20
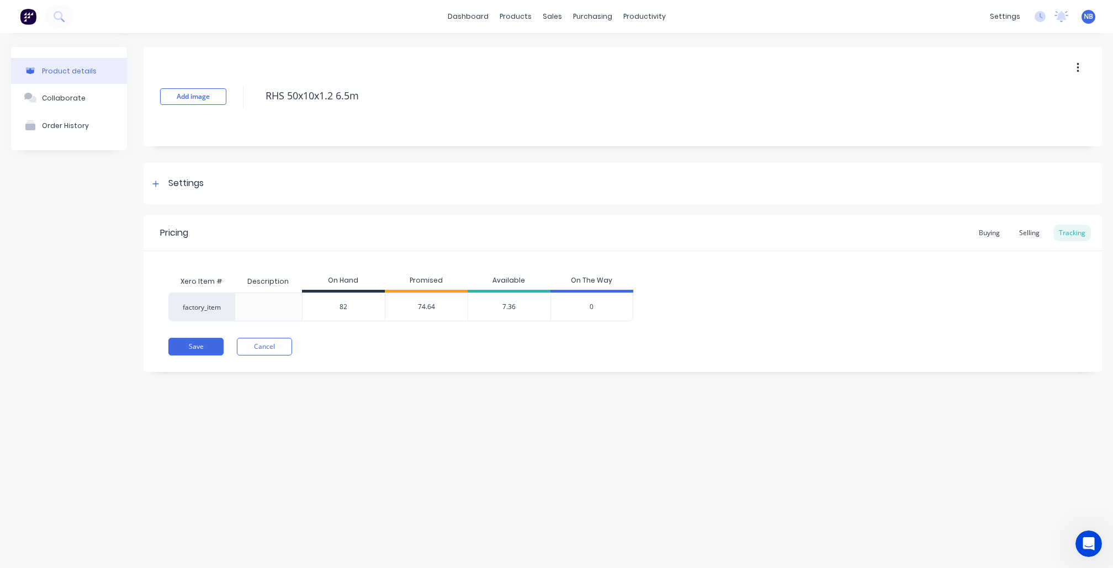
drag, startPoint x: 354, startPoint y: 310, endPoint x: 212, endPoint y: 305, distance: 142.0
click at [212, 305] on div "factory_item 82 82 74.64 7.36 0" at bounding box center [400, 307] width 465 height 29
click at [316, 405] on div "Product details Collaborate Order History Add image RHS 50x10x1.2 6.5m Settings…" at bounding box center [556, 289] width 1113 height 513
click at [358, 314] on div "137" at bounding box center [344, 307] width 82 height 28
click at [378, 392] on div "Product details Collaborate Order History Add image RHS 50x10x1.2 6.5m Settings…" at bounding box center [556, 289] width 1113 height 513
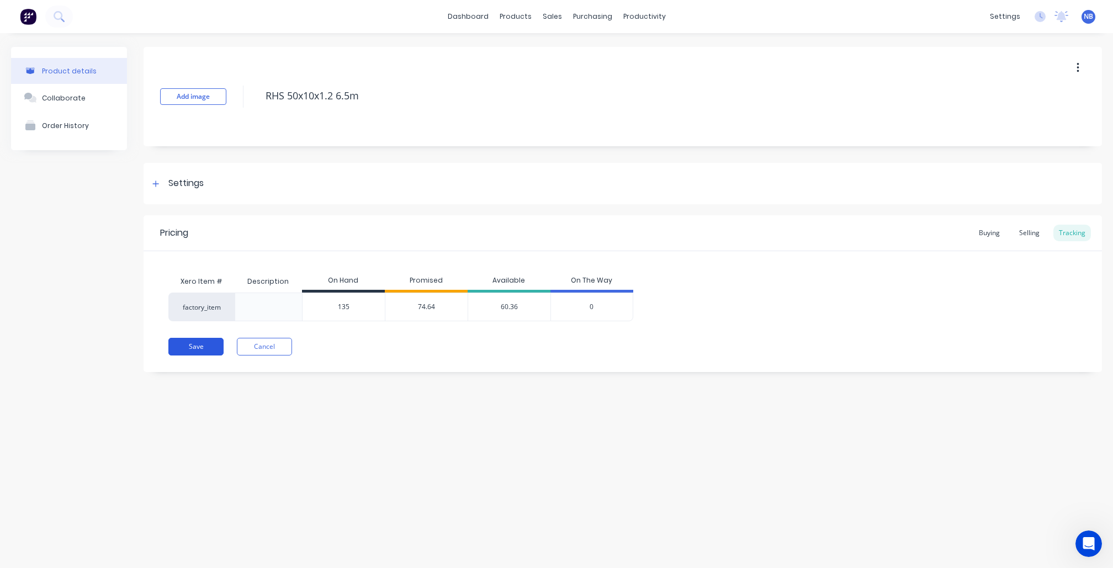
click at [205, 349] on button "Save" at bounding box center [195, 347] width 55 height 18
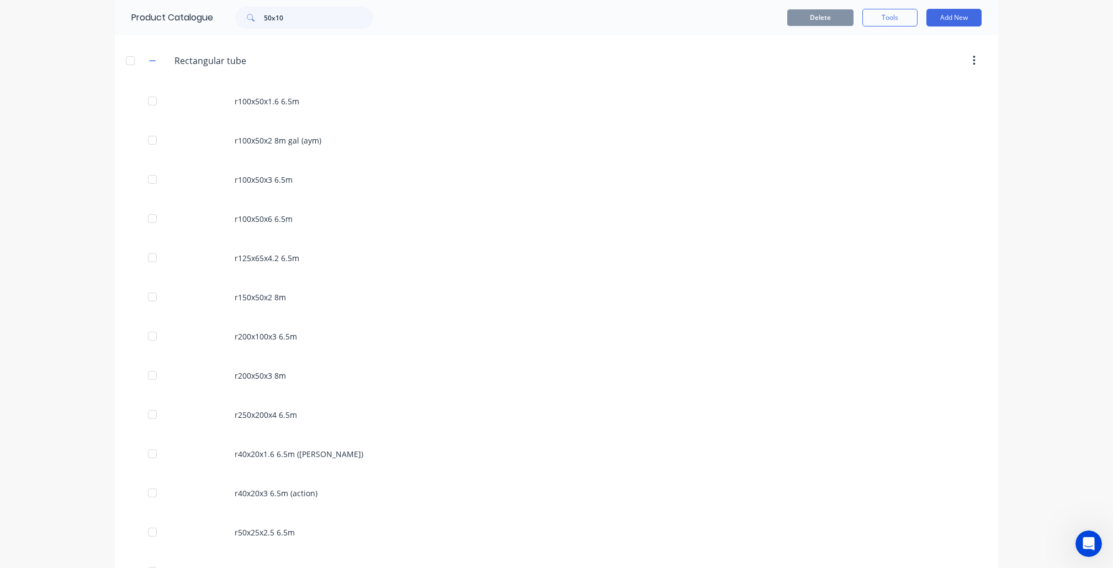
scroll to position [915, 0]
click at [317, 18] on input "50x10" at bounding box center [318, 18] width 109 height 22
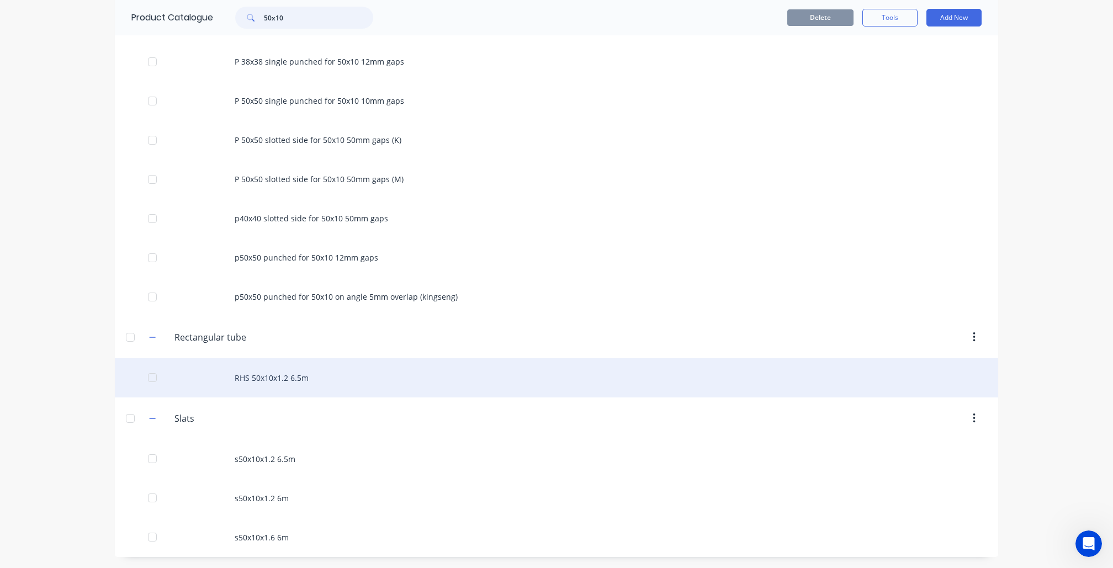
scroll to position [661, 0]
click at [310, 372] on div "RHS 50x10x1.2 6.5m" at bounding box center [557, 377] width 884 height 39
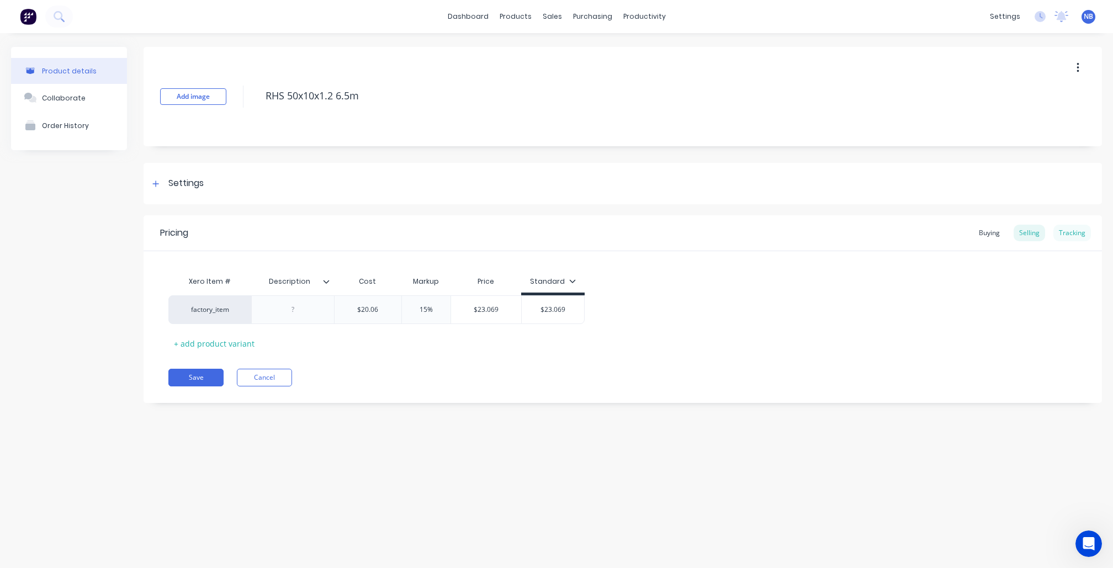
click at [1081, 229] on div "Tracking" at bounding box center [1073, 233] width 38 height 17
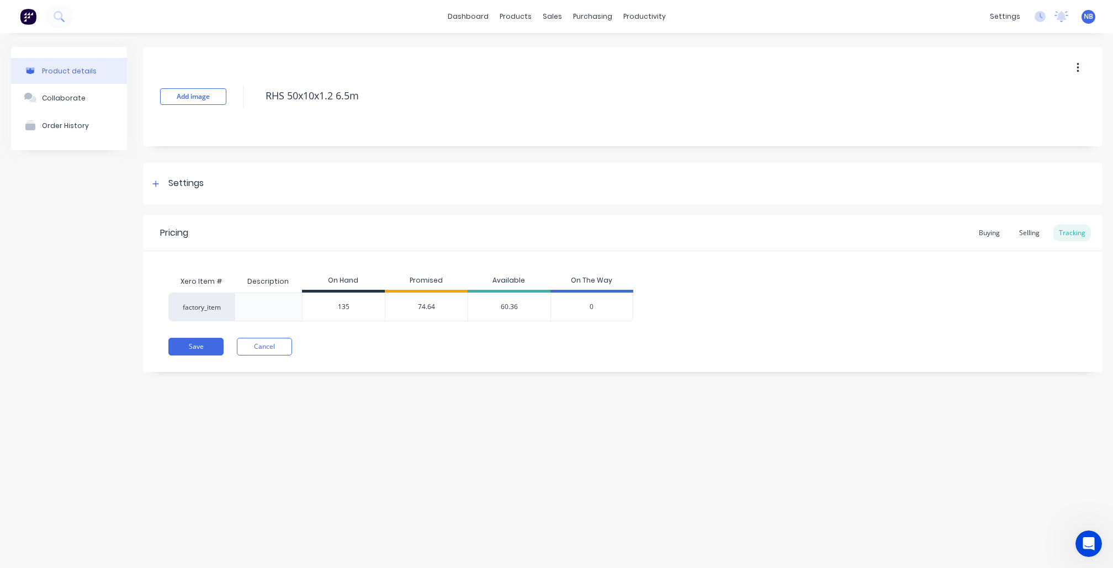
click at [358, 310] on input "135" at bounding box center [344, 307] width 82 height 10
click at [190, 361] on div "Pricing Buying Selling Tracking Xero Item # Description On Hand Promised Availa…" at bounding box center [623, 293] width 959 height 157
click at [191, 345] on button "Save" at bounding box center [195, 347] width 55 height 18
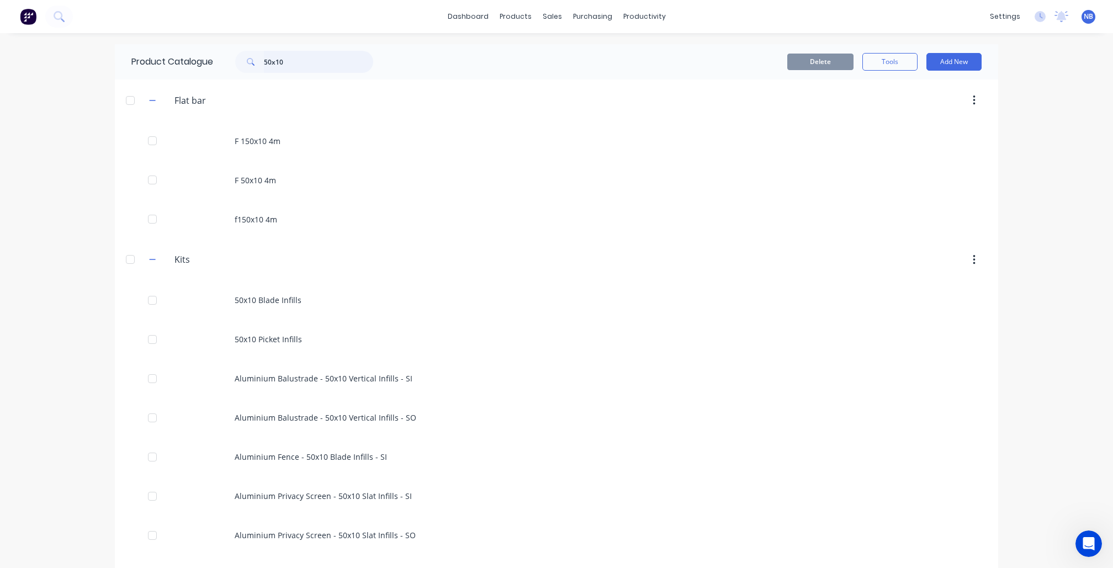
click at [332, 52] on input "50x10" at bounding box center [318, 62] width 109 height 22
click at [332, 58] on input "50x10" at bounding box center [318, 62] width 109 height 22
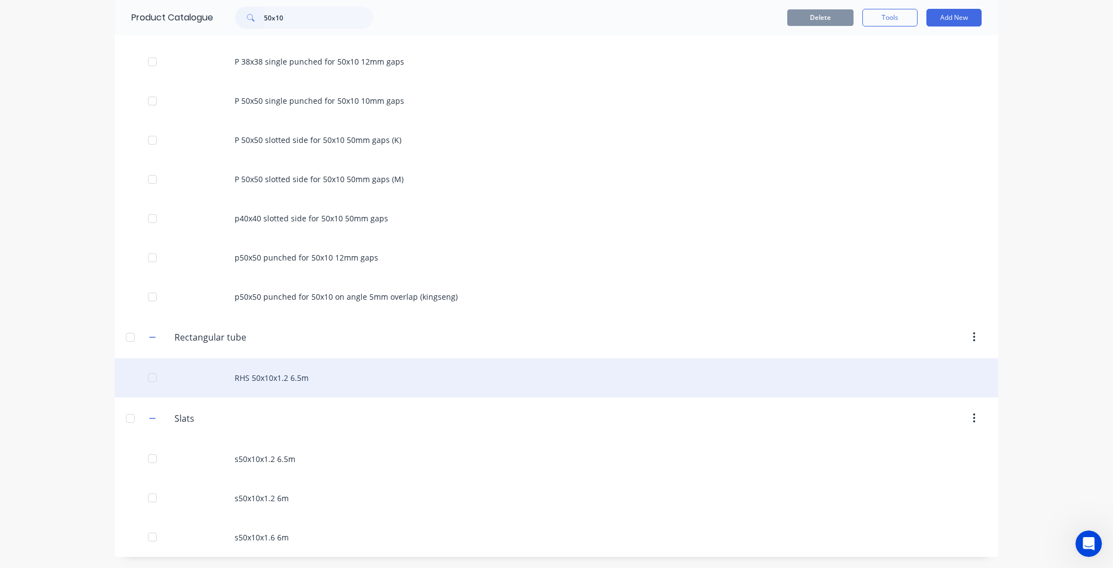
scroll to position [661, 0]
click at [347, 380] on div "RHS 50x10x1.2 6.5m" at bounding box center [557, 377] width 884 height 39
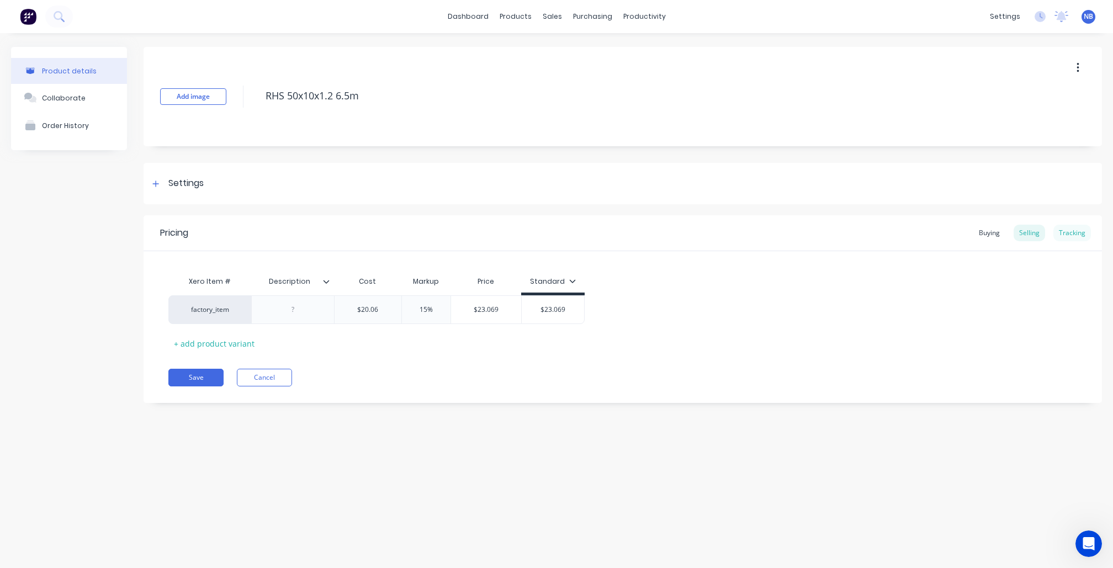
click at [1077, 230] on div "Tracking" at bounding box center [1073, 233] width 38 height 17
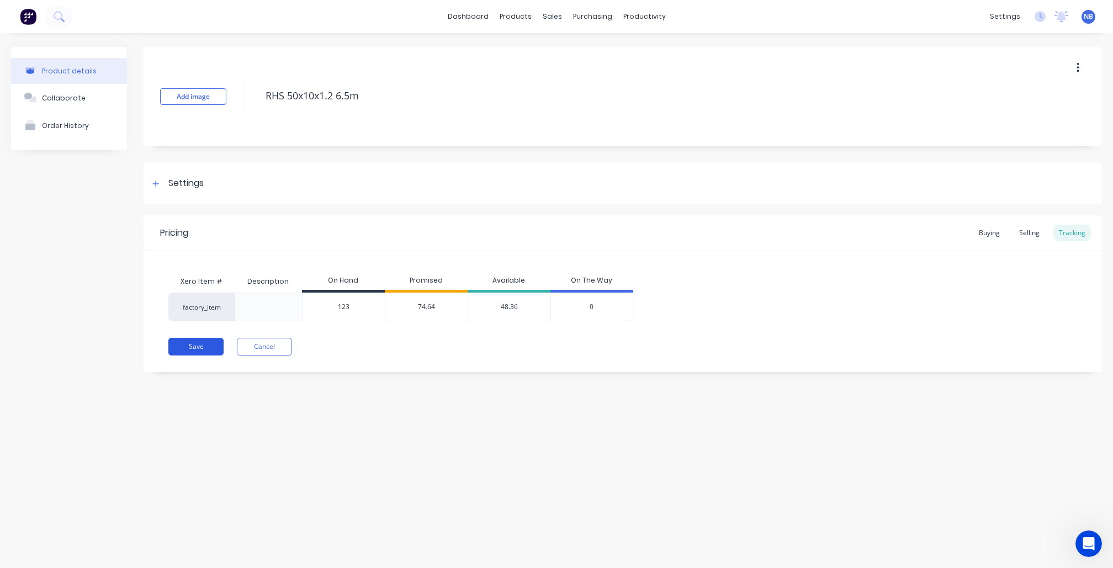
click at [204, 354] on button "Save" at bounding box center [195, 347] width 55 height 18
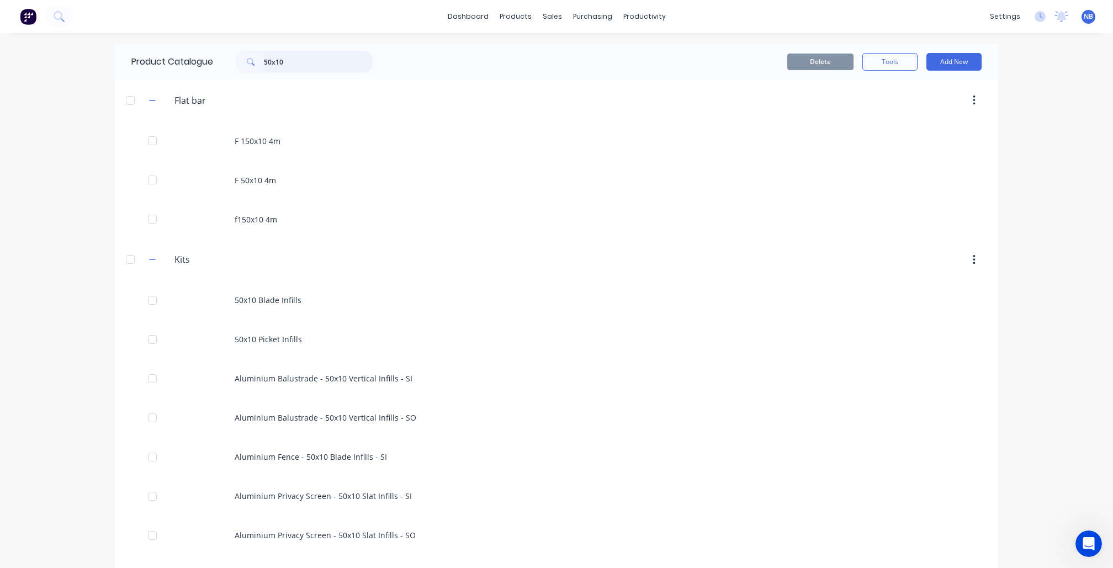
click at [341, 59] on input "50x10" at bounding box center [318, 62] width 109 height 22
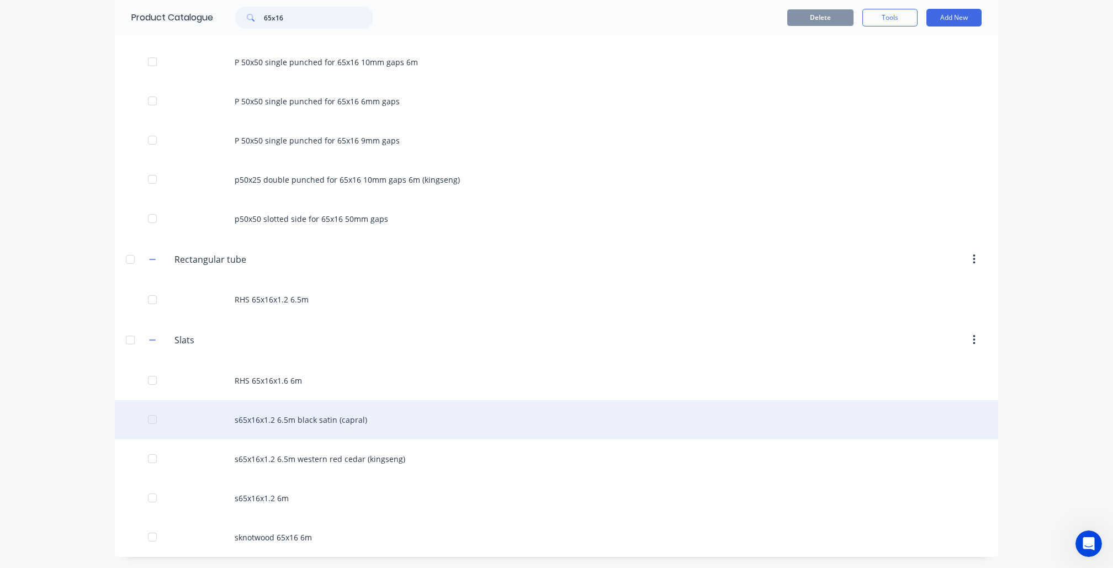
scroll to position [498, 0]
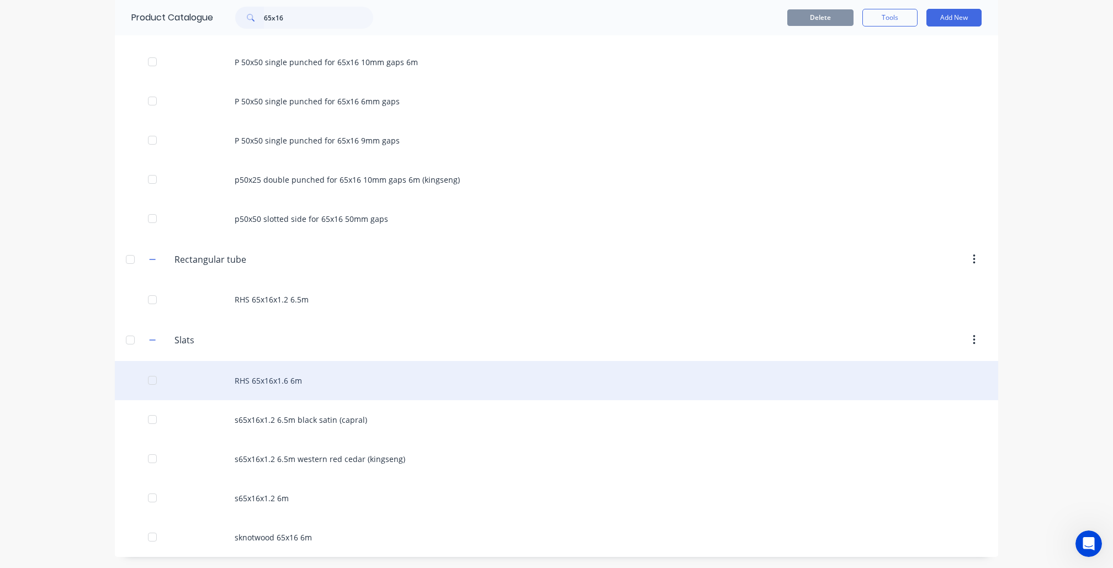
click at [348, 387] on div "RHS 65x16x1.6 6m" at bounding box center [557, 380] width 884 height 39
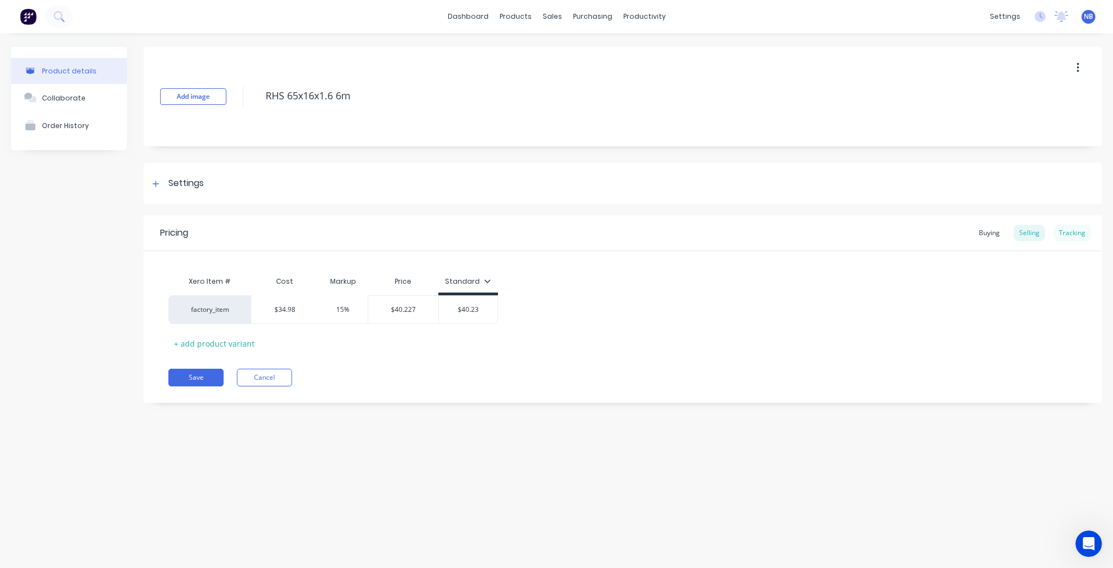
click at [1075, 235] on div "Tracking" at bounding box center [1073, 233] width 38 height 17
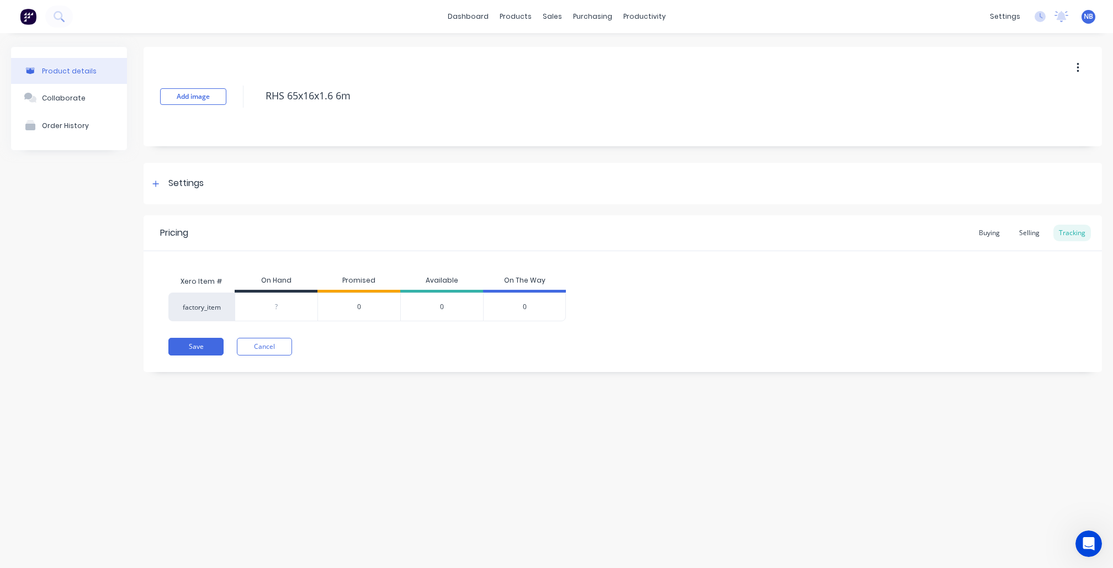
click at [1074, 64] on button "button" at bounding box center [1078, 68] width 26 height 20
click at [1032, 102] on span "Duplicate" at bounding box center [1037, 97] width 83 height 12
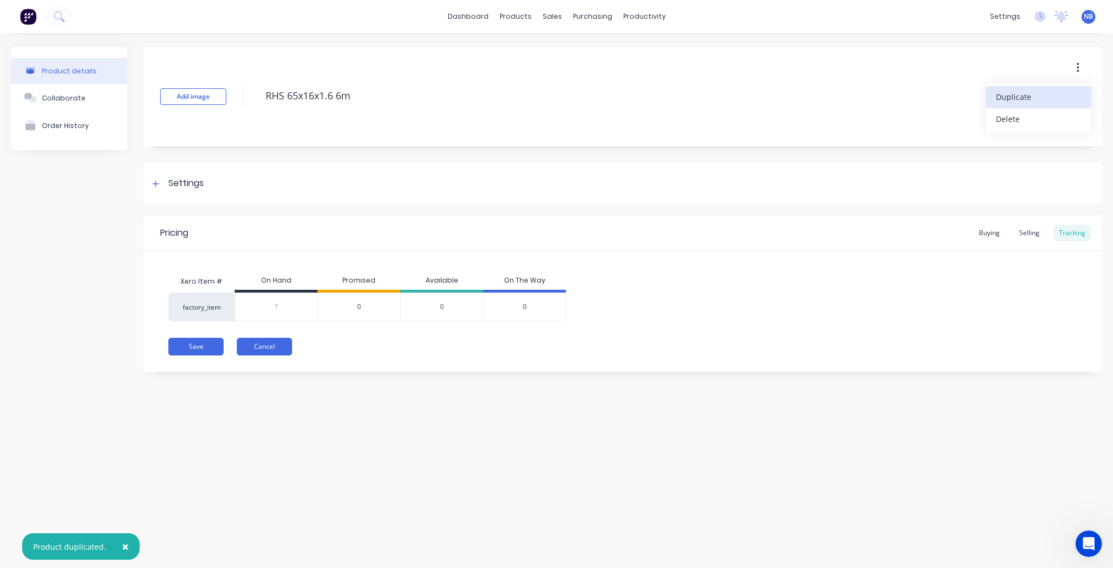
click at [268, 351] on button "Cancel" at bounding box center [264, 347] width 55 height 18
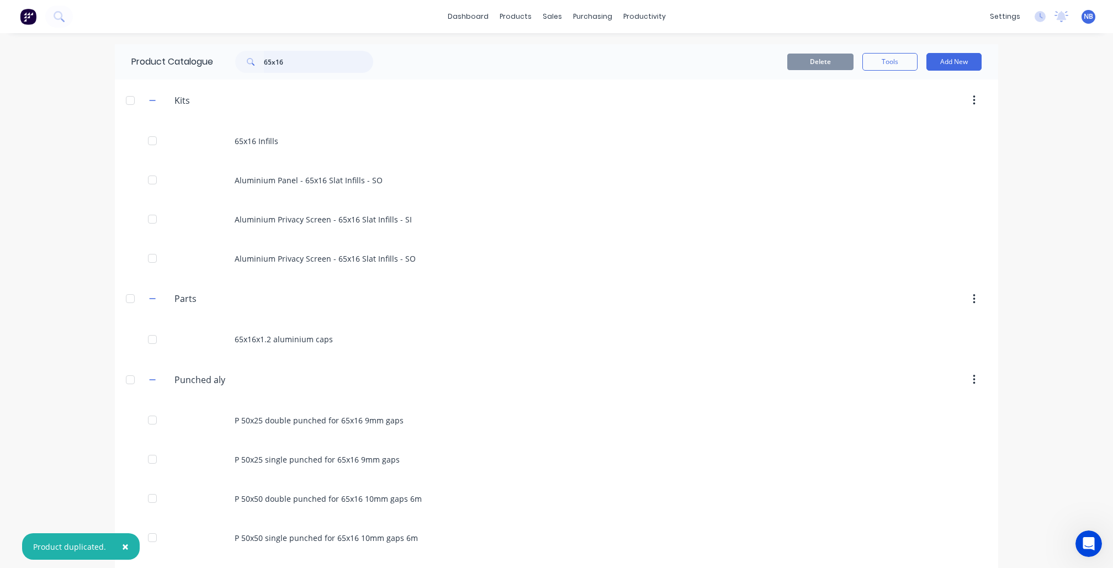
click at [323, 62] on input "65x16" at bounding box center [318, 62] width 109 height 22
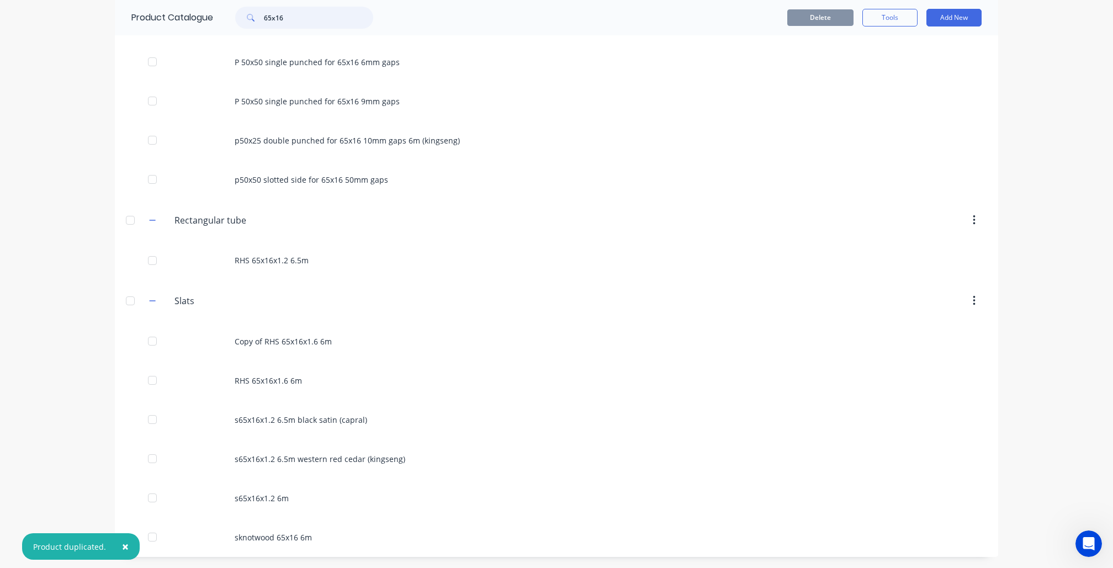
scroll to position [537, 0]
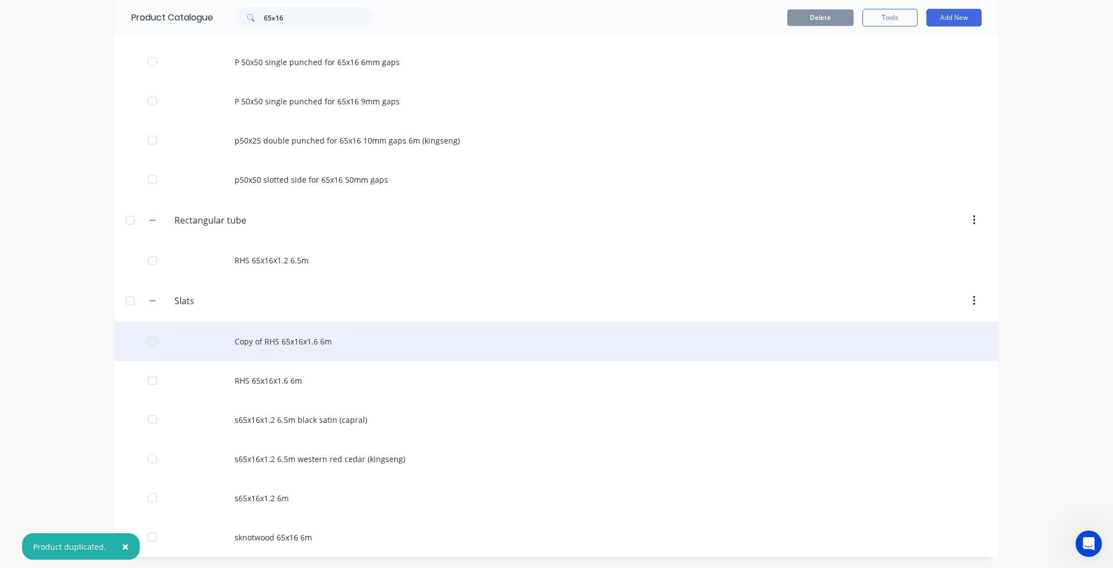
click at [400, 339] on div "Copy of RHS 65x16x1.6 6m" at bounding box center [557, 341] width 884 height 39
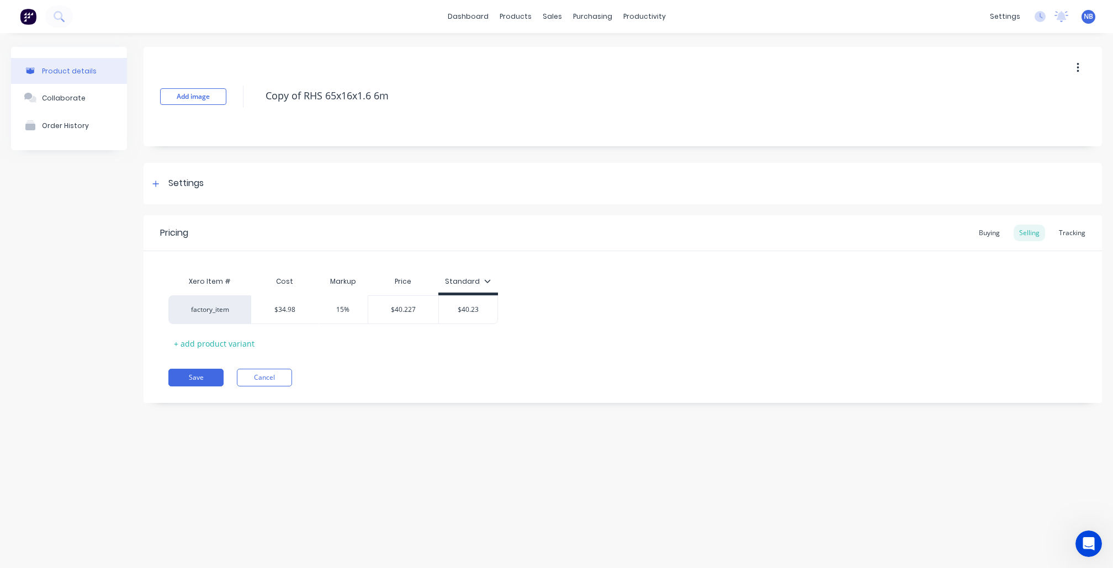
drag, startPoint x: 303, startPoint y: 93, endPoint x: 180, endPoint y: 82, distance: 123.6
click at [180, 82] on div "Add image Copy of RHS 65x16x1.6 6m" at bounding box center [623, 96] width 959 height 99
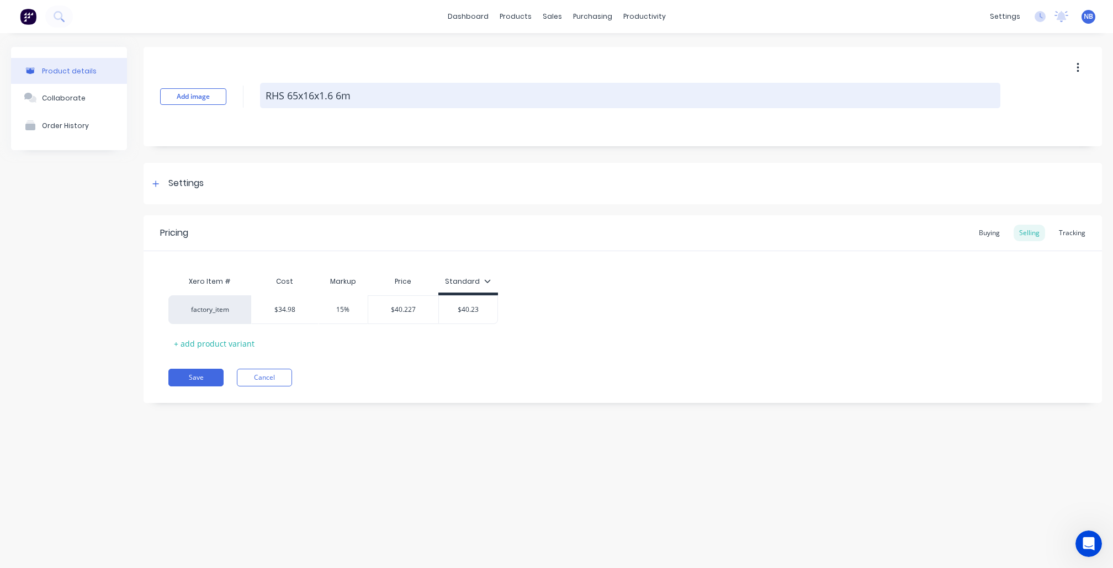
click at [345, 96] on textarea "RHS 65x16x1.6 6m" at bounding box center [630, 95] width 741 height 25
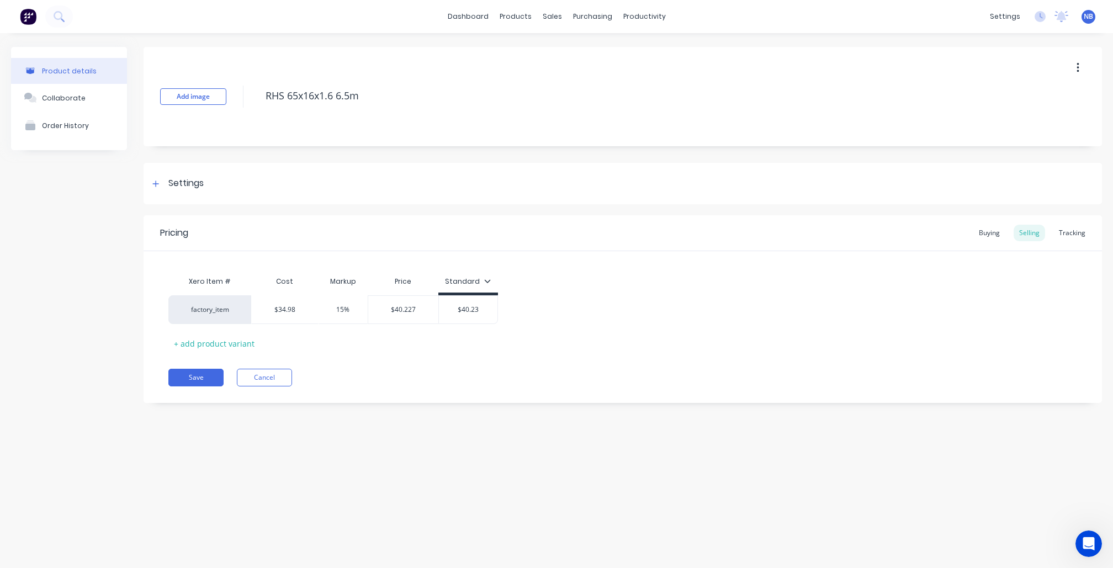
click at [629, 465] on div "Product details Collaborate Order History Add image RHS 65x16x1.6 6.5m Settings…" at bounding box center [556, 289] width 1113 height 513
click at [1083, 237] on div "Tracking" at bounding box center [1073, 233] width 38 height 17
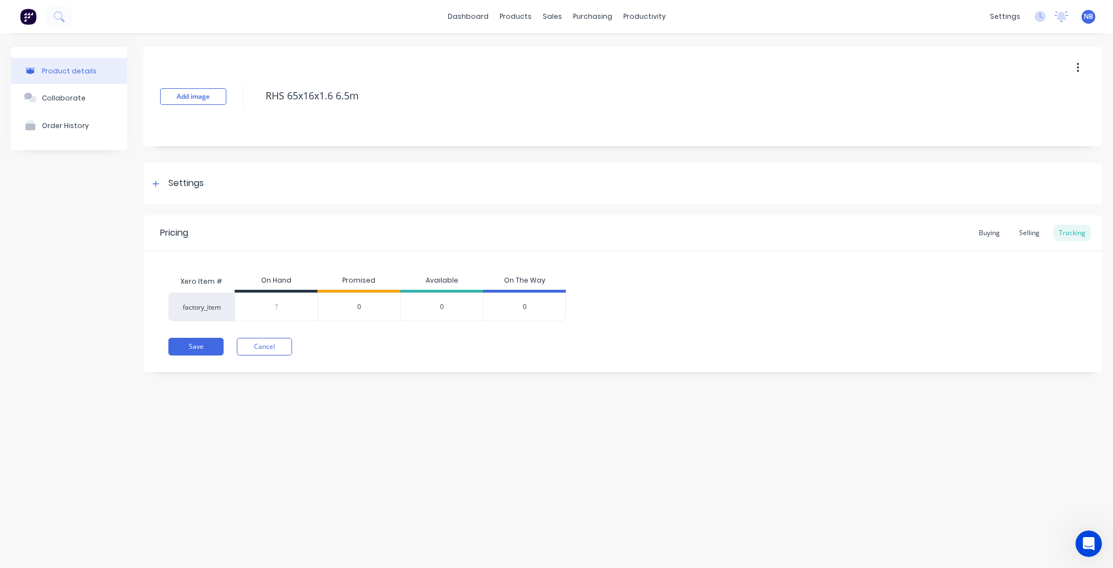
click at [287, 303] on input "0" at bounding box center [276, 307] width 82 height 10
click at [193, 477] on div "Product details Collaborate Order History Add image RHS 65x16x1.6 6.5m Settings…" at bounding box center [556, 289] width 1113 height 513
click at [157, 173] on div "Settings" at bounding box center [623, 183] width 959 height 41
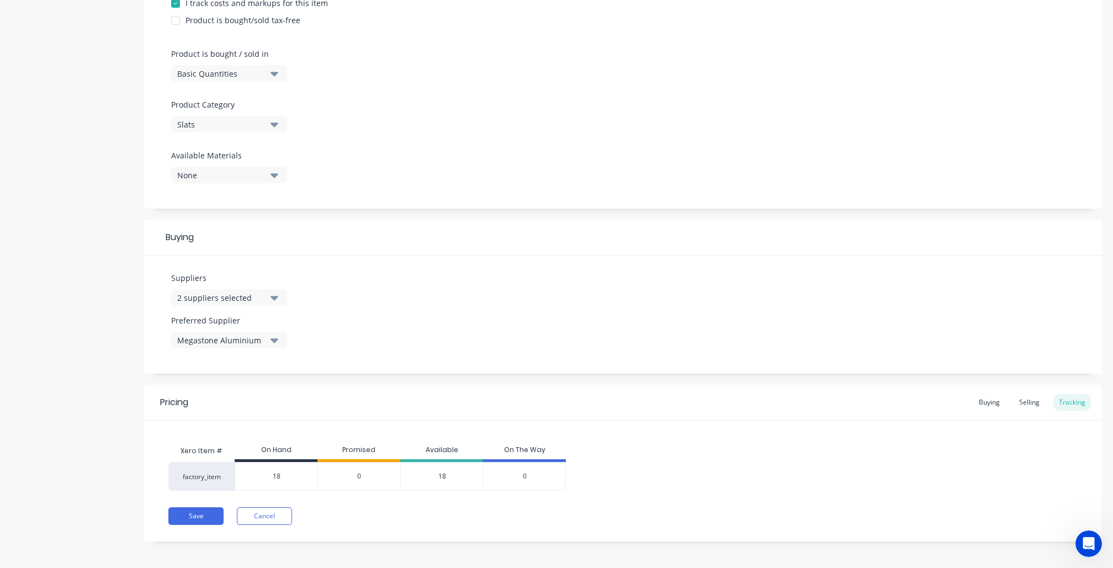
click at [255, 298] on button "2 suppliers selected" at bounding box center [229, 297] width 116 height 17
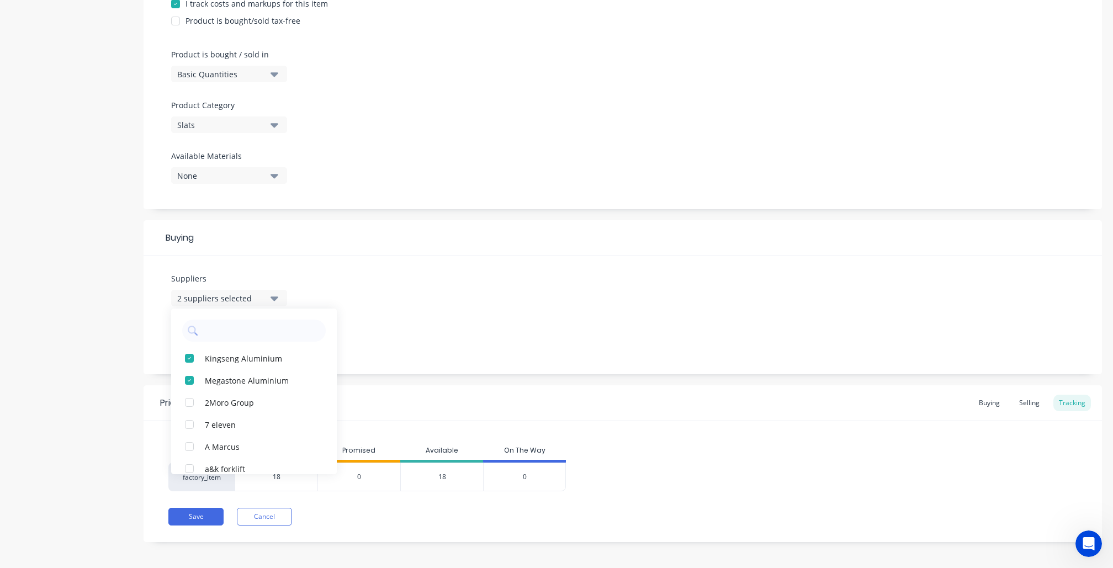
scroll to position [298, 0]
click at [69, 330] on div "Product details Collaborate Order History" at bounding box center [69, 154] width 116 height 811
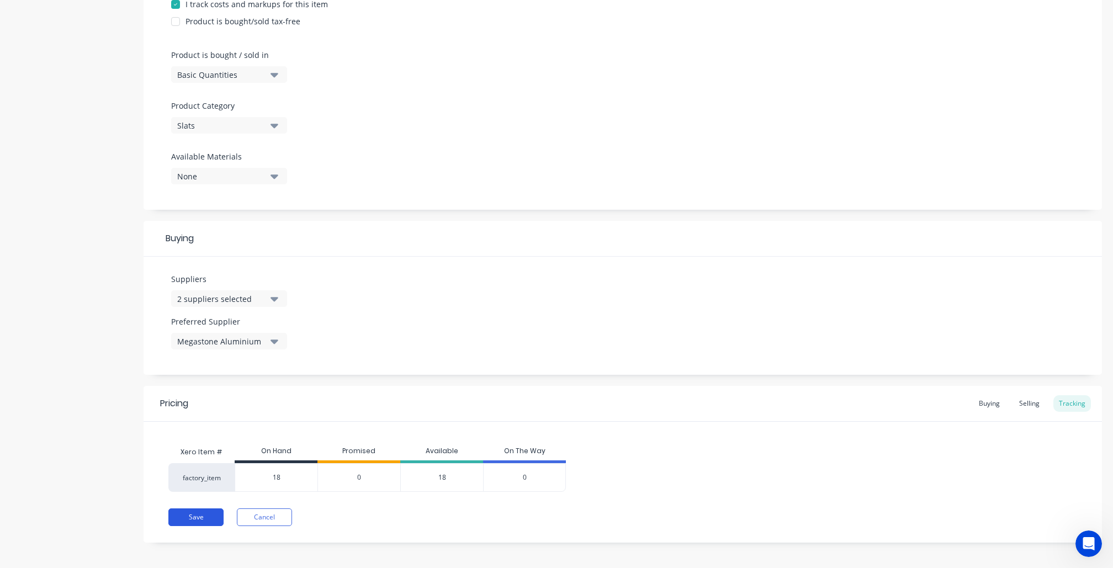
click at [199, 520] on button "Save" at bounding box center [195, 518] width 55 height 18
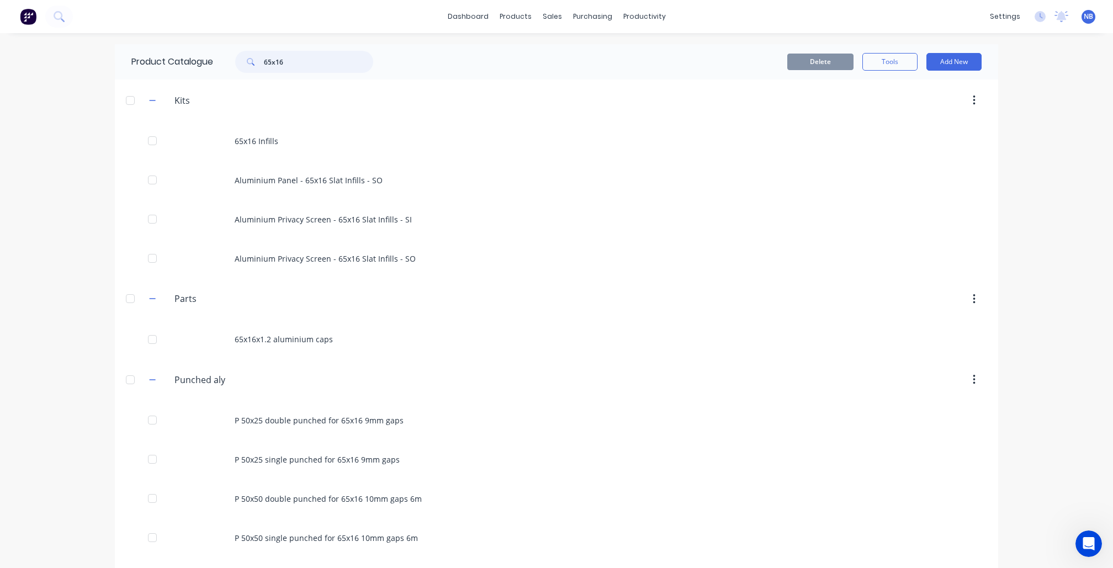
drag, startPoint x: 314, startPoint y: 62, endPoint x: 98, endPoint y: 49, distance: 216.3
click at [98, 49] on div "dashboard products sales purchasing productivity dashboard products Product Cat…" at bounding box center [556, 284] width 1113 height 568
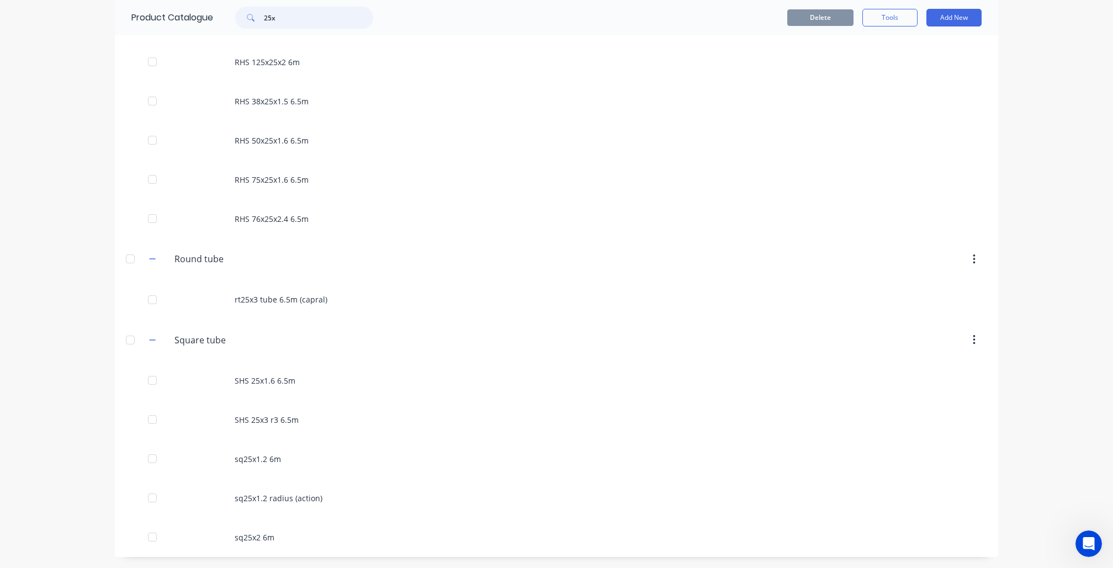
scroll to position [1025, 0]
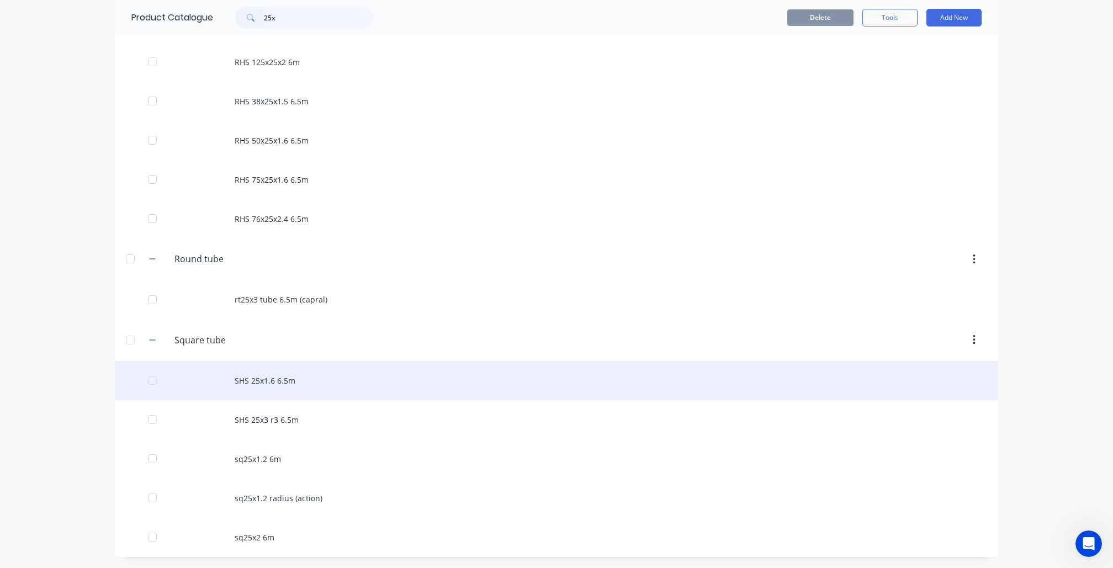
click at [303, 381] on div "SHS 25x1.6 6.5m" at bounding box center [557, 380] width 884 height 39
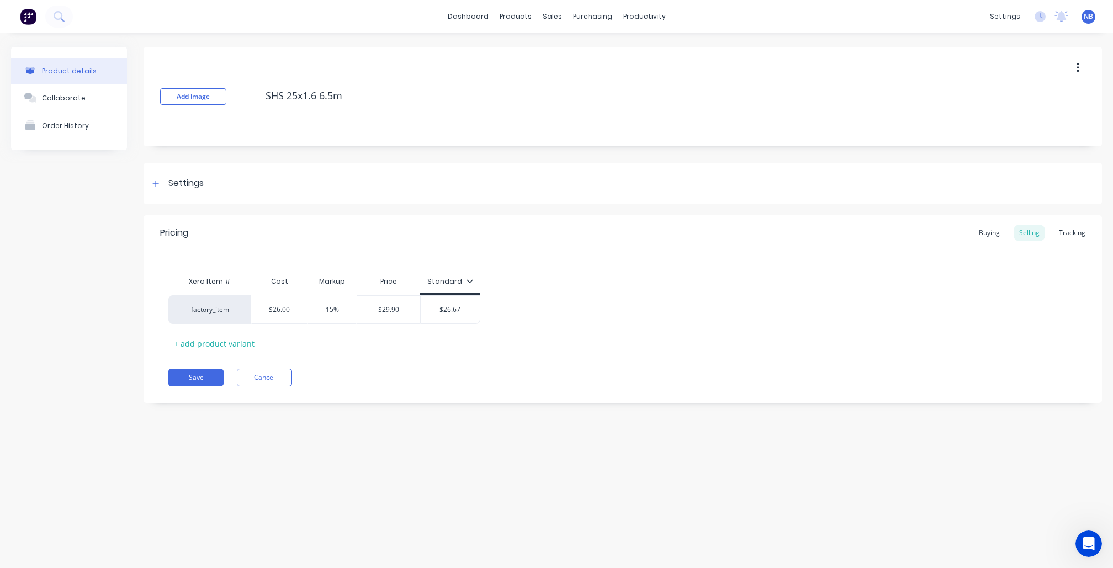
click at [1070, 244] on div "Pricing Buying Selling Tracking" at bounding box center [623, 233] width 959 height 36
click at [1071, 234] on div "Tracking" at bounding box center [1073, 233] width 38 height 17
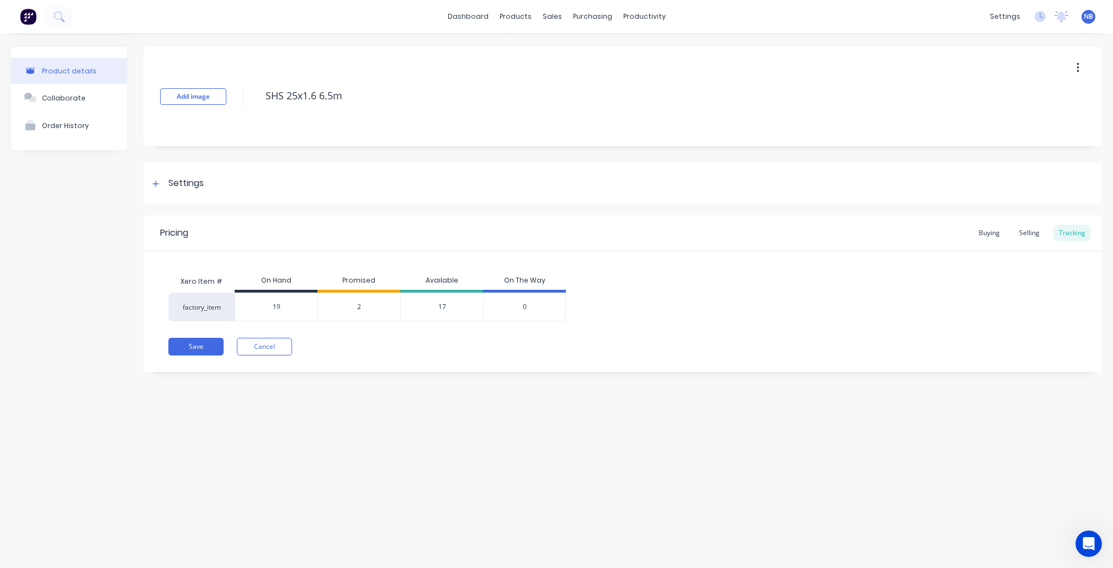
click at [292, 313] on div "19" at bounding box center [276, 307] width 82 height 28
click at [244, 405] on div "Product details Collaborate Order History Add image SHS 25x1.6 6.5m Settings Pr…" at bounding box center [556, 289] width 1113 height 513
click at [197, 345] on button "Save" at bounding box center [195, 347] width 55 height 18
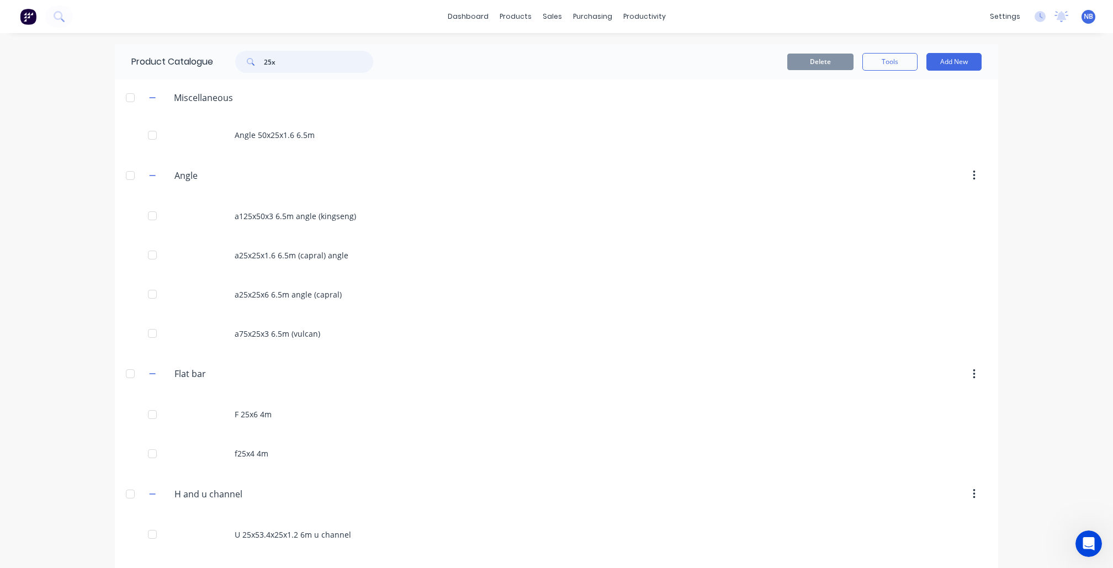
drag, startPoint x: 298, startPoint y: 67, endPoint x: 177, endPoint y: 53, distance: 121.8
click at [177, 53] on div "Product Catalogue 25x" at bounding box center [258, 61] width 286 height 35
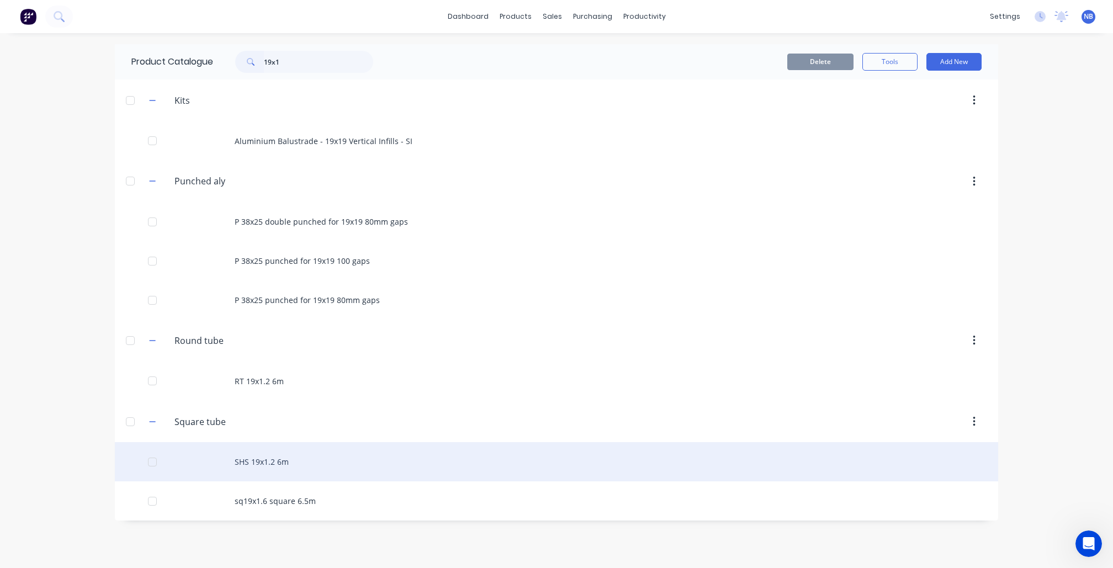
click at [329, 482] on div "SHS 19x1.2 6m" at bounding box center [557, 461] width 884 height 39
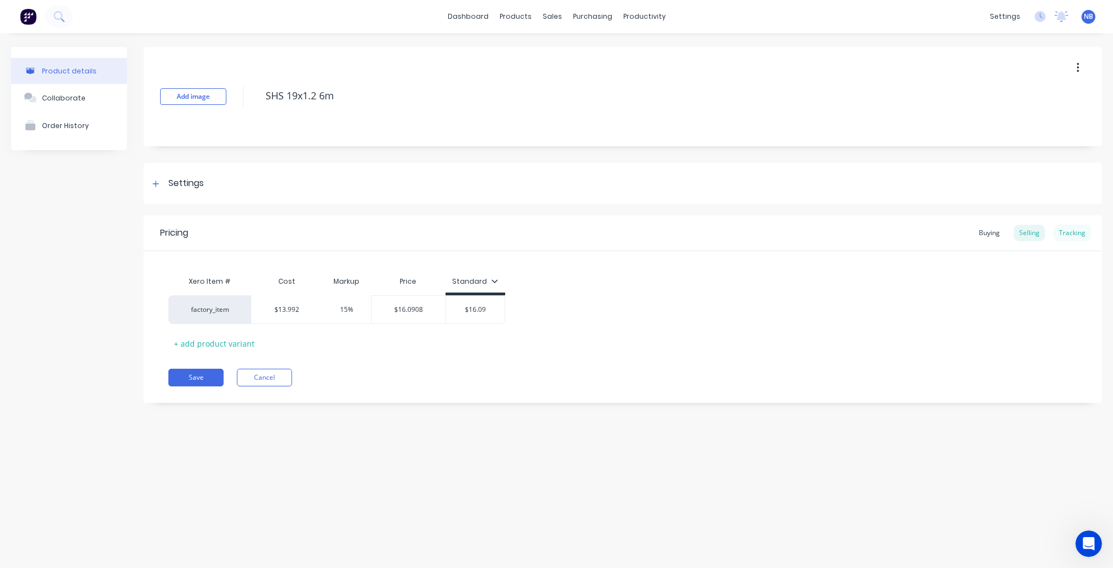
click at [1059, 230] on div "Tracking" at bounding box center [1073, 233] width 38 height 17
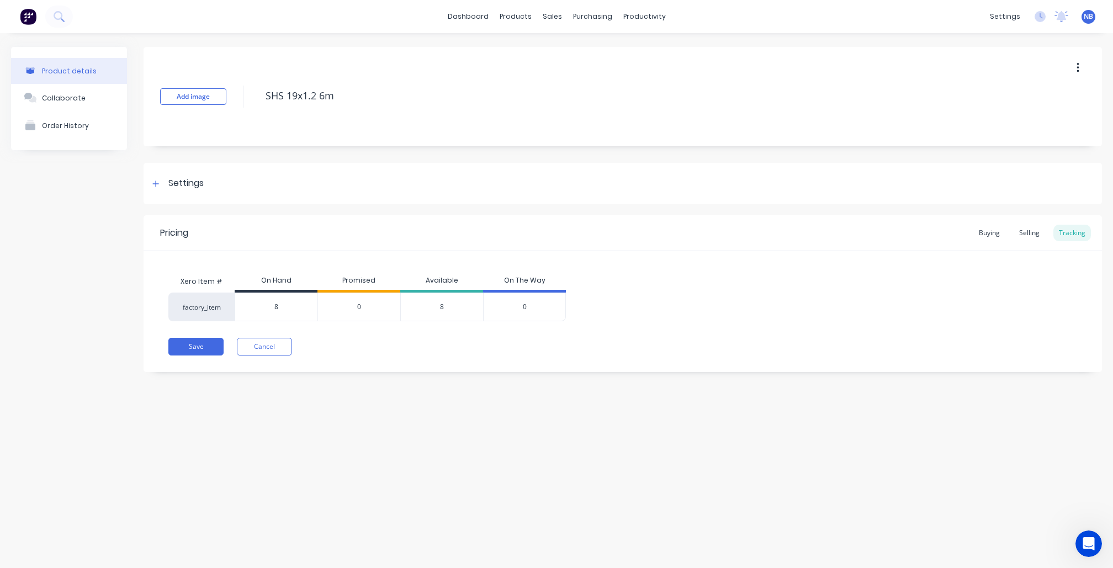
click at [255, 361] on div "Pricing Buying Selling Tracking Xero Item # On Hand Promised Available On The W…" at bounding box center [623, 293] width 959 height 157
click at [255, 355] on button "Cancel" at bounding box center [264, 347] width 55 height 18
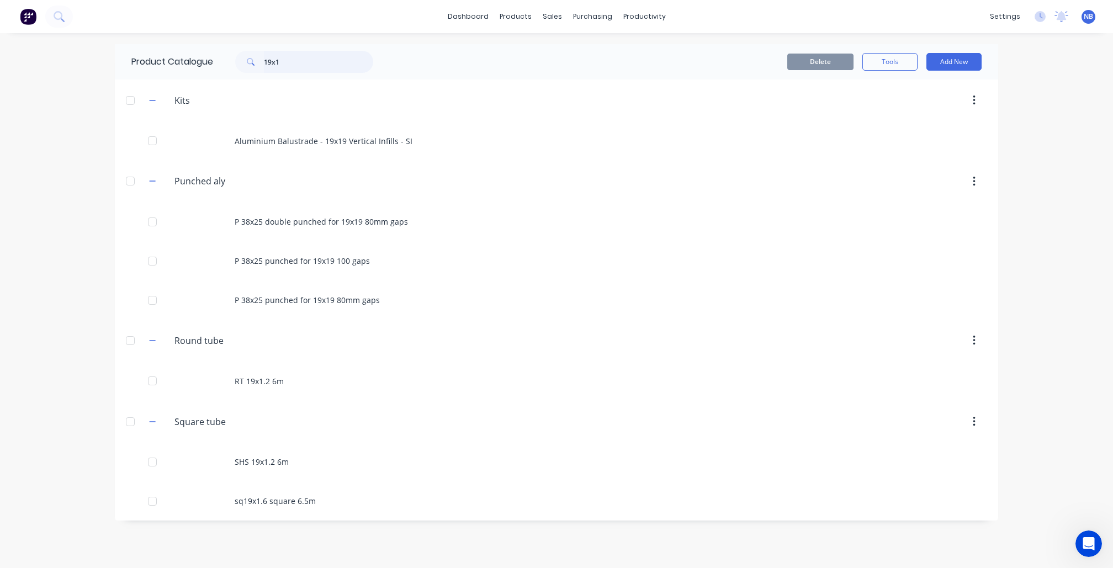
click at [293, 54] on input "19x1" at bounding box center [318, 62] width 109 height 22
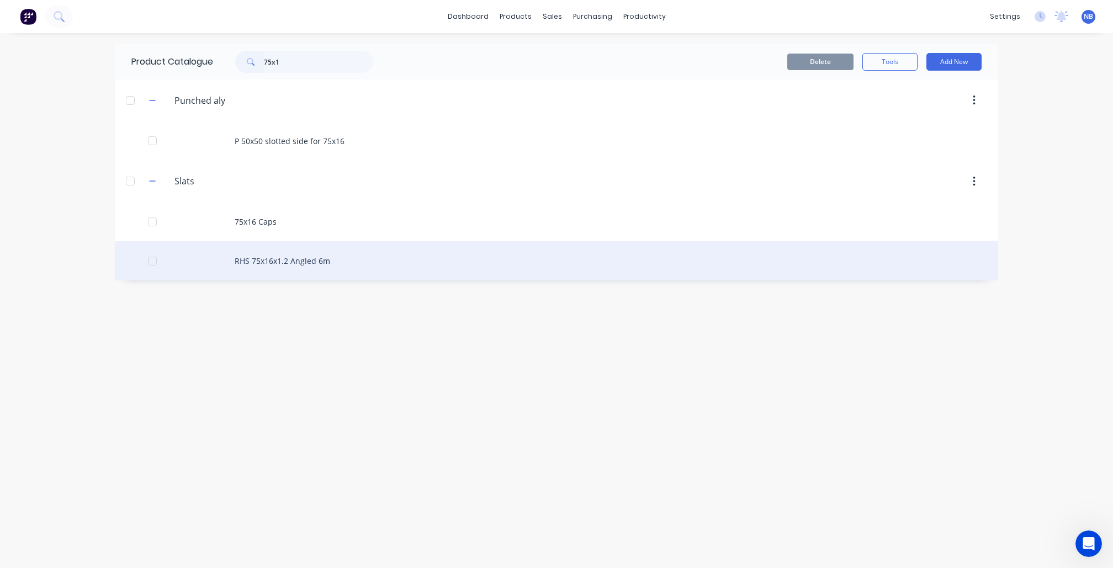
click at [324, 272] on div "RHS 75x16x1.2 Angled 6m" at bounding box center [557, 260] width 884 height 39
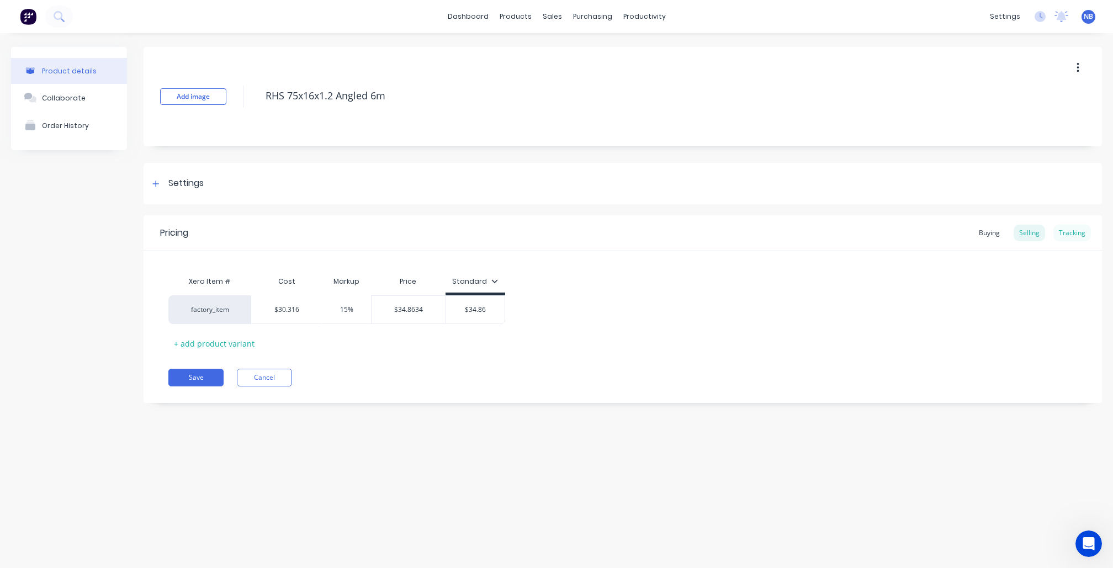
click at [1070, 233] on div "Tracking" at bounding box center [1073, 233] width 38 height 17
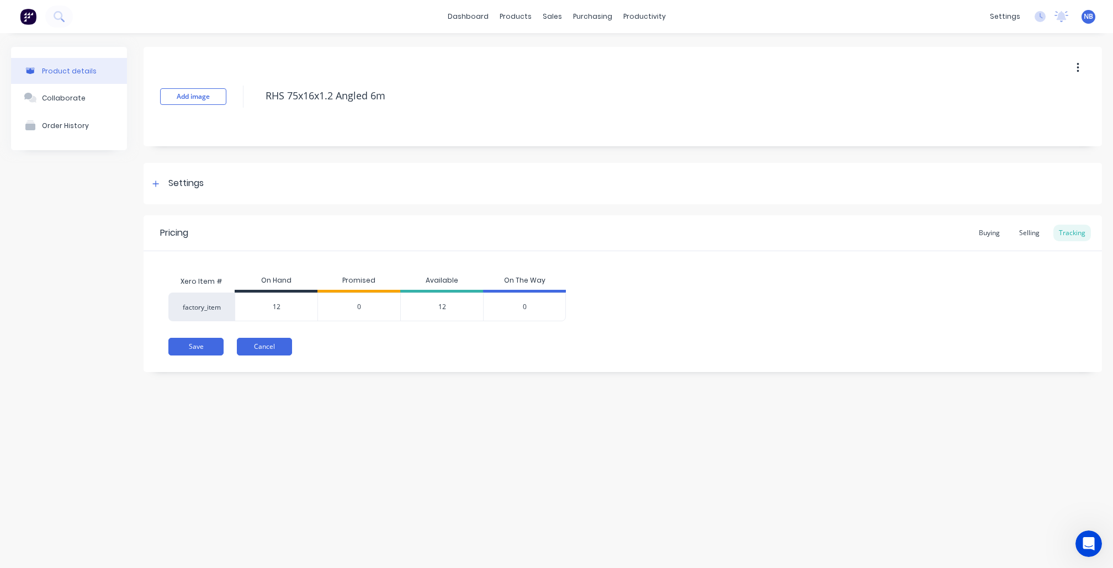
click at [255, 350] on button "Cancel" at bounding box center [264, 347] width 55 height 18
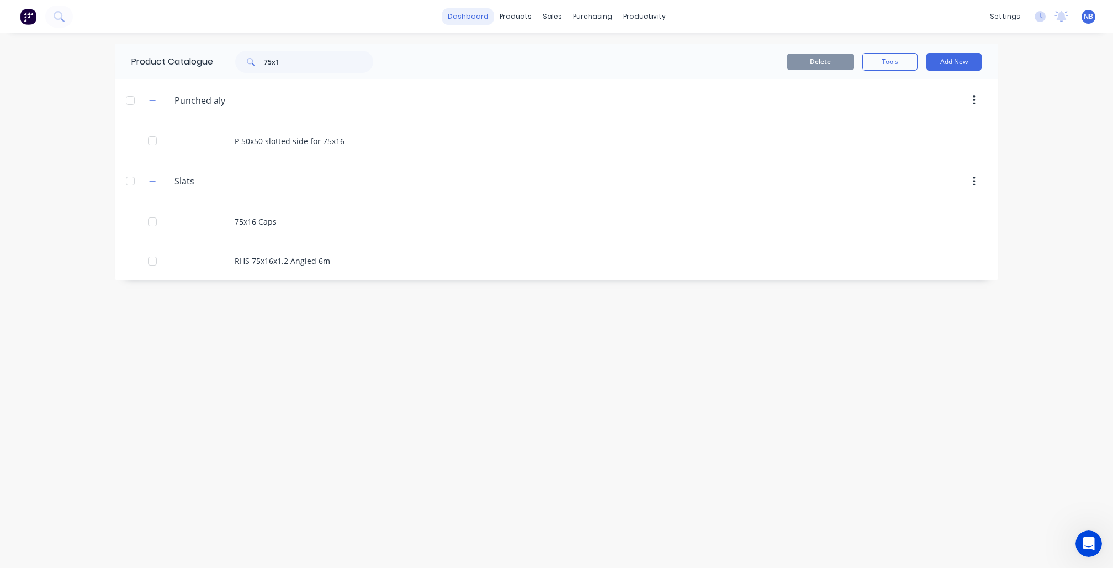
click at [465, 24] on link "dashboard" at bounding box center [468, 16] width 52 height 17
